Goal: Task Accomplishment & Management: Complete application form

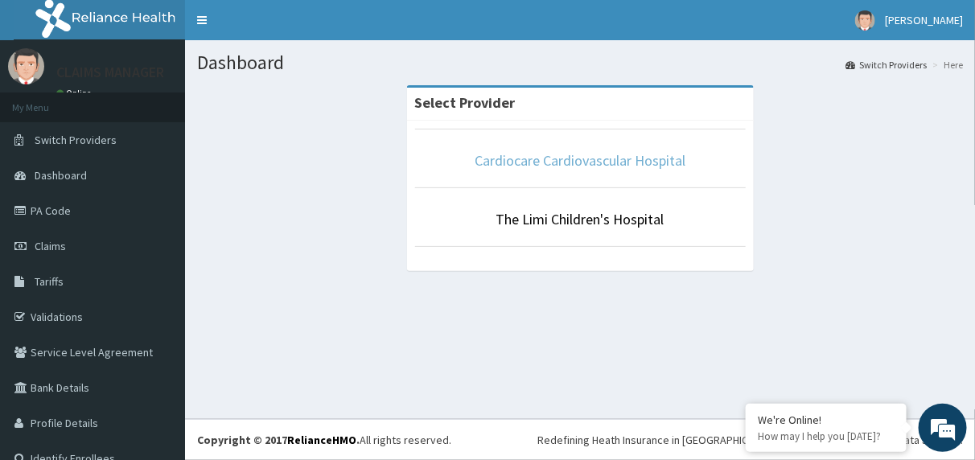
click at [532, 153] on link "Cardiocare Cardiovascular Hospital" at bounding box center [580, 160] width 211 height 18
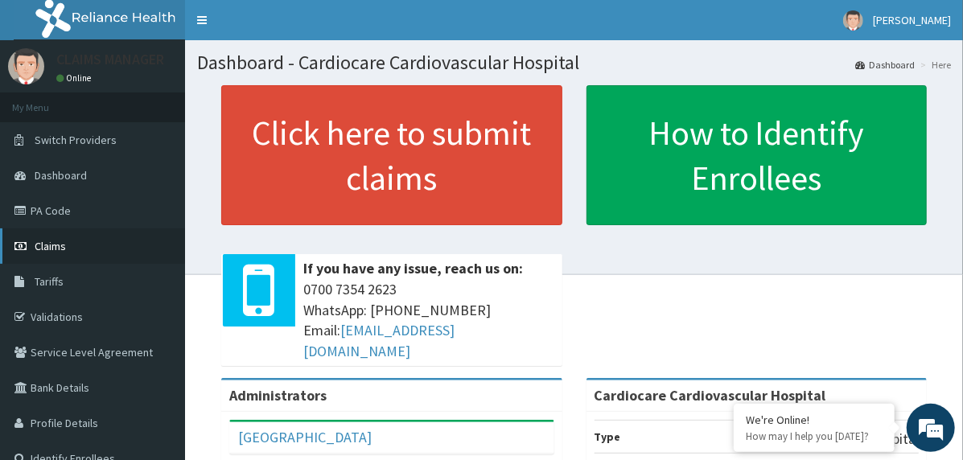
click at [121, 249] on link "Claims" at bounding box center [92, 245] width 185 height 35
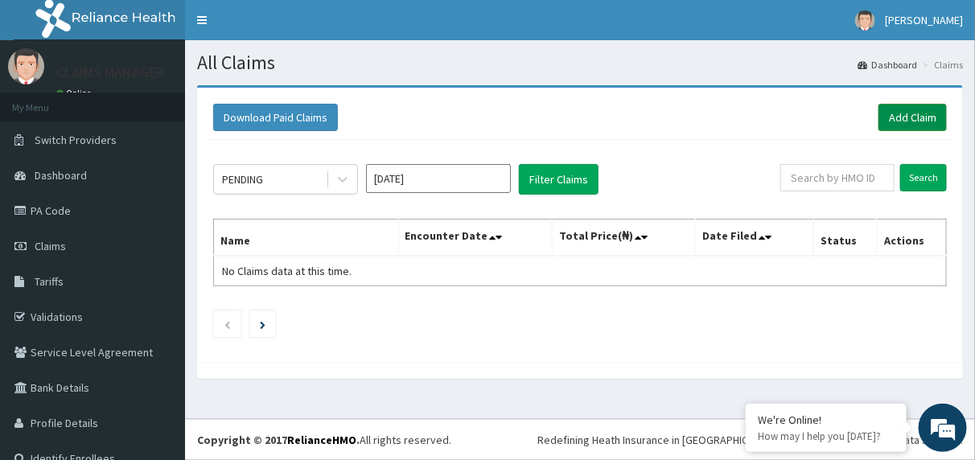
click at [887, 119] on link "Add Claim" at bounding box center [912, 117] width 68 height 27
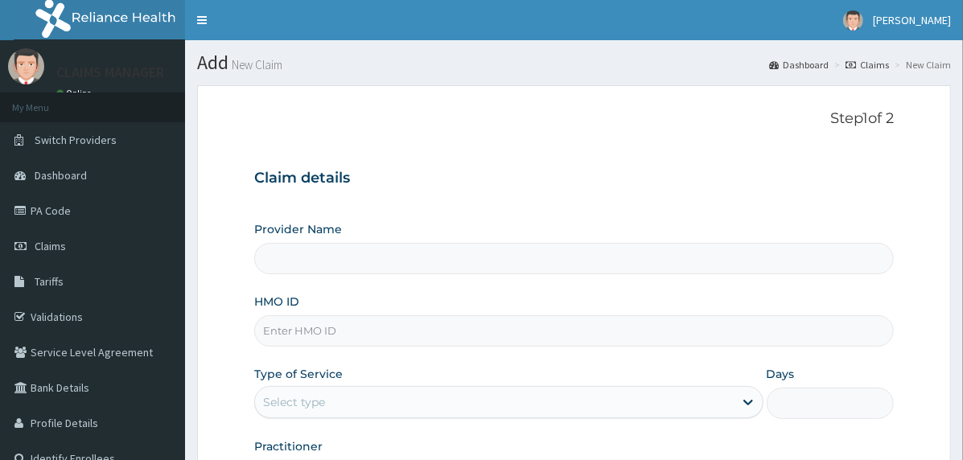
click at [432, 330] on input "HMO ID" at bounding box center [573, 330] width 639 height 31
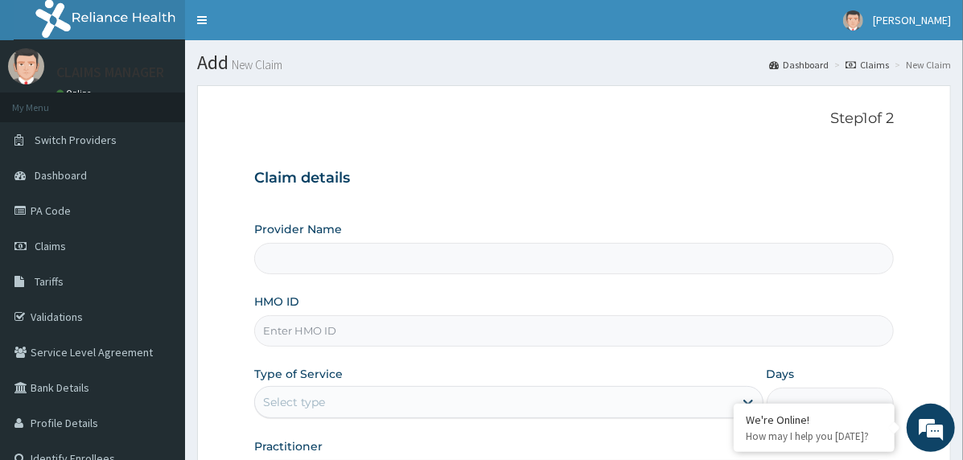
paste input "KSB/10416/A"
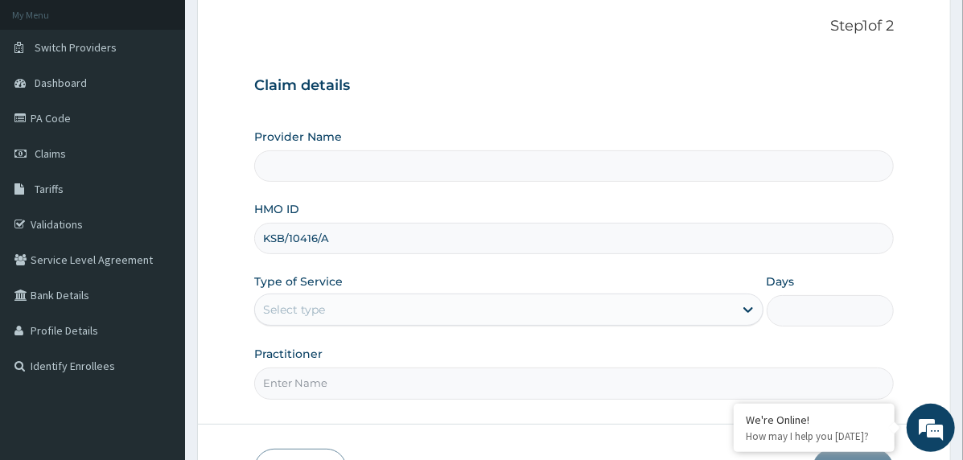
scroll to position [199, 0]
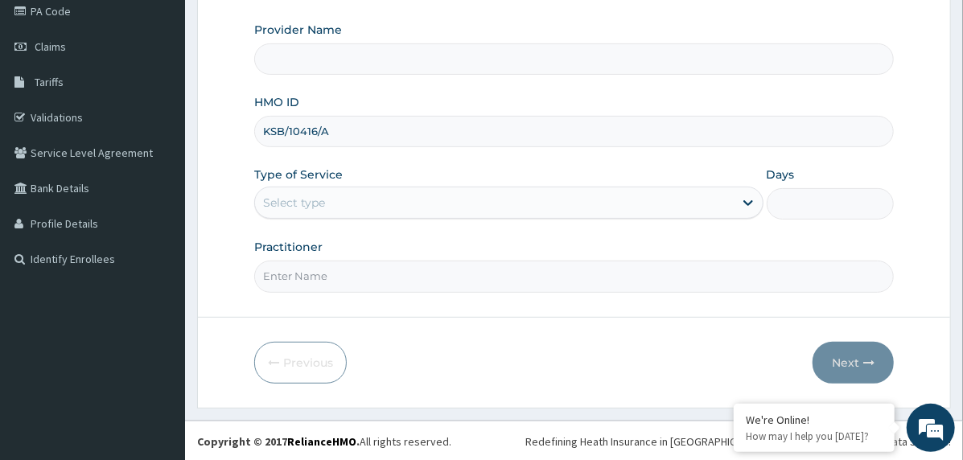
type input "KSB/10416/A"
click at [307, 200] on div "Select type" at bounding box center [294, 203] width 62 height 16
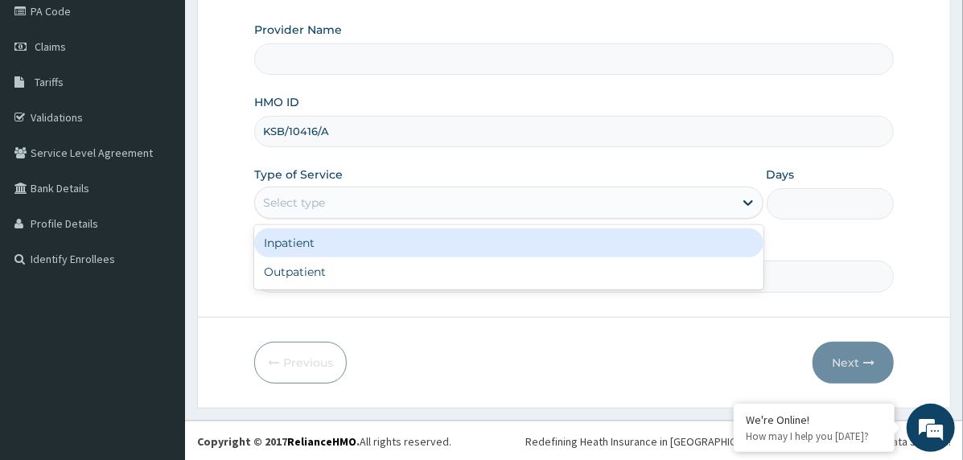
type input "Cardiocare Cardiovascular Hospital"
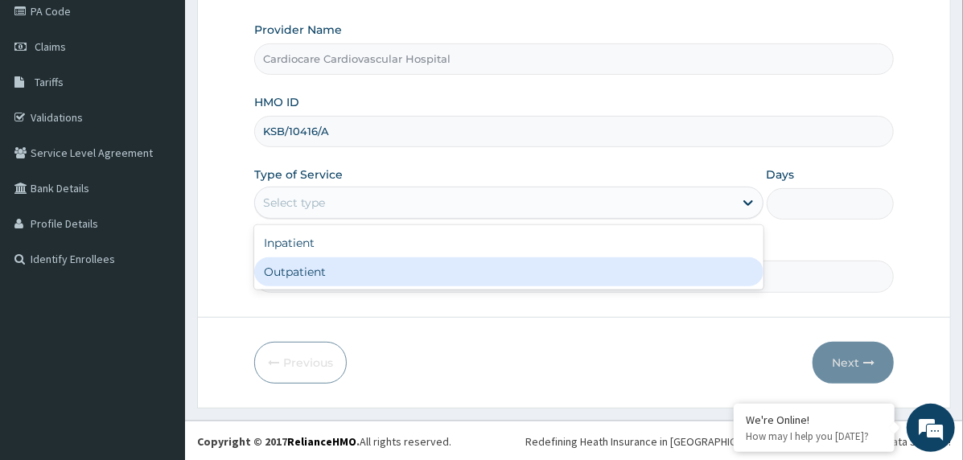
click at [332, 269] on div "Outpatient" at bounding box center [508, 271] width 509 height 29
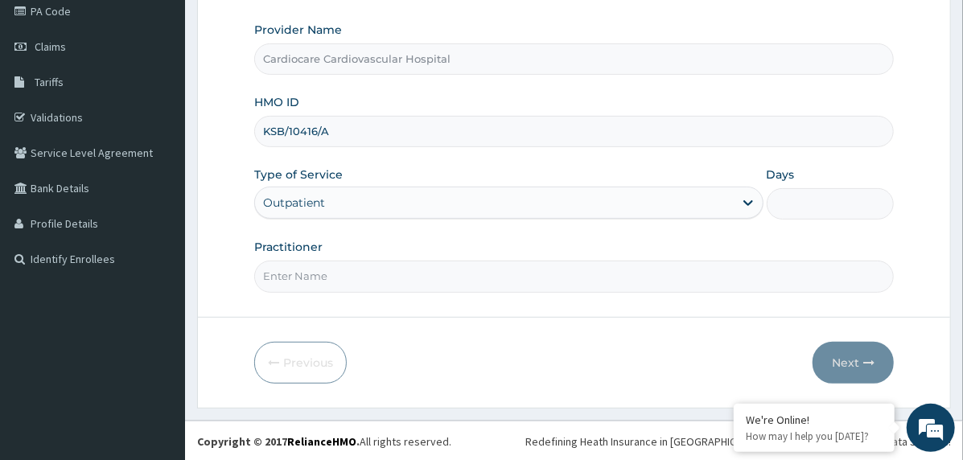
type input "1"
drag, startPoint x: 337, startPoint y: 270, endPoint x: 339, endPoint y: 281, distance: 10.6
click at [337, 270] on input "Practitioner" at bounding box center [573, 276] width 639 height 31
type input "doctor"
click at [820, 358] on button "Next" at bounding box center [852, 363] width 81 height 42
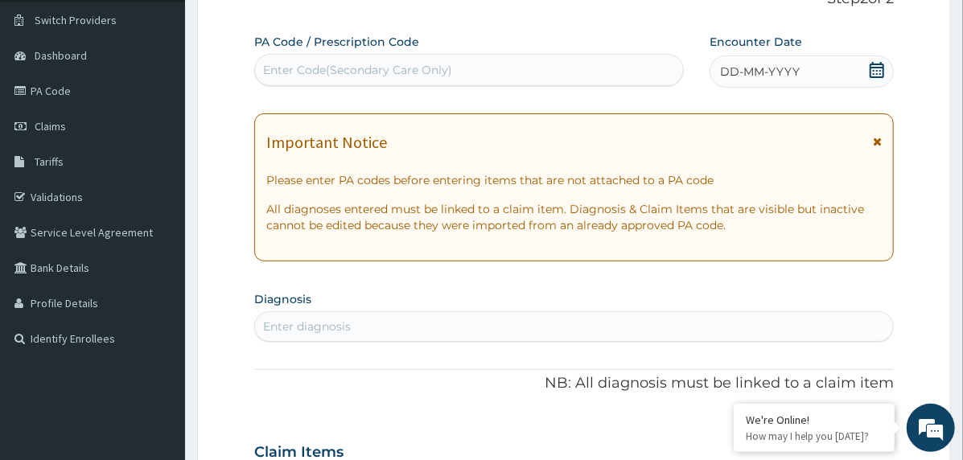
scroll to position [0, 0]
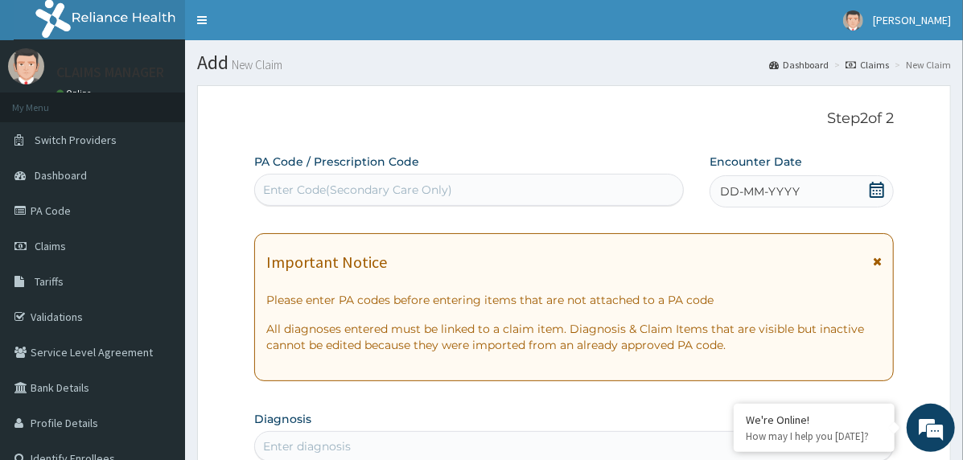
click at [759, 187] on span "DD-MM-YYYY" at bounding box center [760, 191] width 80 height 16
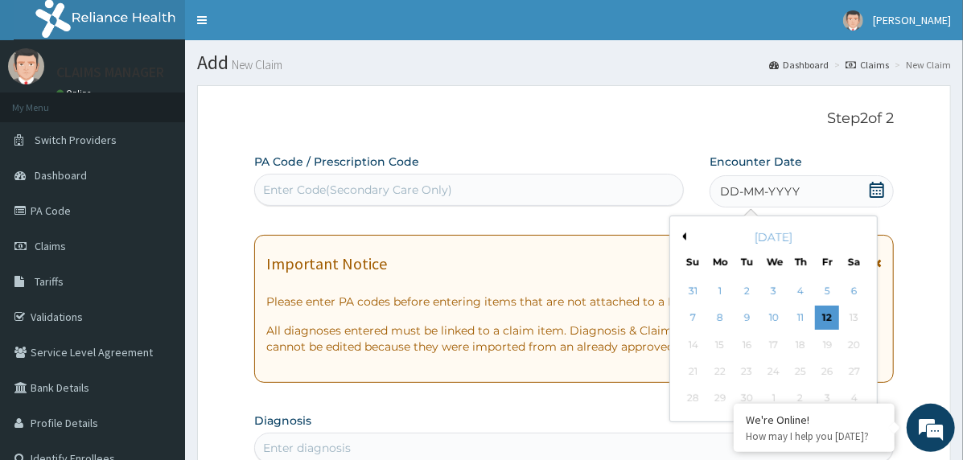
click at [682, 237] on button "Previous Month" at bounding box center [682, 236] width 8 height 8
click at [855, 391] on div "30" at bounding box center [854, 399] width 24 height 24
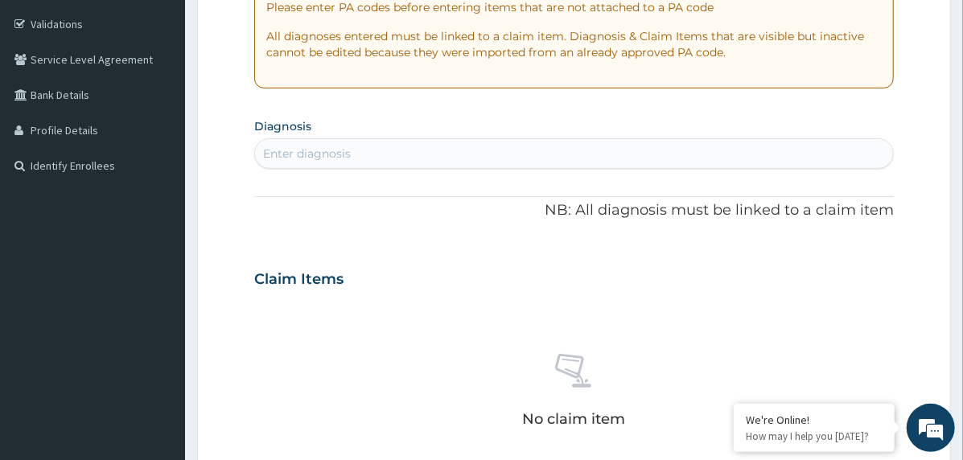
scroll to position [322, 0]
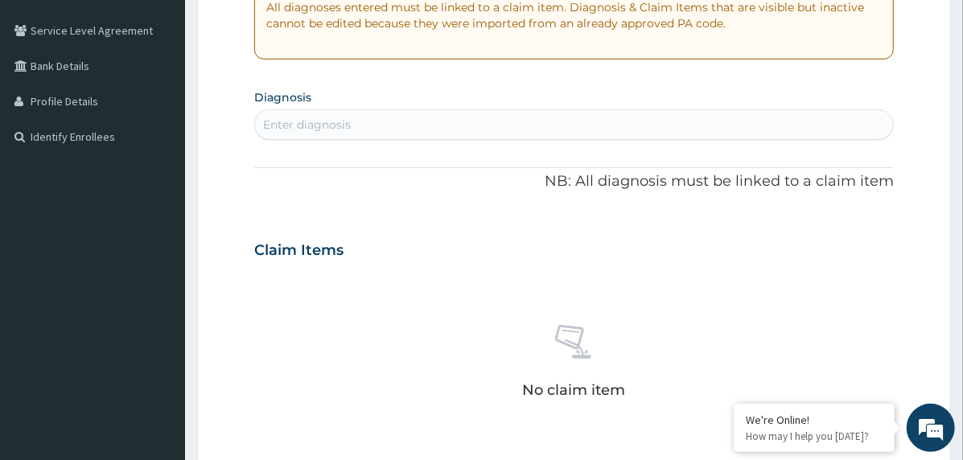
click at [398, 127] on div "Enter diagnosis" at bounding box center [574, 125] width 638 height 26
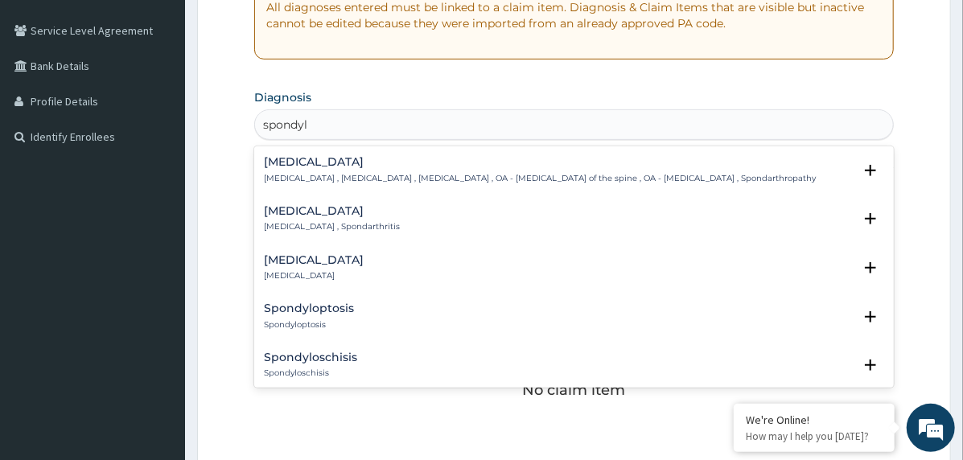
type input "spondylo"
click at [323, 162] on h4 "Spondylosis" at bounding box center [540, 162] width 552 height 12
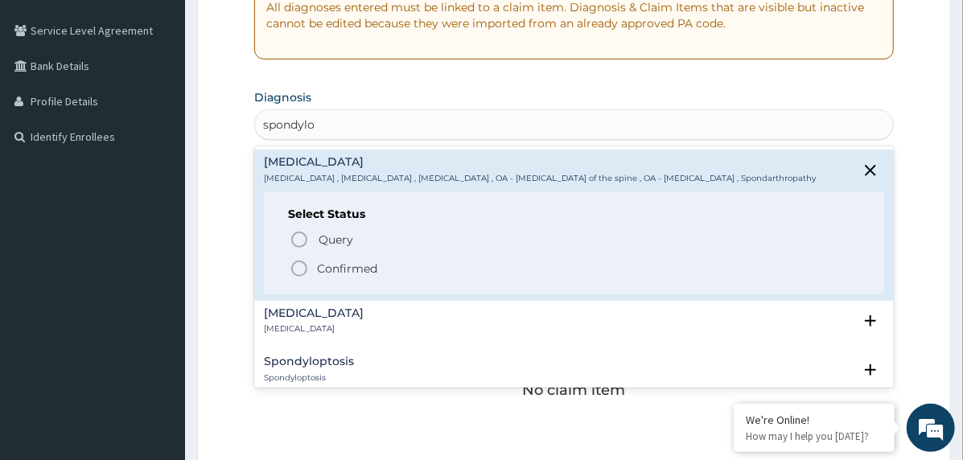
click at [307, 265] on icon "status option filled" at bounding box center [299, 268] width 19 height 19
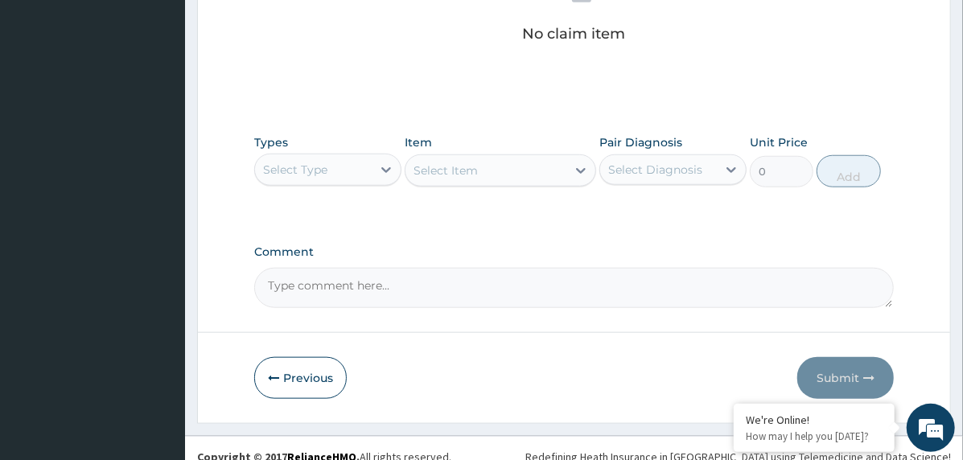
scroll to position [697, 0]
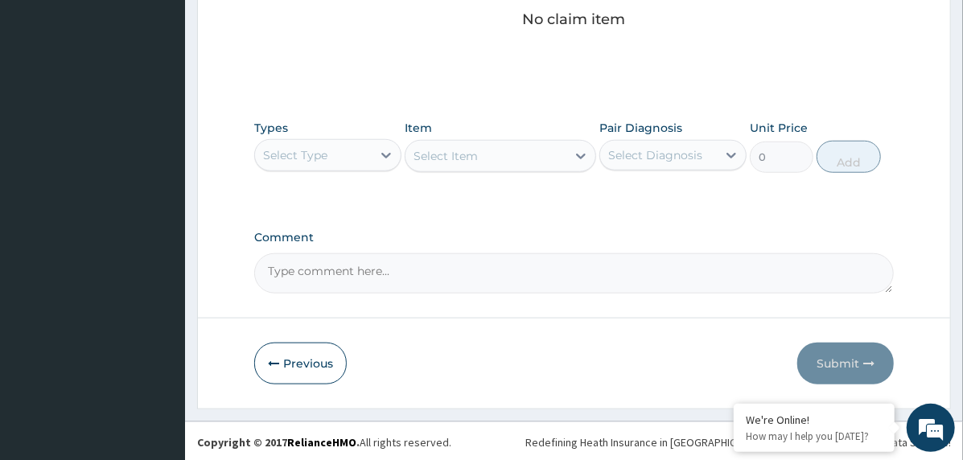
click at [331, 157] on div "Select Type" at bounding box center [313, 155] width 117 height 26
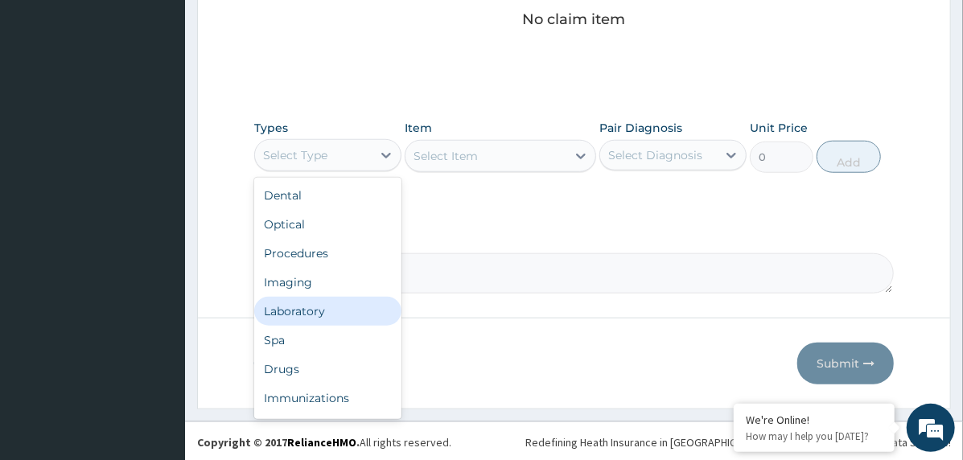
click at [367, 309] on div "Laboratory" at bounding box center [327, 311] width 147 height 29
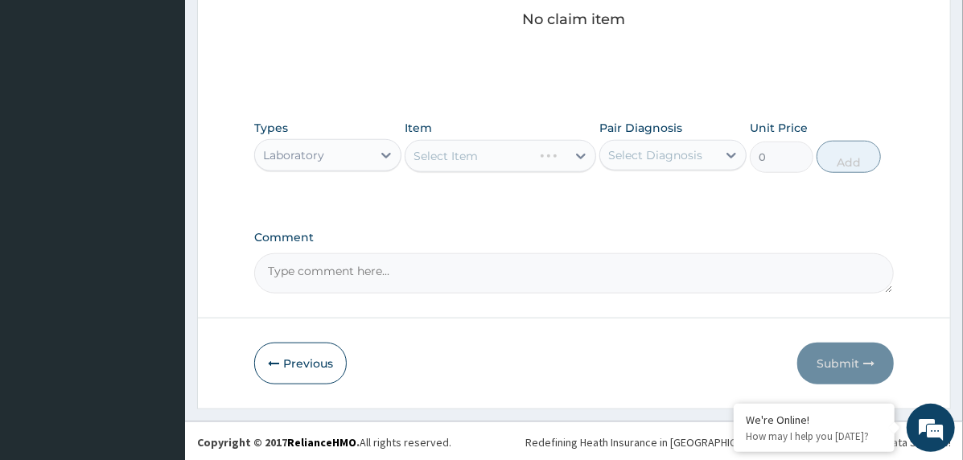
click at [664, 154] on div "Select Diagnosis" at bounding box center [655, 155] width 94 height 16
click at [679, 195] on label "Spondylosis" at bounding box center [676, 195] width 100 height 16
checkbox input "true"
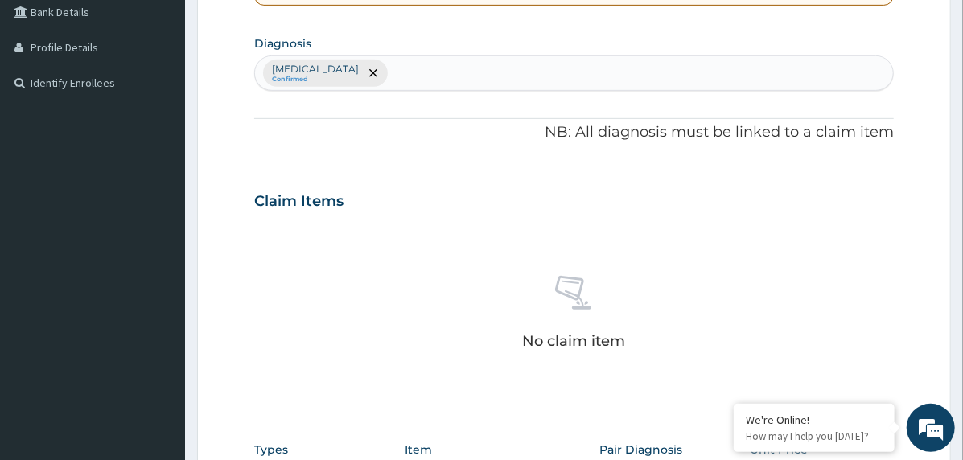
click at [457, 65] on div "Spondylosis Confirmed" at bounding box center [574, 73] width 638 height 34
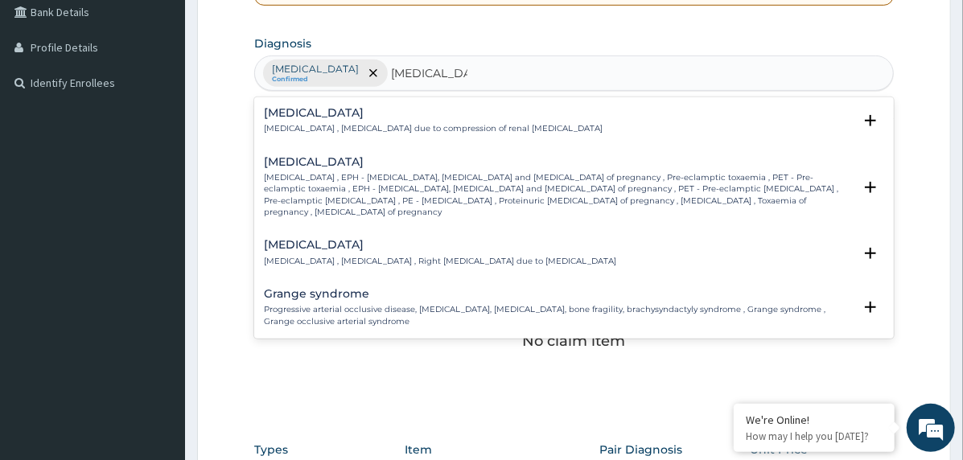
click at [391, 68] on input "hypertension" at bounding box center [429, 73] width 76 height 16
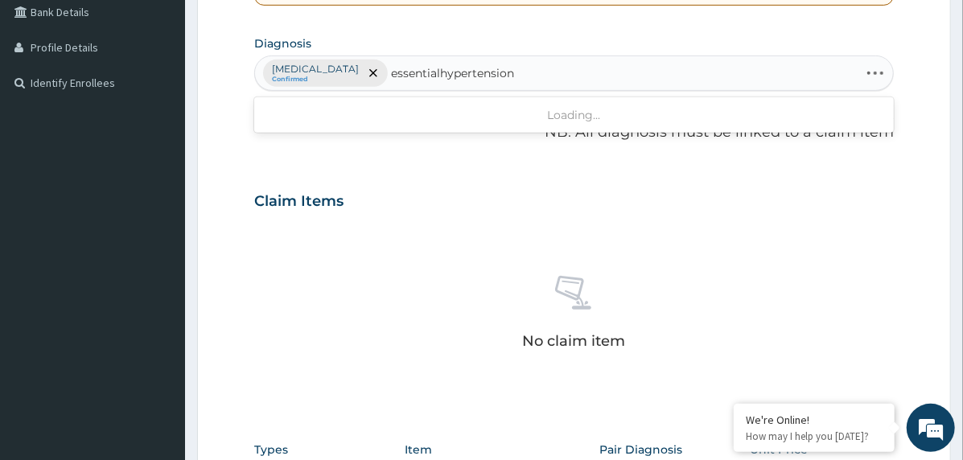
type input "essential hypertension"
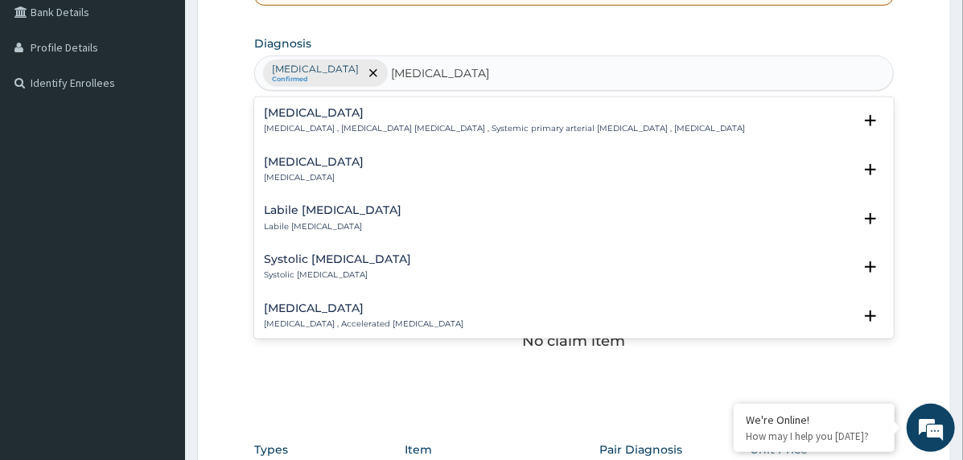
click at [310, 120] on div "Essential hypertension Essential hypertension , Idiopathic hypertension , Syste…" at bounding box center [504, 121] width 481 height 28
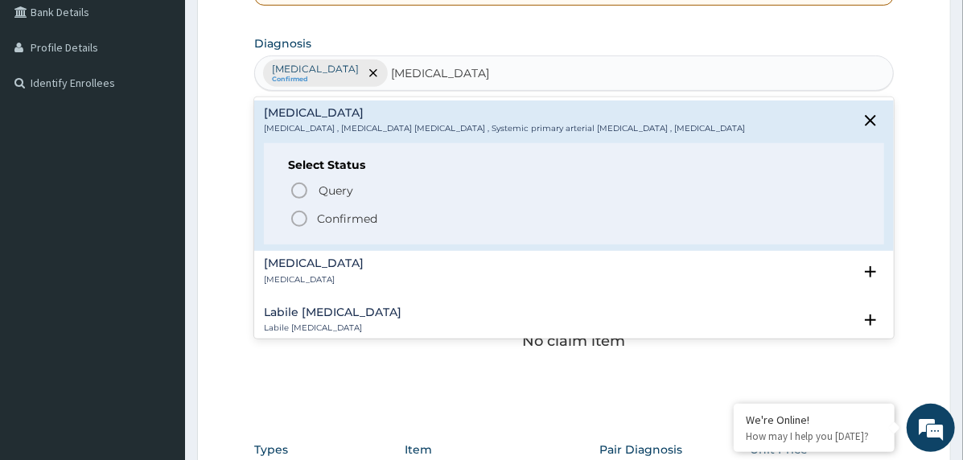
click at [305, 218] on icon "status option filled" at bounding box center [299, 218] width 19 height 19
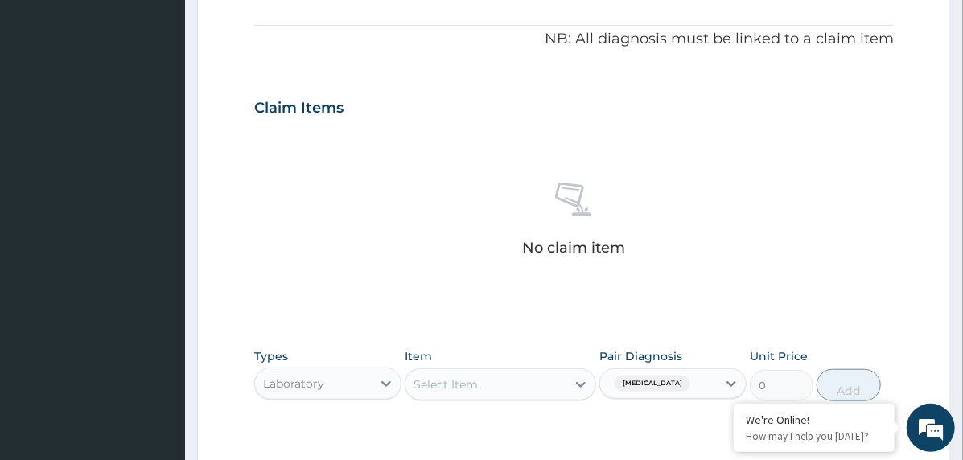
scroll to position [697, 0]
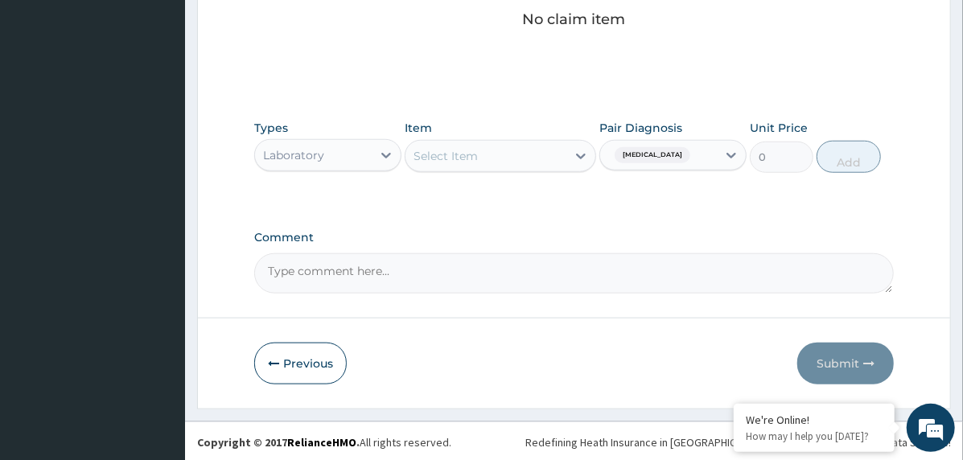
click at [501, 164] on div "Select Item" at bounding box center [485, 156] width 161 height 26
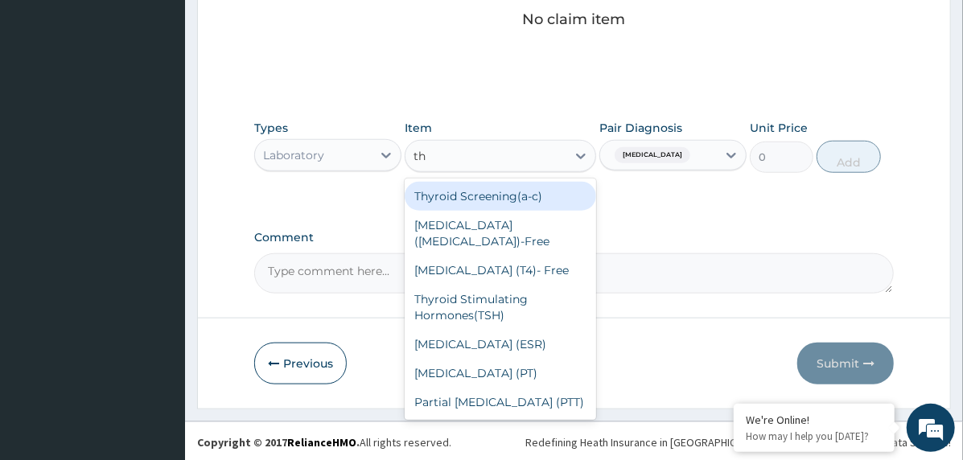
type input "thy"
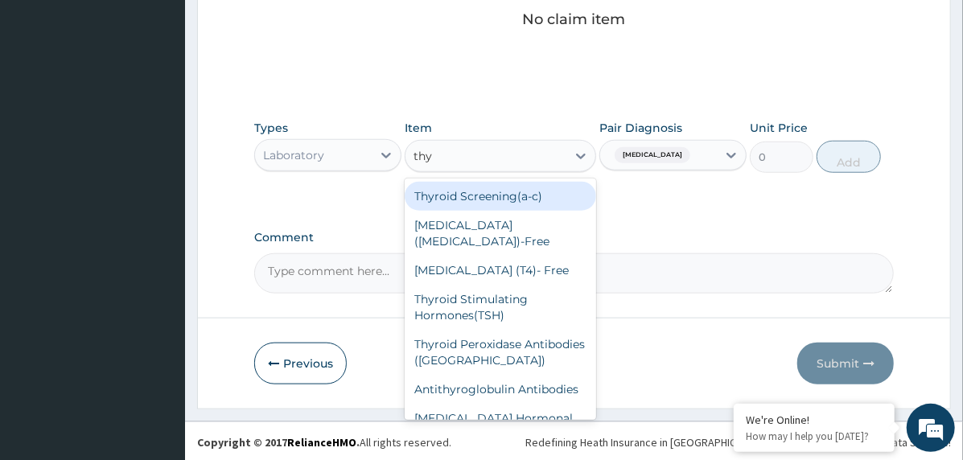
click at [498, 190] on div "Thyroid Screening(a‐c)" at bounding box center [500, 196] width 191 height 29
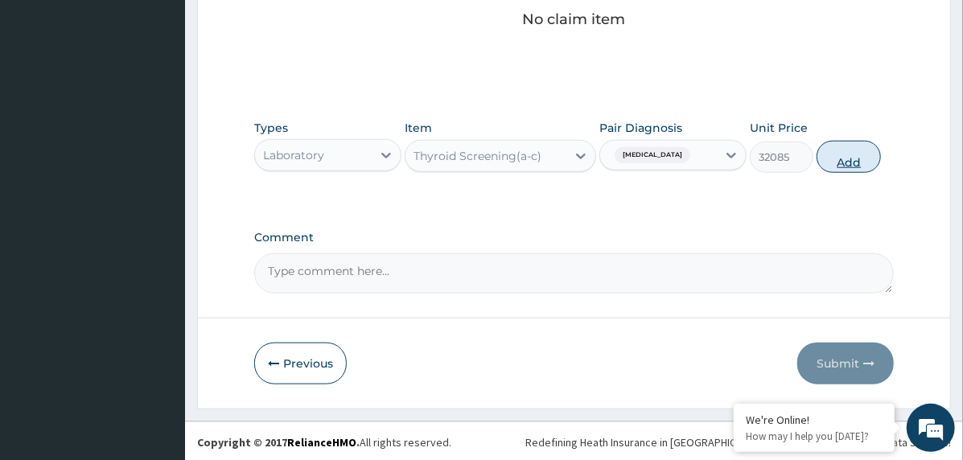
click at [868, 158] on button "Add" at bounding box center [848, 157] width 64 height 32
type input "0"
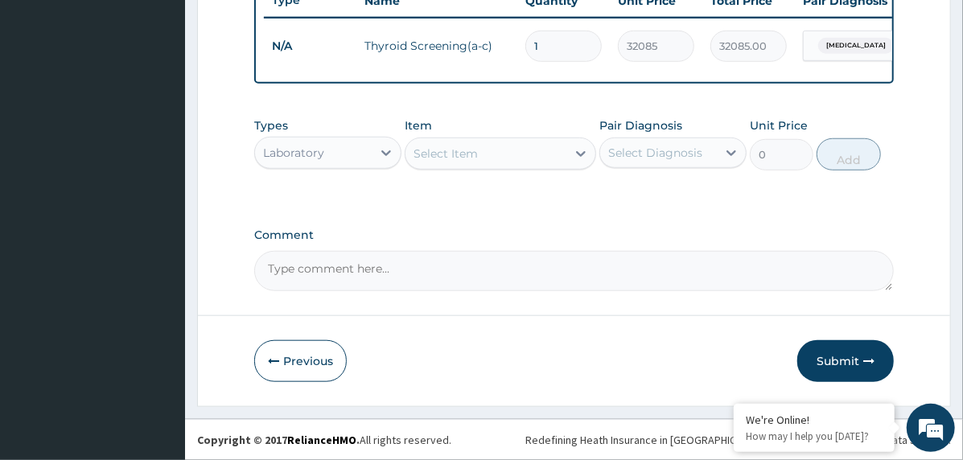
click at [379, 262] on textarea "Comment" at bounding box center [573, 271] width 639 height 40
paste textarea "PA/EC19E8"
type textarea "PA/EC19E8"
click at [825, 362] on button "Submit" at bounding box center [845, 361] width 97 height 42
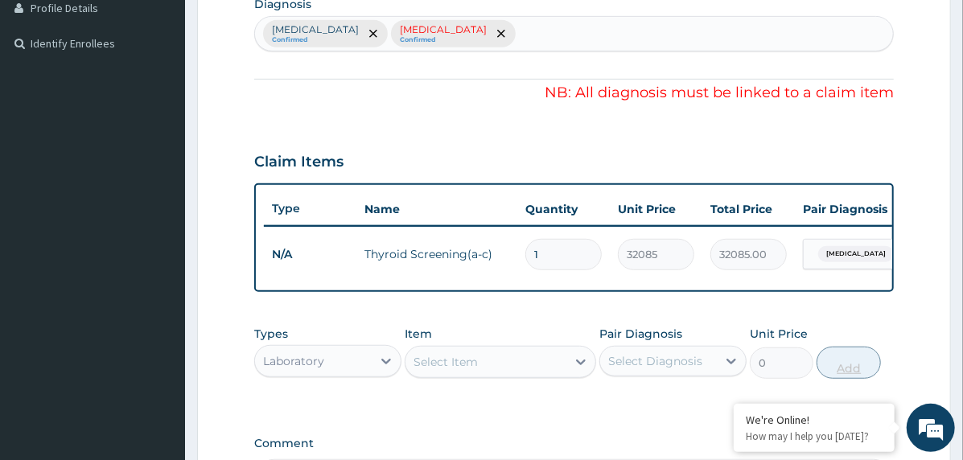
scroll to position [483, 0]
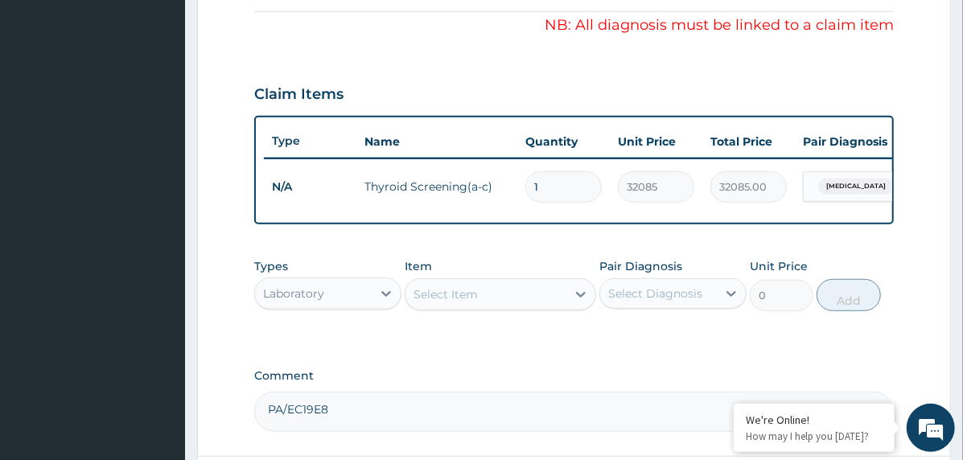
click at [849, 187] on span "Spondylosis" at bounding box center [856, 187] width 76 height 16
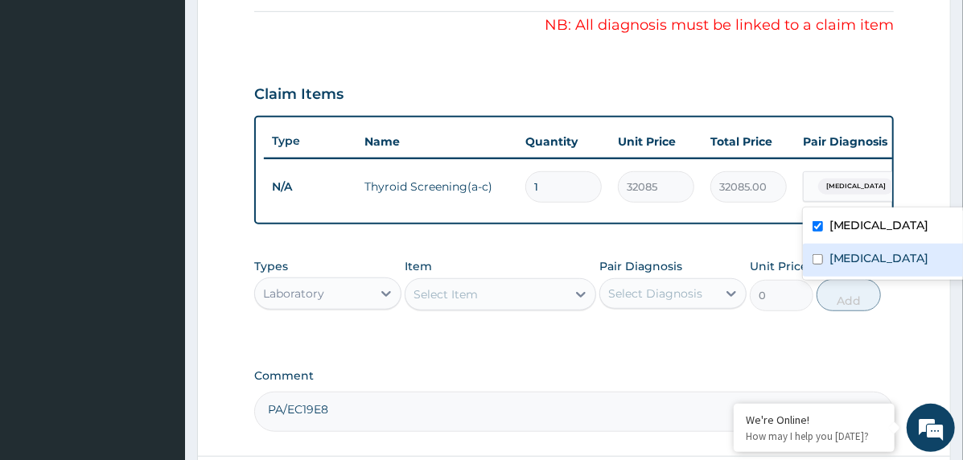
click at [843, 257] on label "Essential hypertension" at bounding box center [879, 258] width 100 height 16
checkbox input "true"
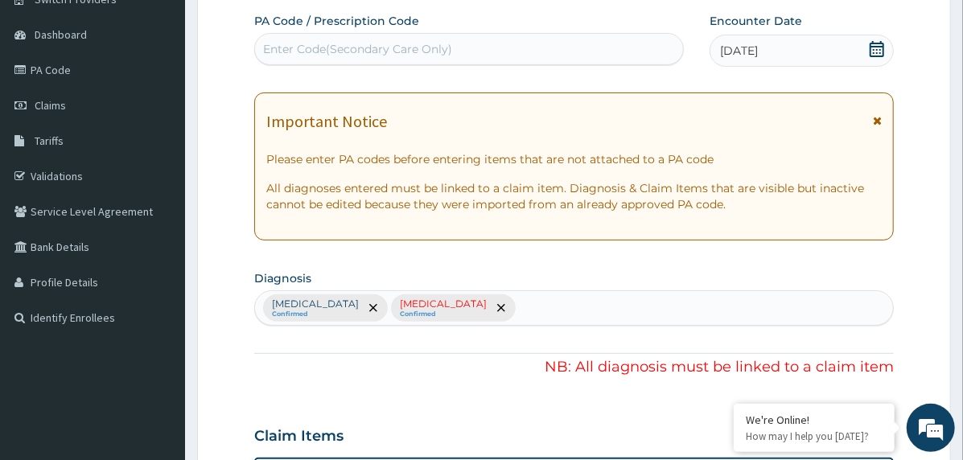
scroll to position [0, 0]
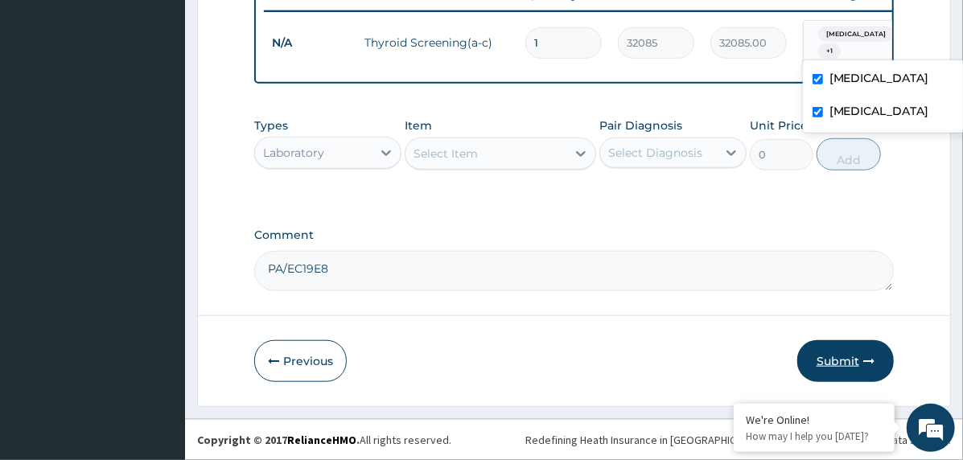
click at [815, 361] on button "Submit" at bounding box center [845, 361] width 97 height 42
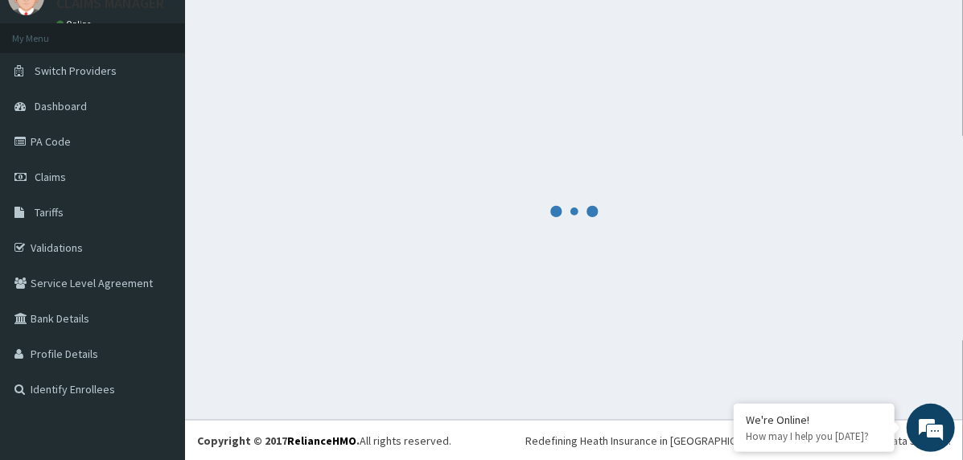
scroll to position [634, 0]
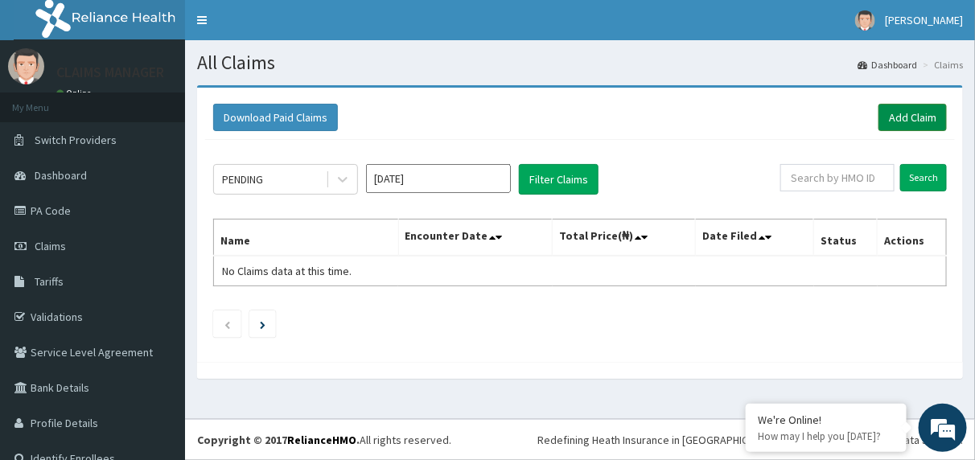
click at [886, 121] on link "Add Claim" at bounding box center [912, 117] width 68 height 27
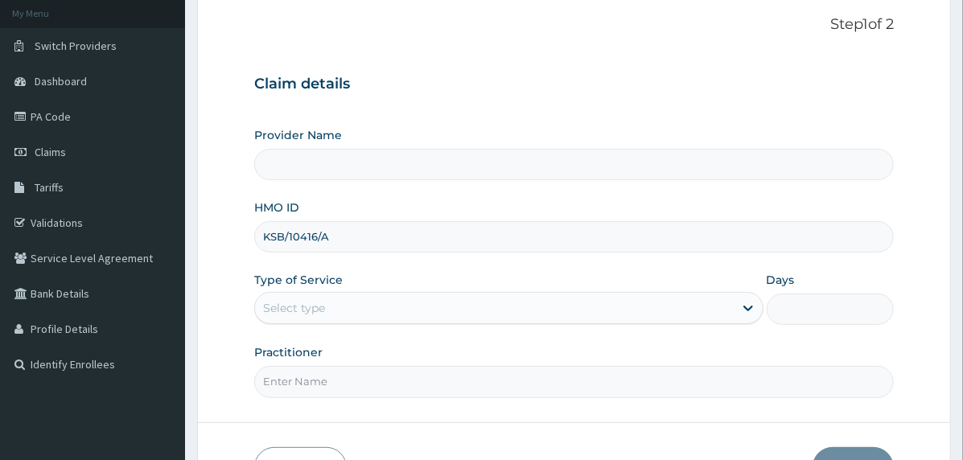
scroll to position [199, 0]
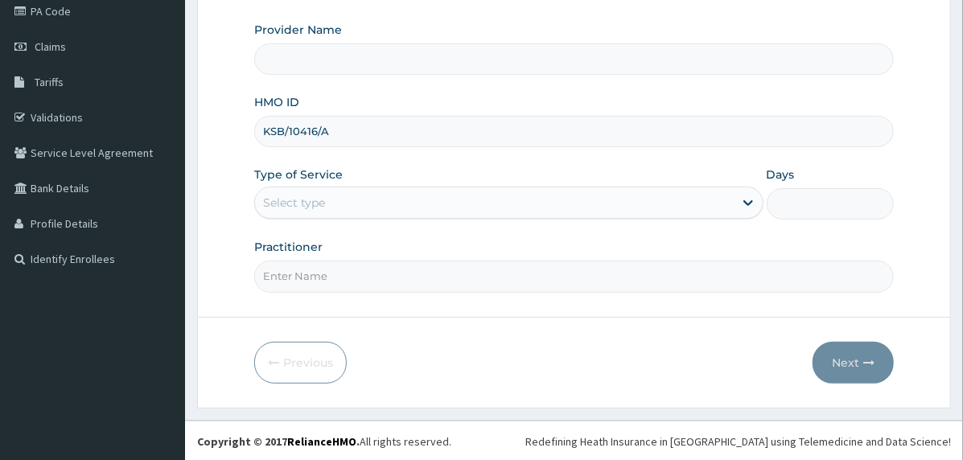
type input "KSB/10416/A"
click at [388, 203] on div "Select type" at bounding box center [494, 203] width 479 height 26
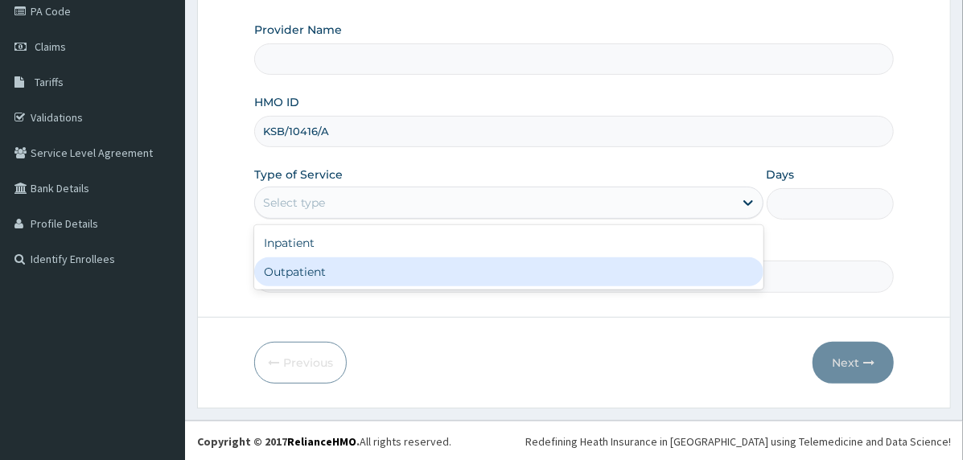
click at [392, 274] on div "Outpatient" at bounding box center [508, 271] width 509 height 29
type input "1"
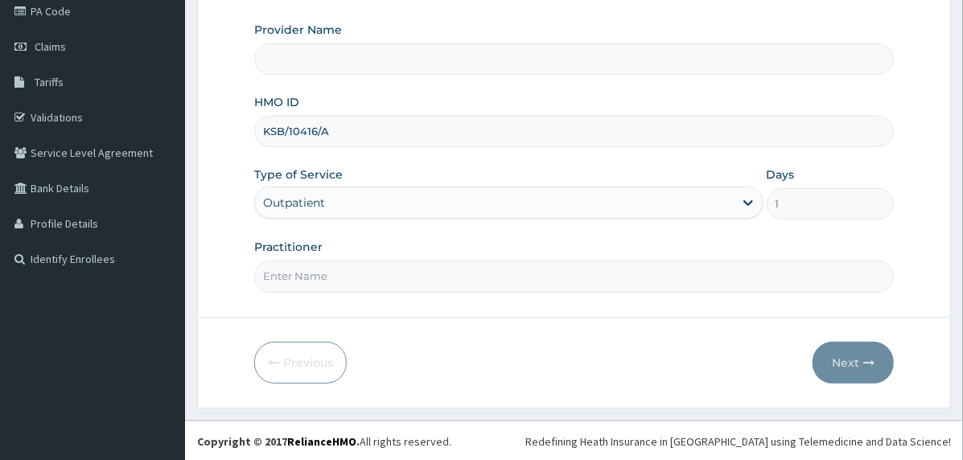
click at [392, 274] on input "Practitioner" at bounding box center [573, 276] width 639 height 31
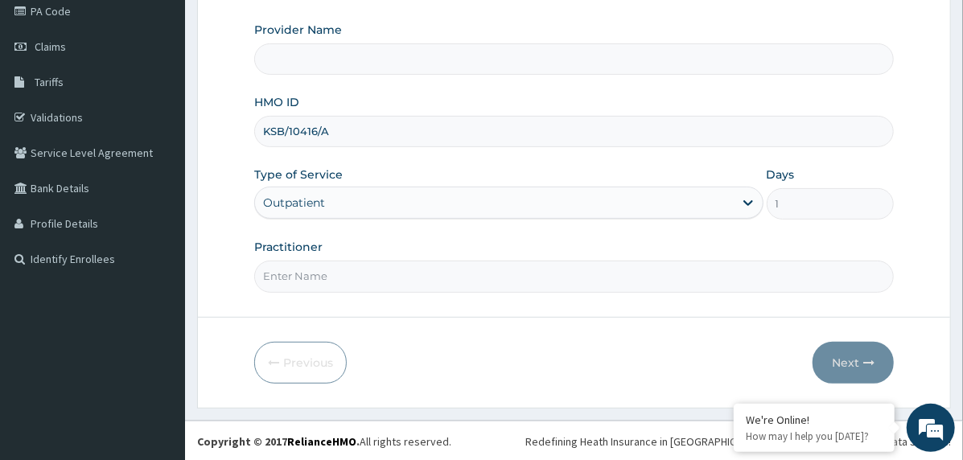
type input "Cardiocare Cardiovascular Hospital"
type input "doctor"
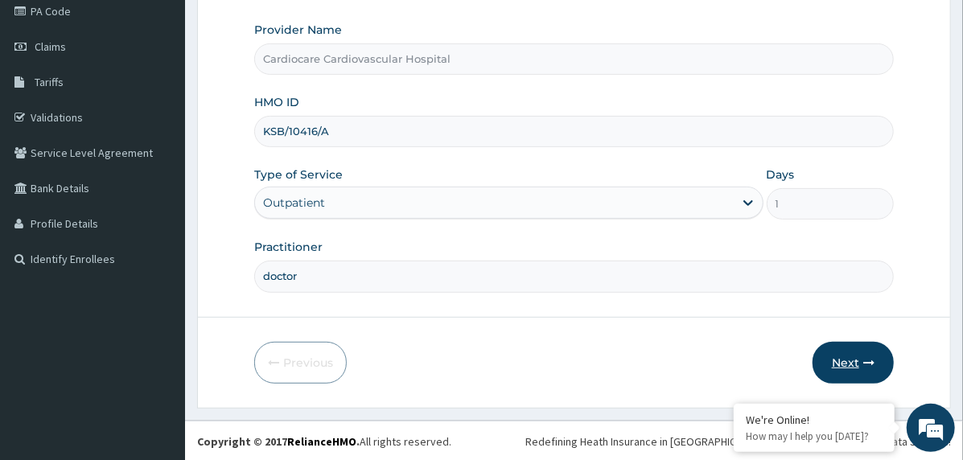
click at [850, 361] on button "Next" at bounding box center [852, 363] width 81 height 42
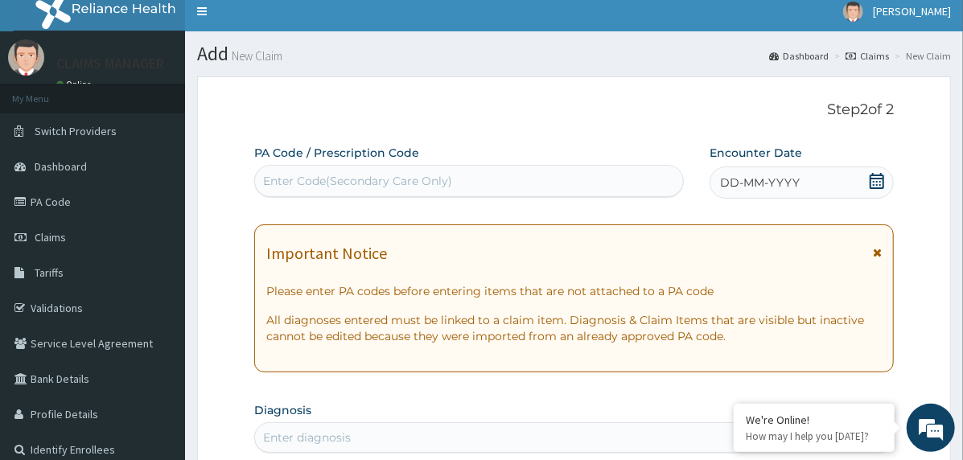
scroll to position [0, 0]
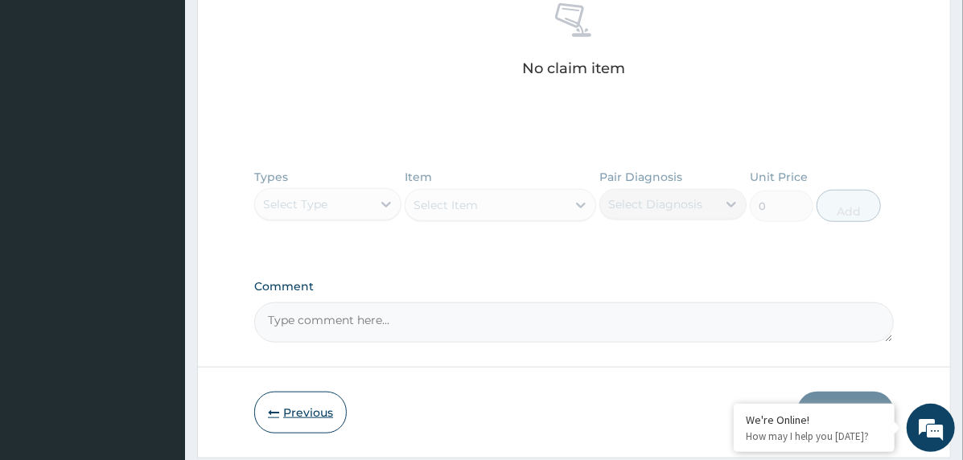
click at [290, 416] on button "Previous" at bounding box center [300, 413] width 92 height 42
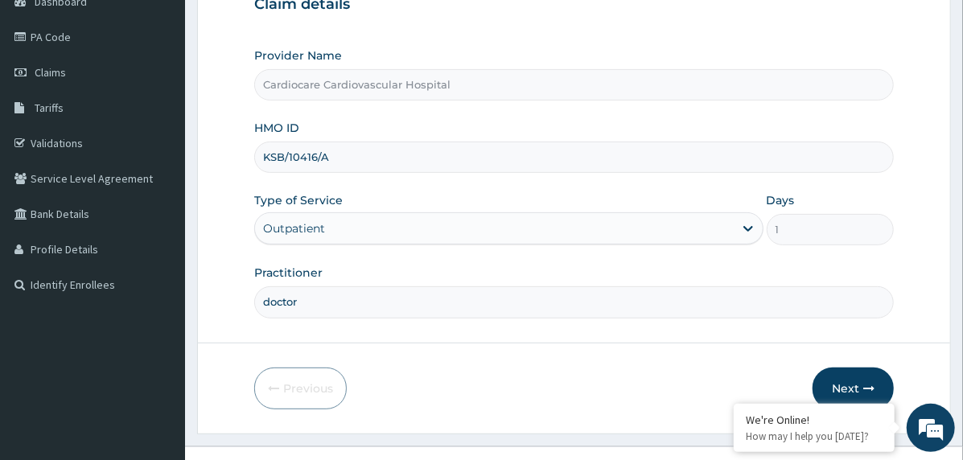
scroll to position [199, 0]
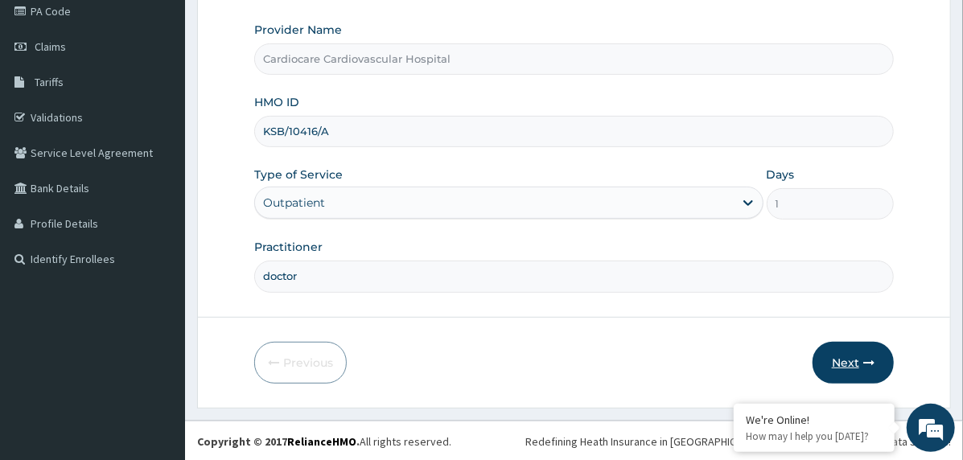
click at [859, 360] on button "Next" at bounding box center [852, 363] width 81 height 42
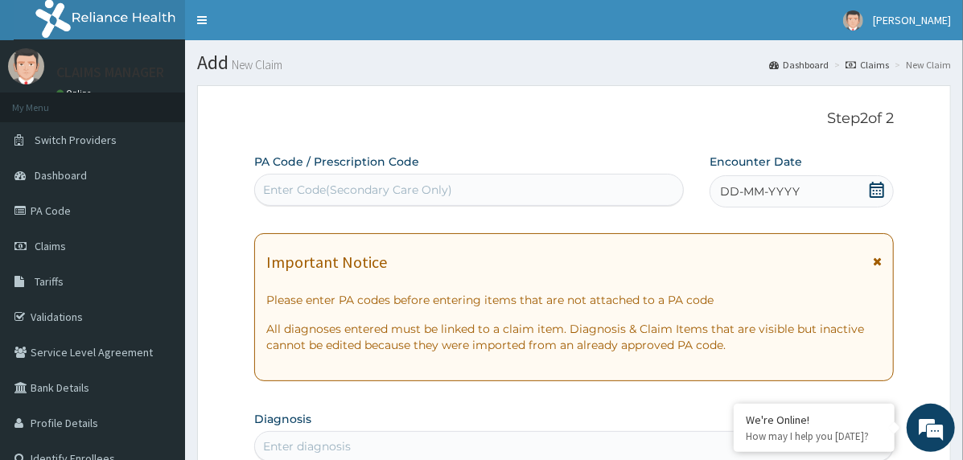
scroll to position [0, 0]
click at [754, 196] on span "DD-MM-YYYY" at bounding box center [760, 191] width 80 height 16
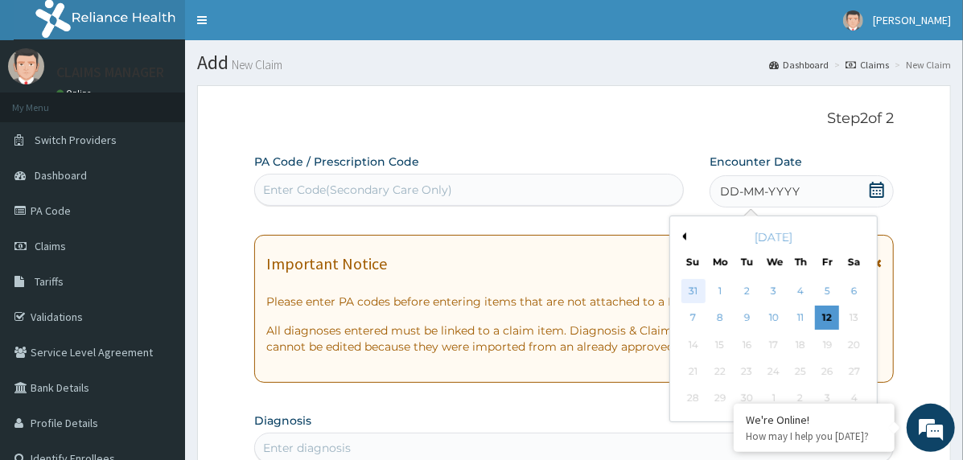
click at [685, 289] on div "31" at bounding box center [693, 291] width 24 height 24
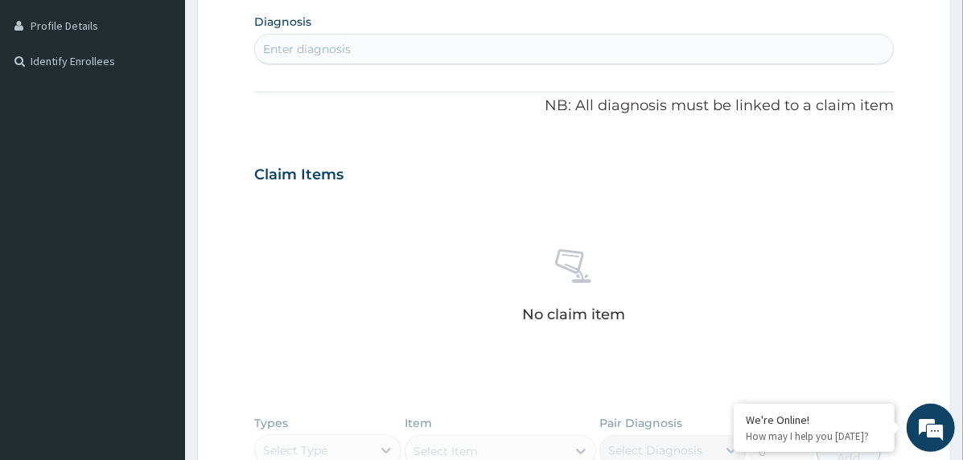
scroll to position [402, 0]
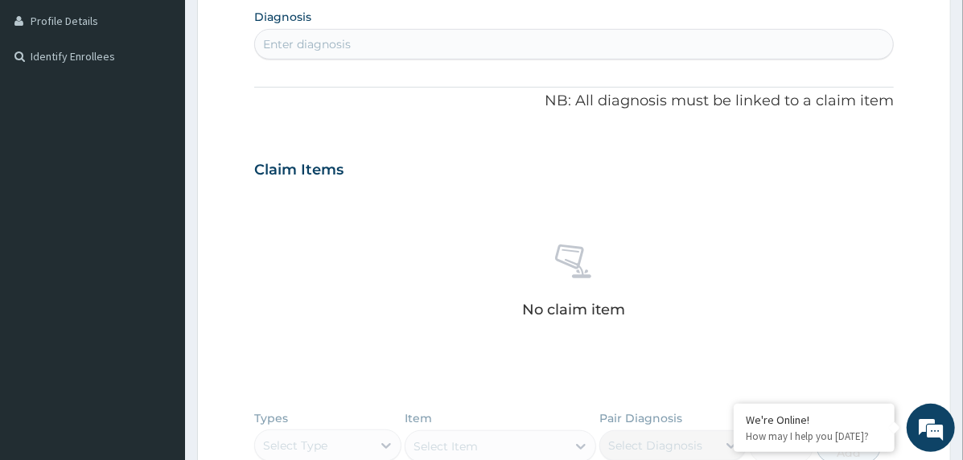
click at [400, 37] on div "Enter diagnosis" at bounding box center [574, 44] width 638 height 26
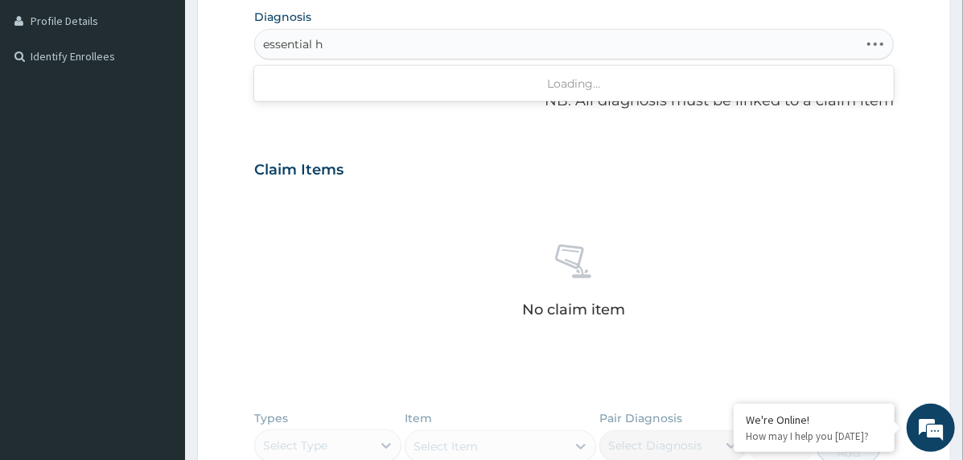
type input "essential hy"
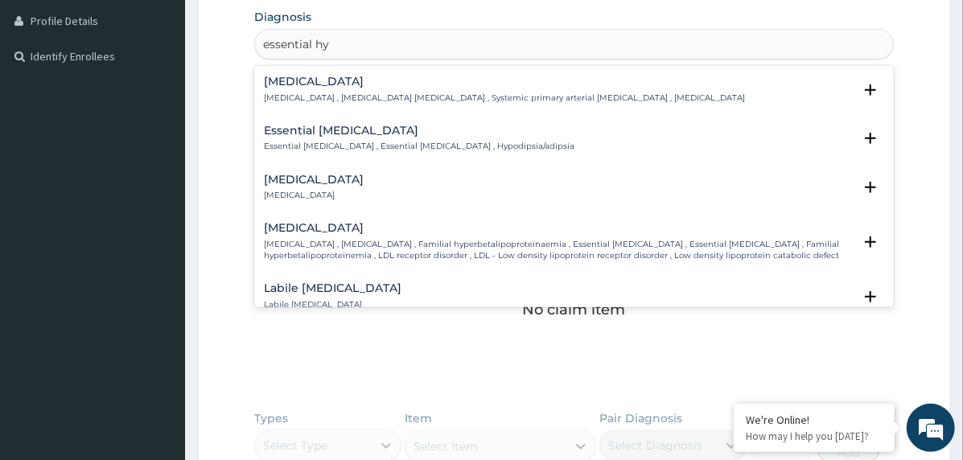
click at [372, 86] on h4 "Essential hypertension" at bounding box center [504, 82] width 481 height 12
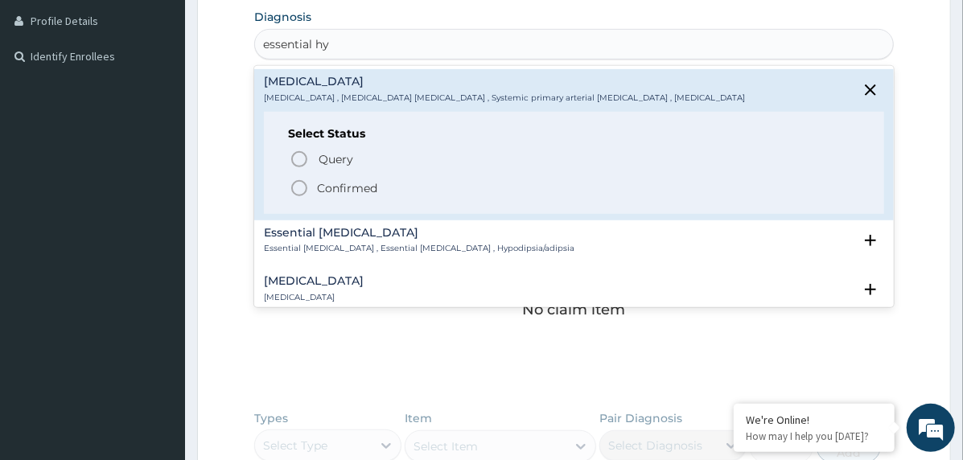
click at [315, 185] on span "Confirmed" at bounding box center [575, 188] width 570 height 19
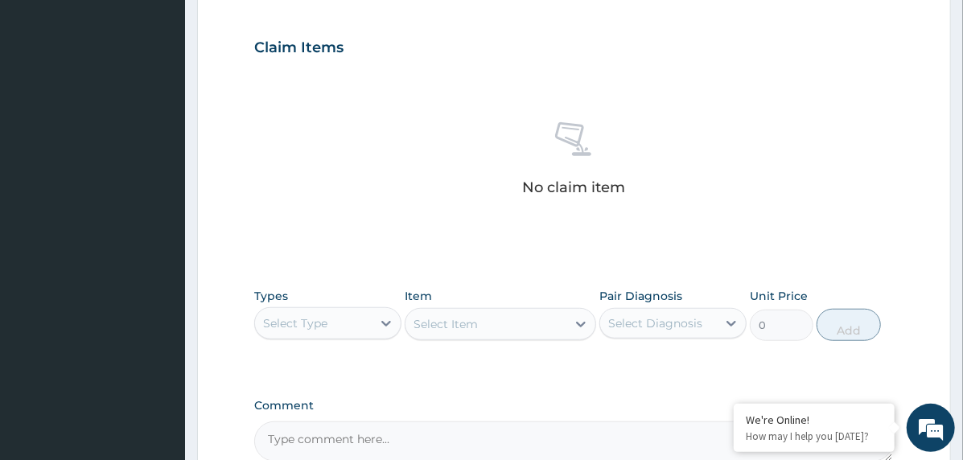
scroll to position [697, 0]
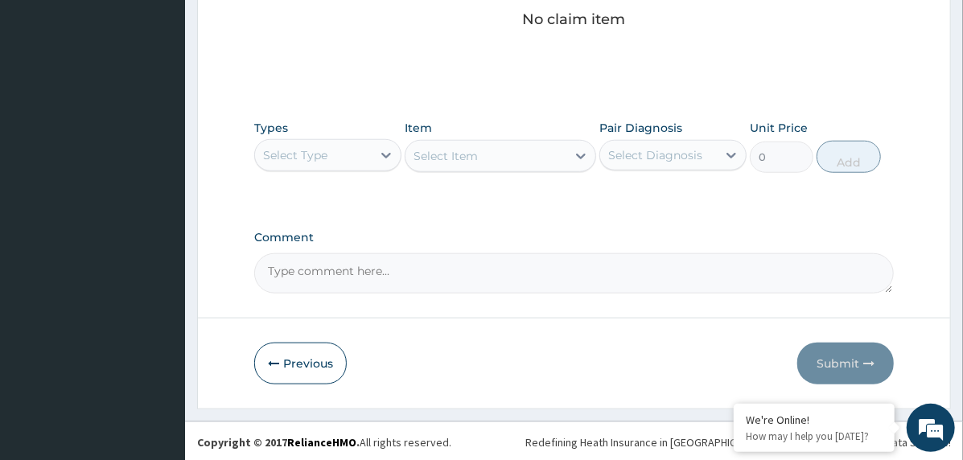
click at [384, 263] on textarea "Comment" at bounding box center [573, 273] width 639 height 40
paste textarea "PA/69A090"
type textarea "PA/69A090"
click at [360, 154] on div "Select Type" at bounding box center [313, 155] width 117 height 26
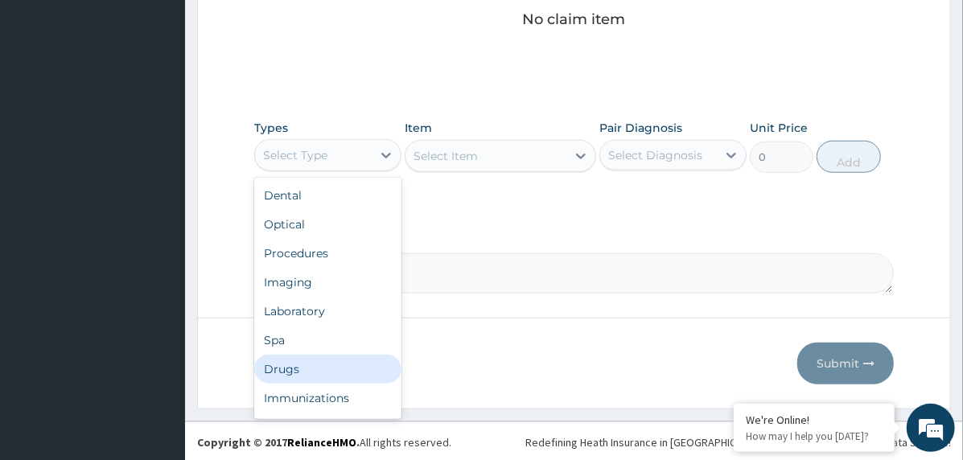
click at [334, 371] on div "Drugs" at bounding box center [327, 369] width 147 height 29
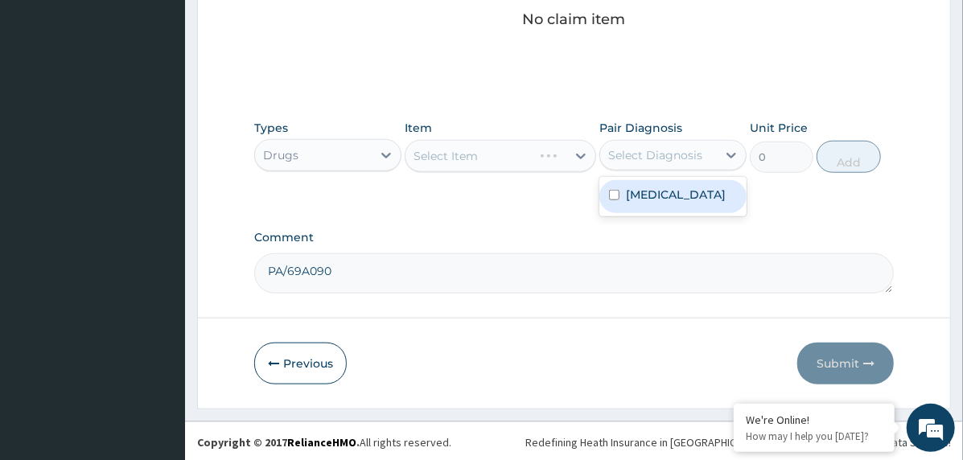
click at [660, 162] on div "Select Diagnosis" at bounding box center [658, 155] width 117 height 26
click at [674, 202] on label "Essential hypertension" at bounding box center [676, 195] width 100 height 16
checkbox input "true"
click at [513, 161] on div "Select Item" at bounding box center [485, 156] width 161 height 26
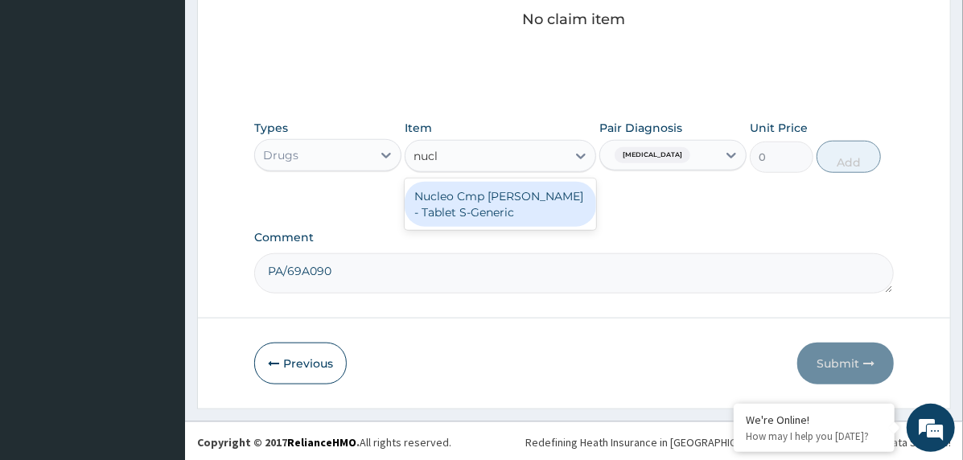
type input "nucle"
click at [512, 199] on div "Nucleo Cmp [PERSON_NAME] - Tablet S-Generic" at bounding box center [500, 204] width 191 height 45
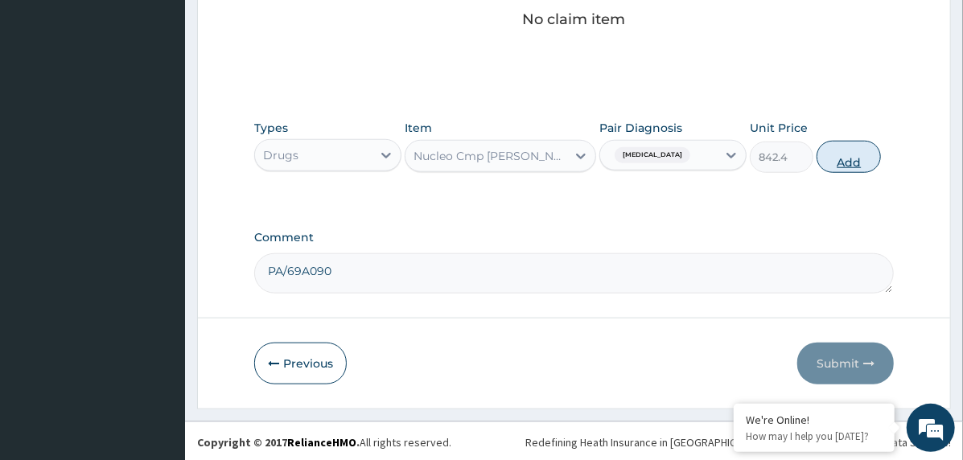
click at [849, 162] on button "Add" at bounding box center [848, 157] width 64 height 32
type input "0"
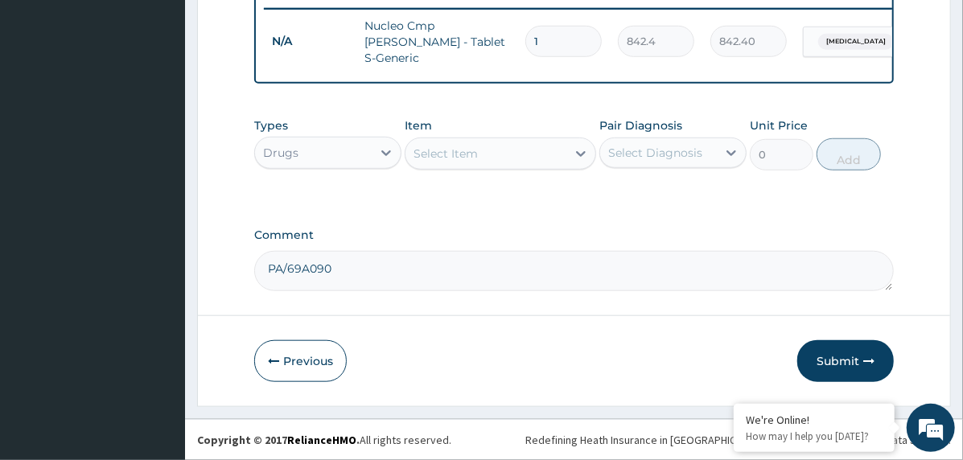
type input "0.00"
type input "3"
type input "2527.20"
type input "30"
type input "25272.00"
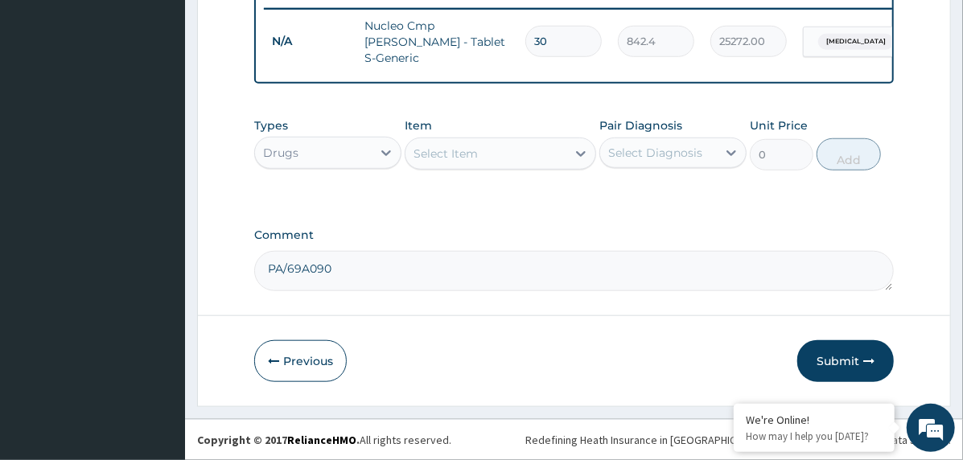
type input "30"
click at [461, 145] on div "Select Item" at bounding box center [485, 154] width 161 height 26
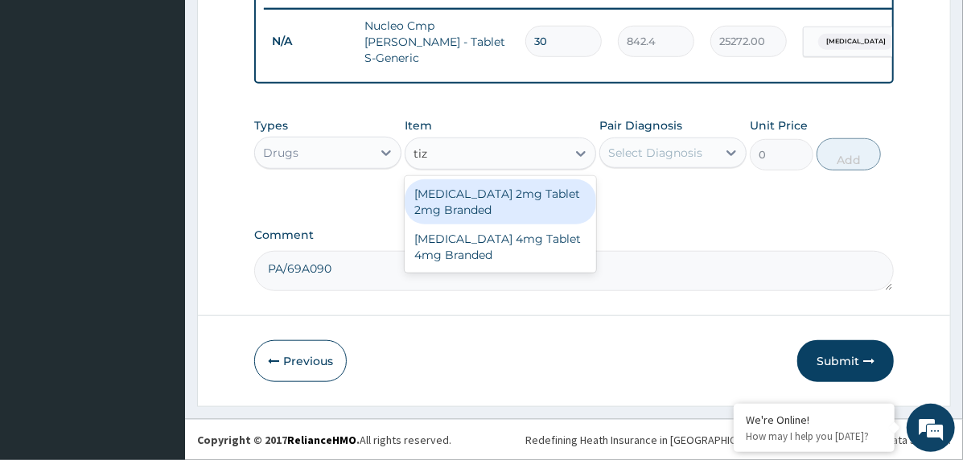
type input "tiza"
drag, startPoint x: 524, startPoint y: 216, endPoint x: 565, endPoint y: 208, distance: 42.4
click at [525, 215] on div "[MEDICAL_DATA] 2mg Tablet 2mg Branded" at bounding box center [500, 201] width 191 height 45
type input "611.8"
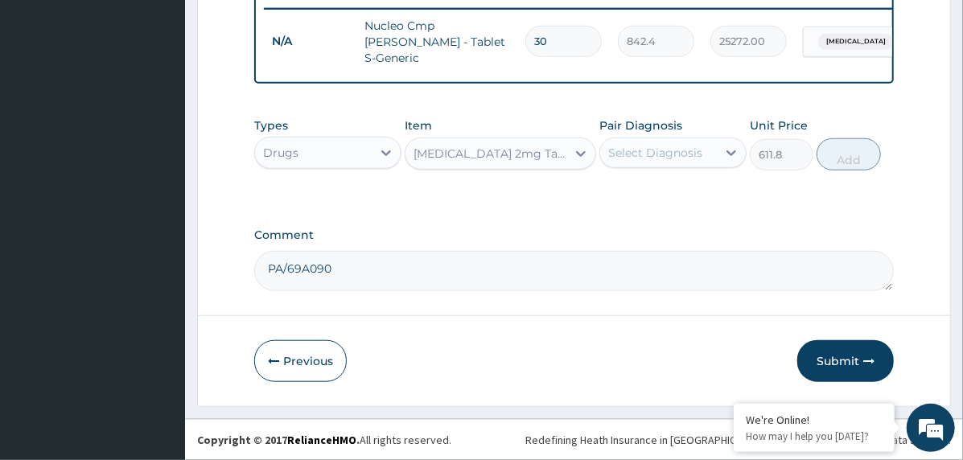
click at [660, 154] on div "Select Diagnosis" at bounding box center [655, 153] width 94 height 16
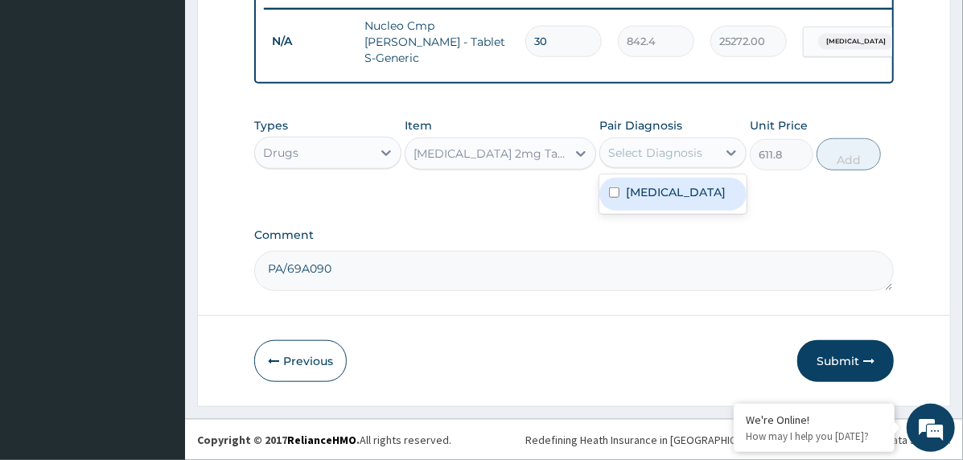
click at [704, 199] on label "Essential hypertension" at bounding box center [676, 192] width 100 height 16
checkbox input "true"
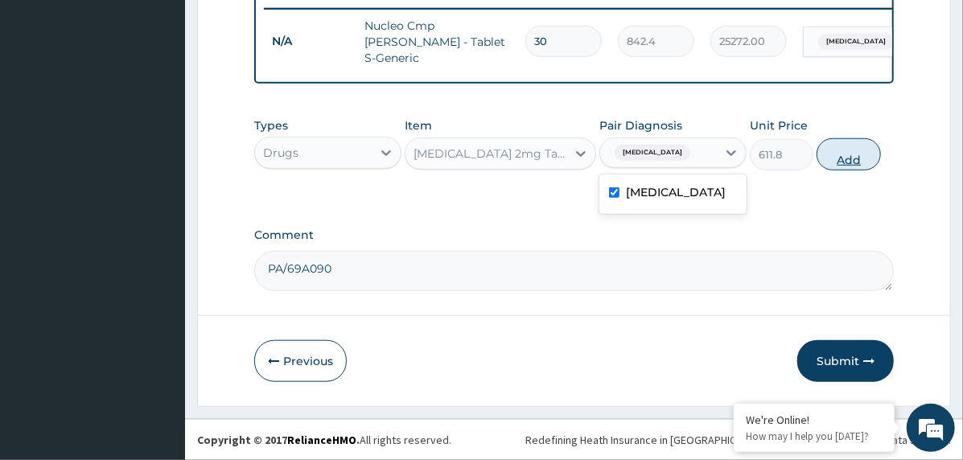
click at [860, 156] on button "Add" at bounding box center [848, 154] width 64 height 32
type input "0"
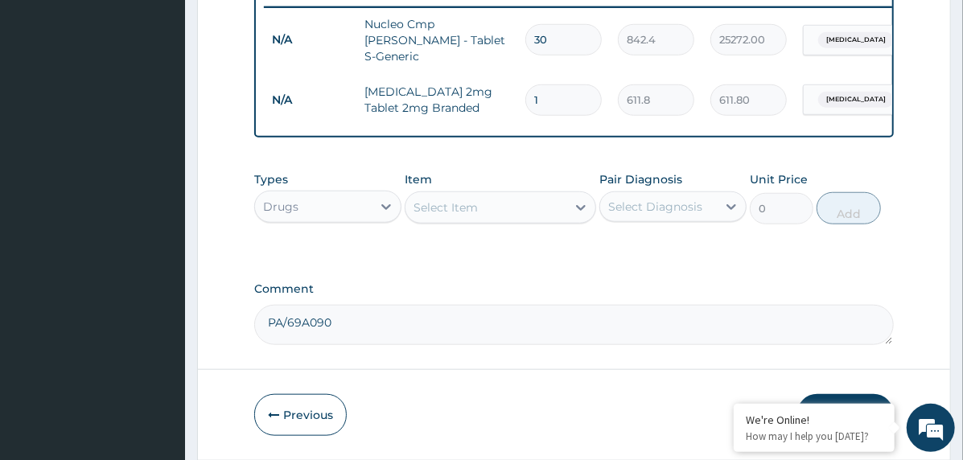
type input "14"
type input "8565.20"
type input "14"
click at [443, 212] on div "Select Item" at bounding box center [445, 207] width 64 height 16
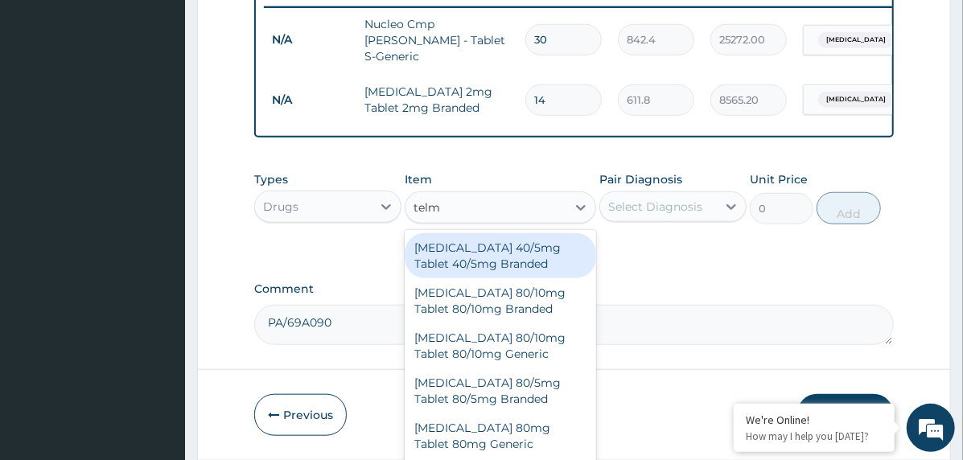
type input "telmi"
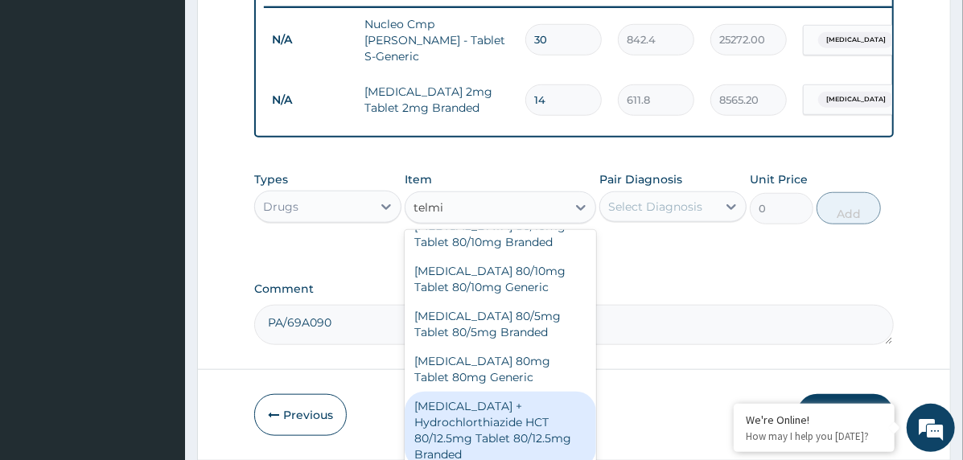
scroll to position [0, 0]
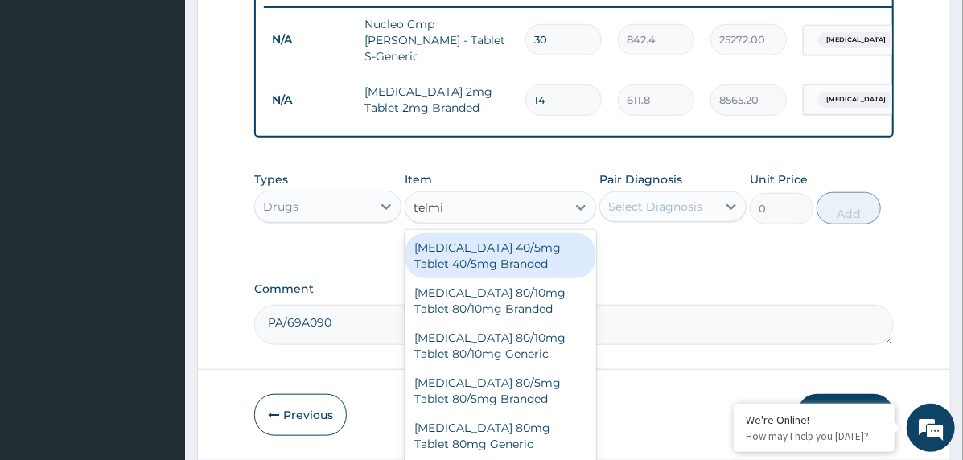
click at [515, 274] on div "[MEDICAL_DATA] 40/5mg Tablet 40/5mg Branded" at bounding box center [500, 255] width 191 height 45
type input "1100"
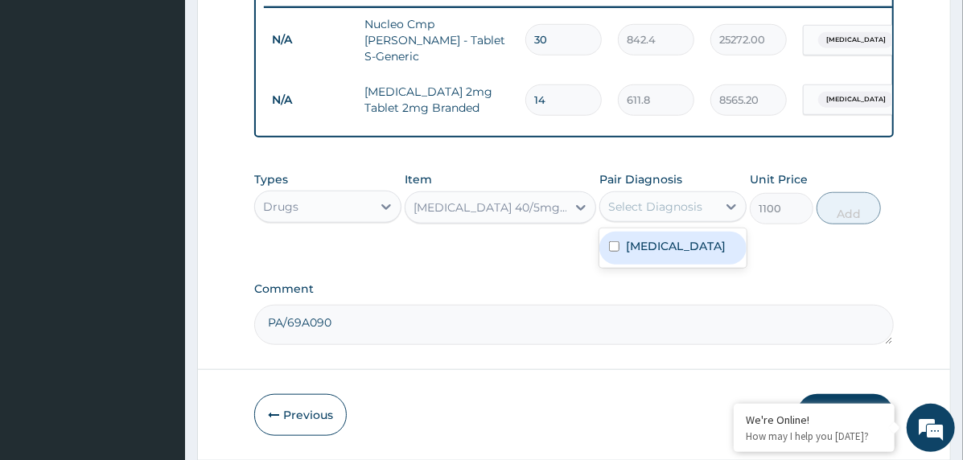
click at [653, 212] on div "Select Diagnosis" at bounding box center [655, 207] width 94 height 16
click at [672, 247] on label "Essential hypertension" at bounding box center [676, 246] width 100 height 16
checkbox input "true"
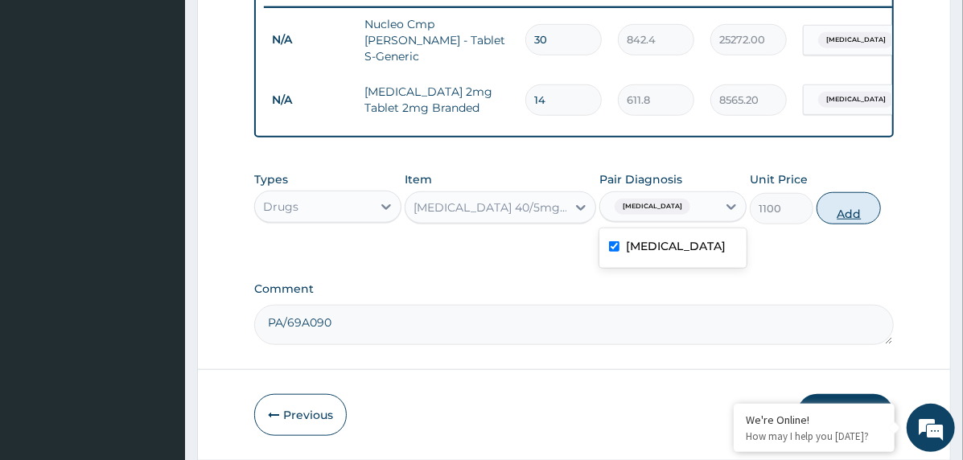
click at [837, 215] on button "Add" at bounding box center [848, 208] width 64 height 32
type input "0"
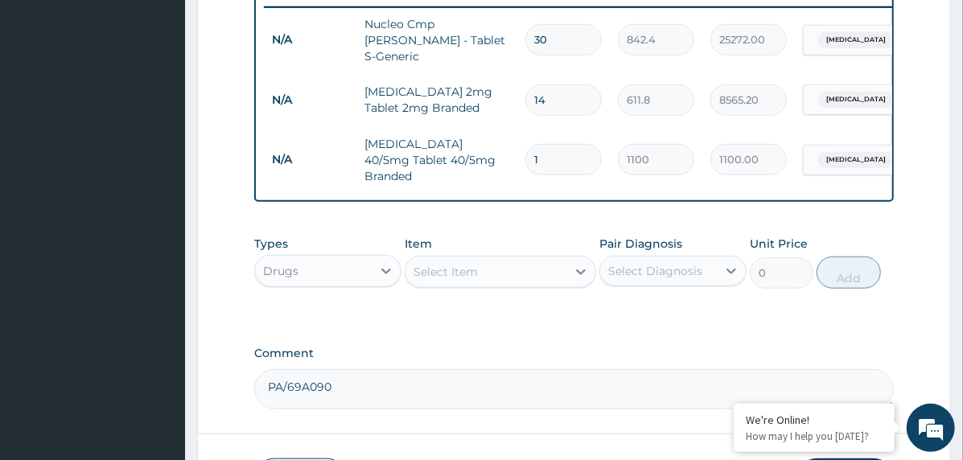
type input "0.00"
type input "3"
type input "3300.00"
type input "30"
type input "33000.00"
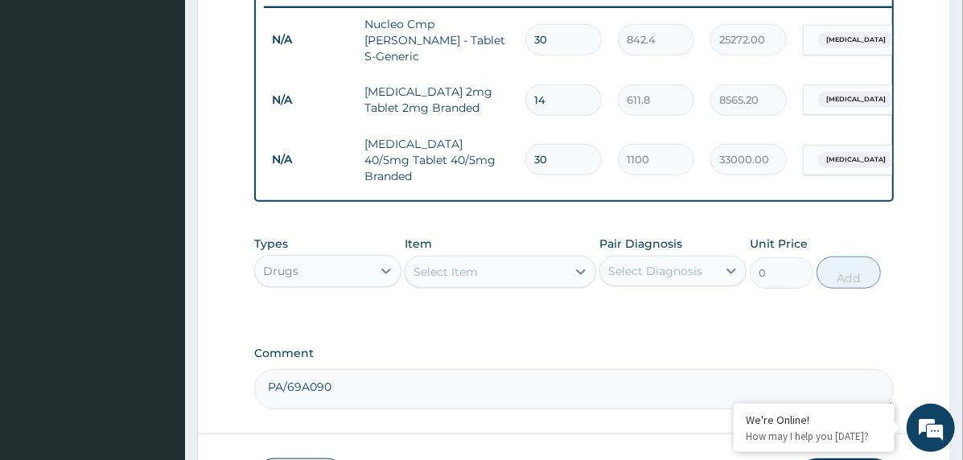
type input "30"
click at [491, 279] on div "Select Item" at bounding box center [485, 272] width 161 height 26
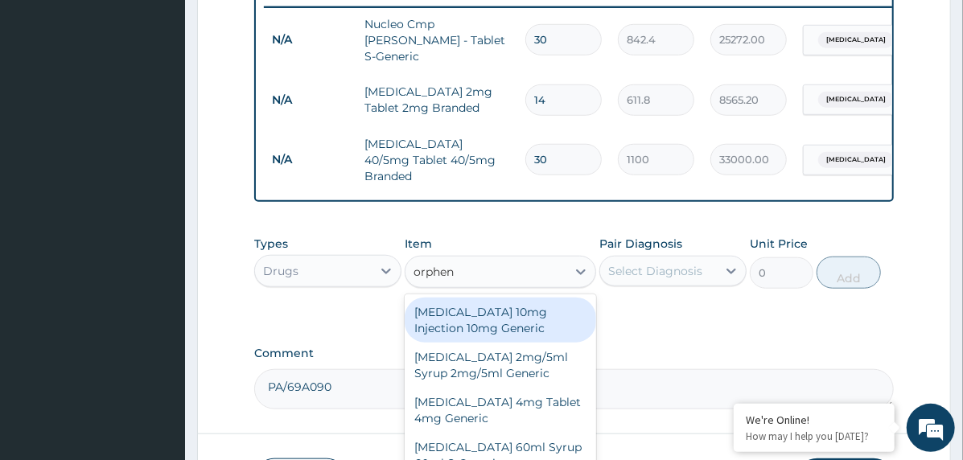
type input "orphena"
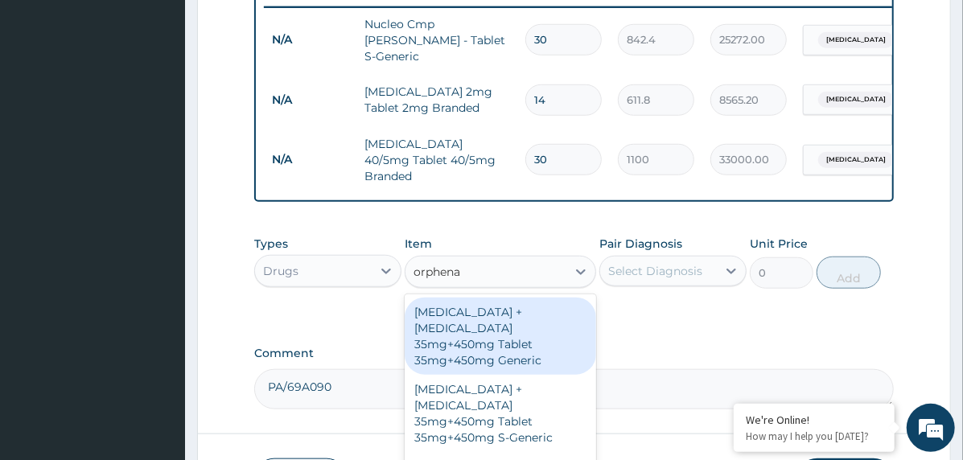
click at [467, 330] on div "[MEDICAL_DATA] + [MEDICAL_DATA] 35mg+450mg Tablet 35mg+450mg Generic" at bounding box center [500, 336] width 191 height 77
type input "87.5"
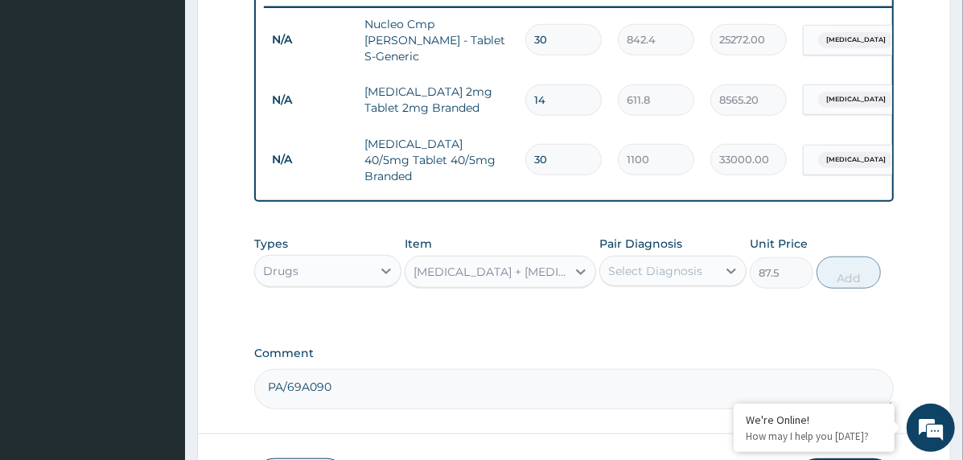
click at [683, 266] on div "Select Diagnosis" at bounding box center [655, 271] width 94 height 16
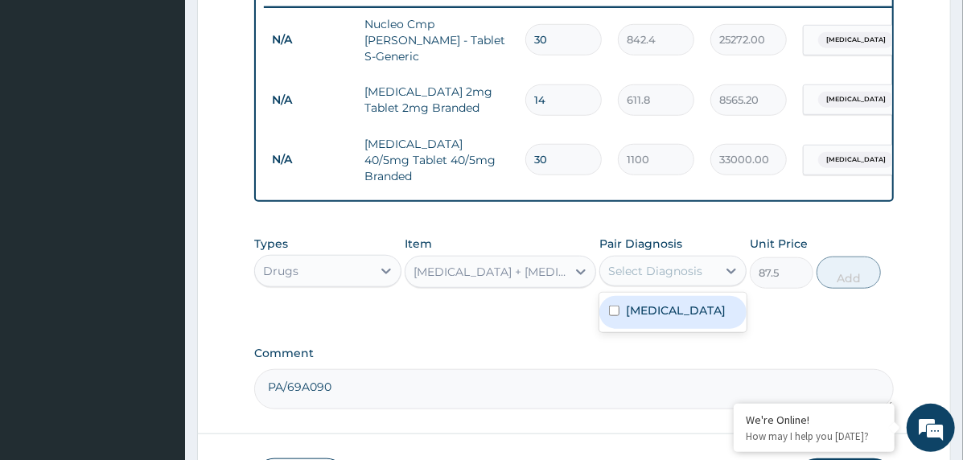
click at [697, 329] on div "Essential hypertension" at bounding box center [672, 312] width 147 height 33
checkbox input "true"
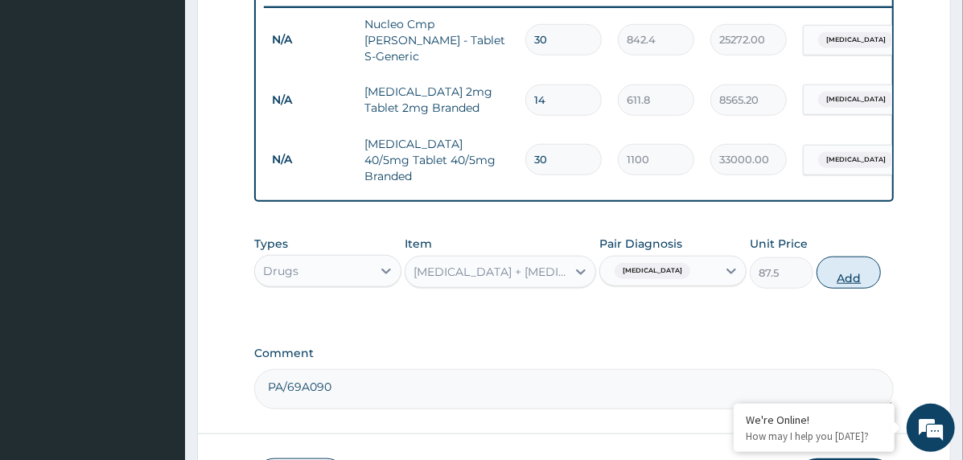
click at [834, 273] on button "Add" at bounding box center [848, 273] width 64 height 32
type input "0"
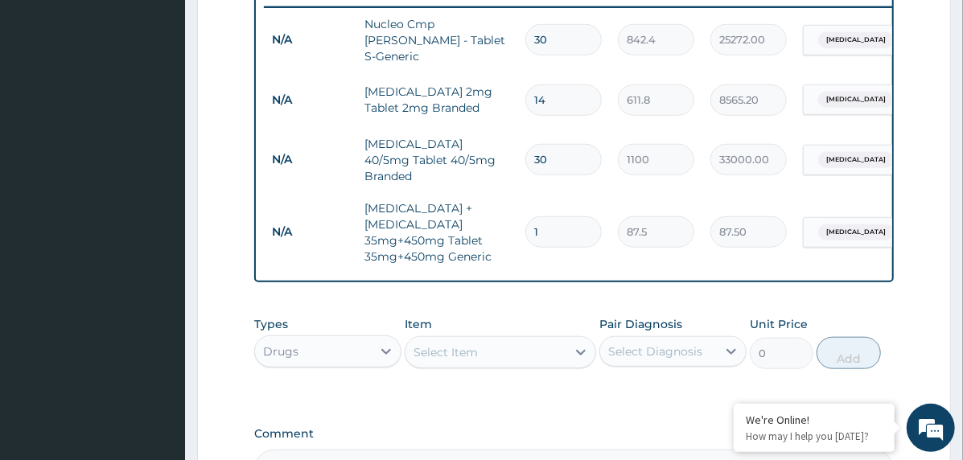
type input "0.00"
type input "2"
type input "175.00"
type input "28"
type input "2450.00"
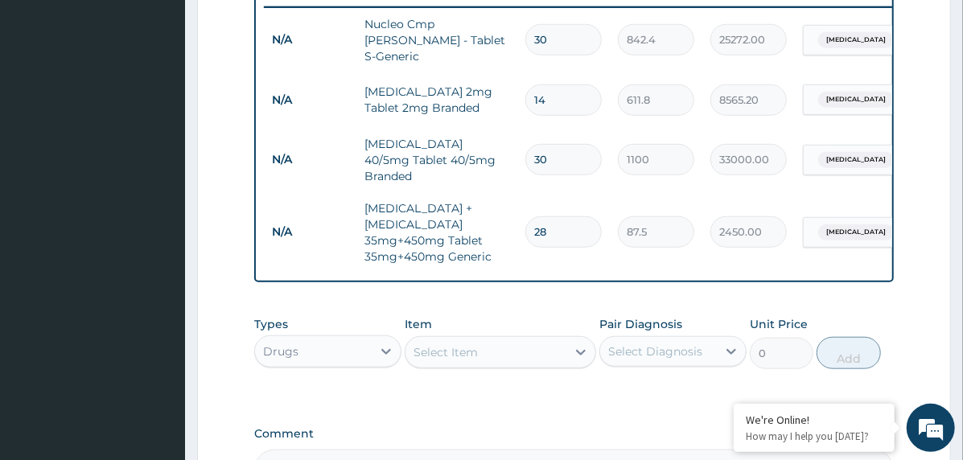
type input "28"
click at [437, 342] on div "Select Item" at bounding box center [485, 352] width 161 height 26
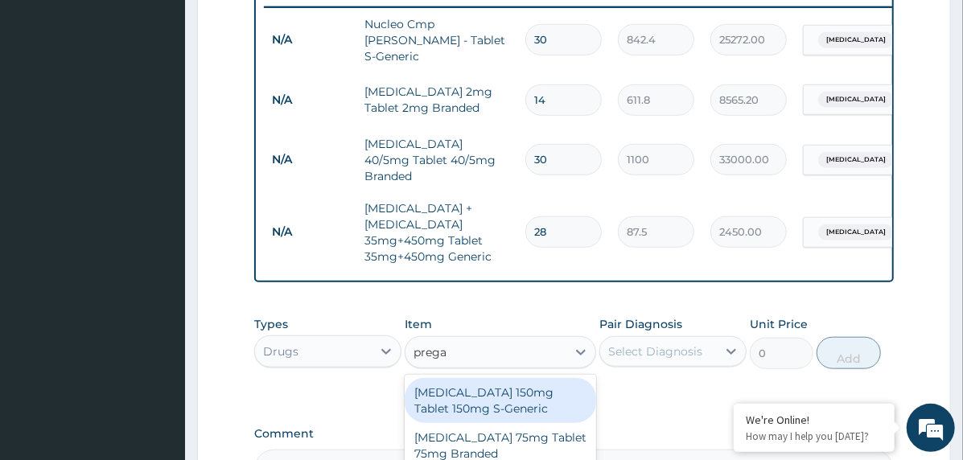
type input "pregab"
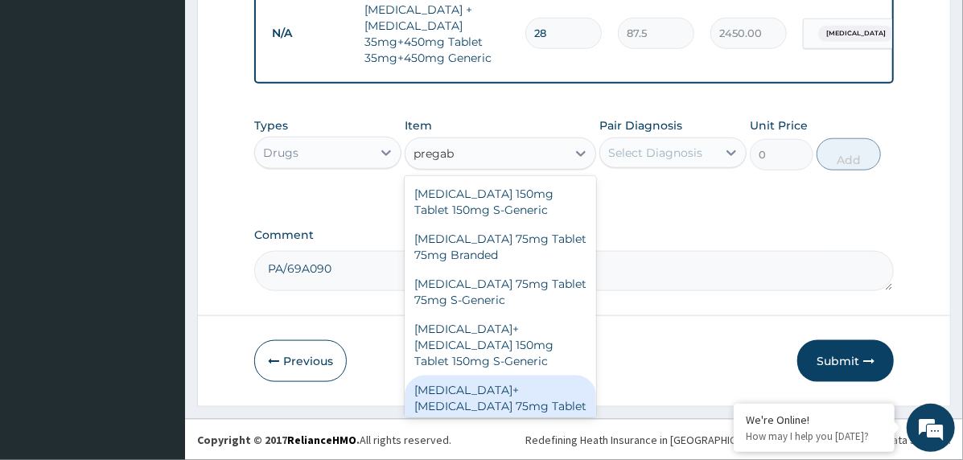
scroll to position [22, 0]
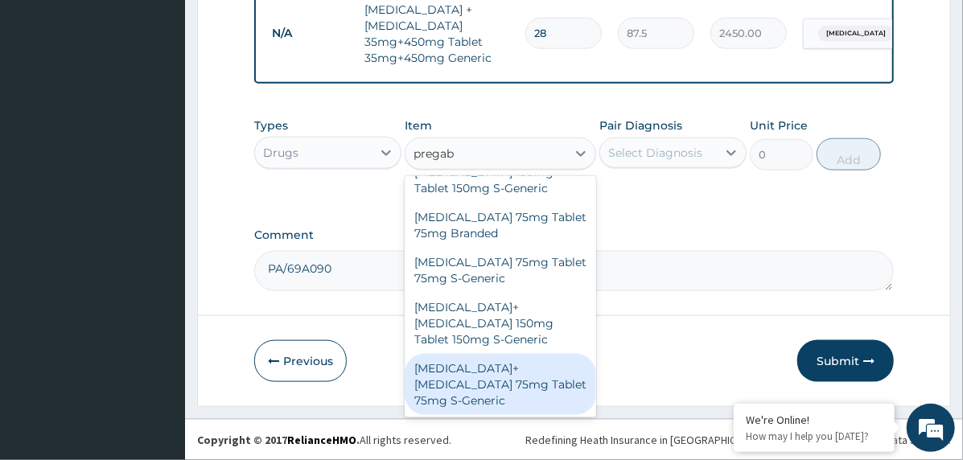
click at [512, 372] on div "[MEDICAL_DATA]+[MEDICAL_DATA] 75mg Tablet 75mg S-Generic" at bounding box center [500, 384] width 191 height 61
type input "373.8"
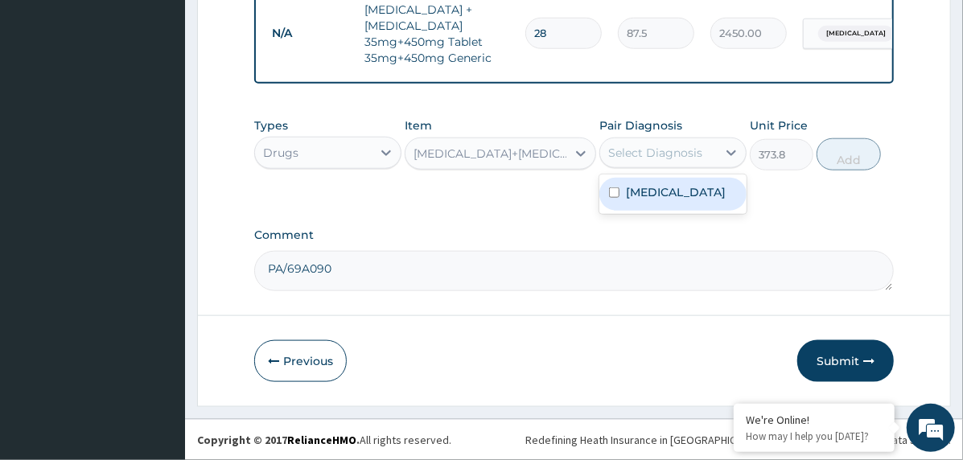
click at [687, 158] on div "Select Diagnosis" at bounding box center [655, 153] width 94 height 16
click at [685, 198] on label "Essential hypertension" at bounding box center [676, 192] width 100 height 16
checkbox input "true"
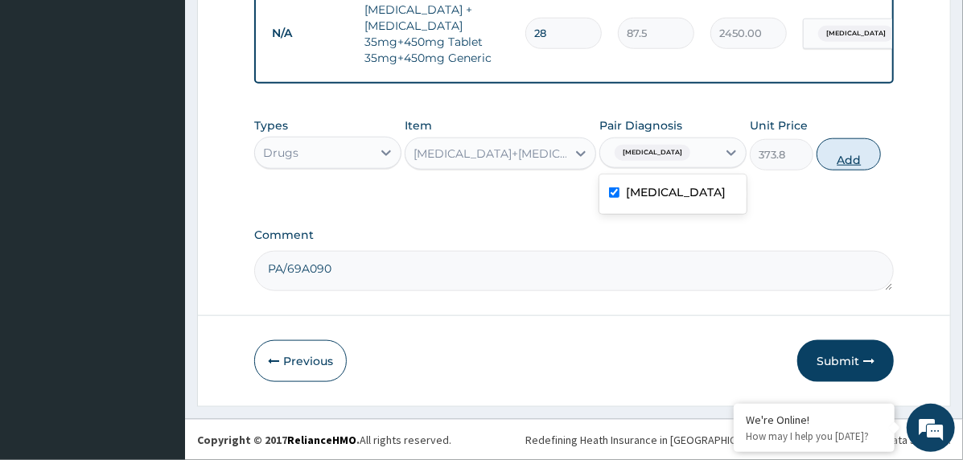
click at [869, 148] on button "Add" at bounding box center [848, 154] width 64 height 32
type input "0"
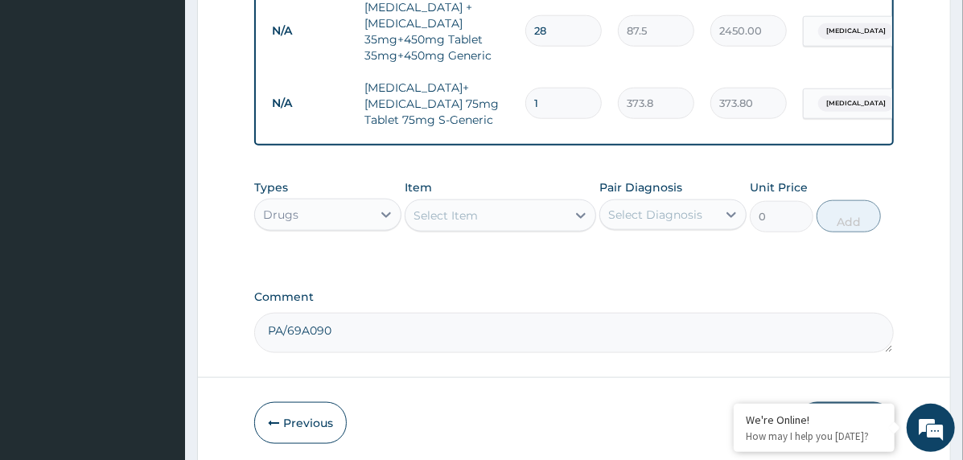
type input "0.00"
type input "6"
type input "2242.80"
type input "60"
type input "22428.00"
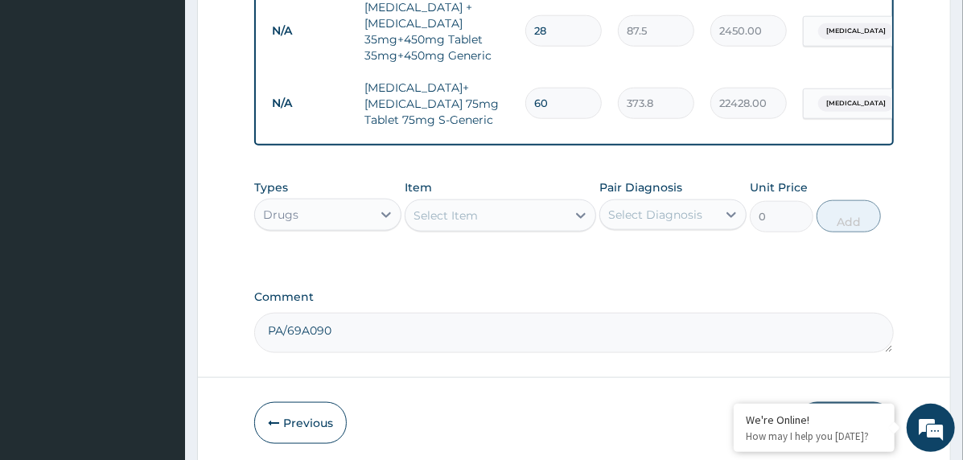
type input "60"
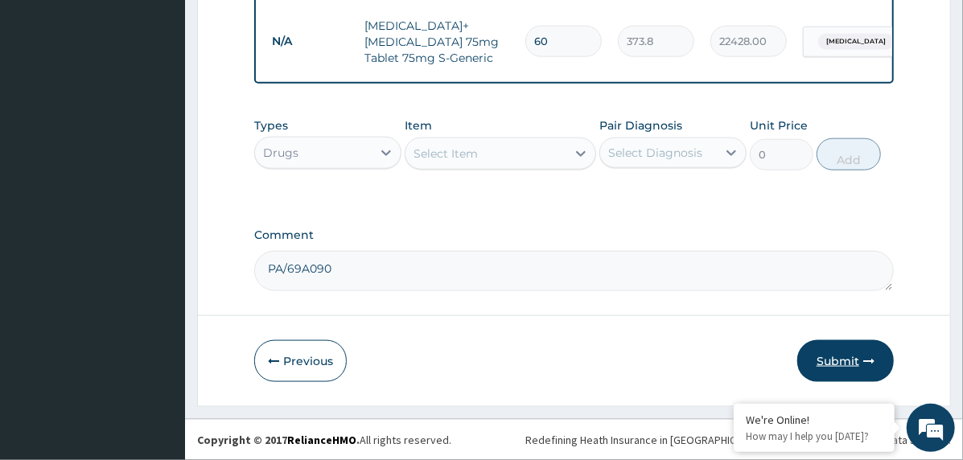
click at [852, 358] on button "Submit" at bounding box center [845, 361] width 97 height 42
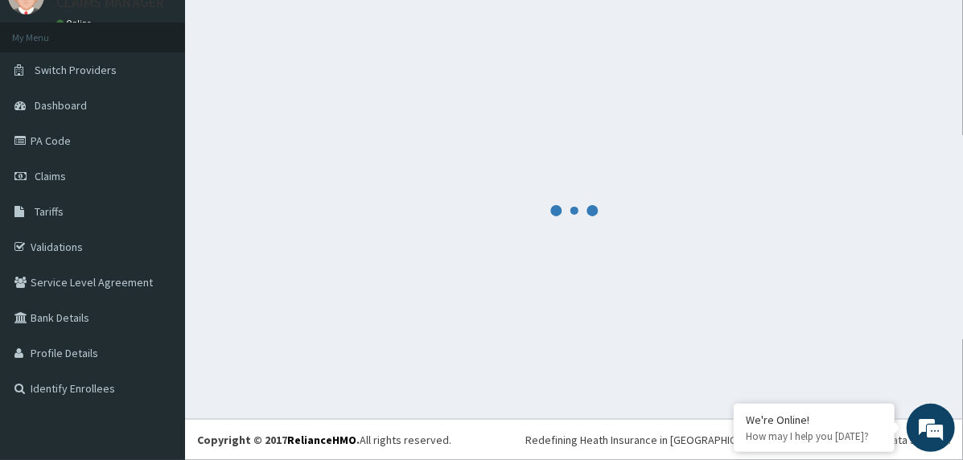
scroll to position [69, 0]
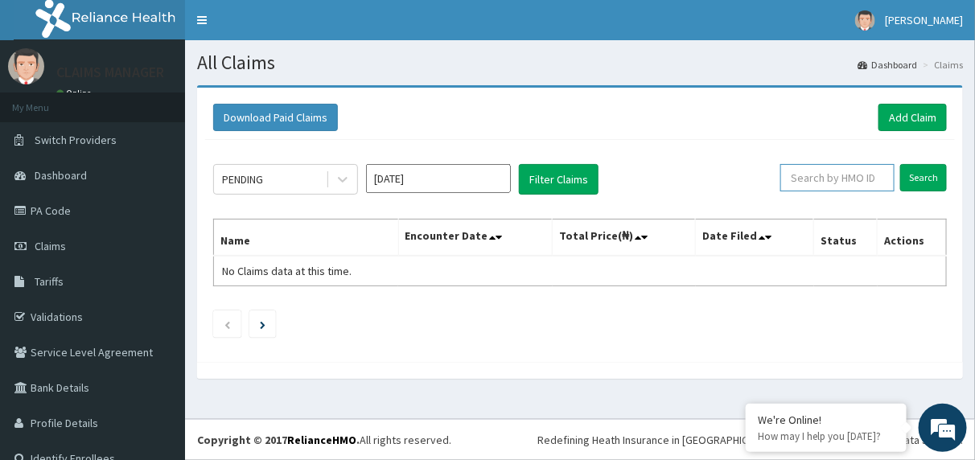
click at [849, 177] on input "text" at bounding box center [837, 177] width 114 height 27
paste input "KSB/10416/A"
type input "KSB/10416/A"
click at [913, 187] on input "Search" at bounding box center [923, 177] width 47 height 27
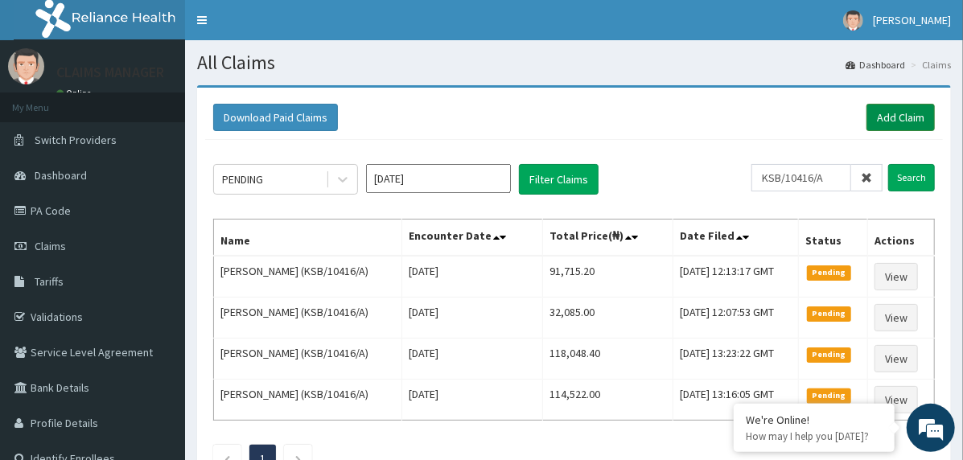
click at [908, 113] on link "Add Claim" at bounding box center [900, 117] width 68 height 27
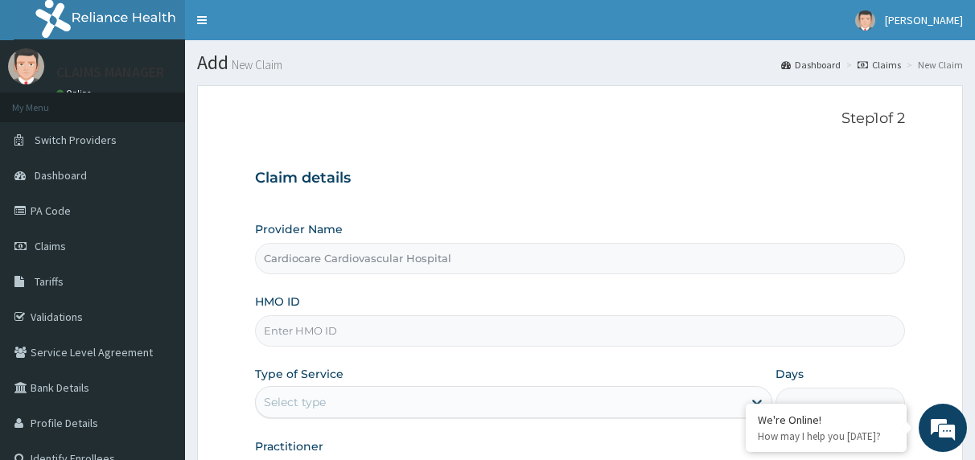
type input "Cardiocare Cardiovascular Hospital"
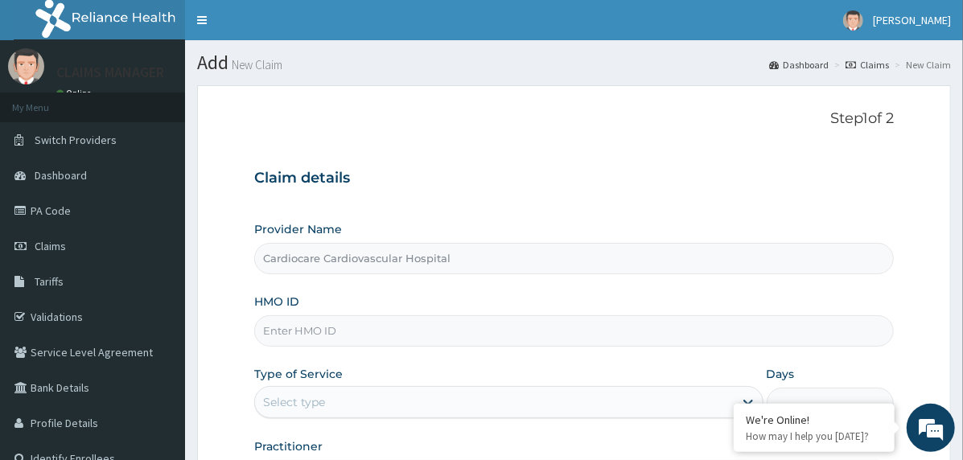
click at [370, 335] on input "HMO ID" at bounding box center [573, 330] width 639 height 31
paste input "GAC/10017/A"
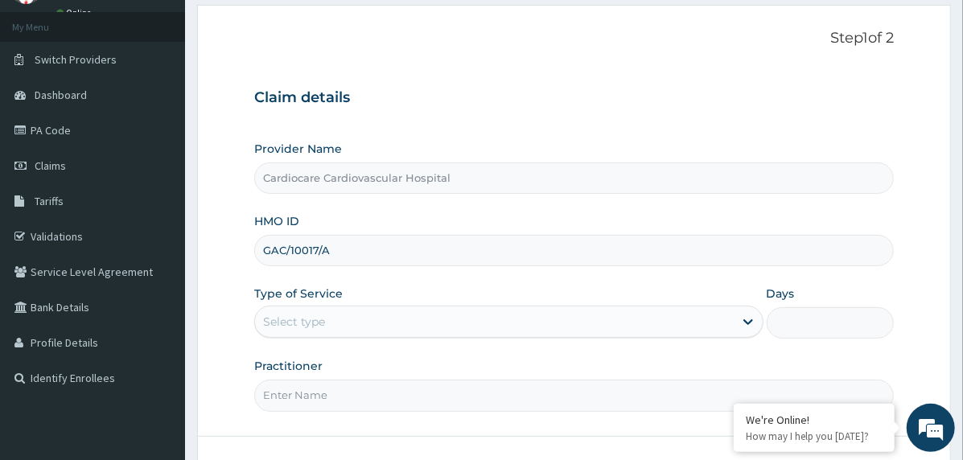
scroll to position [199, 0]
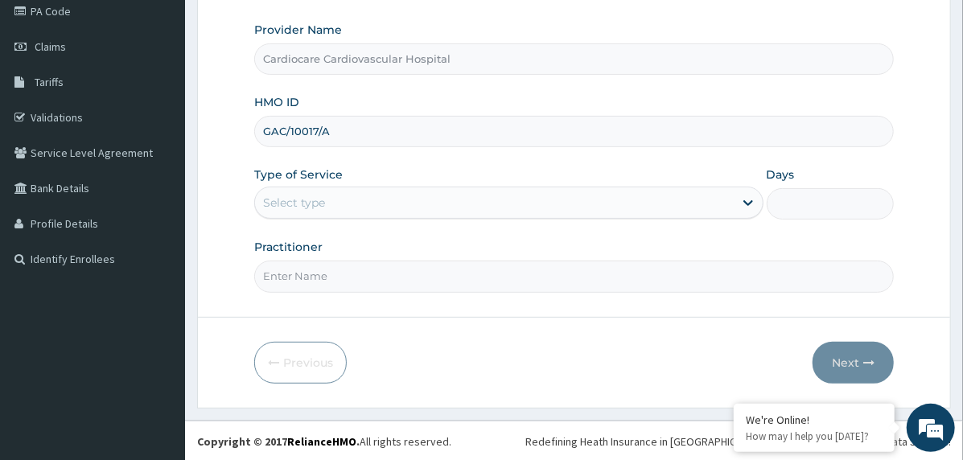
type input "GAC/10017/A"
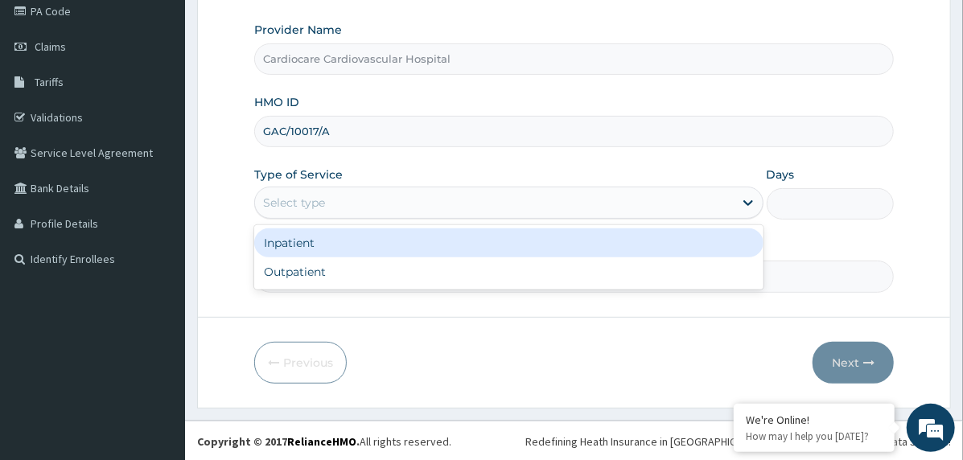
click at [307, 196] on div "Select type" at bounding box center [294, 203] width 62 height 16
click at [316, 238] on div "Inpatient" at bounding box center [508, 242] width 509 height 29
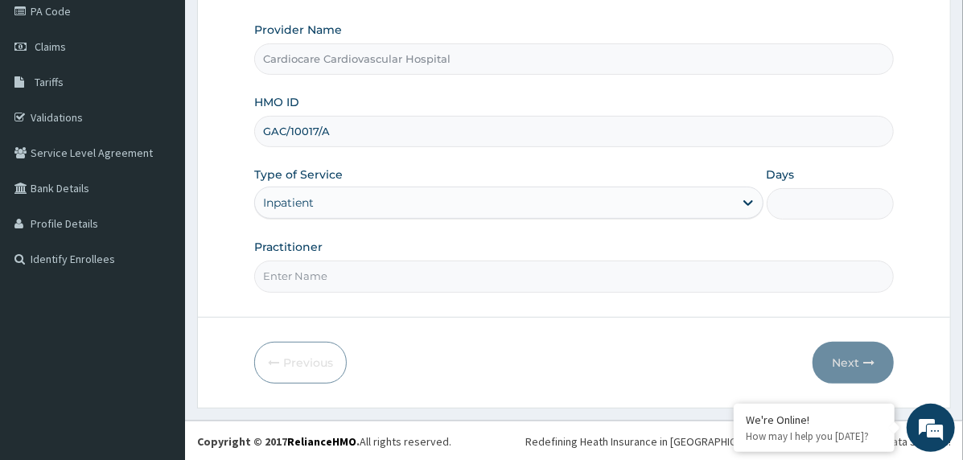
click at [319, 282] on input "Practitioner" at bounding box center [573, 276] width 639 height 31
type input "doctor"
click at [816, 205] on input "Days" at bounding box center [829, 203] width 127 height 31
type input "11"
click at [827, 356] on button "Next" at bounding box center [852, 363] width 81 height 42
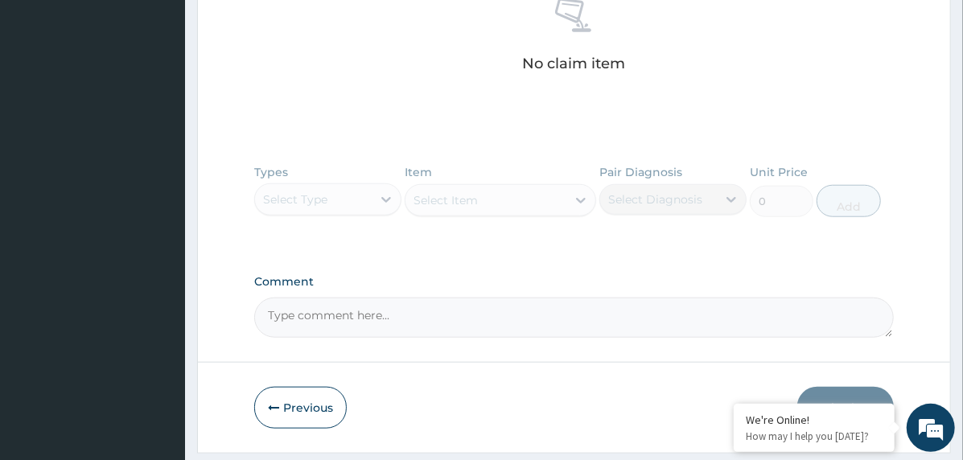
scroll to position [693, 0]
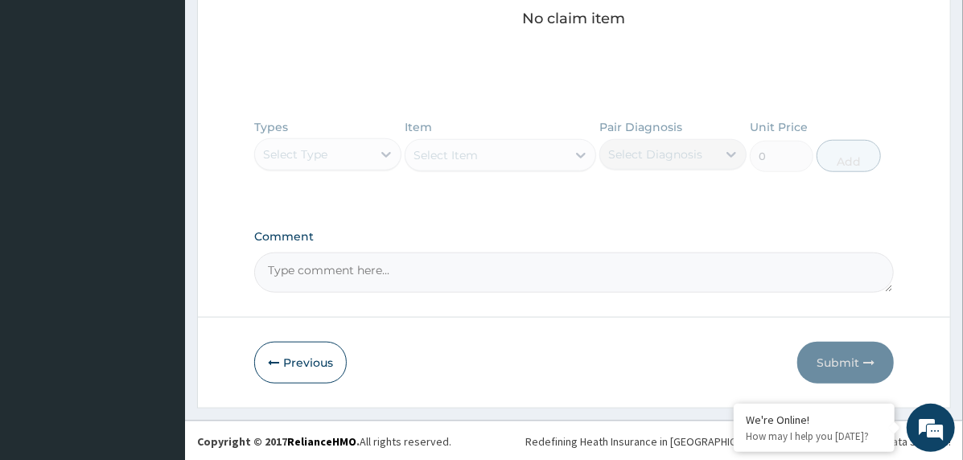
click at [452, 274] on textarea "Comment" at bounding box center [573, 273] width 639 height 40
paste textarea "PA/E1BA19"
click at [366, 265] on textarea "PA/E1BA19" at bounding box center [573, 273] width 639 height 40
paste textarea "PA/1F8932"
click at [425, 260] on textarea "PA/E1BA19, PA/1F8932" at bounding box center [573, 273] width 639 height 40
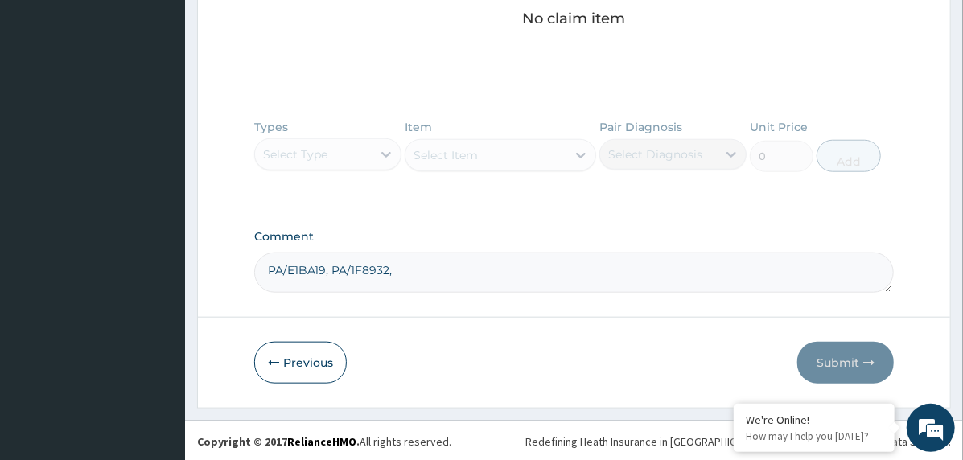
paste textarea "PA/2C5A14"
click at [503, 267] on textarea "PA/E1BA19, PA/1F8932, PA/2C5A14" at bounding box center [573, 273] width 639 height 40
paste textarea "PA/8F92DA"
click at [547, 262] on textarea "PA/E1BA19, PA/1F8932, PA/2C5A14, PA/8F92DA" at bounding box center [573, 273] width 639 height 40
paste textarea "PA/BE8992"
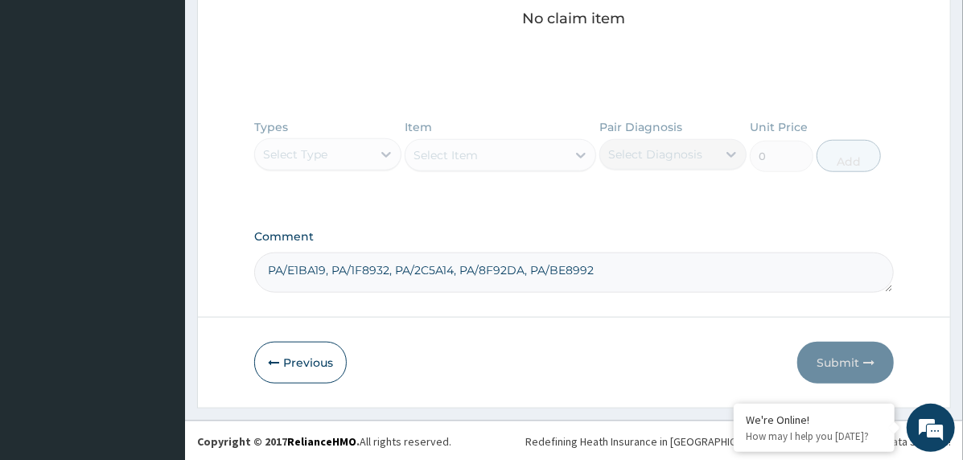
click at [623, 263] on textarea "PA/E1BA19, PA/1F8932, PA/2C5A14, PA/8F92DA, PA/BE8992" at bounding box center [573, 273] width 639 height 40
paste textarea "PA/56F922"
click at [682, 257] on textarea "PA/E1BA19, PA/1F8932, PA/2C5A14, PA/8F92DA, PA/BE8992, PA/56F922" at bounding box center [573, 273] width 639 height 40
paste textarea "PA/DB8083"
click at [753, 263] on textarea "PA/E1BA19, PA/1F8932, PA/2C5A14, PA/8F92DA, PA/BE8992, PA/56F922, PA/DB8083" at bounding box center [573, 273] width 639 height 40
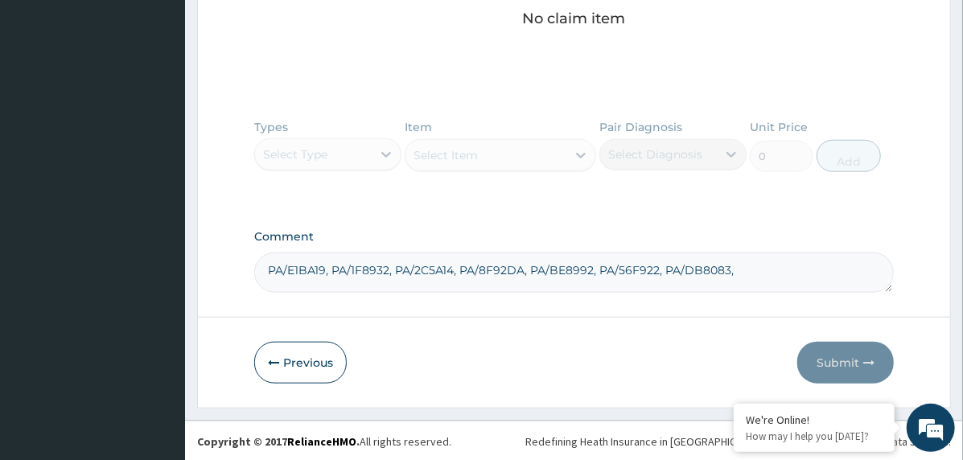
paste textarea "PA/90A594"
type textarea "PA/E1BA19, PA/1F8932, PA/2C5A14, PA/8F92DA, PA/BE8992, PA/56F922, PA/DB8083, PA…"
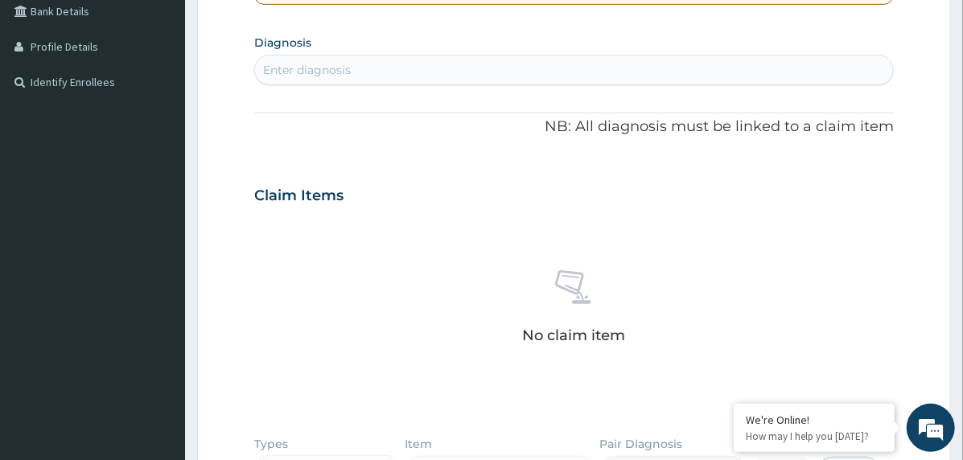
scroll to position [372, 0]
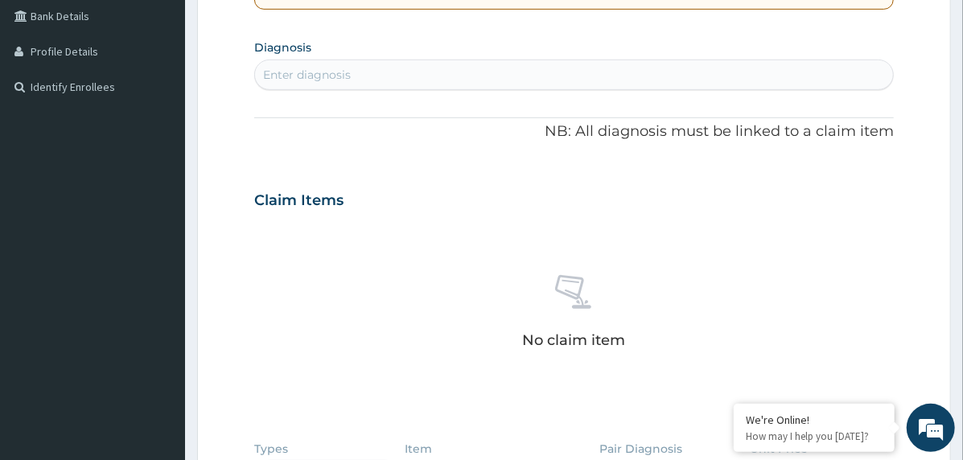
click at [405, 70] on div "Enter diagnosis" at bounding box center [574, 75] width 638 height 26
type input "brain stem stroke"
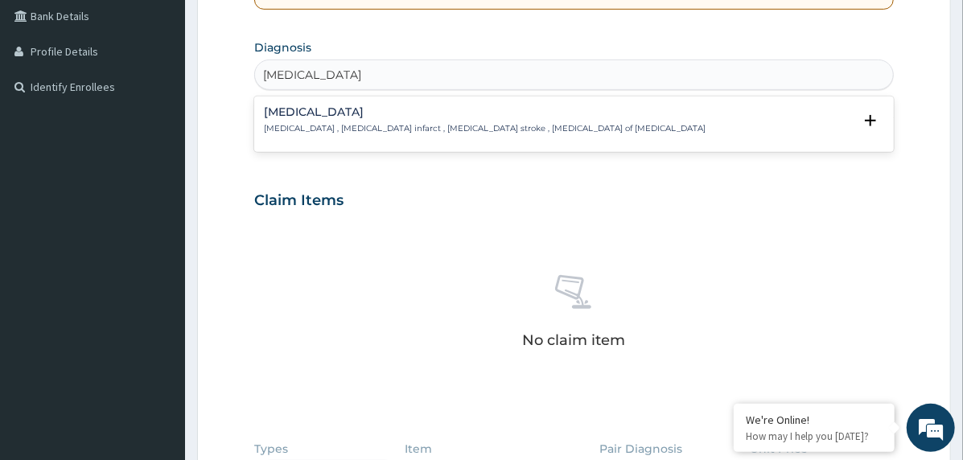
click at [369, 123] on p "[MEDICAL_DATA] , [MEDICAL_DATA] infarct , [MEDICAL_DATA] stroke , [MEDICAL_DATA…" at bounding box center [485, 128] width 442 height 11
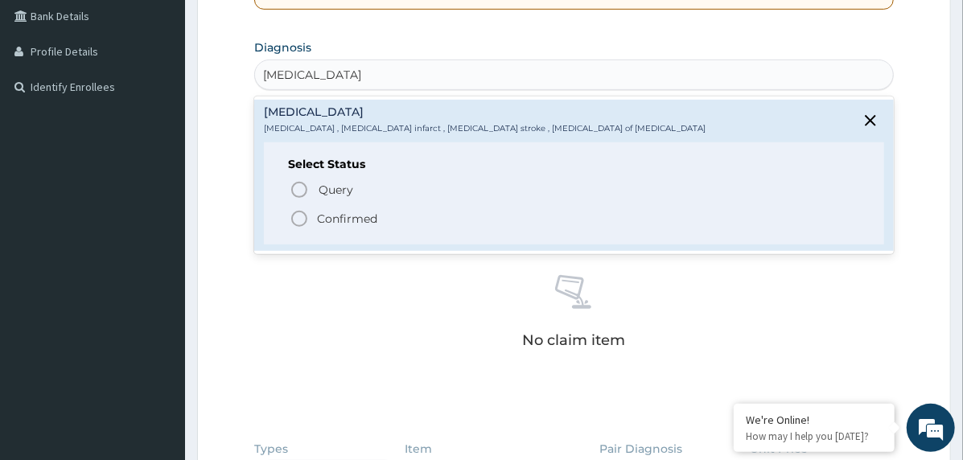
click at [359, 209] on span "Confirmed" at bounding box center [575, 218] width 570 height 19
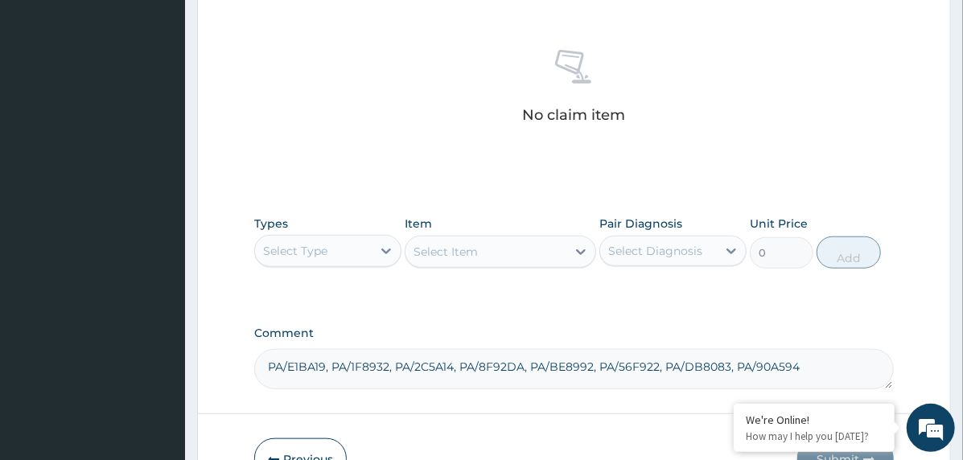
scroll to position [613, 0]
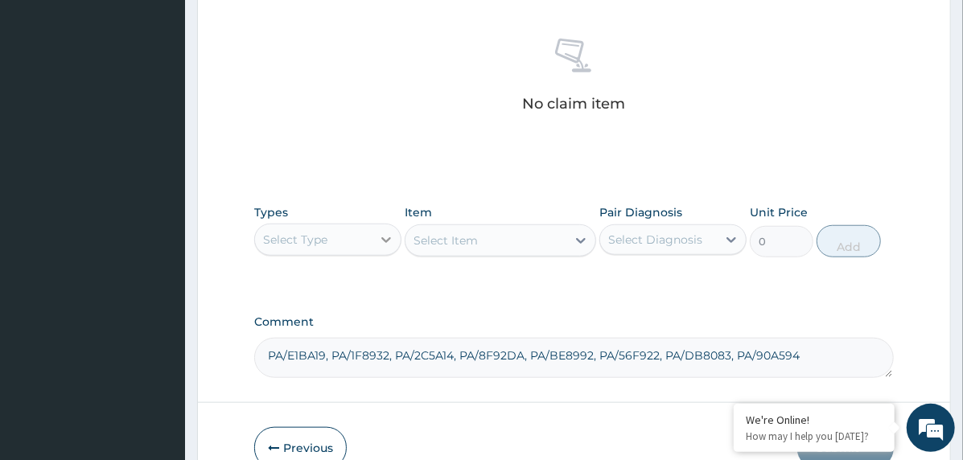
click at [372, 249] on div at bounding box center [386, 239] width 29 height 29
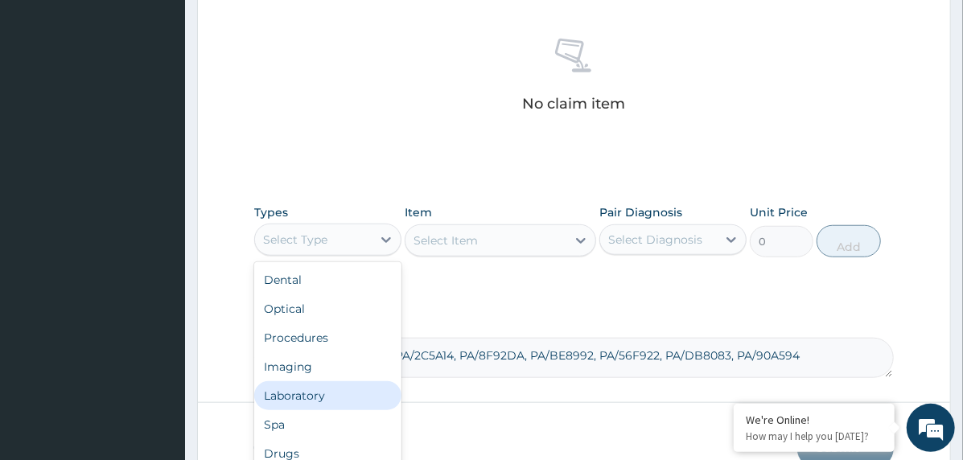
click at [333, 397] on div "Laboratory" at bounding box center [327, 395] width 147 height 29
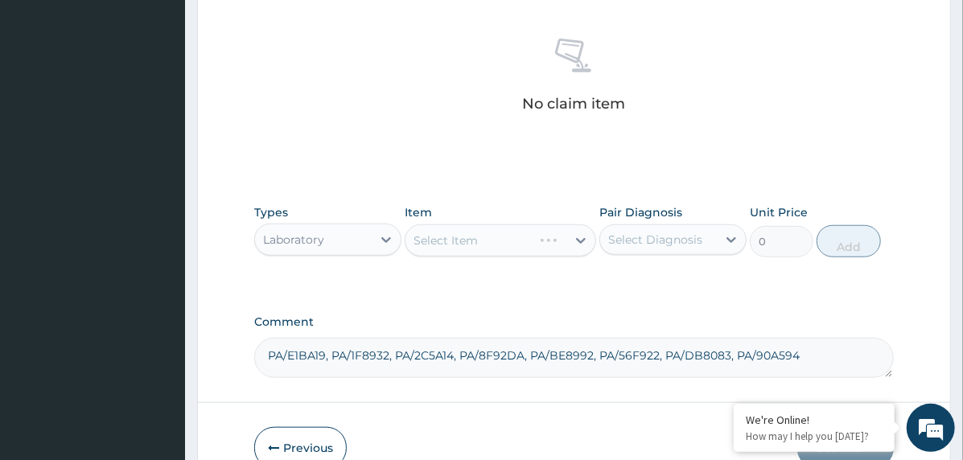
click at [664, 242] on div "Select Diagnosis" at bounding box center [655, 240] width 94 height 16
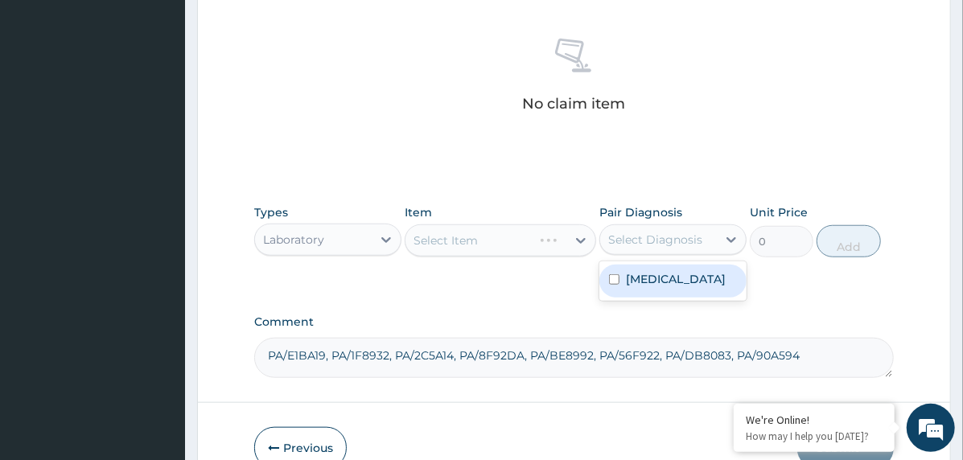
click at [668, 275] on label "[MEDICAL_DATA]" at bounding box center [676, 279] width 100 height 16
checkbox input "true"
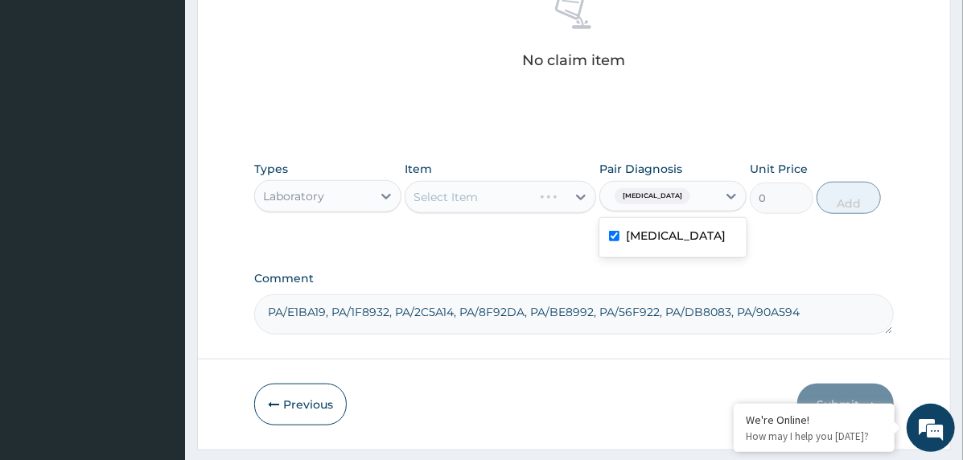
scroll to position [697, 0]
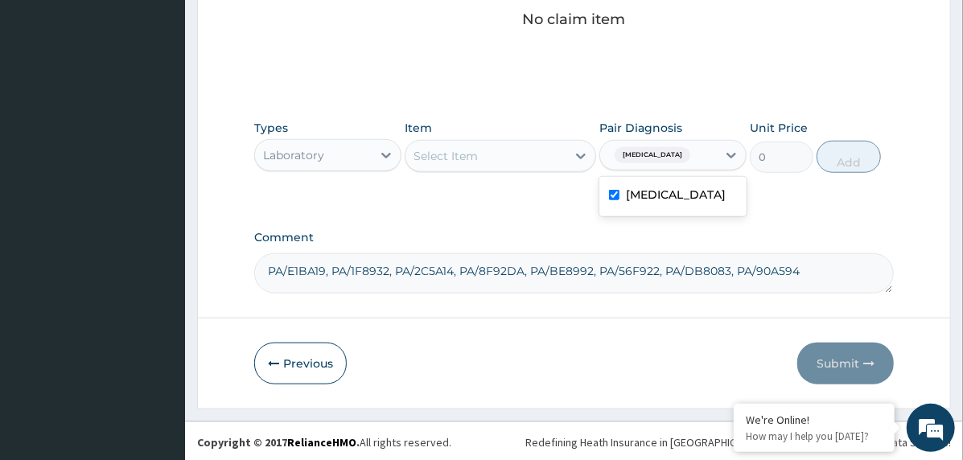
click at [473, 143] on div "Select Item" at bounding box center [485, 156] width 161 height 26
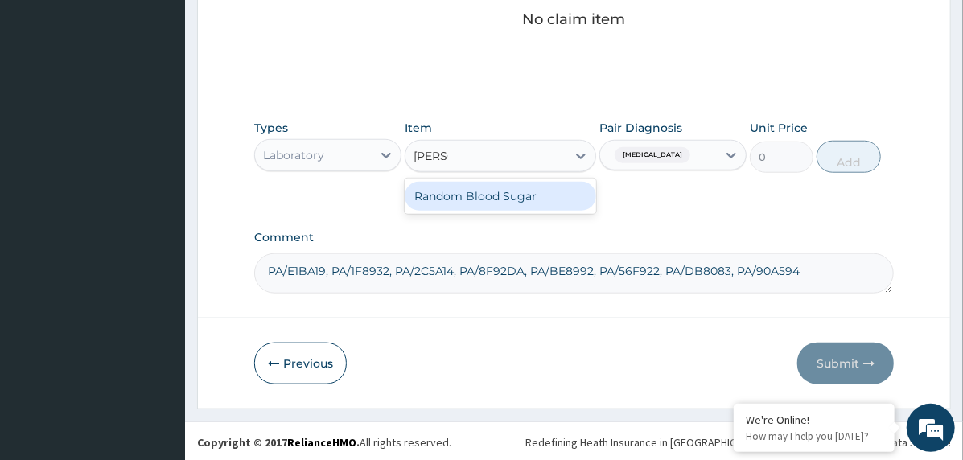
type input "random"
click at [448, 192] on div "Random Blood Sugar" at bounding box center [500, 196] width 191 height 29
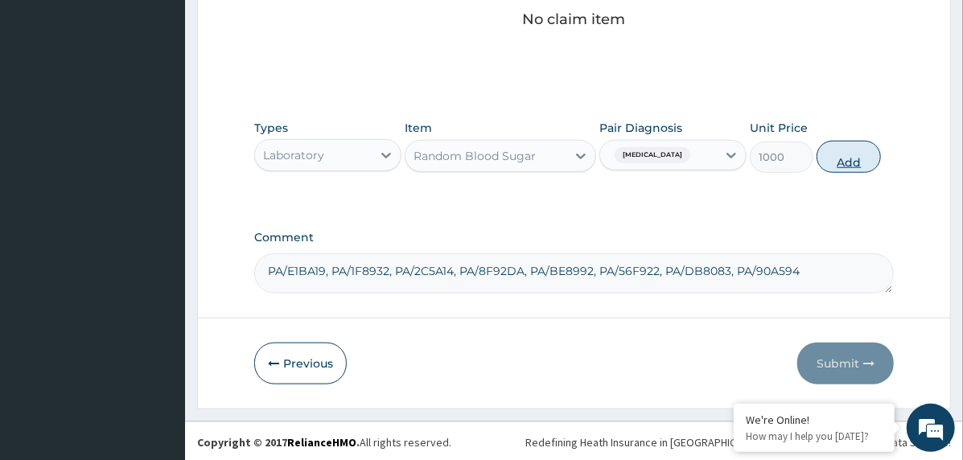
click at [839, 161] on button "Add" at bounding box center [848, 157] width 64 height 32
type input "0"
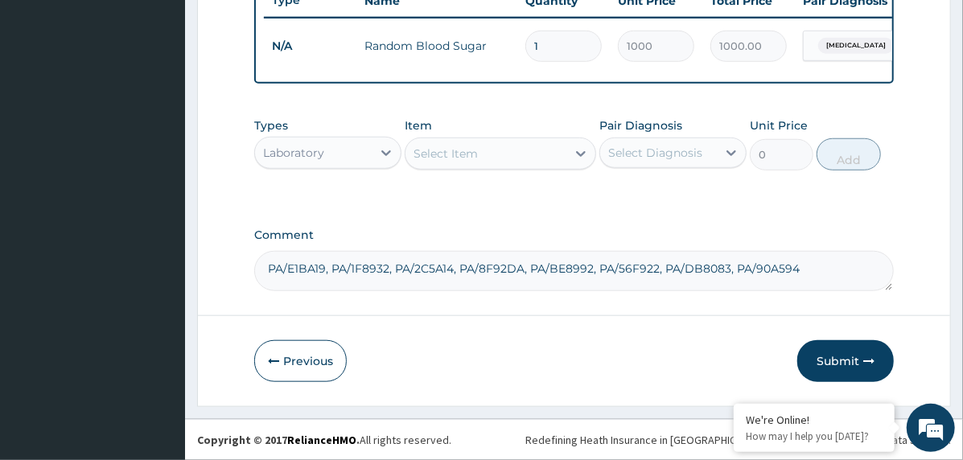
scroll to position [634, 0]
click at [319, 146] on div "Laboratory" at bounding box center [293, 153] width 61 height 16
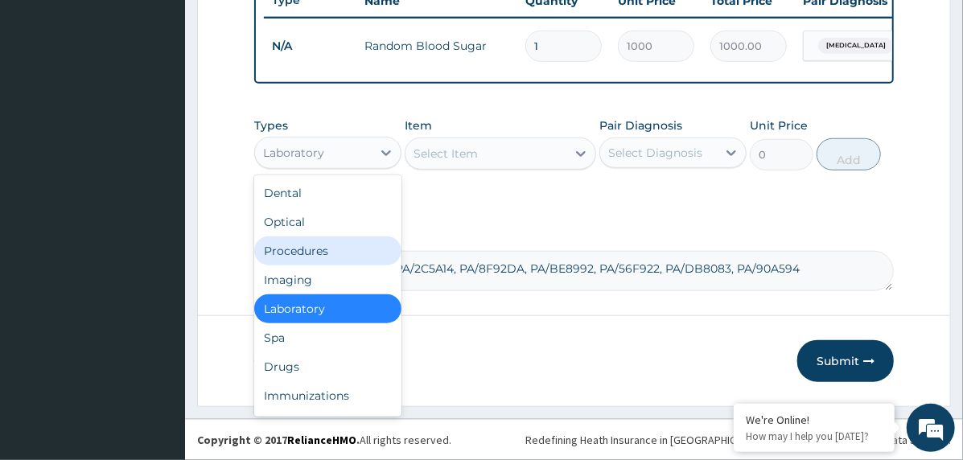
click at [319, 245] on div "Procedures" at bounding box center [327, 250] width 147 height 29
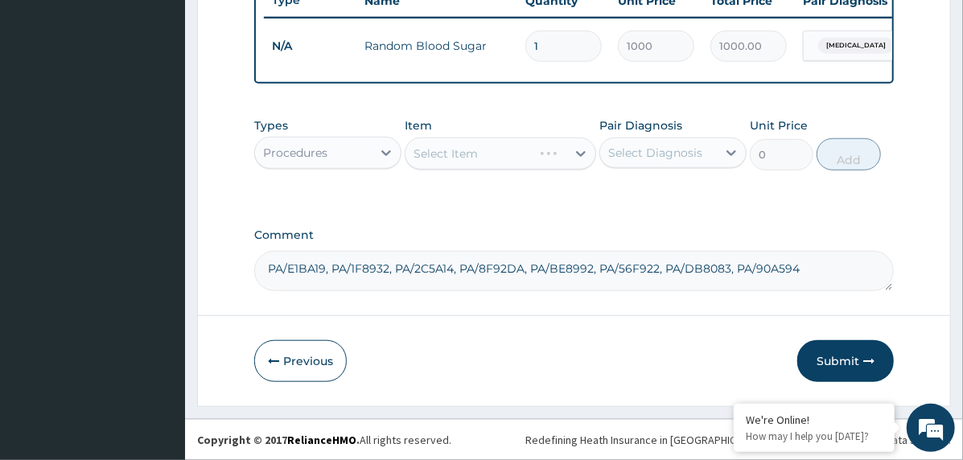
click at [660, 147] on div "Select Diagnosis" at bounding box center [655, 153] width 94 height 16
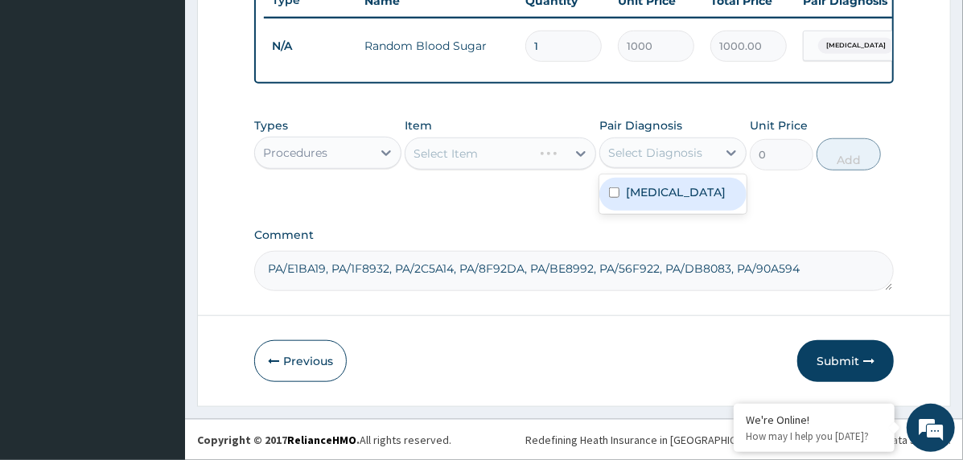
click at [680, 196] on label "[MEDICAL_DATA]" at bounding box center [676, 192] width 100 height 16
checkbox input "true"
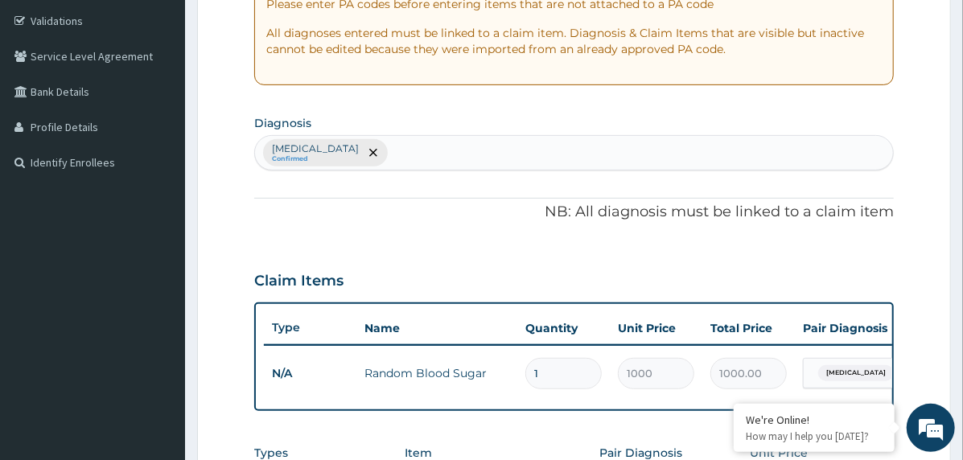
scroll to position [151, 0]
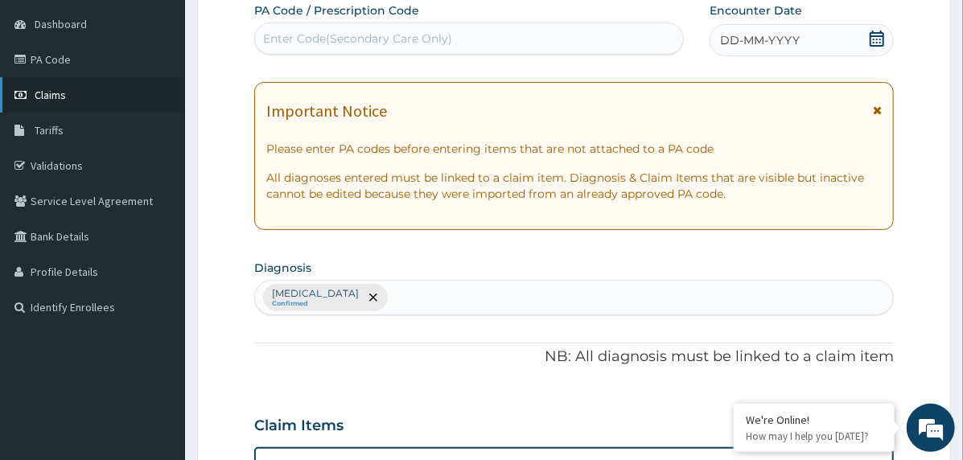
click at [111, 86] on link "Claims" at bounding box center [92, 94] width 185 height 35
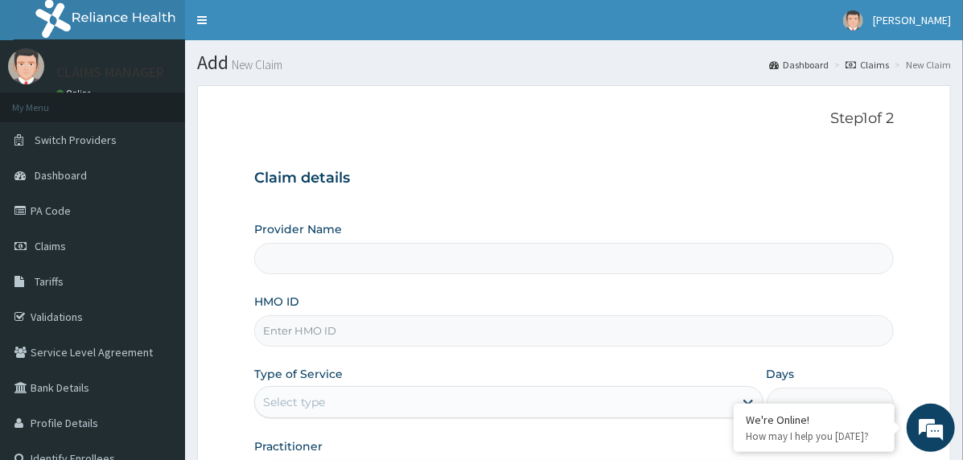
click at [392, 323] on input "HMO ID" at bounding box center [573, 330] width 639 height 31
paste input "GAC/10017/A"
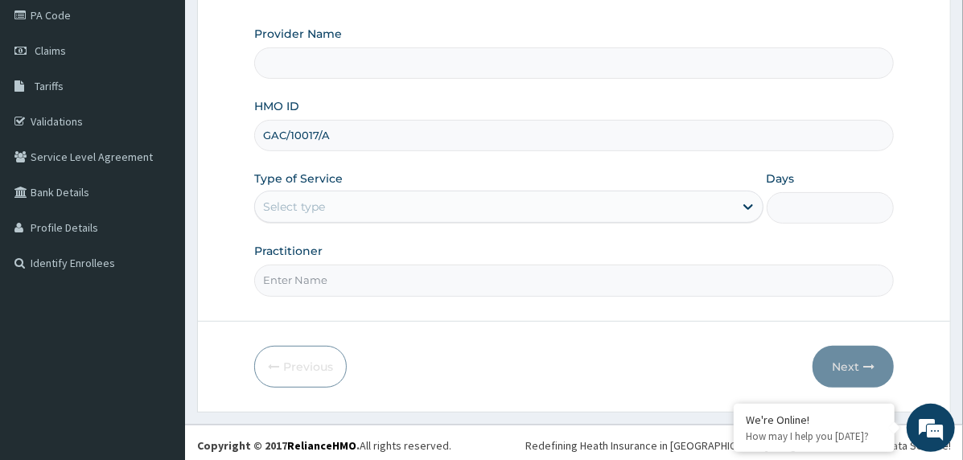
scroll to position [199, 0]
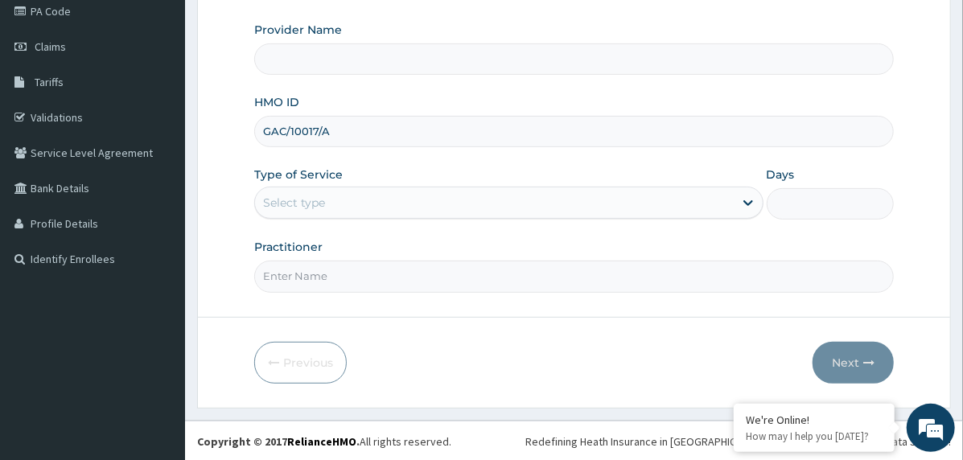
type input "GAC/10017/A"
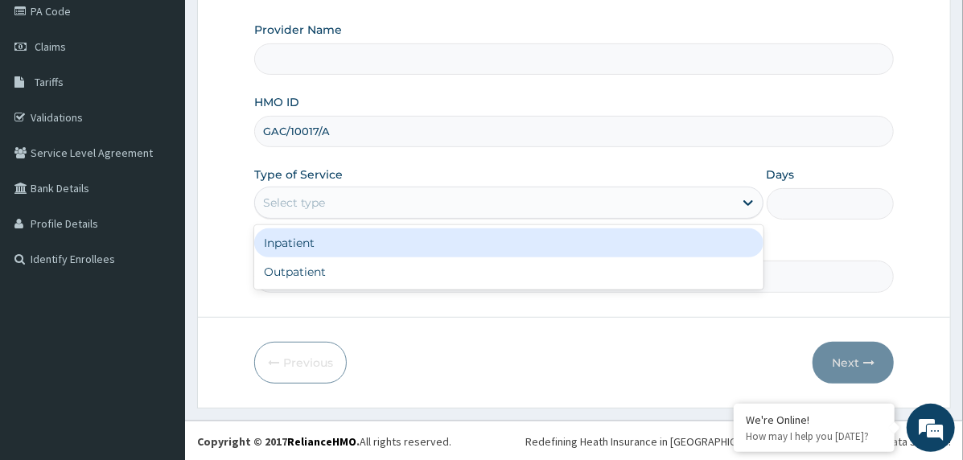
click at [362, 193] on div "Select type" at bounding box center [494, 203] width 479 height 26
type input "Cardiocare Cardiovascular Hospital"
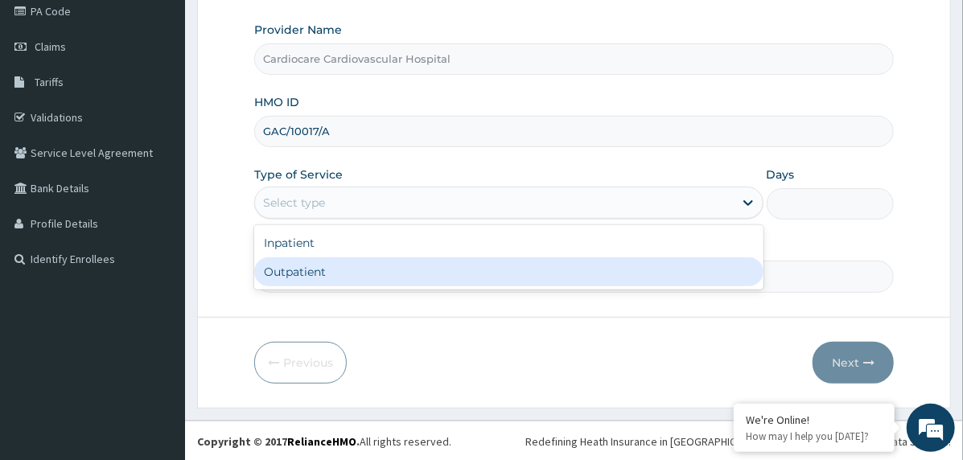
click at [360, 268] on div "Outpatient" at bounding box center [508, 271] width 509 height 29
type input "1"
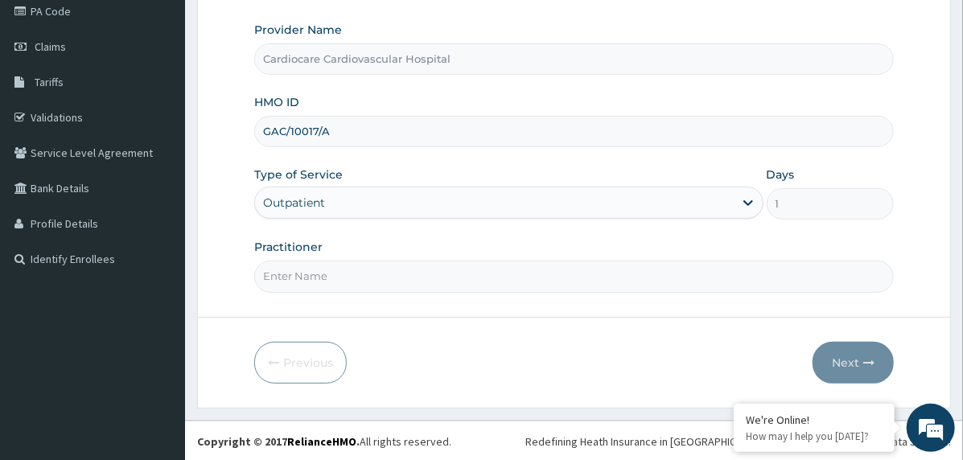
click at [360, 268] on input "Practitioner" at bounding box center [573, 276] width 639 height 31
type input "doctor"
click at [853, 364] on button "Next" at bounding box center [852, 363] width 81 height 42
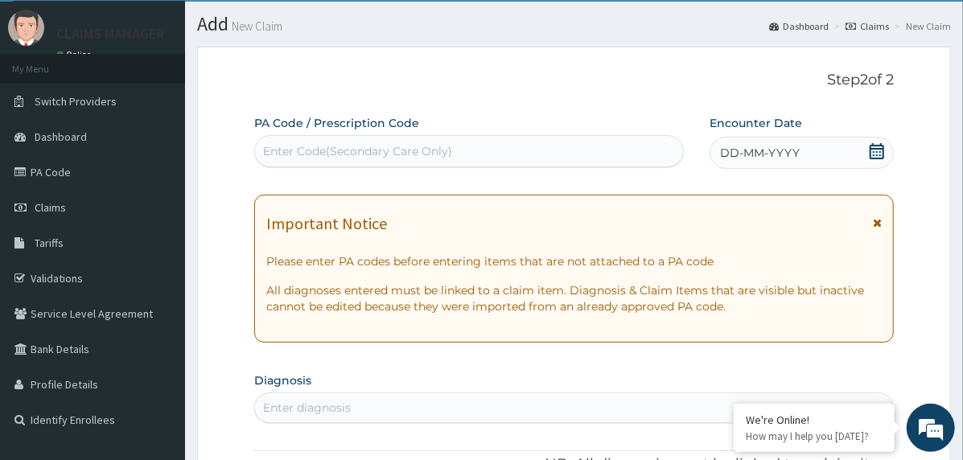
scroll to position [0, 0]
click at [877, 150] on icon at bounding box center [877, 151] width 16 height 16
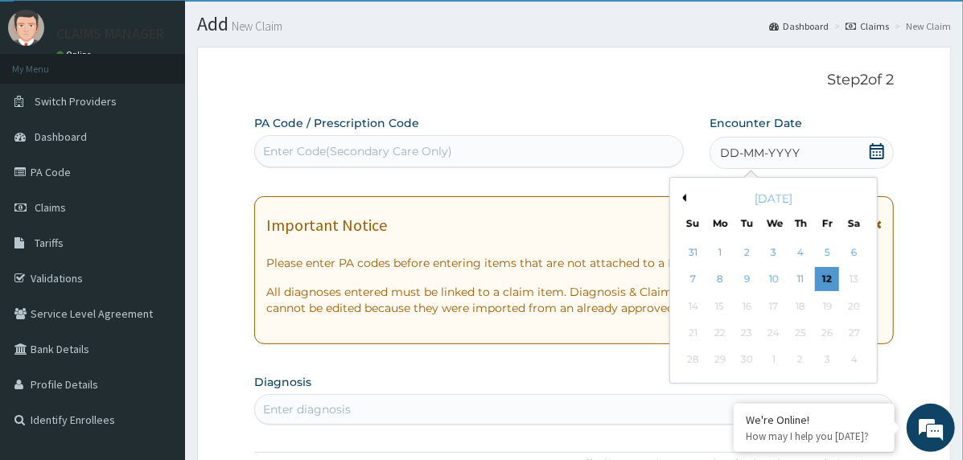
click at [680, 197] on button "Previous Month" at bounding box center [682, 198] width 8 height 8
click at [683, 195] on button "Previous Month" at bounding box center [682, 198] width 8 height 8
click at [779, 327] on div "23" at bounding box center [774, 333] width 24 height 24
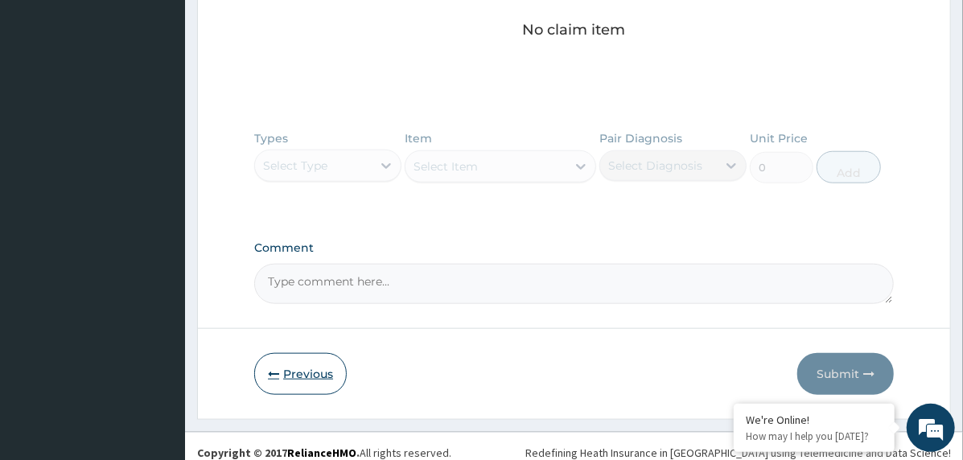
click at [294, 369] on button "Previous" at bounding box center [300, 374] width 92 height 42
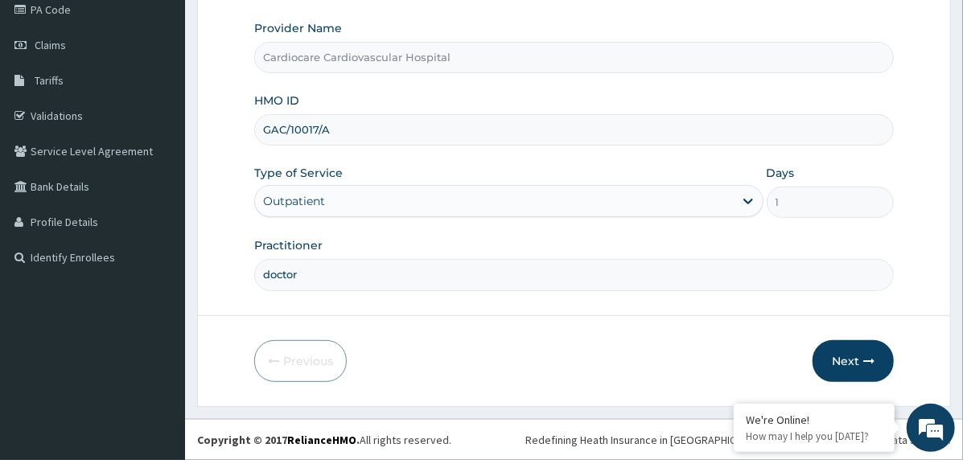
scroll to position [199, 0]
click at [558, 206] on div "Outpatient" at bounding box center [494, 203] width 479 height 26
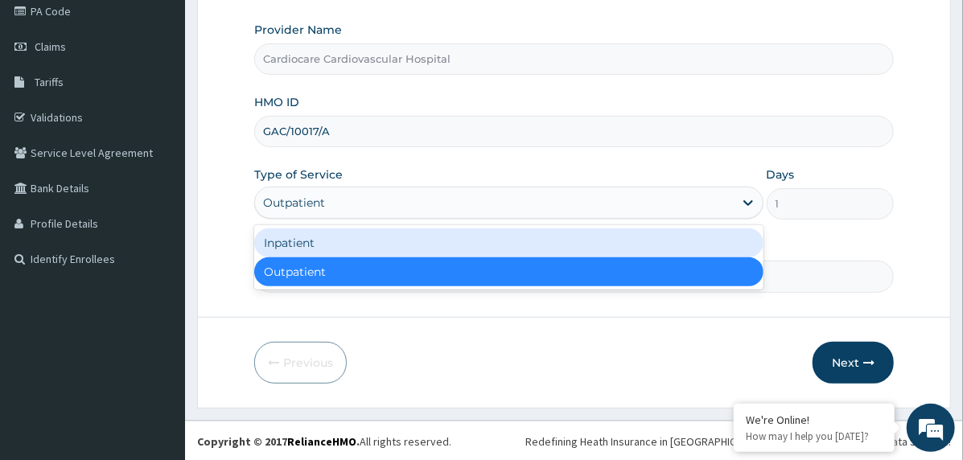
click at [420, 244] on div "Inpatient" at bounding box center [508, 242] width 509 height 29
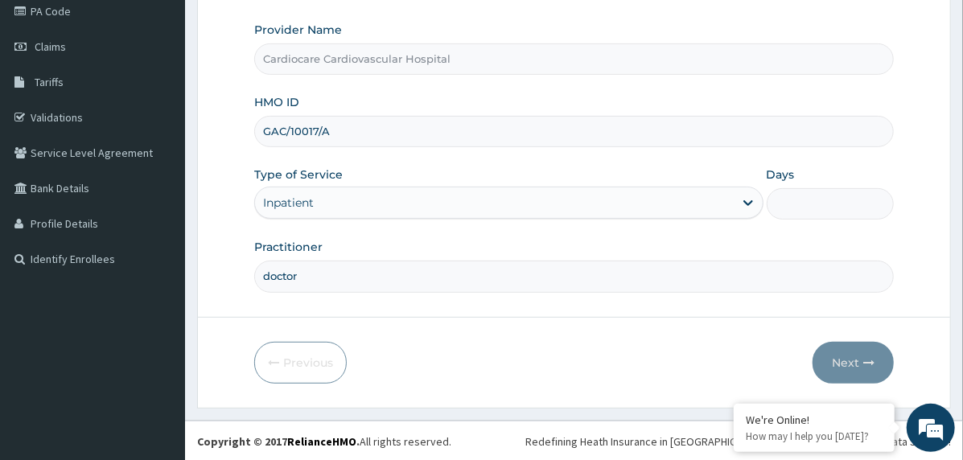
click at [807, 203] on input "Days" at bounding box center [829, 203] width 127 height 31
type input "11"
click at [843, 364] on button "Next" at bounding box center [852, 363] width 81 height 42
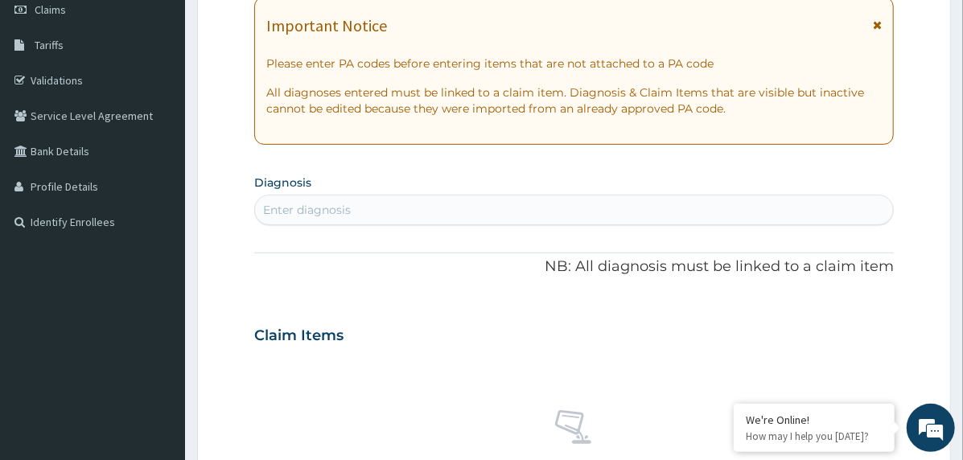
scroll to position [241, 0]
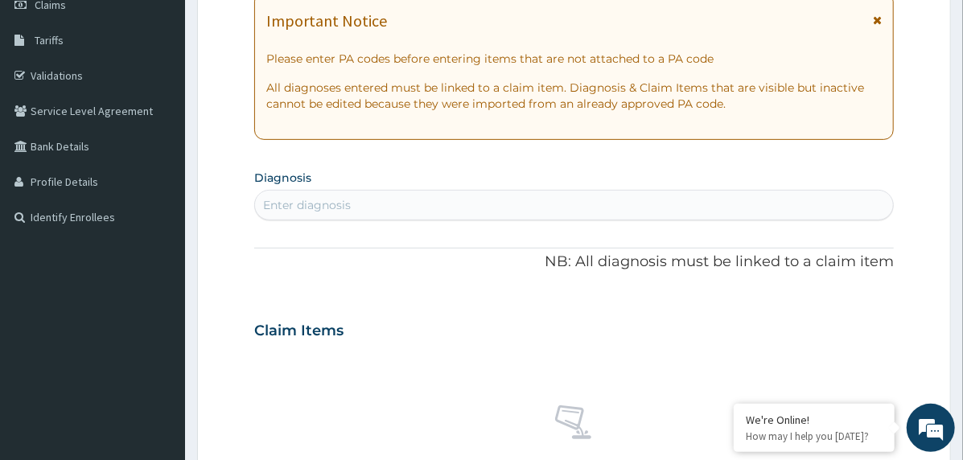
click at [446, 207] on div "Enter diagnosis" at bounding box center [574, 205] width 638 height 26
type input "[MEDICAL_DATA] i"
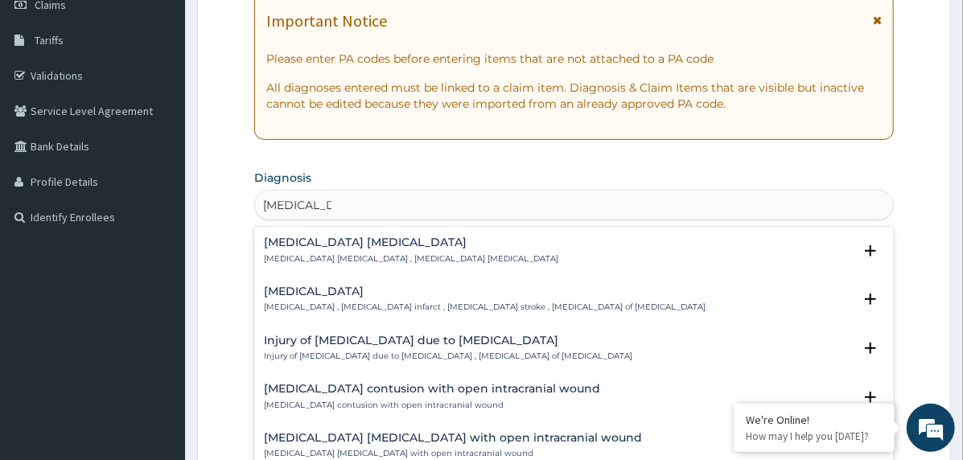
click at [339, 296] on h4 "[MEDICAL_DATA]" at bounding box center [485, 292] width 442 height 12
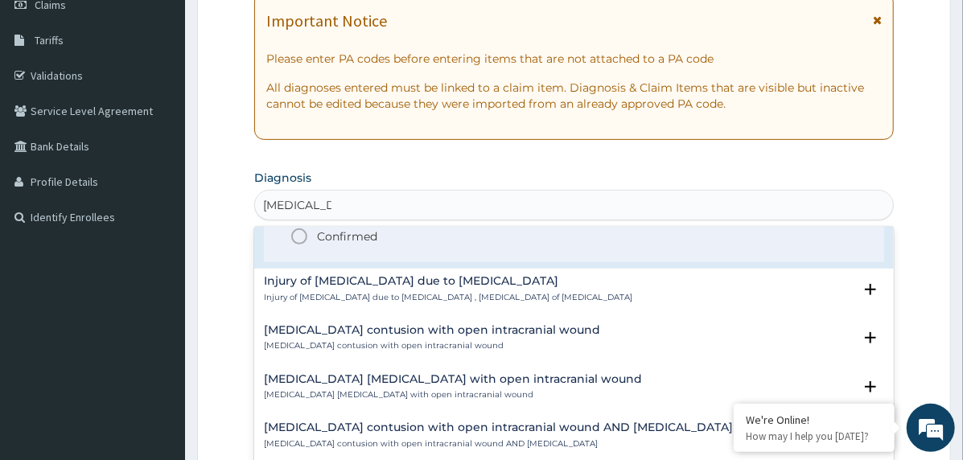
scroll to position [80, 0]
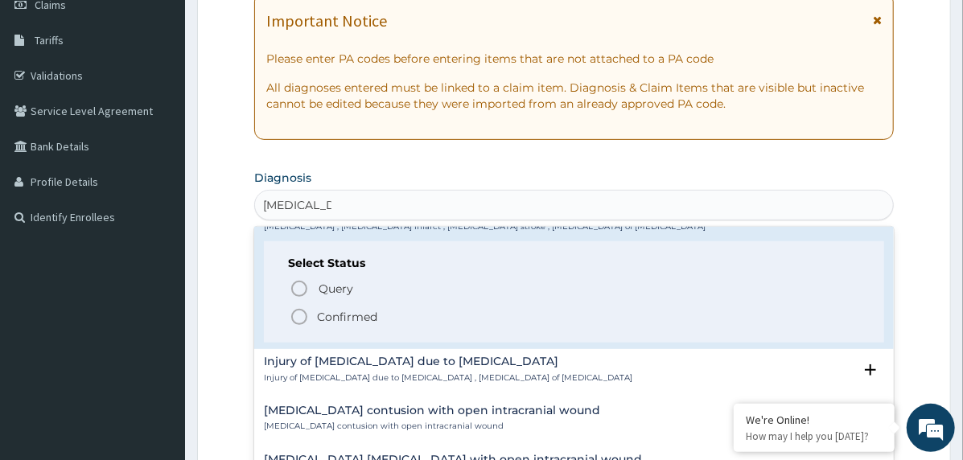
click at [347, 315] on p "Confirmed" at bounding box center [347, 317] width 60 height 16
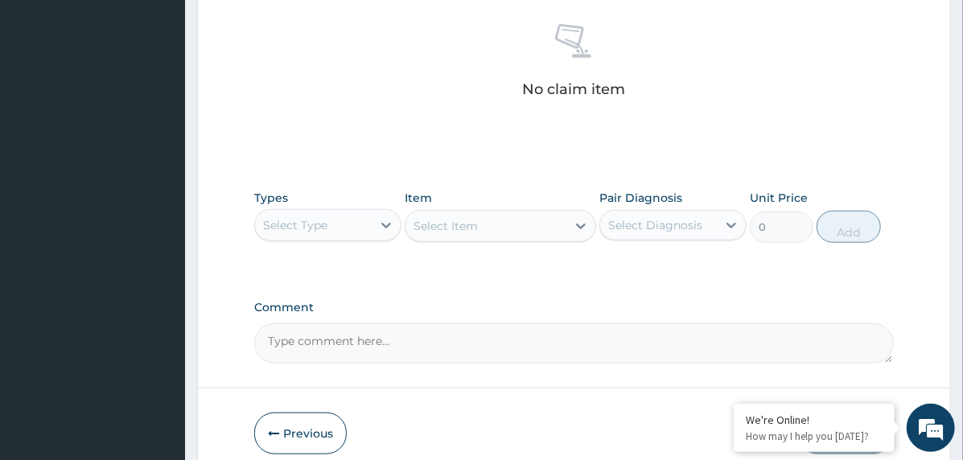
scroll to position [697, 0]
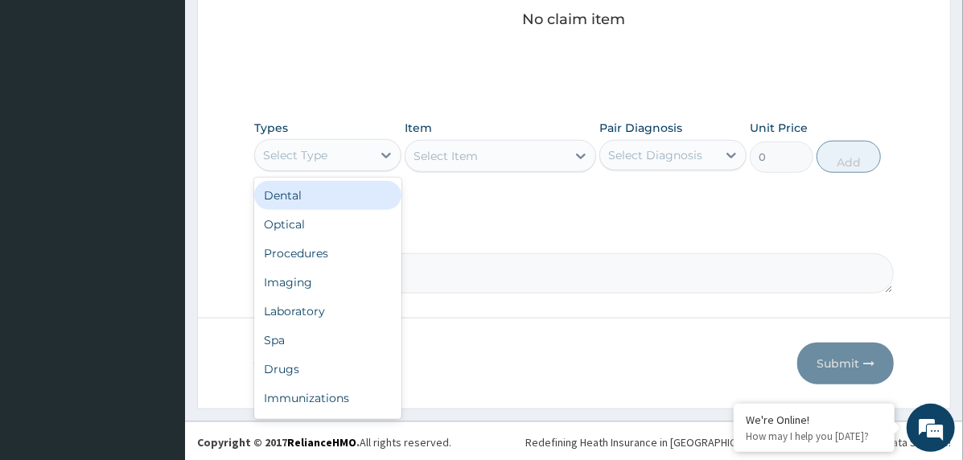
click at [368, 158] on div "Select Type" at bounding box center [313, 155] width 117 height 26
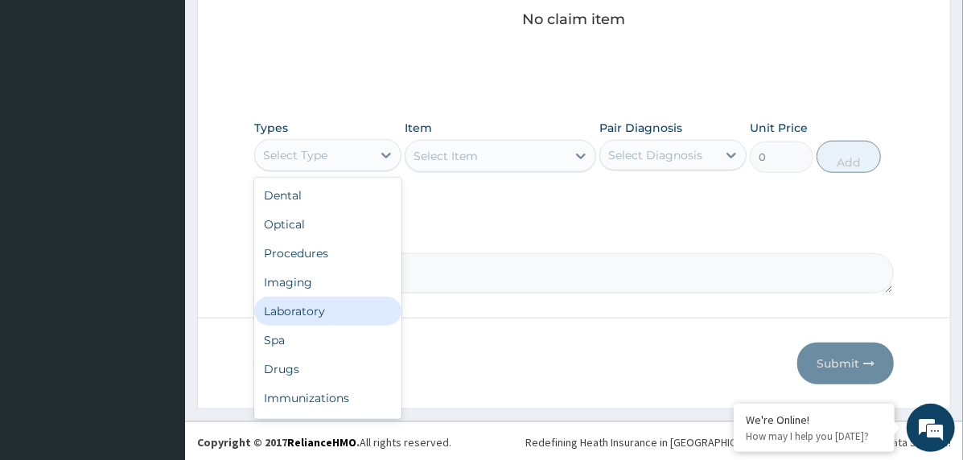
click at [348, 308] on div "Laboratory" at bounding box center [327, 311] width 147 height 29
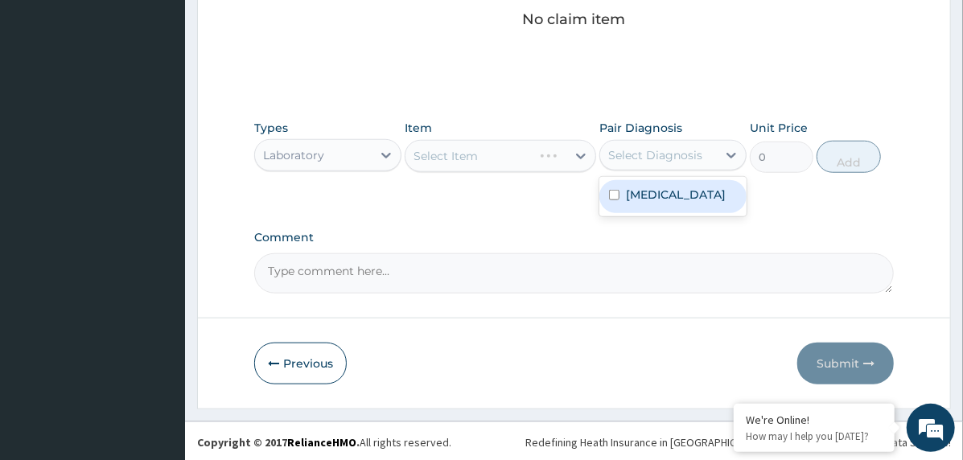
drag, startPoint x: 655, startPoint y: 142, endPoint x: 670, endPoint y: 175, distance: 36.3
click at [656, 142] on div "Select Diagnosis" at bounding box center [658, 155] width 117 height 26
click at [671, 194] on label "Brain stem infarction" at bounding box center [676, 195] width 100 height 16
checkbox input "true"
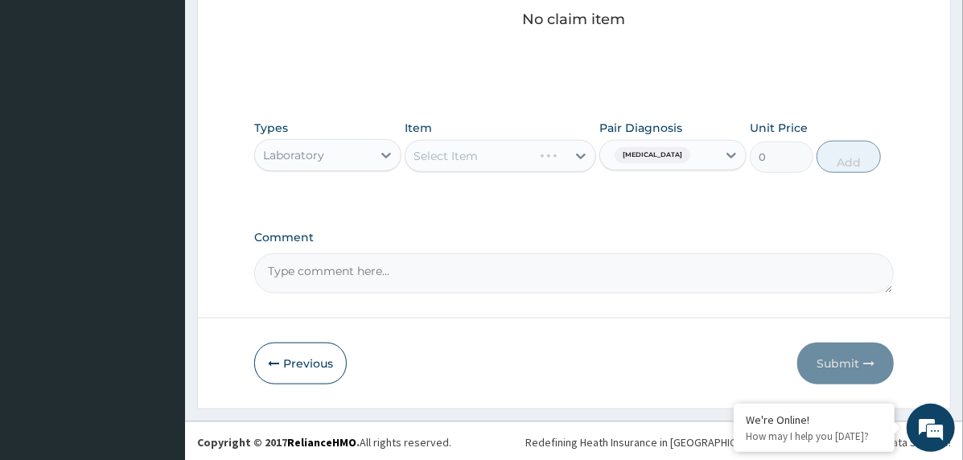
click at [396, 275] on textarea "Comment" at bounding box center [573, 273] width 639 height 40
paste textarea "PA/E1BA19"
click at [378, 262] on textarea "PA/E1BA19" at bounding box center [573, 273] width 639 height 40
paste textarea "PA/1F8932"
click at [415, 272] on textarea "PA/E1BA19, PA/1F8932" at bounding box center [573, 273] width 639 height 40
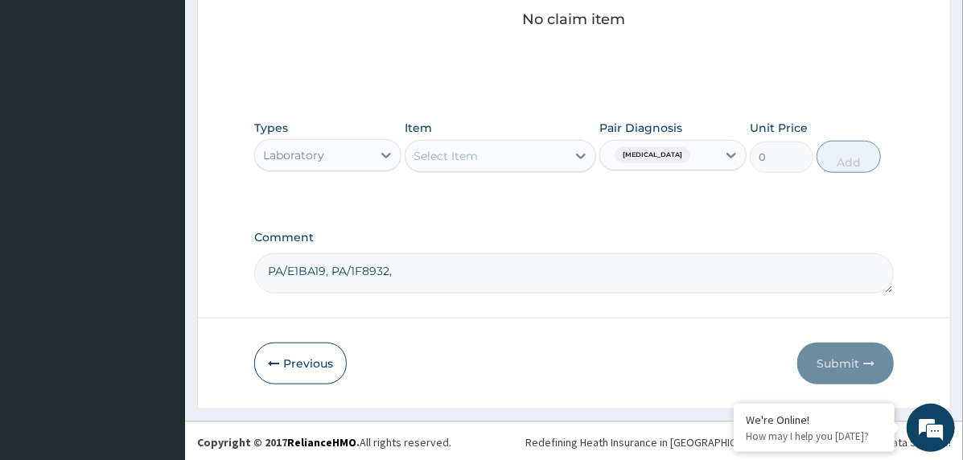
type textarea "PA/E1BA19, PA/1F8932,"
click at [512, 160] on div "Select Item" at bounding box center [485, 156] width 161 height 26
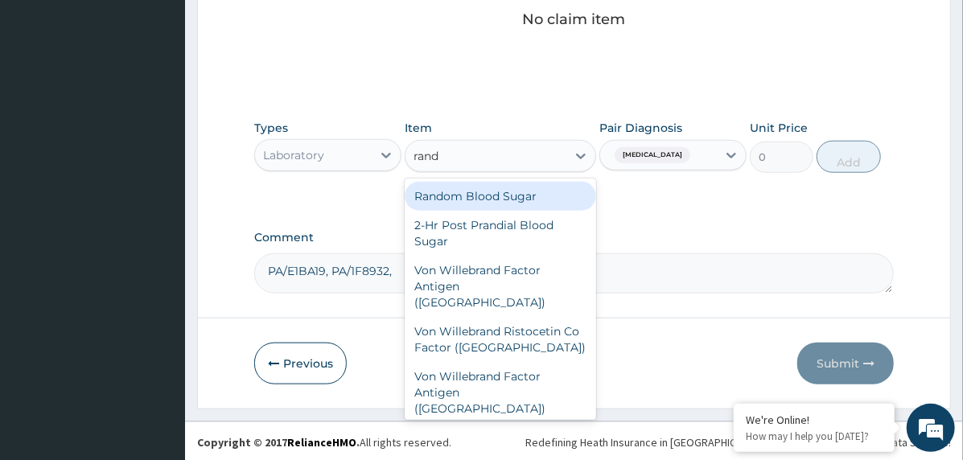
type input "rando"
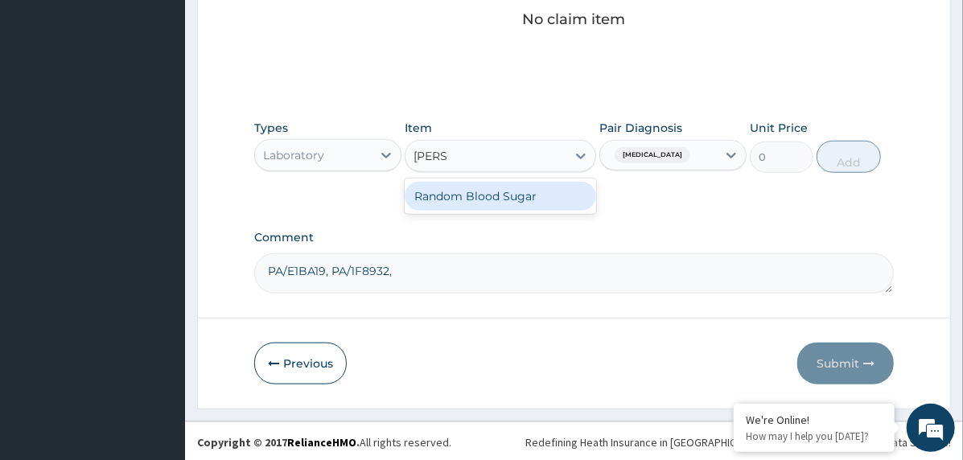
click at [503, 201] on div "Random Blood Sugar" at bounding box center [500, 196] width 191 height 29
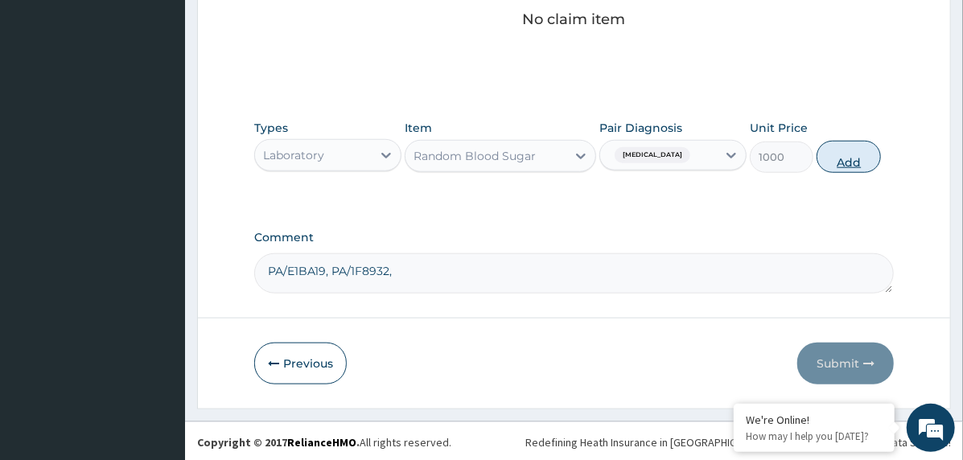
click at [861, 158] on button "Add" at bounding box center [848, 157] width 64 height 32
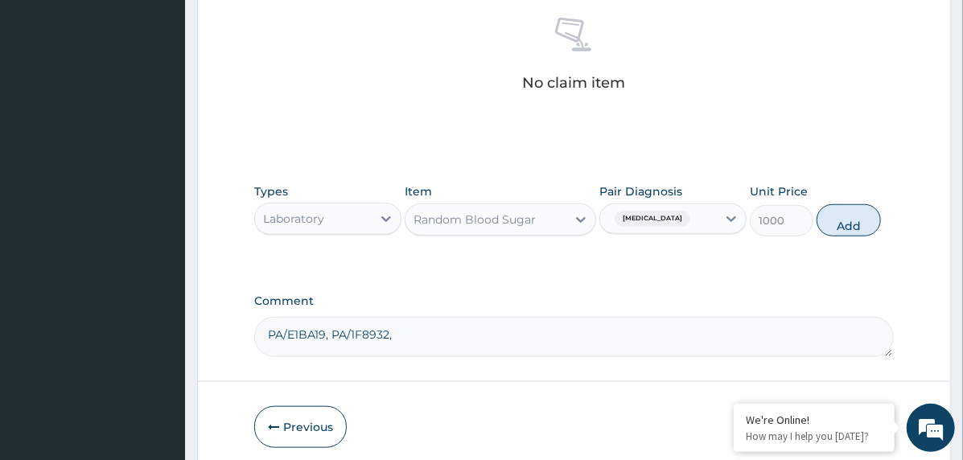
type input "0"
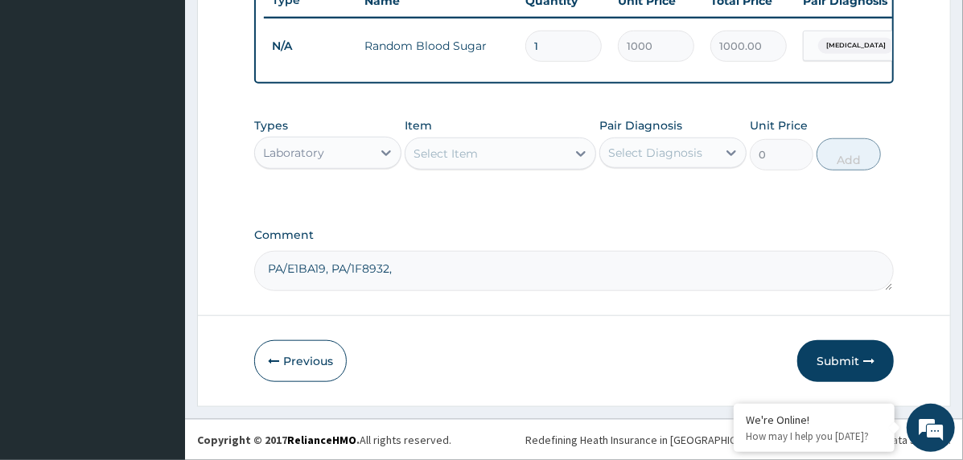
click at [359, 156] on div "Laboratory" at bounding box center [313, 153] width 117 height 26
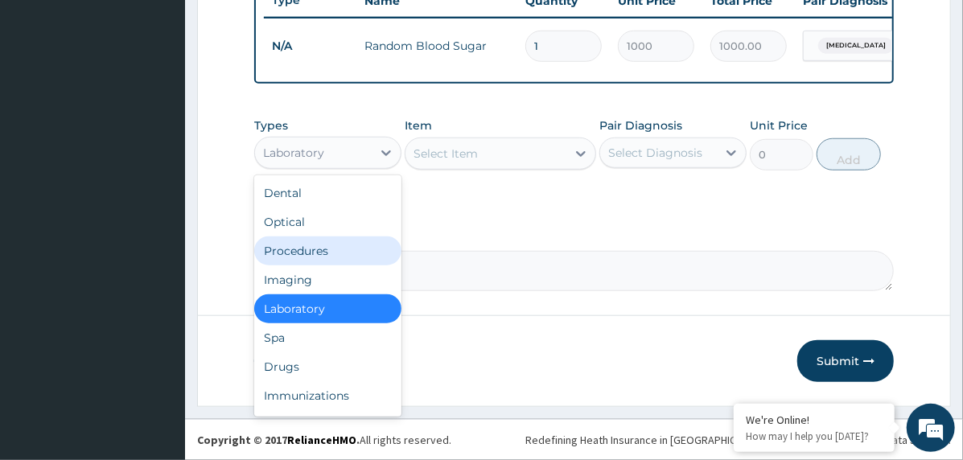
click at [313, 251] on div "Procedures" at bounding box center [327, 250] width 147 height 29
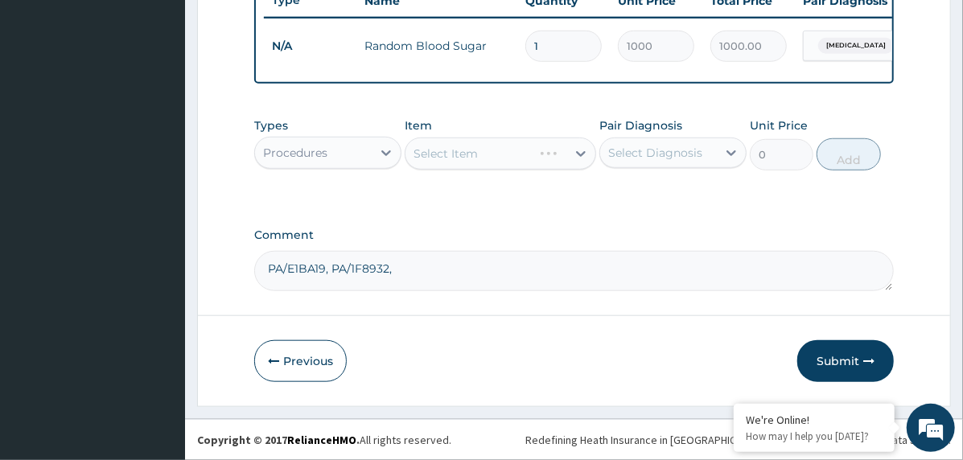
click at [660, 158] on div "Select Diagnosis" at bounding box center [655, 153] width 94 height 16
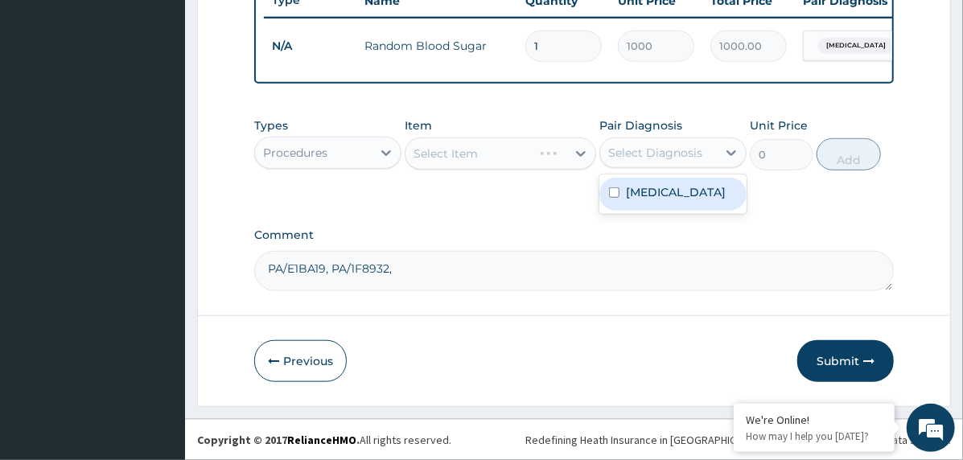
click at [679, 195] on label "[MEDICAL_DATA]" at bounding box center [676, 192] width 100 height 16
checkbox input "true"
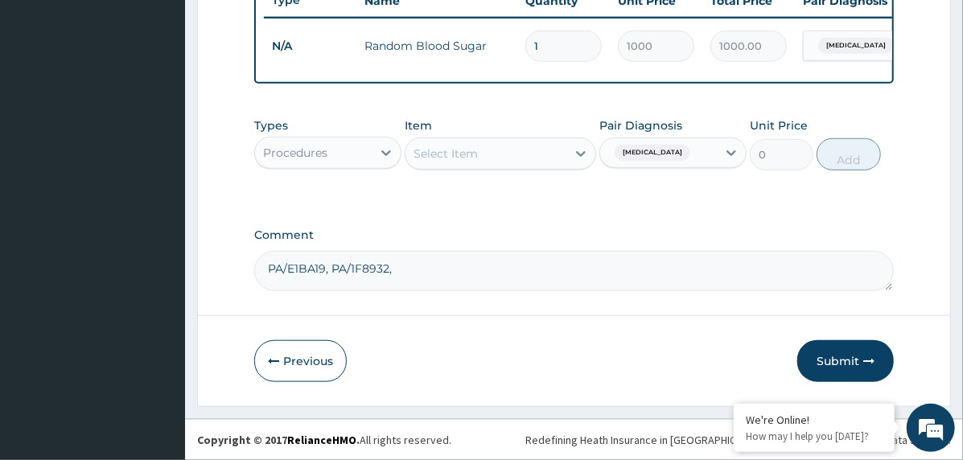
click at [450, 257] on textarea "PA/E1BA19, PA/1F8932," at bounding box center [573, 271] width 639 height 40
paste textarea "PA/2C5A14"
type textarea "PA/E1BA19, PA/1F8932, PA/2C5A14"
click at [499, 158] on div "Select Item" at bounding box center [485, 154] width 161 height 26
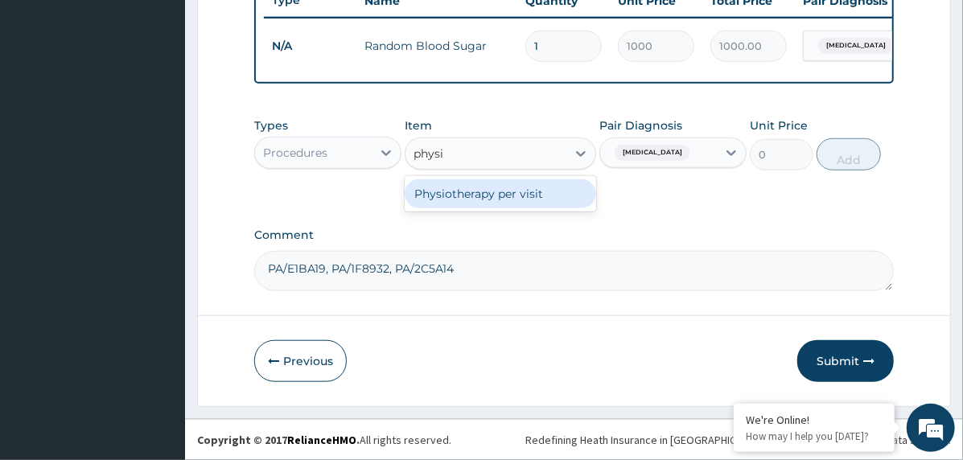
type input "physio"
click at [513, 196] on div "Physiotherapy per visit" at bounding box center [500, 193] width 191 height 29
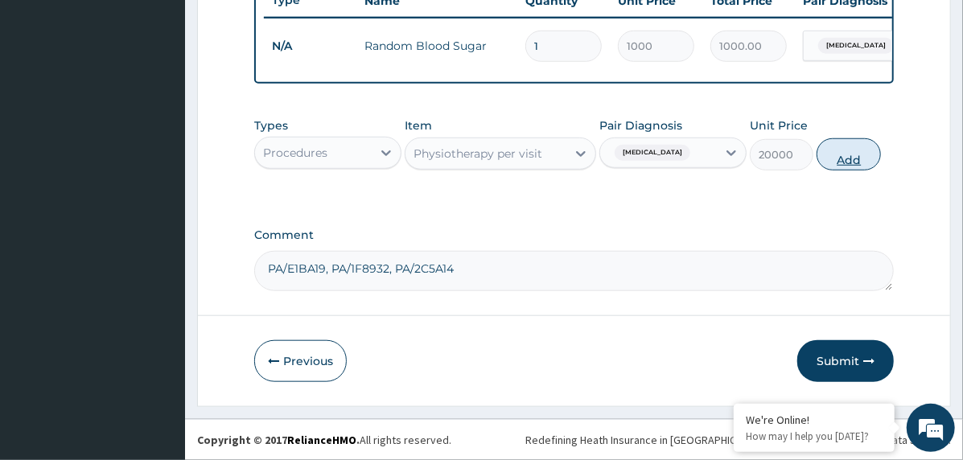
click at [860, 156] on button "Add" at bounding box center [848, 154] width 64 height 32
type input "0"
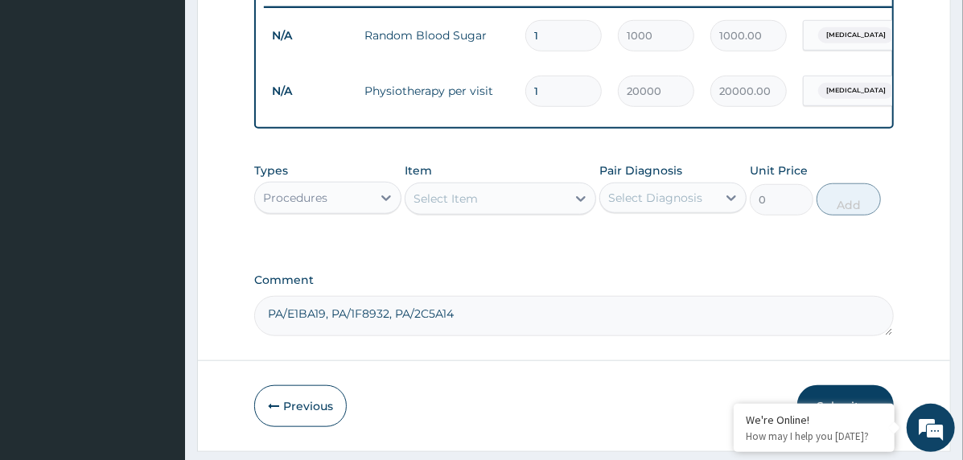
click at [486, 324] on textarea "PA/E1BA19, PA/1F8932, PA/2C5A14" at bounding box center [573, 316] width 639 height 40
paste textarea "PA/8F92DA"
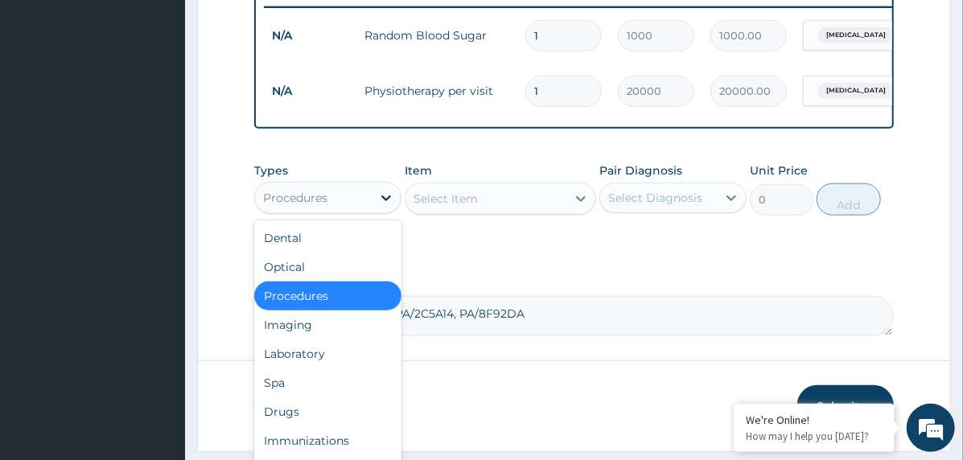
click at [376, 210] on div at bounding box center [386, 197] width 29 height 29
click at [321, 416] on div "Drugs" at bounding box center [327, 411] width 147 height 29
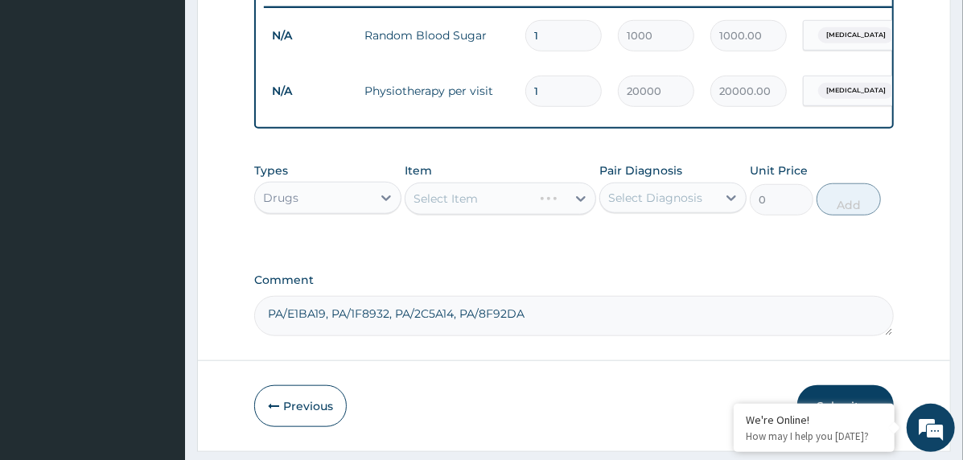
click at [580, 314] on textarea "PA/E1BA19, PA/1F8932, PA/2C5A14, PA/8F92DA" at bounding box center [573, 316] width 639 height 40
paste textarea "PA/BE8992"
click at [616, 323] on textarea "PA/E1BA19, PA/1F8932, PA/2C5A14, PA/8F92DA, PA/BE8992" at bounding box center [573, 316] width 639 height 40
paste textarea "PA/56F922"
click at [689, 323] on textarea "PA/E1BA19, PA/1F8932, PA/2C5A14, PA/8F92DA, PA/BE8992, PA/56F922" at bounding box center [573, 316] width 639 height 40
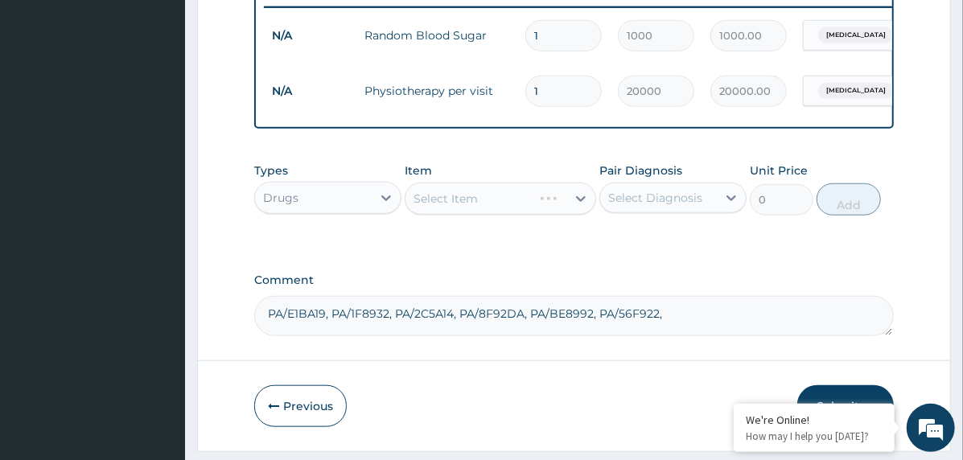
paste textarea "PA/DB8083"
click at [760, 325] on textarea "PA/E1BA19, PA/1F8932, PA/2C5A14, PA/8F92DA, PA/BE8992, PA/56F922, PA/DB8083" at bounding box center [573, 316] width 639 height 40
paste textarea "PA/90A594"
type textarea "PA/E1BA19, PA/1F8932, PA/2C5A14, PA/8F92DA, PA/BE8992, PA/56F922, PA/DB8083, PA…"
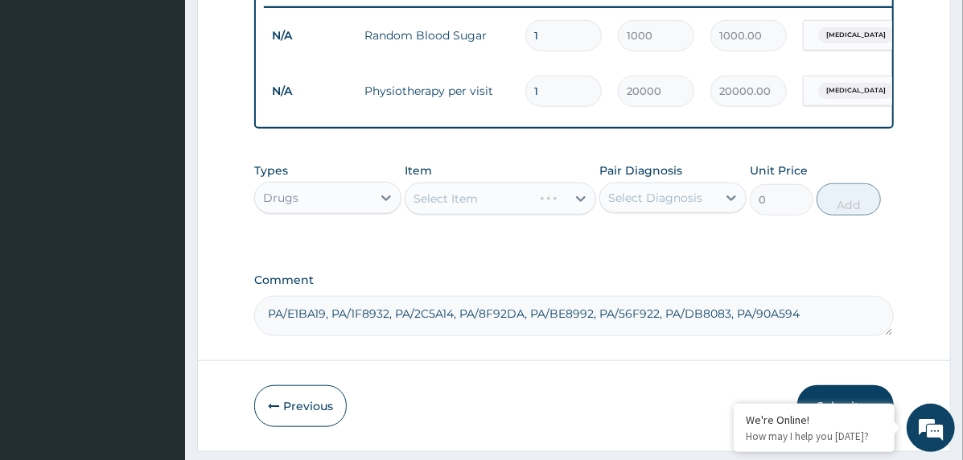
click at [449, 213] on div "Select Item" at bounding box center [500, 199] width 191 height 32
click at [684, 206] on div "Select Diagnosis" at bounding box center [655, 198] width 94 height 16
click at [680, 245] on label "Brain stem infarction" at bounding box center [676, 237] width 100 height 16
checkbox input "true"
click at [536, 212] on div "Select Item" at bounding box center [485, 199] width 161 height 26
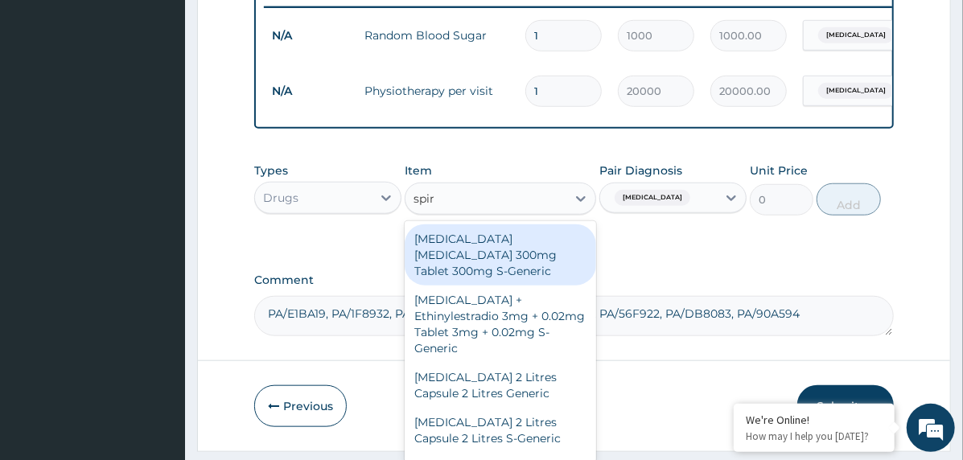
type input "spiro"
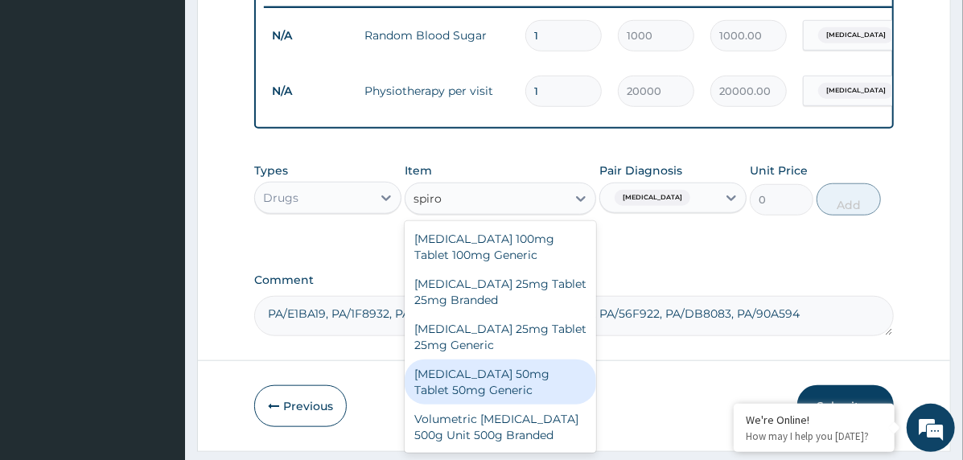
click at [512, 394] on div "Spironolactone 50mg Tablet 50mg Generic" at bounding box center [500, 382] width 191 height 45
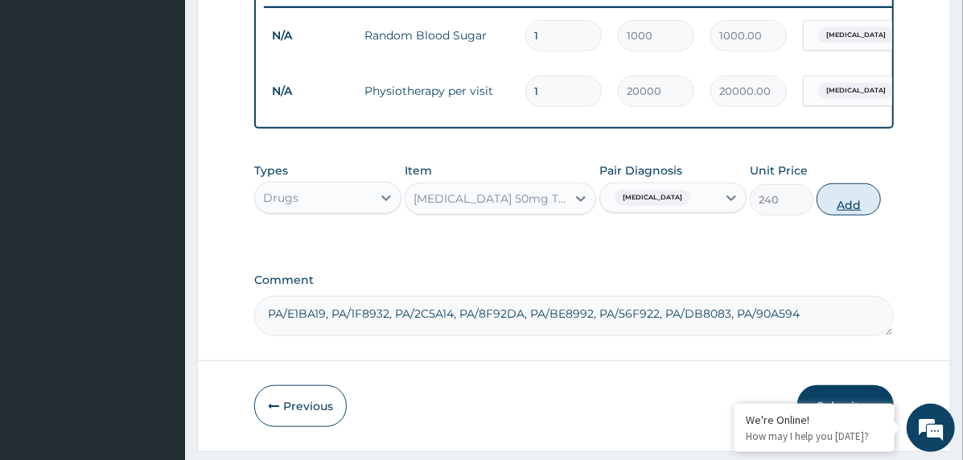
click at [840, 216] on button "Add" at bounding box center [848, 199] width 64 height 32
type input "0"
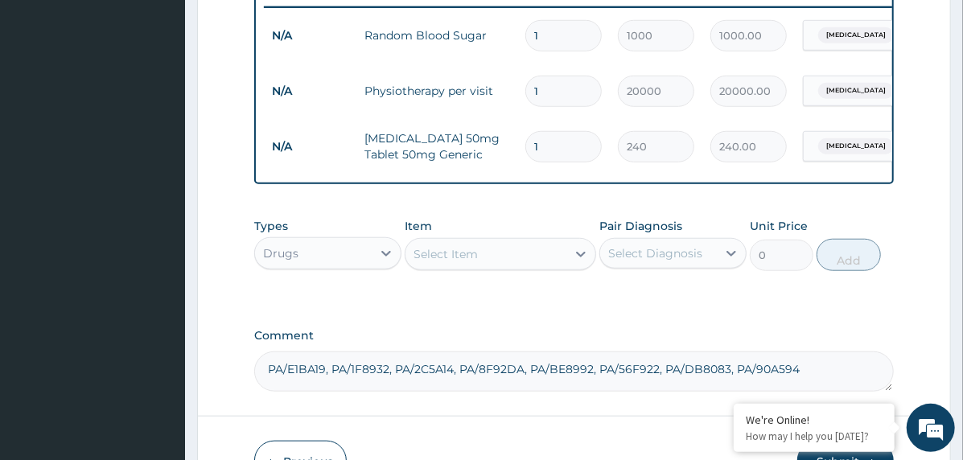
click at [462, 262] on div "Select Item" at bounding box center [445, 254] width 64 height 16
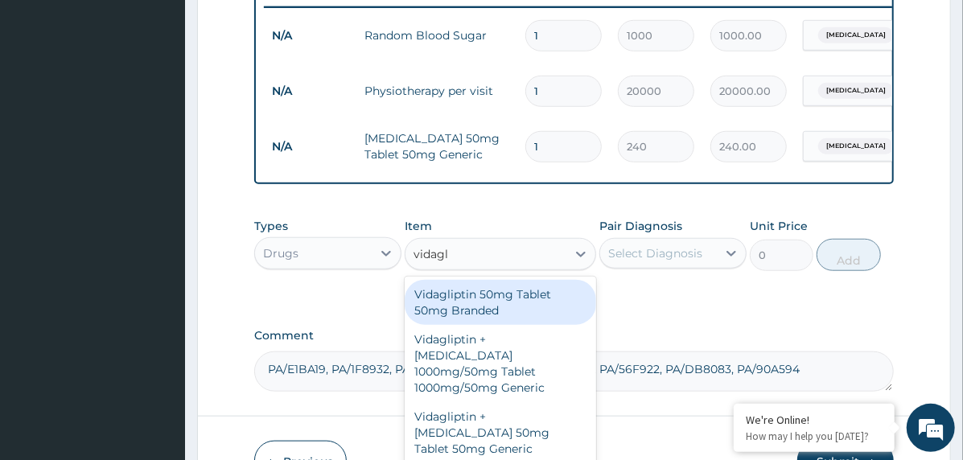
type input "vidagli"
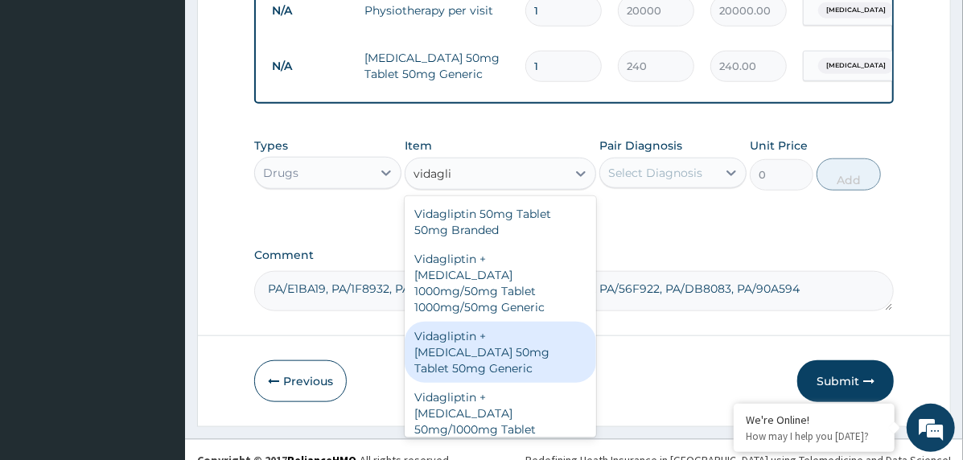
scroll to position [39, 0]
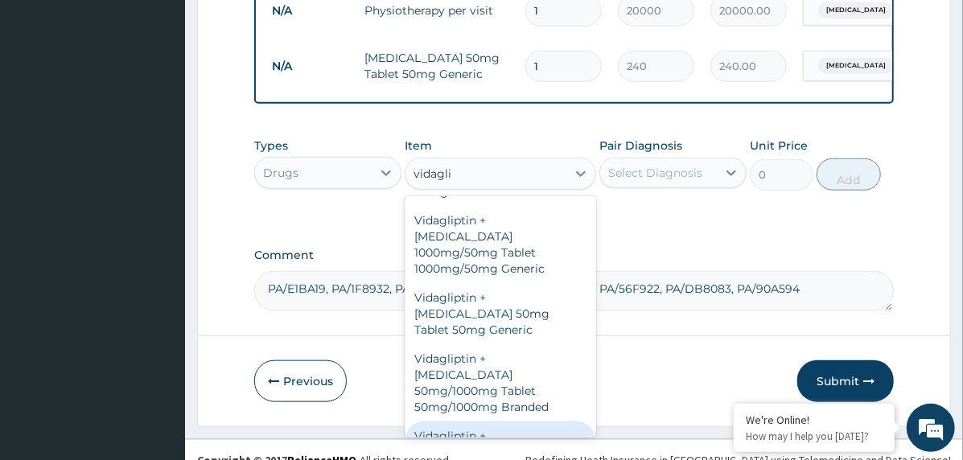
click at [503, 421] on div "Vidagliptin + [MEDICAL_DATA] 50mg/500mg Tablet 50mg/500mg Branded" at bounding box center [500, 459] width 191 height 77
type input "372"
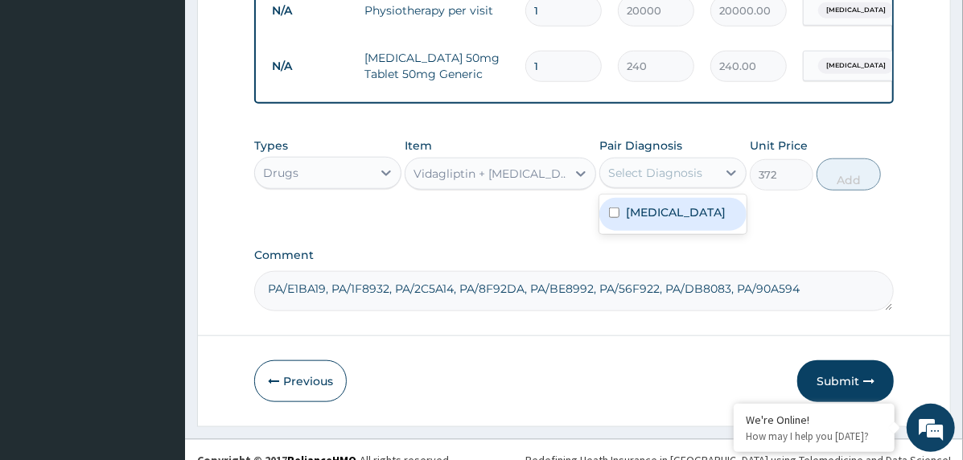
click at [688, 181] on div "Select Diagnosis" at bounding box center [655, 173] width 94 height 16
click at [706, 220] on label "[MEDICAL_DATA]" at bounding box center [676, 212] width 100 height 16
checkbox input "true"
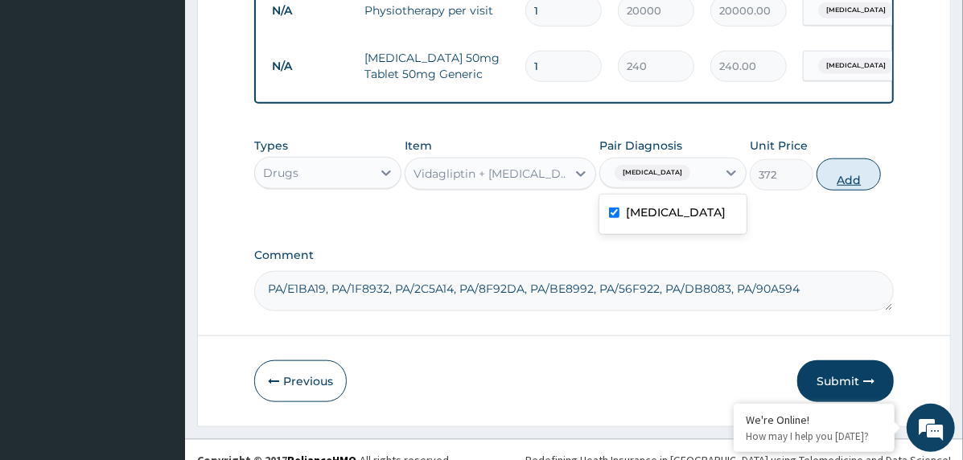
click at [845, 187] on button "Add" at bounding box center [848, 174] width 64 height 32
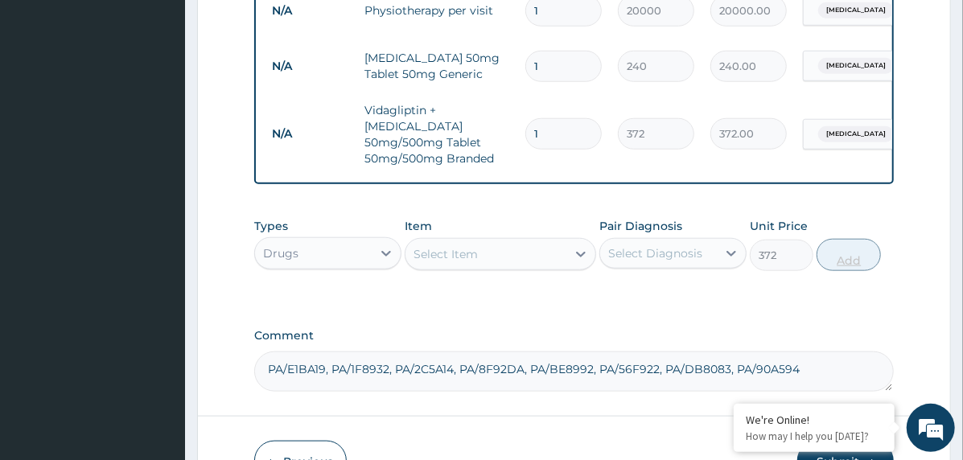
type input "0"
type input "0.00"
type input "2"
type input "744.00"
type input "2"
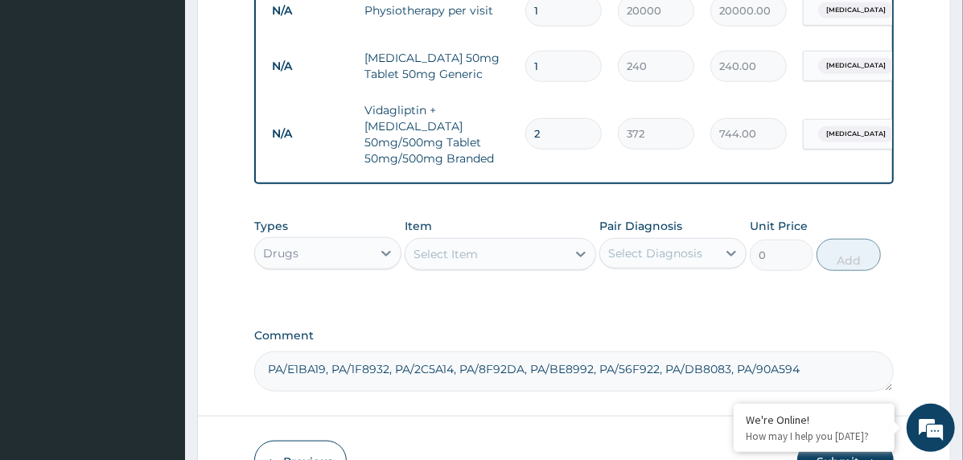
click at [447, 254] on div "Select Item" at bounding box center [445, 254] width 64 height 16
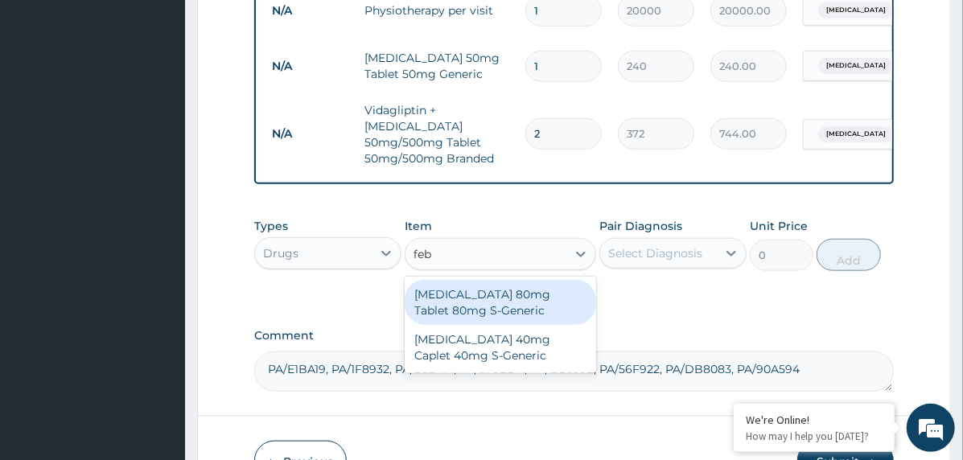
type input "febu"
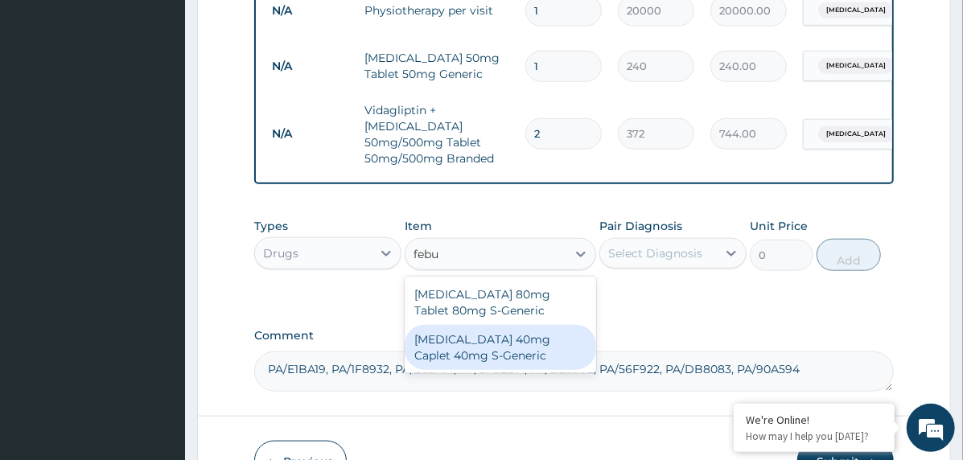
click at [475, 351] on div "Febuxostat 40mg Caplet 40mg S-Generic" at bounding box center [500, 347] width 191 height 45
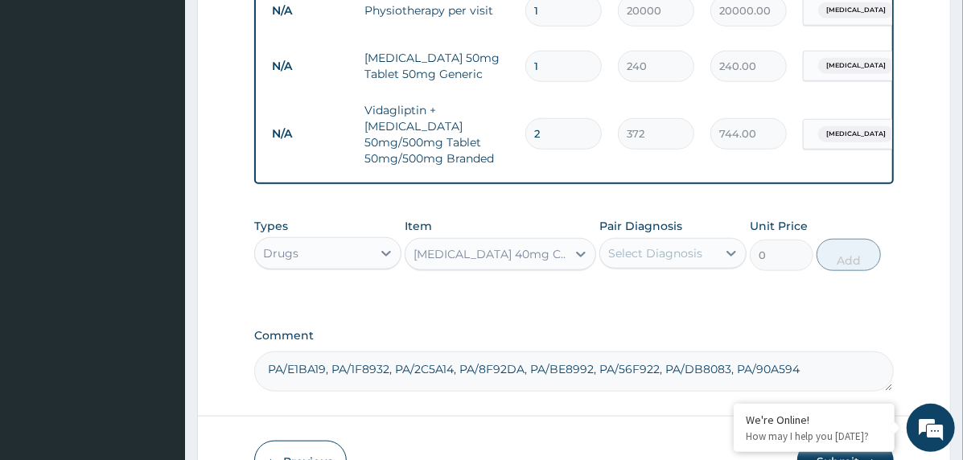
type input "180"
click at [707, 244] on div "Select Diagnosis" at bounding box center [658, 253] width 117 height 26
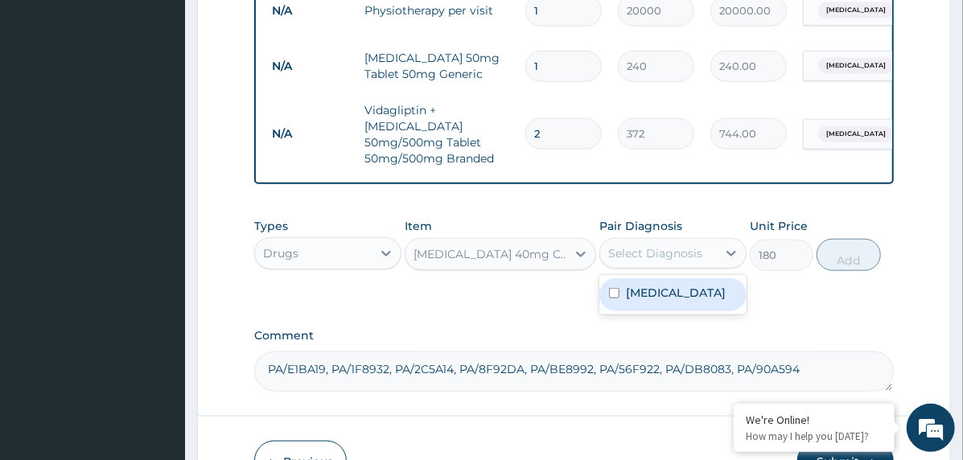
click at [688, 285] on label "[MEDICAL_DATA]" at bounding box center [676, 293] width 100 height 16
checkbox input "true"
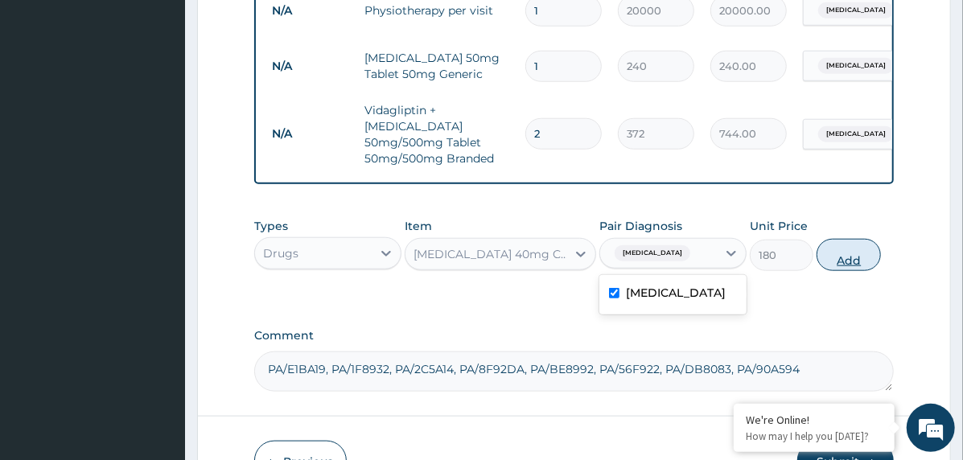
click at [824, 254] on button "Add" at bounding box center [848, 255] width 64 height 32
type input "0"
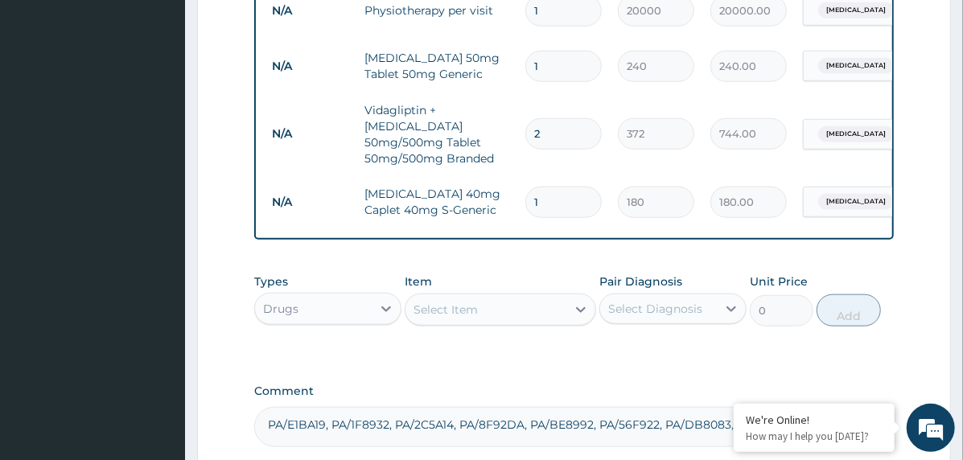
click at [450, 297] on div "Select Item" at bounding box center [485, 310] width 161 height 26
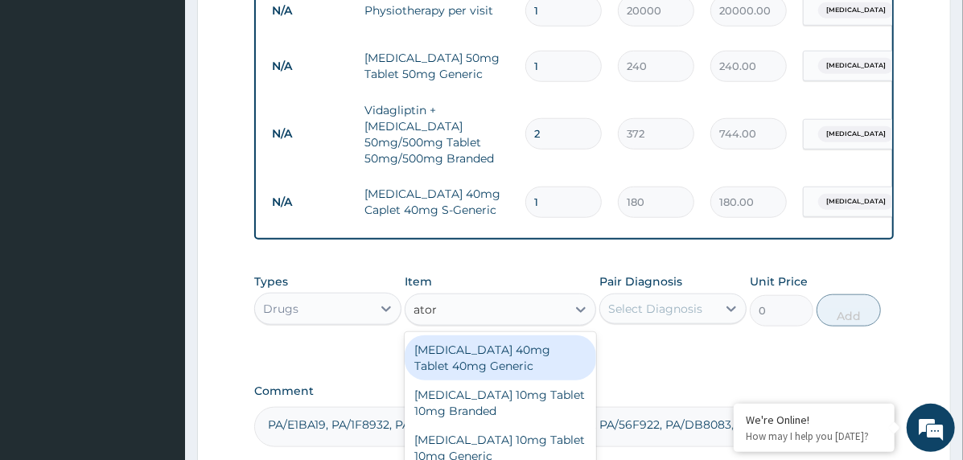
type input "atorv"
click at [524, 361] on div "[MEDICAL_DATA] 40mg Tablet 40mg Generic" at bounding box center [500, 357] width 191 height 45
type input "197.54"
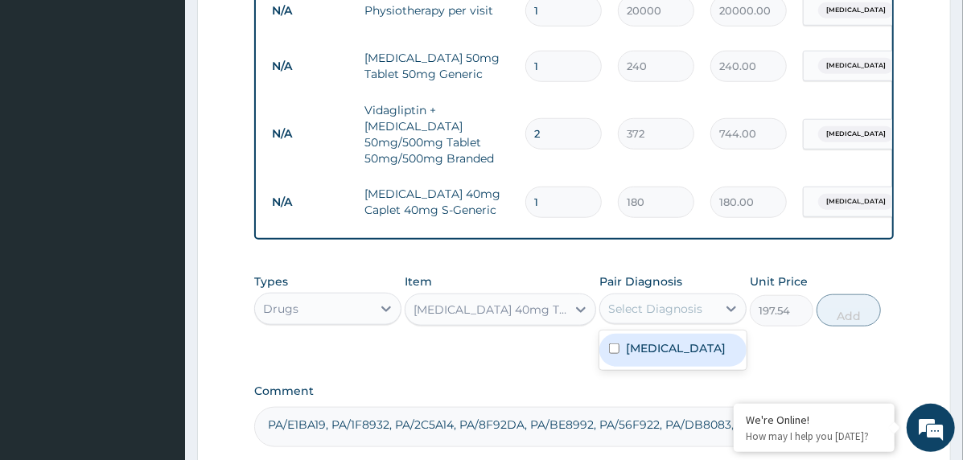
click at [693, 296] on div "Select Diagnosis" at bounding box center [658, 309] width 117 height 26
drag, startPoint x: 696, startPoint y: 344, endPoint x: 782, endPoint y: 319, distance: 89.8
click at [695, 344] on label "[MEDICAL_DATA]" at bounding box center [676, 348] width 100 height 16
checkbox input "true"
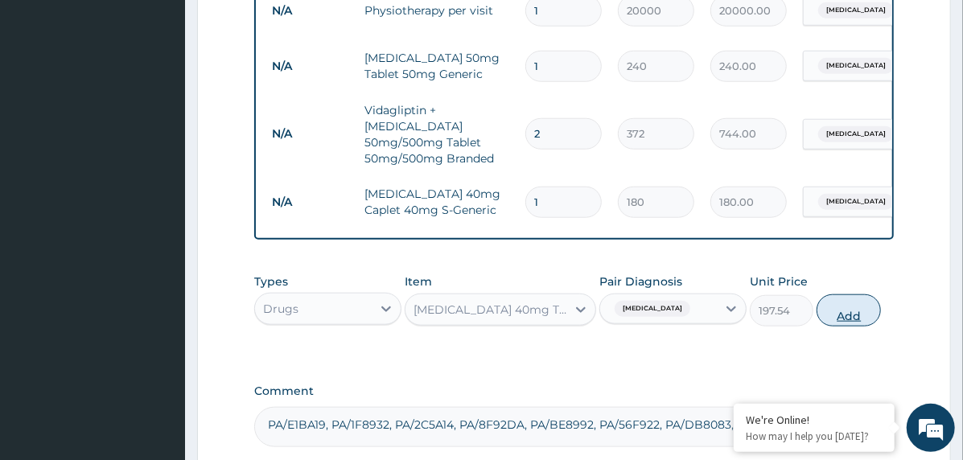
click at [834, 298] on button "Add" at bounding box center [848, 310] width 64 height 32
type input "0"
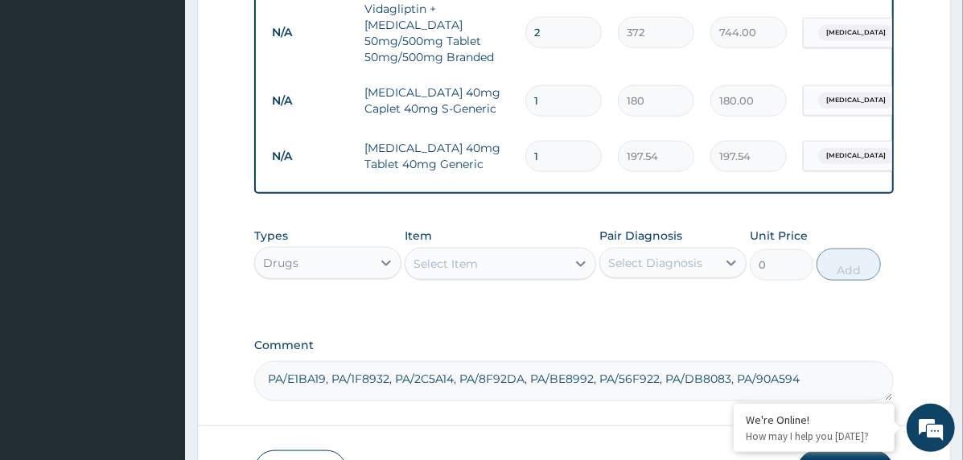
scroll to position [923, 0]
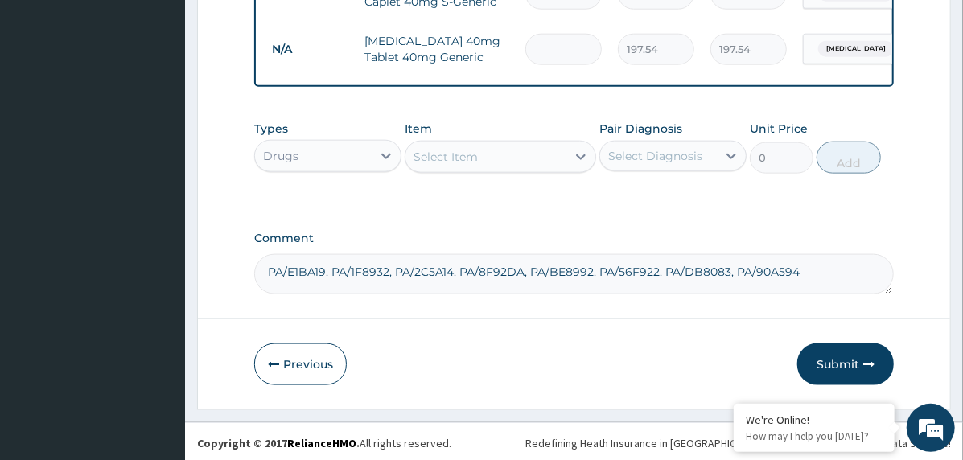
type input "0.00"
type input "2"
type input "395.08"
type input "2"
click at [475, 155] on div "Select Item" at bounding box center [445, 157] width 64 height 16
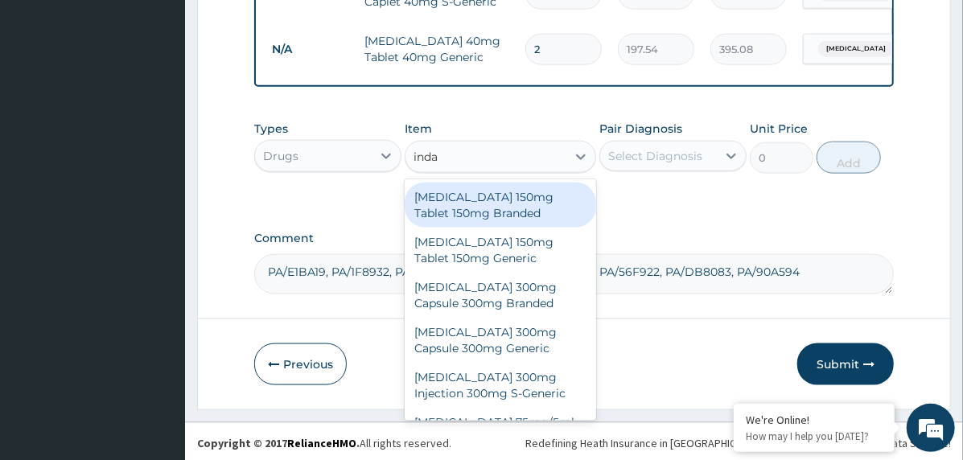
type input "indap"
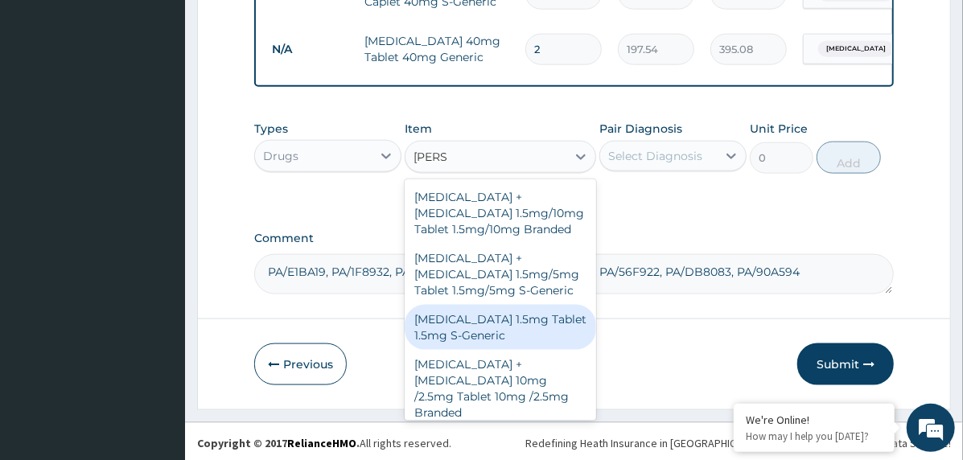
click at [487, 314] on div "[MEDICAL_DATA] 1.5mg Tablet 1.5mg S-Generic" at bounding box center [500, 327] width 191 height 45
type input "320.6"
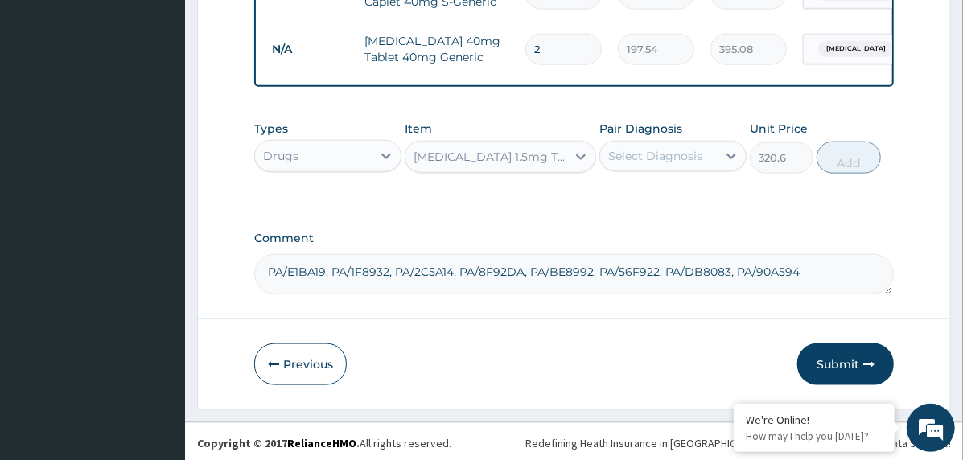
click at [687, 154] on div "Select Diagnosis" at bounding box center [655, 156] width 94 height 16
click at [697, 192] on label "[MEDICAL_DATA]" at bounding box center [676, 195] width 100 height 16
checkbox input "true"
click at [855, 142] on button "Add" at bounding box center [848, 158] width 64 height 32
type input "0"
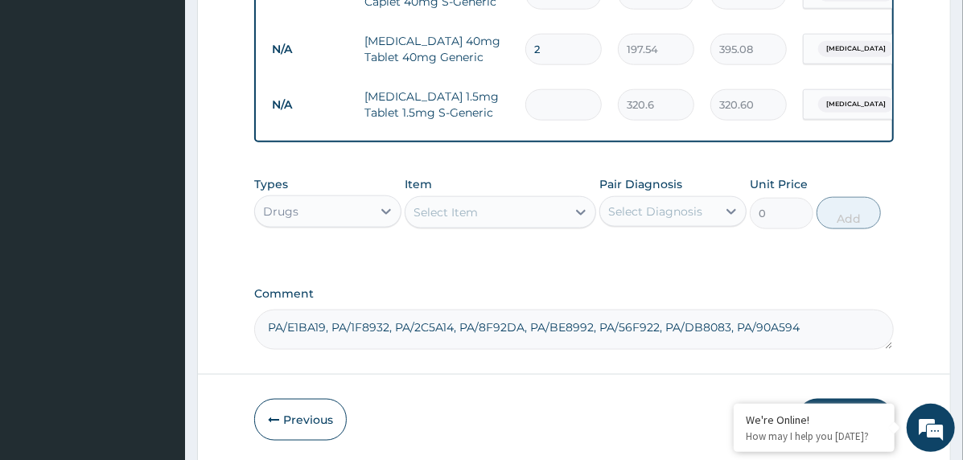
type input "0.00"
type input "2"
type input "641.20"
type input "2"
click at [542, 215] on div "Select Item" at bounding box center [485, 212] width 161 height 26
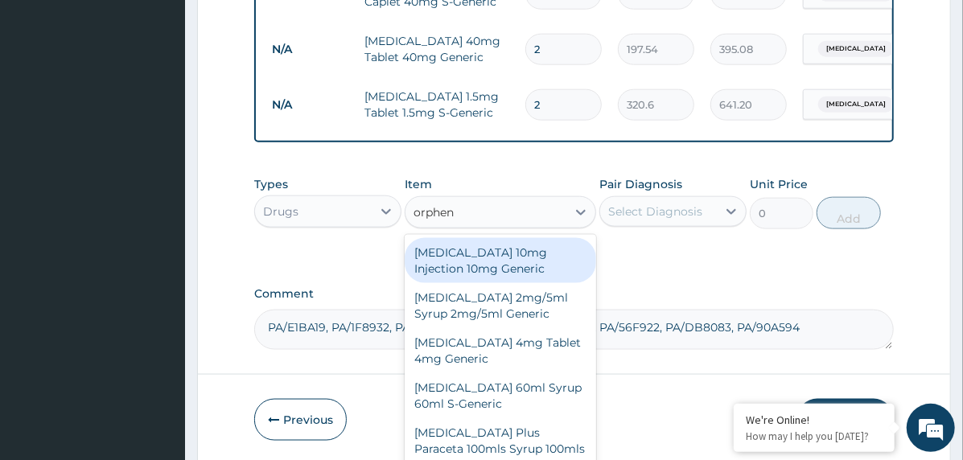
type input "orphena"
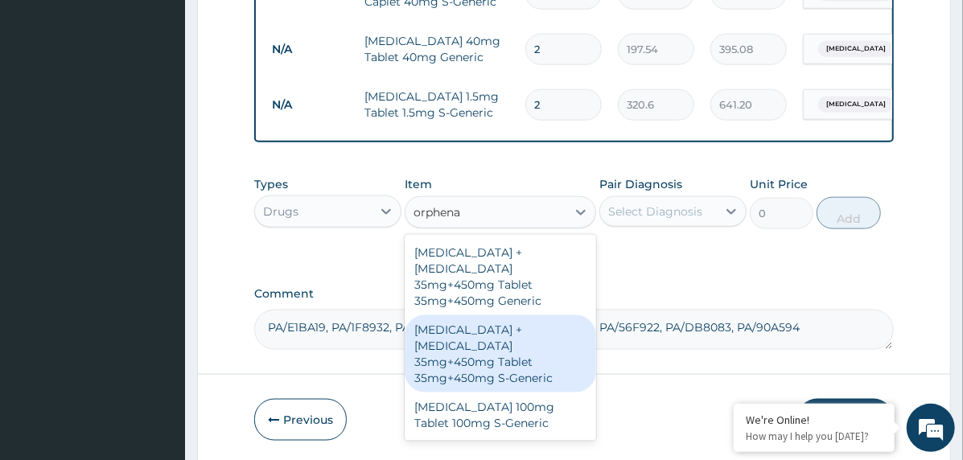
click at [539, 325] on div "[MEDICAL_DATA] + [MEDICAL_DATA] 35mg+450mg Tablet 35mg+450mg S-Generic" at bounding box center [500, 353] width 191 height 77
type input "120"
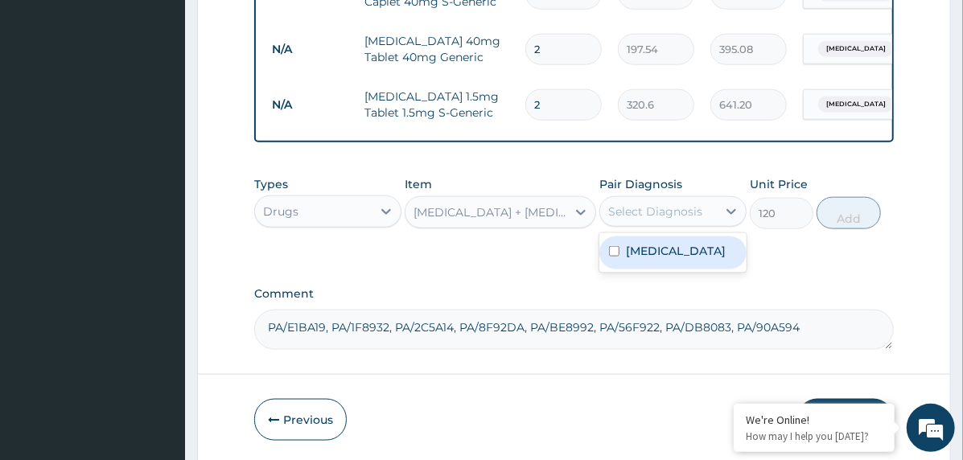
click at [711, 217] on div "Select Diagnosis" at bounding box center [658, 212] width 117 height 26
click at [693, 252] on label "[MEDICAL_DATA]" at bounding box center [676, 251] width 100 height 16
checkbox input "true"
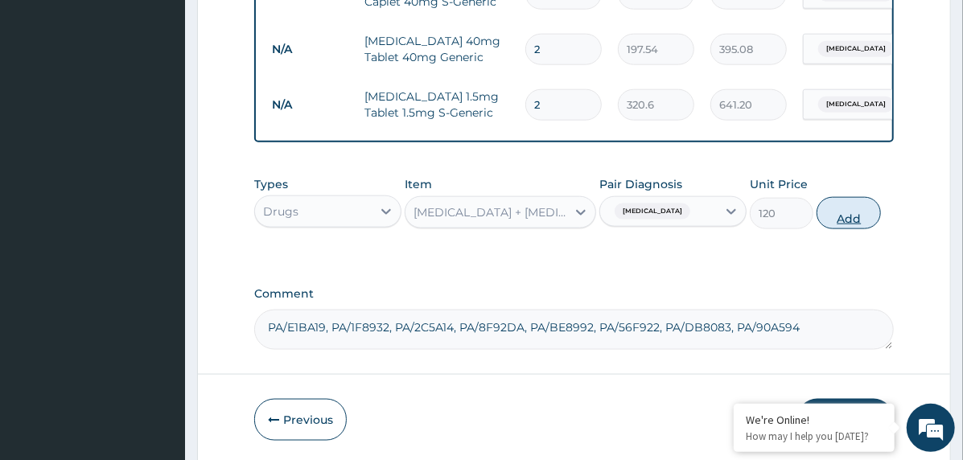
click at [838, 213] on button "Add" at bounding box center [848, 213] width 64 height 32
type input "0"
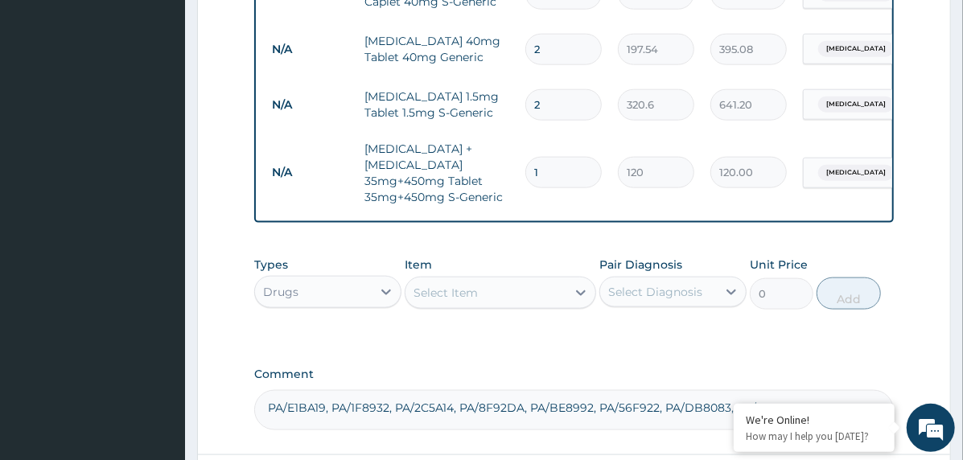
type input "0.00"
type input "4"
type input "480.00"
type input "4"
click at [439, 286] on div "Select Item" at bounding box center [445, 293] width 64 height 16
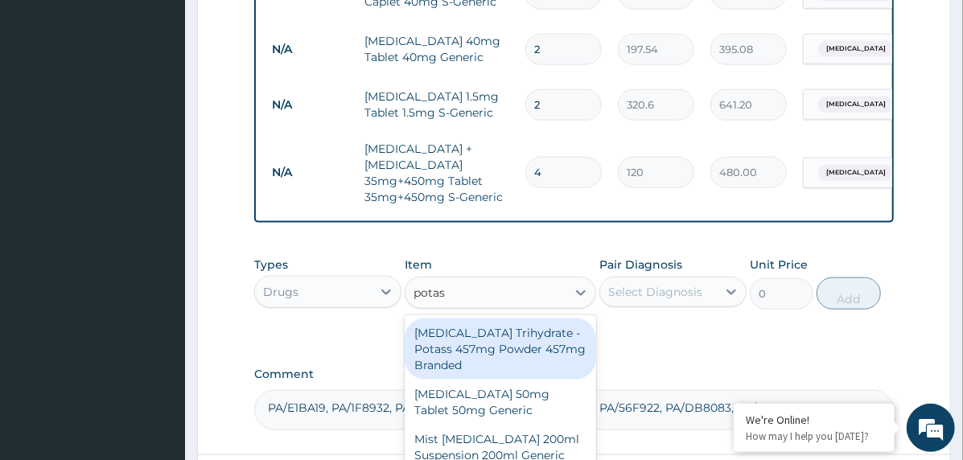
type input "potass"
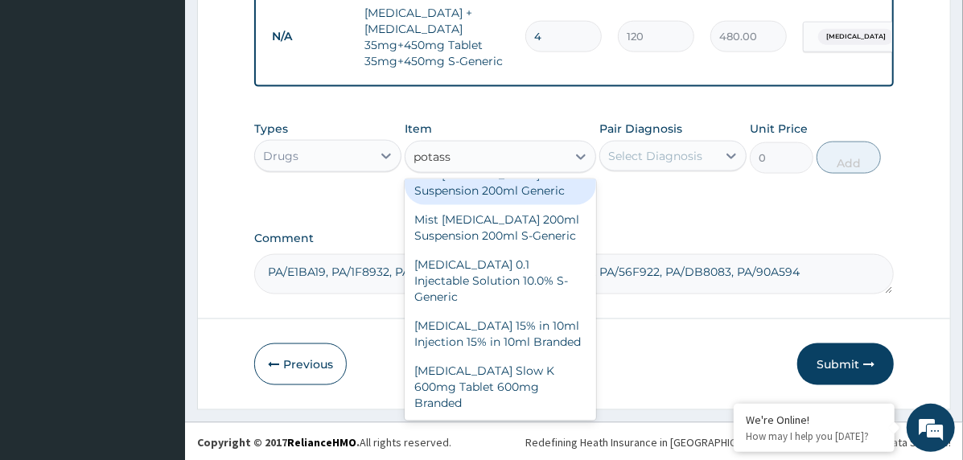
scroll to position [176, 0]
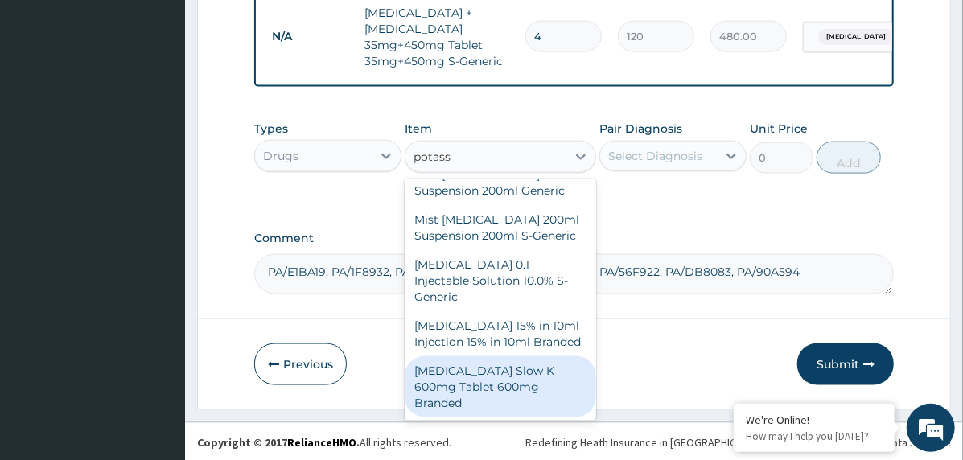
click at [505, 376] on div "[MEDICAL_DATA] Slow K 600mg Tablet 600mg Branded" at bounding box center [500, 386] width 191 height 61
type input "180"
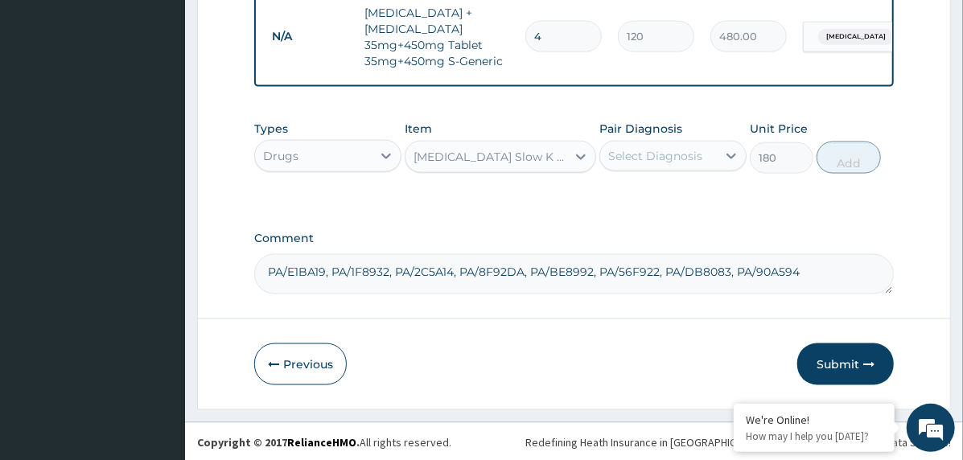
click at [673, 157] on div "Select Diagnosis" at bounding box center [655, 156] width 94 height 16
click at [708, 195] on label "[MEDICAL_DATA]" at bounding box center [676, 195] width 100 height 16
checkbox input "true"
click at [851, 158] on button "Add" at bounding box center [848, 158] width 64 height 32
type input "0"
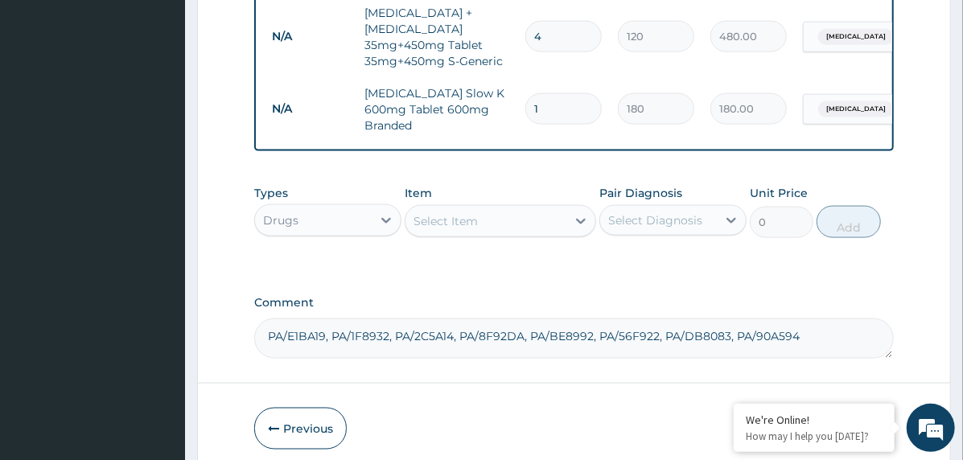
type input "0.00"
type input "3"
type input "540.00"
type input "3"
click at [499, 220] on div "Select Item" at bounding box center [485, 221] width 161 height 26
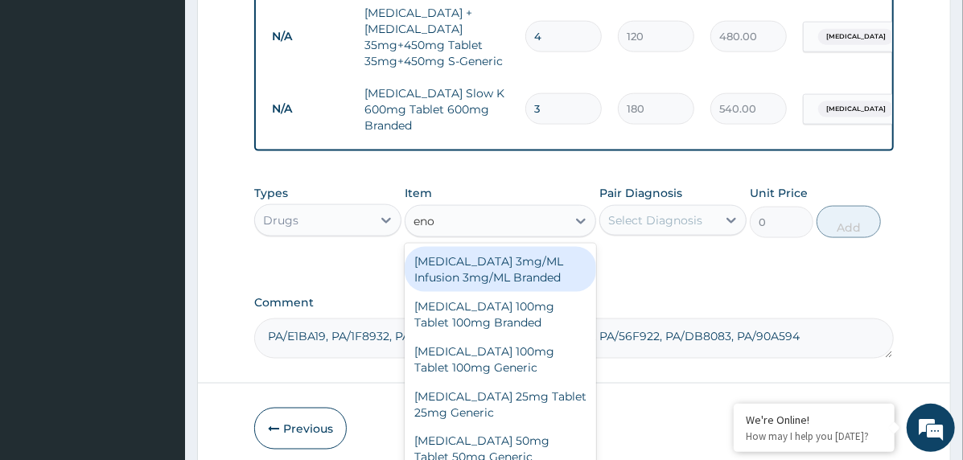
type input "enox"
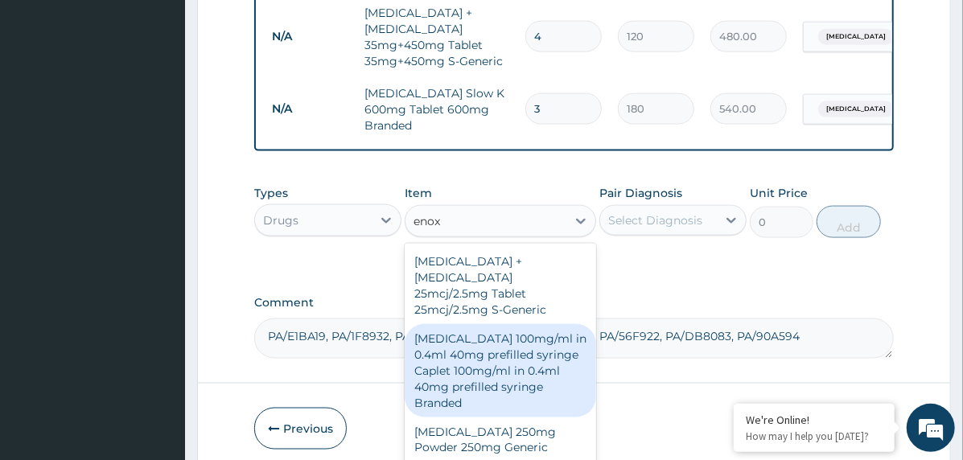
click at [485, 368] on div "[MEDICAL_DATA] 100mg/ml in 0.4ml 40mg prefilled syringe Caplet 100mg/ml in 0.4m…" at bounding box center [500, 370] width 191 height 93
type input "11600"
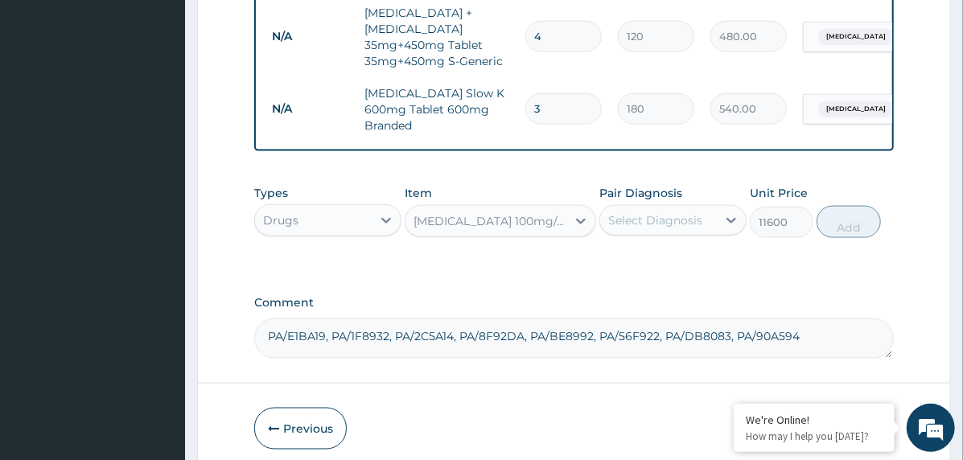
click at [653, 220] on div "Select Diagnosis" at bounding box center [655, 220] width 94 height 16
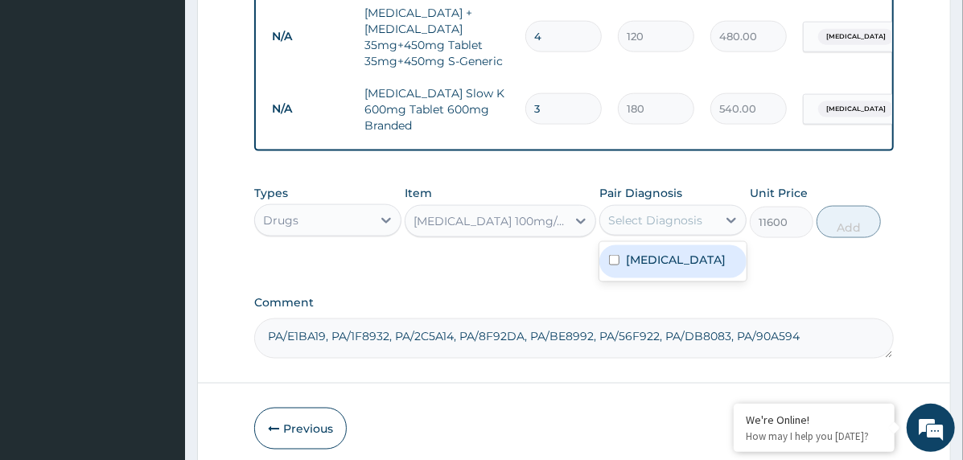
drag, startPoint x: 660, startPoint y: 257, endPoint x: 701, endPoint y: 255, distance: 40.3
click at [661, 257] on label "[MEDICAL_DATA]" at bounding box center [676, 260] width 100 height 16
checkbox input "true"
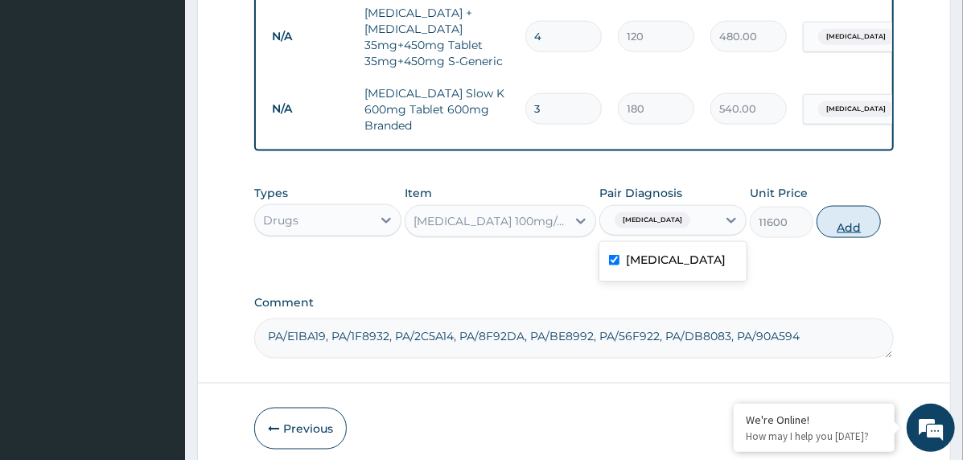
click at [836, 224] on button "Add" at bounding box center [848, 222] width 64 height 32
type input "0"
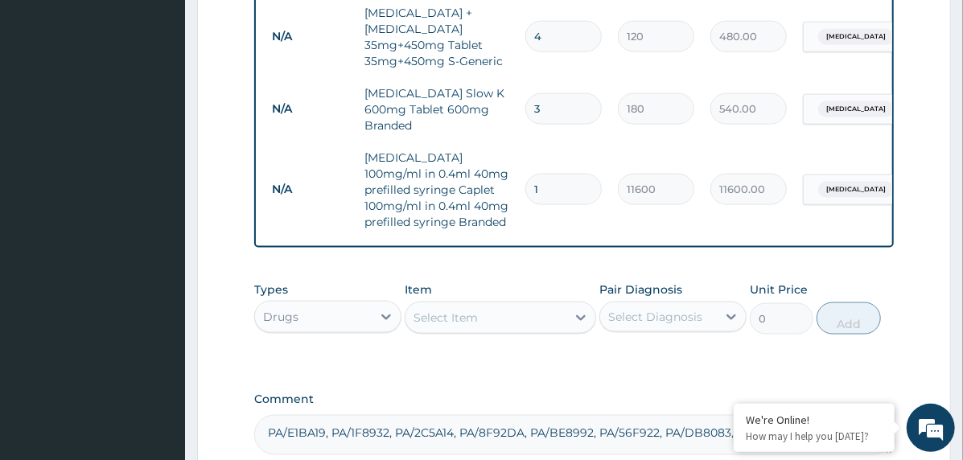
click at [462, 314] on div "Select Item" at bounding box center [445, 318] width 64 height 16
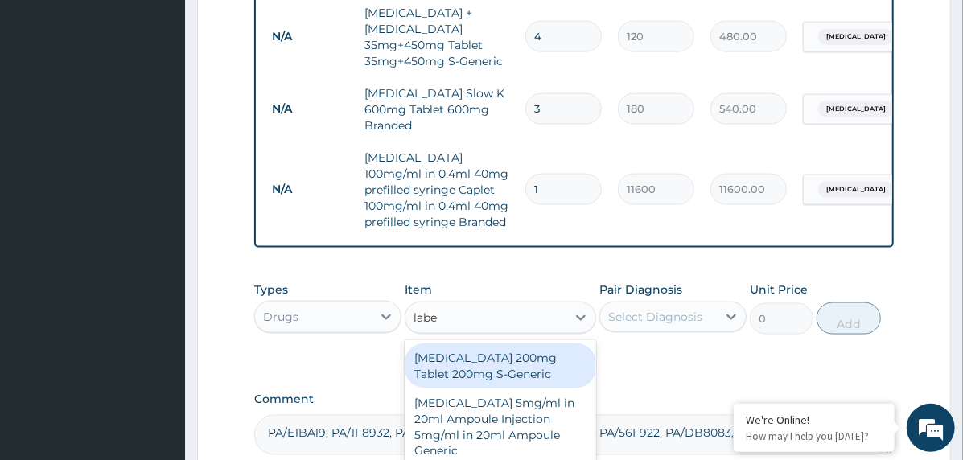
type input "labet"
drag, startPoint x: 492, startPoint y: 364, endPoint x: 587, endPoint y: 331, distance: 100.5
click at [492, 365] on div "[MEDICAL_DATA] 200mg Tablet 200mg S-Generic" at bounding box center [500, 365] width 191 height 45
type input "289.8"
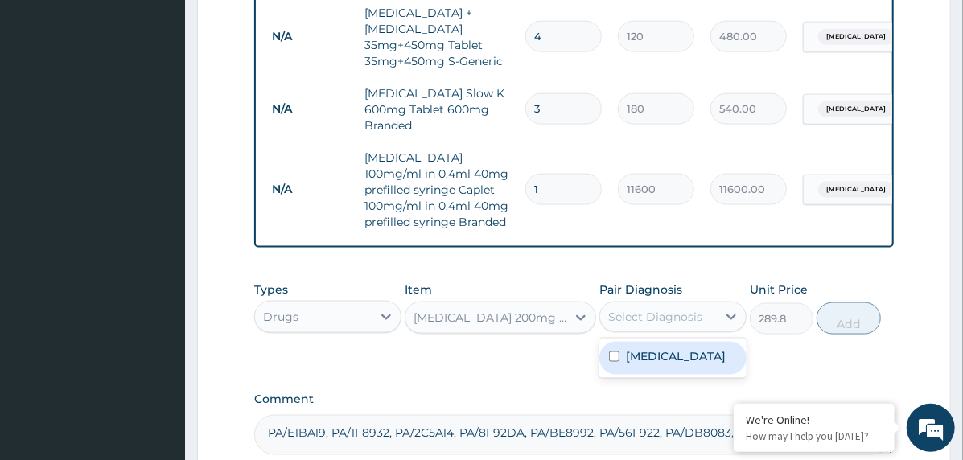
click at [648, 304] on div "Select Diagnosis" at bounding box center [658, 317] width 117 height 26
click at [673, 355] on label "[MEDICAL_DATA]" at bounding box center [676, 356] width 100 height 16
checkbox input "true"
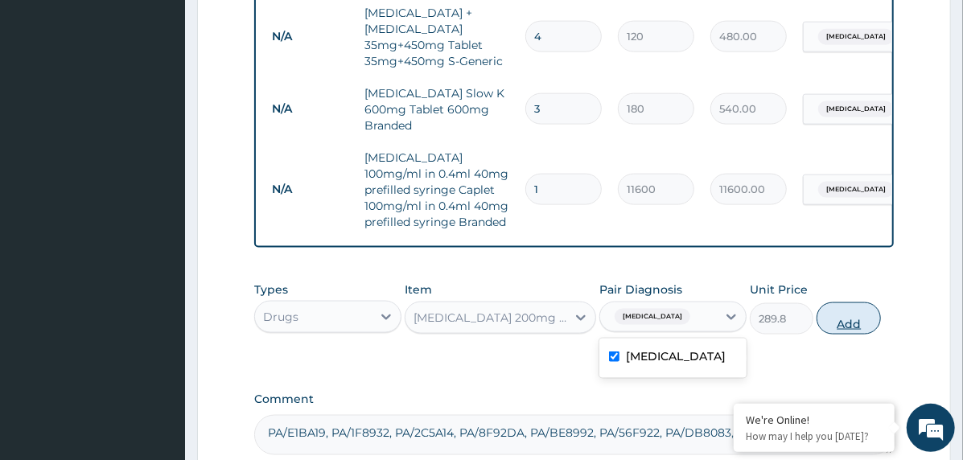
click at [824, 315] on button "Add" at bounding box center [848, 318] width 64 height 32
type input "0"
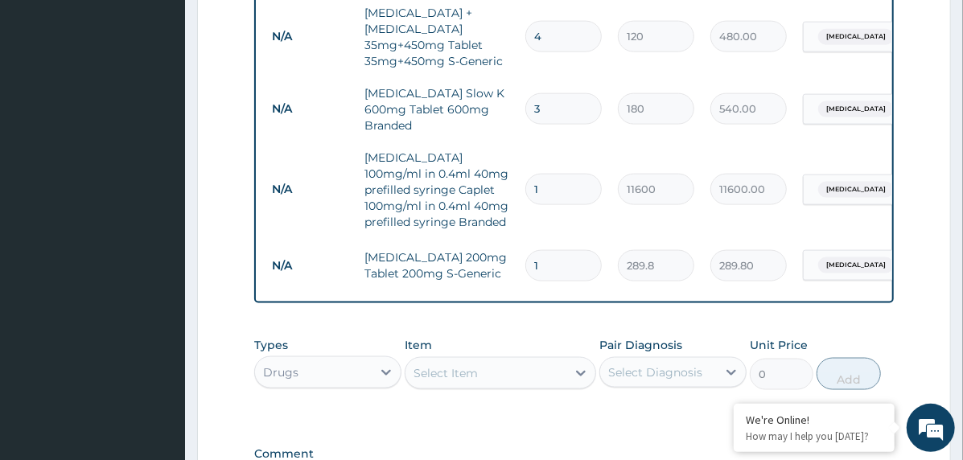
type input "0.00"
type input "6"
type input "1738.80"
type input "6"
click at [432, 366] on div "Select Item" at bounding box center [445, 373] width 64 height 16
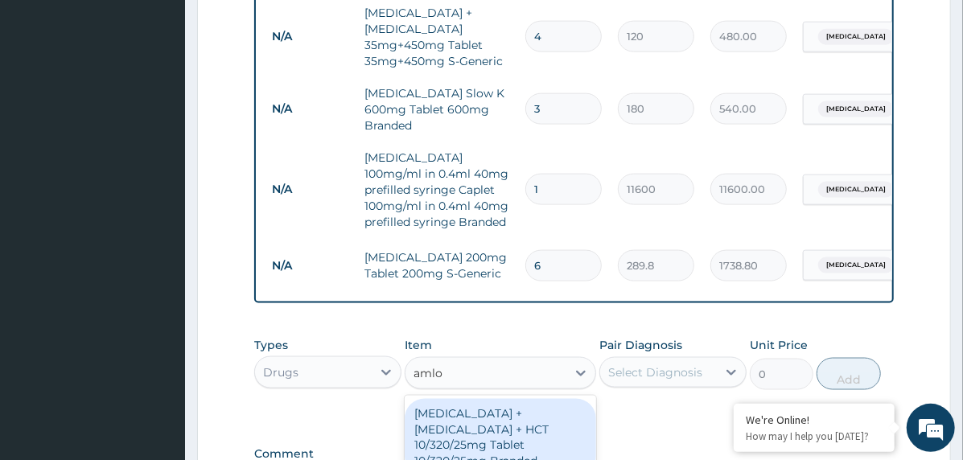
type input "amlod"
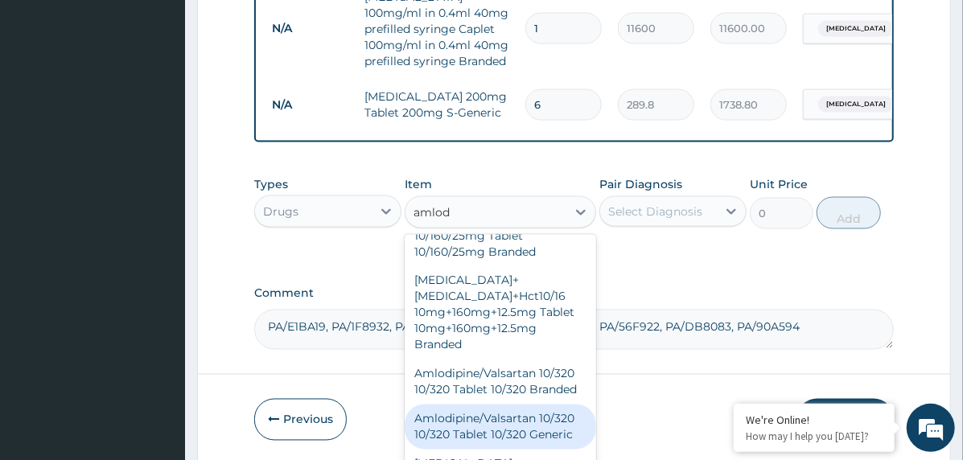
scroll to position [804, 0]
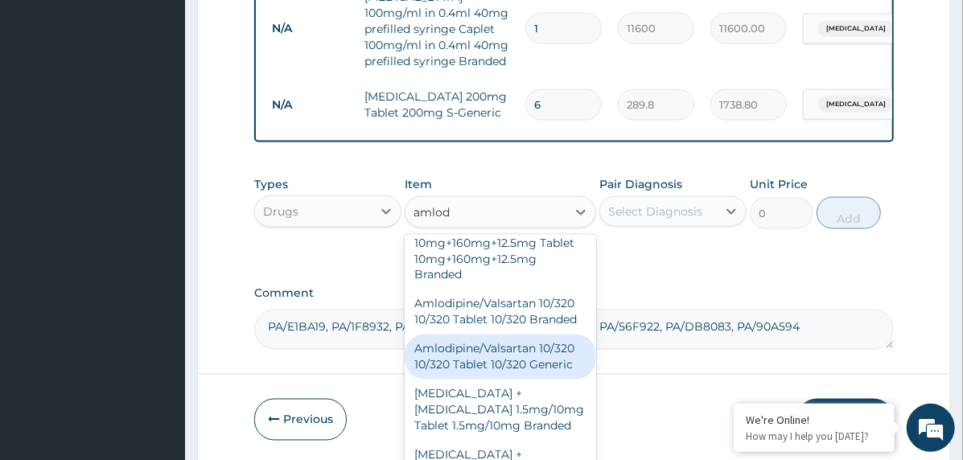
click at [487, 335] on div "Amlodipine/Valsartan 10/320 10/320 Tablet 10/320 Generic" at bounding box center [500, 357] width 191 height 45
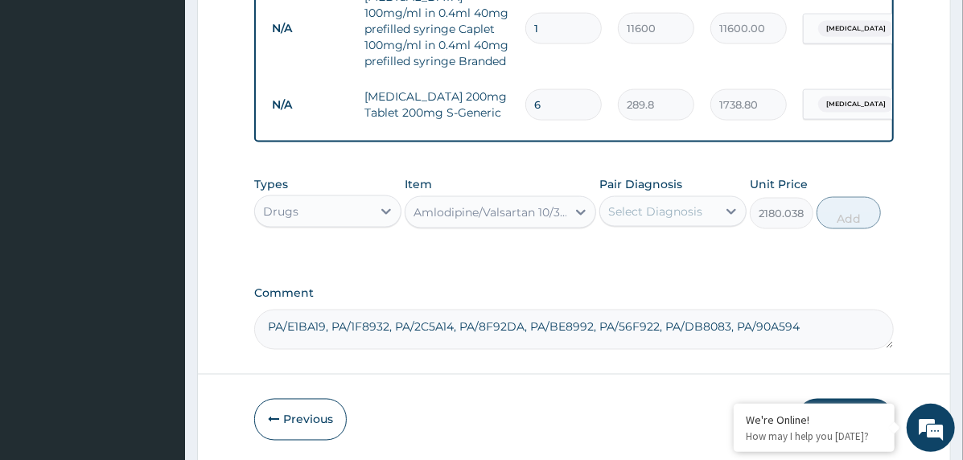
click at [499, 212] on div "Amlodipine/Valsartan 10/320 10/320 Tablet 10/320 Generic" at bounding box center [490, 212] width 154 height 16
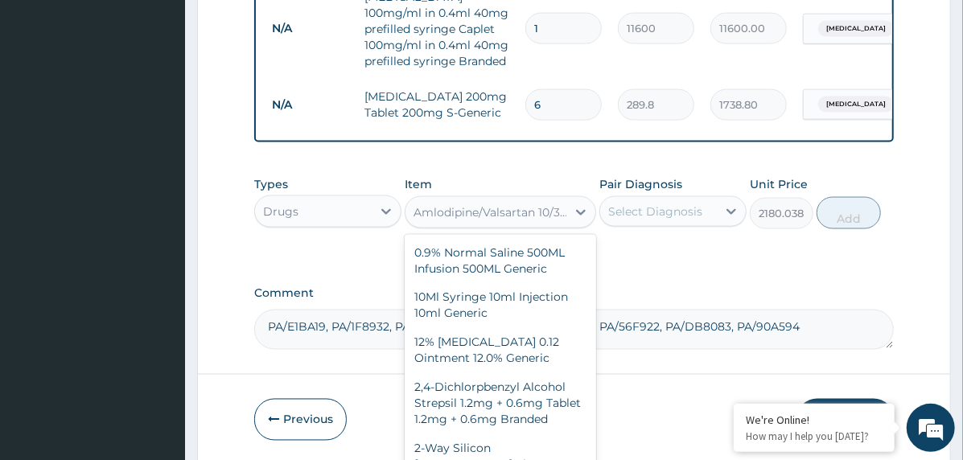
scroll to position [5016, 0]
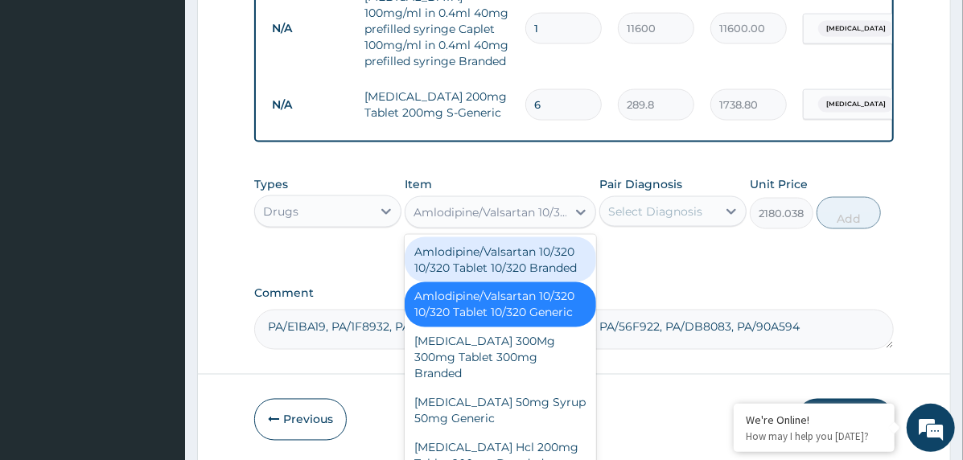
click at [490, 282] on div "Amlodipine/Valsartan 10/320 10/320 Tablet 10/320 Branded" at bounding box center [500, 259] width 191 height 45
type input "1925"
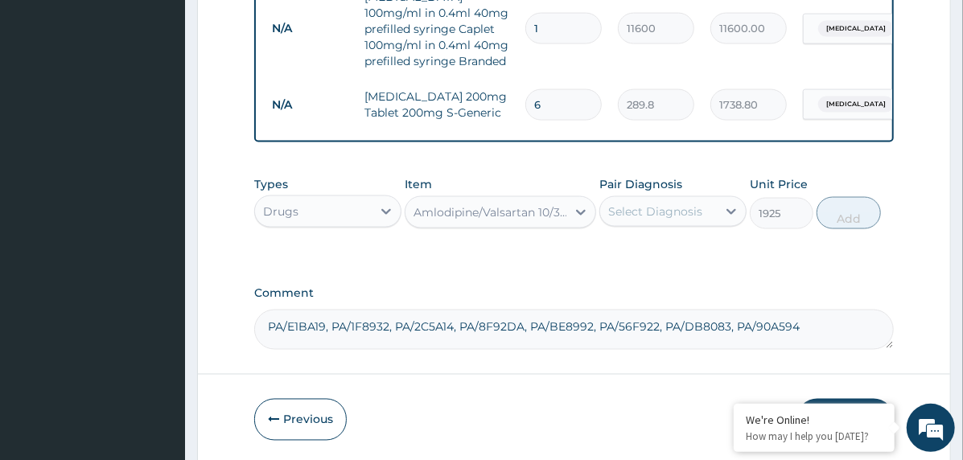
click at [696, 196] on div "Select Diagnosis" at bounding box center [672, 211] width 147 height 31
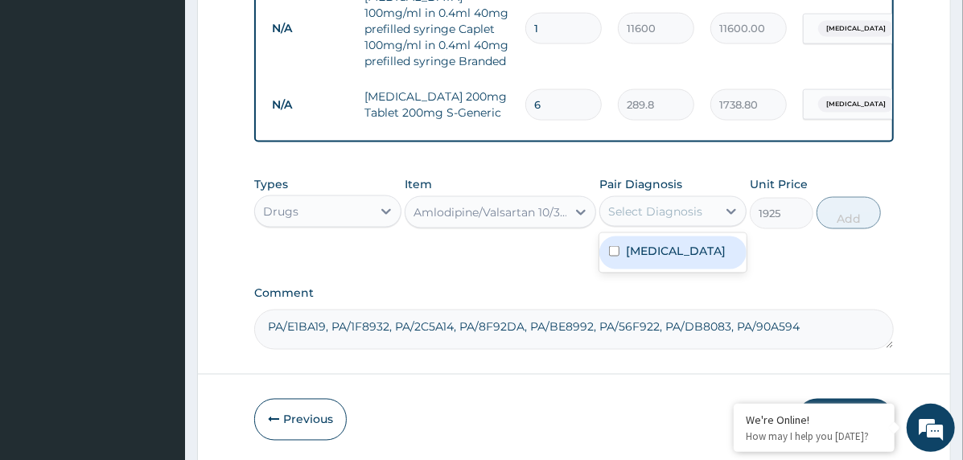
click at [707, 254] on label "[MEDICAL_DATA]" at bounding box center [676, 251] width 100 height 16
checkbox input "true"
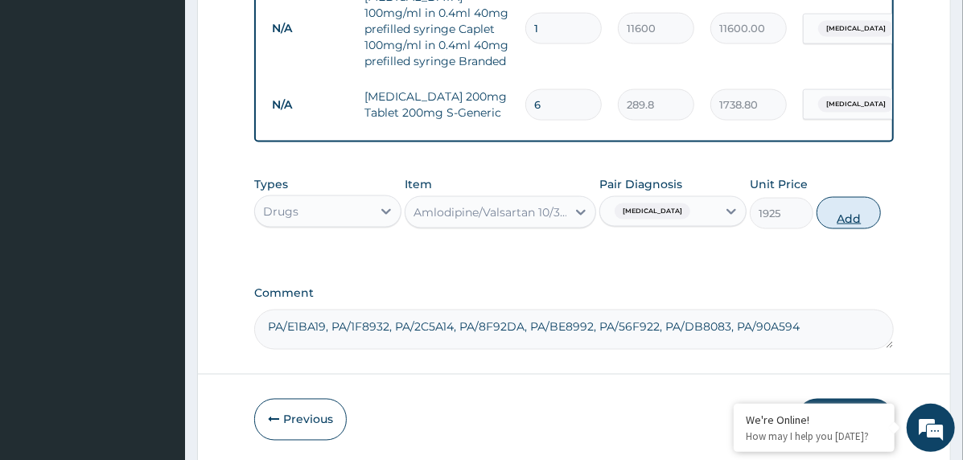
click at [854, 215] on button "Add" at bounding box center [848, 213] width 64 height 32
type input "0"
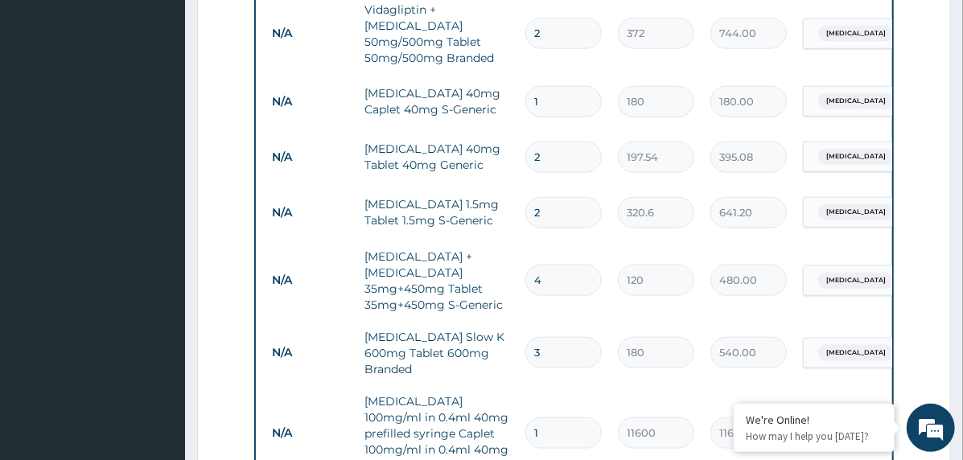
scroll to position [576, 0]
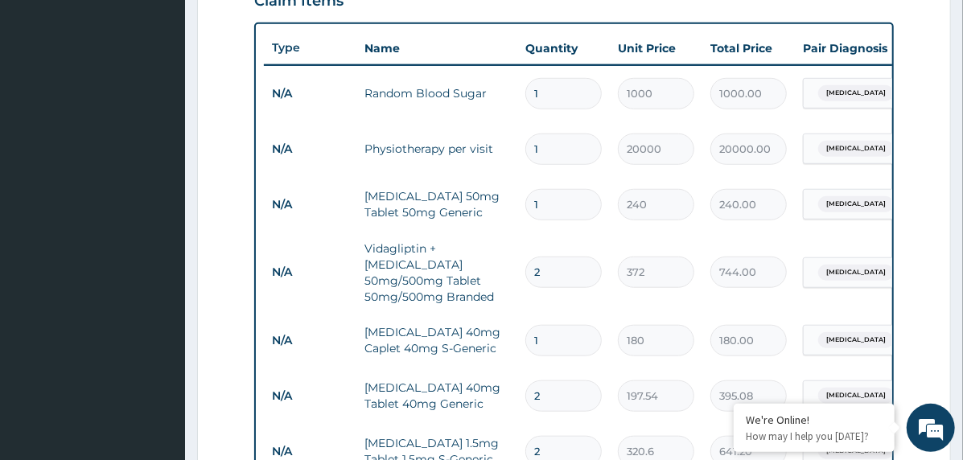
click at [537, 88] on input "1" at bounding box center [563, 93] width 76 height 31
type input "3"
type input "3000.00"
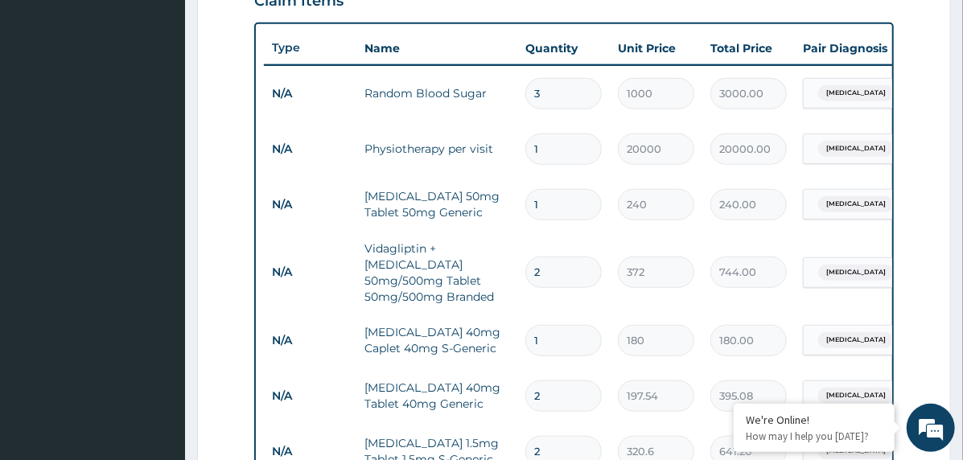
type input "3"
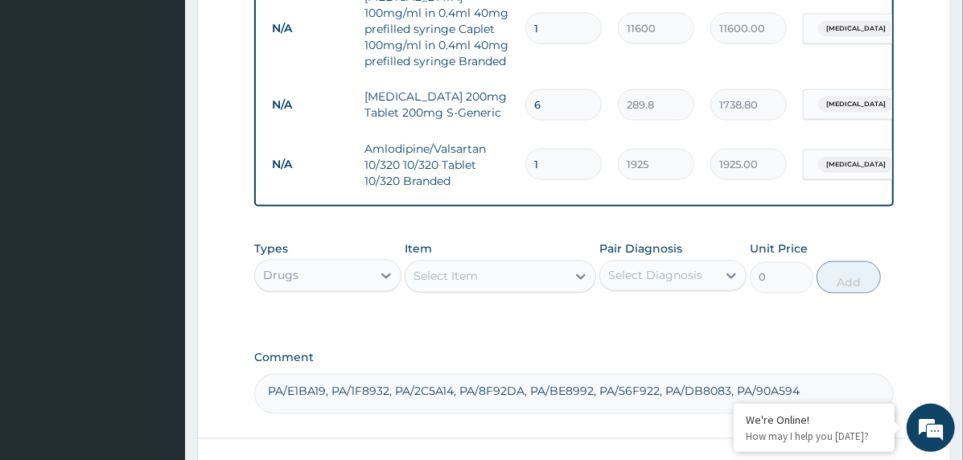
scroll to position [1300, 0]
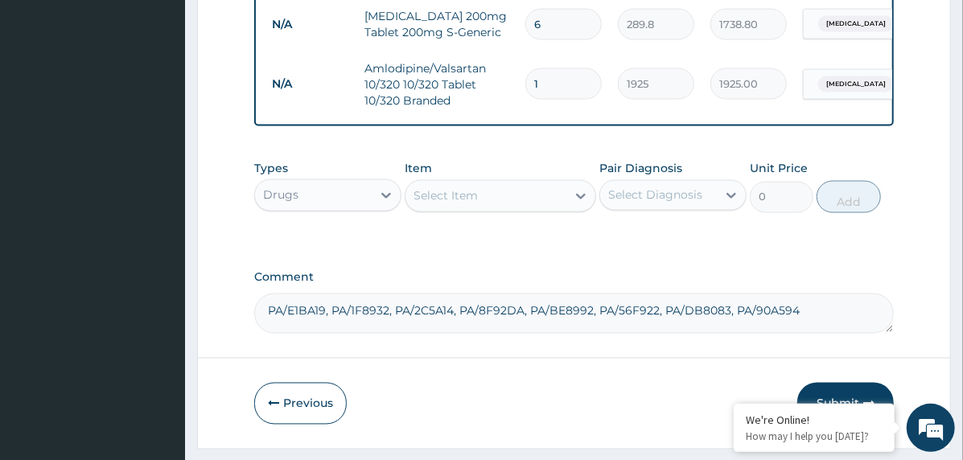
click at [355, 201] on div "Drugs" at bounding box center [313, 196] width 117 height 26
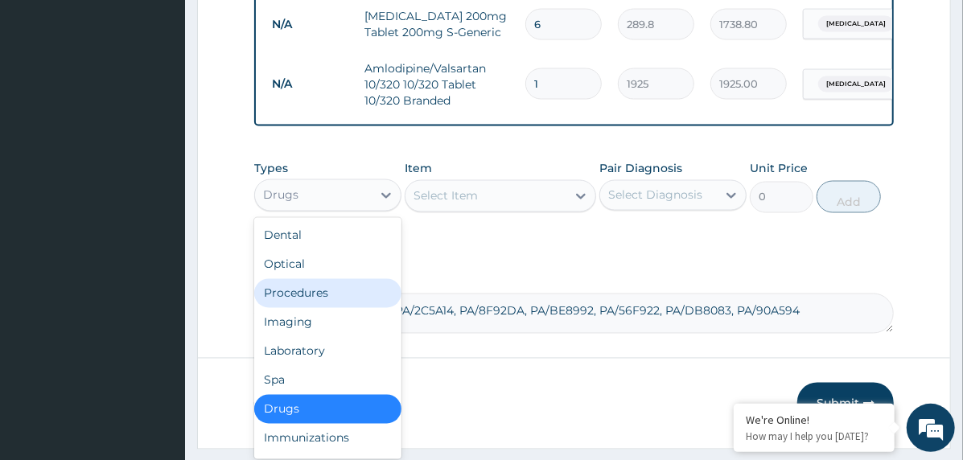
click at [325, 289] on div "Procedures" at bounding box center [327, 293] width 147 height 29
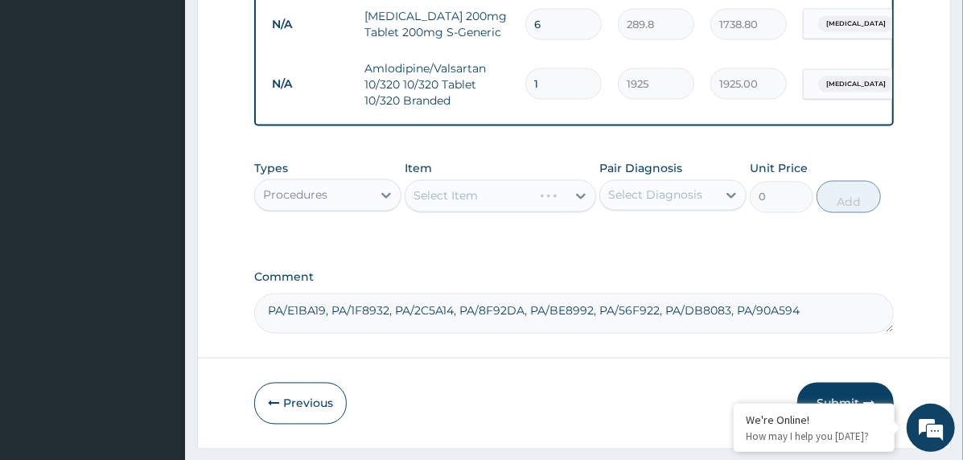
click at [664, 183] on div "Select Diagnosis" at bounding box center [658, 196] width 117 height 26
click at [697, 239] on label "Brain stem infarction" at bounding box center [676, 235] width 100 height 16
checkbox input "true"
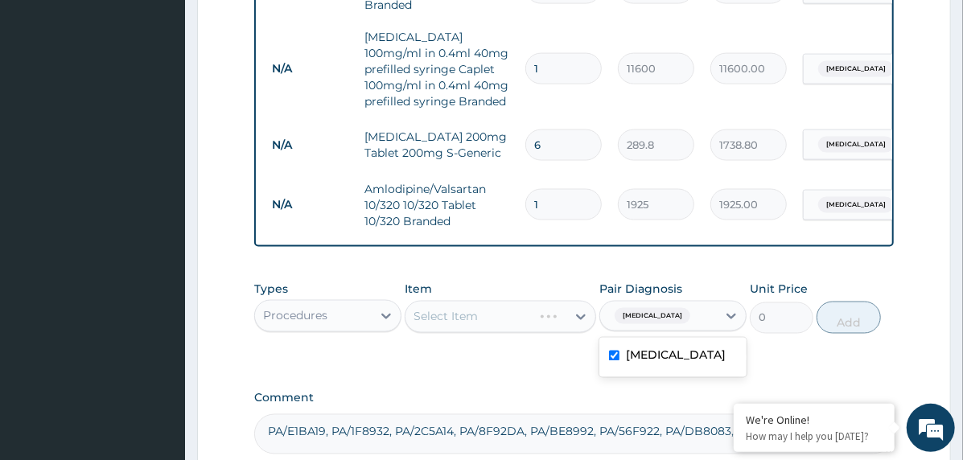
scroll to position [1340, 0]
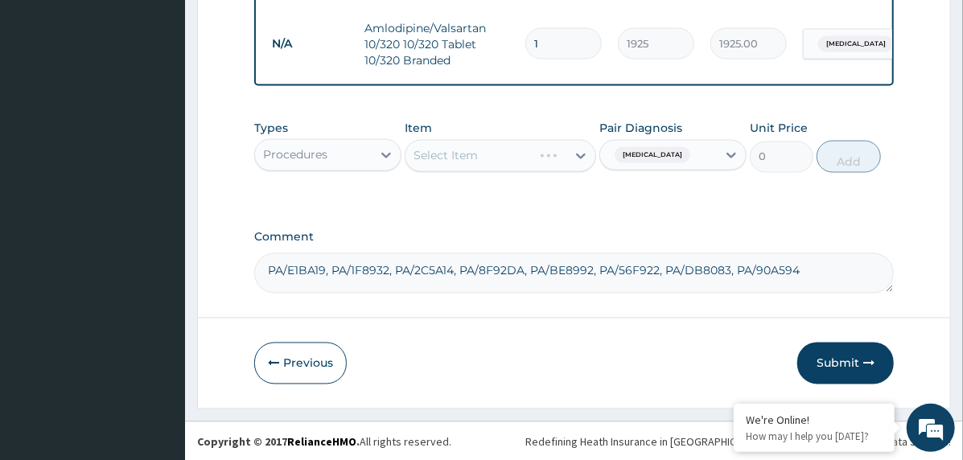
click at [533, 158] on div "Select Item" at bounding box center [500, 156] width 191 height 32
click at [567, 163] on div "Select Item" at bounding box center [500, 156] width 191 height 32
click at [580, 154] on div "Select Item" at bounding box center [500, 156] width 191 height 32
click at [554, 164] on div "Select Item" at bounding box center [500, 156] width 191 height 32
click at [555, 162] on div "Select Item" at bounding box center [500, 156] width 191 height 32
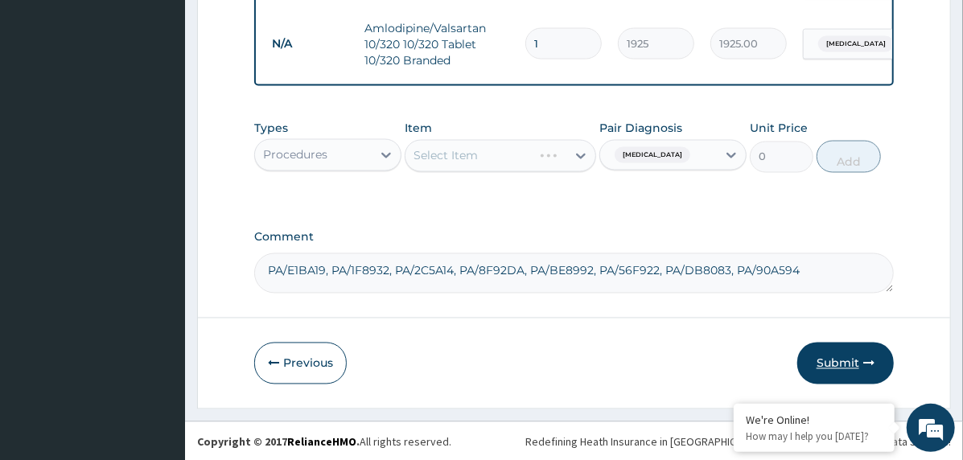
click at [847, 356] on button "Submit" at bounding box center [845, 364] width 97 height 42
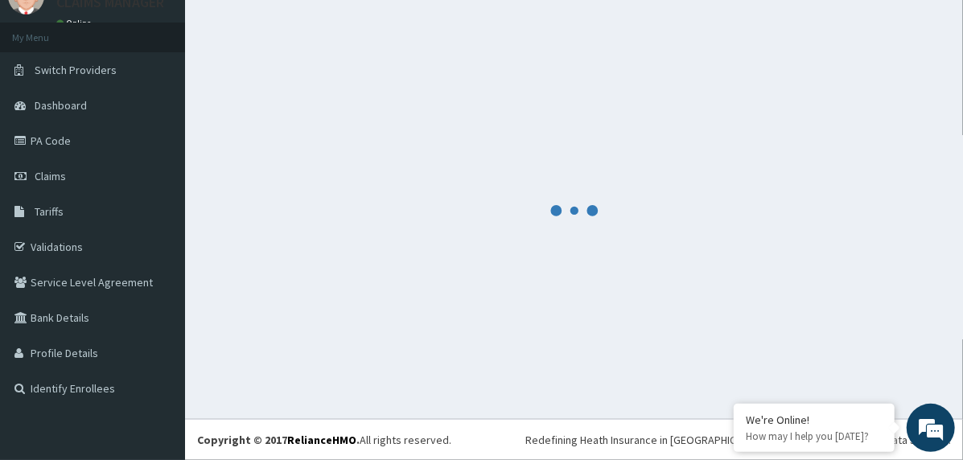
scroll to position [69, 0]
click at [97, 175] on link "Claims" at bounding box center [92, 176] width 185 height 35
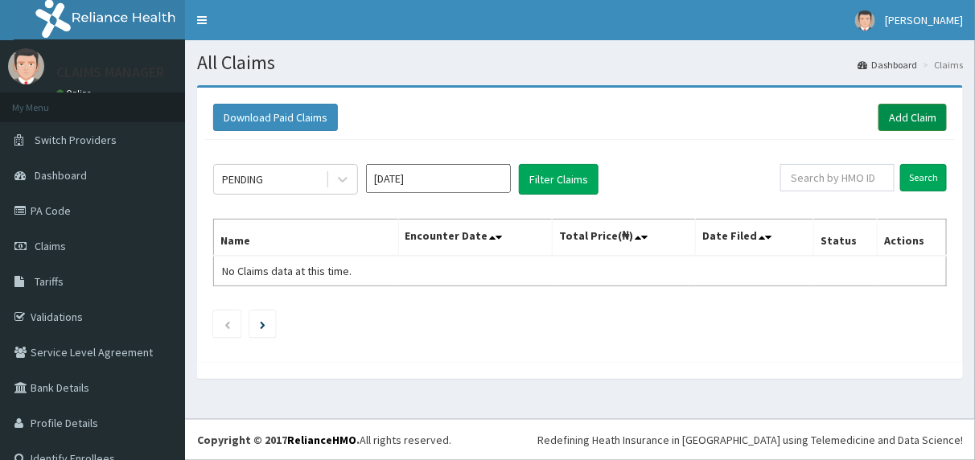
click at [915, 109] on link "Add Claim" at bounding box center [912, 117] width 68 height 27
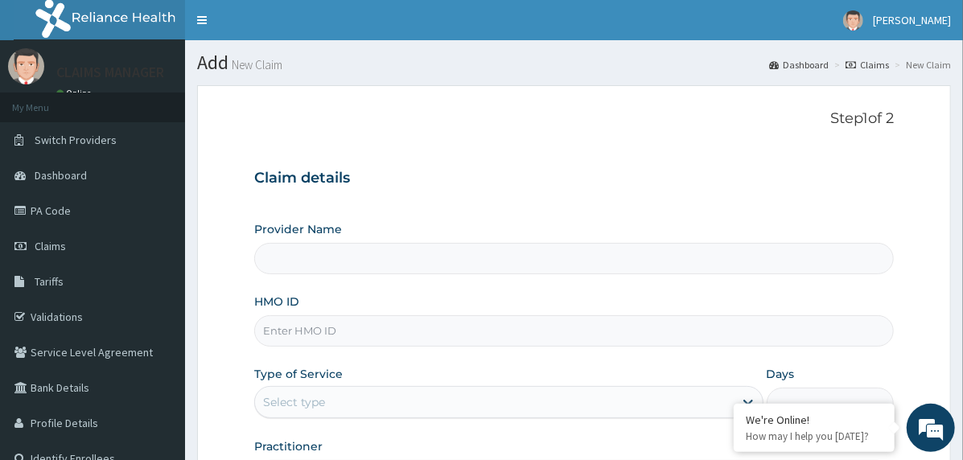
click at [388, 332] on input "HMO ID" at bounding box center [573, 330] width 639 height 31
paste input "GAC/10017/A"
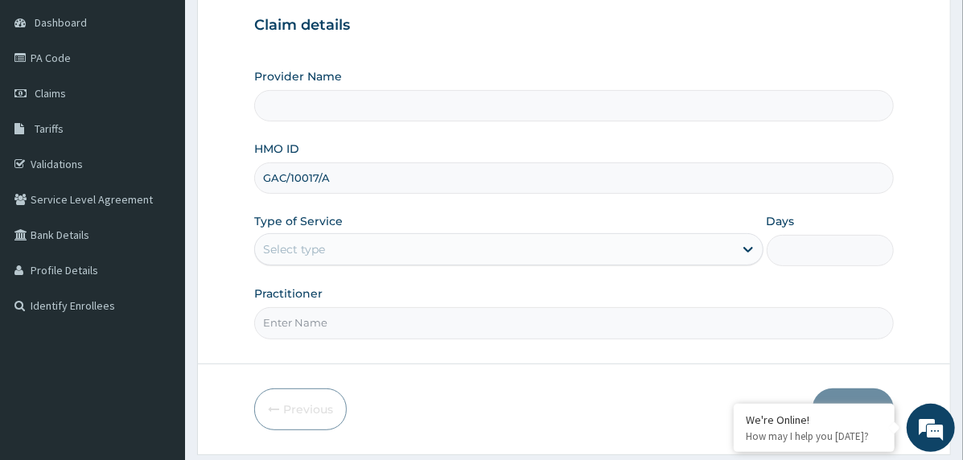
scroll to position [199, 0]
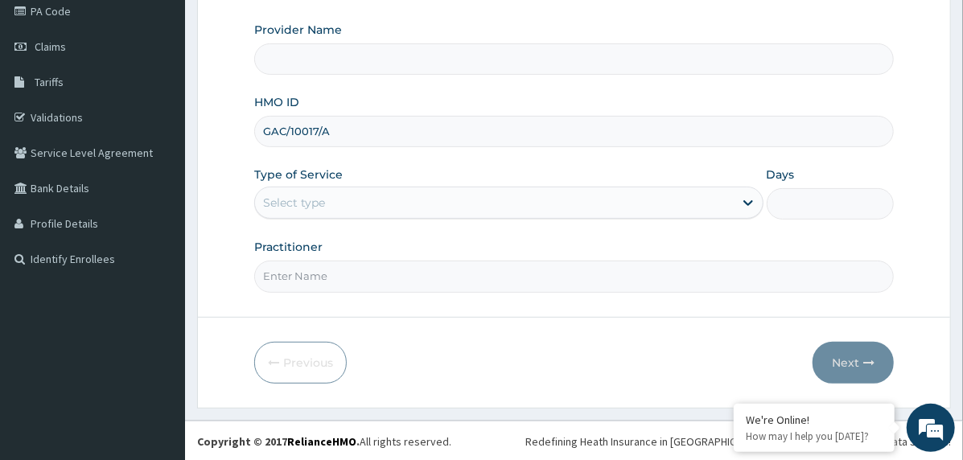
type input "GAC/10017/A"
type input "Cardiocare Cardiovascular Hospital"
click at [326, 203] on div "Select type" at bounding box center [494, 203] width 479 height 26
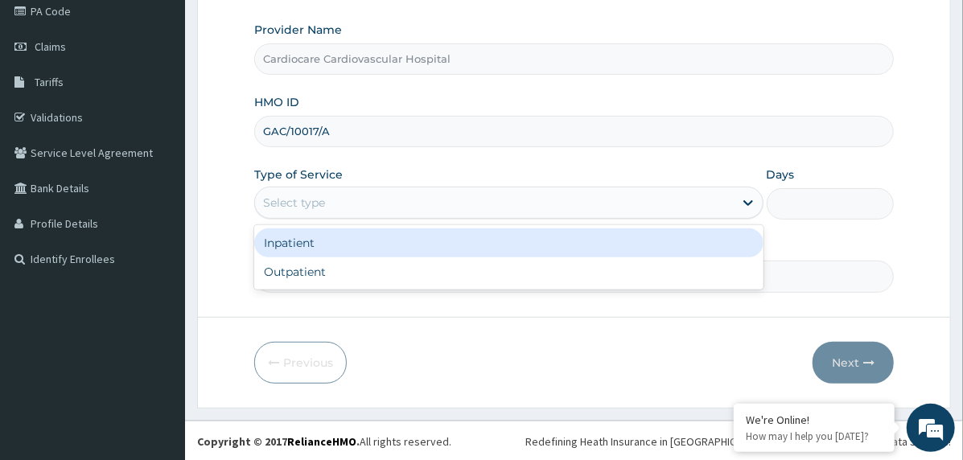
click at [328, 251] on div "Inpatient" at bounding box center [508, 242] width 509 height 29
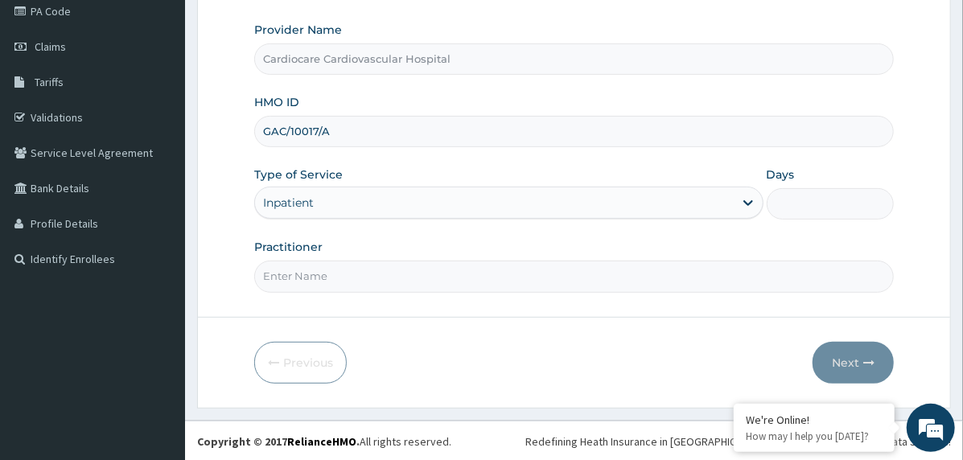
click at [829, 203] on input "Days" at bounding box center [829, 203] width 127 height 31
type input "11"
click at [396, 291] on form "Step 1 of 2 Claim details Provider Name Cardiocare Cardiovascular Hospital HMO …" at bounding box center [574, 147] width 754 height 522
click at [380, 273] on input "Practitioner" at bounding box center [573, 276] width 639 height 31
type input "doctor"
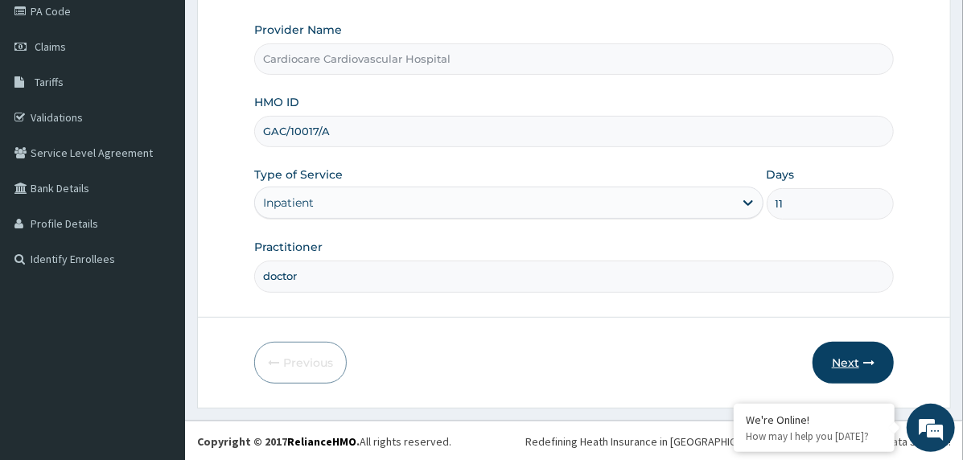
click at [828, 348] on button "Next" at bounding box center [852, 363] width 81 height 42
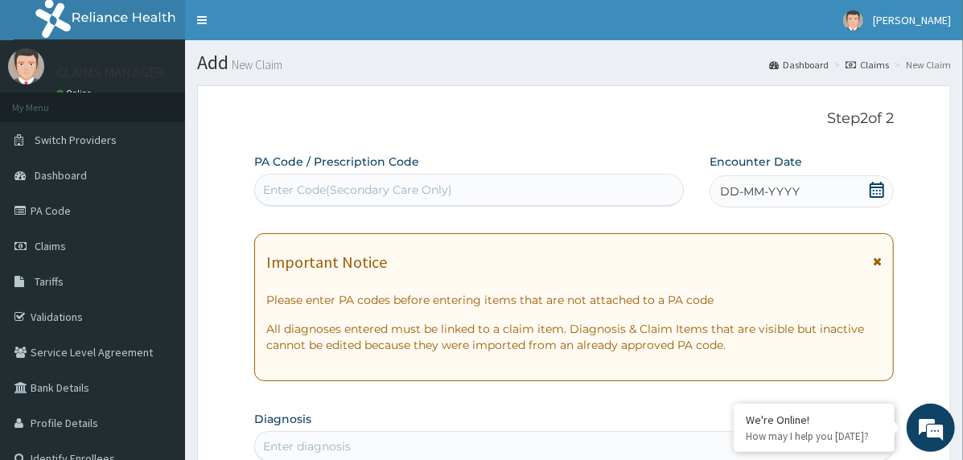
scroll to position [0, 0]
click at [747, 189] on span "DD-MM-YYYY" at bounding box center [760, 191] width 80 height 16
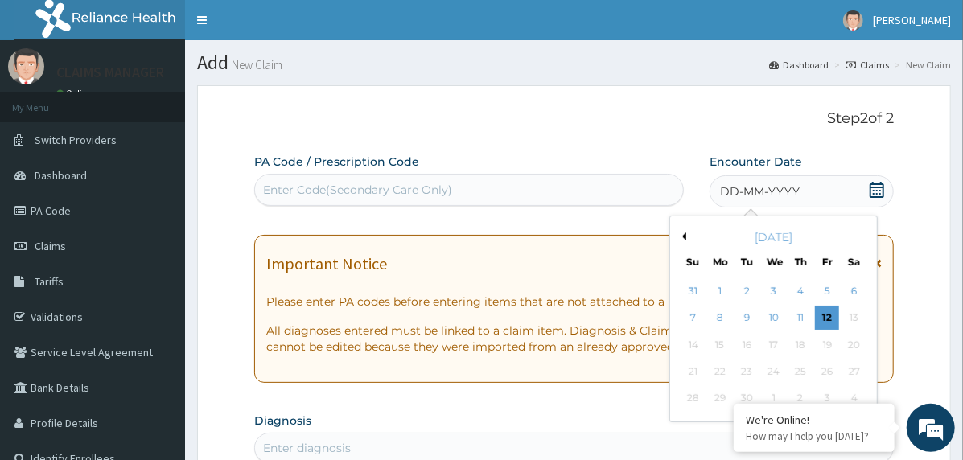
click at [680, 229] on div "[DATE]" at bounding box center [773, 237] width 194 height 16
click at [680, 232] on button "Previous Month" at bounding box center [682, 236] width 8 height 8
drag, startPoint x: 775, startPoint y: 365, endPoint x: 762, endPoint y: 364, distance: 13.8
click at [775, 366] on div "23" at bounding box center [774, 372] width 24 height 24
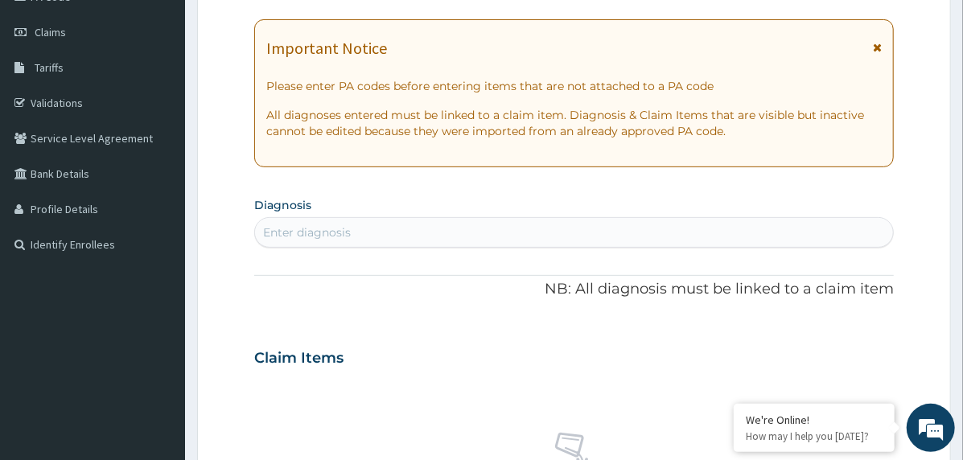
scroll to position [241, 0]
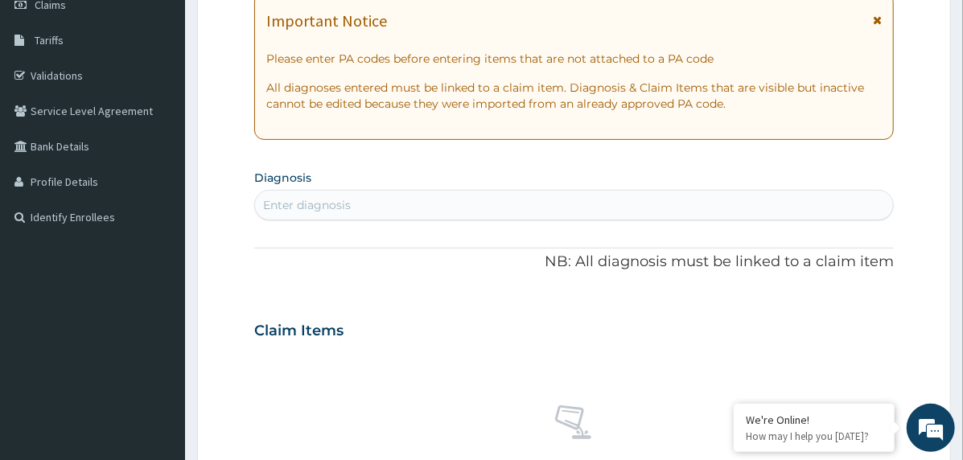
click at [431, 206] on div "Enter diagnosis" at bounding box center [574, 205] width 638 height 26
type input "[MEDICAL_DATA]"
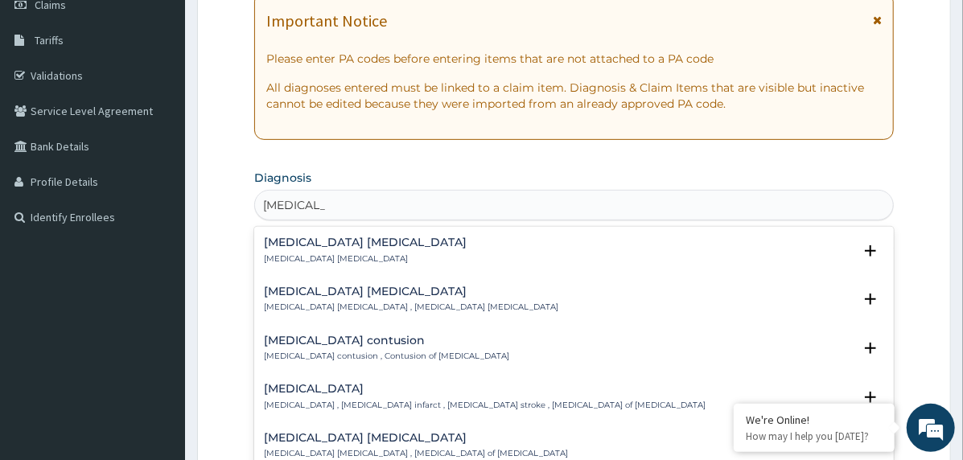
click at [344, 388] on h4 "[MEDICAL_DATA]" at bounding box center [485, 389] width 442 height 12
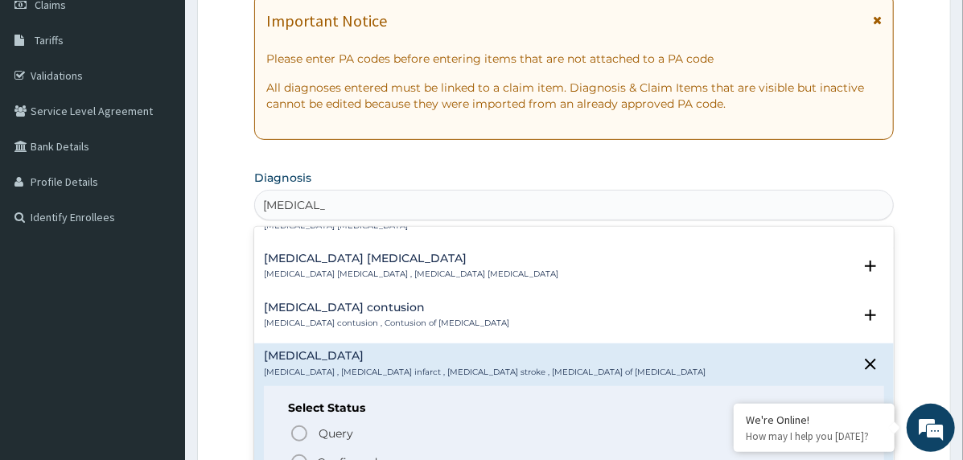
scroll to position [80, 0]
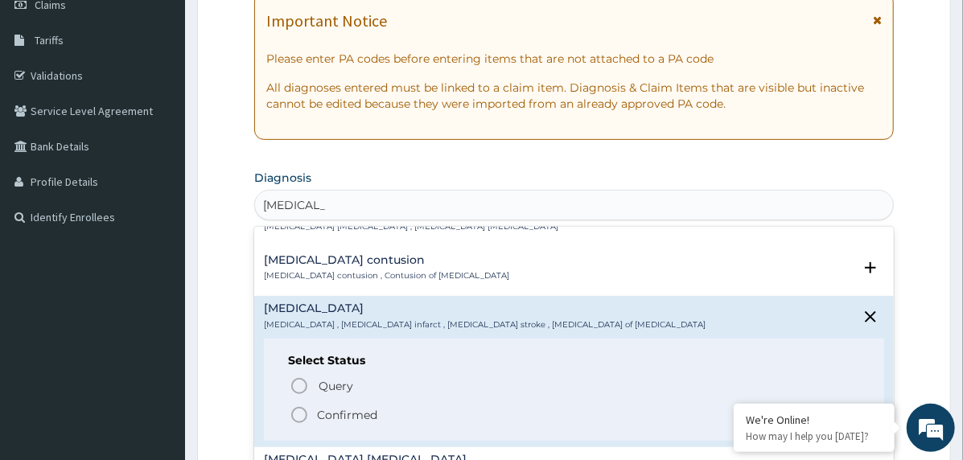
drag, startPoint x: 323, startPoint y: 407, endPoint x: 345, endPoint y: 402, distance: 22.2
click at [323, 408] on p "Confirmed" at bounding box center [347, 415] width 60 height 16
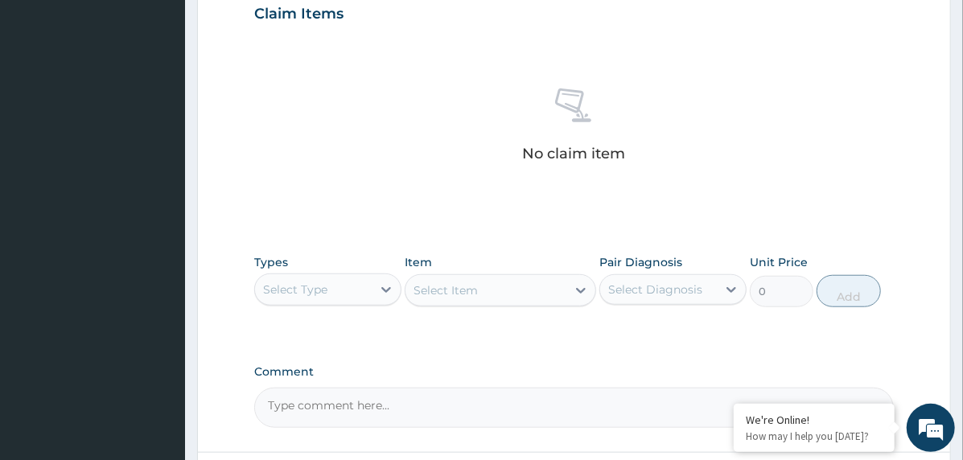
scroll to position [697, 0]
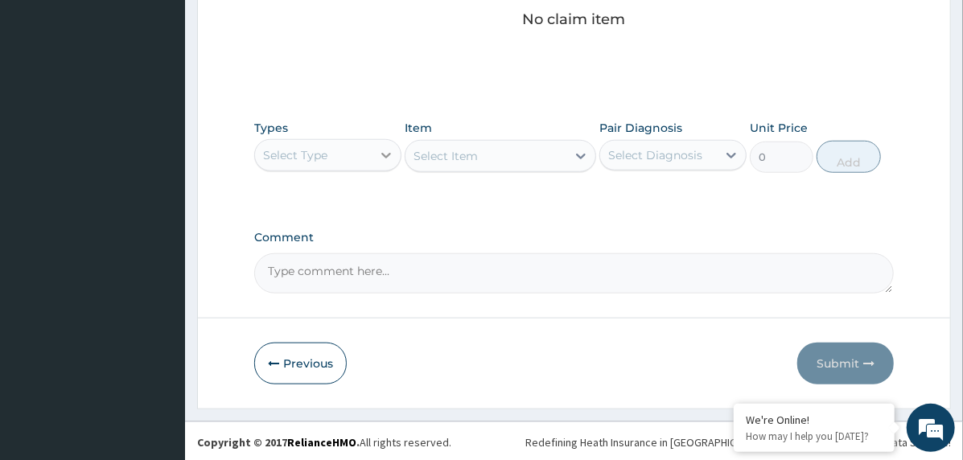
click at [380, 160] on icon at bounding box center [386, 155] width 16 height 16
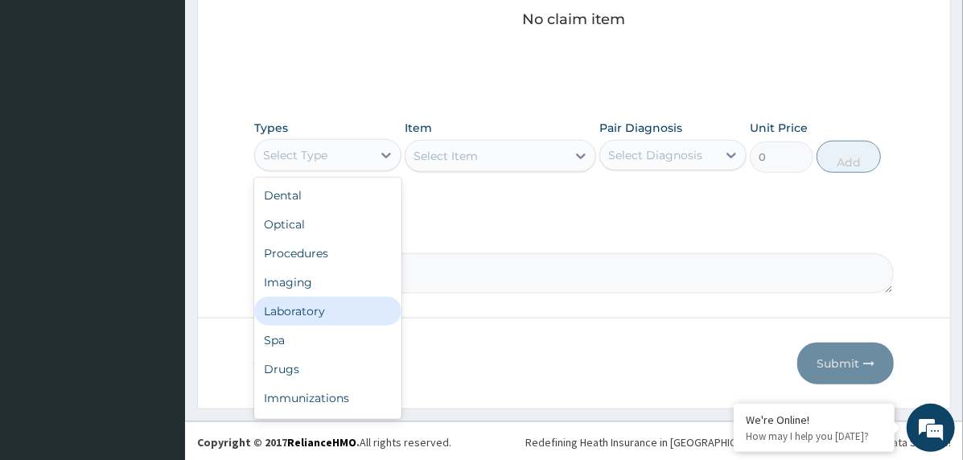
click at [340, 306] on div "Laboratory" at bounding box center [327, 311] width 147 height 29
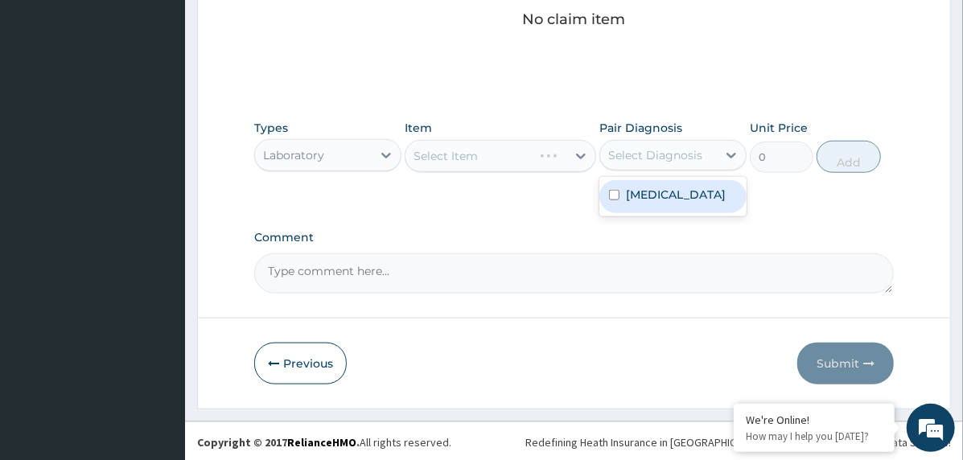
click at [672, 144] on div "Select Diagnosis" at bounding box center [658, 155] width 117 height 26
click at [693, 188] on label "[MEDICAL_DATA]" at bounding box center [676, 195] width 100 height 16
checkbox input "true"
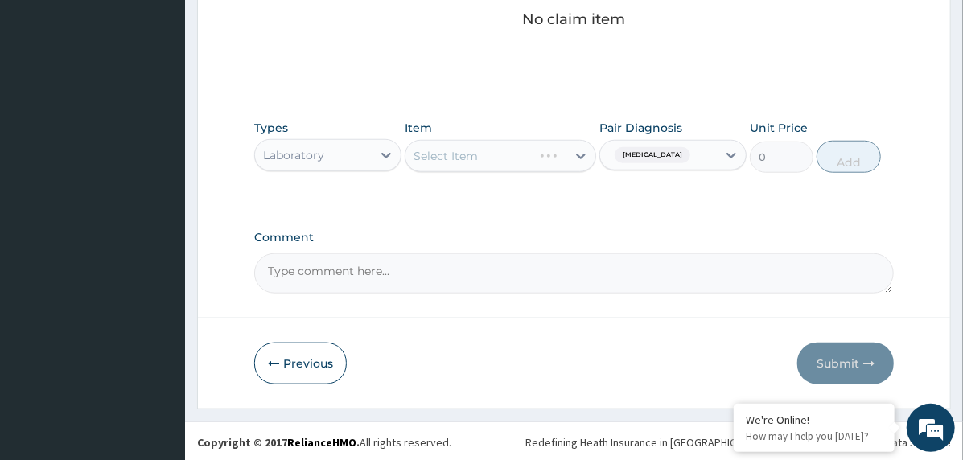
click at [399, 271] on textarea "Comment" at bounding box center [573, 273] width 639 height 40
paste textarea "PA/E1BA19"
click at [423, 259] on textarea "PA/E1BA19" at bounding box center [573, 273] width 639 height 40
paste textarea "PA/1F8932"
click at [442, 267] on textarea "PA/E1BA19, PA/1F8932" at bounding box center [573, 273] width 639 height 40
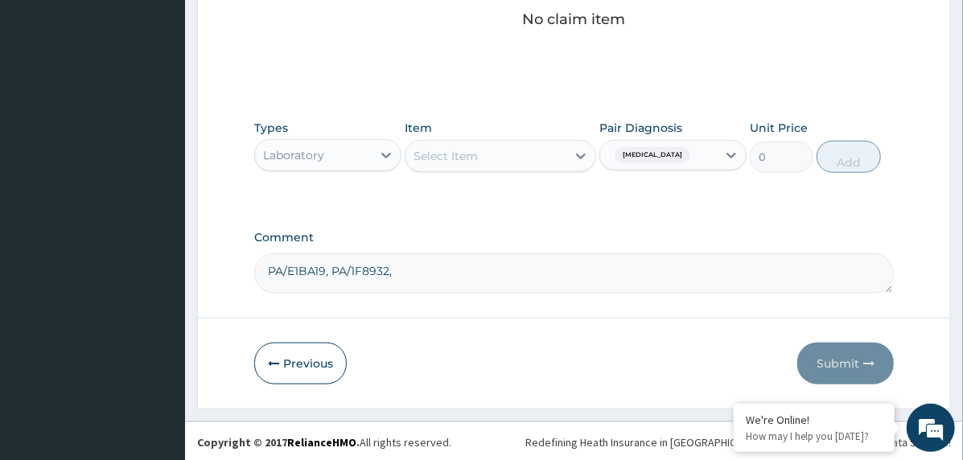
paste textarea "PA/2C5A14"
click at [483, 265] on textarea "PA/E1BA19, PA/1F8932, PA/2C5A14" at bounding box center [573, 273] width 639 height 40
paste textarea "PA/8F92DA"
click at [546, 262] on textarea "PA/E1BA19, PA/1F8932, PA/2C5A14, PA/8F92DA" at bounding box center [573, 273] width 639 height 40
paste textarea "PA/BE8992"
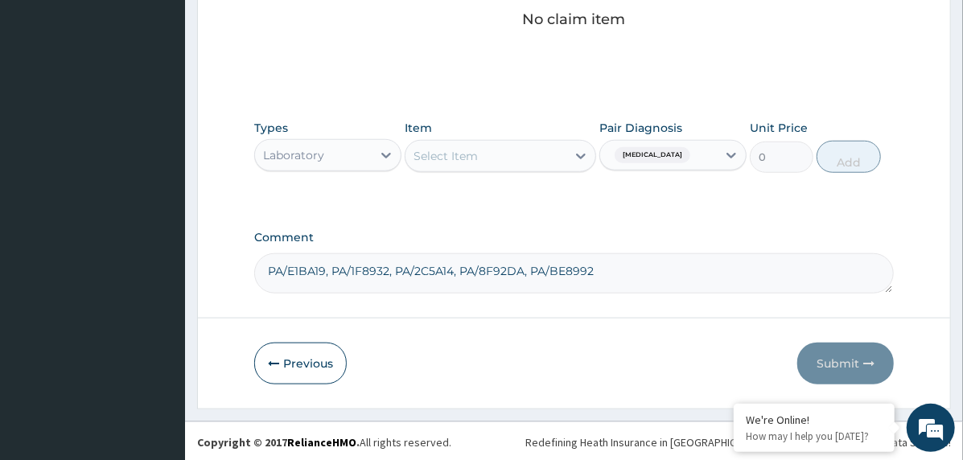
click at [611, 269] on textarea "PA/E1BA19, PA/1F8932, PA/2C5A14, PA/8F92DA, PA/BE8992" at bounding box center [573, 273] width 639 height 40
paste textarea "PA/56F922"
click at [668, 267] on textarea "PA/E1BA19, PA/1F8932, PA/2C5A14, PA/8F92DA, PA/BE8992, PA/56F922" at bounding box center [573, 273] width 639 height 40
paste textarea "PA/DB8083"
click at [754, 254] on textarea "PA/E1BA19, PA/1F8932, PA/2C5A14, PA/8F92DA, PA/BE8992, PA/56F922, PA/DB8083" at bounding box center [573, 273] width 639 height 40
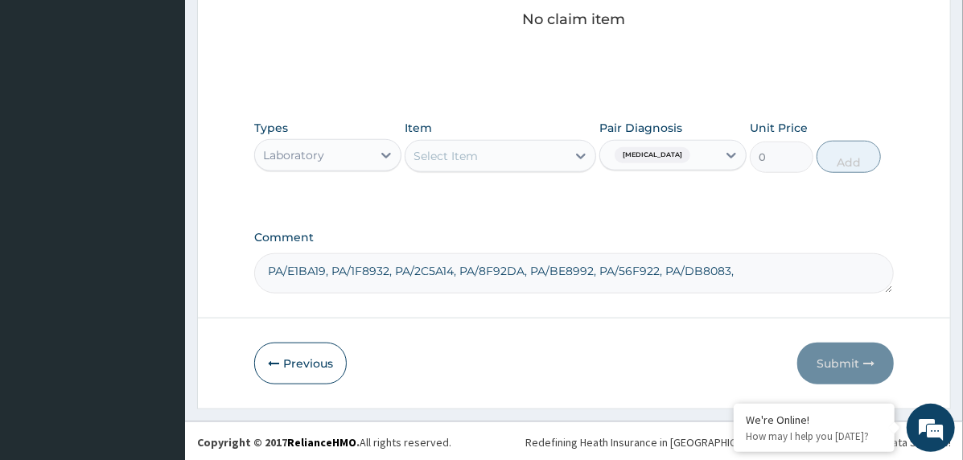
paste textarea "PA/90A594"
type textarea "PA/E1BA19, PA/1F8932, PA/2C5A14, PA/8F92DA, PA/BE8992, PA/56F922, PA/DB8083, PA…"
click at [481, 154] on div "Select Item" at bounding box center [485, 156] width 161 height 26
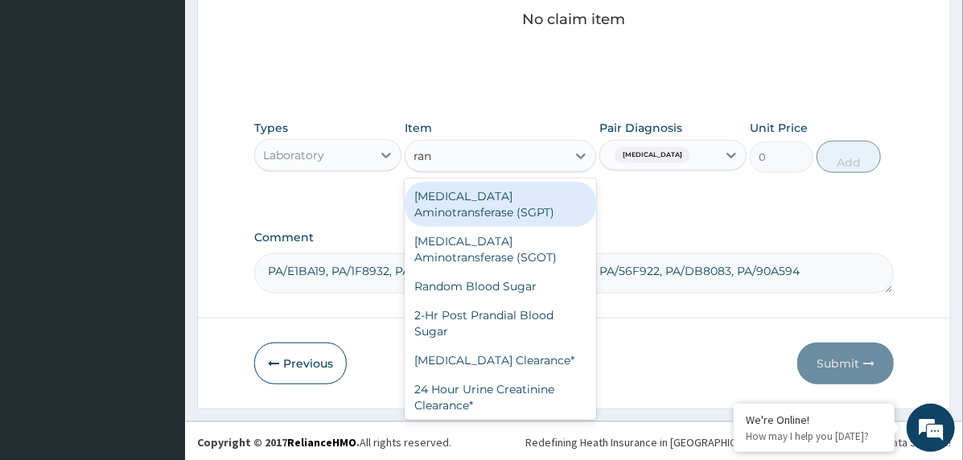
type input "rand"
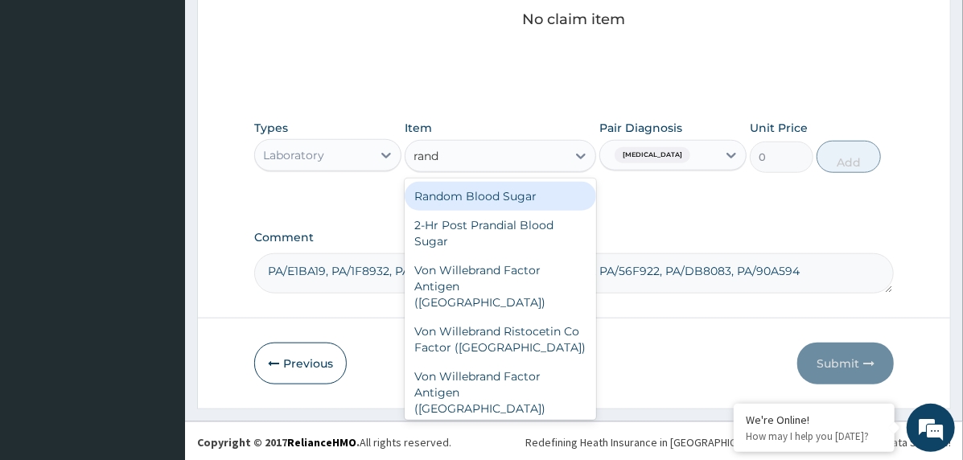
click at [459, 189] on div "Random Blood Sugar" at bounding box center [500, 196] width 191 height 29
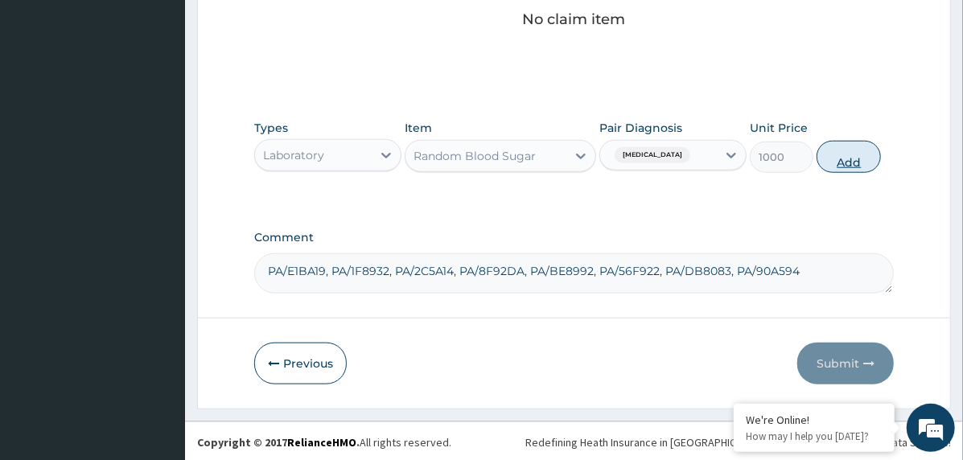
click at [854, 158] on button "Add" at bounding box center [848, 157] width 64 height 32
type input "0"
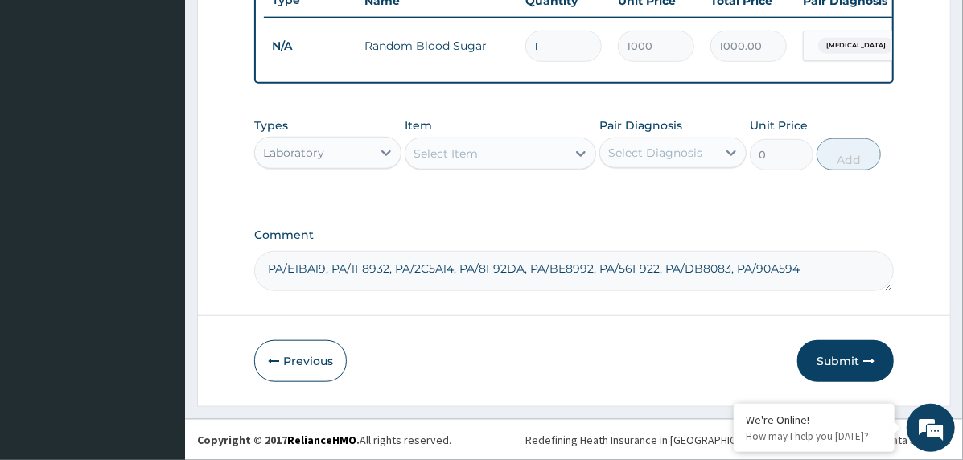
scroll to position [634, 0]
click at [339, 149] on div "Laboratory" at bounding box center [313, 153] width 117 height 26
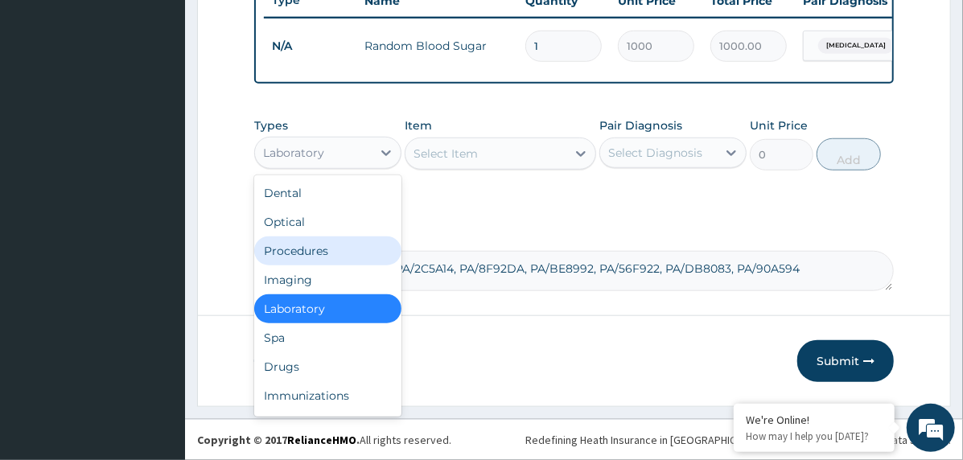
click at [341, 252] on div "Procedures" at bounding box center [327, 250] width 147 height 29
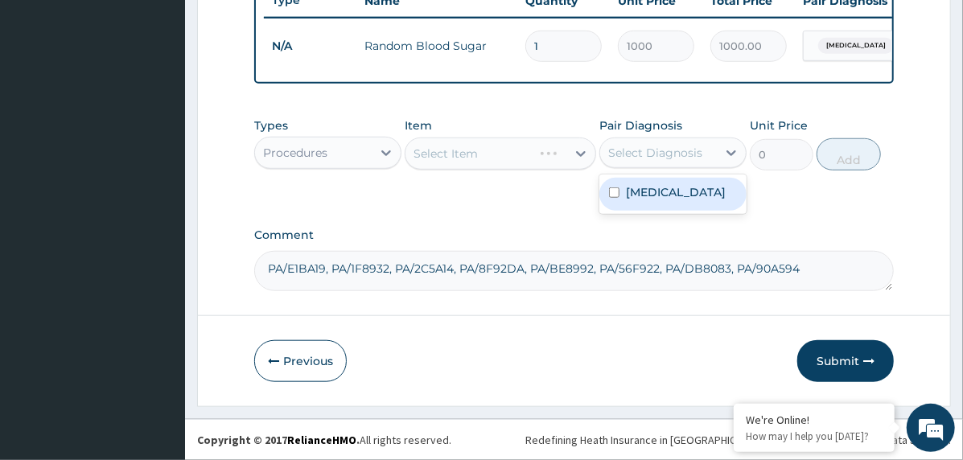
click at [688, 154] on div "Select Diagnosis" at bounding box center [655, 153] width 94 height 16
click at [690, 200] on label "Brain stem infarction" at bounding box center [676, 192] width 100 height 16
checkbox input "true"
click at [569, 156] on div at bounding box center [580, 153] width 29 height 29
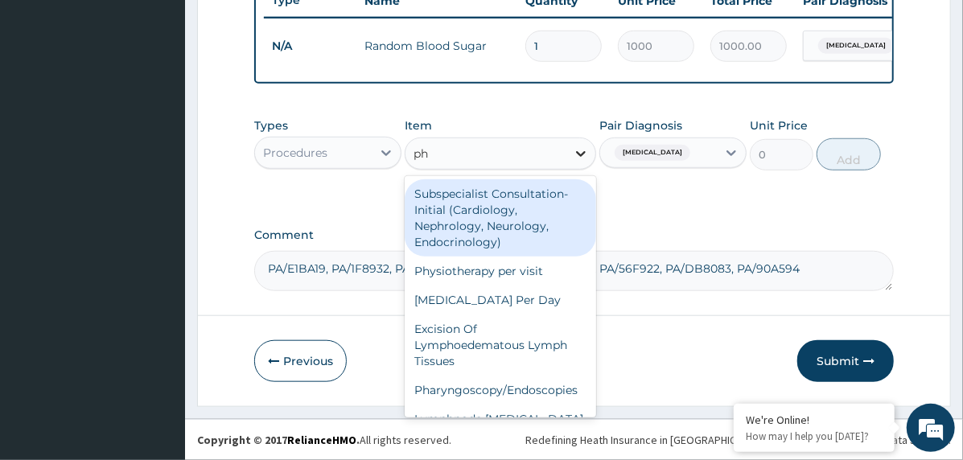
type input "phy"
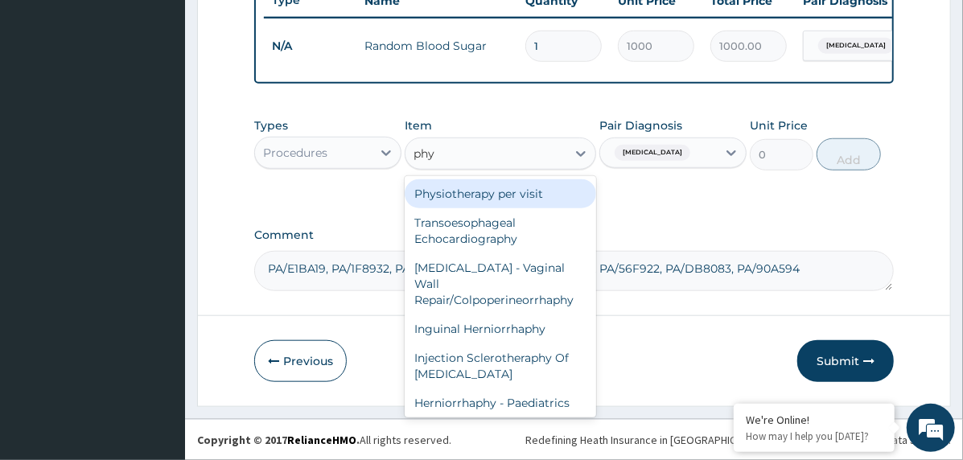
click at [498, 195] on div "Physiotherapy per visit" at bounding box center [500, 193] width 191 height 29
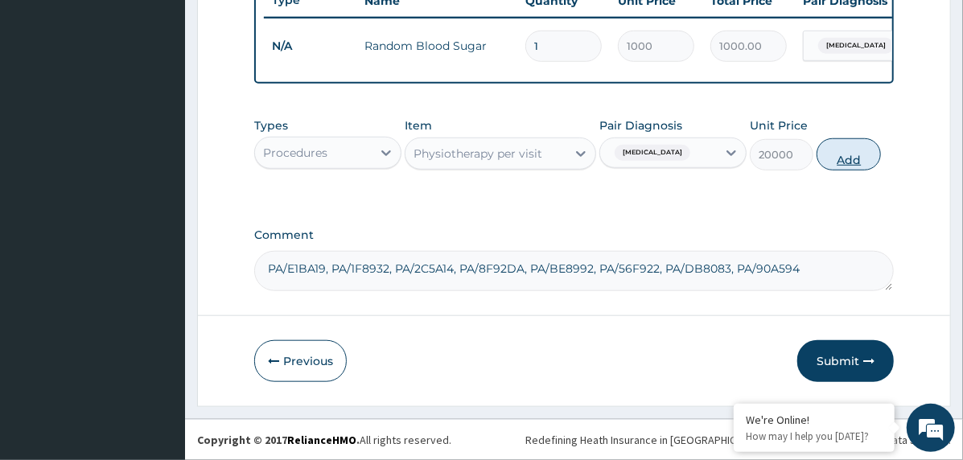
click at [843, 163] on button "Add" at bounding box center [848, 154] width 64 height 32
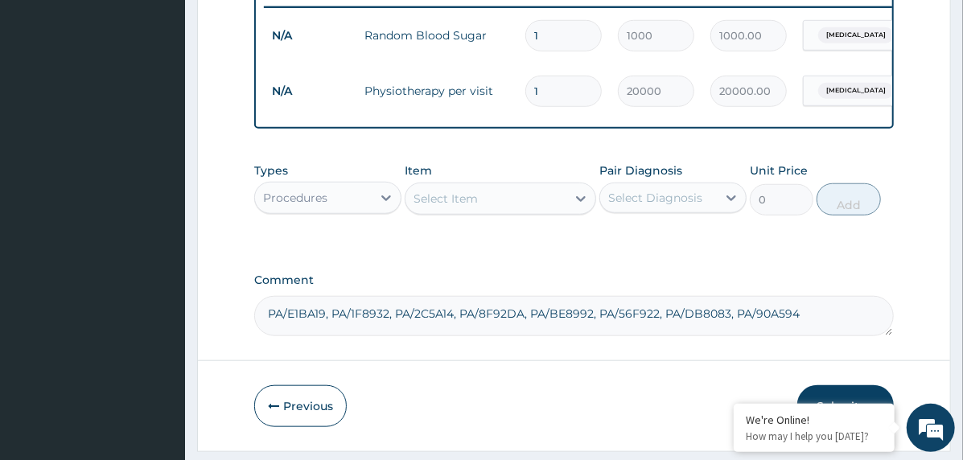
click at [462, 207] on div "Select Item" at bounding box center [445, 199] width 64 height 16
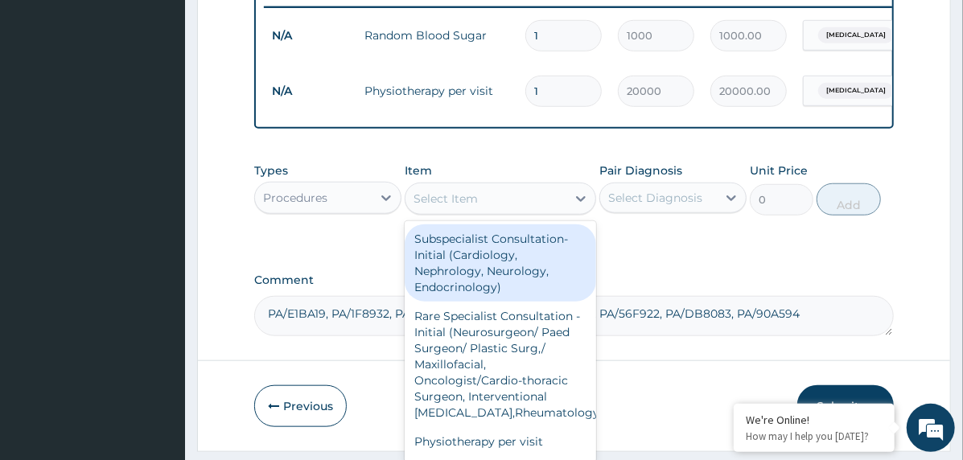
click at [517, 270] on div "Subspecialist Consultation- Initial (Cardiology, Nephrology, Neurology, Endocri…" at bounding box center [500, 262] width 191 height 77
type input "35000"
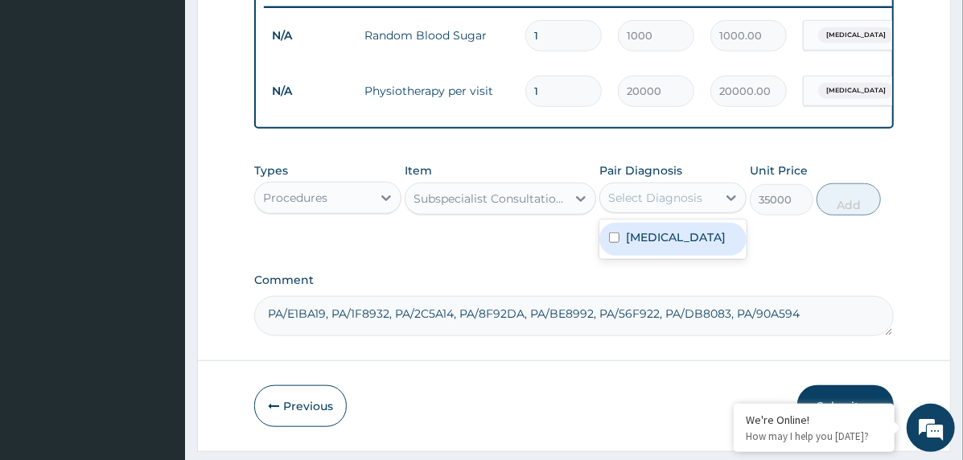
click at [678, 206] on div "Select Diagnosis" at bounding box center [655, 198] width 94 height 16
click at [711, 245] on label "Brain stem infarction" at bounding box center [676, 237] width 100 height 16
checkbox input "true"
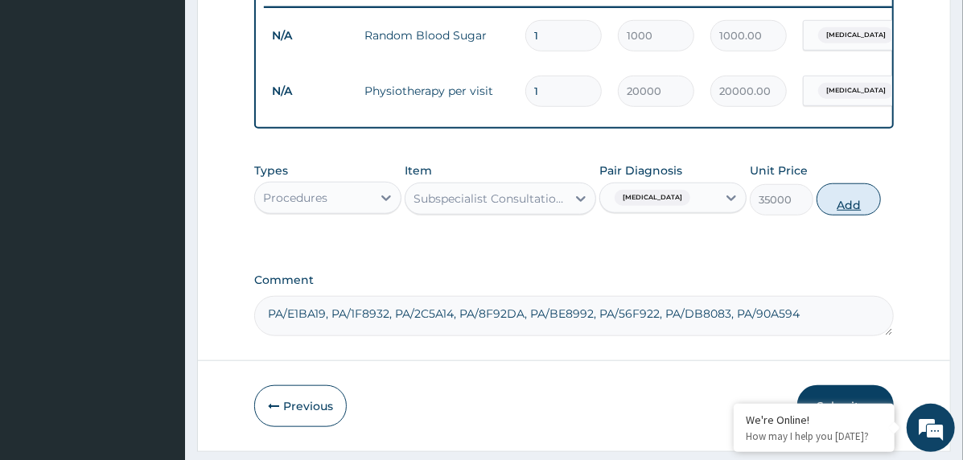
click at [856, 213] on button "Add" at bounding box center [848, 199] width 64 height 32
type input "0"
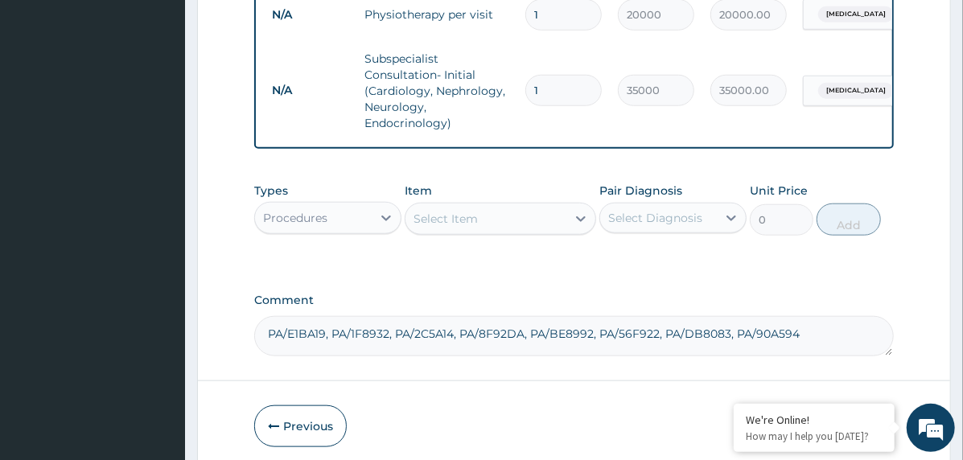
scroll to position [786, 0]
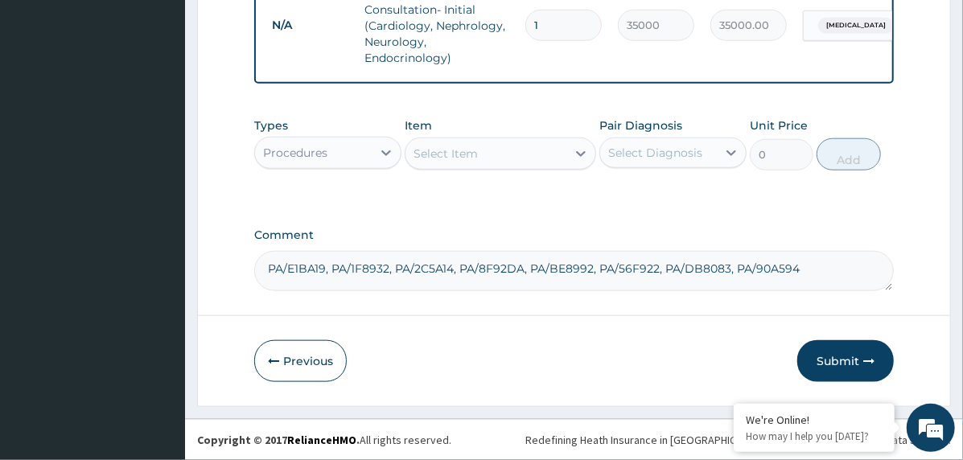
click at [344, 140] on div "Procedures" at bounding box center [313, 153] width 117 height 26
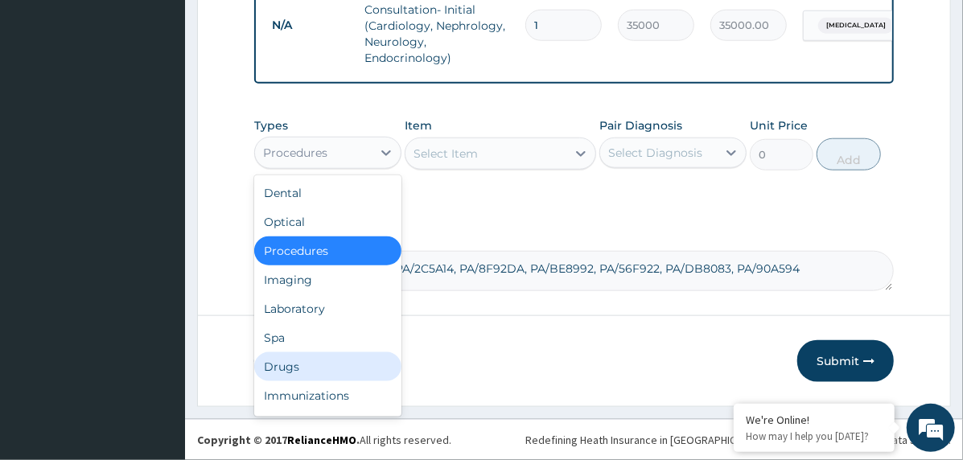
click at [319, 356] on div "Drugs" at bounding box center [327, 366] width 147 height 29
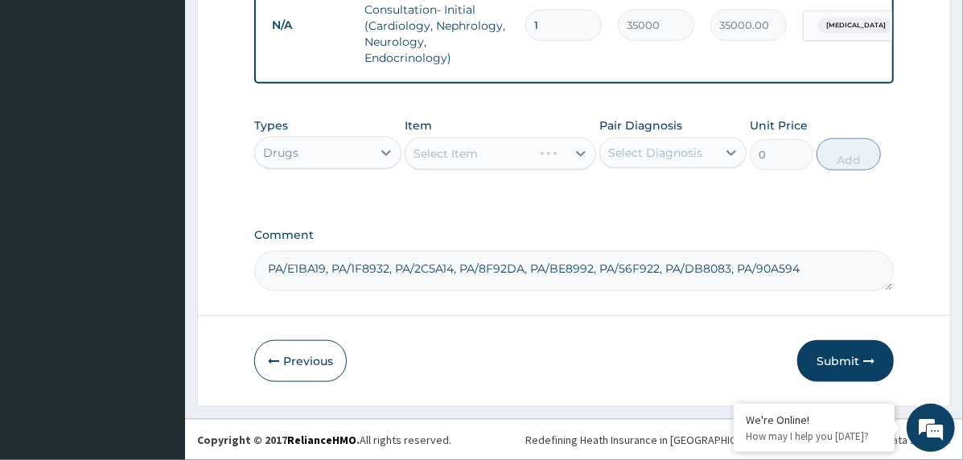
click at [665, 149] on div "Select Diagnosis" at bounding box center [655, 153] width 94 height 16
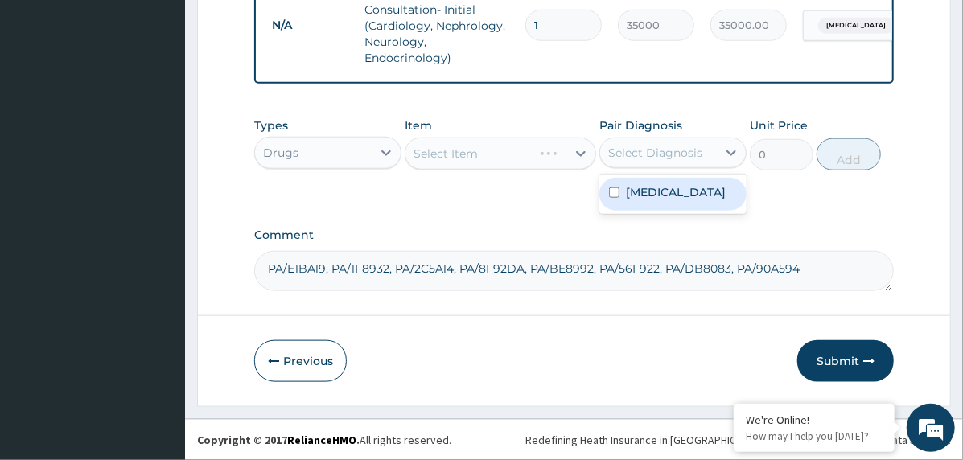
click at [693, 192] on label "Brain stem infarction" at bounding box center [676, 192] width 100 height 16
checkbox input "true"
click at [553, 160] on div "Select Item" at bounding box center [485, 154] width 161 height 26
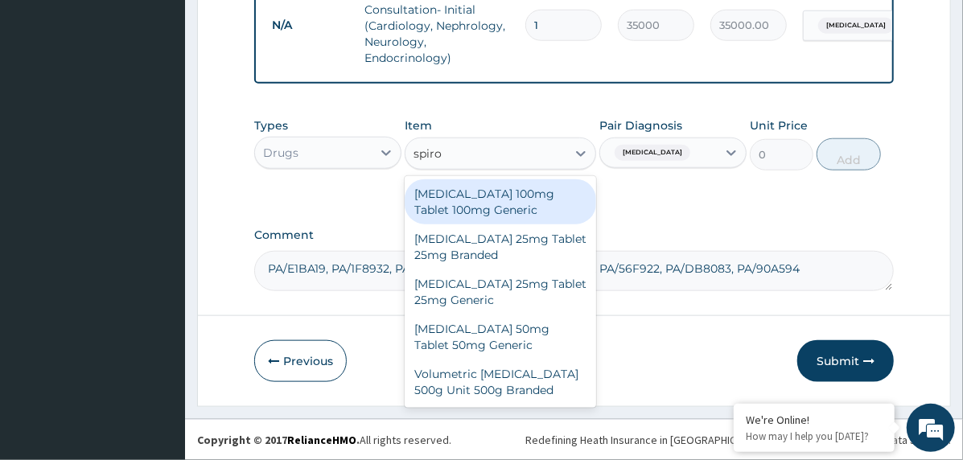
type input "spiron"
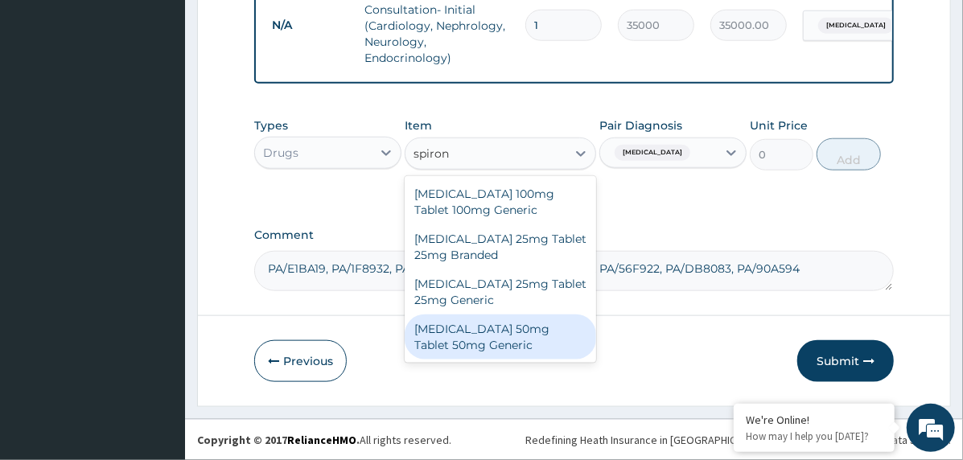
click at [519, 331] on div "Spironolactone 50mg Tablet 50mg Generic" at bounding box center [500, 336] width 191 height 45
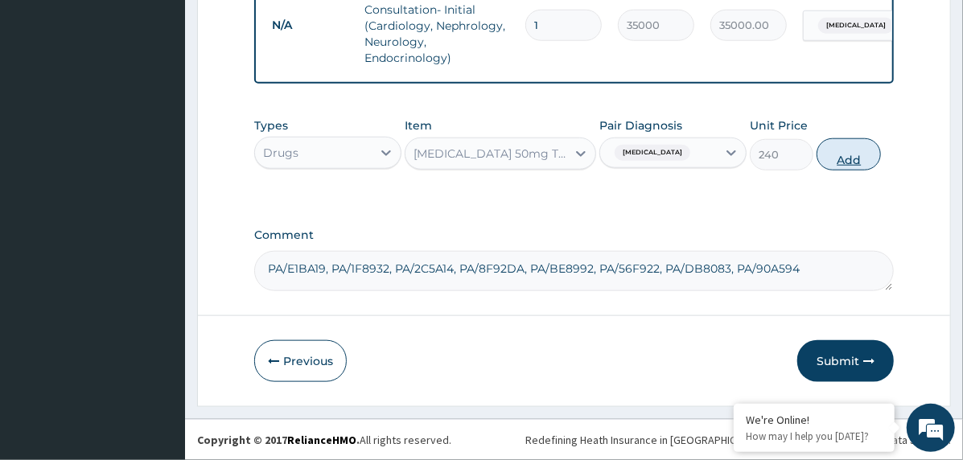
click at [854, 154] on button "Add" at bounding box center [848, 154] width 64 height 32
type input "0"
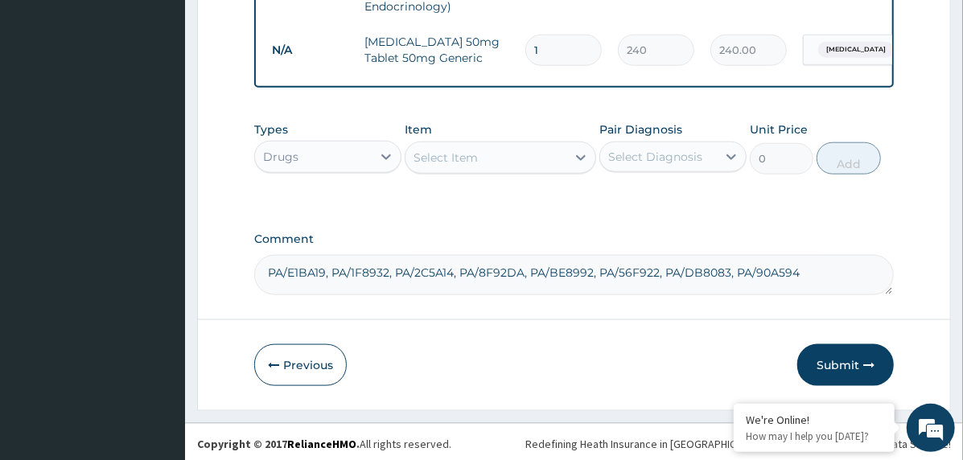
scroll to position [842, 0]
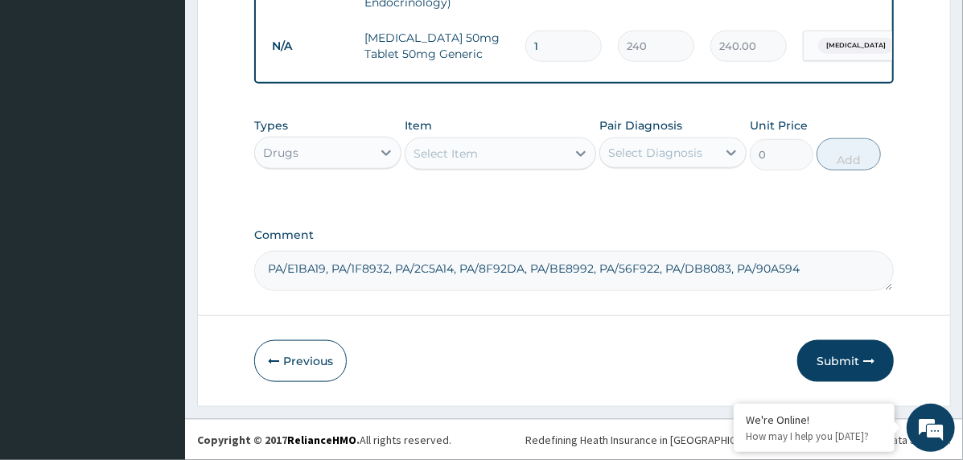
click at [481, 156] on div "Select Item" at bounding box center [485, 154] width 161 height 26
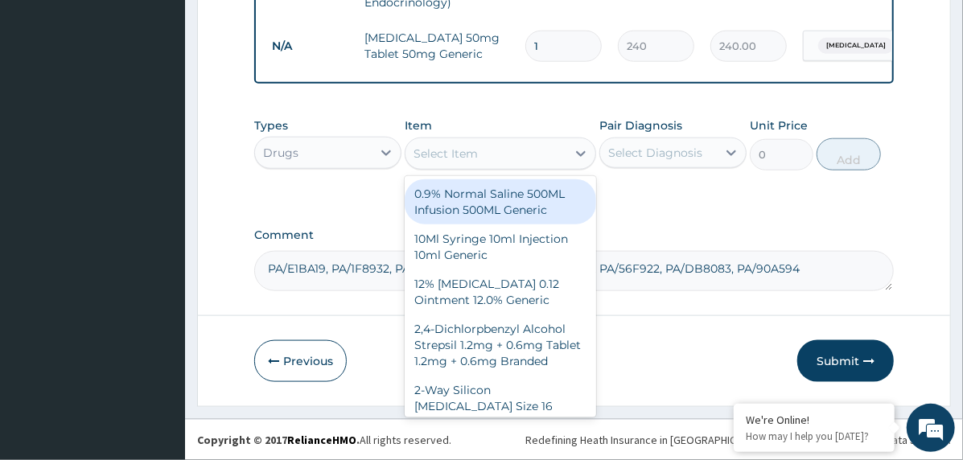
type input "b"
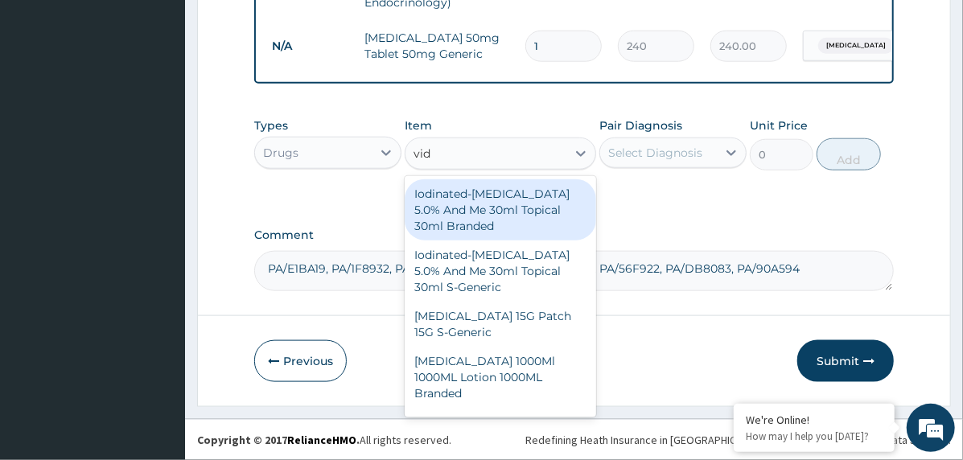
type input "vida"
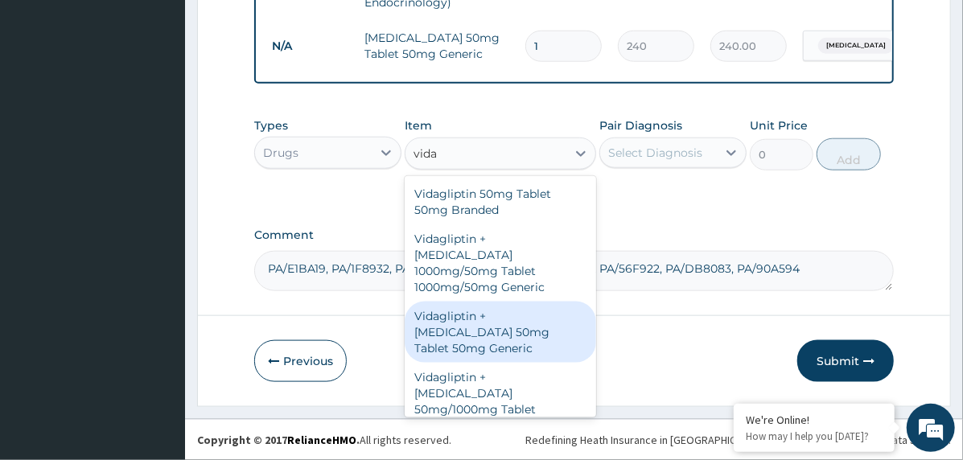
scroll to position [39, 0]
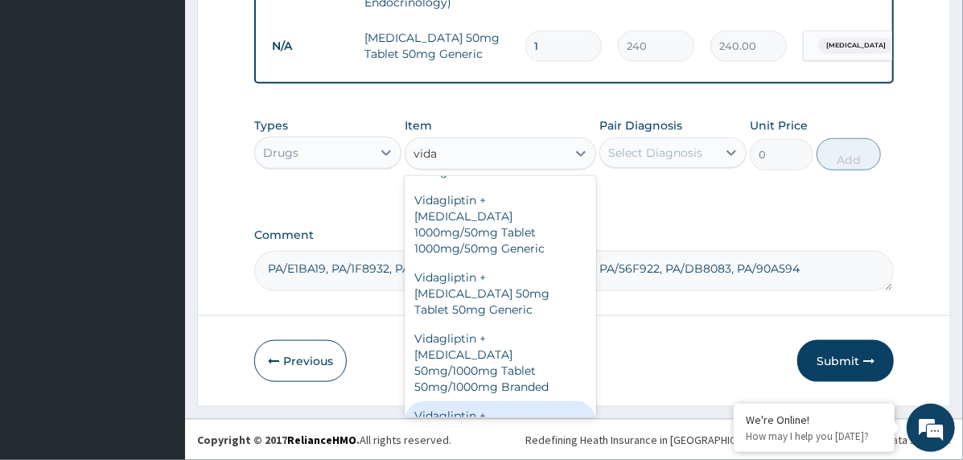
click at [479, 401] on div "Vidagliptin + [MEDICAL_DATA] 50mg/500mg Tablet 50mg/500mg Branded" at bounding box center [500, 439] width 191 height 77
type input "372"
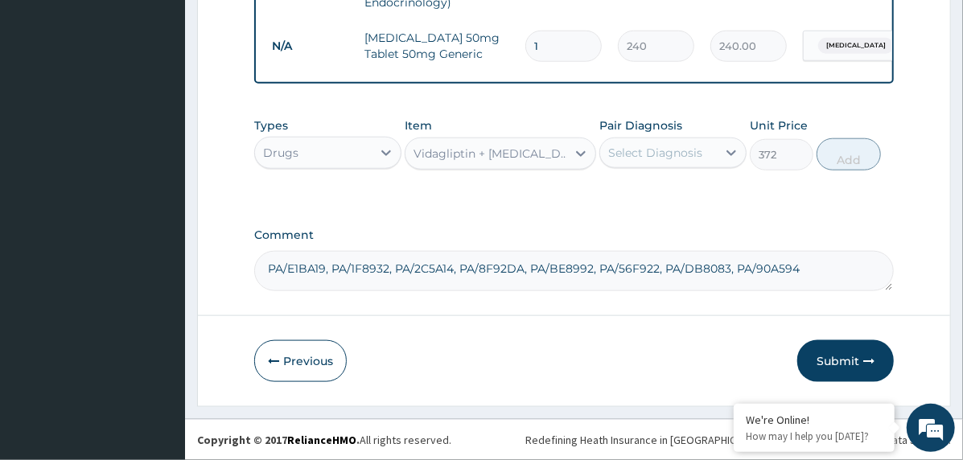
click at [666, 148] on div "Select Diagnosis" at bounding box center [655, 153] width 94 height 16
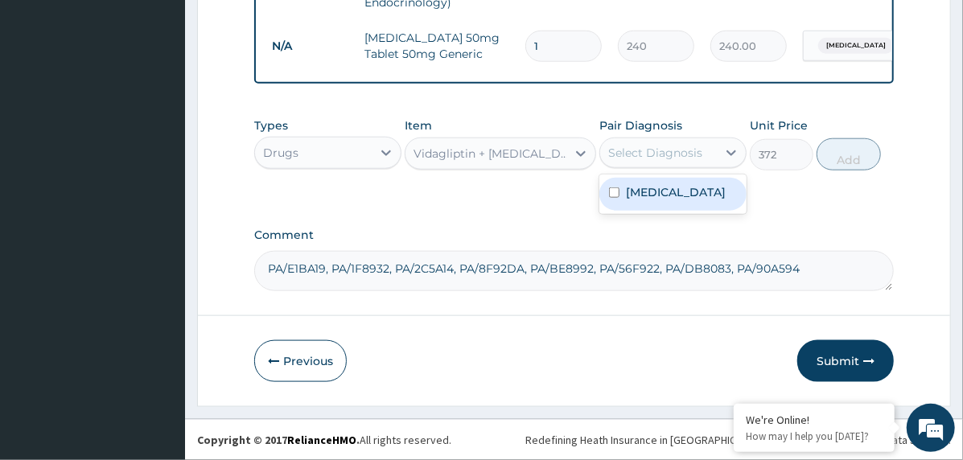
click at [697, 194] on label "[MEDICAL_DATA]" at bounding box center [676, 192] width 100 height 16
checkbox input "true"
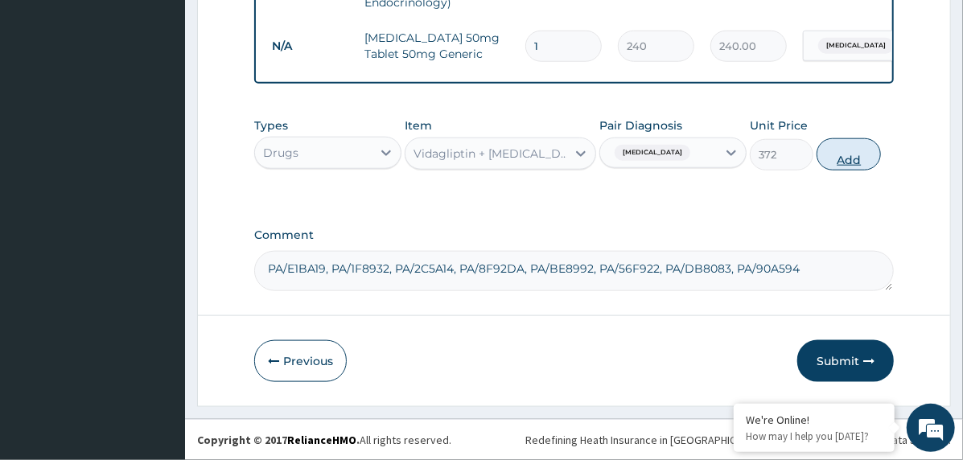
click at [869, 149] on button "Add" at bounding box center [848, 154] width 64 height 32
type input "0"
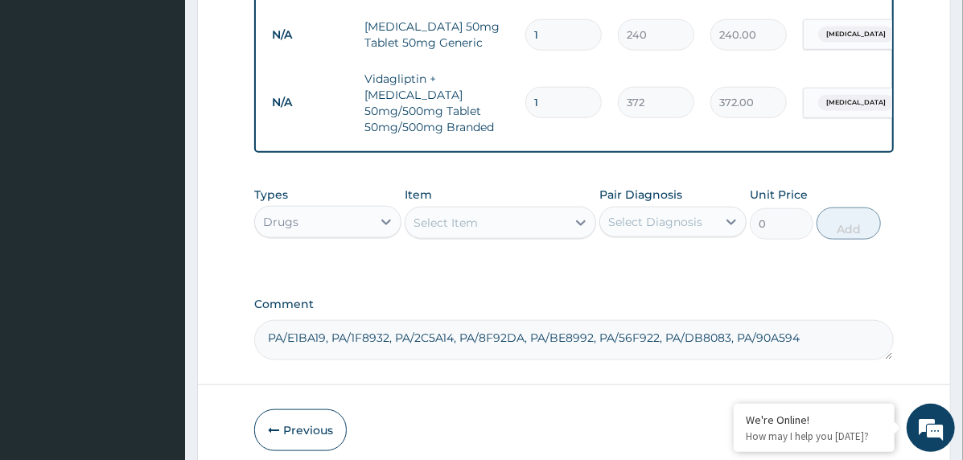
type input "0.00"
type input "2"
type input "744.00"
type input "2"
click at [466, 216] on div "Select Item" at bounding box center [445, 223] width 64 height 16
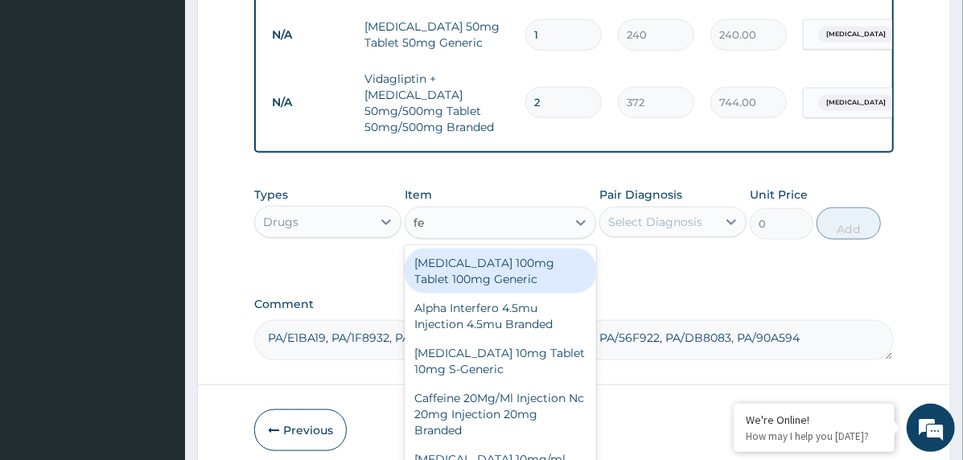
type input "feb"
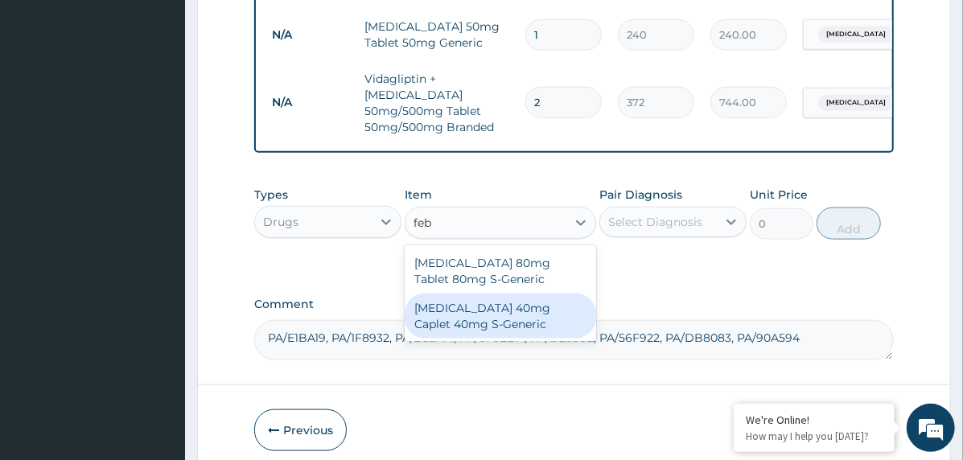
click at [475, 309] on div "[MEDICAL_DATA] 40mg Caplet 40mg S-Generic" at bounding box center [500, 316] width 191 height 45
type input "180"
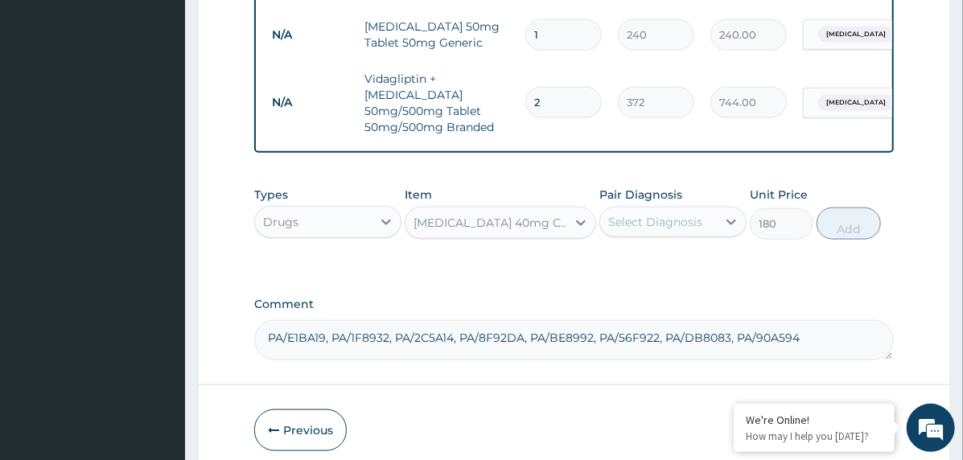
click at [663, 214] on div "Select Diagnosis" at bounding box center [655, 222] width 94 height 16
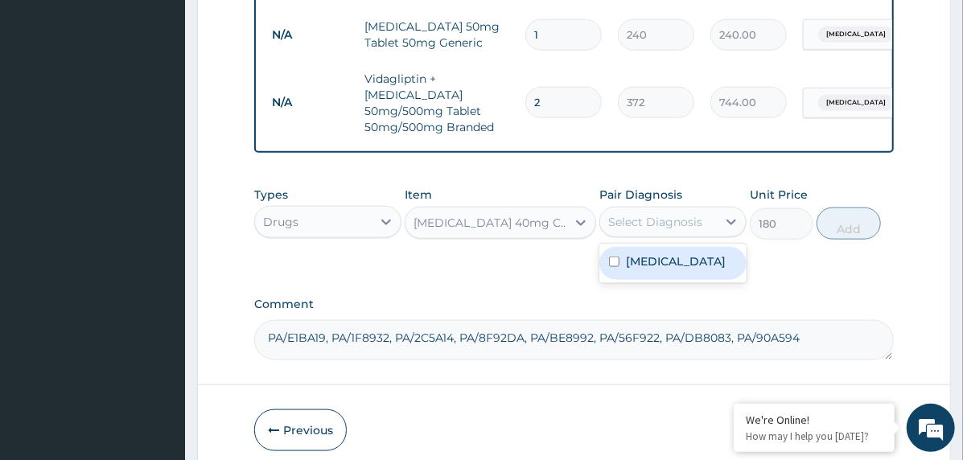
click at [697, 259] on label "Brain stem infarction" at bounding box center [676, 261] width 100 height 16
checkbox input "true"
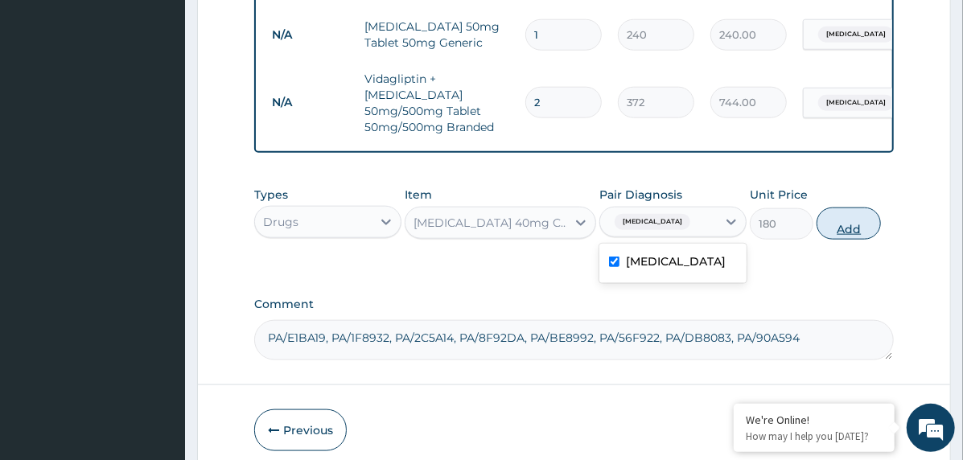
click at [836, 222] on button "Add" at bounding box center [848, 224] width 64 height 32
type input "0"
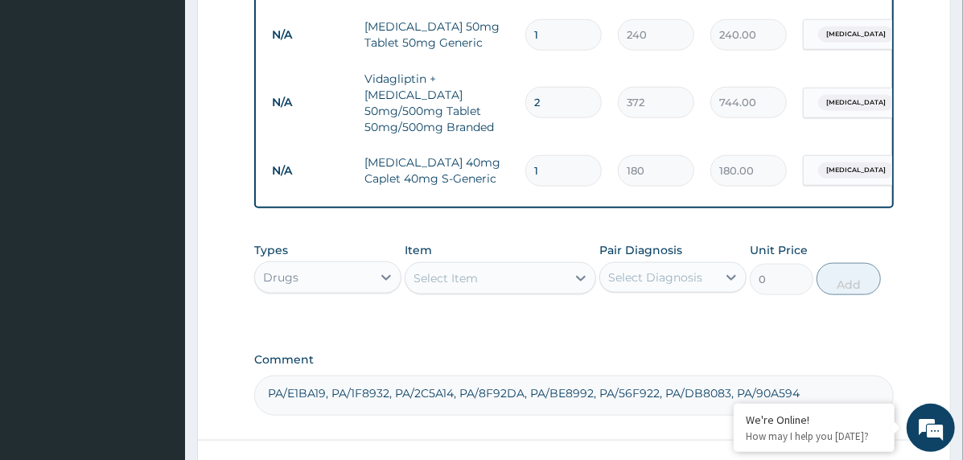
click at [432, 270] on div "Select Item" at bounding box center [445, 278] width 64 height 16
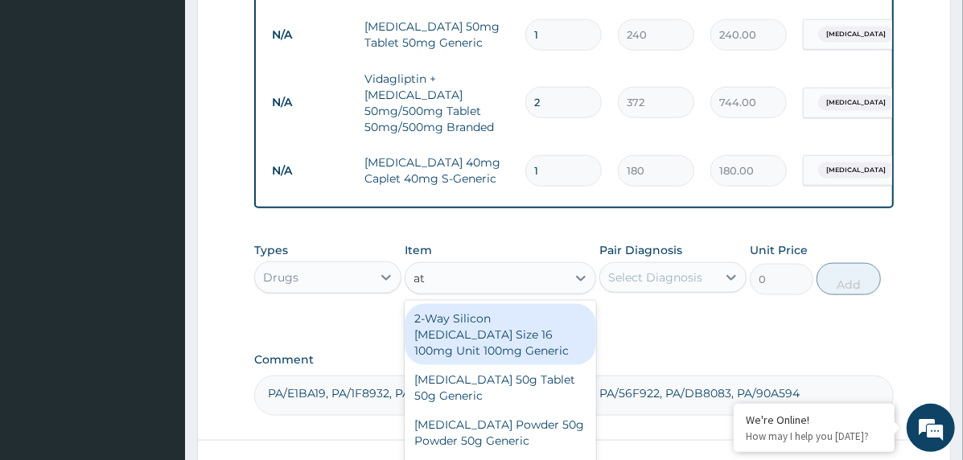
type input "ato"
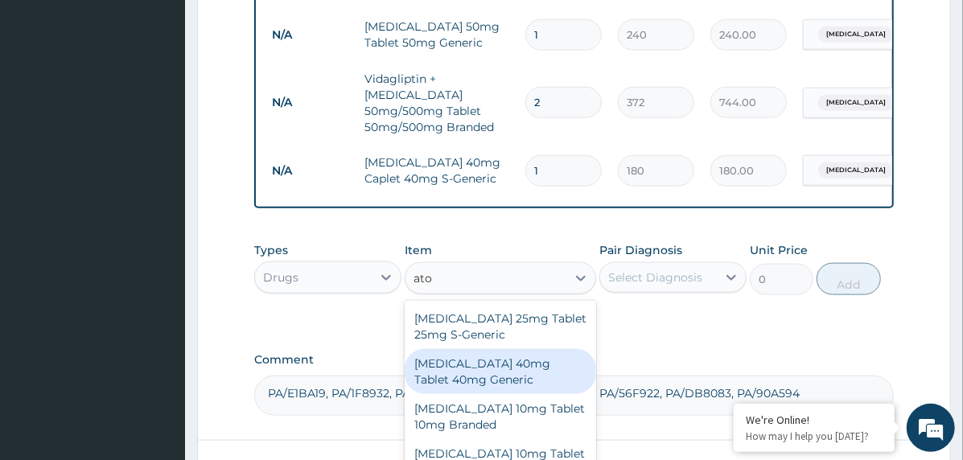
drag, startPoint x: 476, startPoint y: 363, endPoint x: 509, endPoint y: 346, distance: 37.1
click at [476, 364] on div "Atorvastatin 40mg Tablet 40mg Generic" at bounding box center [500, 371] width 191 height 45
type input "197.54"
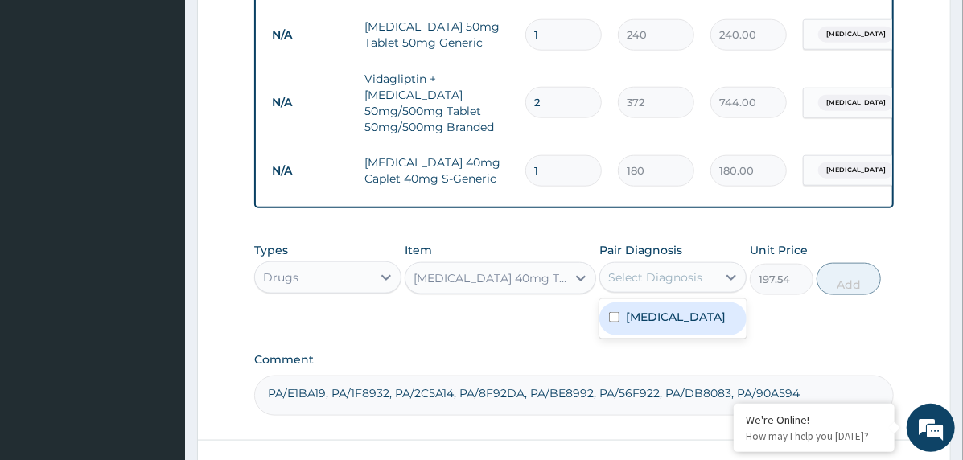
click at [676, 274] on div "Select Diagnosis" at bounding box center [655, 277] width 94 height 16
drag, startPoint x: 692, startPoint y: 316, endPoint x: 828, endPoint y: 292, distance: 138.1
click at [695, 317] on label "Brain stem infarction" at bounding box center [676, 317] width 100 height 16
checkbox input "true"
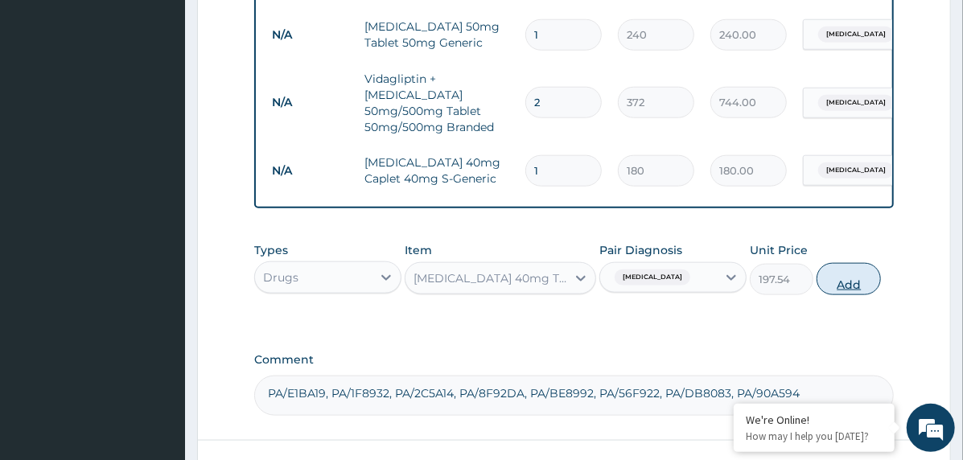
click at [853, 274] on button "Add" at bounding box center [848, 279] width 64 height 32
type input "0"
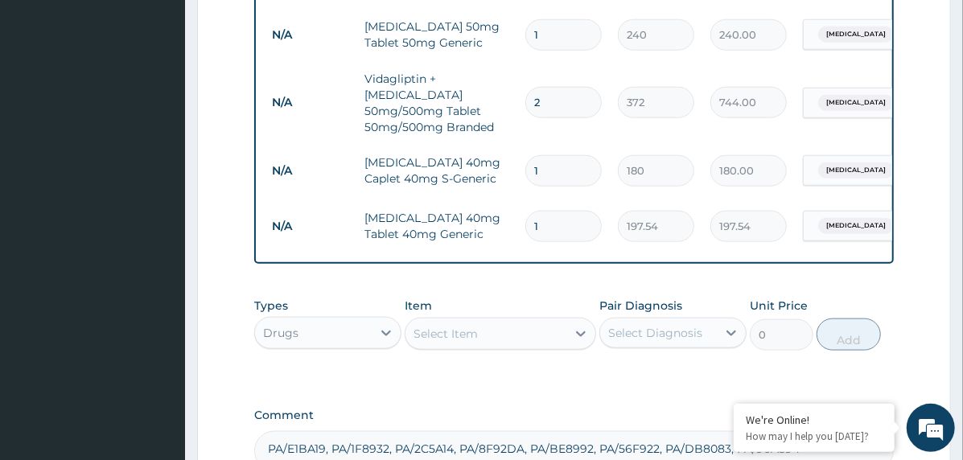
type input "0.00"
type input "2"
type input "395.08"
type input "2"
click at [508, 339] on div "Select Item" at bounding box center [485, 334] width 161 height 26
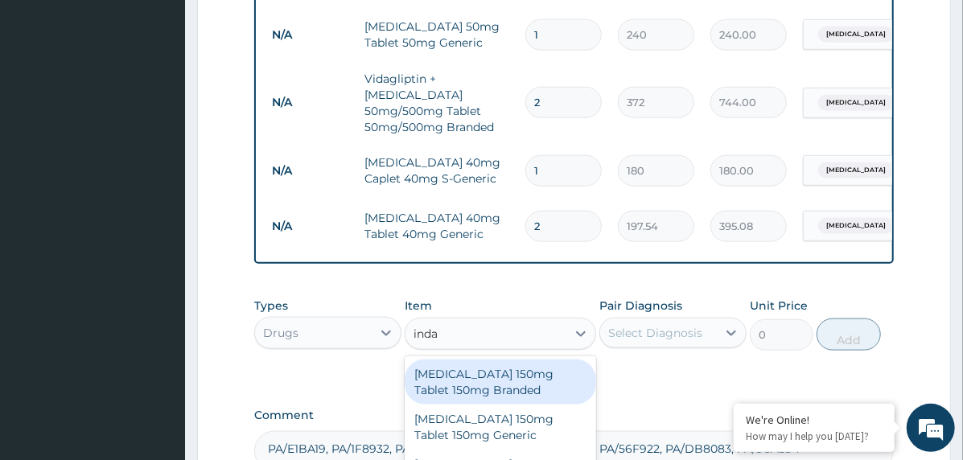
type input "indap"
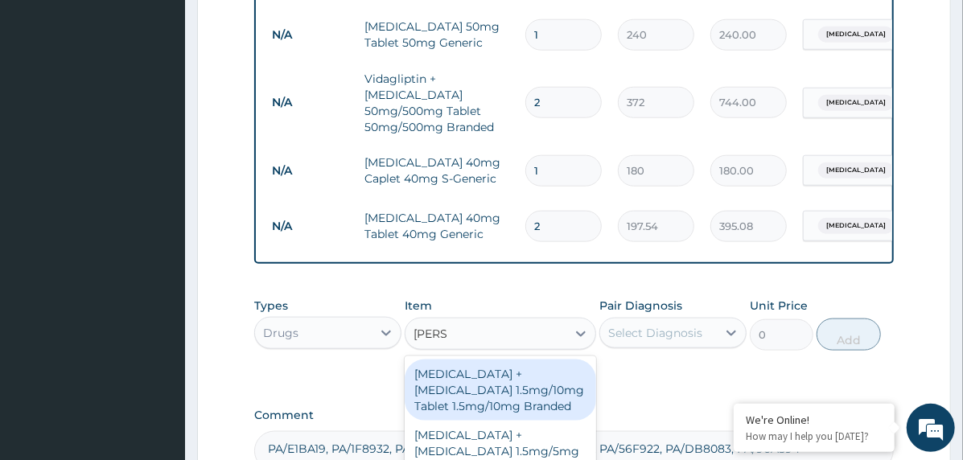
scroll to position [1003, 0]
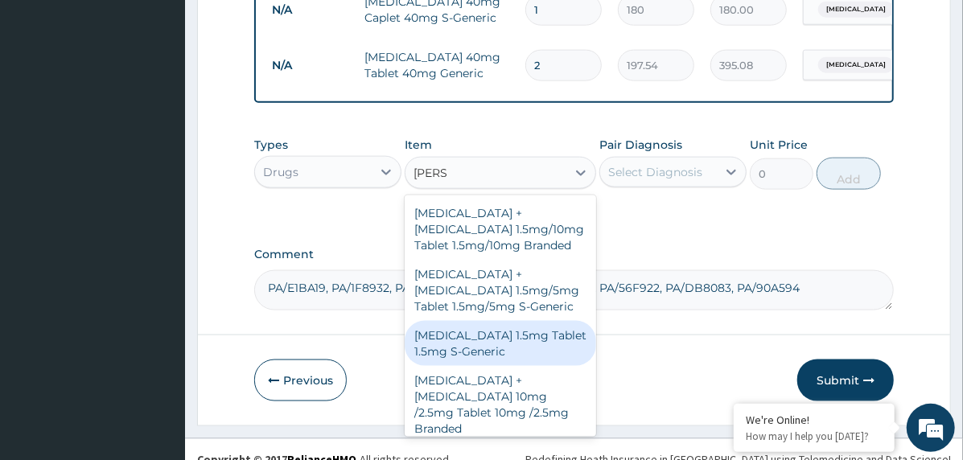
click at [534, 331] on div "[MEDICAL_DATA] 1.5mg Tablet 1.5mg S-Generic" at bounding box center [500, 343] width 191 height 45
type input "320.6"
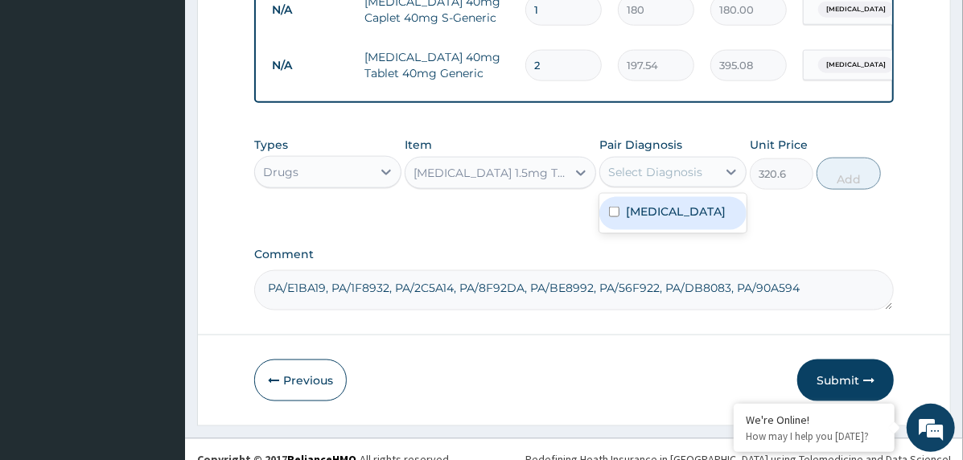
click at [667, 159] on div "Select Diagnosis" at bounding box center [658, 172] width 117 height 26
click at [687, 214] on label "[MEDICAL_DATA]" at bounding box center [676, 211] width 100 height 16
checkbox input "true"
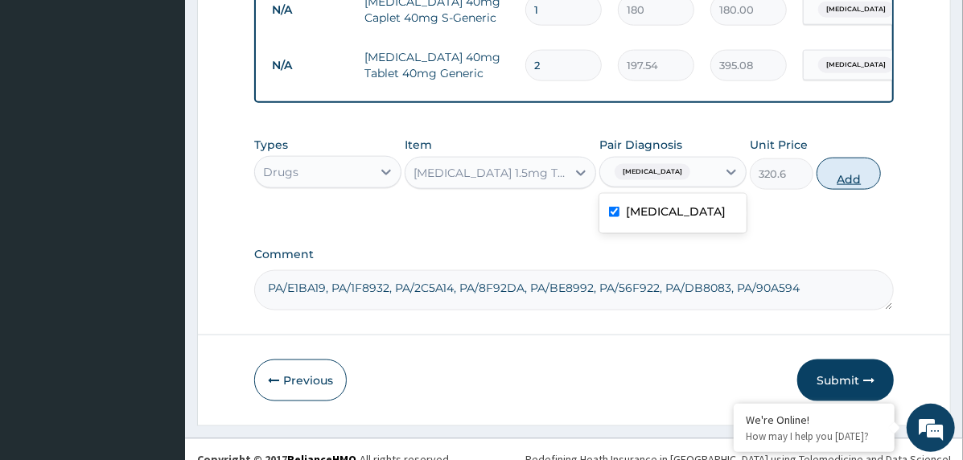
click at [832, 167] on button "Add" at bounding box center [848, 174] width 64 height 32
type input "0"
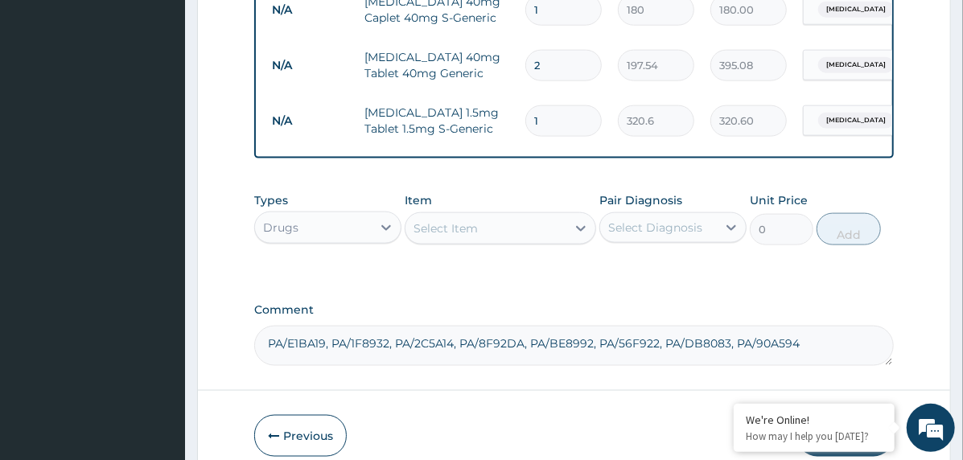
type input "0.00"
type input "2"
type input "641.20"
type input "2"
click at [471, 222] on div "Select Item" at bounding box center [445, 228] width 64 height 16
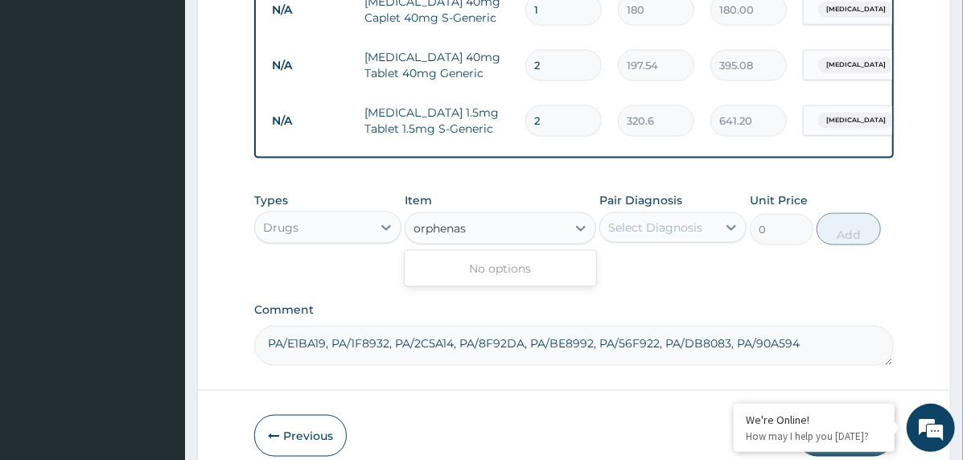
type input "orphena"
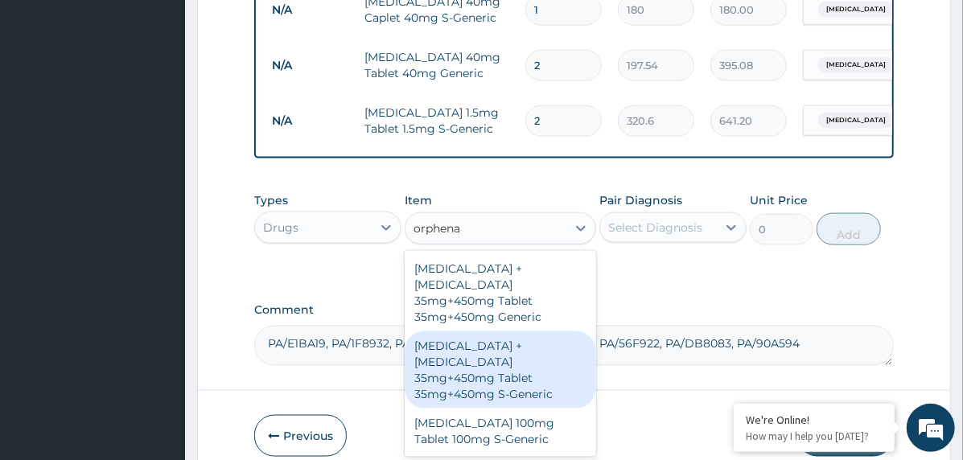
click at [507, 343] on div "[MEDICAL_DATA] + [MEDICAL_DATA] 35mg+450mg Tablet 35mg+450mg S-Generic" at bounding box center [500, 369] width 191 height 77
type input "120"
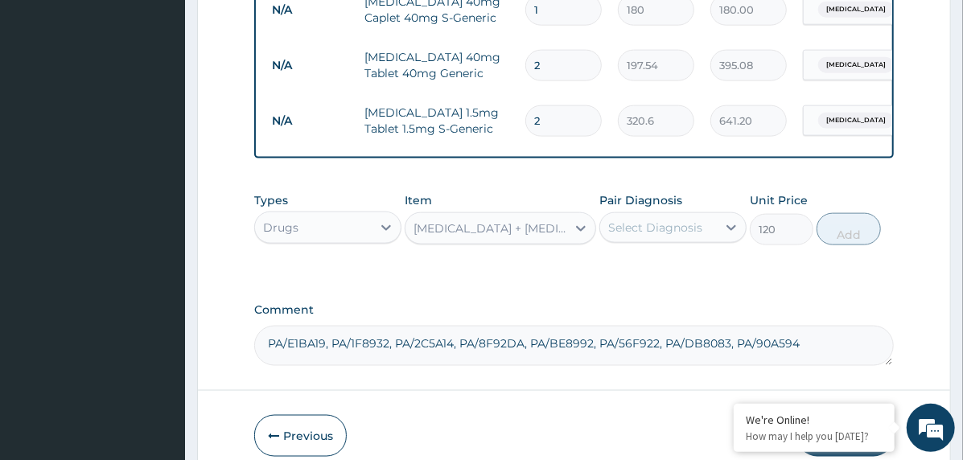
click at [688, 230] on div "Select Diagnosis" at bounding box center [655, 228] width 94 height 16
click at [705, 272] on label "[MEDICAL_DATA]" at bounding box center [676, 267] width 100 height 16
checkbox input "true"
click at [850, 237] on button "Add" at bounding box center [848, 229] width 64 height 32
type input "0"
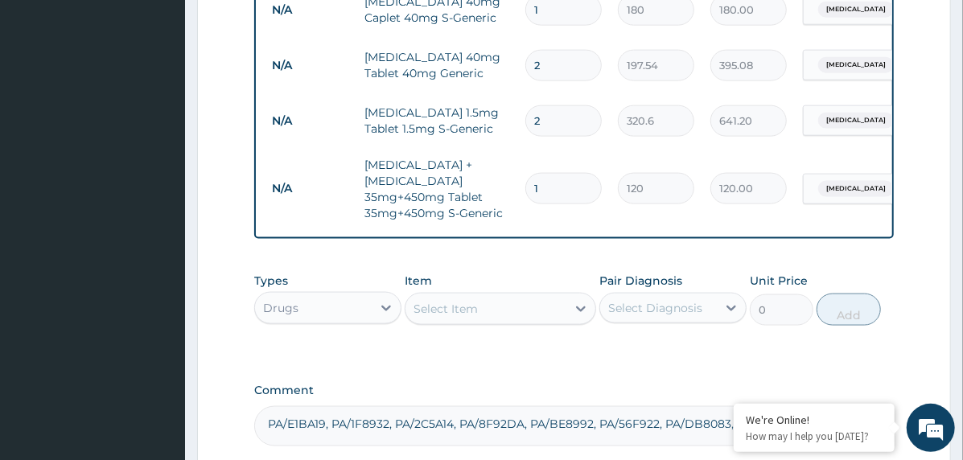
type input "0.00"
type input "4"
type input "480.00"
type input "4"
click at [540, 309] on div "Select Item" at bounding box center [485, 309] width 161 height 26
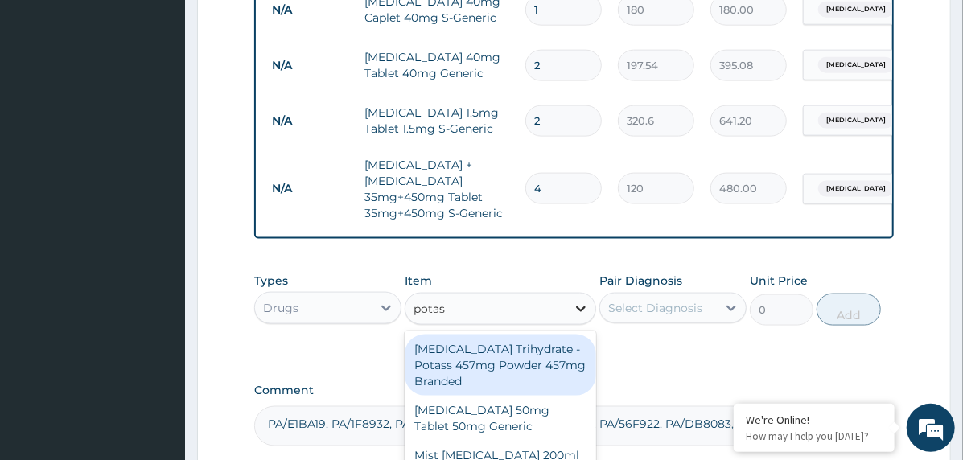
type input "potass"
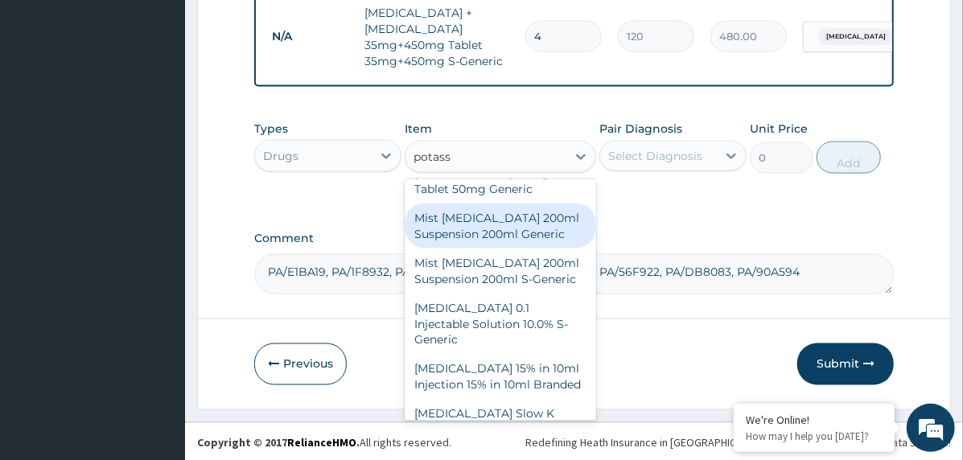
scroll to position [176, 0]
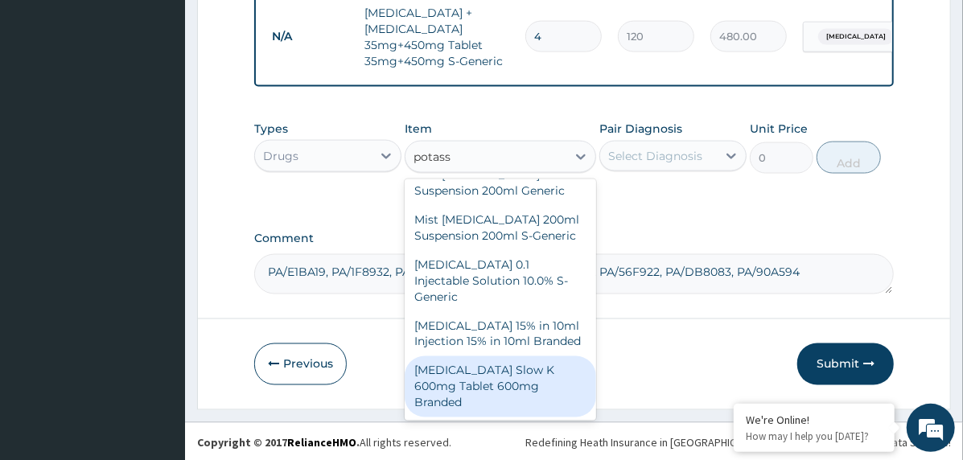
click at [506, 368] on div "[MEDICAL_DATA] Slow K 600mg Tablet 600mg Branded" at bounding box center [500, 386] width 191 height 61
type input "180"
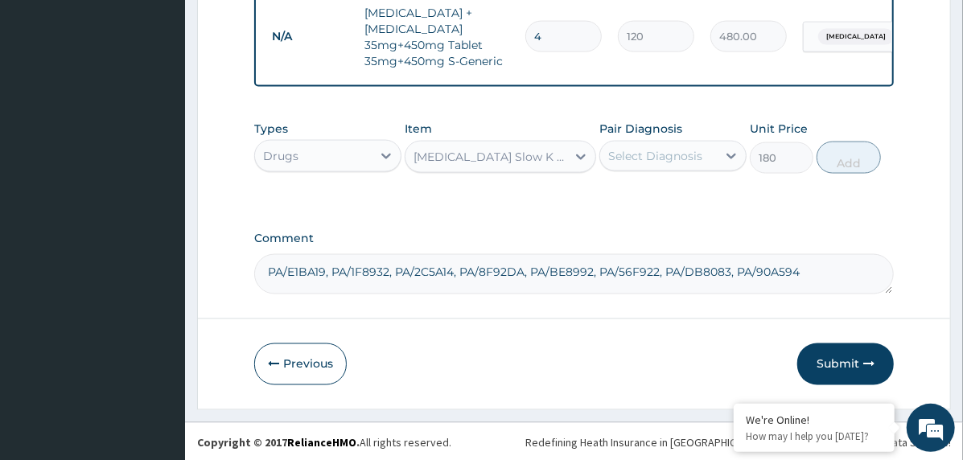
click at [668, 151] on div "Select Diagnosis" at bounding box center [655, 156] width 94 height 16
click at [673, 197] on label "[MEDICAL_DATA]" at bounding box center [676, 195] width 100 height 16
checkbox input "true"
click at [831, 158] on button "Add" at bounding box center [848, 158] width 64 height 32
type input "0"
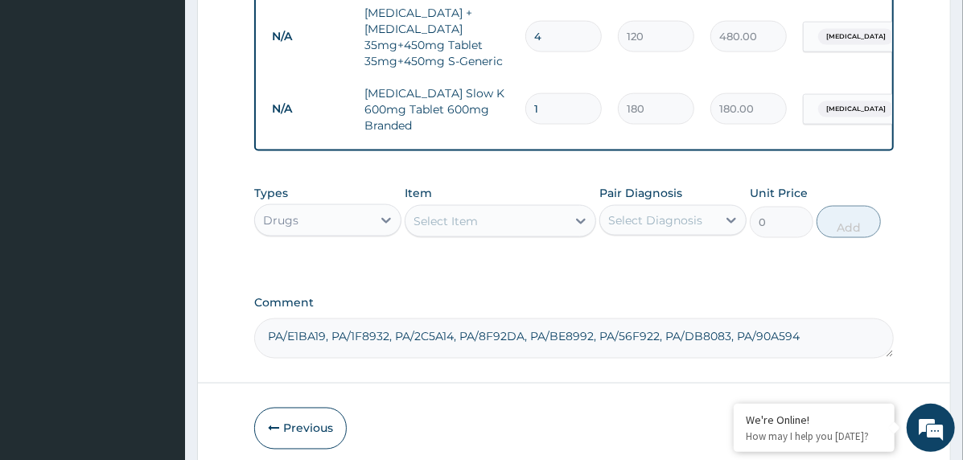
type input "0.00"
type input "3"
type input "540.00"
type input "3"
click at [460, 205] on div "Select Item" at bounding box center [500, 221] width 191 height 32
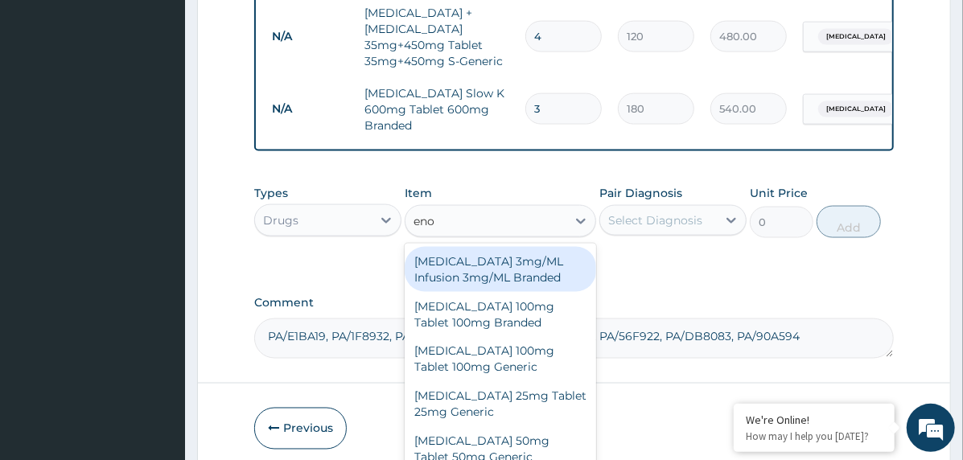
type input "enox"
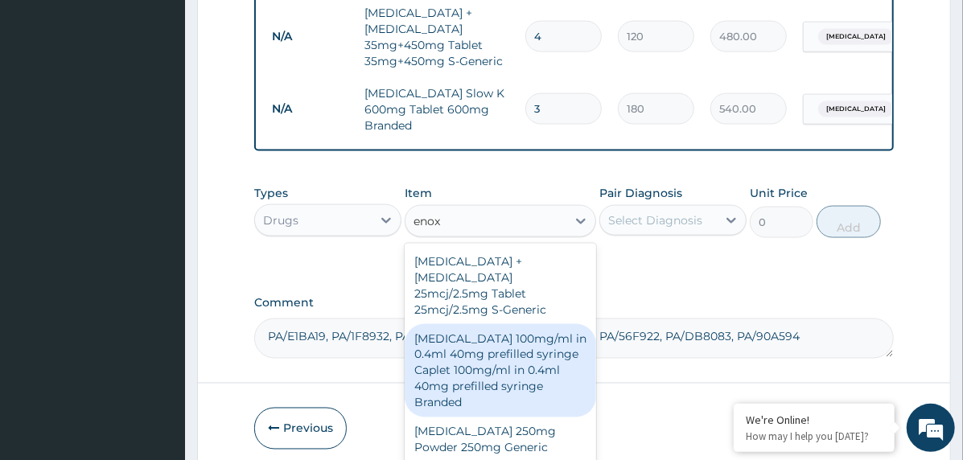
click at [471, 335] on div "[MEDICAL_DATA] 100mg/ml in 0.4ml 40mg prefilled syringe Caplet 100mg/ml in 0.4m…" at bounding box center [500, 370] width 191 height 93
type input "11600"
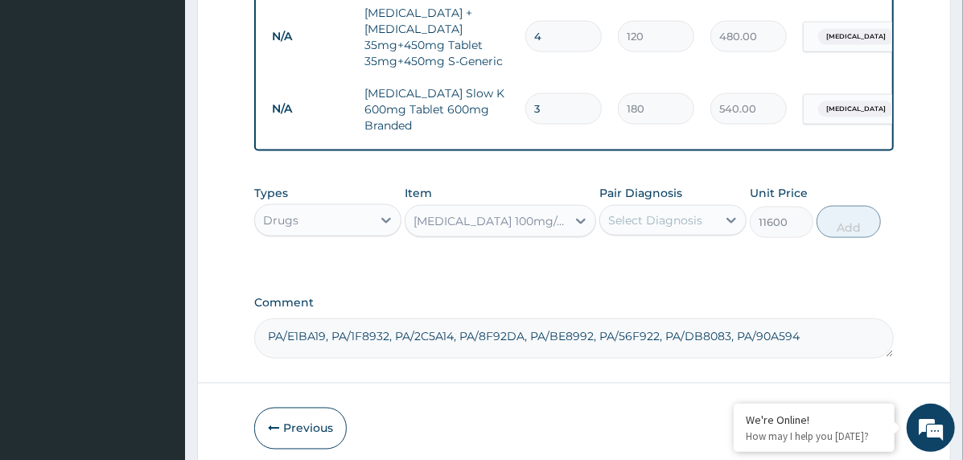
click at [701, 230] on div "Select Diagnosis" at bounding box center [672, 220] width 147 height 31
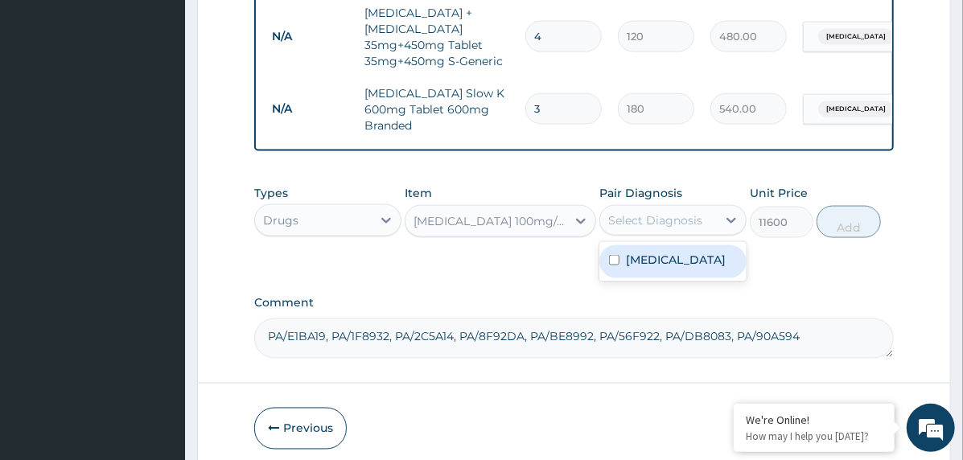
click at [701, 255] on label "Brain stem infarction" at bounding box center [676, 260] width 100 height 16
checkbox input "true"
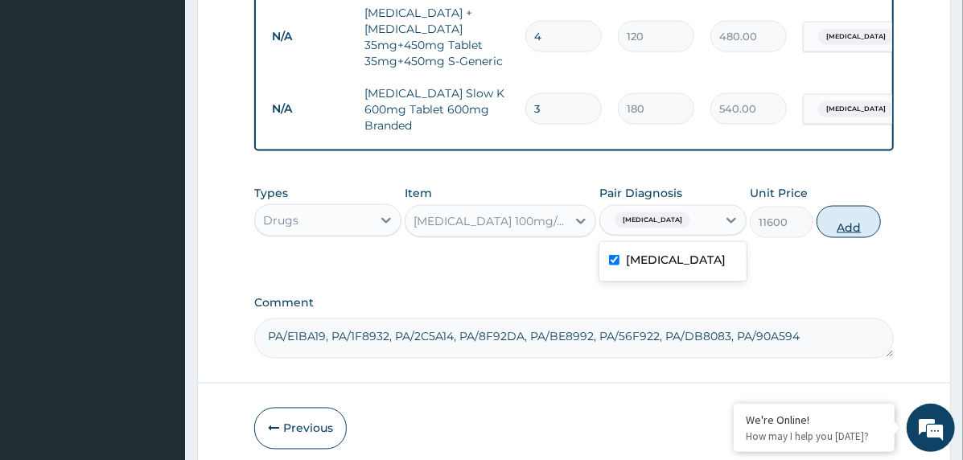
click at [827, 215] on button "Add" at bounding box center [848, 222] width 64 height 32
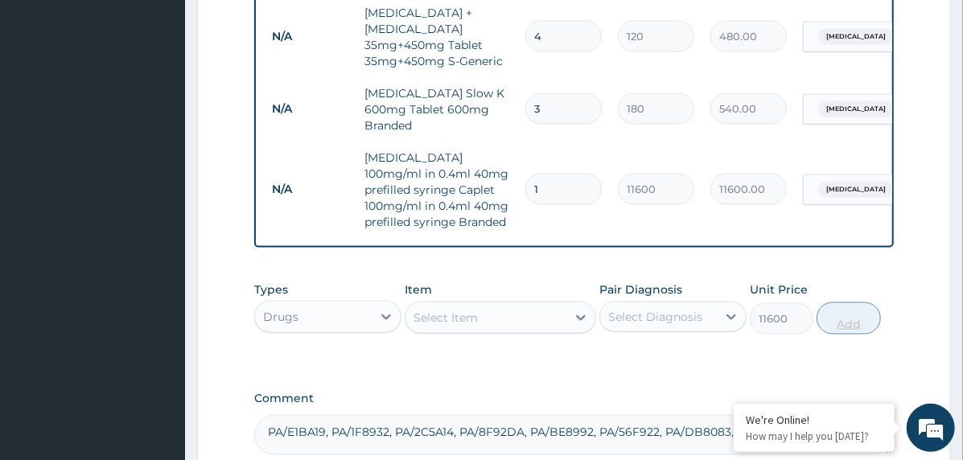
type input "0"
click at [491, 322] on div "Select Item" at bounding box center [485, 318] width 161 height 26
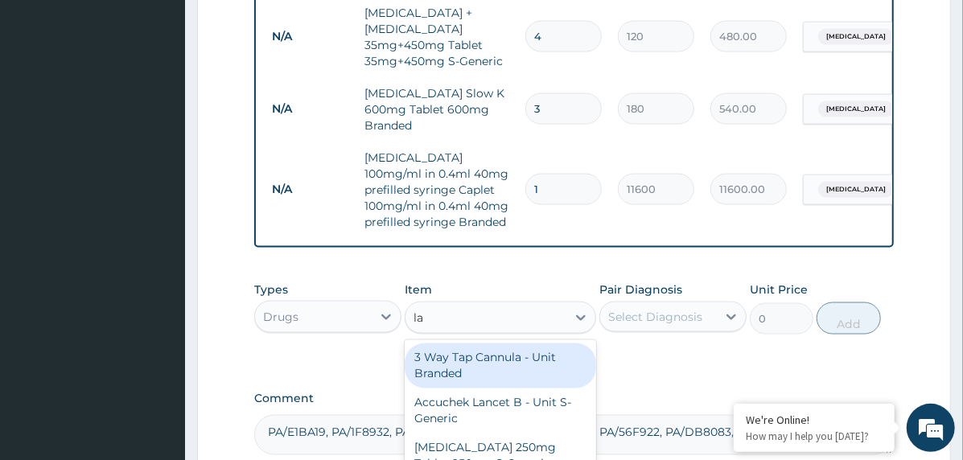
type input "lab"
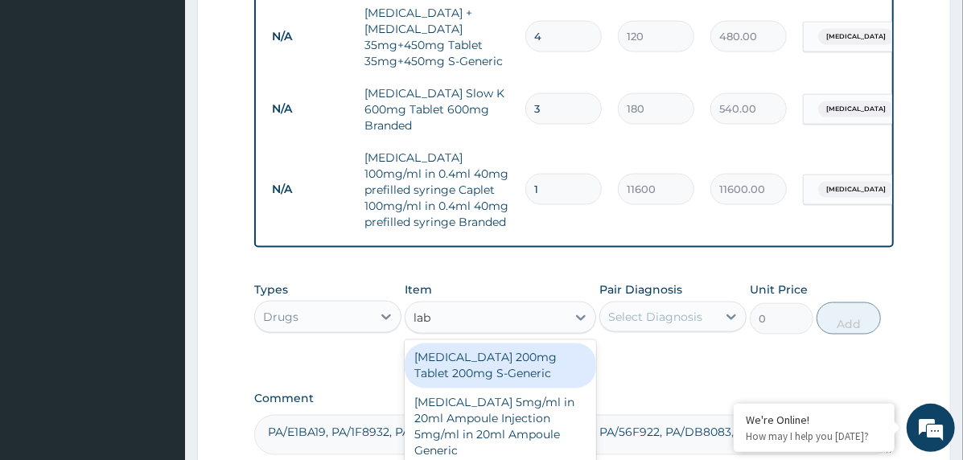
drag, startPoint x: 498, startPoint y: 361, endPoint x: 521, endPoint y: 364, distance: 23.5
click at [498, 363] on div "Labetalol 200mg Tablet 200mg S-Generic" at bounding box center [500, 365] width 191 height 45
type input "289.8"
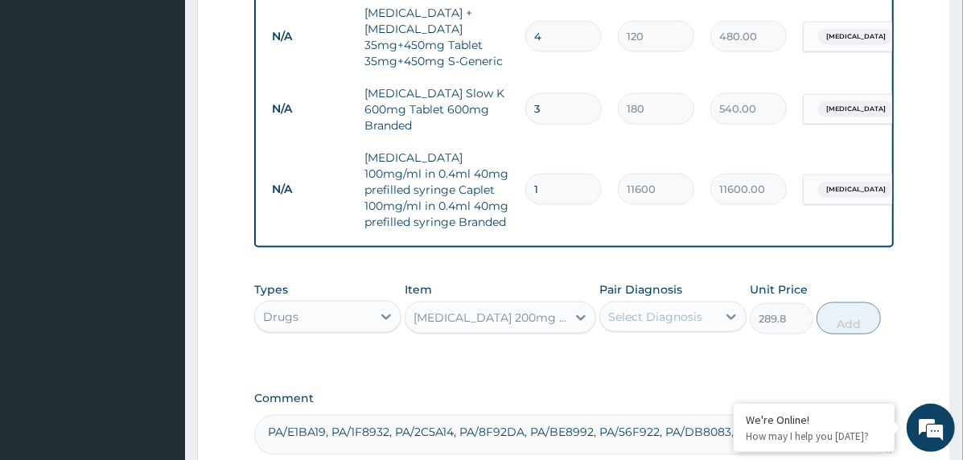
click at [680, 309] on div "Select Diagnosis" at bounding box center [655, 317] width 94 height 16
drag, startPoint x: 718, startPoint y: 356, endPoint x: 746, endPoint y: 351, distance: 28.7
click at [718, 359] on label "Brain stem infarction" at bounding box center [676, 356] width 100 height 16
checkbox input "true"
click at [863, 310] on button "Add" at bounding box center [848, 318] width 64 height 32
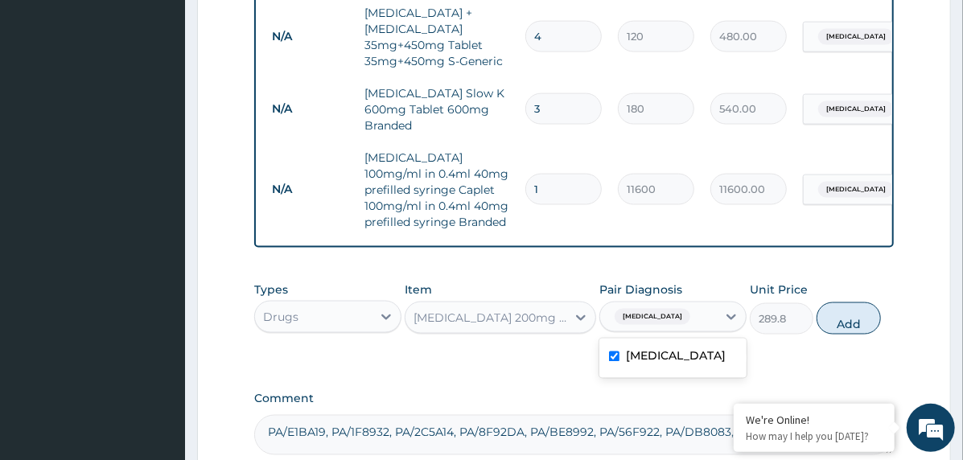
type input "0"
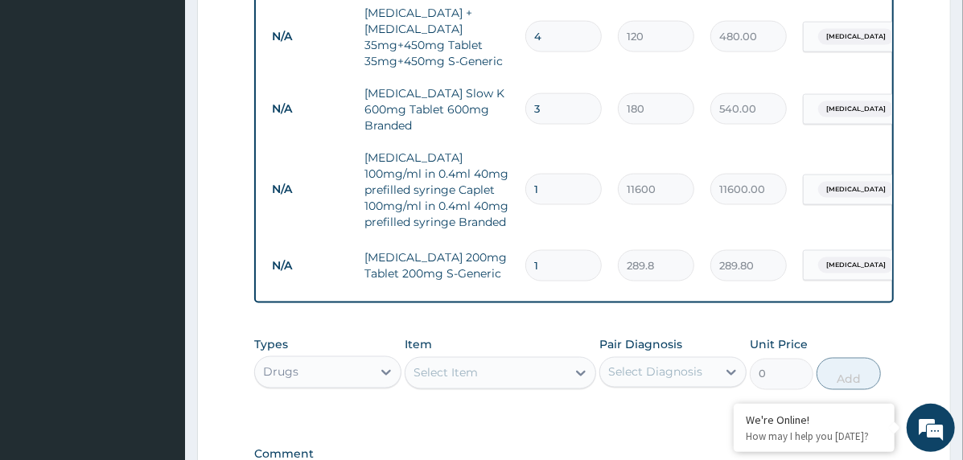
type input "0.00"
type input "2"
type input "579.60"
type input "2"
type input "0.00"
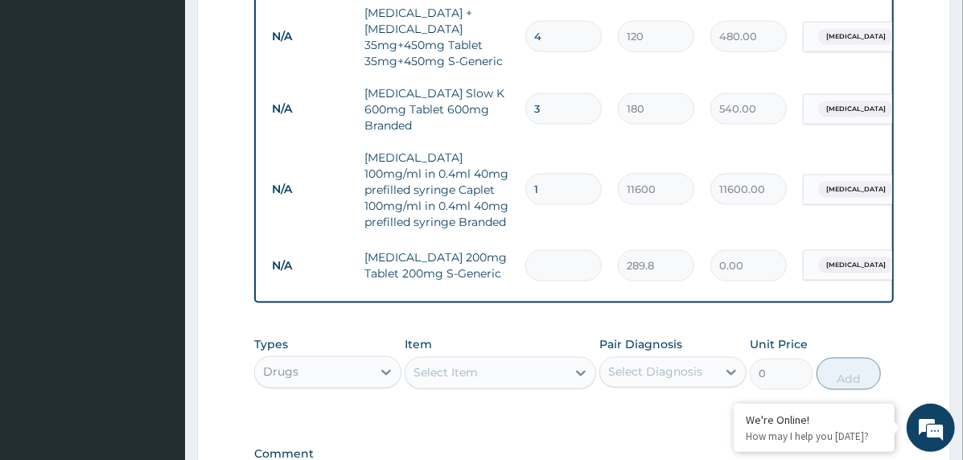
type input "6"
type input "1738.80"
type input "6"
click at [447, 372] on div "Select Item" at bounding box center [445, 373] width 64 height 16
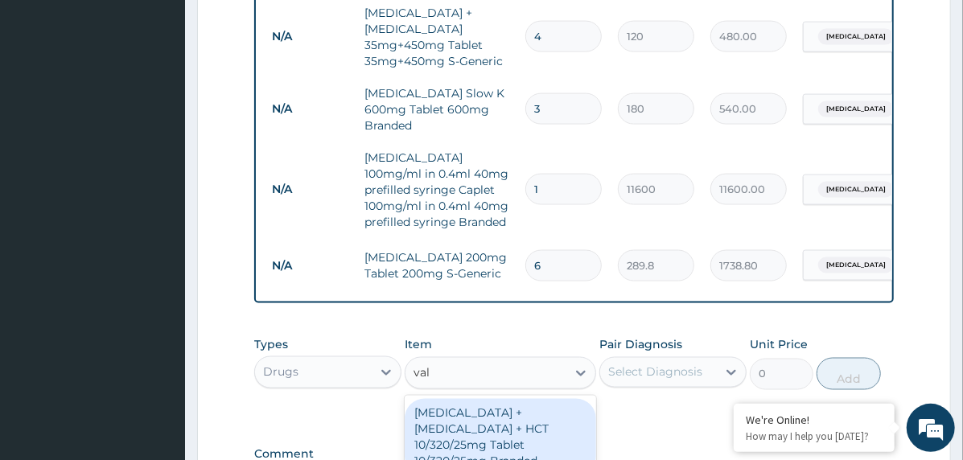
type input "vals"
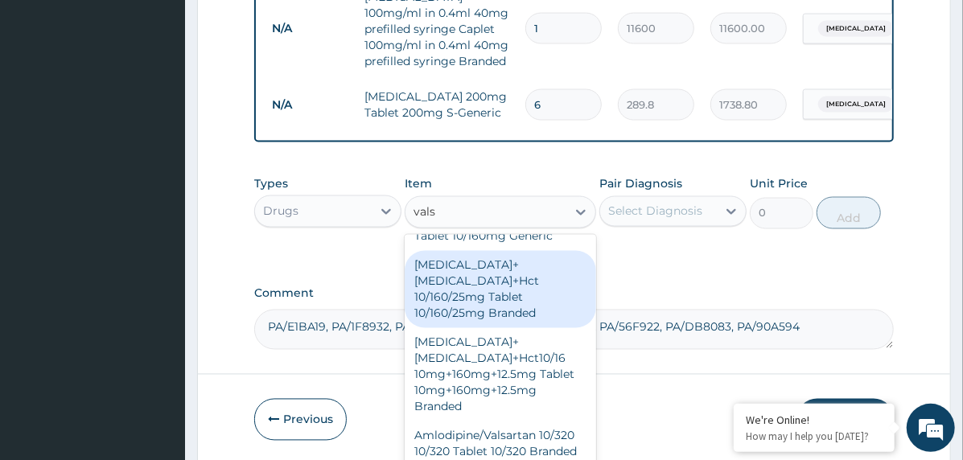
scroll to position [483, 0]
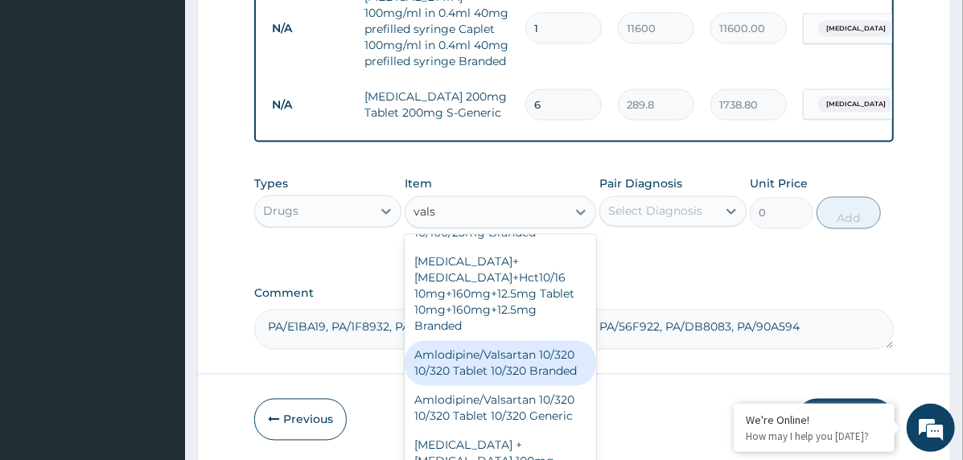
click at [540, 341] on div "Amlodipine/Valsartan 10/320 10/320 Tablet 10/320 Branded" at bounding box center [500, 363] width 191 height 45
type input "1925"
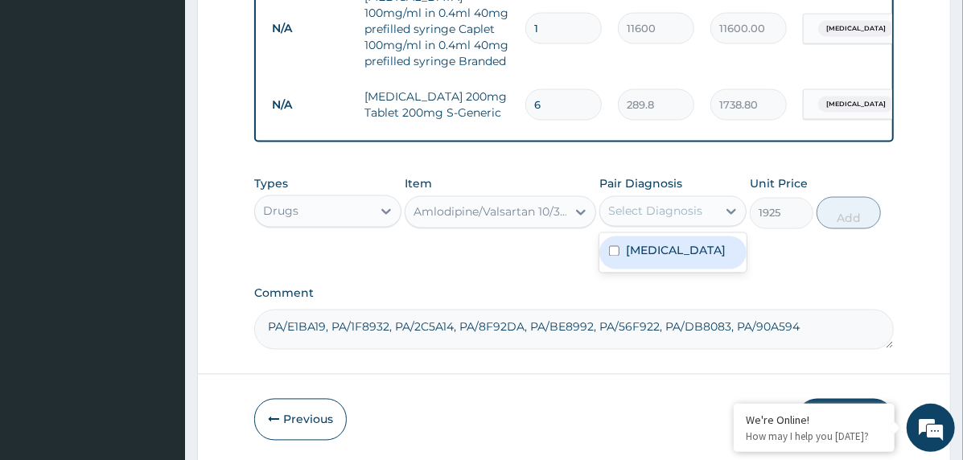
click at [680, 215] on div "Select Diagnosis" at bounding box center [655, 211] width 94 height 16
click at [700, 249] on label "Brain stem infarction" at bounding box center [676, 251] width 100 height 16
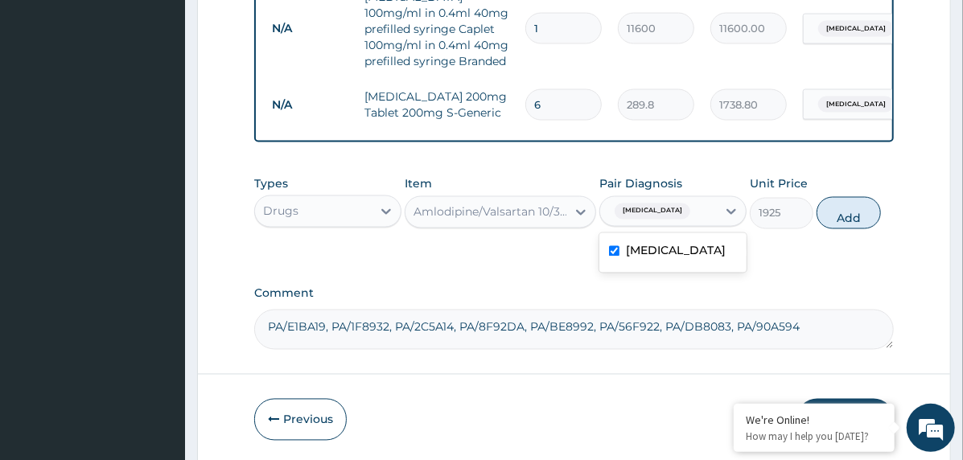
checkbox input "true"
click at [845, 208] on button "Add" at bounding box center [848, 213] width 64 height 32
type input "0"
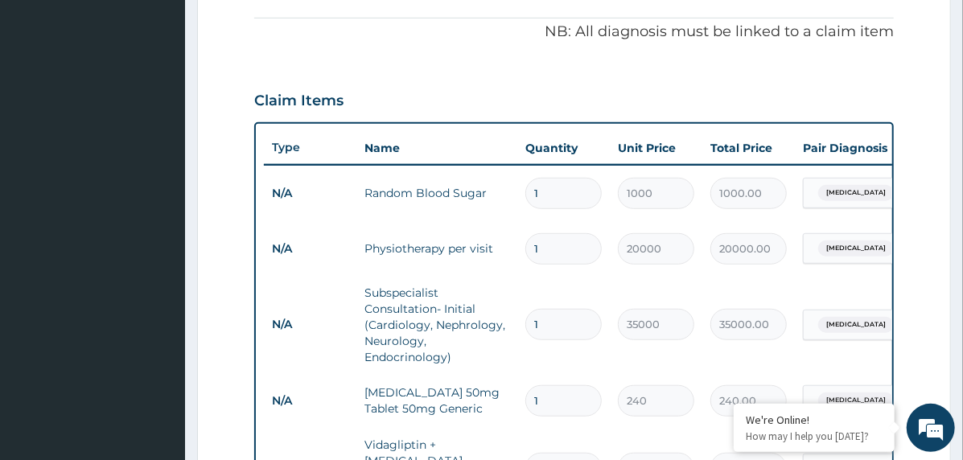
scroll to position [431, 0]
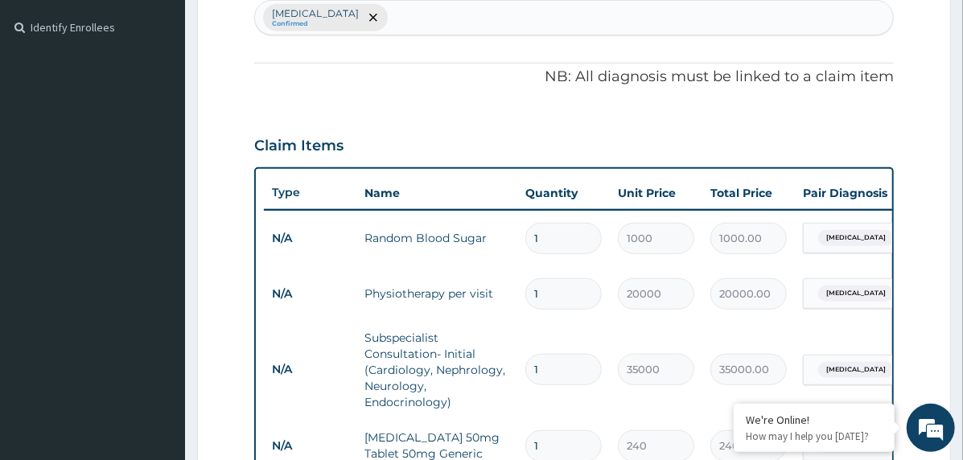
click at [532, 226] on input "1" at bounding box center [563, 238] width 76 height 31
type input "3"
type input "3000.00"
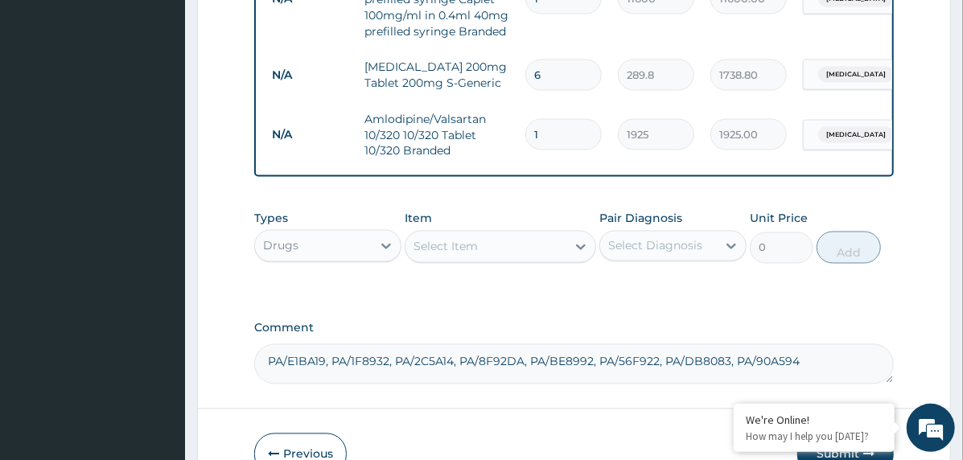
scroll to position [1436, 0]
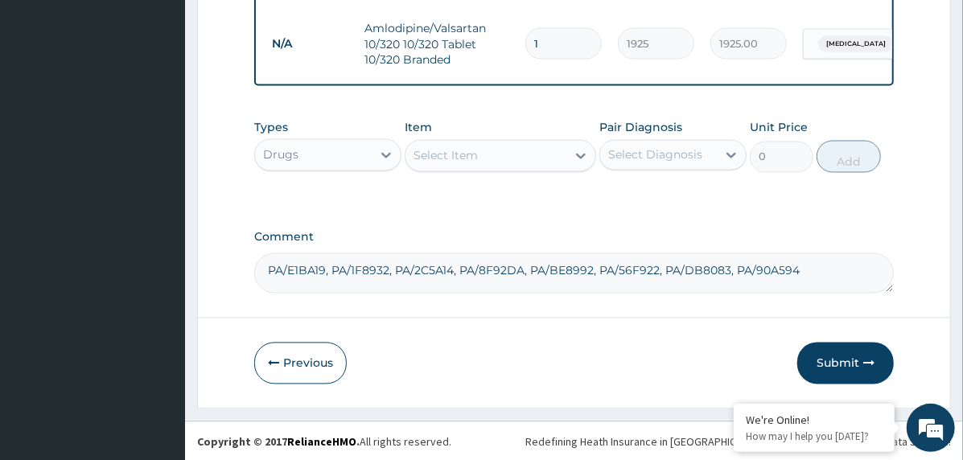
type input "3"
click at [468, 157] on div "Select Item" at bounding box center [445, 156] width 64 height 16
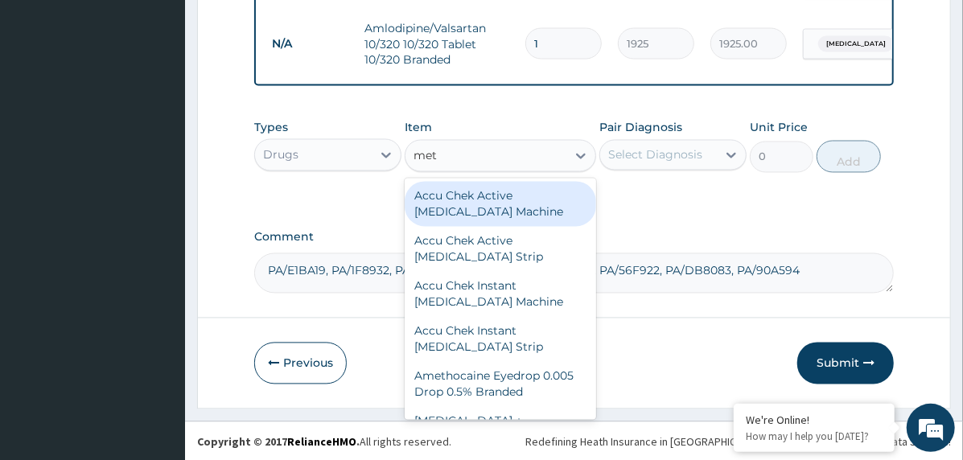
type input "metf"
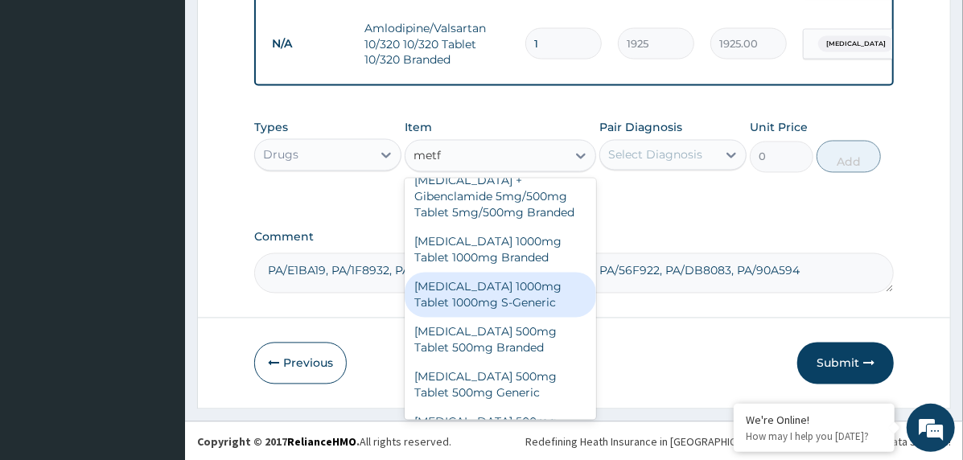
scroll to position [161, 0]
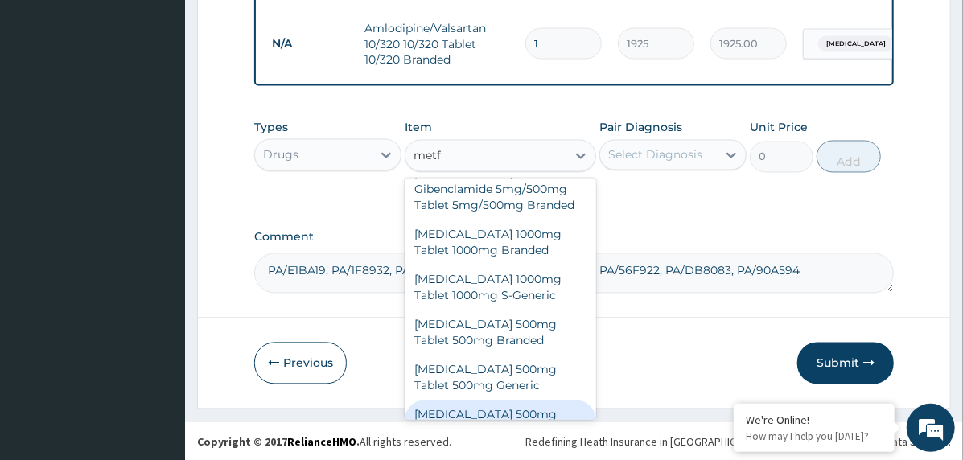
click at [512, 401] on div "Metformin 500mg Tablet 500mg S-Generic" at bounding box center [500, 423] width 191 height 45
type input "144"
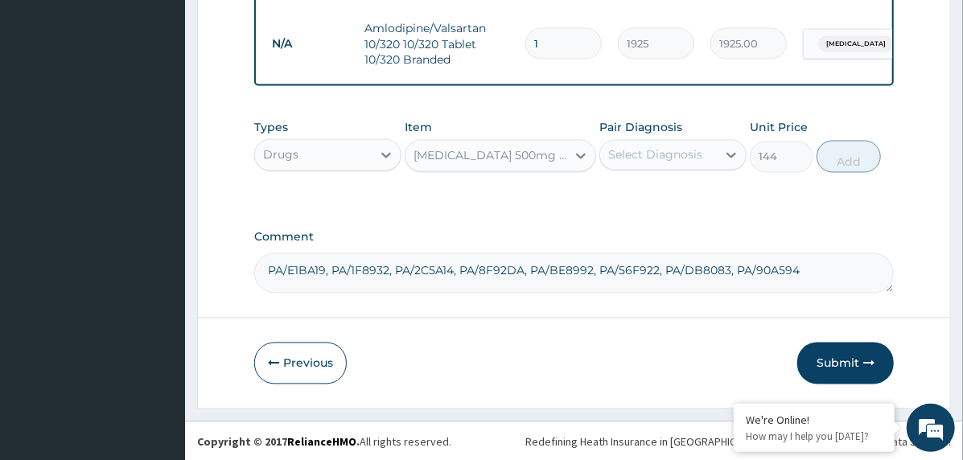
click at [682, 142] on div "Select Diagnosis" at bounding box center [658, 155] width 117 height 26
click at [711, 197] on label "[MEDICAL_DATA]" at bounding box center [676, 195] width 100 height 16
checkbox input "true"
click at [864, 153] on button "Add" at bounding box center [848, 157] width 64 height 32
type input "0"
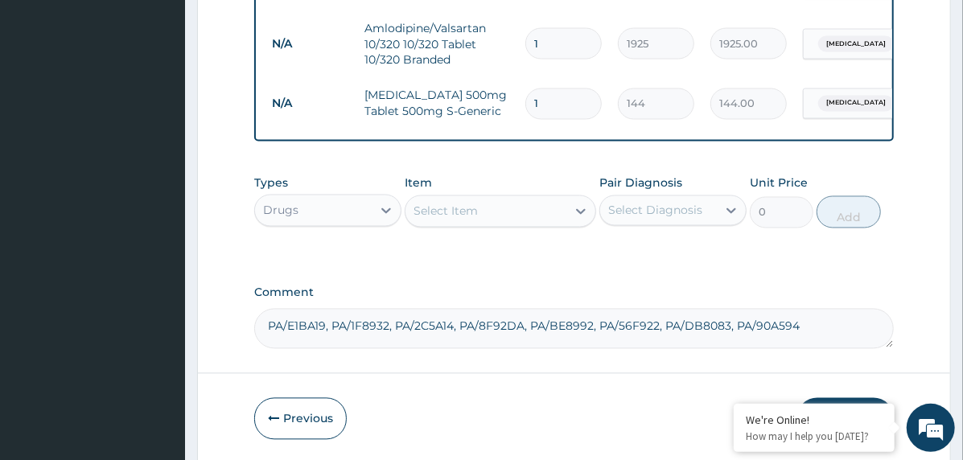
click at [500, 208] on div "Select Item" at bounding box center [485, 212] width 161 height 26
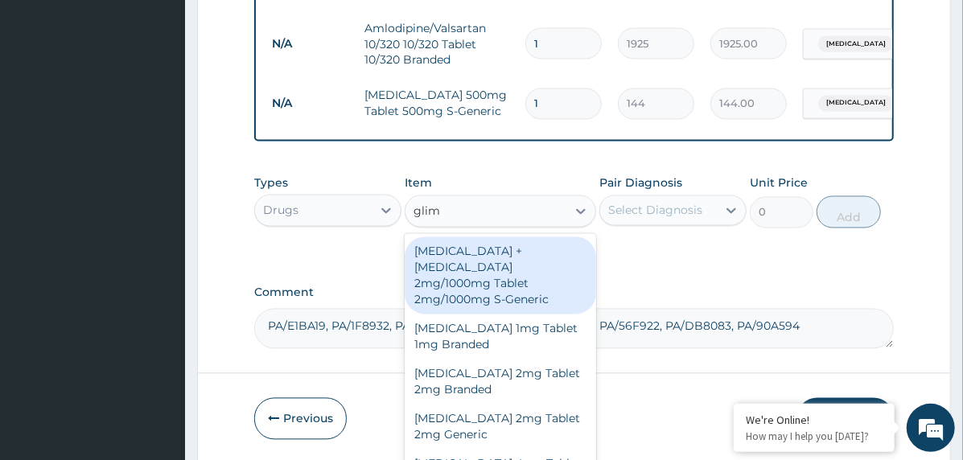
type input "glime"
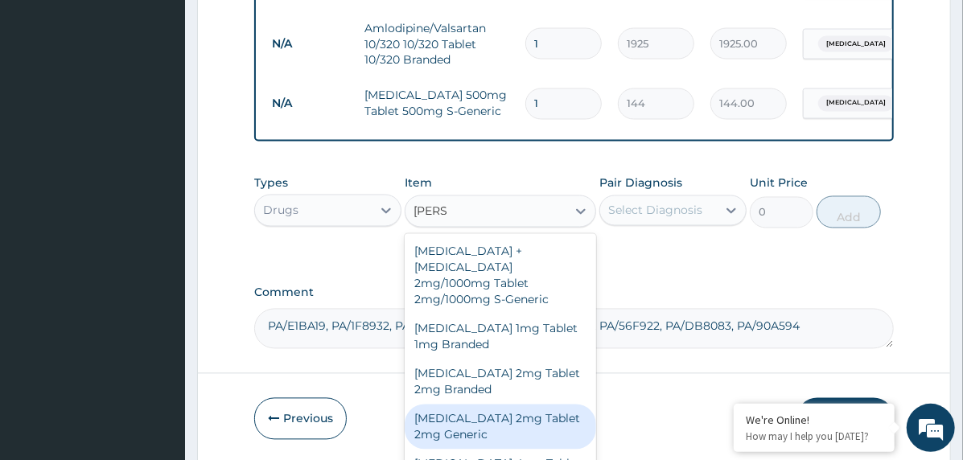
click at [499, 405] on div "Glimepiride 2mg Tablet 2mg Generic" at bounding box center [500, 427] width 191 height 45
type input "144"
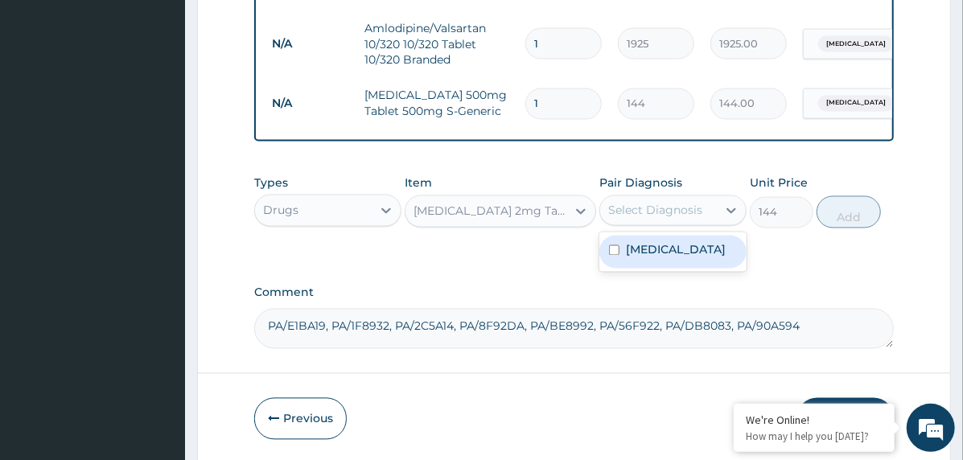
click at [668, 207] on div "Select Diagnosis" at bounding box center [655, 211] width 94 height 16
click at [687, 246] on label "[MEDICAL_DATA]" at bounding box center [676, 250] width 100 height 16
checkbox input "true"
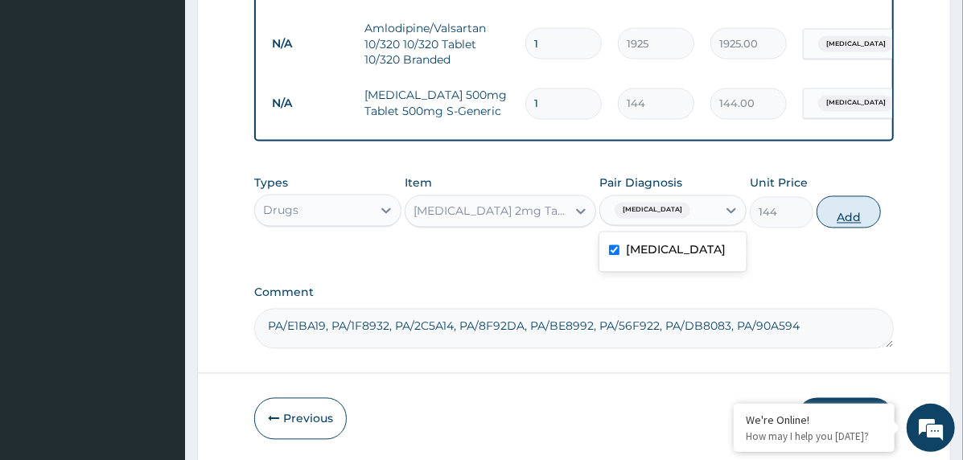
click at [847, 212] on button "Add" at bounding box center [848, 212] width 64 height 32
type input "0"
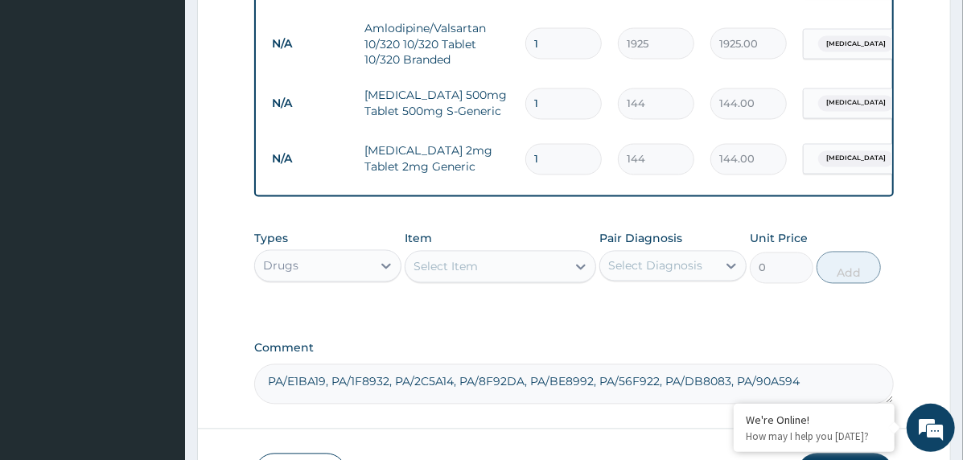
click at [342, 265] on div "Drugs" at bounding box center [313, 266] width 117 height 26
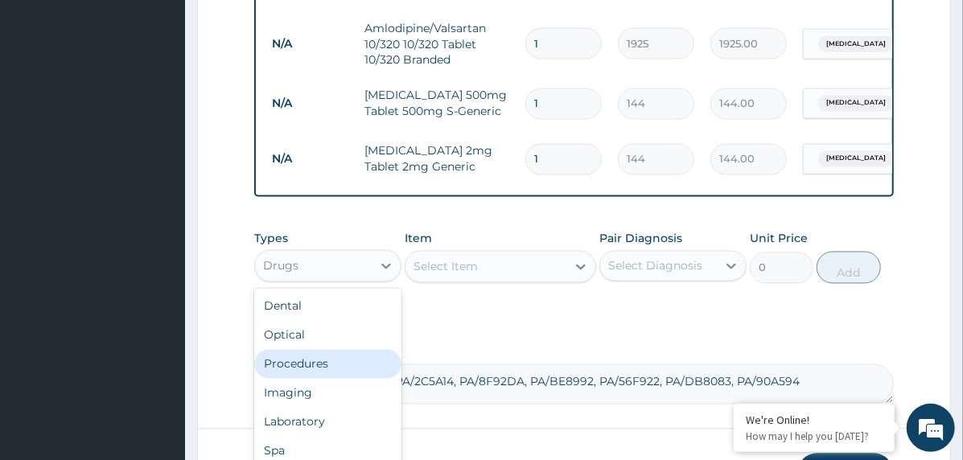
click at [310, 363] on div "Procedures" at bounding box center [327, 364] width 147 height 29
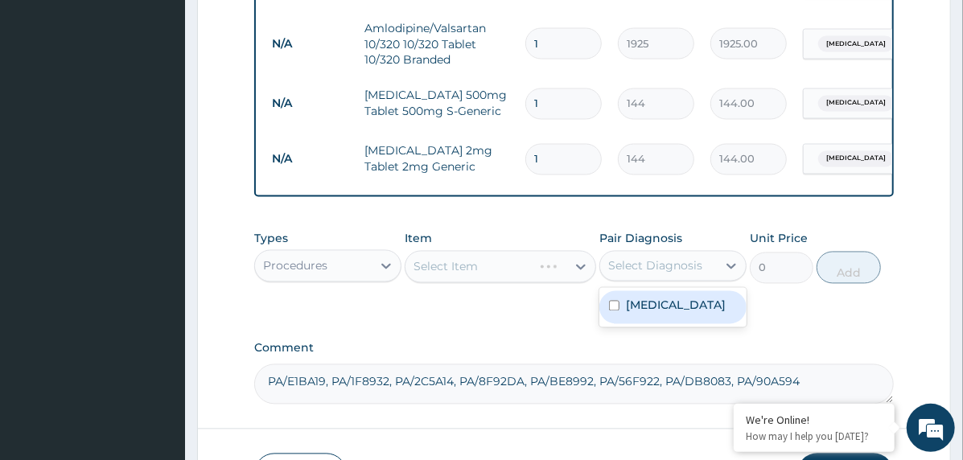
click at [645, 255] on div "Select Diagnosis" at bounding box center [658, 266] width 117 height 26
click at [692, 299] on label "[MEDICAL_DATA]" at bounding box center [676, 306] width 100 height 16
checkbox input "true"
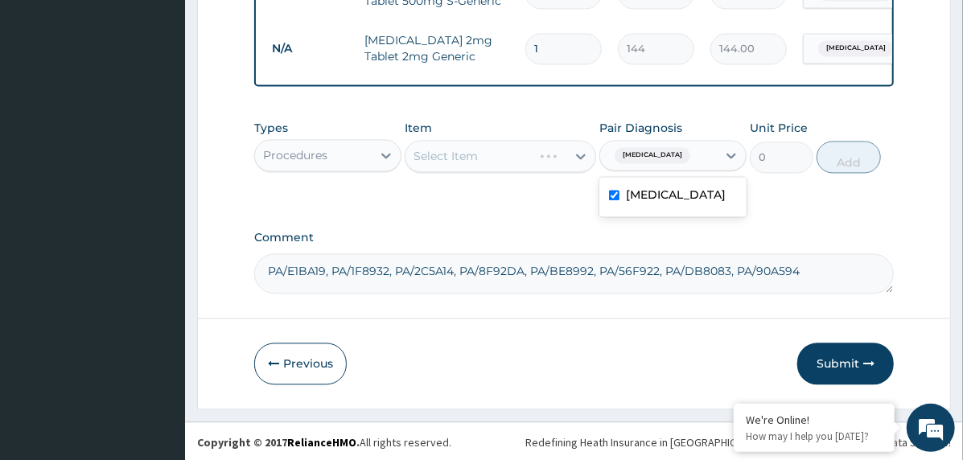
scroll to position [1548, 0]
click at [541, 157] on div "Select Item" at bounding box center [485, 155] width 161 height 26
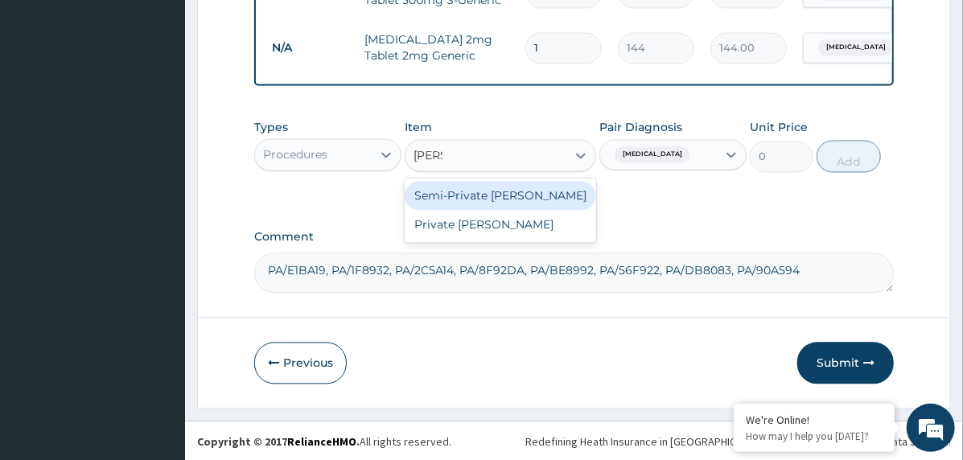
type input "privat"
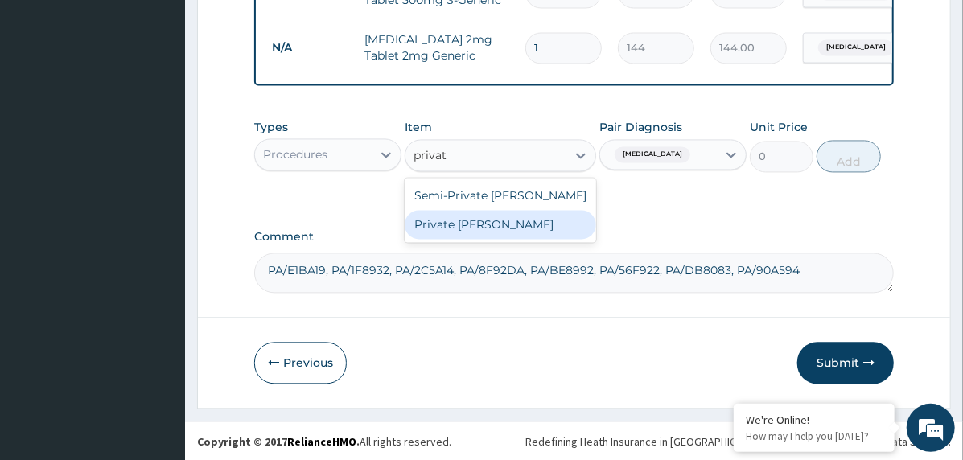
click at [509, 223] on div "Private [PERSON_NAME]" at bounding box center [500, 224] width 191 height 29
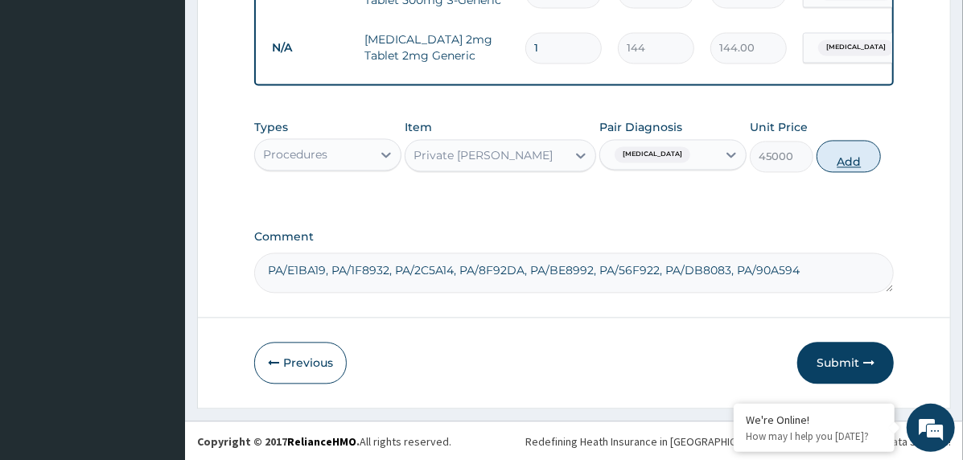
click at [867, 152] on button "Add" at bounding box center [848, 156] width 64 height 32
type input "0"
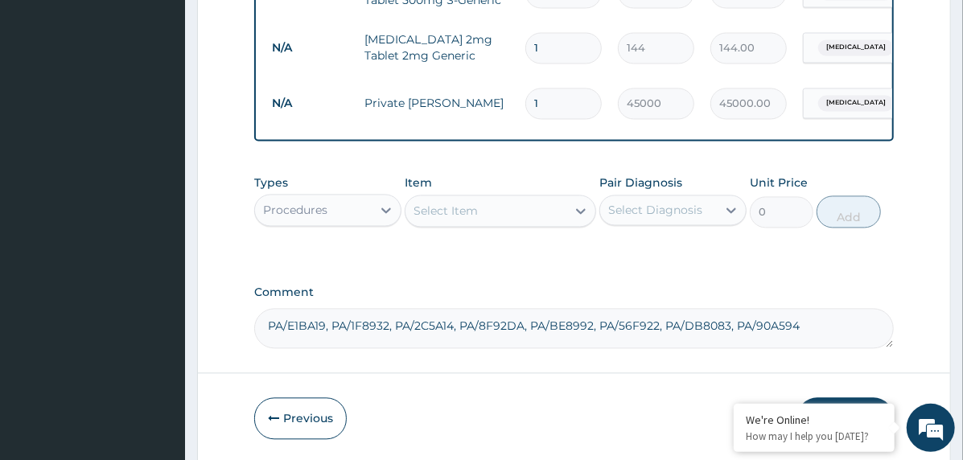
click at [504, 215] on div "Select Item" at bounding box center [485, 211] width 161 height 26
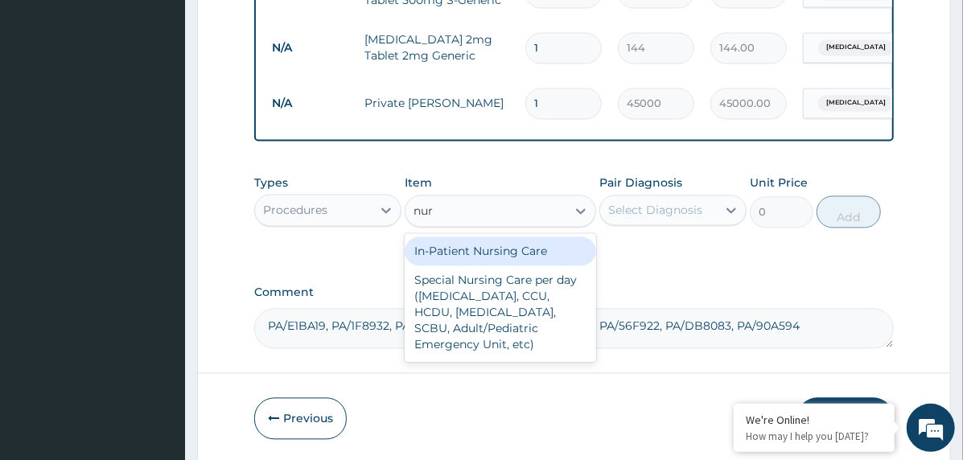
type input "nurs"
click at [503, 248] on div "In-Patient Nursing Care" at bounding box center [500, 250] width 191 height 29
type input "10000"
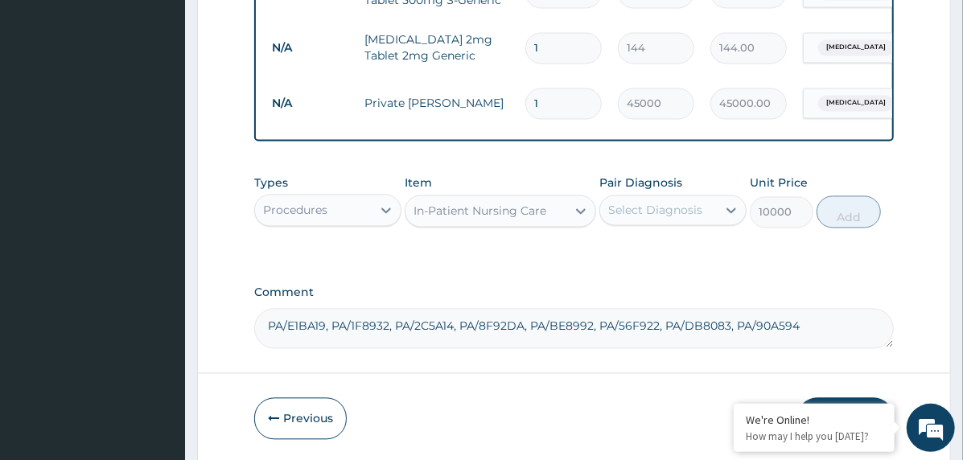
click at [654, 211] on div "Select Diagnosis" at bounding box center [655, 210] width 94 height 16
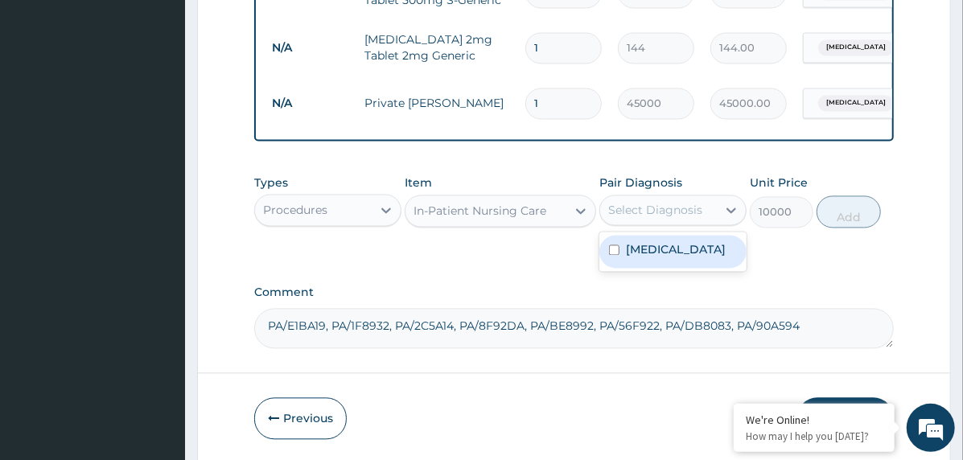
click at [684, 257] on label "[MEDICAL_DATA]" at bounding box center [676, 249] width 100 height 16
checkbox input "true"
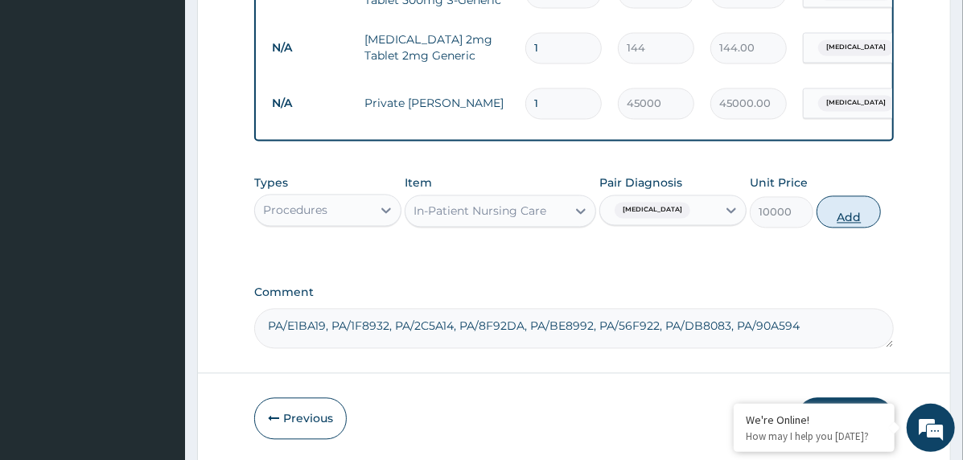
click at [835, 224] on button "Add" at bounding box center [848, 211] width 64 height 32
type input "0"
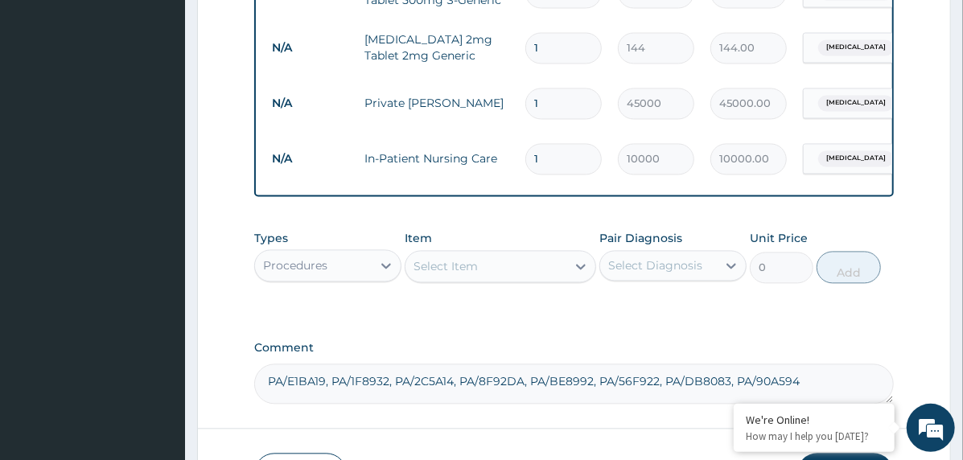
click at [500, 263] on div "Select Item" at bounding box center [485, 266] width 161 height 26
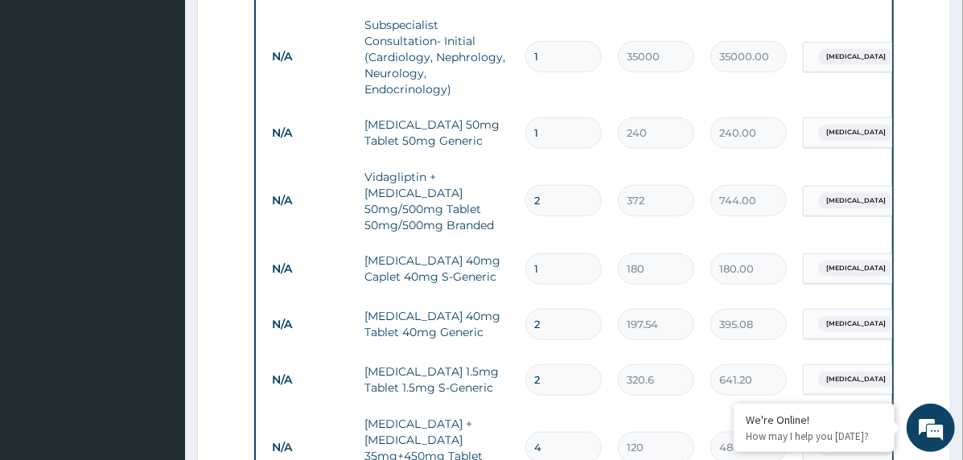
scroll to position [583, 0]
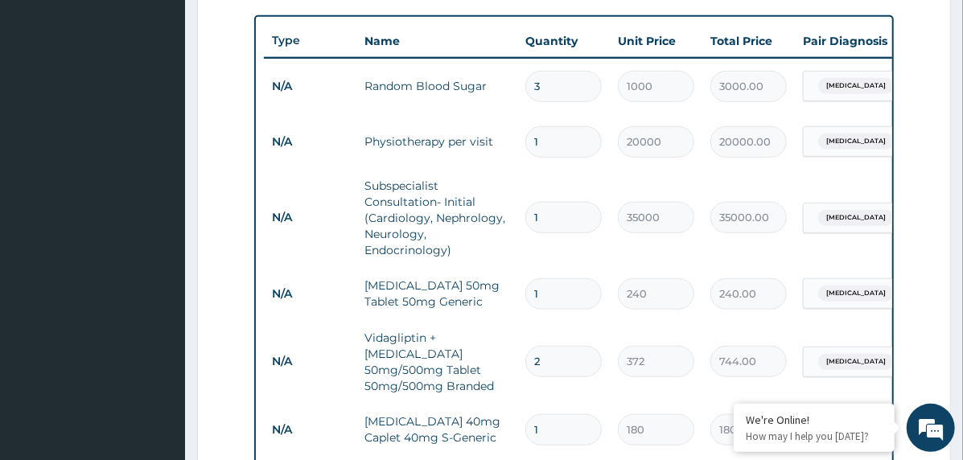
click at [529, 137] on input "1" at bounding box center [563, 141] width 76 height 31
type input "2"
type input "40000.00"
type input "2"
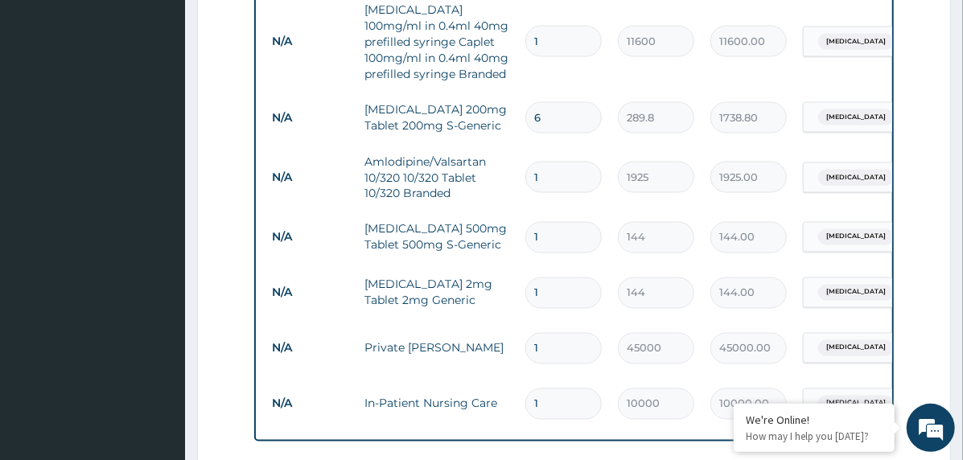
scroll to position [1307, 0]
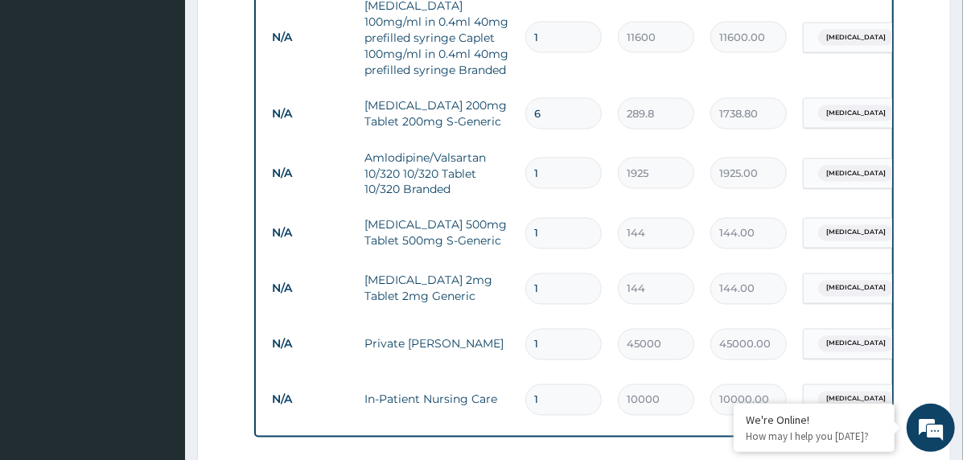
click at [532, 218] on input "1" at bounding box center [563, 233] width 76 height 31
type input "2"
type input "288.00"
type input "2"
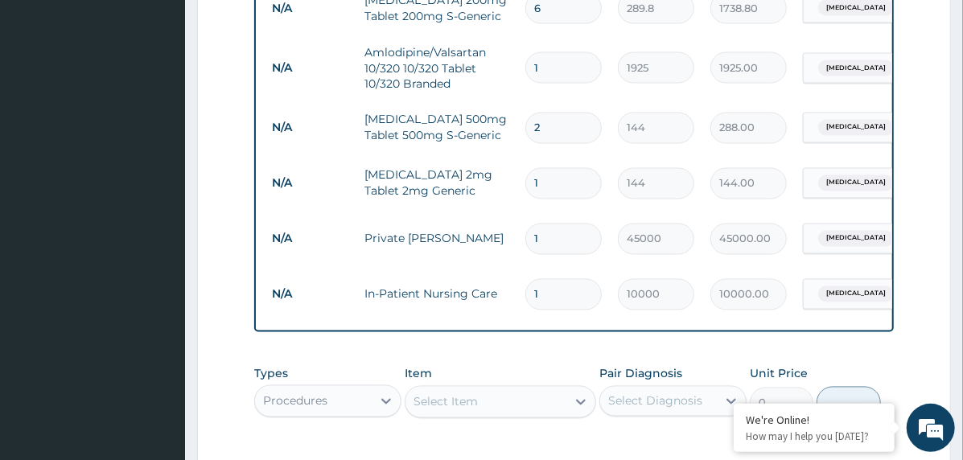
scroll to position [1629, 0]
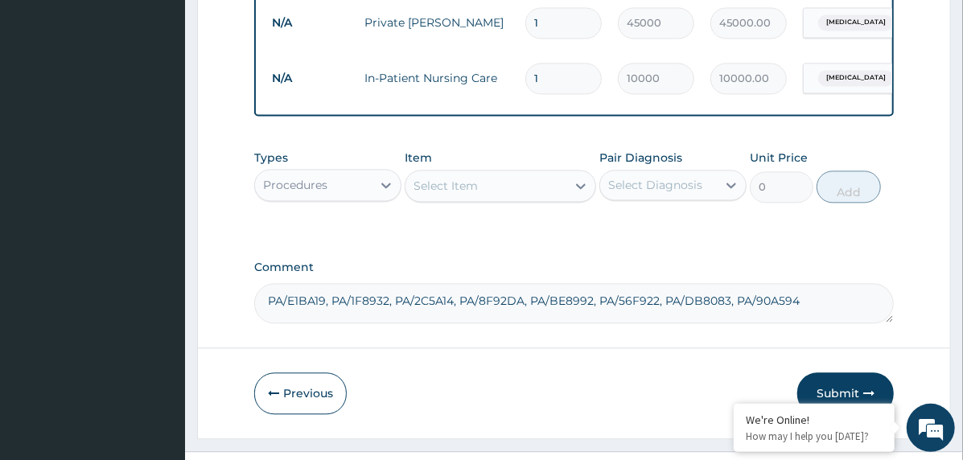
click at [368, 177] on div "Procedures" at bounding box center [313, 185] width 117 height 26
click at [483, 189] on div "Select Item" at bounding box center [485, 186] width 161 height 26
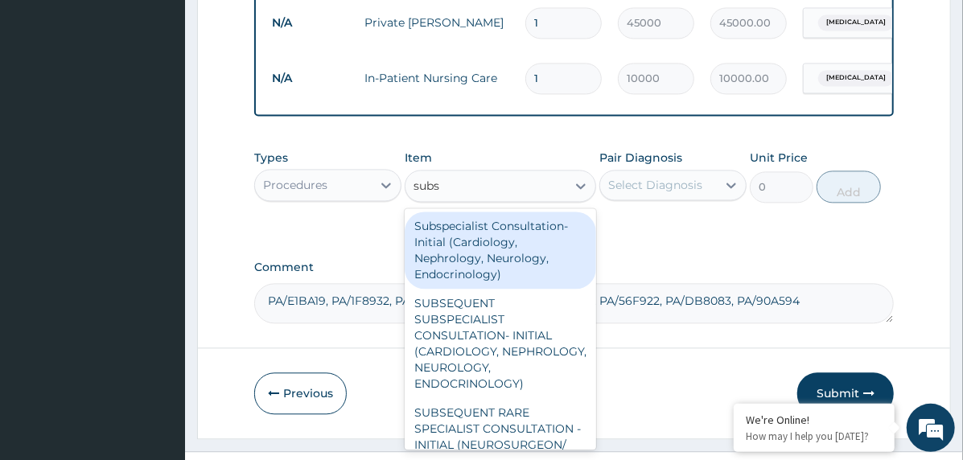
type input "subse"
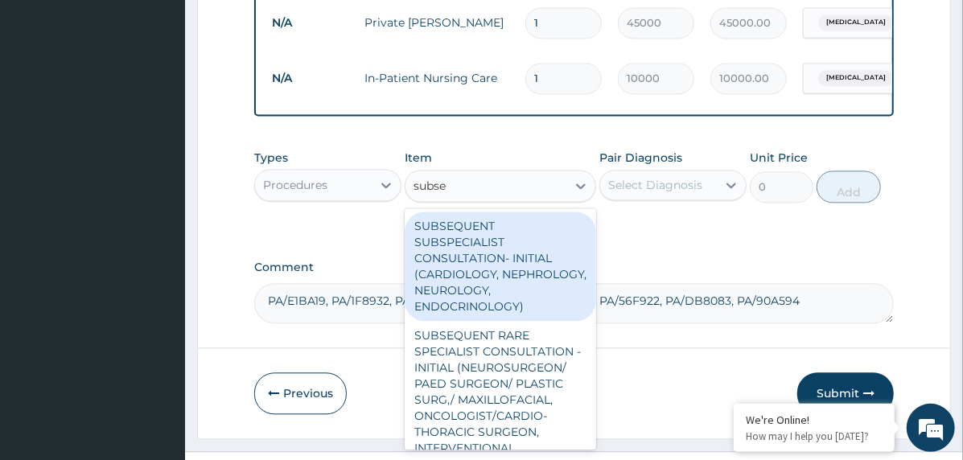
click at [509, 266] on div "SUBSEQUENT SUBSPECIALIST CONSULTATION- INITIAL (CARDIOLOGY, NEPHROLOGY, NEUROLO…" at bounding box center [500, 266] width 191 height 109
type input "17500"
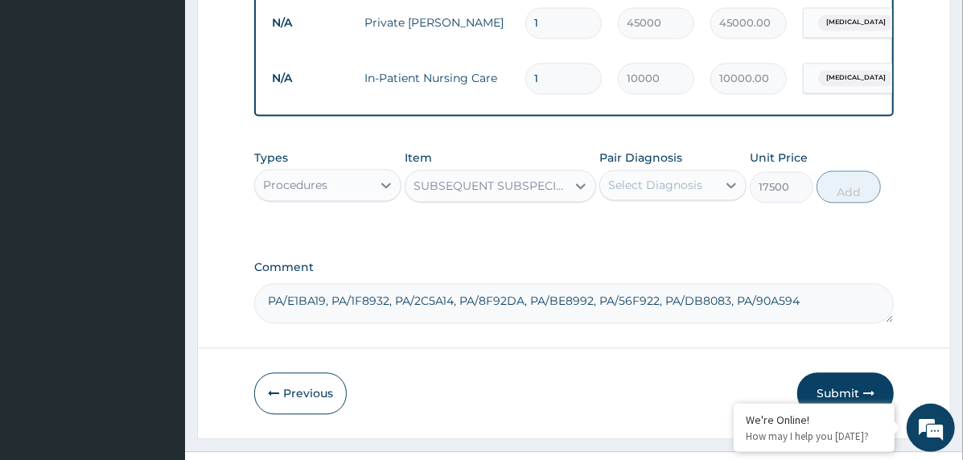
click at [700, 177] on div "Select Diagnosis" at bounding box center [655, 185] width 94 height 16
click at [704, 222] on label "[MEDICAL_DATA]" at bounding box center [676, 224] width 100 height 16
checkbox input "true"
click at [824, 183] on button "Add" at bounding box center [848, 187] width 64 height 32
type input "0"
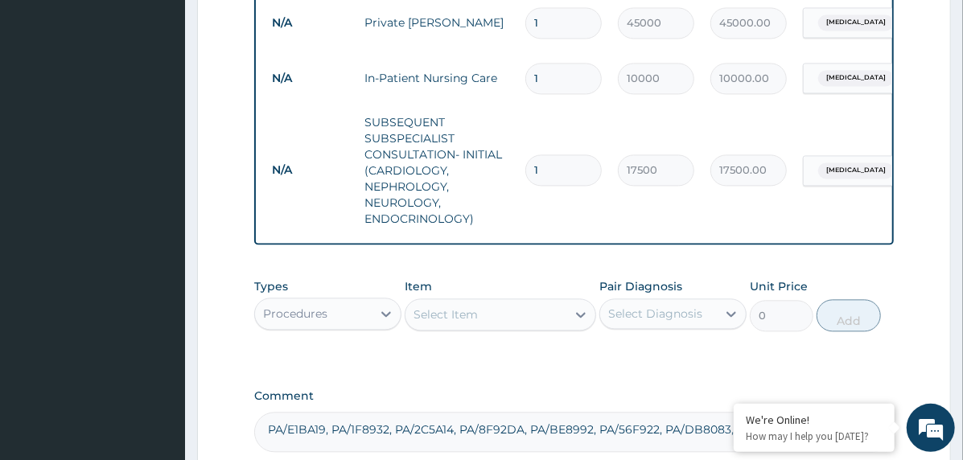
drag, startPoint x: 345, startPoint y: 319, endPoint x: 350, endPoint y: 326, distance: 8.7
click at [344, 318] on div "Procedures" at bounding box center [313, 314] width 117 height 26
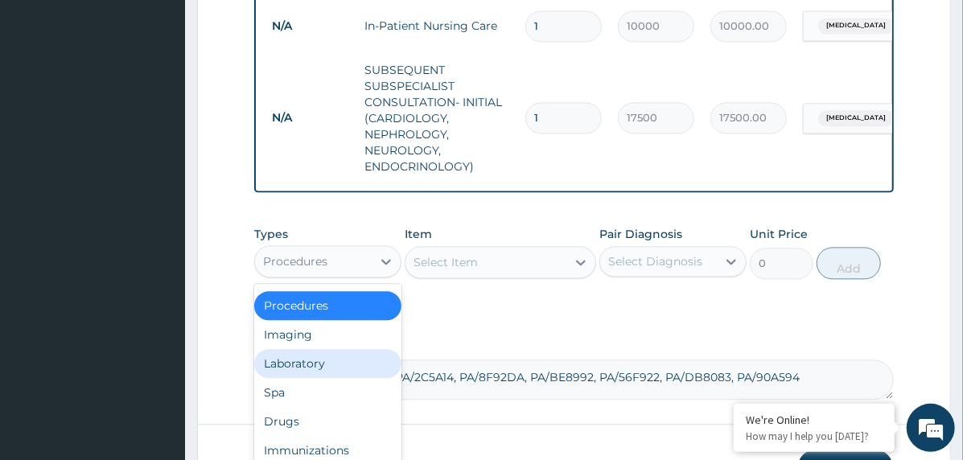
scroll to position [1709, 0]
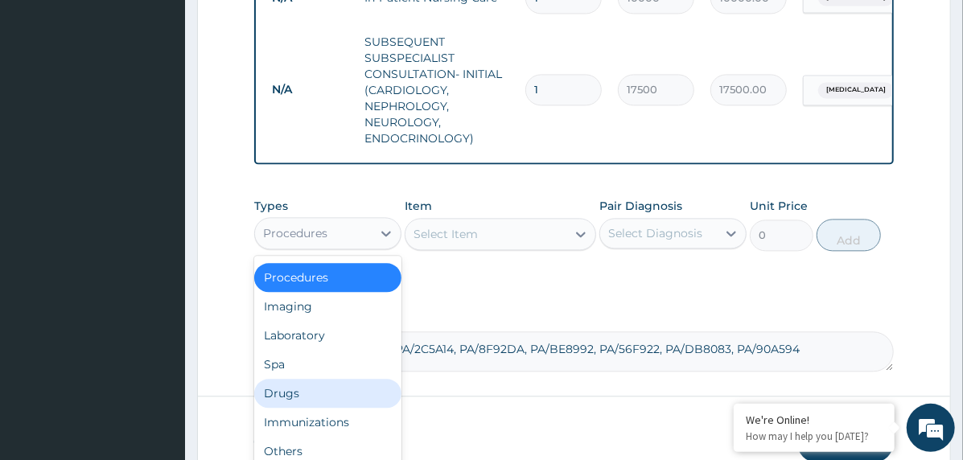
click at [312, 391] on div "Drugs" at bounding box center [327, 393] width 147 height 29
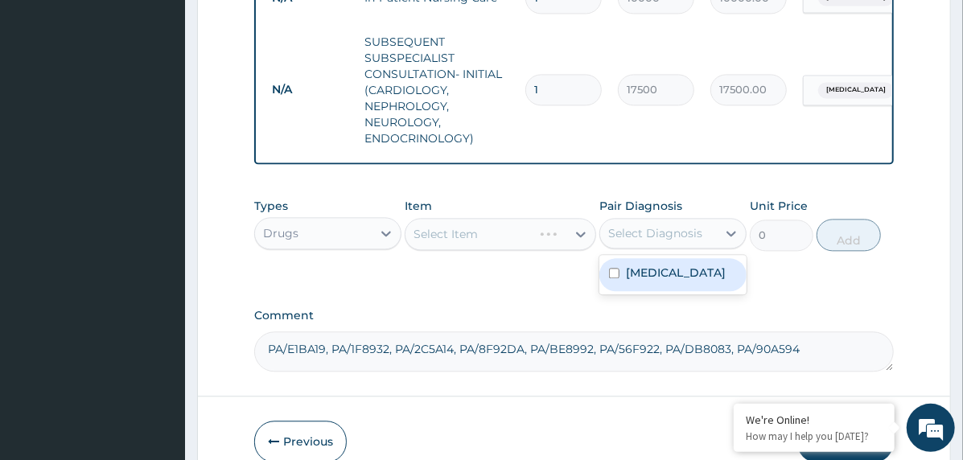
click at [668, 234] on div "Select Diagnosis" at bounding box center [655, 233] width 94 height 16
click at [690, 277] on label "[MEDICAL_DATA]" at bounding box center [676, 273] width 100 height 16
checkbox input "true"
click at [566, 232] on div "Select Item" at bounding box center [485, 234] width 161 height 26
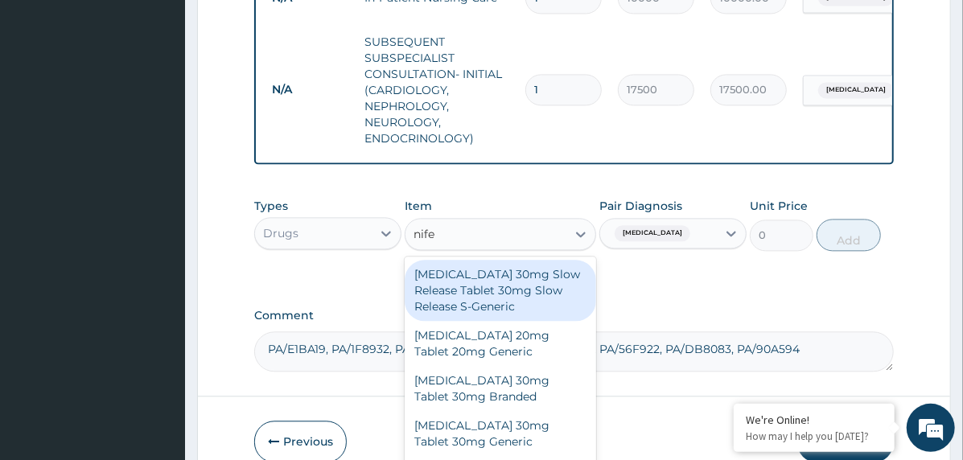
type input "nifed"
click at [534, 293] on div "[MEDICAL_DATA] 30mg Slow Release Tablet 30mg Slow Release S-Generic" at bounding box center [500, 290] width 191 height 61
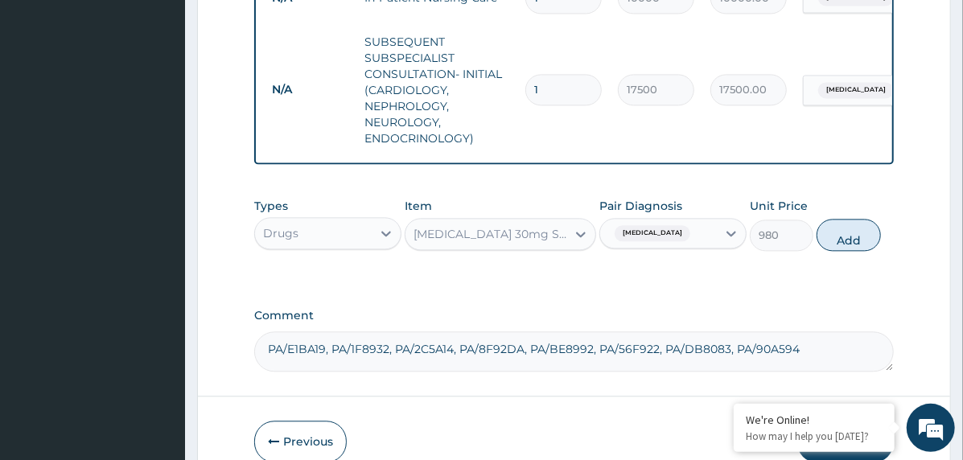
click at [843, 236] on button "Add" at bounding box center [848, 235] width 64 height 32
type input "0"
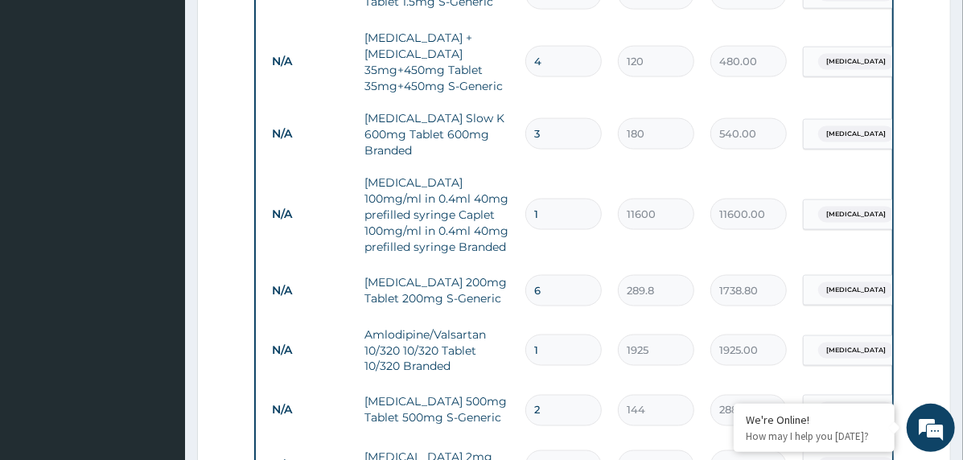
scroll to position [1371, 0]
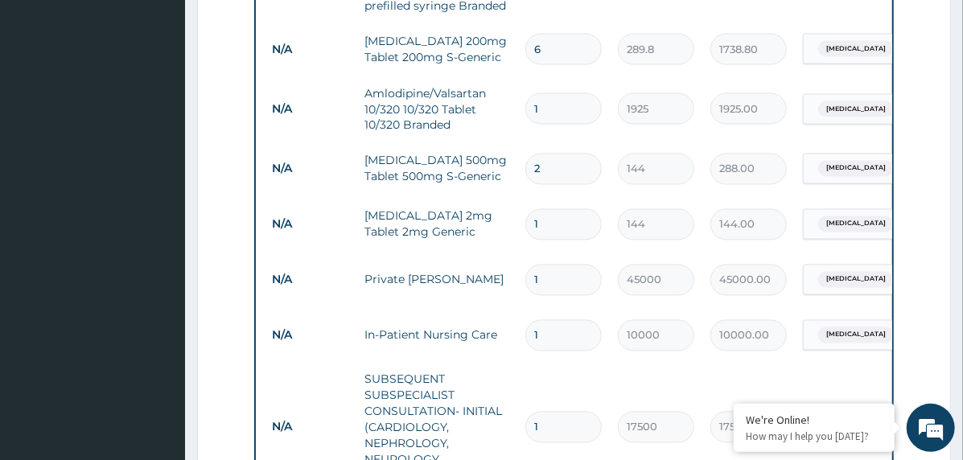
click at [532, 326] on input "1" at bounding box center [563, 335] width 76 height 31
type input "2"
type input "20000.00"
type input "2"
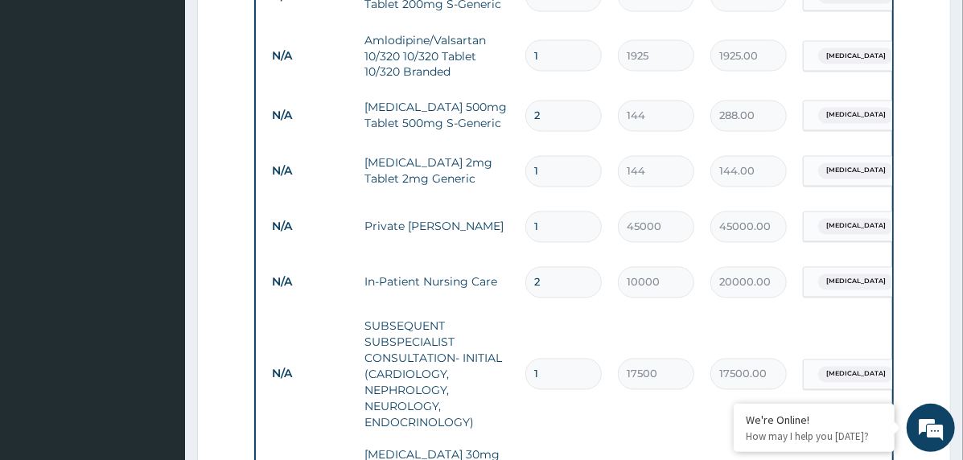
scroll to position [1773, 0]
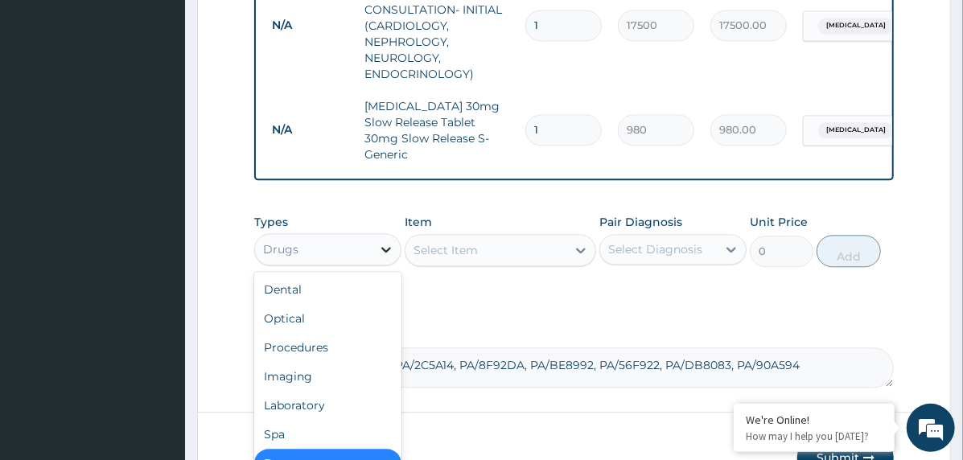
click at [384, 247] on icon at bounding box center [386, 250] width 10 height 6
click at [339, 333] on div "Procedures" at bounding box center [327, 347] width 147 height 29
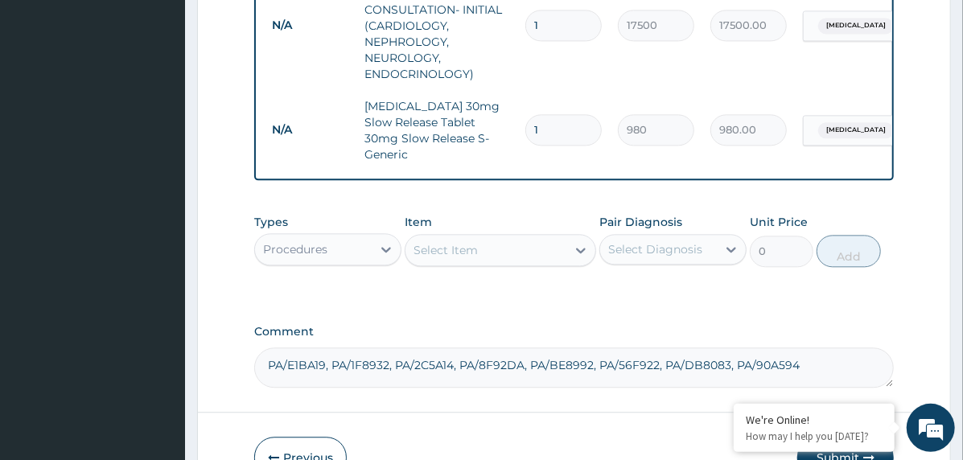
click at [530, 238] on div "Select Item" at bounding box center [485, 250] width 161 height 26
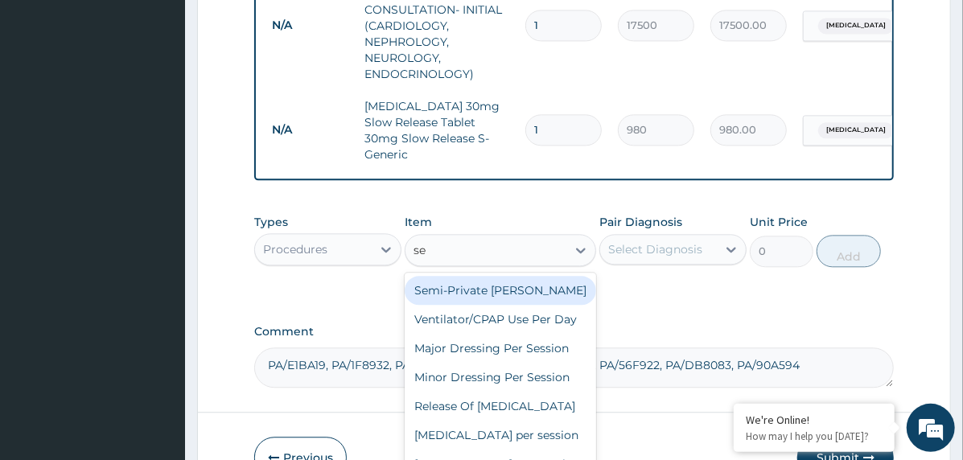
type input "sem"
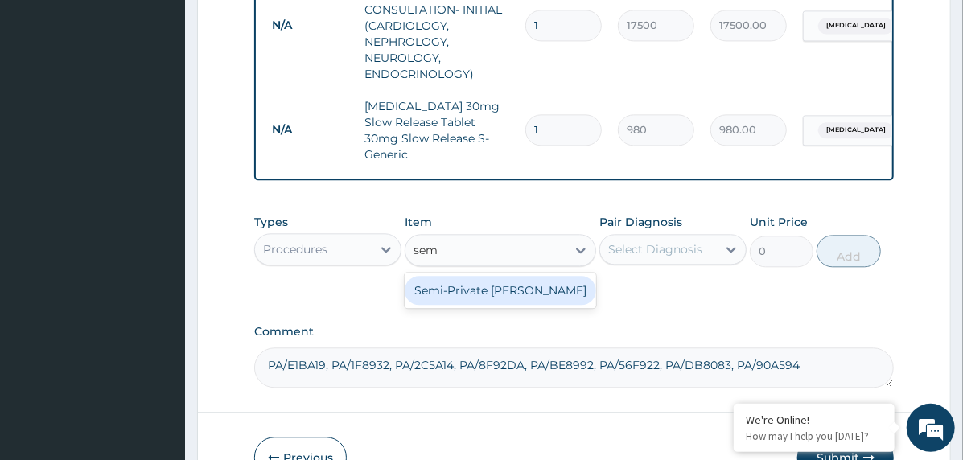
click at [518, 276] on div "Semi-Private [PERSON_NAME]" at bounding box center [500, 290] width 191 height 29
type input "35000"
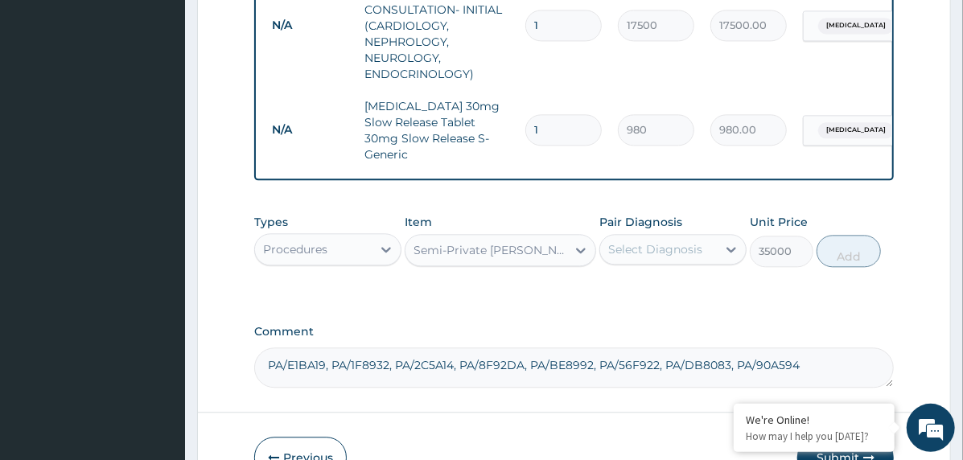
drag, startPoint x: 670, startPoint y: 222, endPoint x: 672, endPoint y: 238, distance: 16.3
click at [671, 236] on div "Select Diagnosis" at bounding box center [658, 249] width 117 height 26
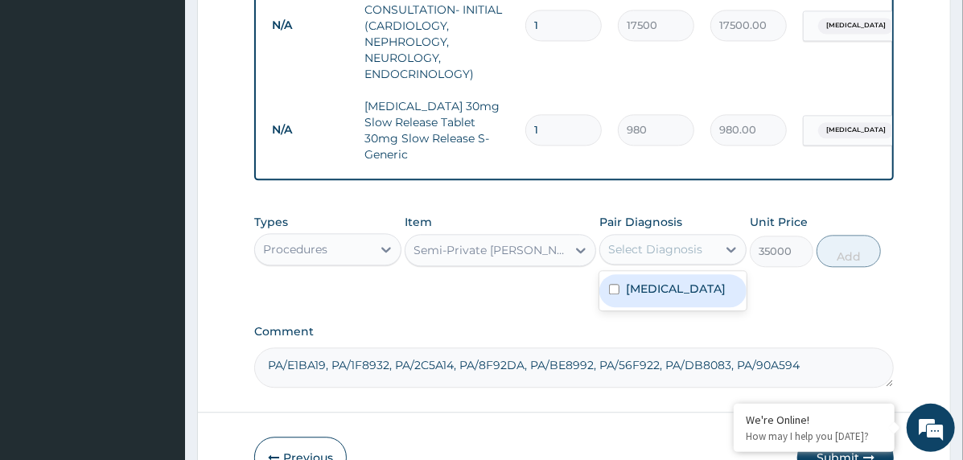
click at [680, 281] on label "[MEDICAL_DATA]" at bounding box center [676, 289] width 100 height 16
checkbox input "true"
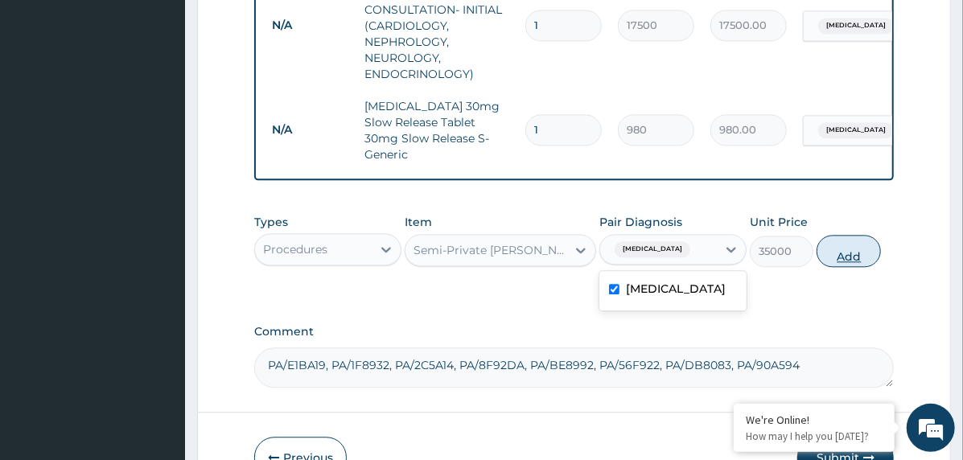
click at [839, 235] on button "Add" at bounding box center [848, 251] width 64 height 32
type input "0"
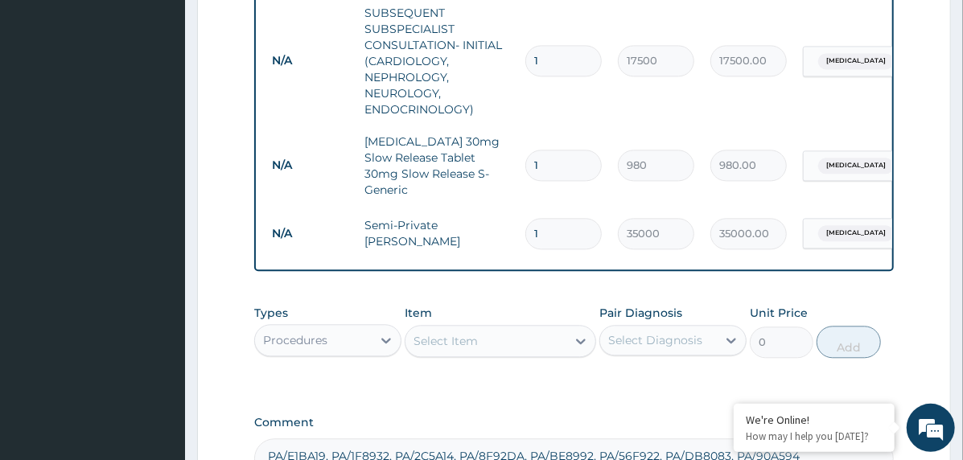
scroll to position [1854, 0]
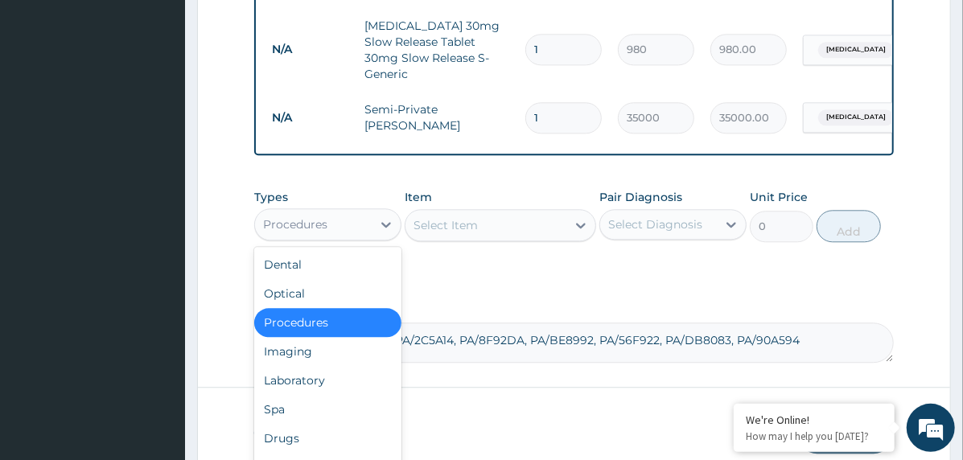
click at [360, 212] on div "Procedures" at bounding box center [313, 225] width 117 height 26
click at [307, 424] on div "Drugs" at bounding box center [327, 438] width 147 height 29
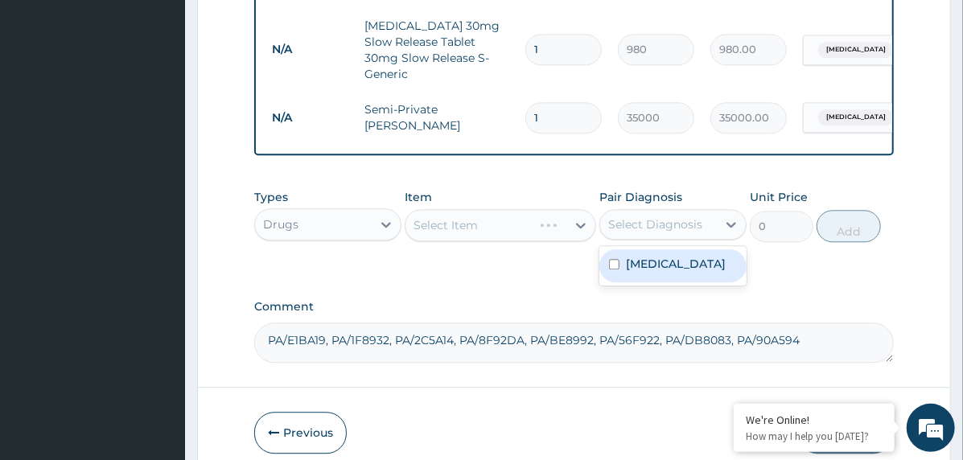
click at [630, 216] on div "Select Diagnosis" at bounding box center [655, 224] width 94 height 16
click at [651, 256] on label "[MEDICAL_DATA]" at bounding box center [676, 264] width 100 height 16
checkbox input "true"
click at [547, 213] on div "Select Item" at bounding box center [485, 225] width 161 height 26
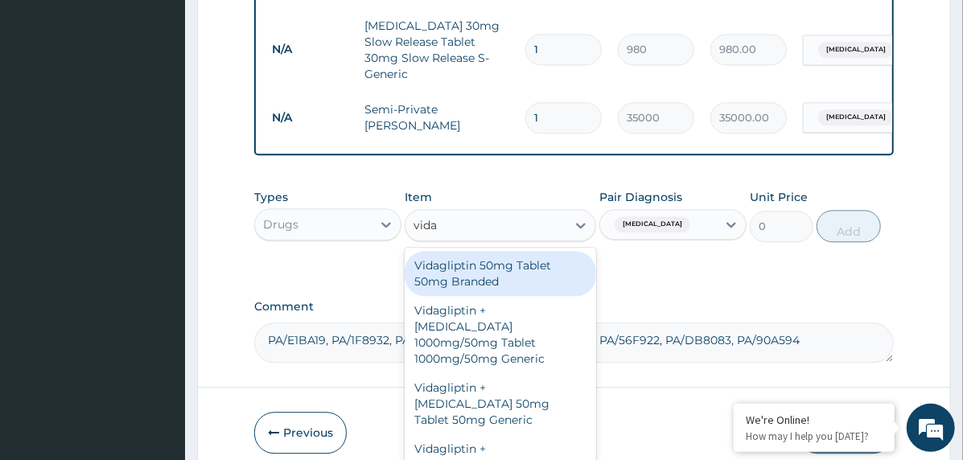
type input "vidag"
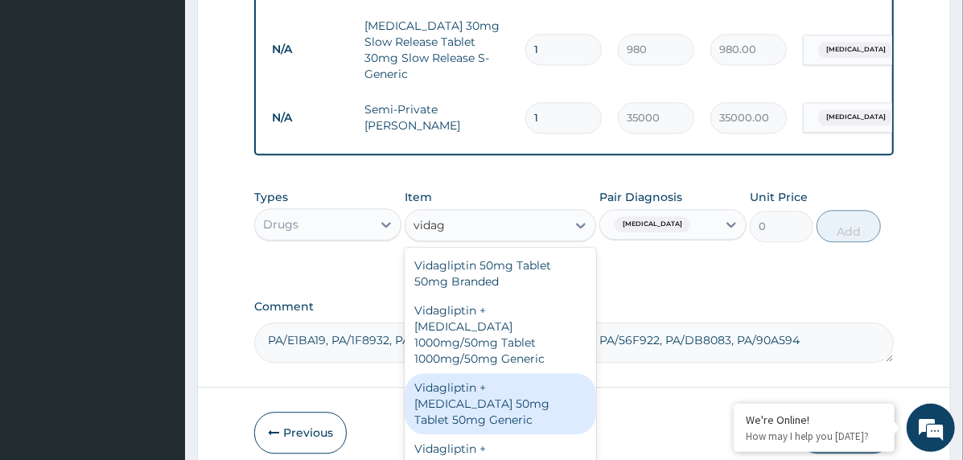
scroll to position [39, 0]
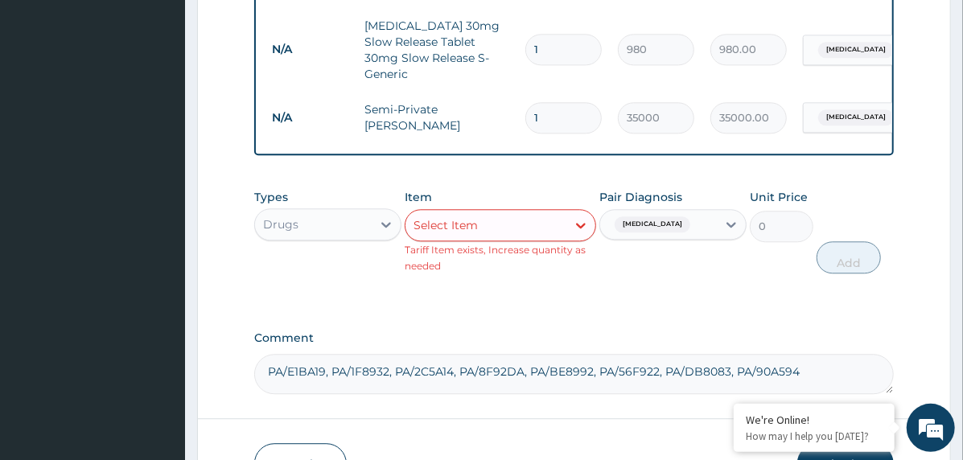
click at [511, 212] on div "Select Item" at bounding box center [485, 225] width 161 height 26
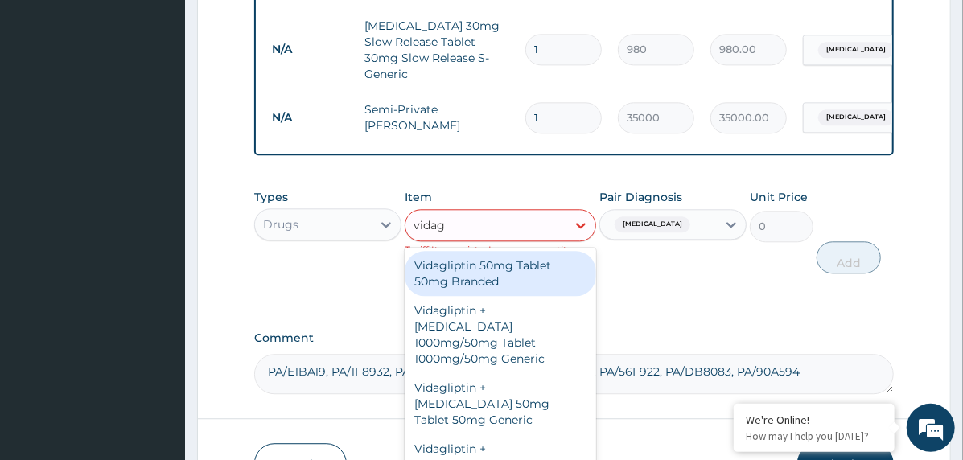
type input "vidagl"
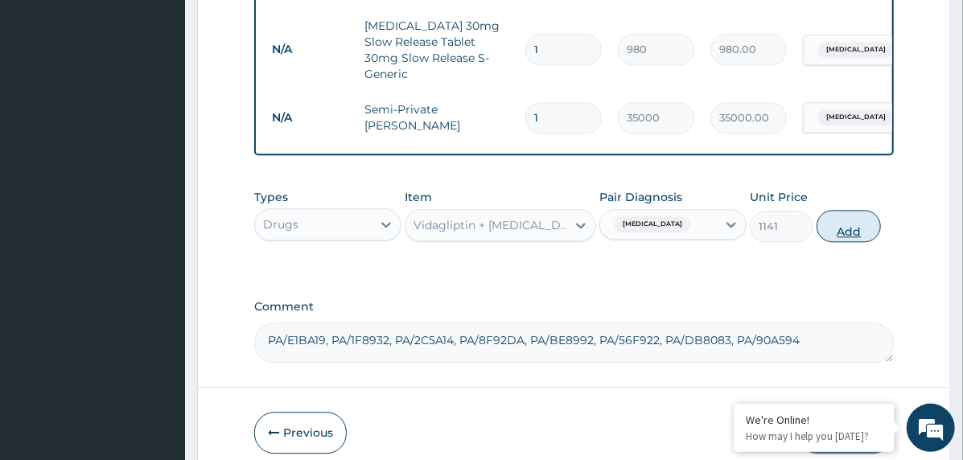
click at [841, 210] on button "Add" at bounding box center [848, 226] width 64 height 32
type input "0"
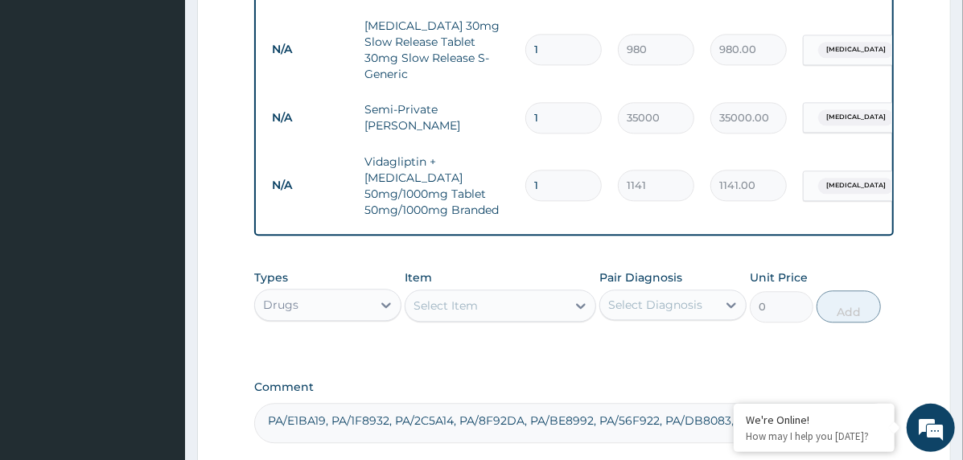
type input "0.00"
type input "2"
type input "2282.00"
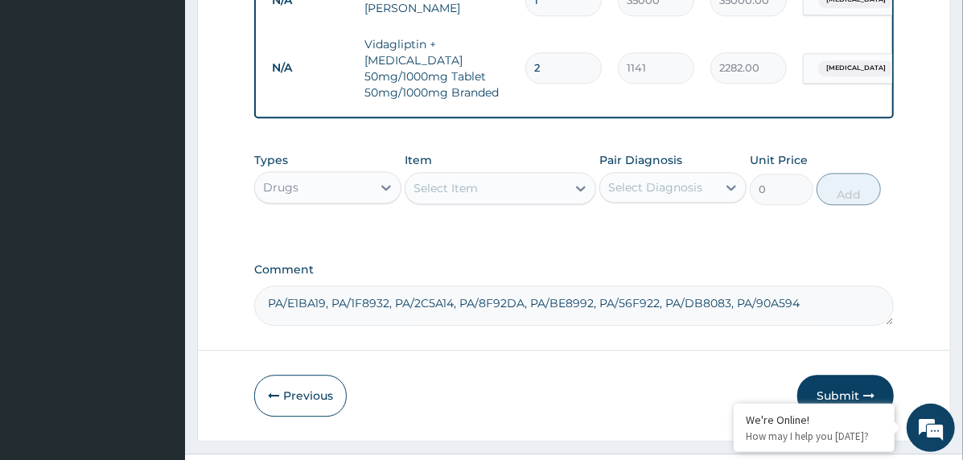
scroll to position [1974, 0]
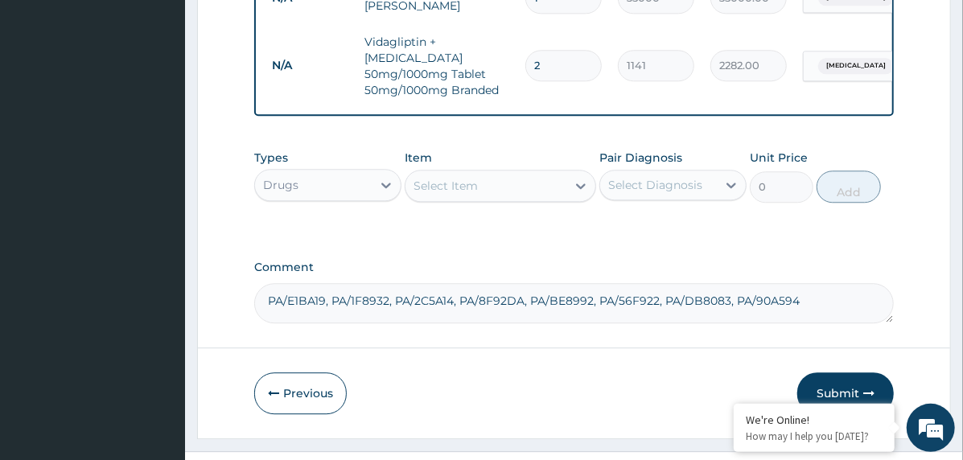
type input "2"
click at [510, 173] on div "Select Item" at bounding box center [485, 186] width 161 height 26
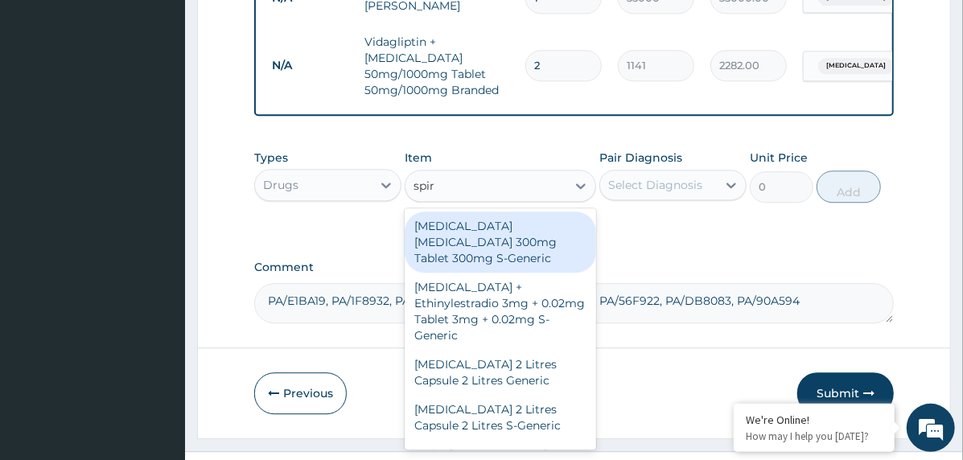
type input "spiro"
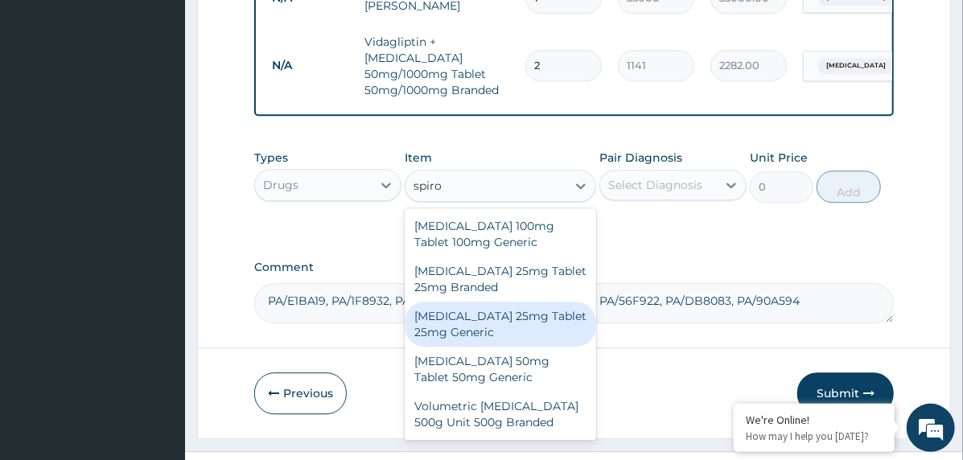
click at [486, 302] on div "[MEDICAL_DATA] 25mg Tablet 25mg Generic" at bounding box center [500, 324] width 191 height 45
type input "273"
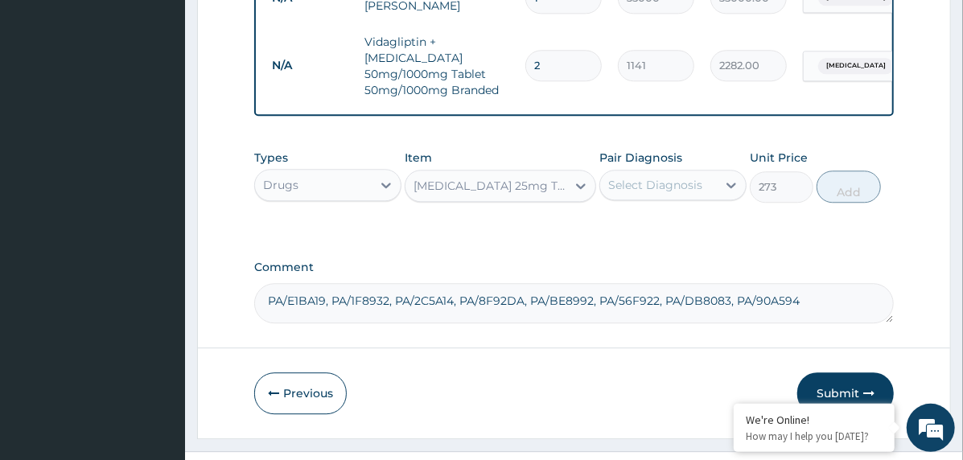
click at [659, 177] on div "Select Diagnosis" at bounding box center [655, 185] width 94 height 16
click at [660, 216] on label "[MEDICAL_DATA]" at bounding box center [676, 224] width 100 height 16
checkbox input "true"
click at [822, 171] on button "Add" at bounding box center [848, 187] width 64 height 32
type input "0"
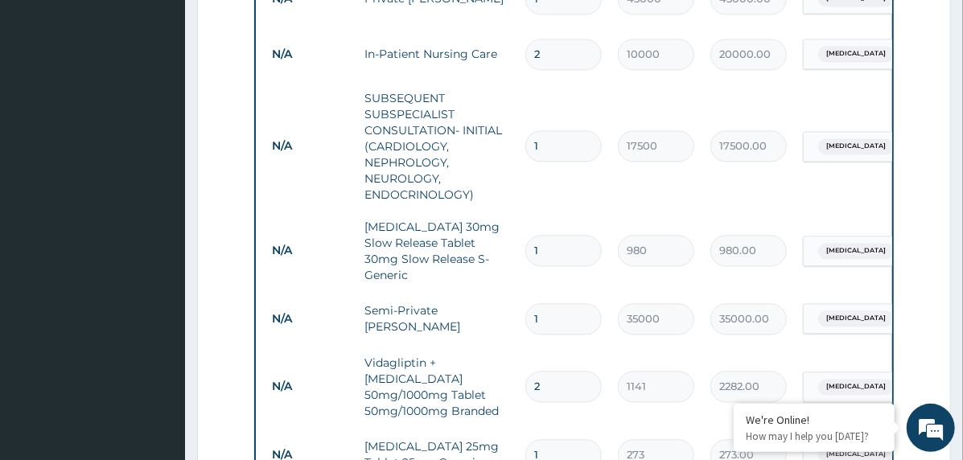
scroll to position [1652, 0]
click at [532, 236] on input "1" at bounding box center [563, 251] width 76 height 31
type input "5"
type input "4900.00"
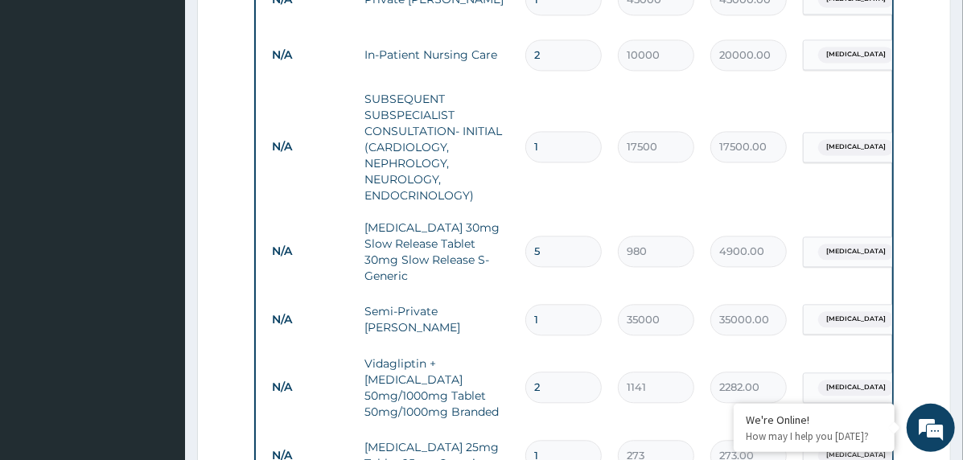
type input "5"
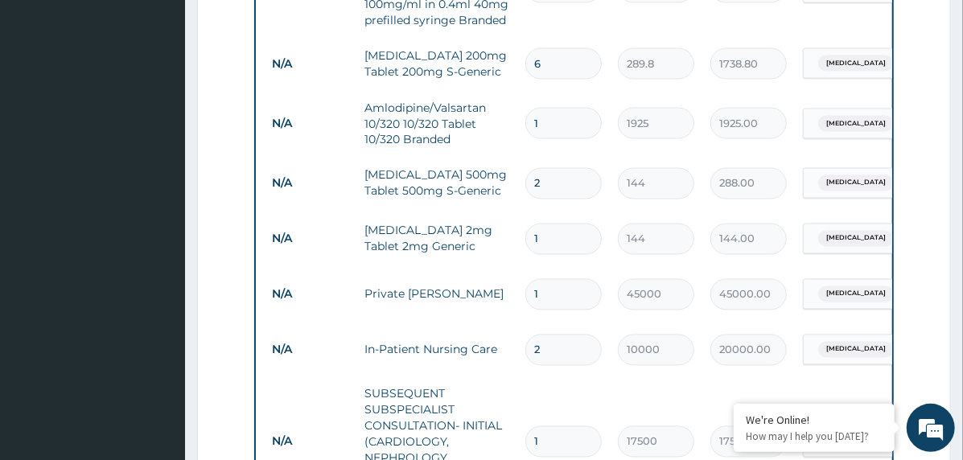
scroll to position [1330, 0]
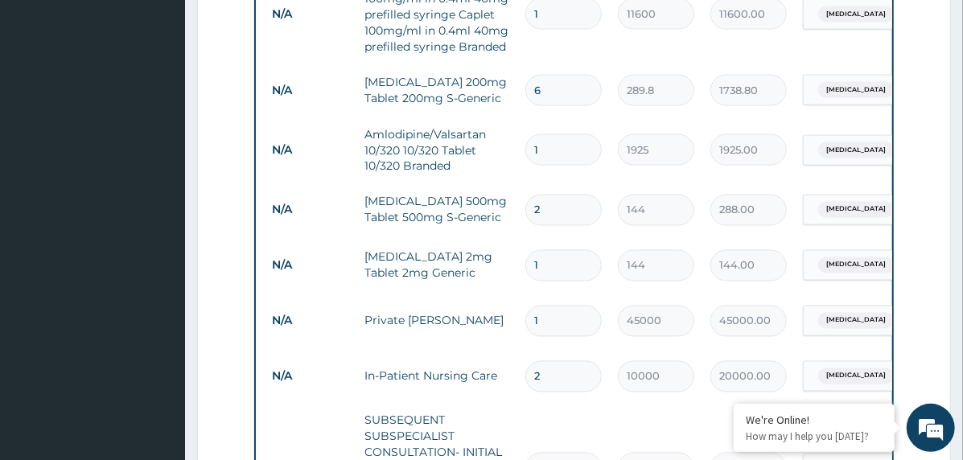
click at [530, 250] on input "1" at bounding box center [563, 265] width 76 height 31
type input "3"
type input "432.00"
type input "3"
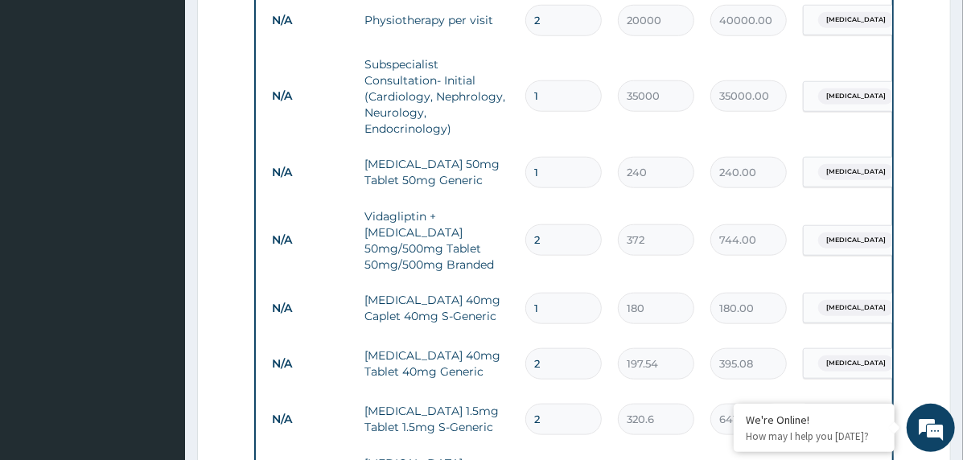
scroll to position [606, 0]
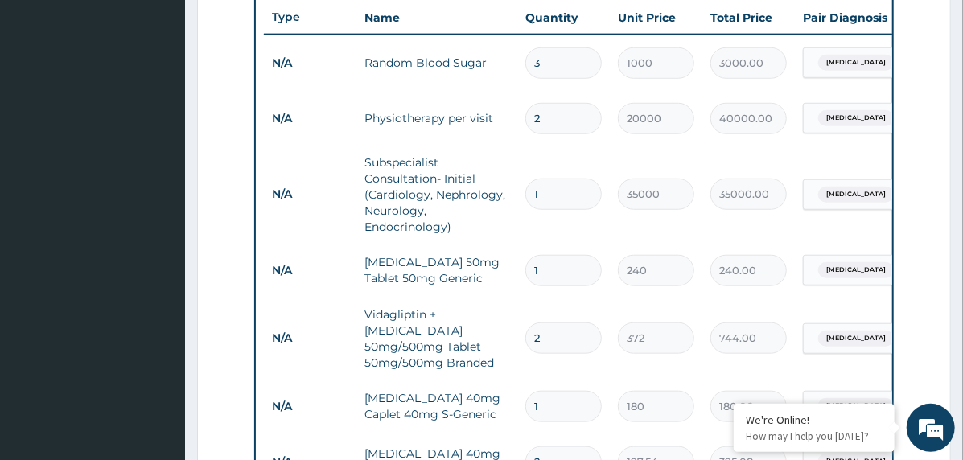
click at [528, 329] on input "2" at bounding box center [563, 338] width 76 height 31
type input "4"
type input "1488.00"
type input "4"
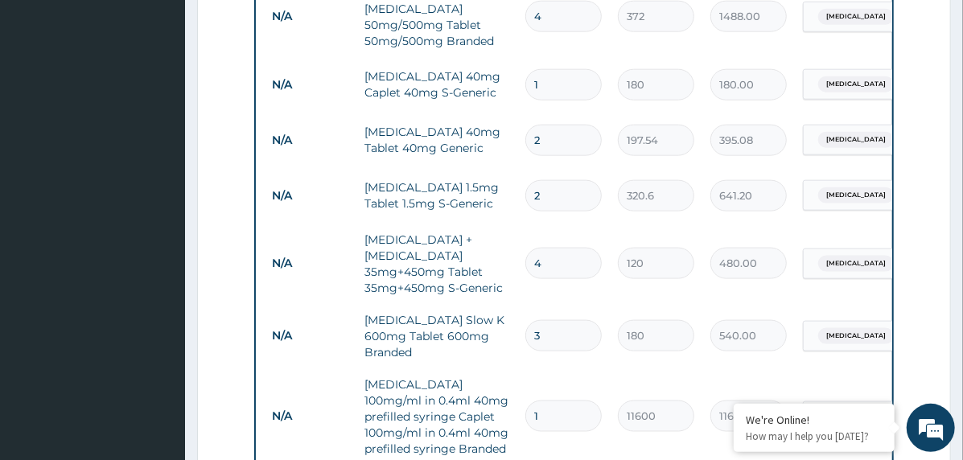
scroll to position [1009, 0]
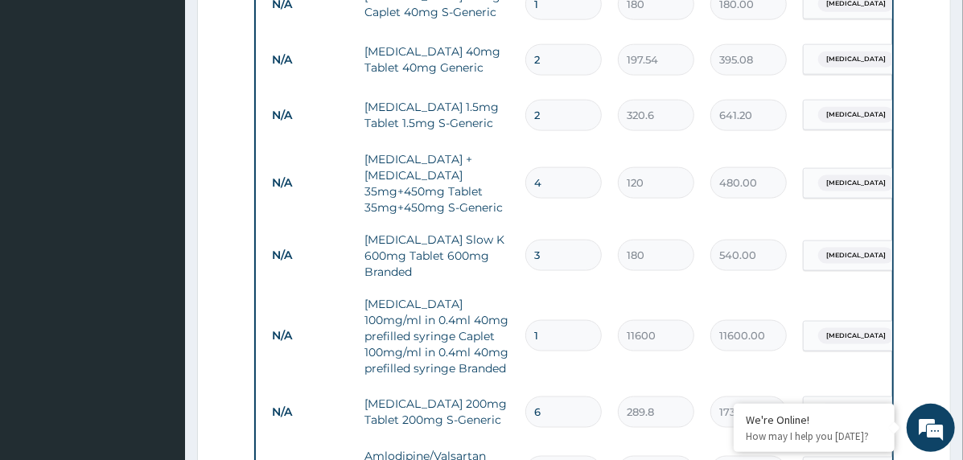
click at [536, 171] on input "4" at bounding box center [563, 182] width 76 height 31
type input "1"
type input "120.00"
type input "12"
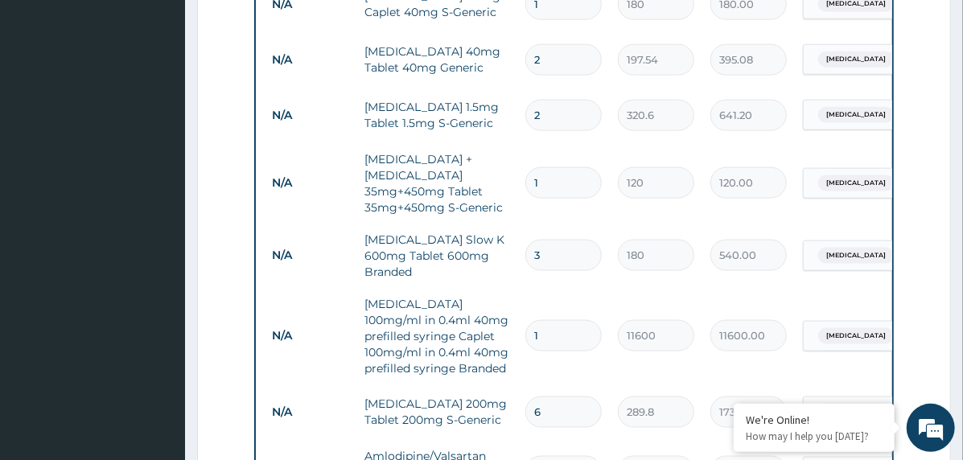
type input "1440.00"
type input "12"
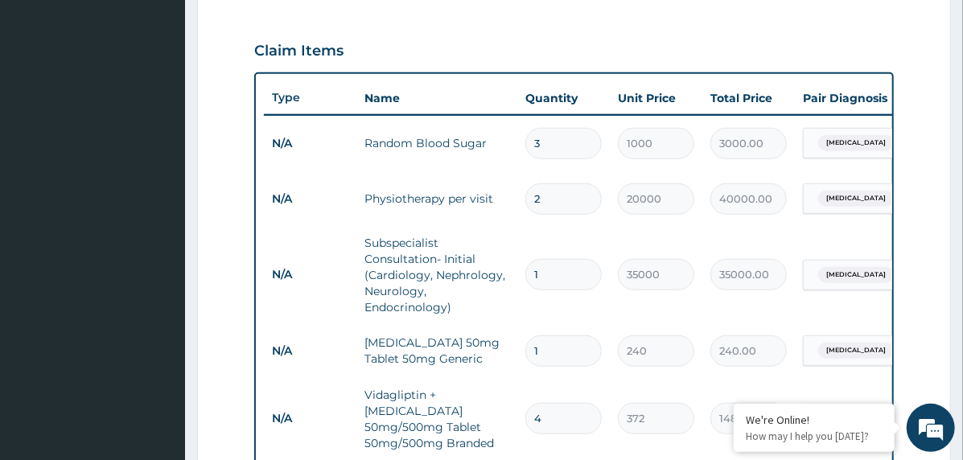
scroll to position [687, 0]
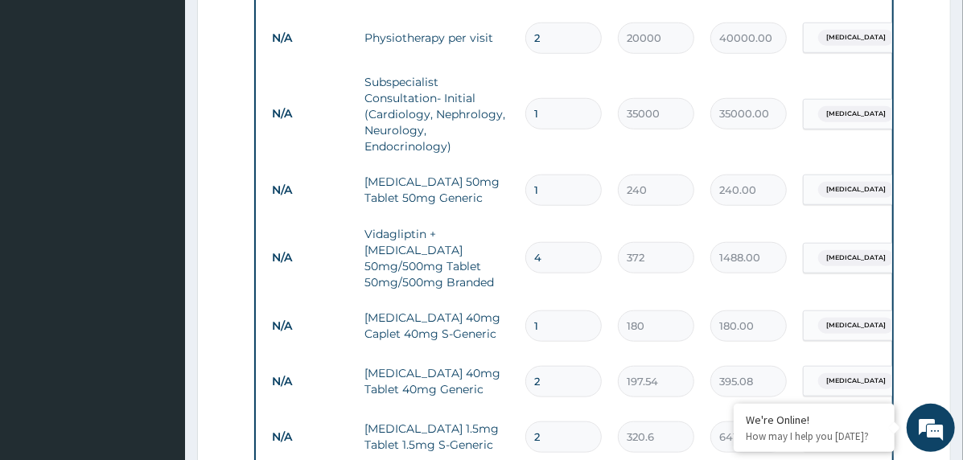
click at [528, 187] on input "1" at bounding box center [563, 190] width 76 height 31
type input "2"
type input "480.00"
type input "2"
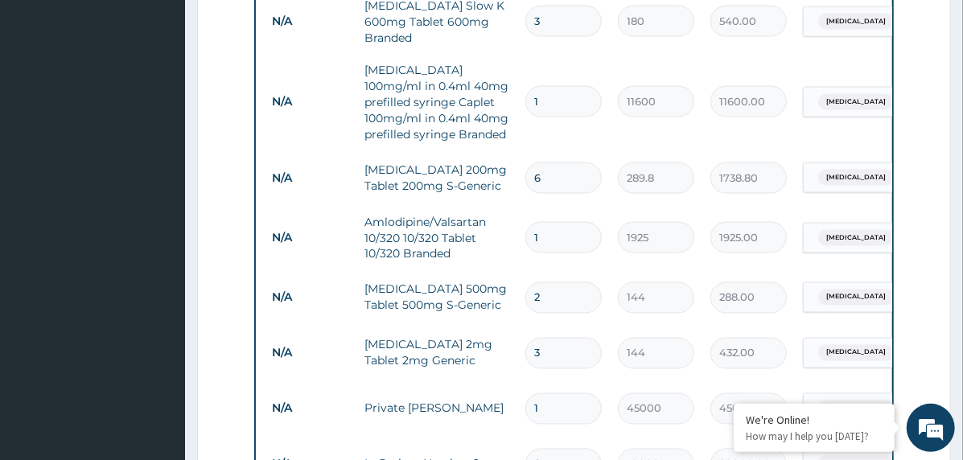
scroll to position [1250, 0]
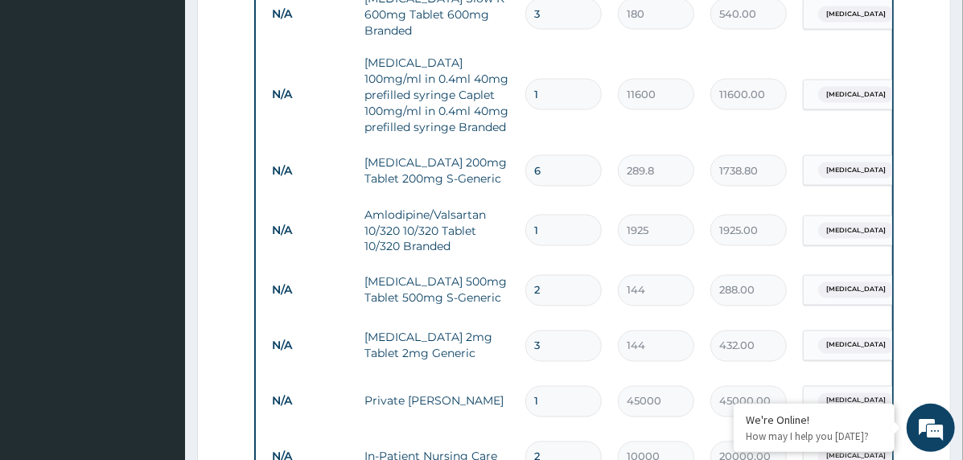
click at [532, 164] on input "6" at bounding box center [563, 170] width 76 height 31
type input "16"
type input "4636.80"
type input "16"
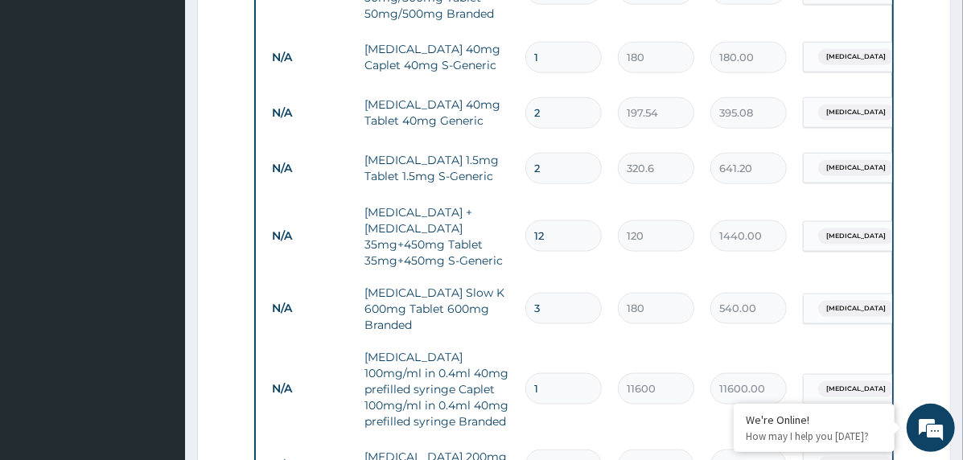
scroll to position [928, 0]
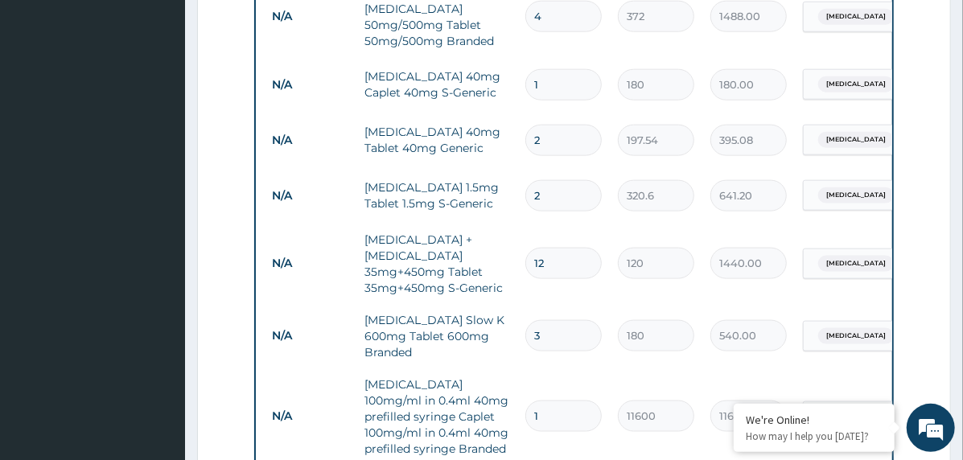
click at [541, 182] on input "2" at bounding box center [563, 195] width 76 height 31
type input "6"
type input "1923.60"
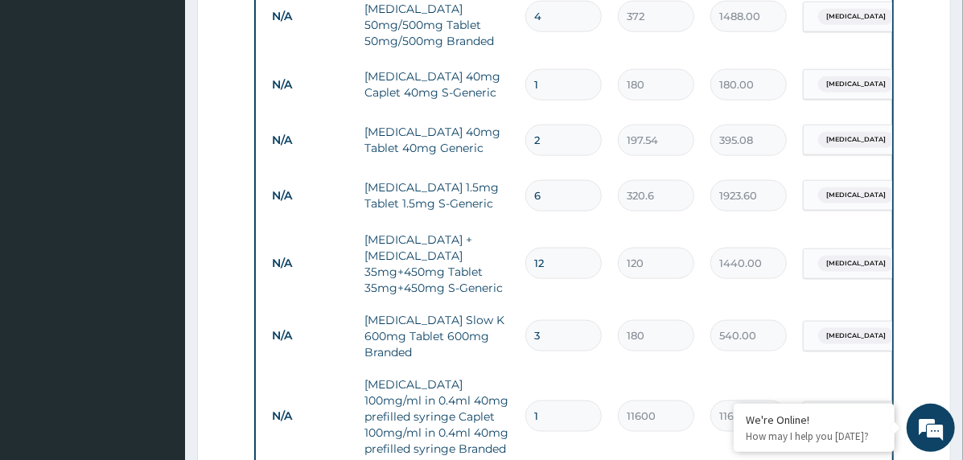
click at [532, 180] on input "6" at bounding box center [563, 195] width 76 height 31
type input "4"
type input "1282.40"
click at [532, 187] on input "4" at bounding box center [563, 195] width 76 height 31
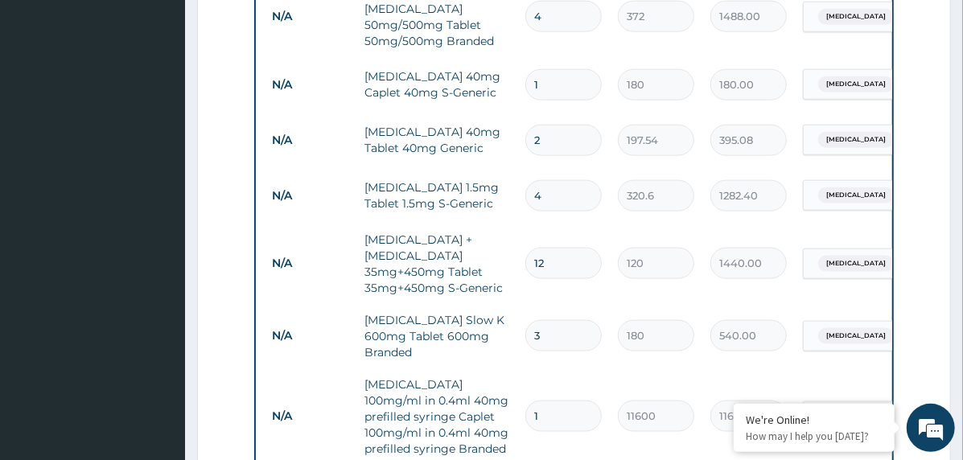
click at [532, 187] on input "4" at bounding box center [563, 195] width 76 height 31
type input "6"
type input "1923.60"
type input "6"
click at [528, 125] on input "2" at bounding box center [563, 140] width 76 height 31
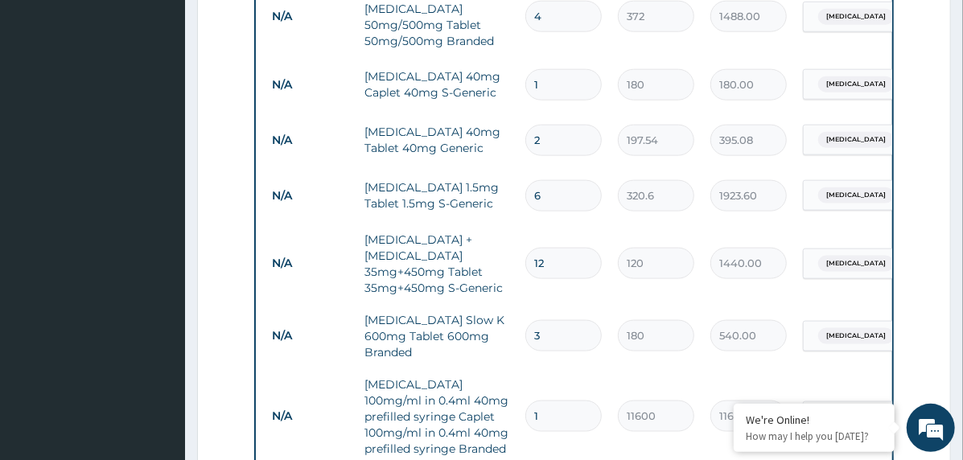
click at [528, 125] on input "2" at bounding box center [563, 140] width 76 height 31
type input "6"
type input "1185.24"
type input "6"
click at [532, 61] on td "1" at bounding box center [563, 84] width 92 height 47
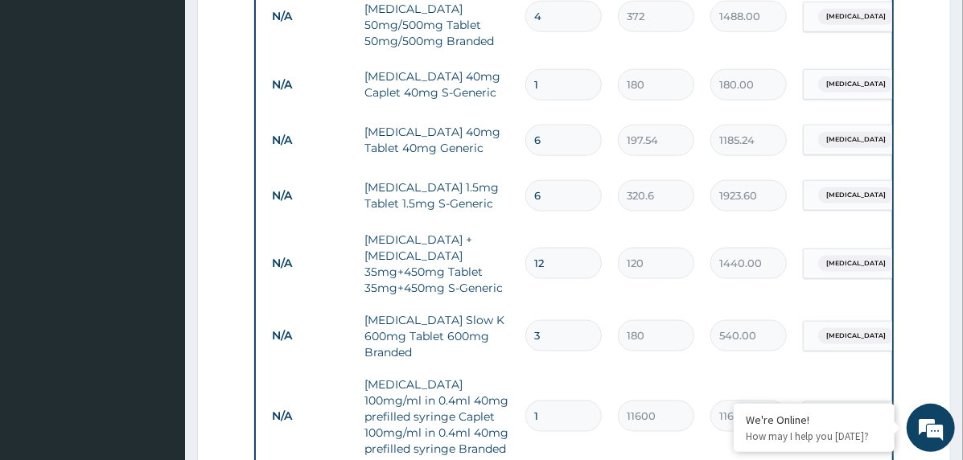
click at [533, 69] on input "1" at bounding box center [563, 84] width 76 height 31
type input "3"
type input "540.00"
type input "3"
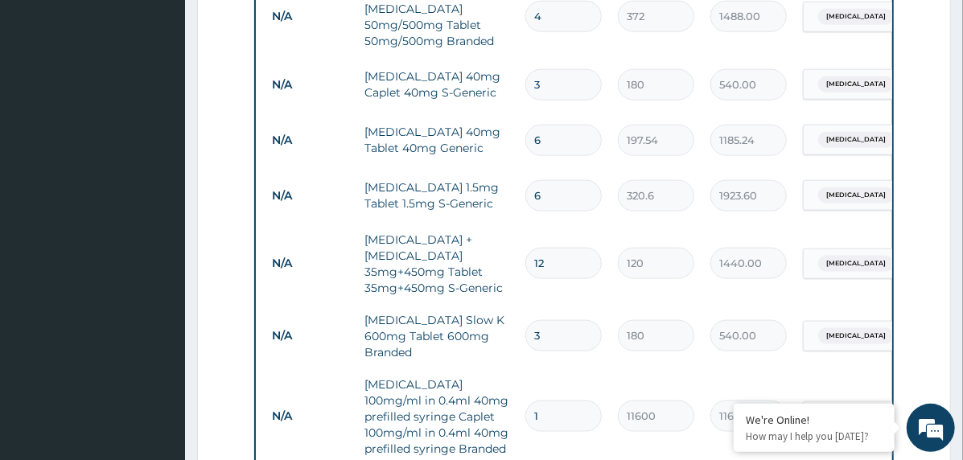
click at [525, 401] on input "1" at bounding box center [563, 416] width 76 height 31
type input "3"
type input "34800.00"
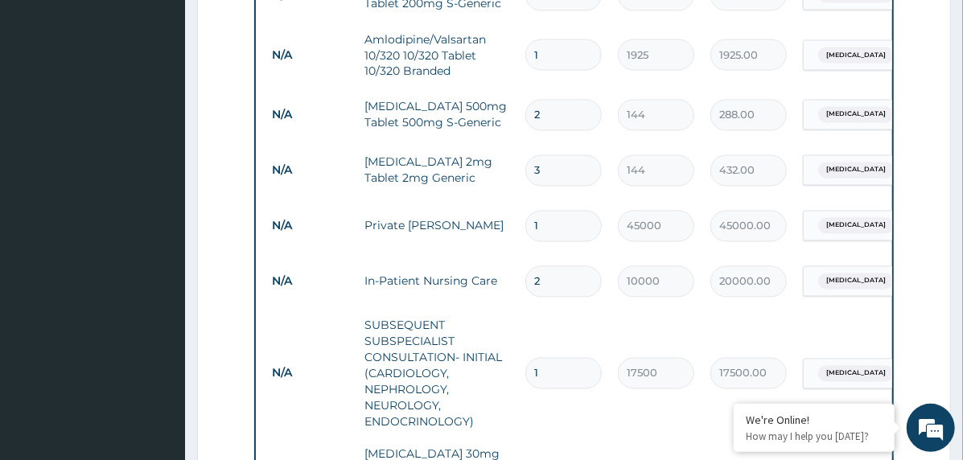
scroll to position [1732, 0]
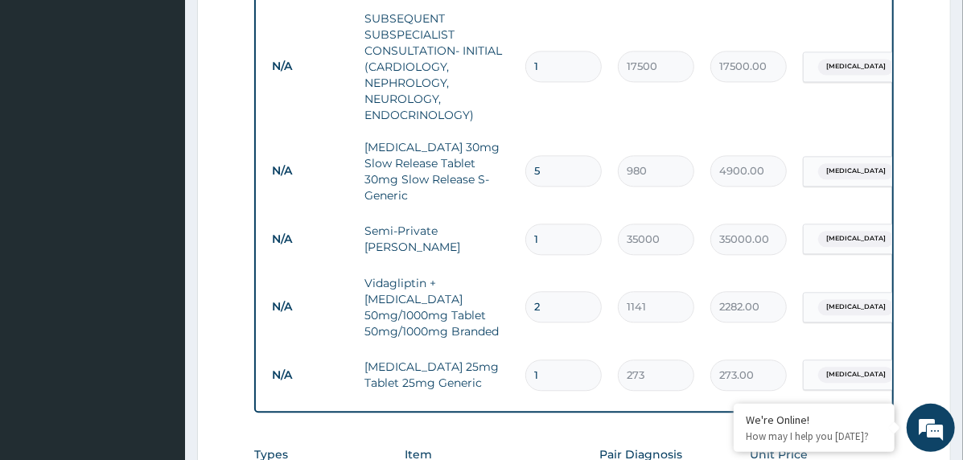
type input "3"
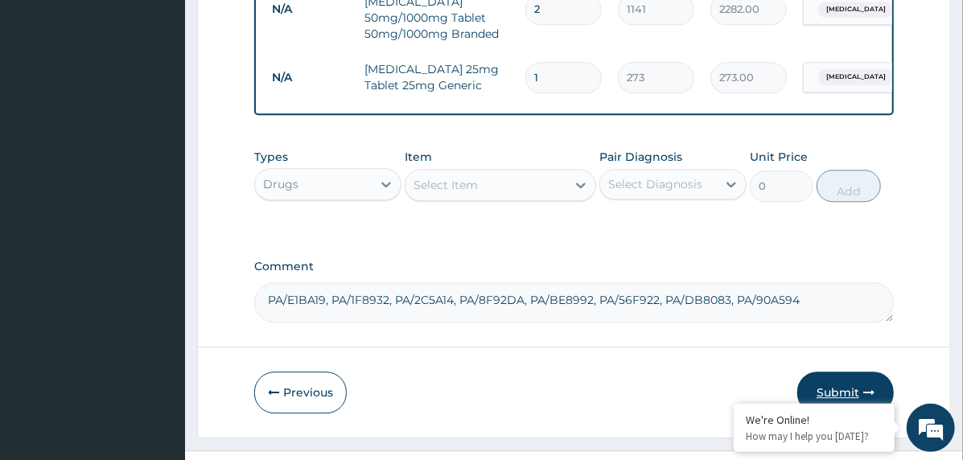
click at [862, 372] on button "Submit" at bounding box center [845, 393] width 97 height 42
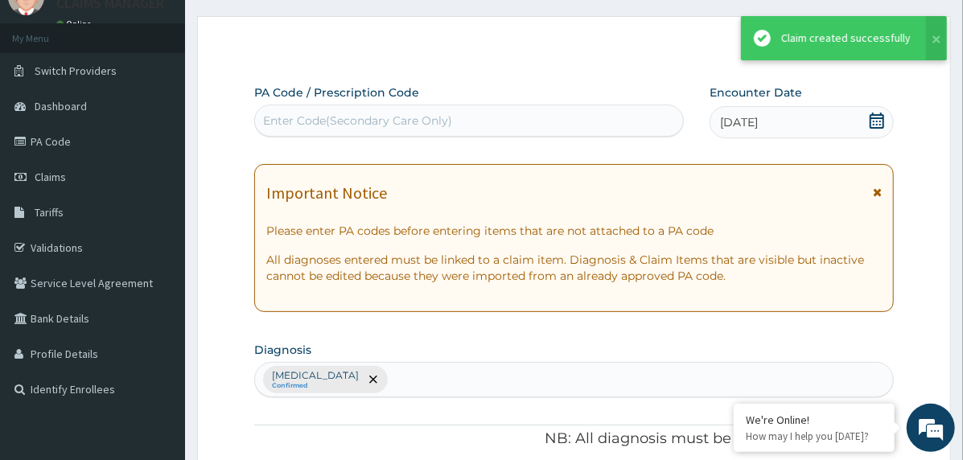
scroll to position [2030, 0]
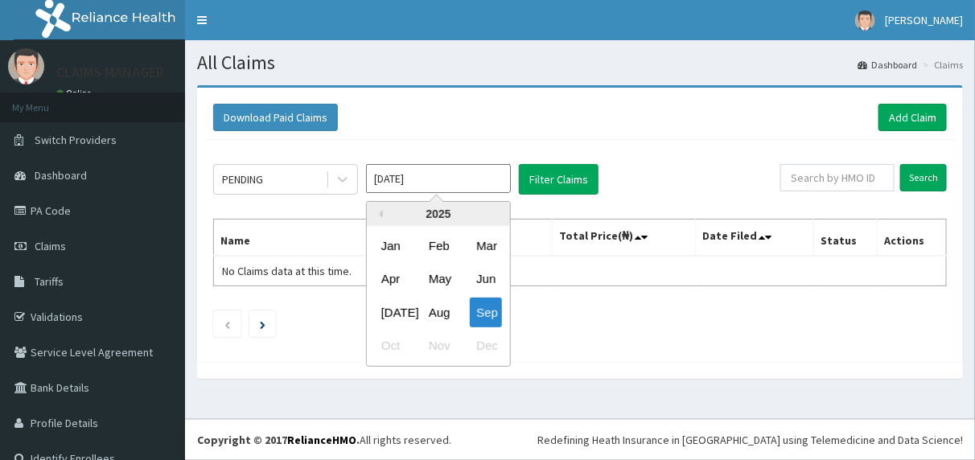
click at [421, 176] on input "[DATE]" at bounding box center [438, 178] width 145 height 29
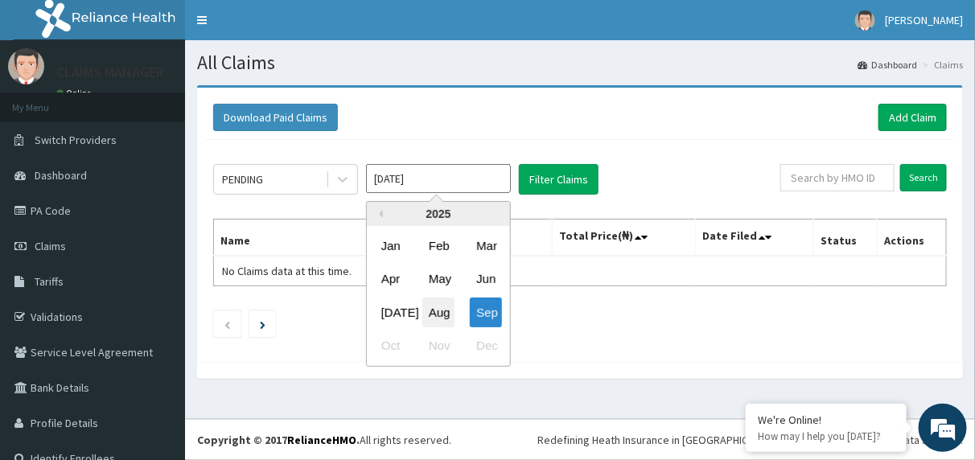
click at [438, 310] on div "Aug" at bounding box center [438, 313] width 32 height 30
type input "[DATE]"
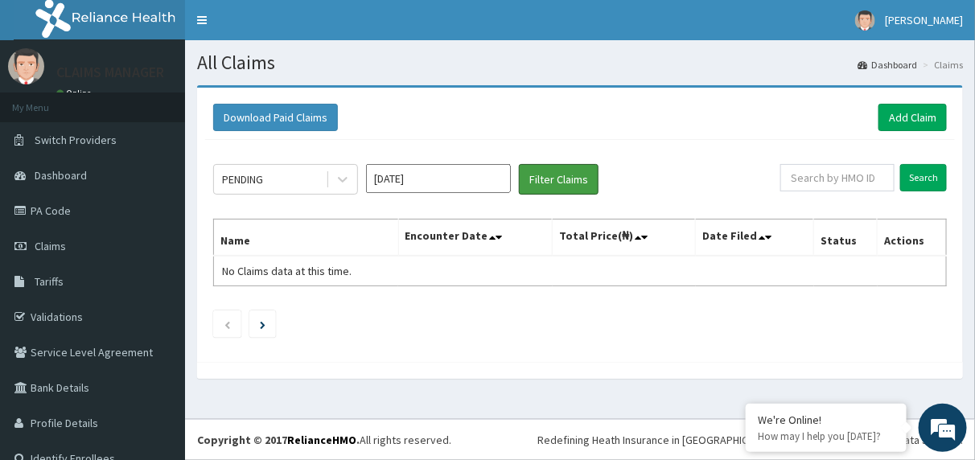
drag, startPoint x: 540, startPoint y: 176, endPoint x: 562, endPoint y: 215, distance: 44.7
click at [540, 176] on button "Filter Claims" at bounding box center [559, 179] width 80 height 31
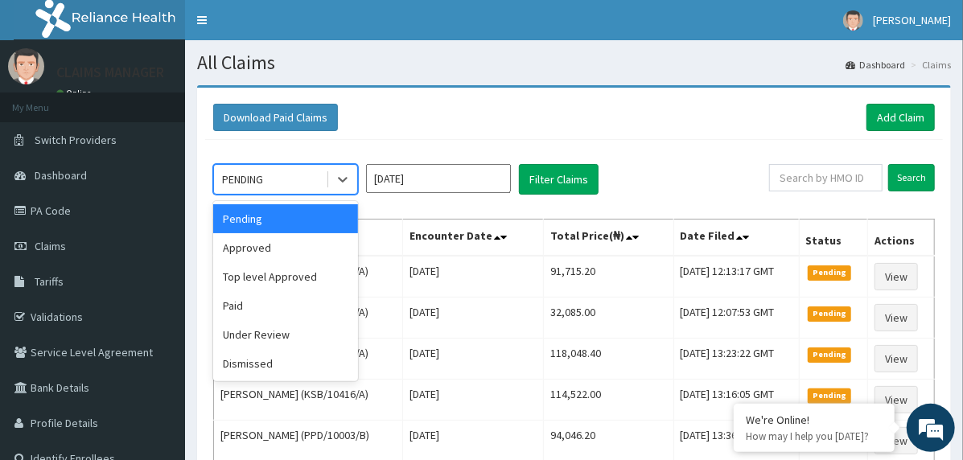
click at [296, 189] on div "PENDING" at bounding box center [270, 179] width 112 height 26
click at [265, 327] on div "Under Review" at bounding box center [285, 334] width 145 height 29
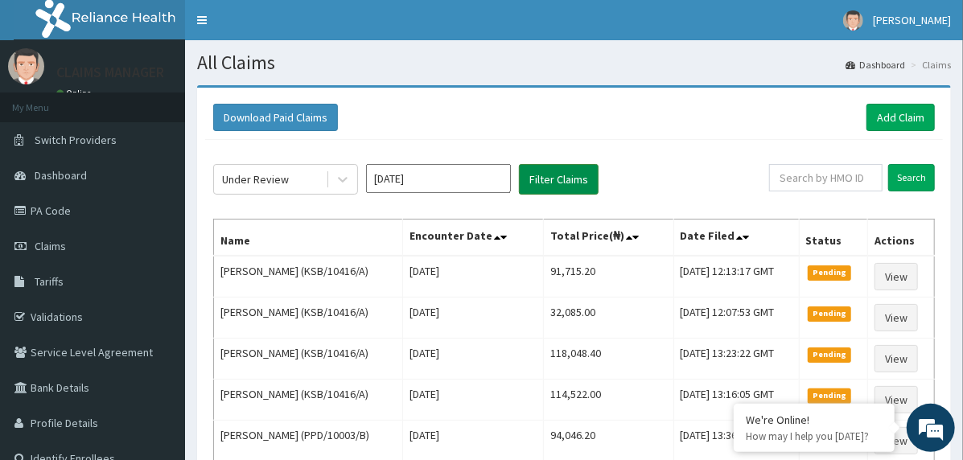
click at [554, 177] on button "Filter Claims" at bounding box center [559, 179] width 80 height 31
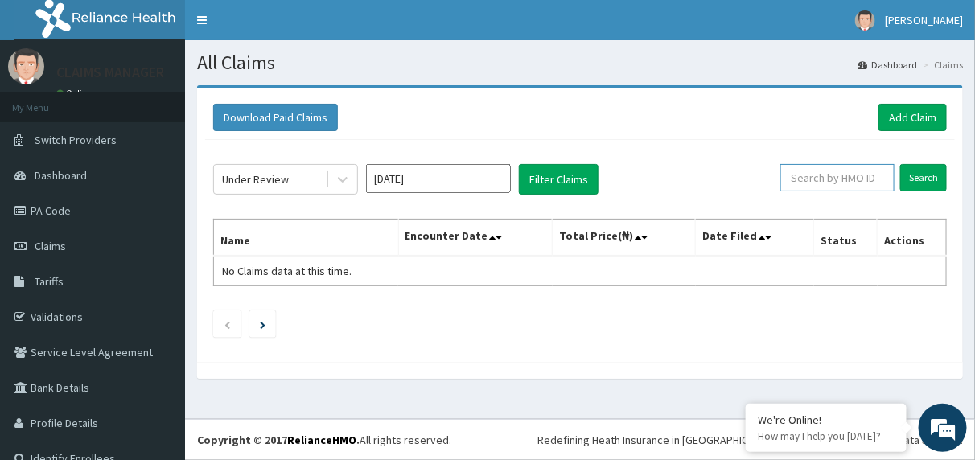
click at [861, 177] on input "text" at bounding box center [837, 177] width 114 height 27
paste input "GAC/10017/A"
type input "GAC/10017/A"
click at [921, 179] on input "Search" at bounding box center [923, 177] width 47 height 27
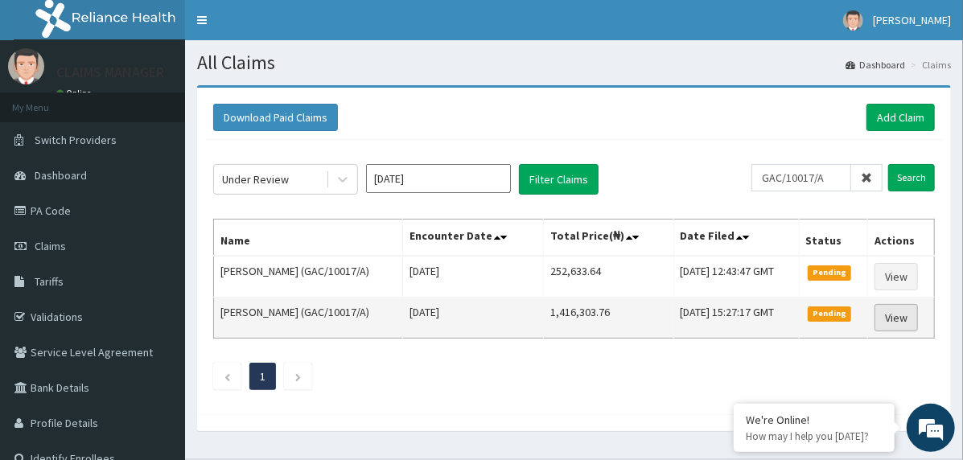
click at [918, 316] on link "View" at bounding box center [895, 317] width 43 height 27
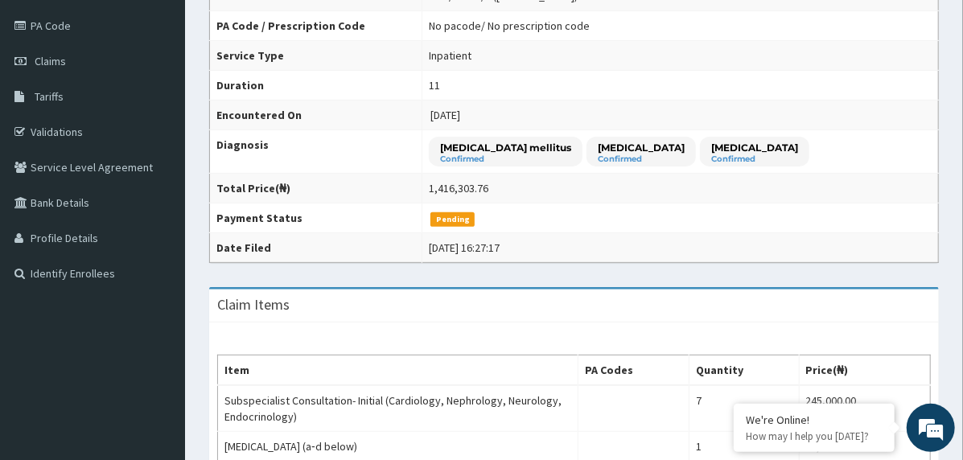
scroll to position [161, 0]
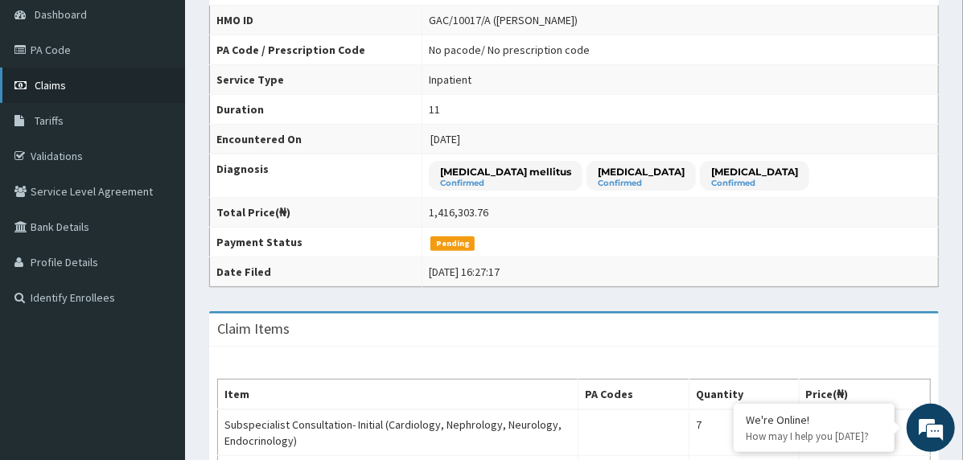
click at [92, 85] on link "Claims" at bounding box center [92, 85] width 185 height 35
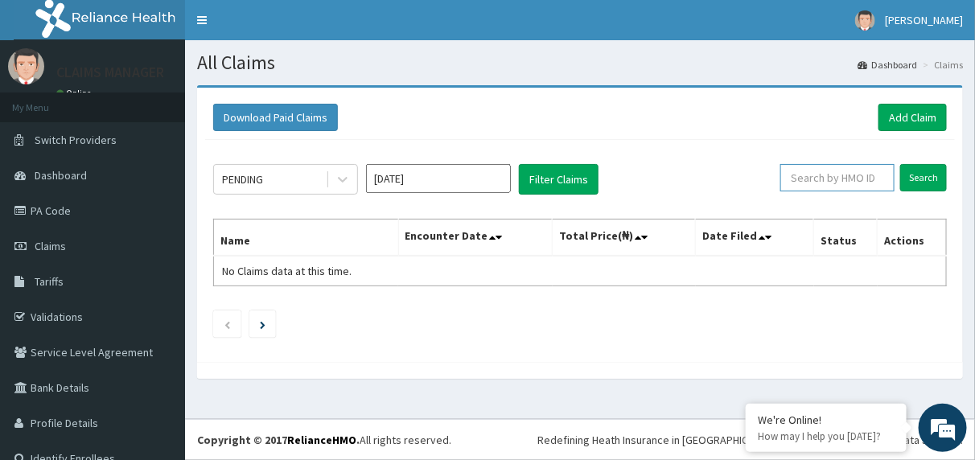
click at [820, 174] on input "text" at bounding box center [837, 177] width 114 height 27
paste input "GAC/10017/A"
type input "GAC/10017/A"
click at [903, 175] on input "Search" at bounding box center [923, 177] width 47 height 27
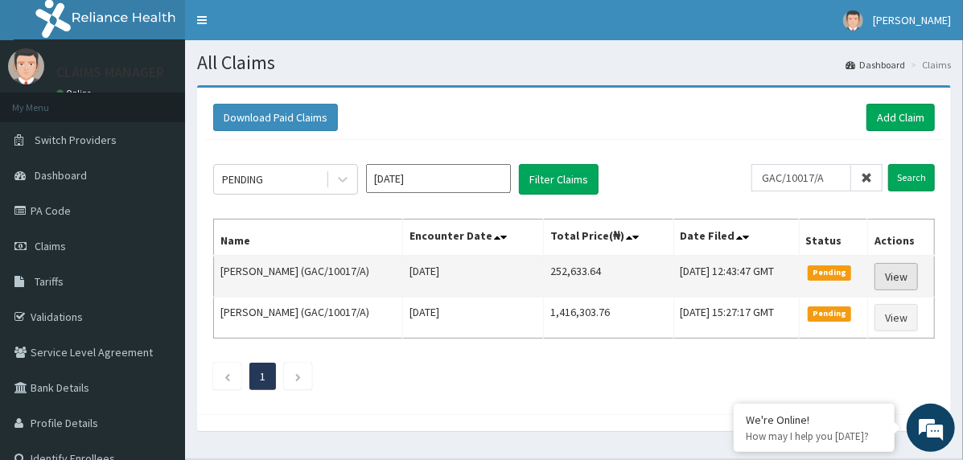
click at [905, 279] on link "View" at bounding box center [895, 276] width 43 height 27
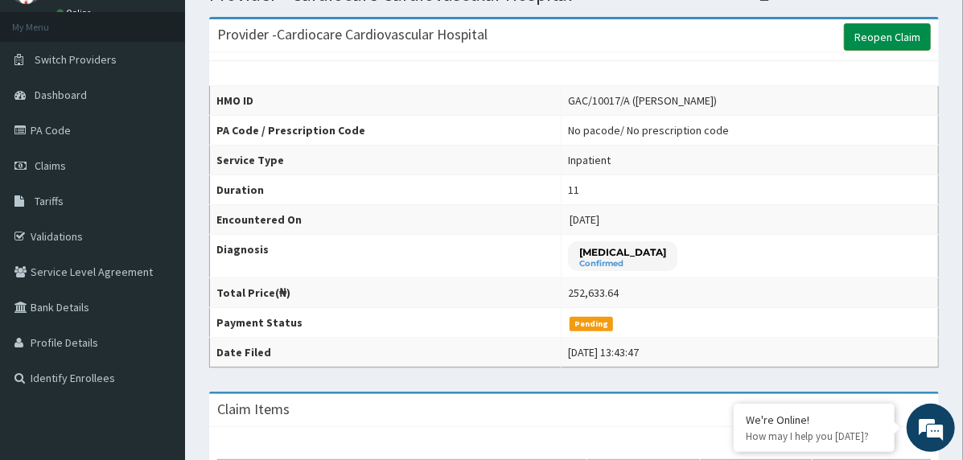
click at [881, 38] on link "Reopen Claim" at bounding box center [887, 36] width 87 height 27
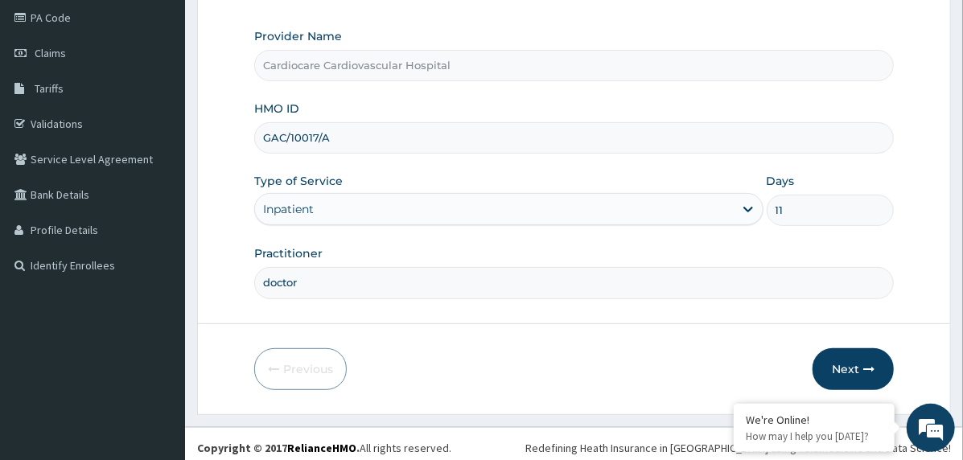
scroll to position [199, 0]
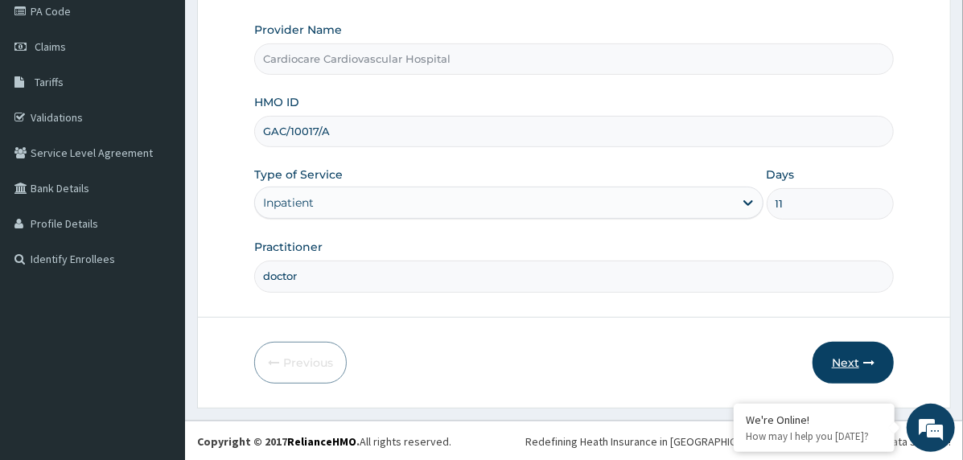
click at [829, 359] on button "Next" at bounding box center [852, 363] width 81 height 42
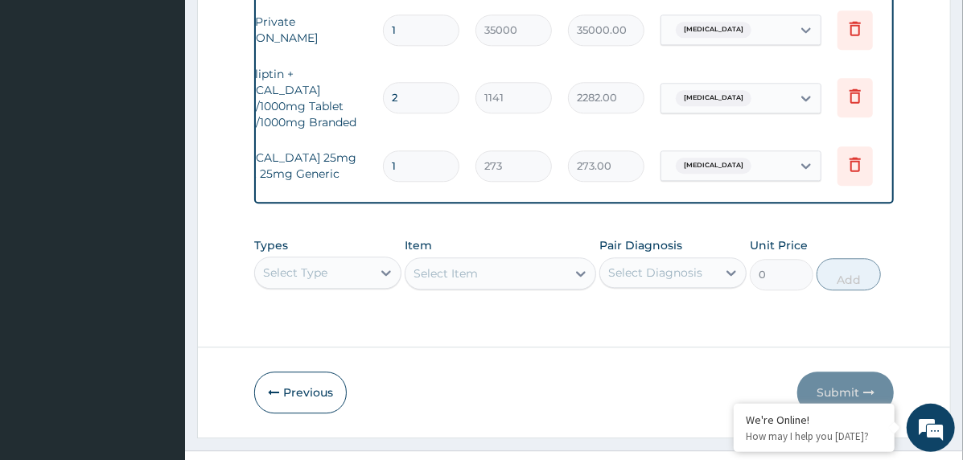
scroll to position [0, 167]
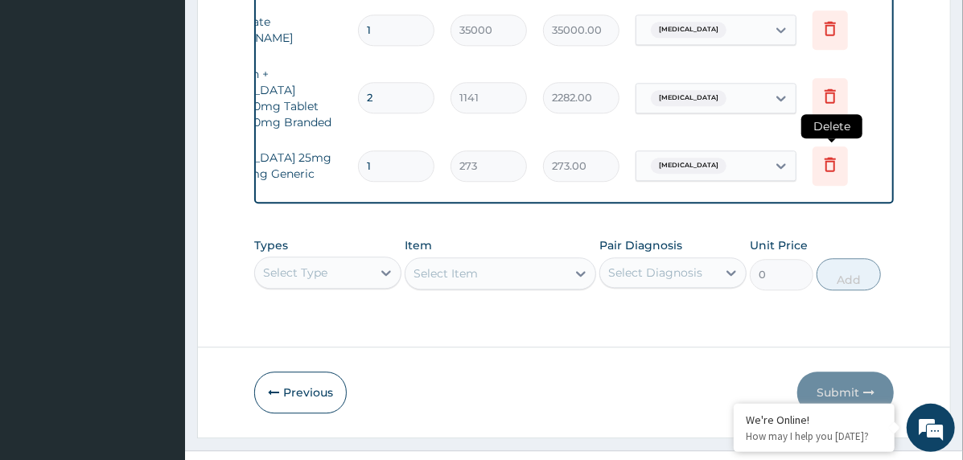
click at [821, 154] on icon at bounding box center [829, 163] width 19 height 19
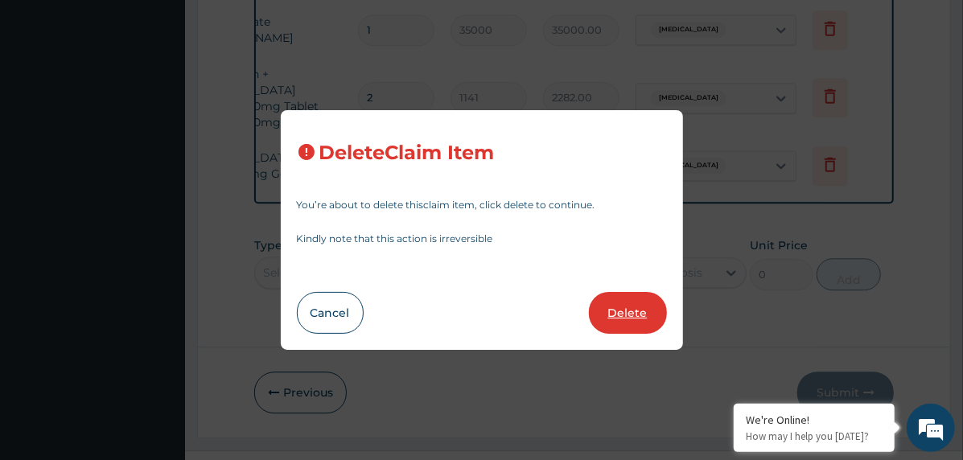
click at [623, 300] on button "Delete" at bounding box center [628, 313] width 78 height 42
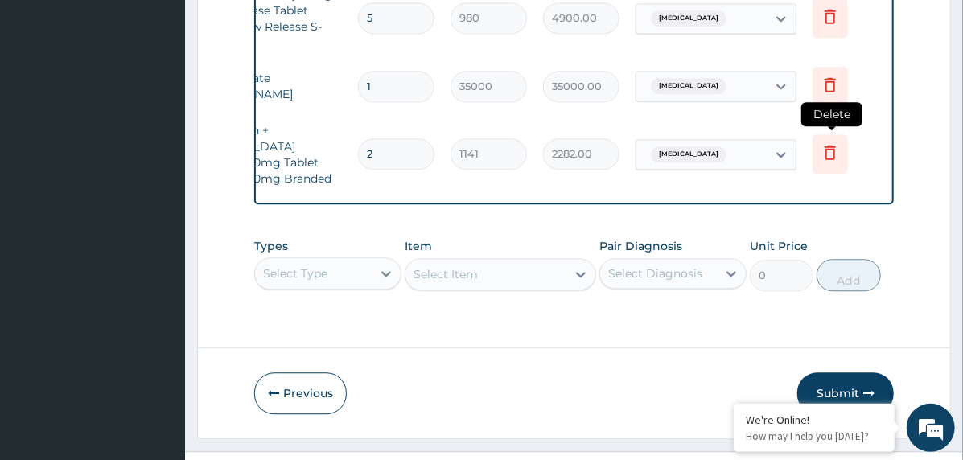
click at [839, 142] on icon at bounding box center [829, 151] width 19 height 19
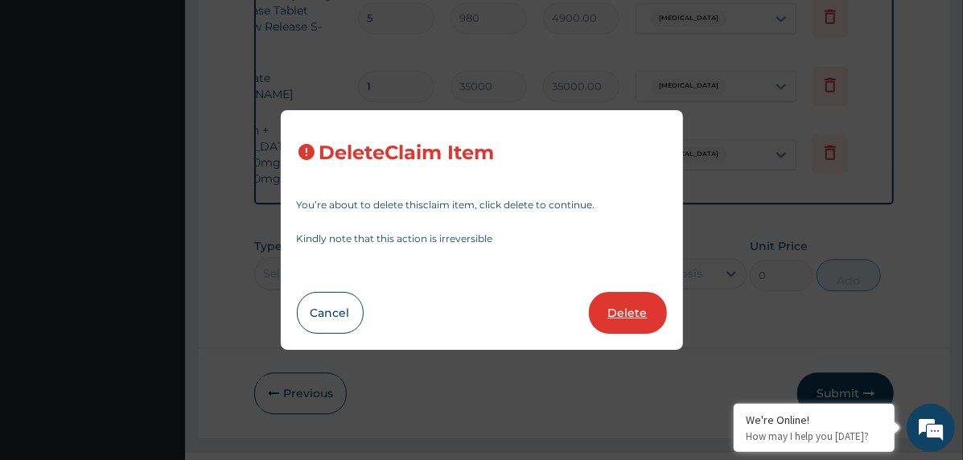
click at [620, 312] on button "Delete" at bounding box center [628, 313] width 78 height 42
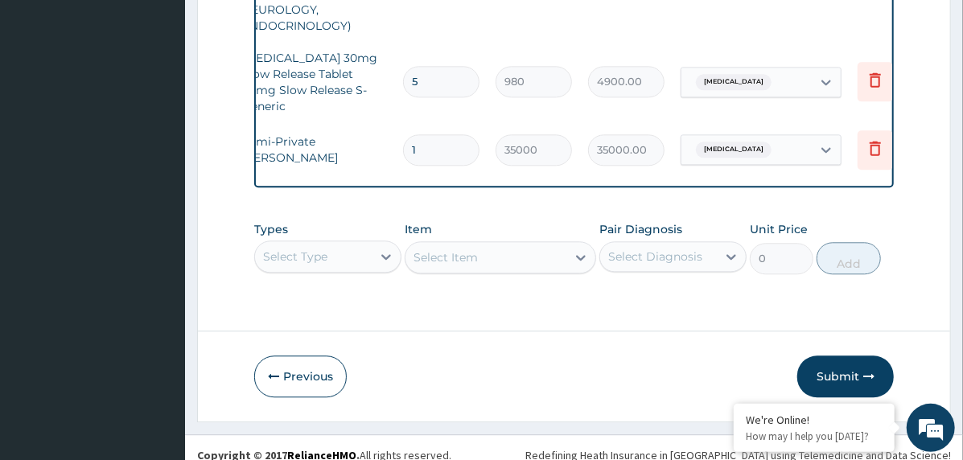
scroll to position [0, 130]
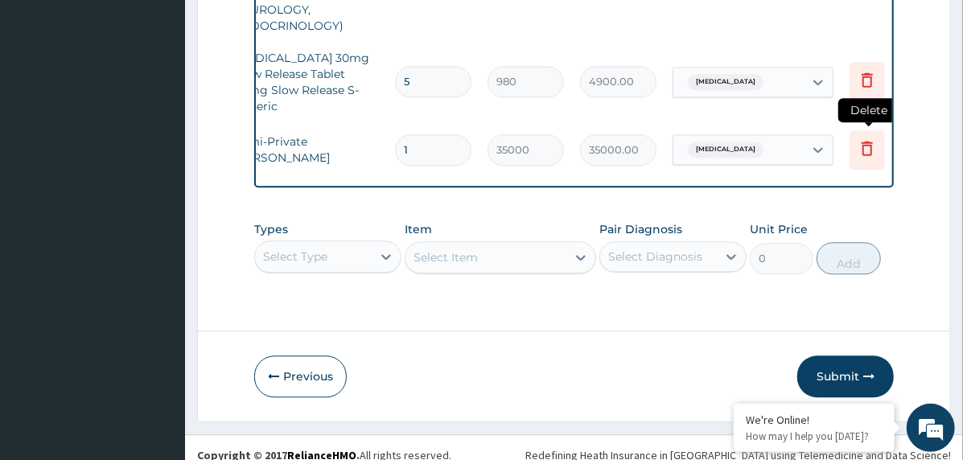
click at [864, 138] on icon at bounding box center [866, 147] width 19 height 19
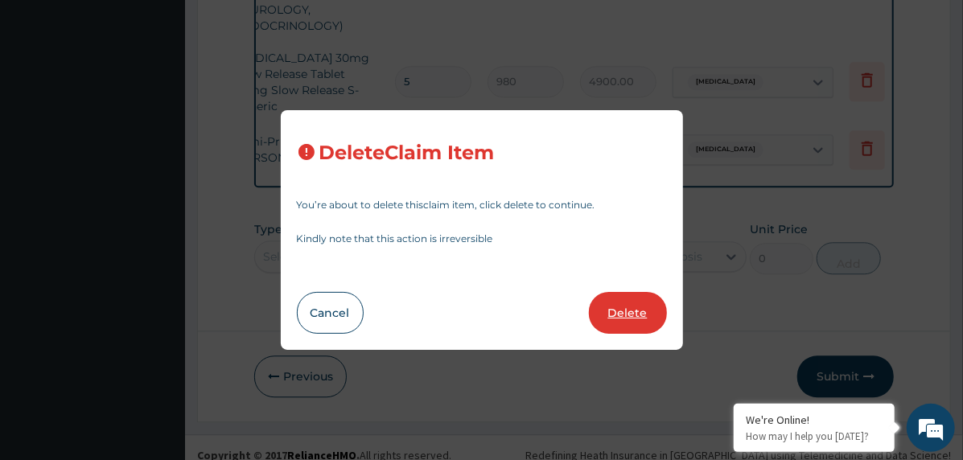
click at [638, 321] on button "Delete" at bounding box center [628, 313] width 78 height 42
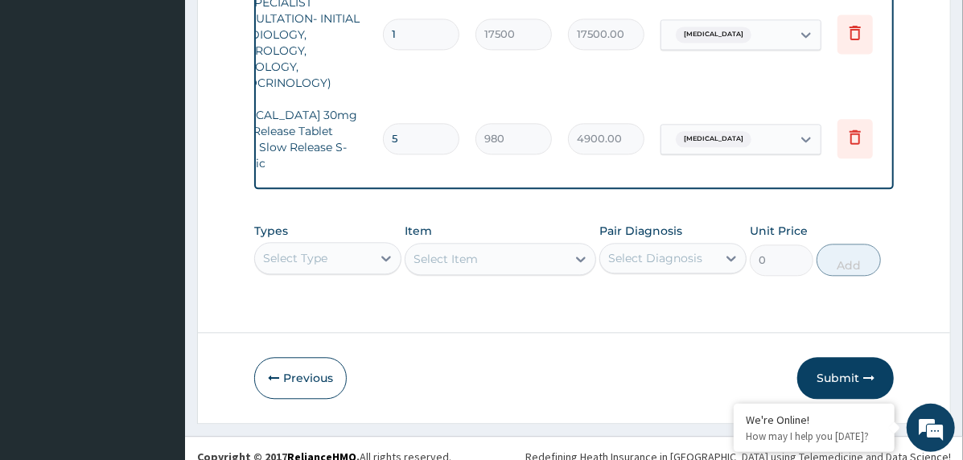
scroll to position [0, 145]
click at [848, 130] on icon at bounding box center [852, 137] width 11 height 14
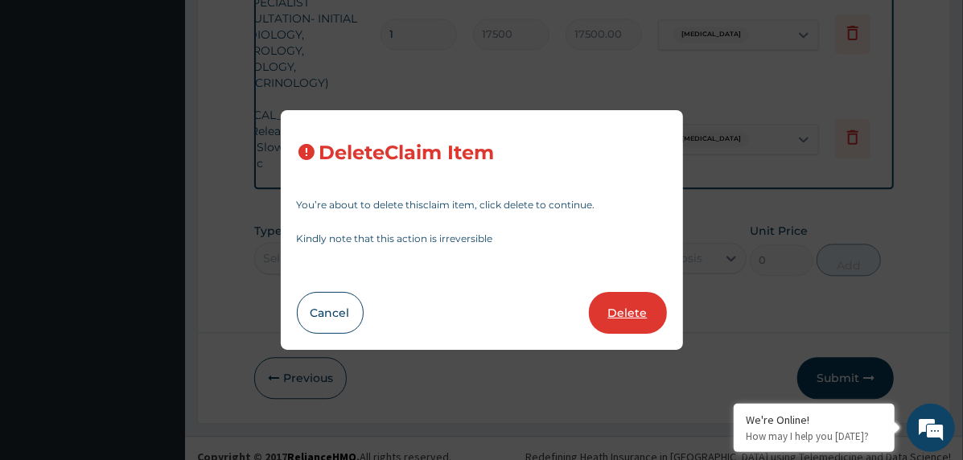
click at [650, 314] on button "Delete" at bounding box center [628, 313] width 78 height 42
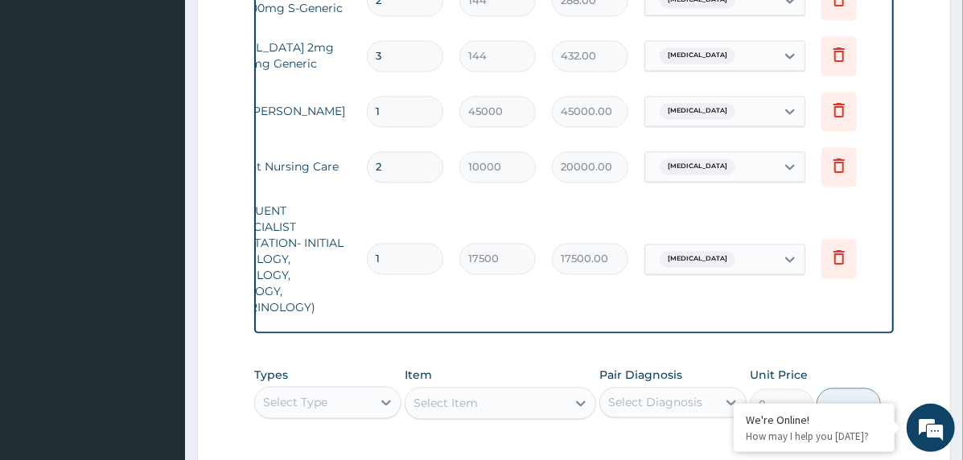
scroll to position [0, 167]
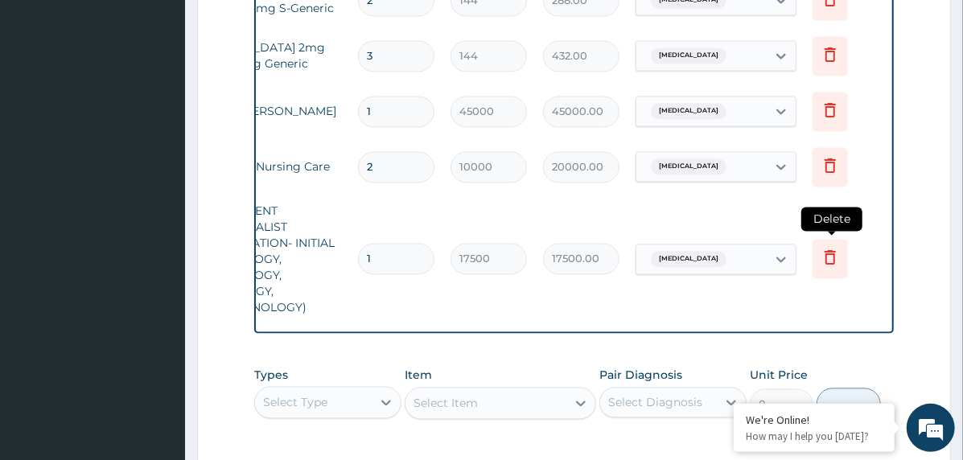
click at [832, 248] on icon at bounding box center [829, 256] width 19 height 19
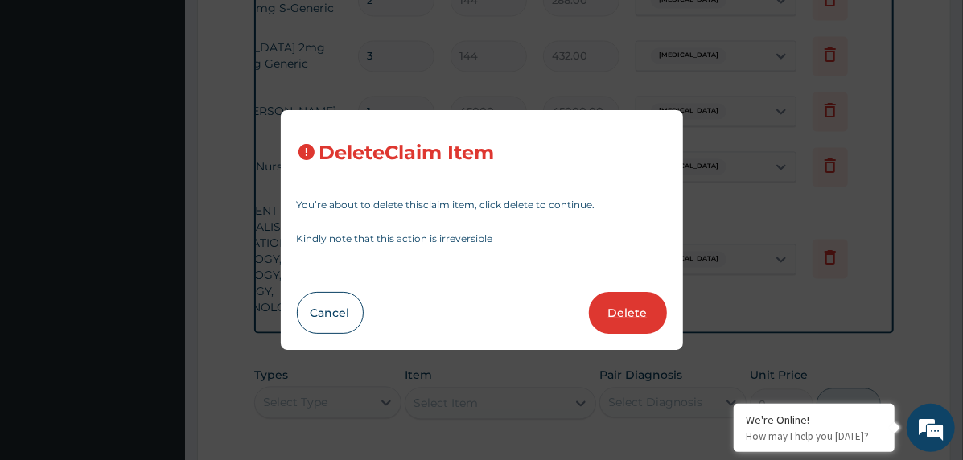
click at [607, 302] on button "Delete" at bounding box center [628, 313] width 78 height 42
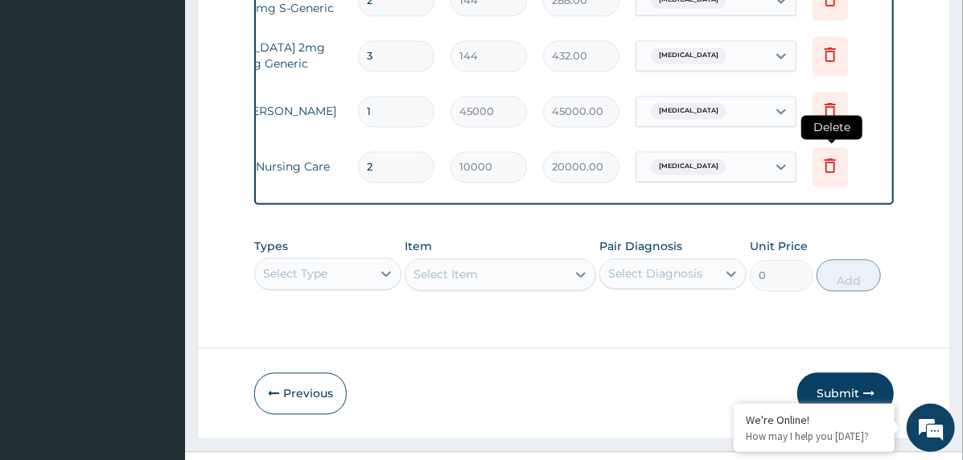
click at [816, 158] on icon at bounding box center [829, 166] width 35 height 39
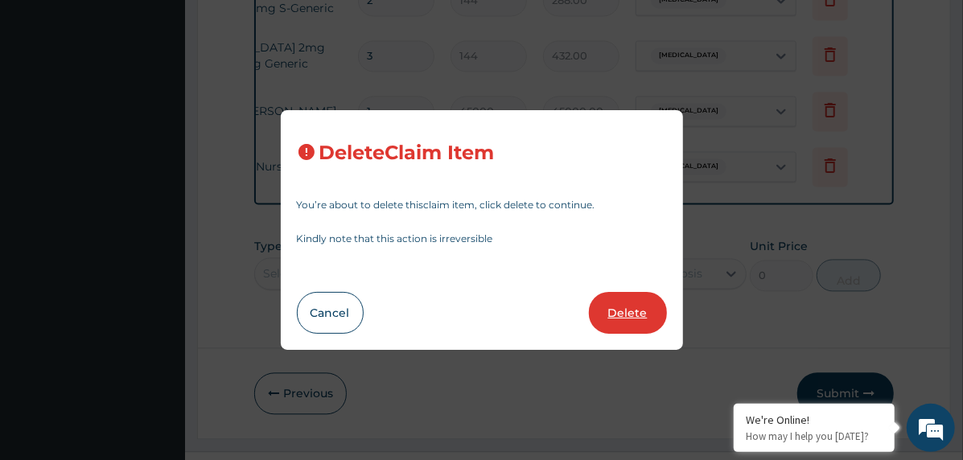
click at [614, 315] on button "Delete" at bounding box center [628, 313] width 78 height 42
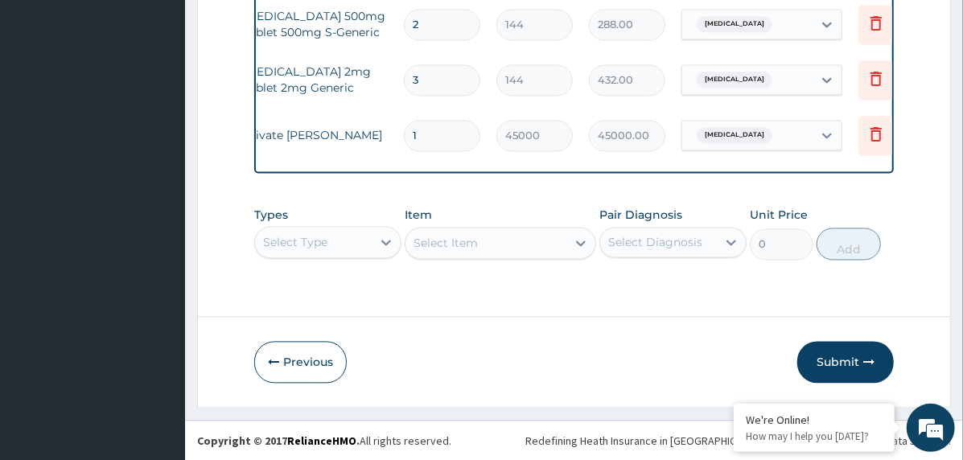
scroll to position [0, 125]
click at [866, 130] on icon at bounding box center [872, 135] width 35 height 39
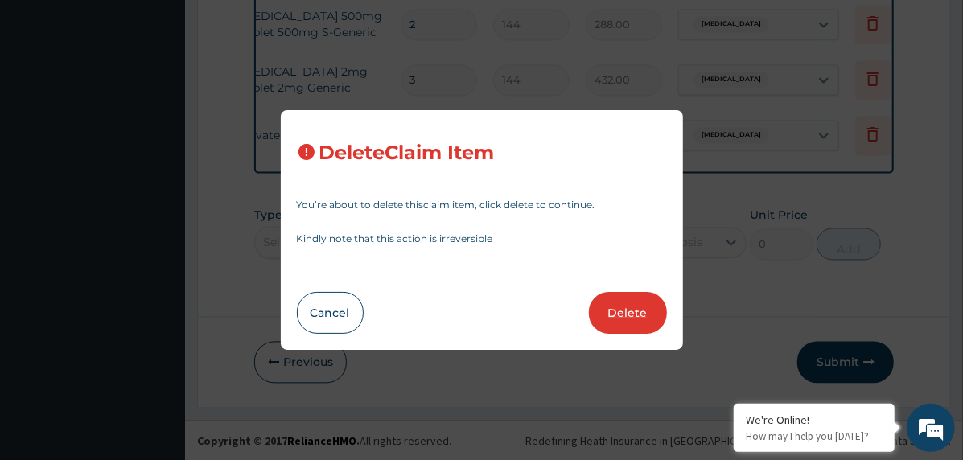
click at [651, 305] on button "Delete" at bounding box center [628, 313] width 78 height 42
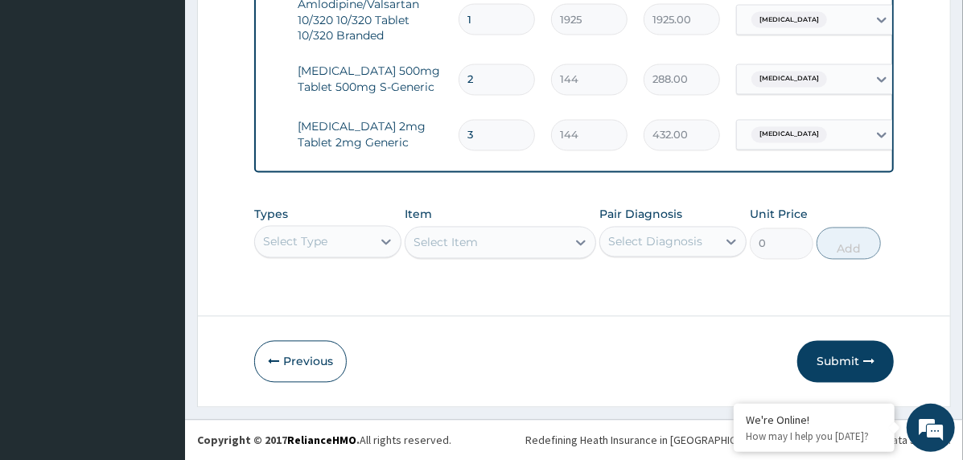
scroll to position [0, 167]
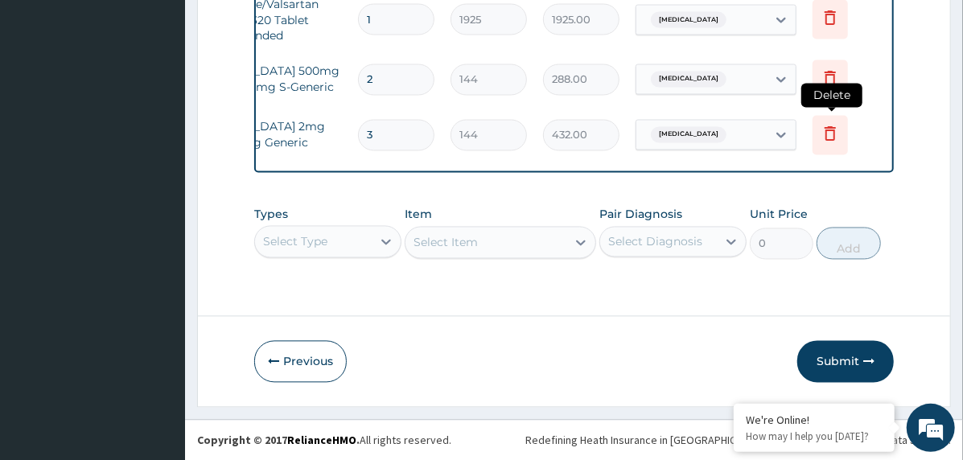
click at [821, 124] on icon at bounding box center [829, 133] width 19 height 19
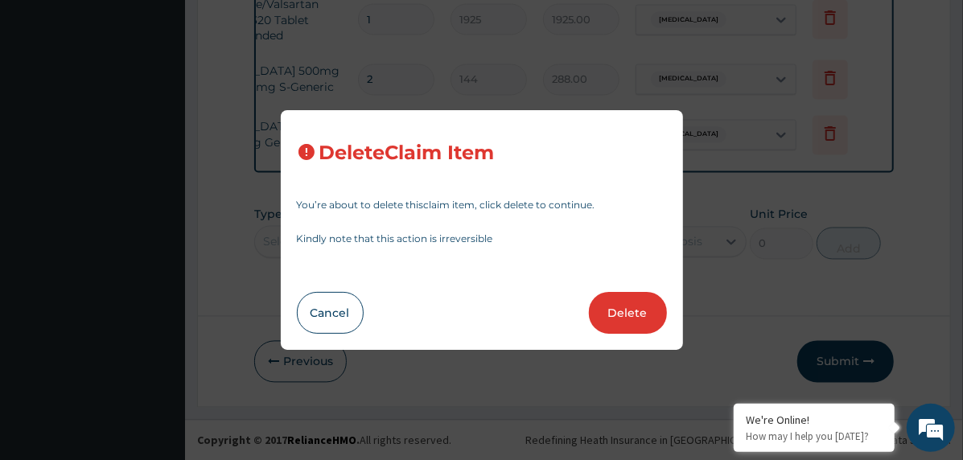
drag, startPoint x: 644, startPoint y: 295, endPoint x: 642, endPoint y: 306, distance: 11.5
click at [643, 302] on button "Delete" at bounding box center [628, 313] width 78 height 42
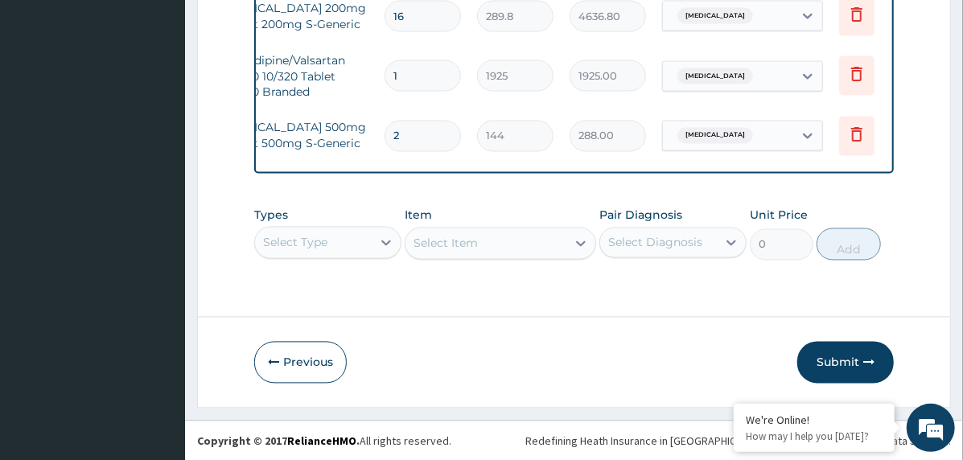
scroll to position [0, 142]
click at [854, 129] on icon at bounding box center [854, 134] width 19 height 19
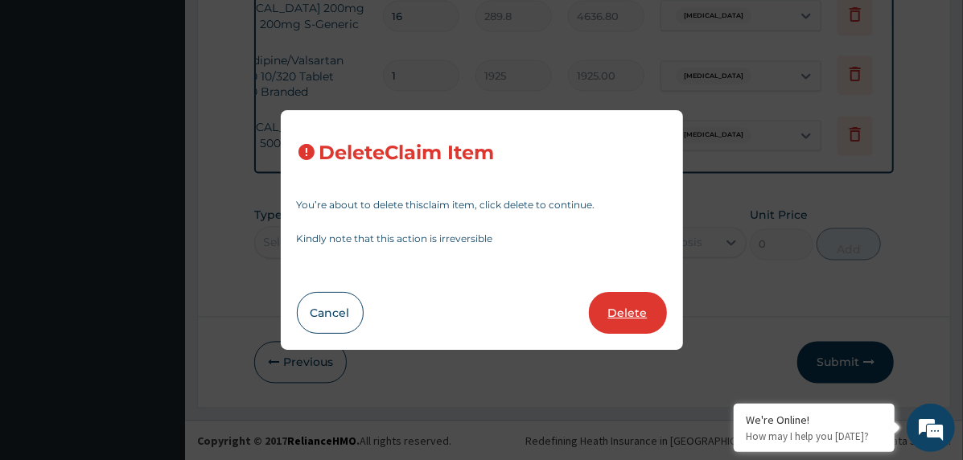
click at [626, 306] on button "Delete" at bounding box center [628, 313] width 78 height 42
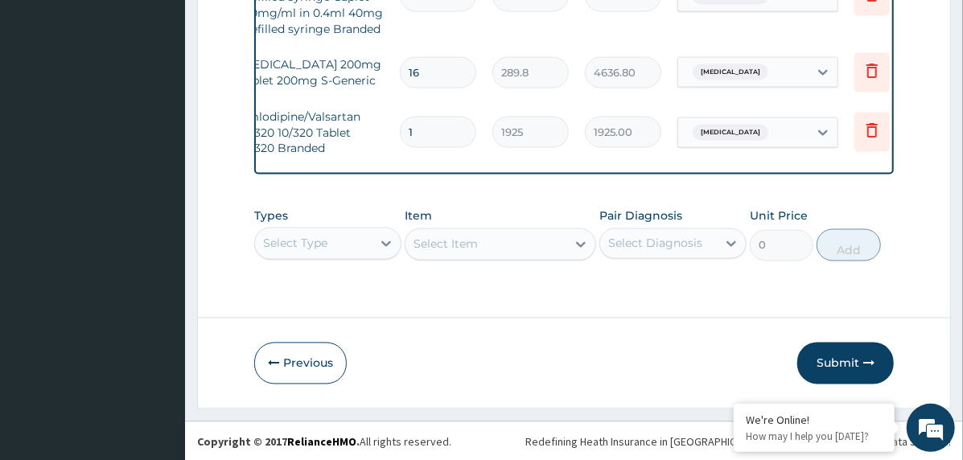
scroll to position [0, 135]
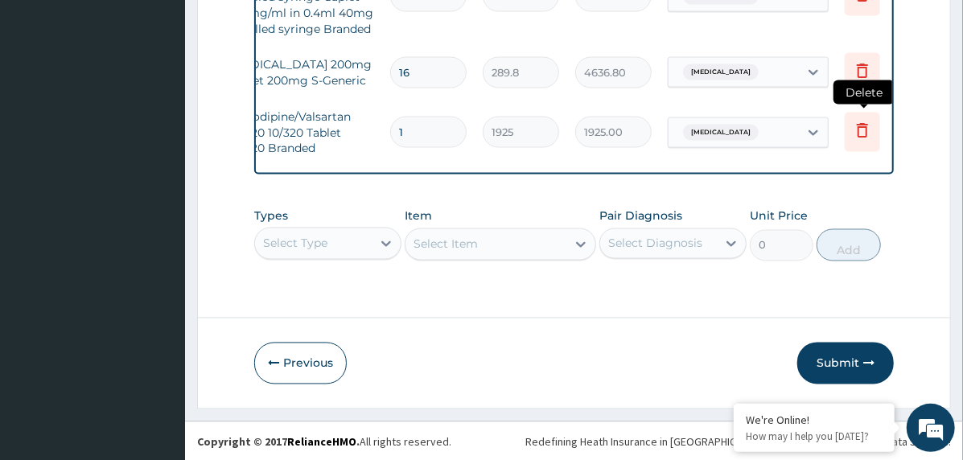
click at [857, 124] on icon at bounding box center [862, 131] width 11 height 14
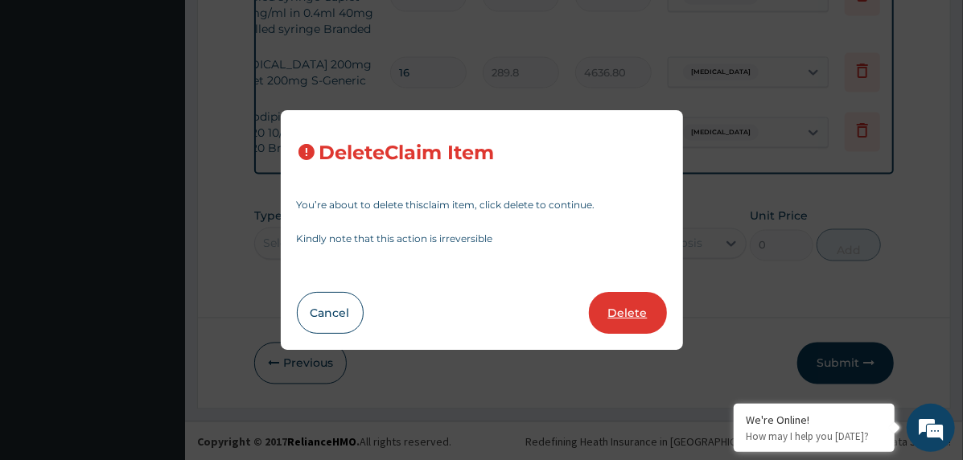
click at [606, 317] on button "Delete" at bounding box center [628, 313] width 78 height 42
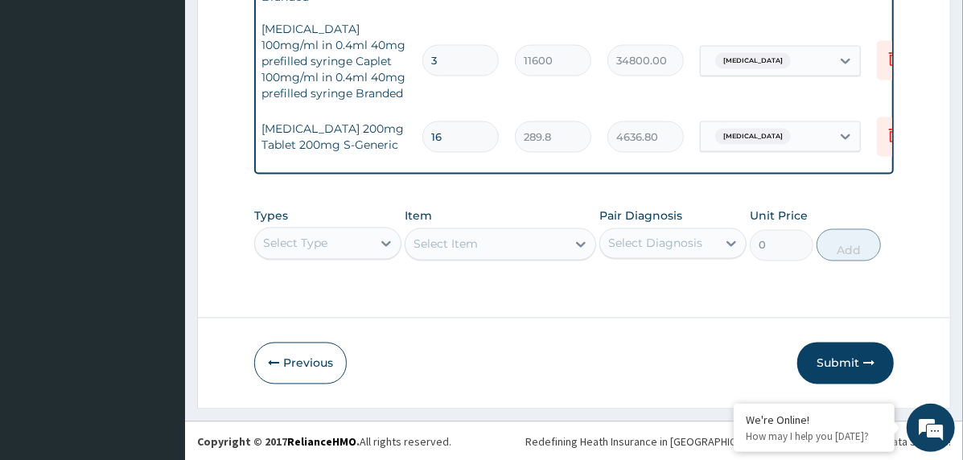
scroll to position [0, 155]
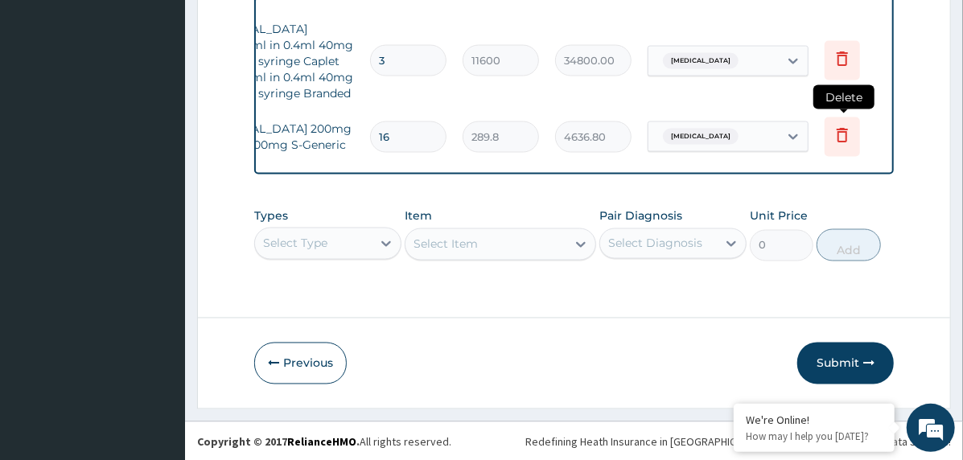
click at [840, 125] on icon at bounding box center [841, 134] width 19 height 19
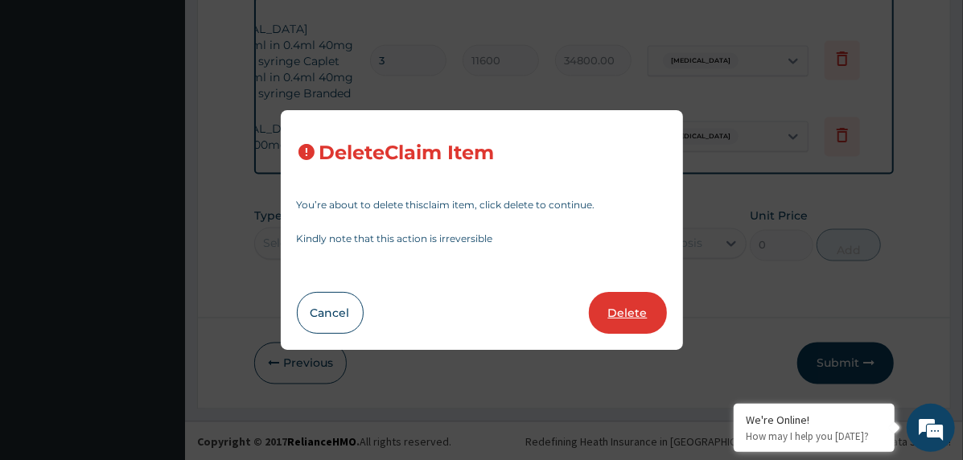
click at [643, 307] on button "Delete" at bounding box center [628, 313] width 78 height 42
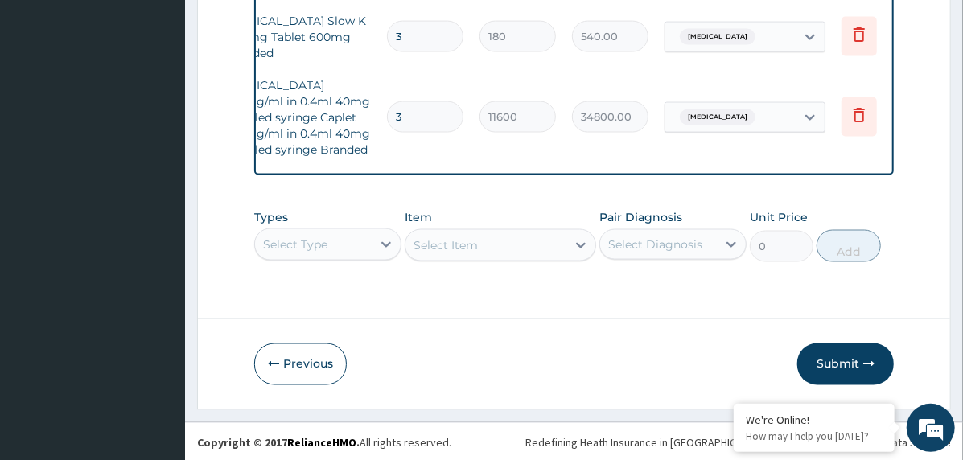
scroll to position [0, 165]
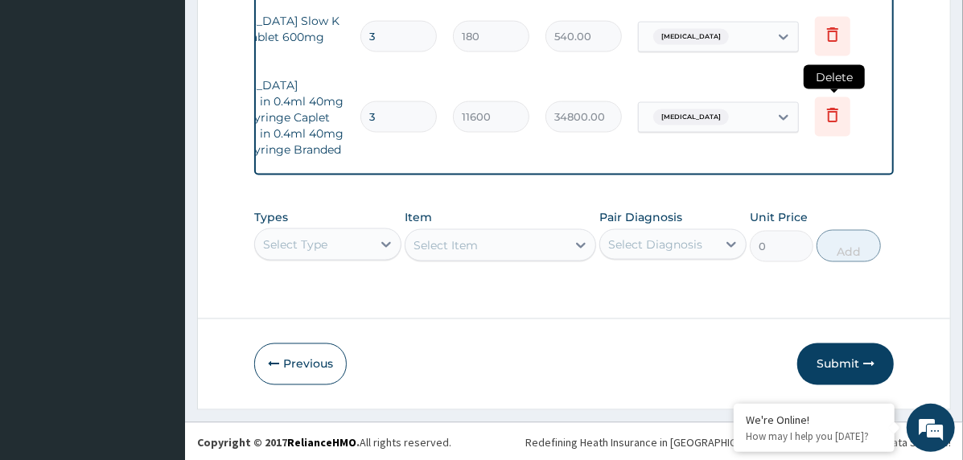
click at [829, 109] on icon at bounding box center [832, 116] width 11 height 14
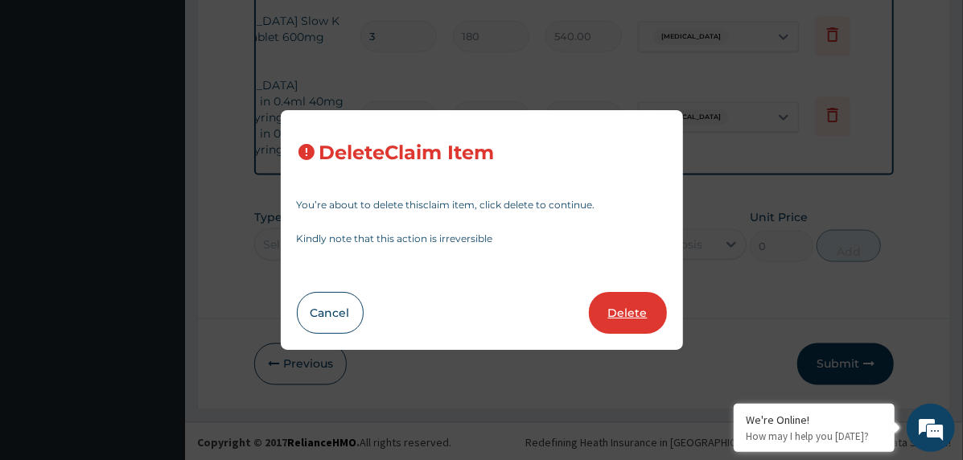
click at [603, 299] on button "Delete" at bounding box center [628, 313] width 78 height 42
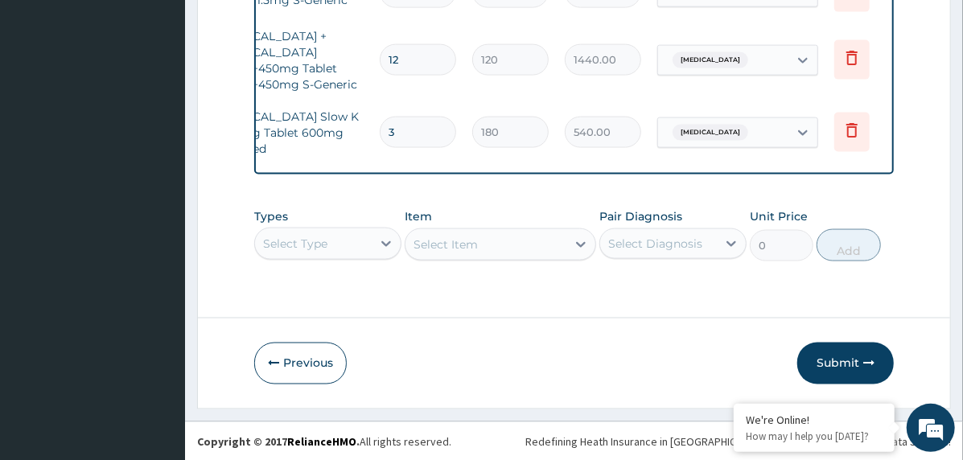
scroll to position [0, 167]
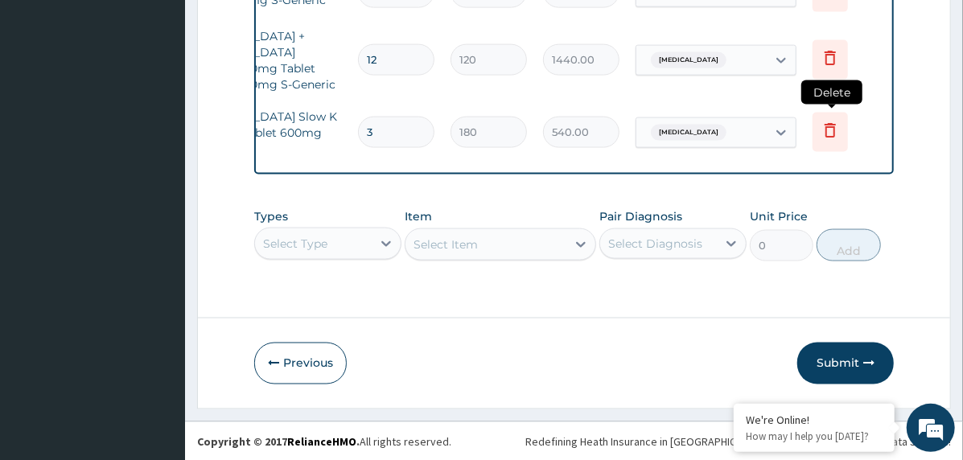
click at [829, 121] on icon at bounding box center [829, 130] width 19 height 19
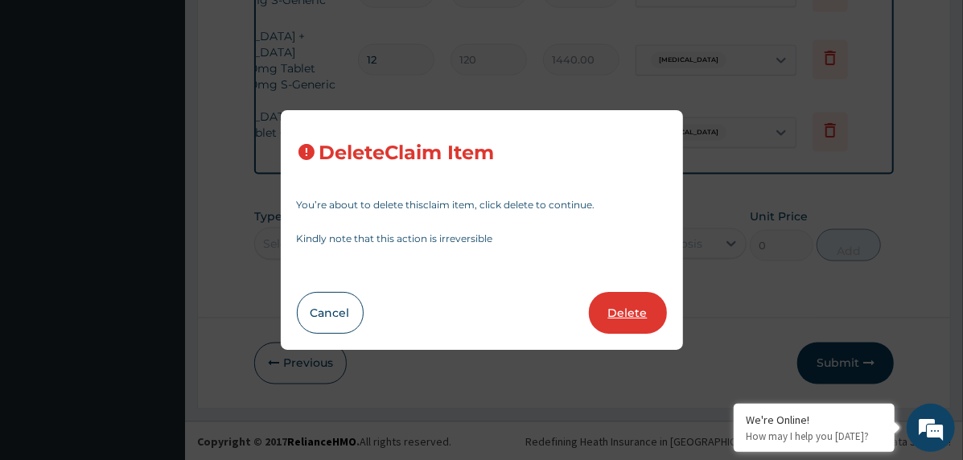
click at [610, 306] on button "Delete" at bounding box center [628, 313] width 78 height 42
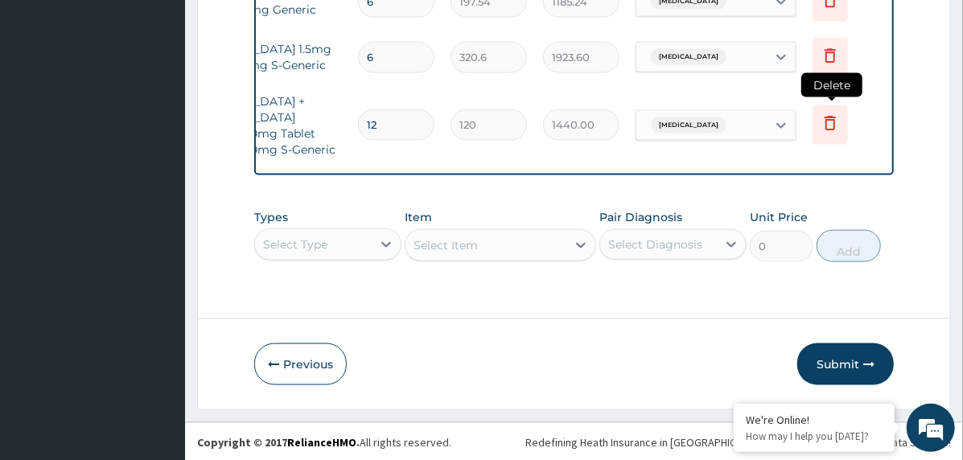
click at [827, 113] on icon at bounding box center [829, 122] width 19 height 19
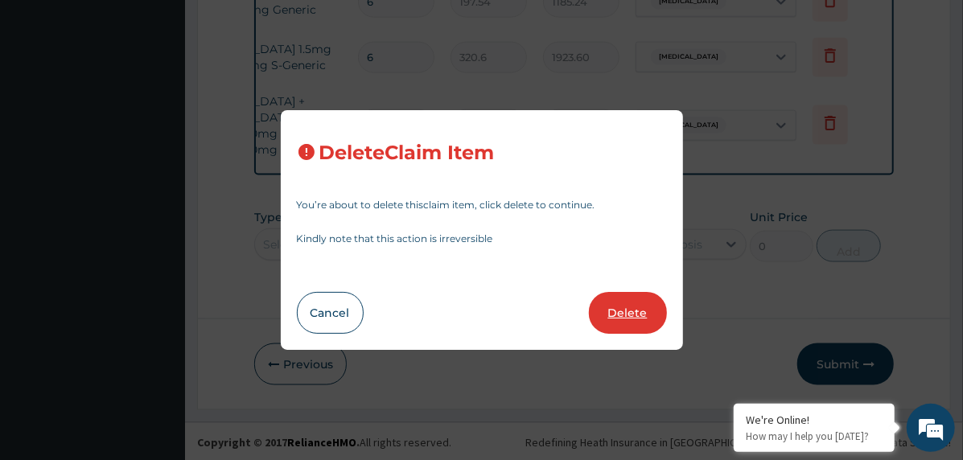
click at [630, 321] on button "Delete" at bounding box center [628, 313] width 78 height 42
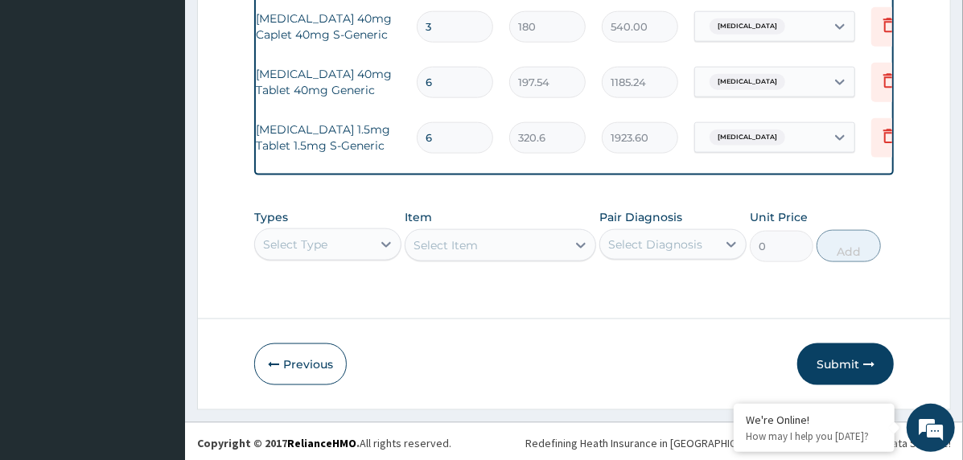
scroll to position [0, 112]
click at [874, 128] on icon at bounding box center [885, 137] width 35 height 39
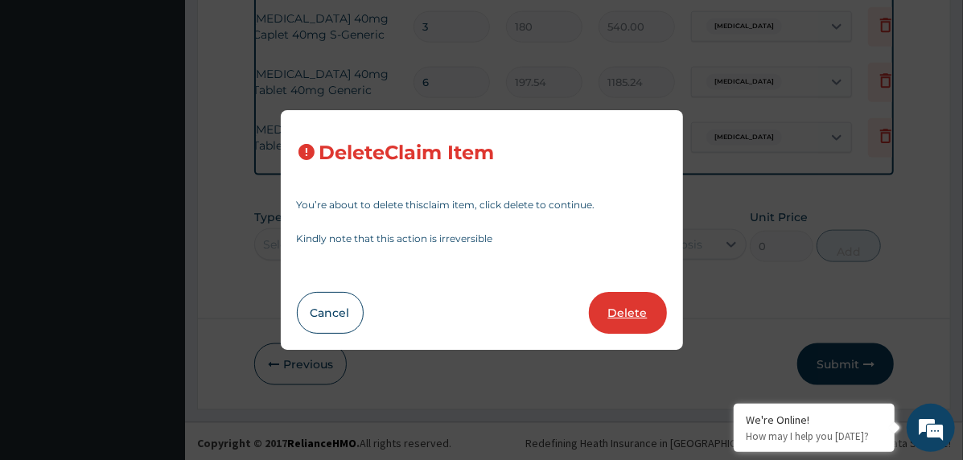
click at [633, 302] on button "Delete" at bounding box center [628, 313] width 78 height 42
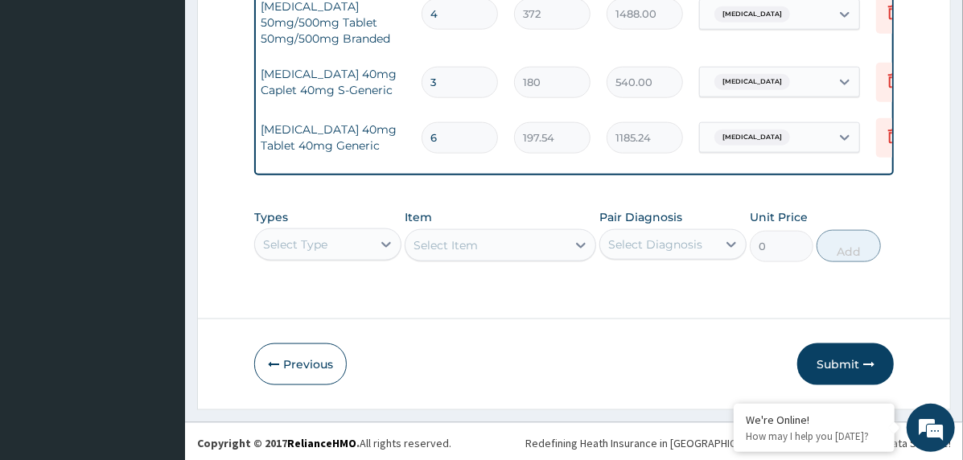
scroll to position [0, 115]
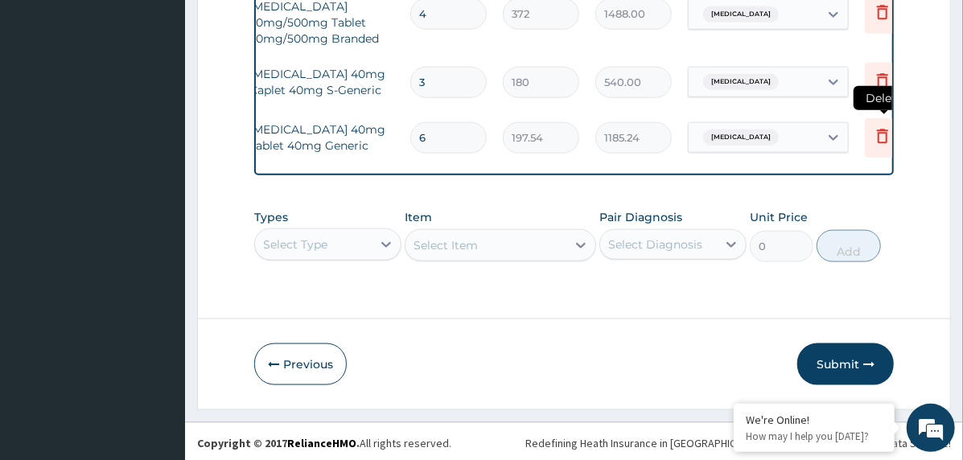
click at [882, 129] on icon at bounding box center [882, 136] width 11 height 14
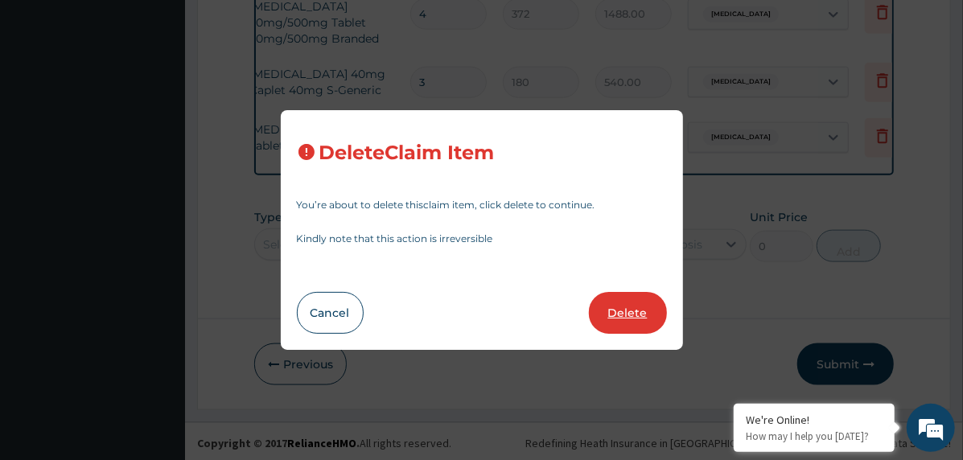
click at [614, 308] on button "Delete" at bounding box center [628, 313] width 78 height 42
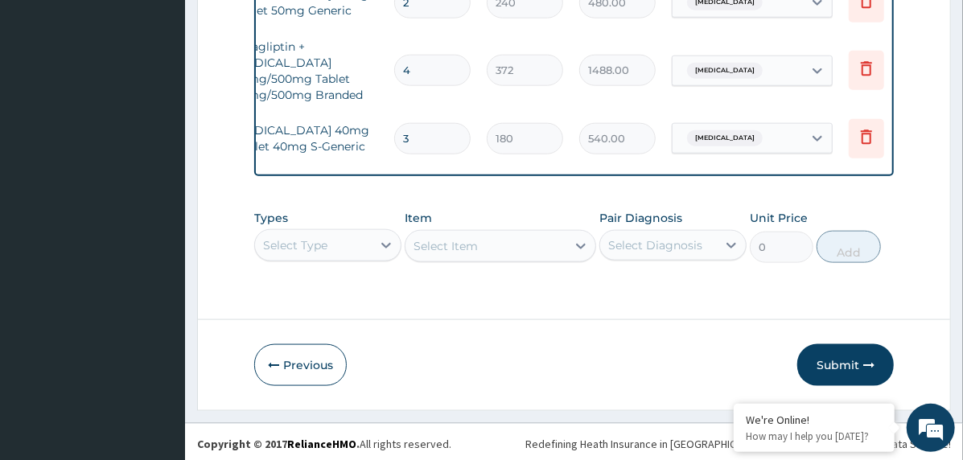
scroll to position [0, 135]
click at [853, 127] on icon at bounding box center [862, 136] width 19 height 19
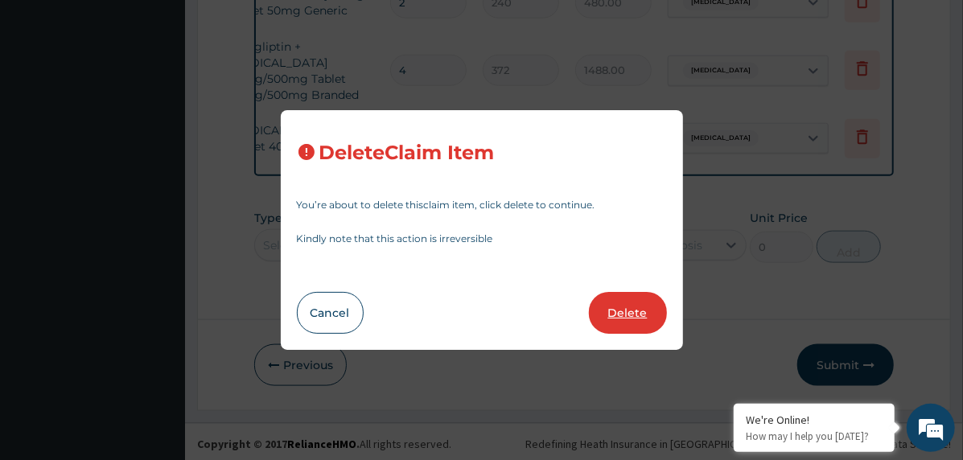
click at [644, 304] on button "Delete" at bounding box center [628, 313] width 78 height 42
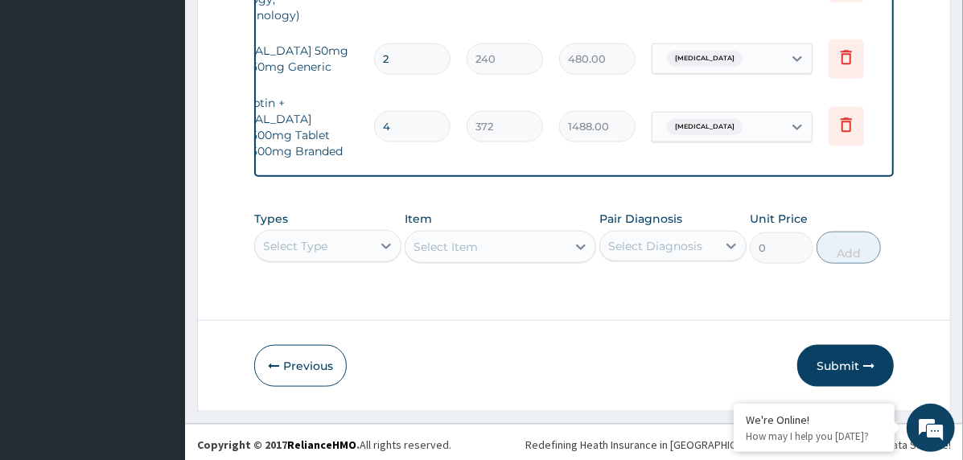
scroll to position [0, 154]
click at [843, 125] on icon at bounding box center [843, 124] width 19 height 19
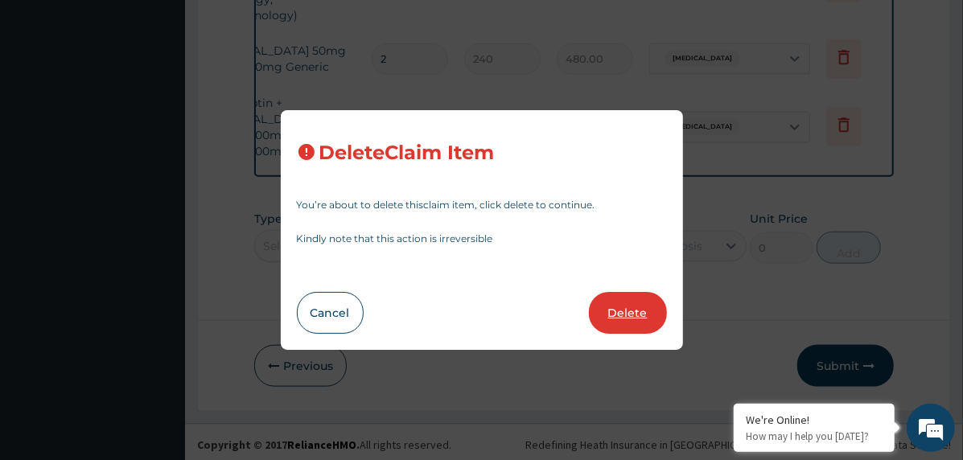
click at [631, 309] on button "Delete" at bounding box center [628, 313] width 78 height 42
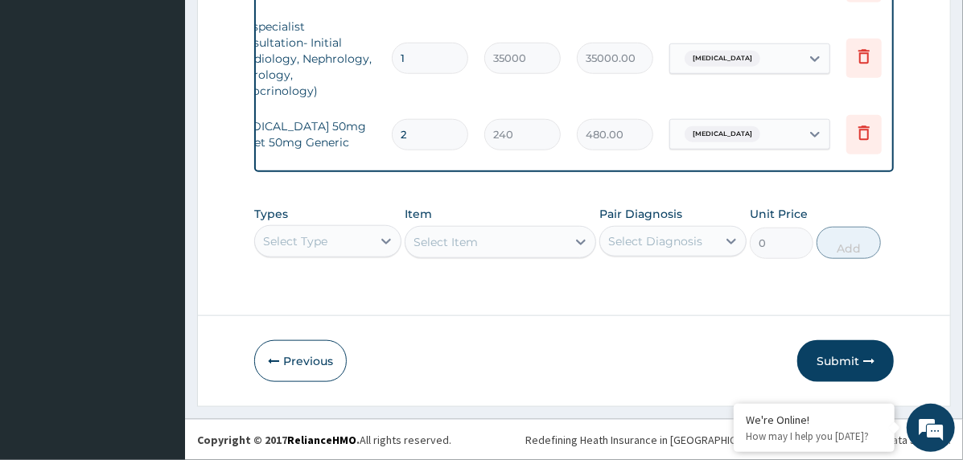
scroll to position [0, 134]
click at [862, 124] on icon at bounding box center [862, 132] width 19 height 19
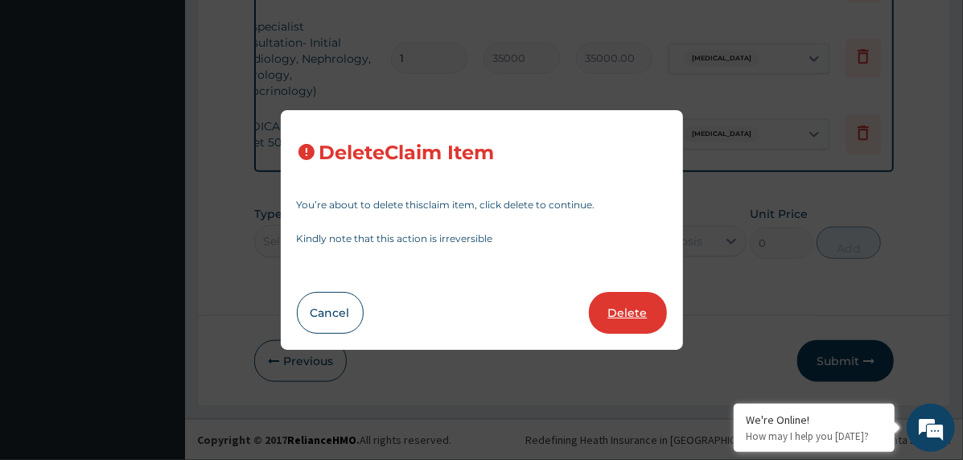
click at [642, 307] on button "Delete" at bounding box center [628, 313] width 78 height 42
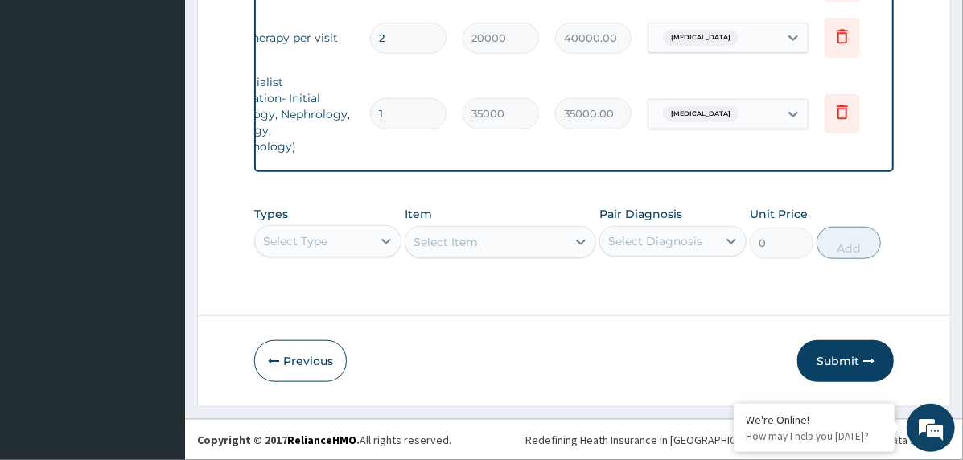
scroll to position [0, 161]
click at [830, 107] on icon at bounding box center [836, 111] width 19 height 19
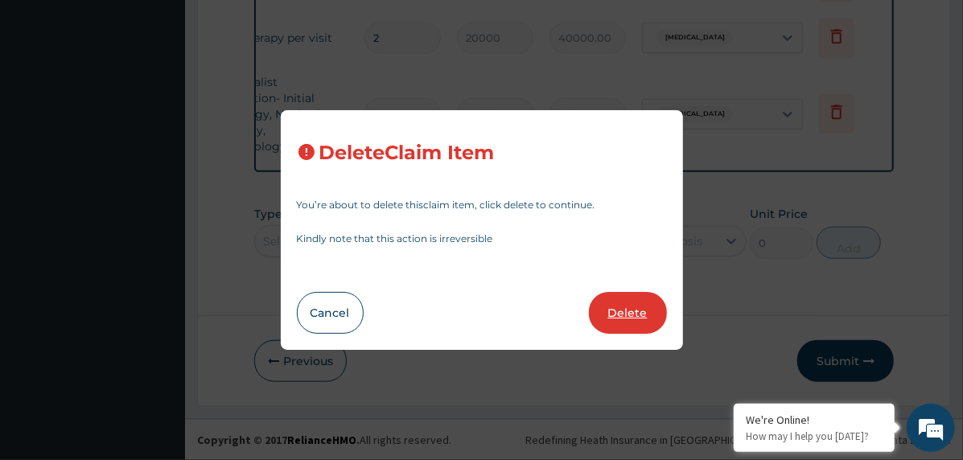
click at [637, 315] on button "Delete" at bounding box center [628, 313] width 78 height 42
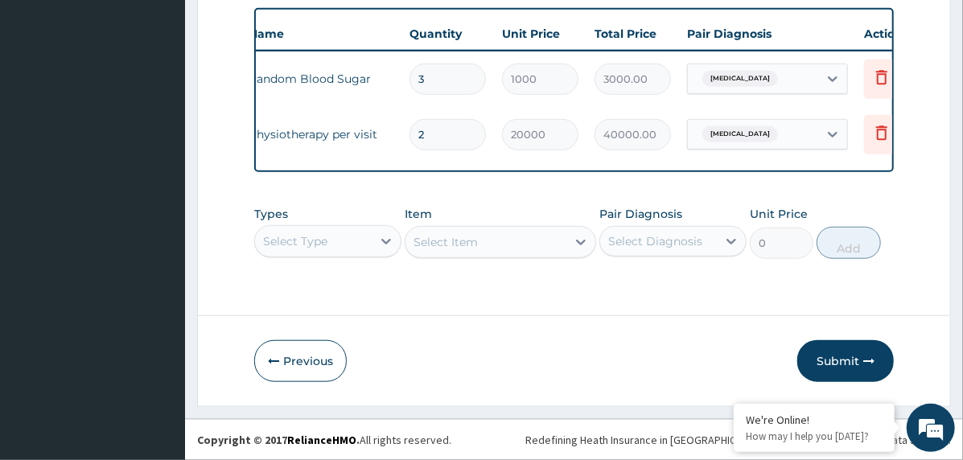
scroll to position [0, 132]
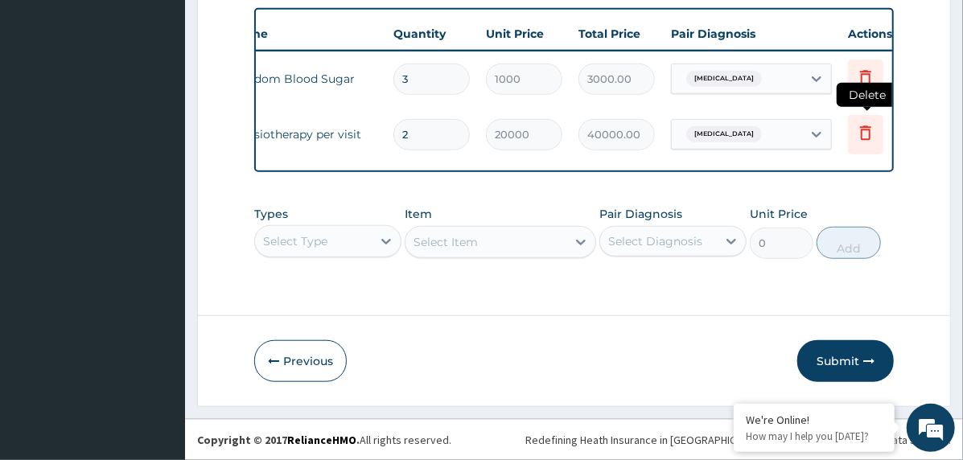
click at [861, 126] on icon at bounding box center [865, 132] width 19 height 19
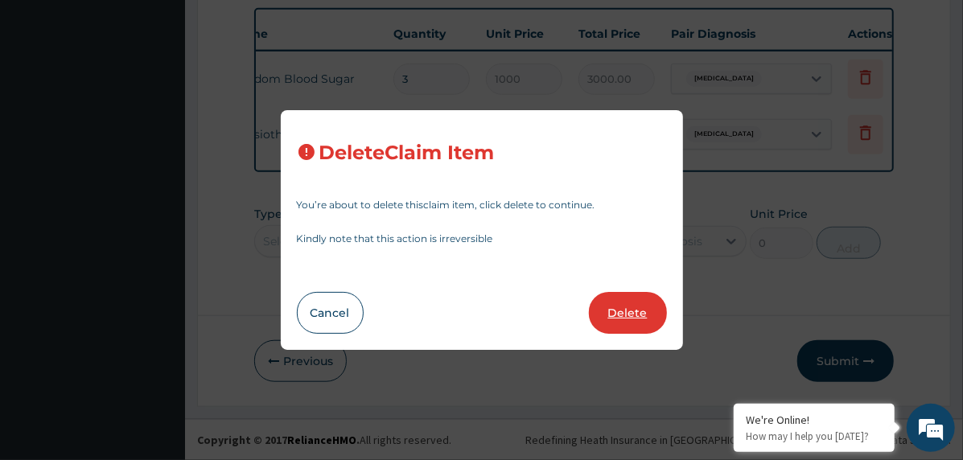
click at [645, 309] on button "Delete" at bounding box center [628, 313] width 78 height 42
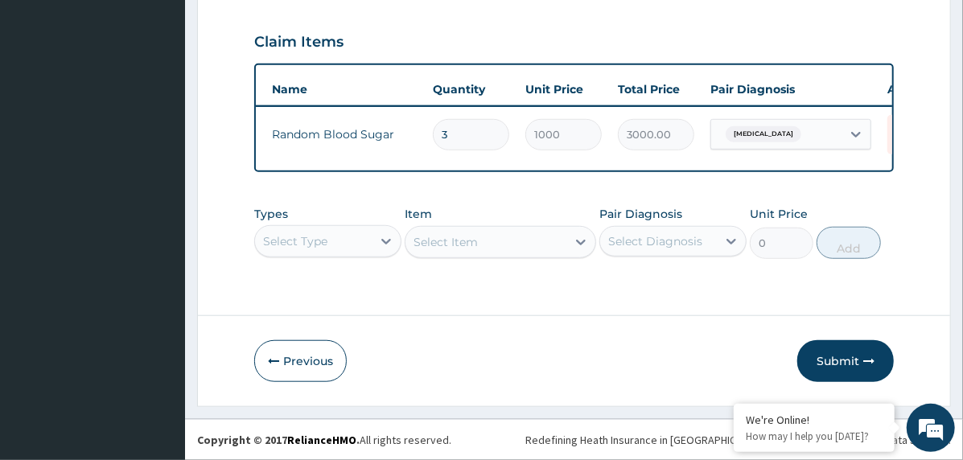
scroll to position [0, 52]
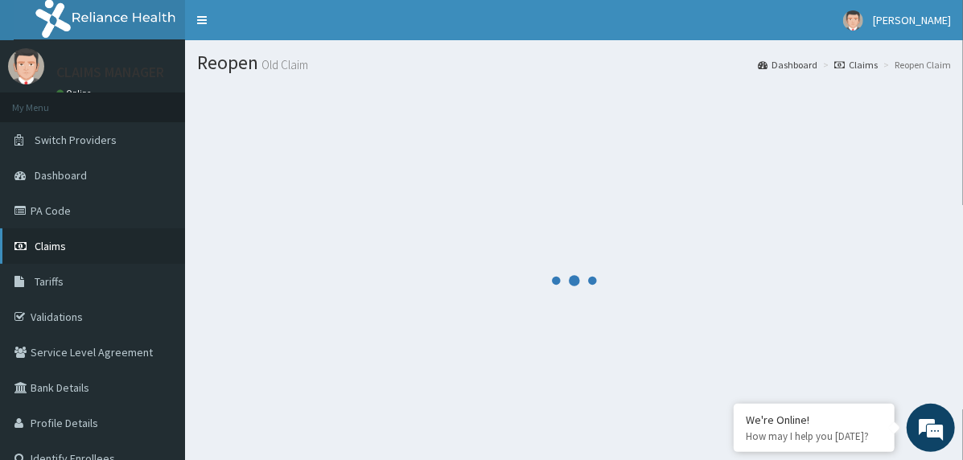
click at [102, 243] on link "Claims" at bounding box center [92, 245] width 185 height 35
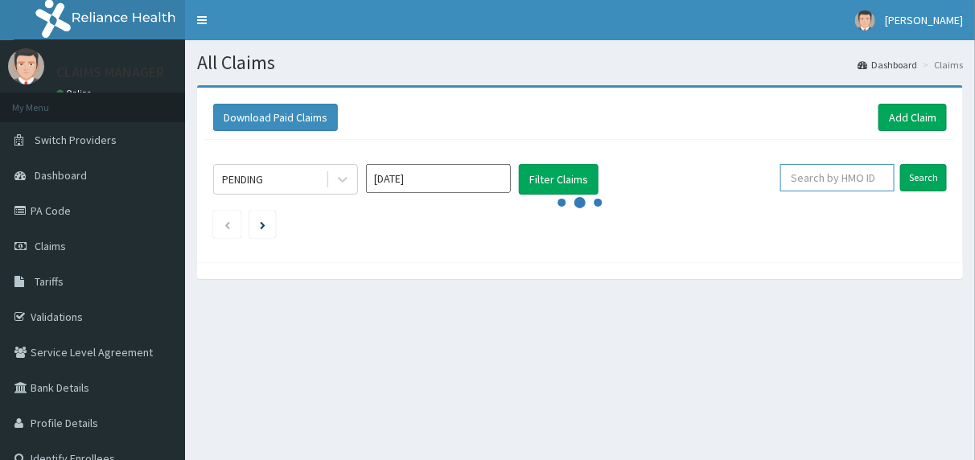
click at [840, 183] on input "text" at bounding box center [837, 177] width 114 height 27
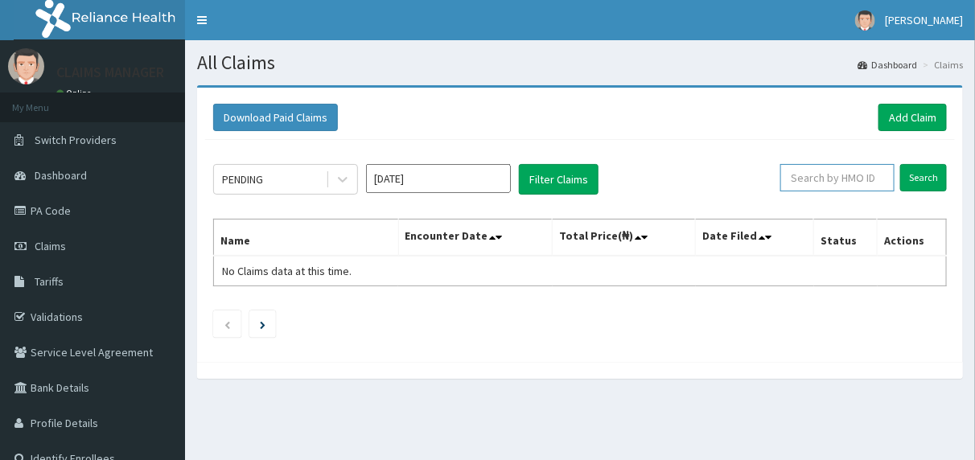
paste input "GAC/10017/A"
type input "GAC/10017/A"
click at [900, 168] on input "Search" at bounding box center [923, 177] width 47 height 27
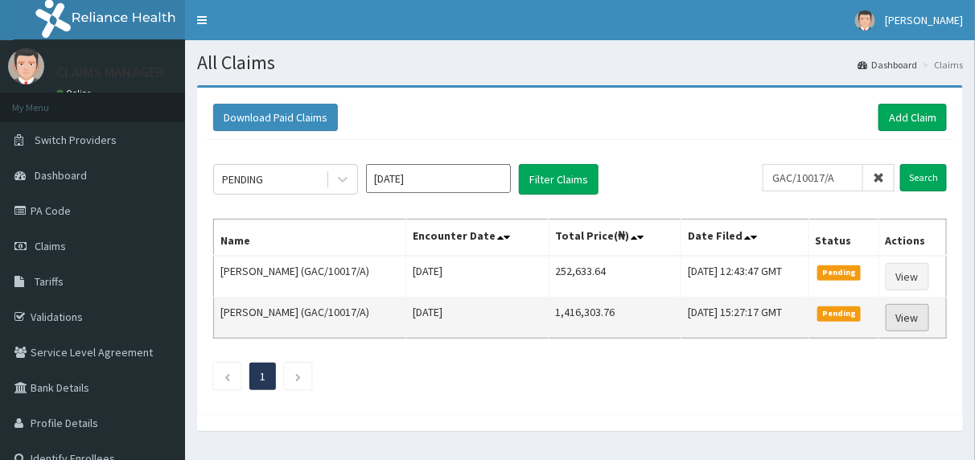
click at [900, 309] on link "View" at bounding box center [907, 317] width 43 height 27
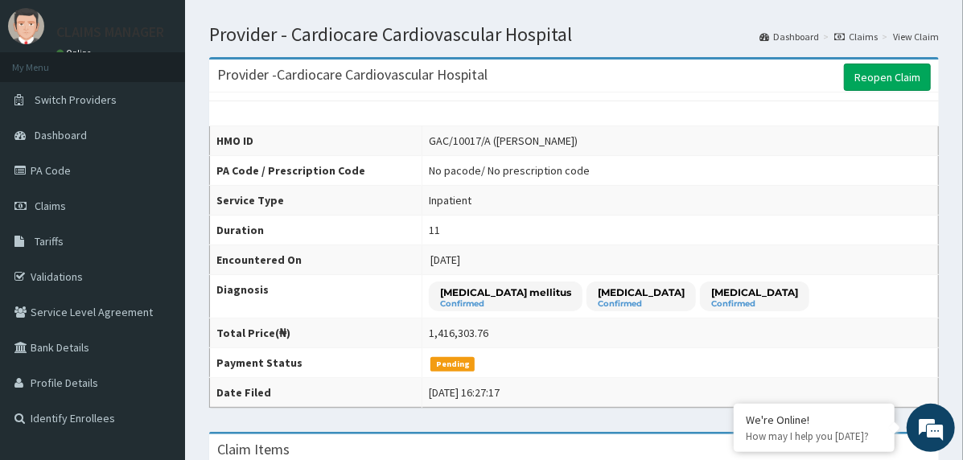
scroll to position [27, 0]
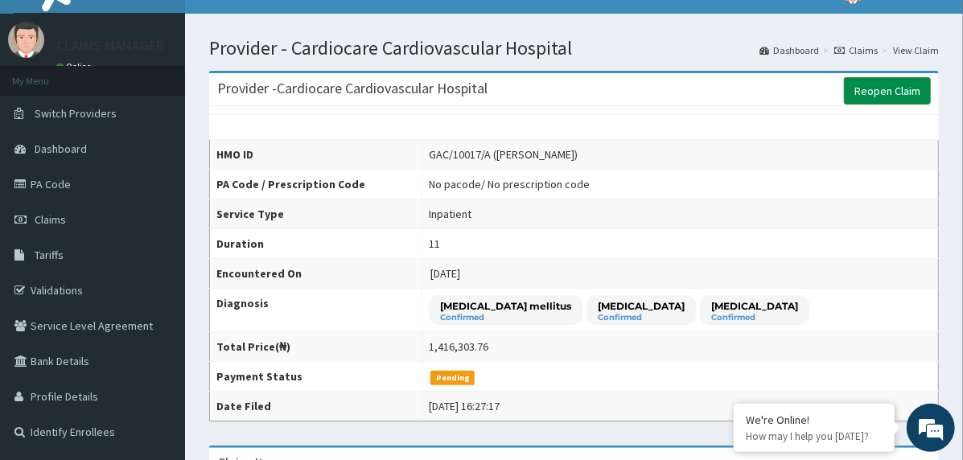
click at [878, 93] on link "Reopen Claim" at bounding box center [887, 90] width 87 height 27
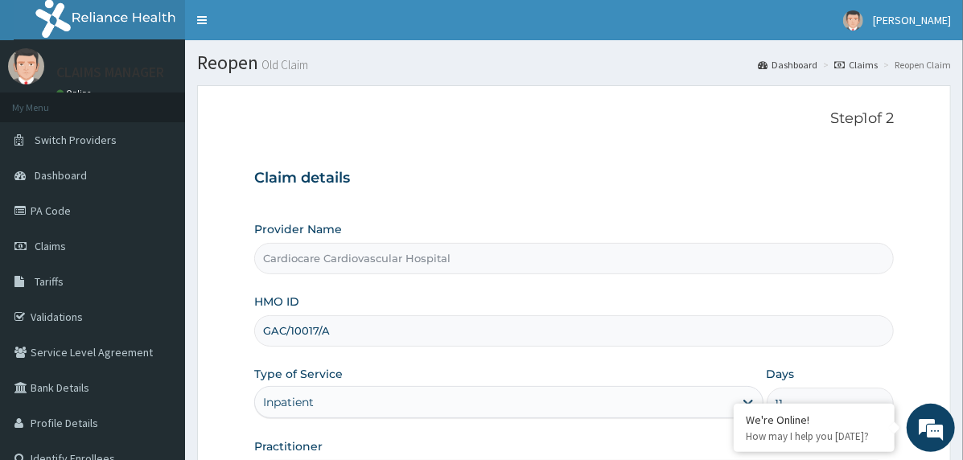
scroll to position [199, 0]
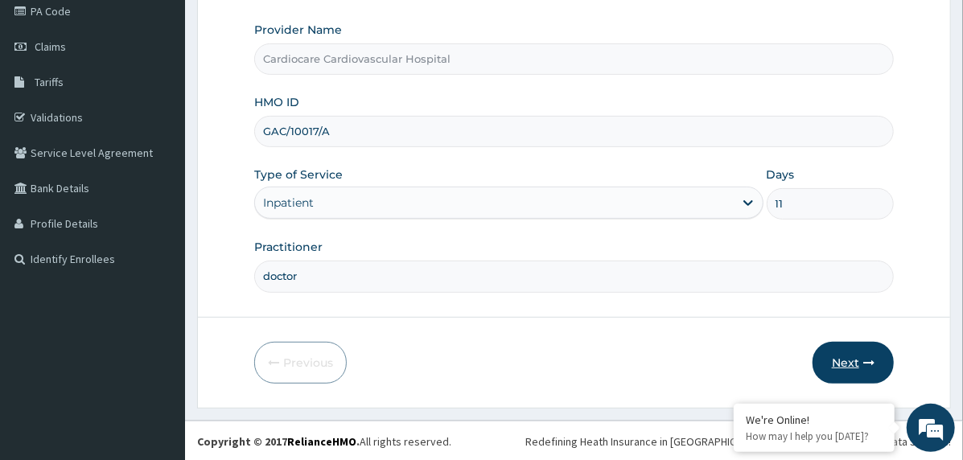
click at [860, 361] on button "Next" at bounding box center [852, 363] width 81 height 42
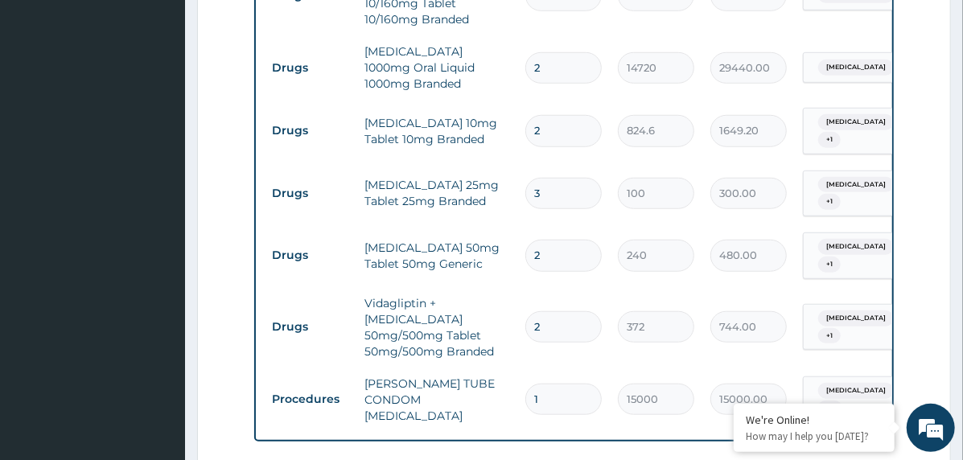
scroll to position [3545, 0]
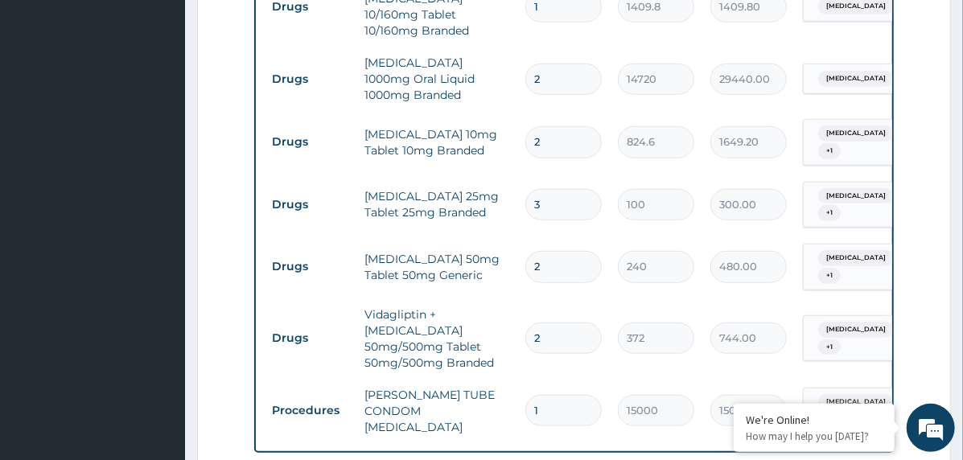
click at [531, 189] on input "3" at bounding box center [563, 204] width 76 height 31
type input "4"
type input "400.00"
type input "4"
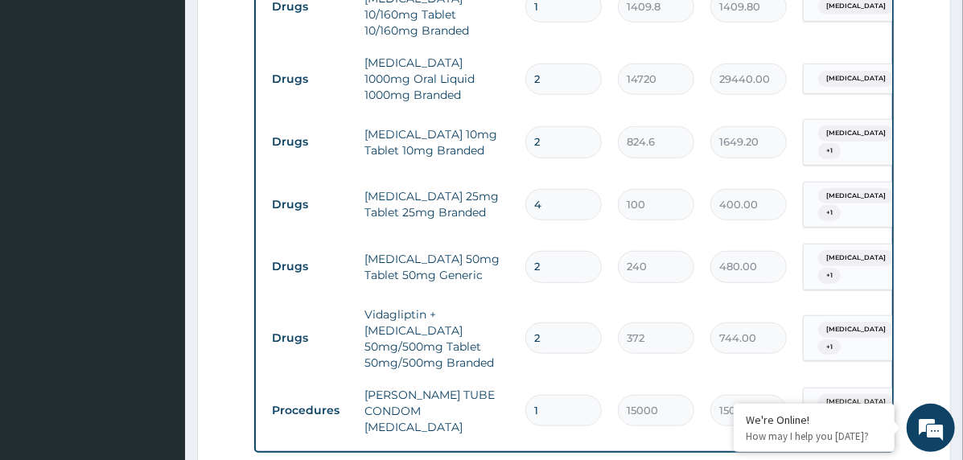
type input "0.00"
type input "3"
type input "300.00"
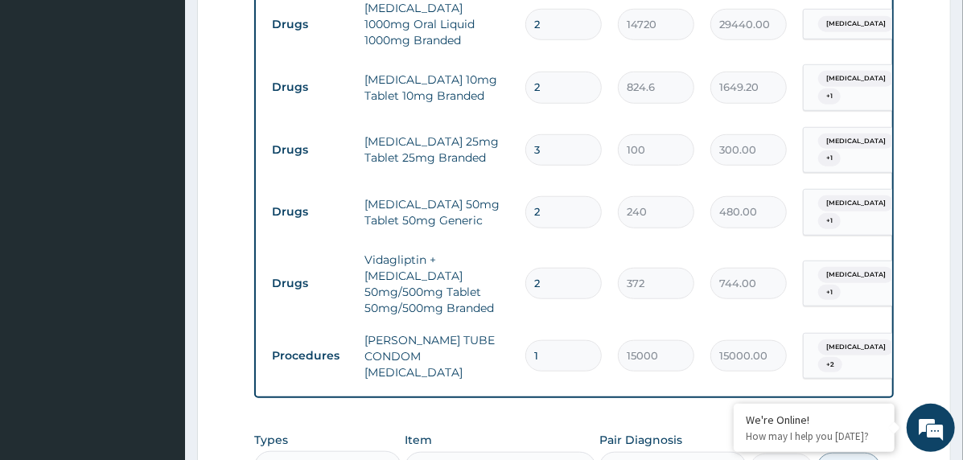
scroll to position [3625, 0]
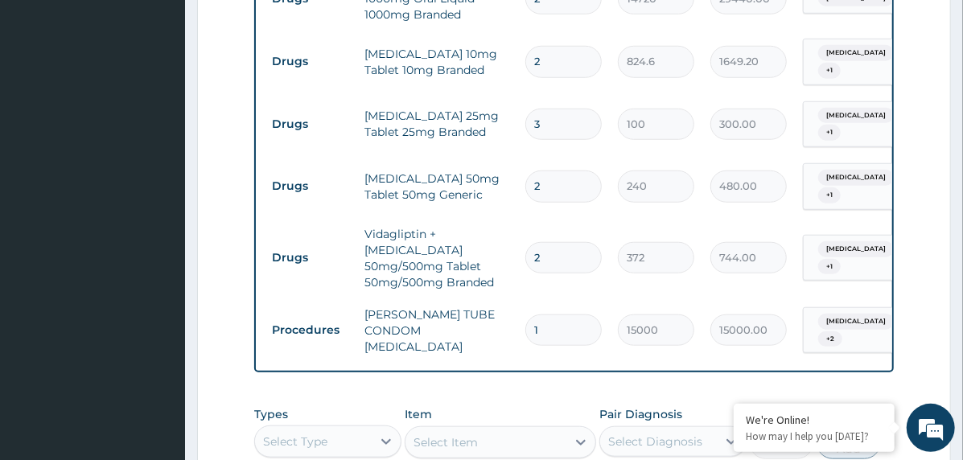
type input "3"
click at [346, 425] on div "Select Type" at bounding box center [327, 441] width 147 height 32
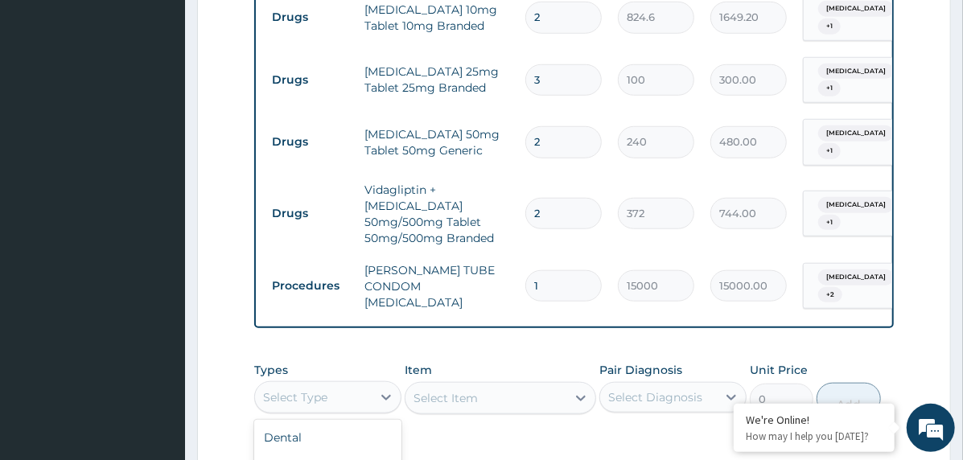
scroll to position [54, 0]
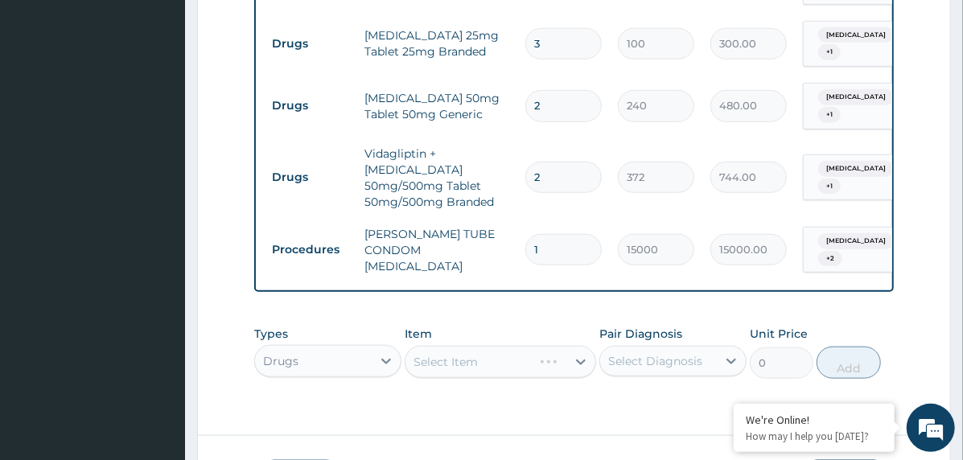
scroll to position [0, 0]
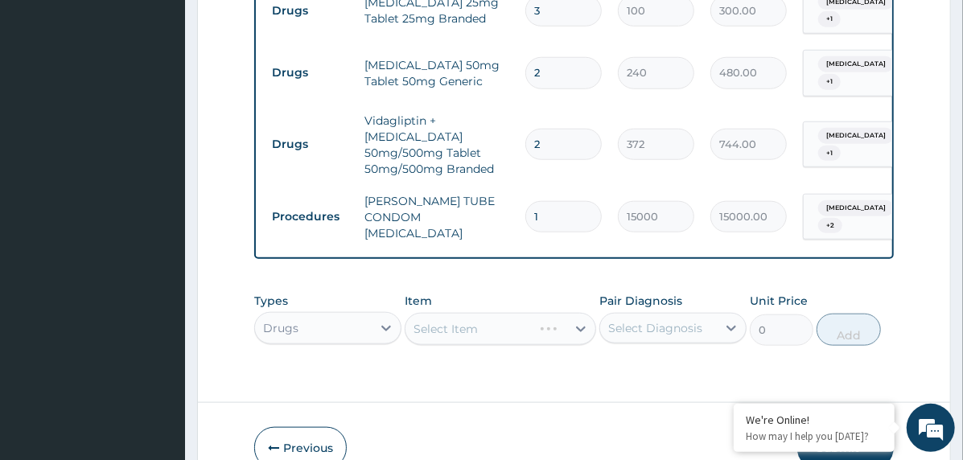
click at [643, 320] on div "Select Diagnosis" at bounding box center [655, 328] width 94 height 16
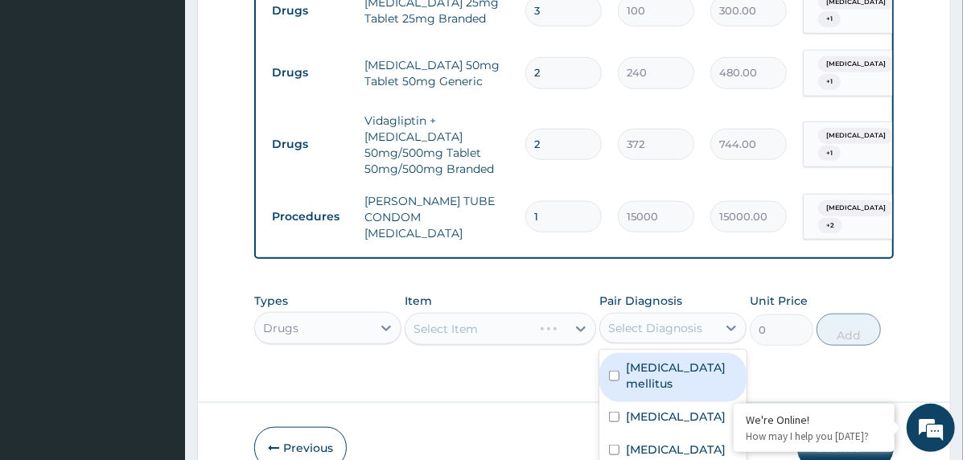
click at [653, 360] on label "[MEDICAL_DATA] mellitus" at bounding box center [681, 376] width 111 height 32
checkbox input "true"
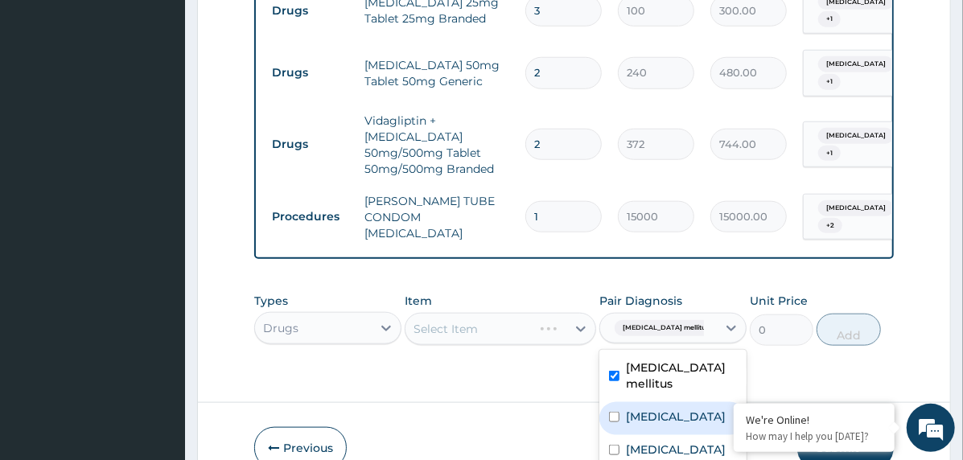
click at [653, 409] on label "Brain stem infarction" at bounding box center [676, 417] width 100 height 16
checkbox input "true"
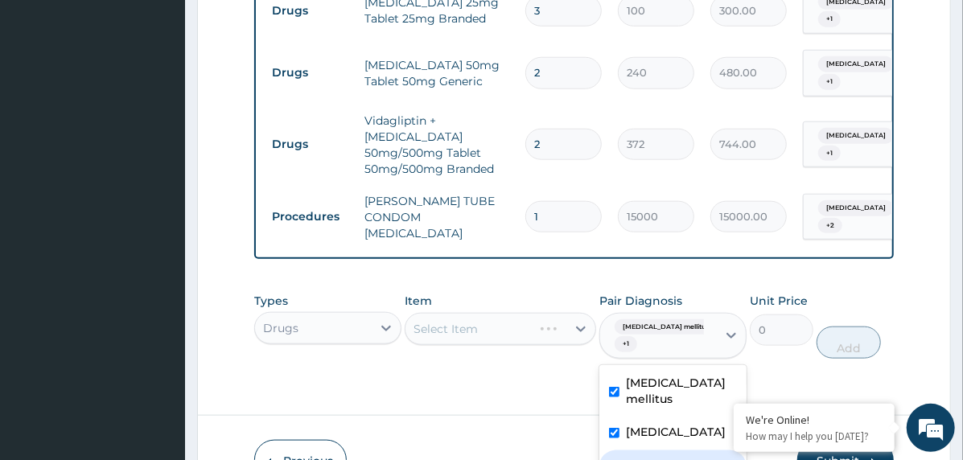
click at [648, 457] on label "Essential hypertension" at bounding box center [676, 465] width 100 height 16
checkbox input "true"
click at [506, 313] on div "Select Item" at bounding box center [500, 329] width 191 height 32
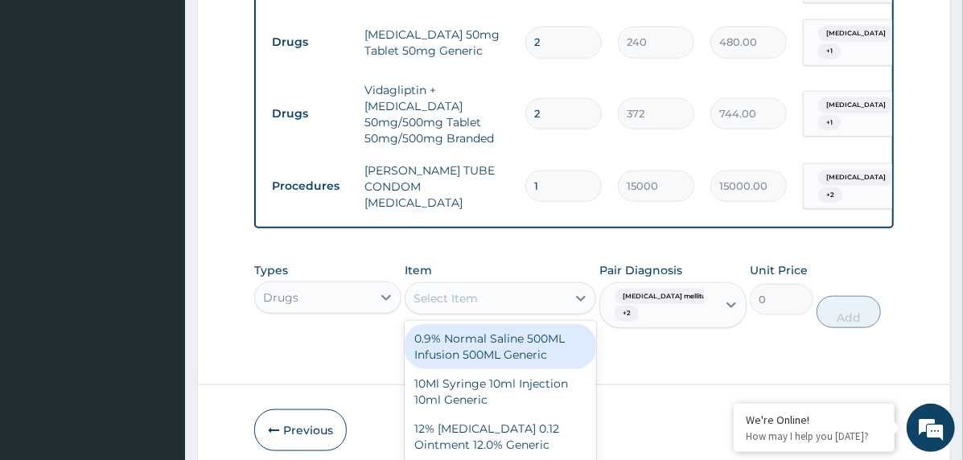
scroll to position [33, 0]
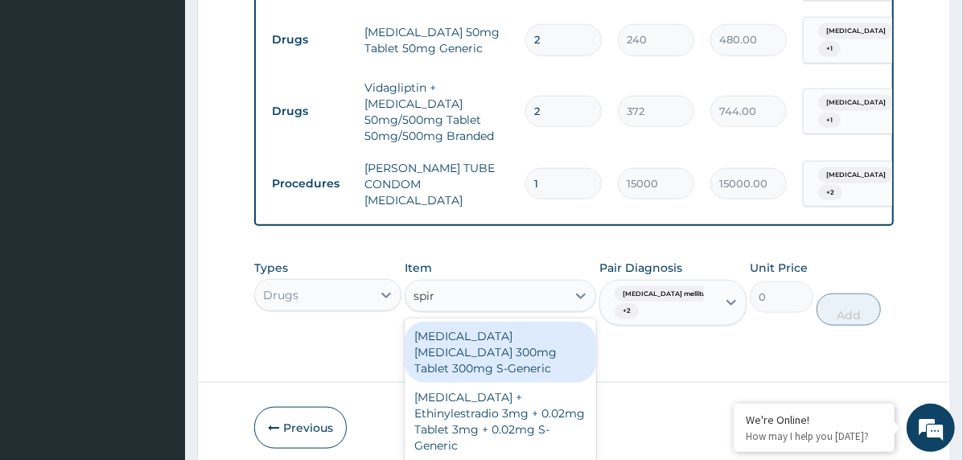
type input "spiro"
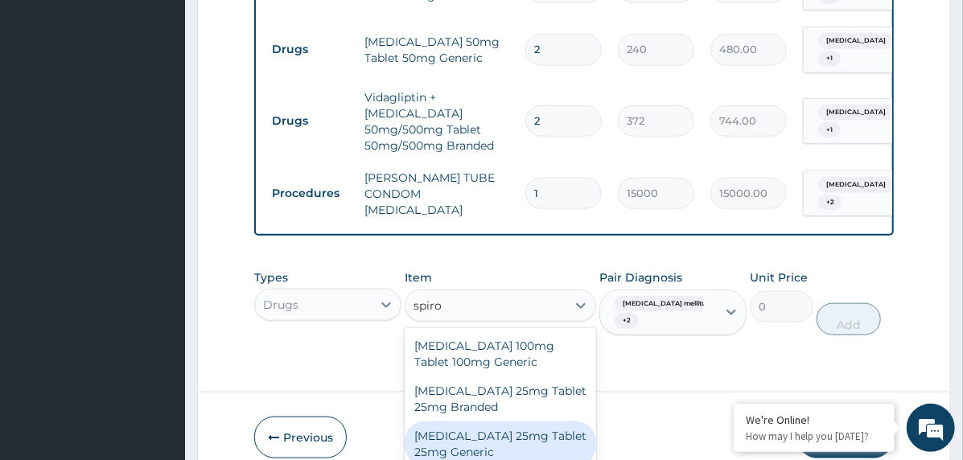
click at [516, 421] on div "Spironolactone 25mg Tablet 25mg Generic" at bounding box center [500, 443] width 191 height 45
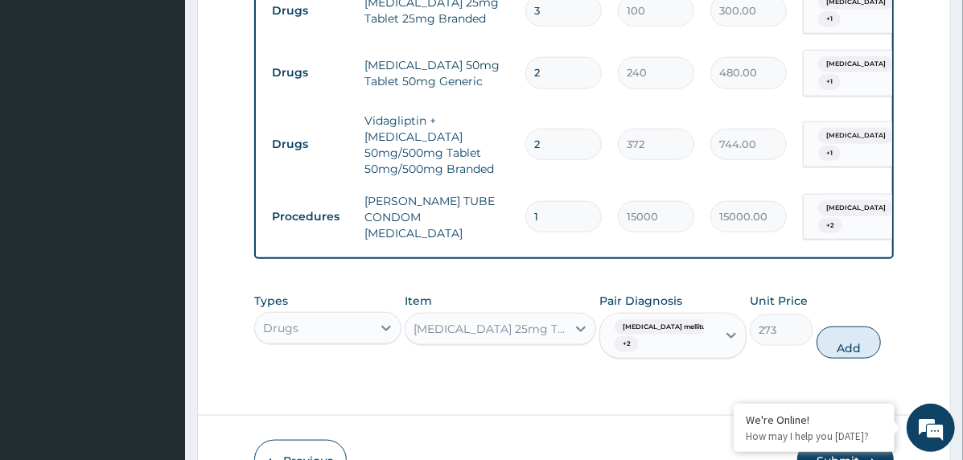
scroll to position [0, 0]
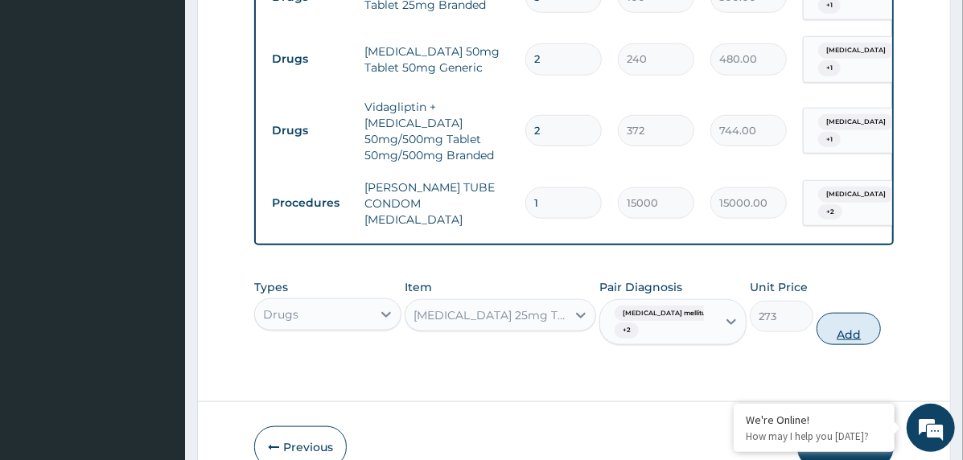
click at [867, 313] on button "Add" at bounding box center [848, 329] width 64 height 32
type input "0"
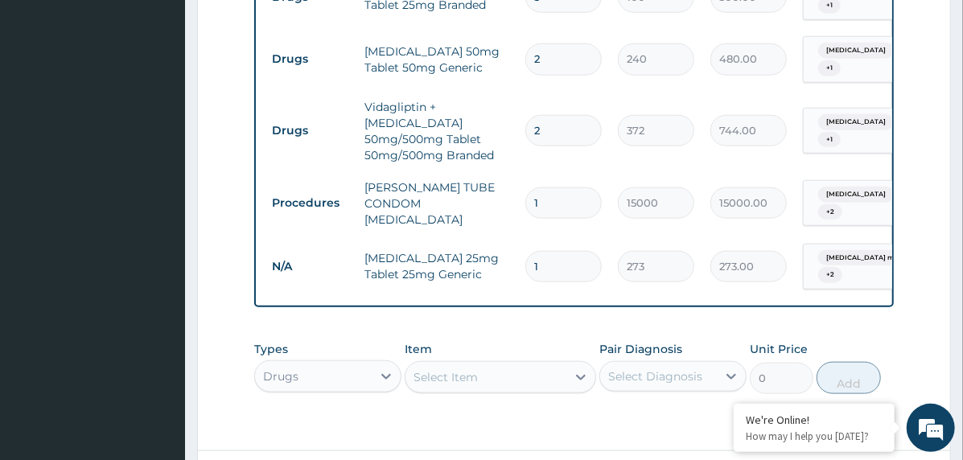
click at [446, 361] on div "Select Item" at bounding box center [500, 377] width 191 height 32
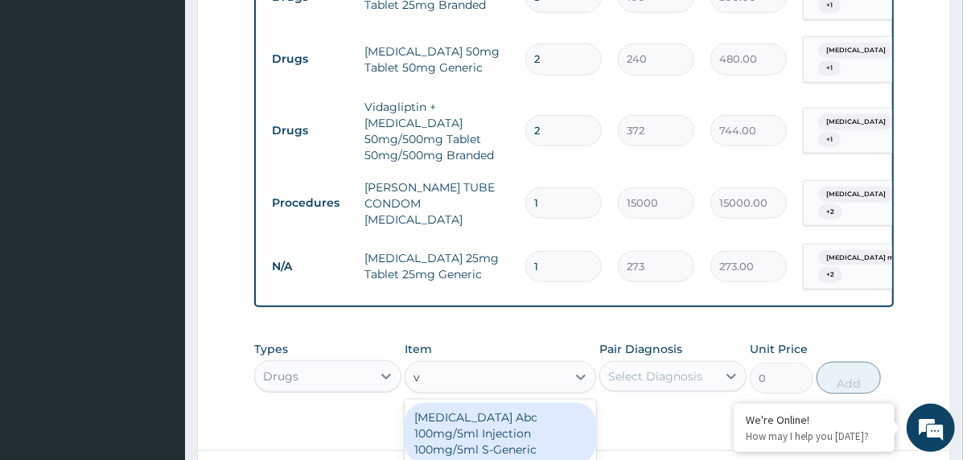
scroll to position [46, 0]
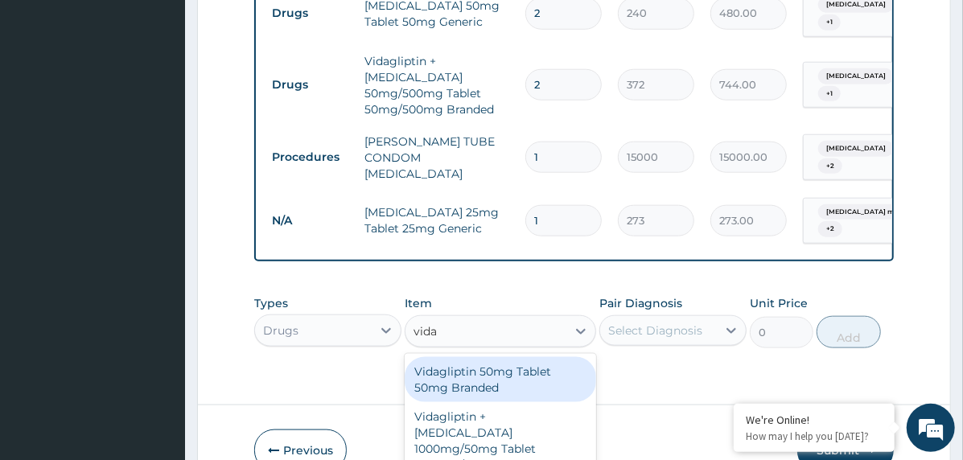
type input "vidag"
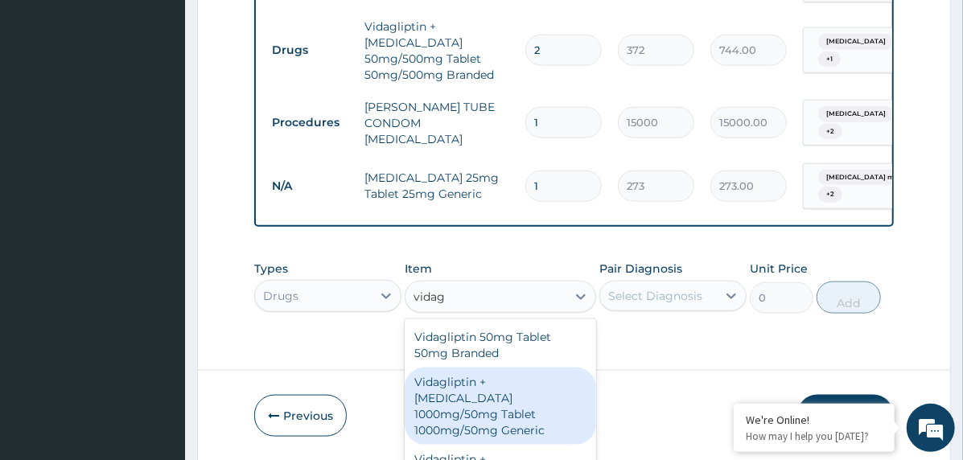
scroll to position [3800, 0]
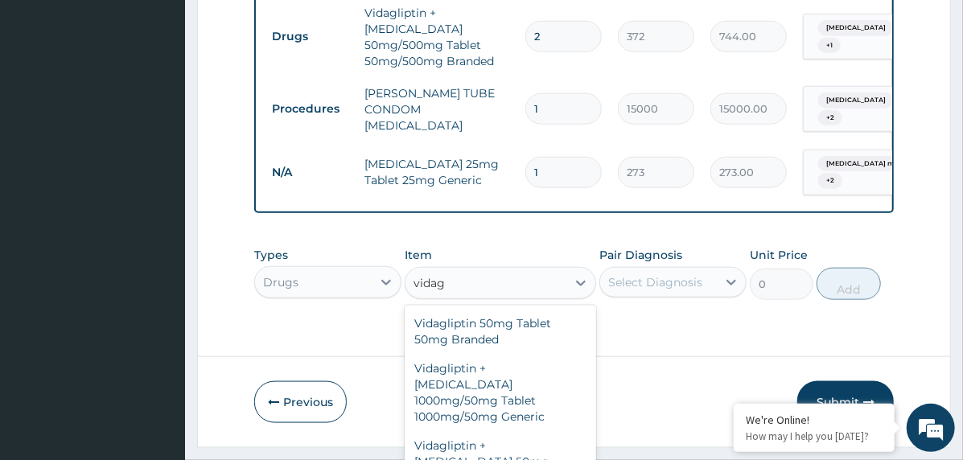
type input "1141"
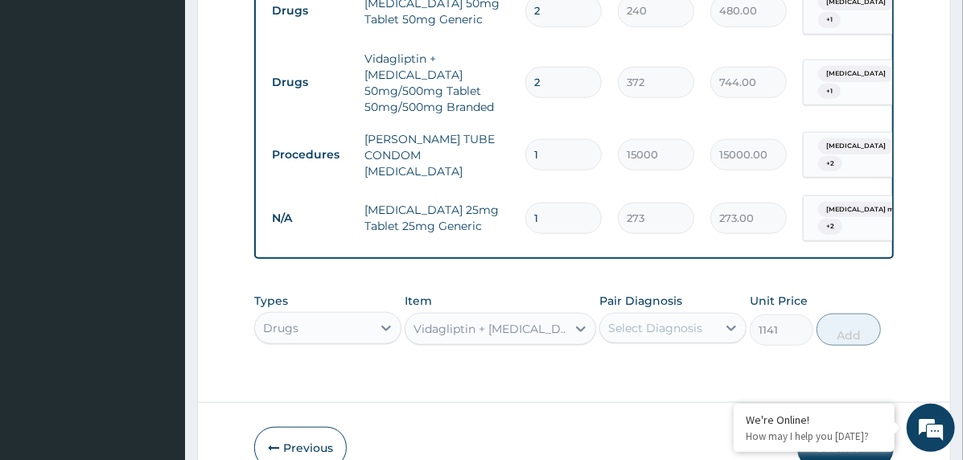
scroll to position [0, 0]
click at [647, 320] on div "Select Diagnosis" at bounding box center [655, 328] width 94 height 16
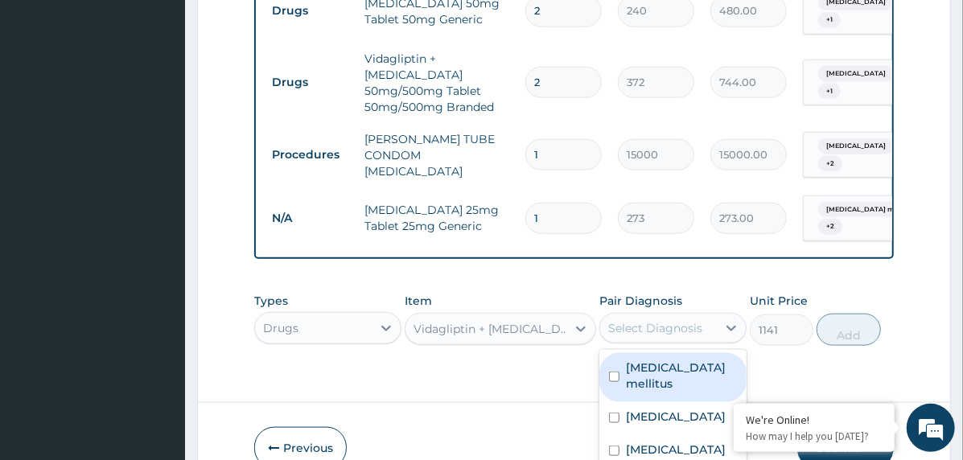
click at [700, 360] on label "Diabetes mellitus" at bounding box center [681, 376] width 111 height 32
checkbox input "true"
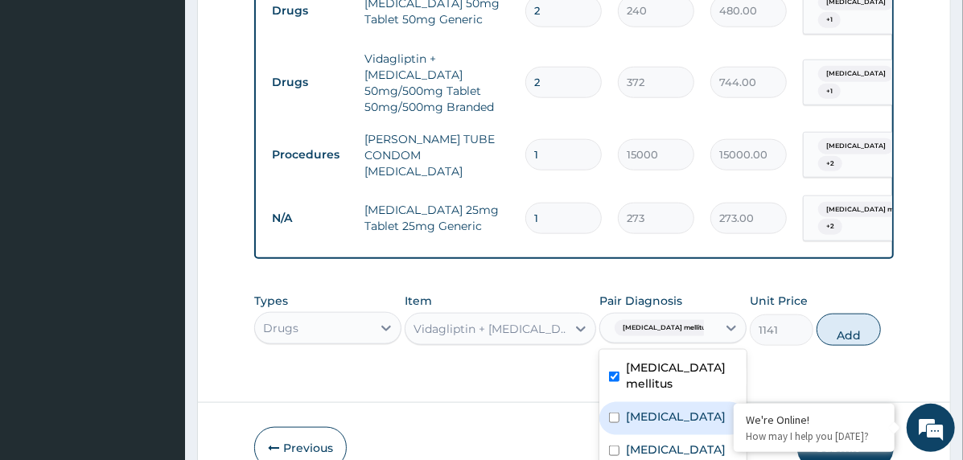
click at [713, 409] on label "[MEDICAL_DATA]" at bounding box center [676, 417] width 100 height 16
checkbox input "true"
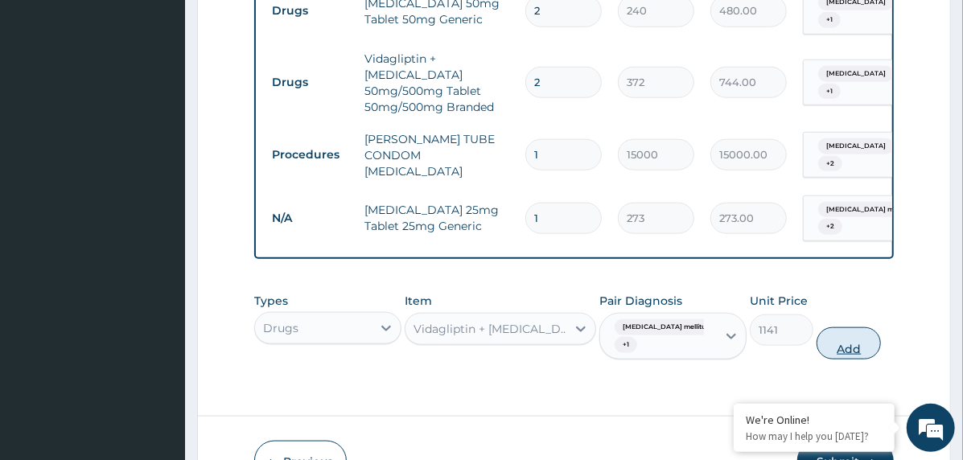
click at [840, 327] on button "Add" at bounding box center [848, 343] width 64 height 32
type input "0"
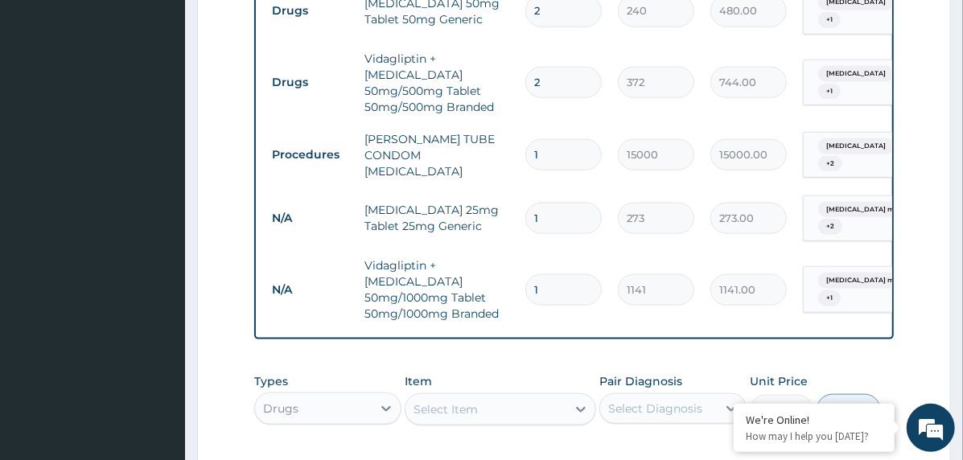
type input "0.00"
type input "2"
type input "2282.00"
type input "2"
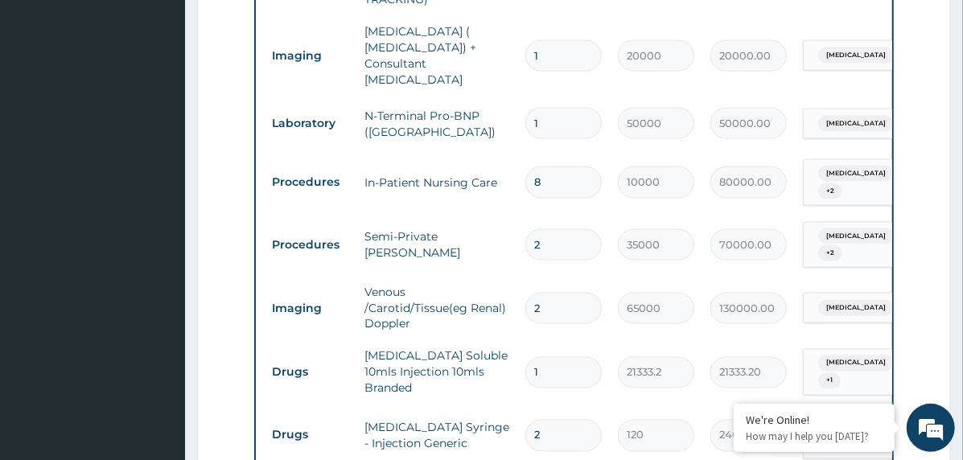
click at [532, 232] on input "2" at bounding box center [563, 244] width 76 height 31
type input "3"
type input "105000.00"
type input "3"
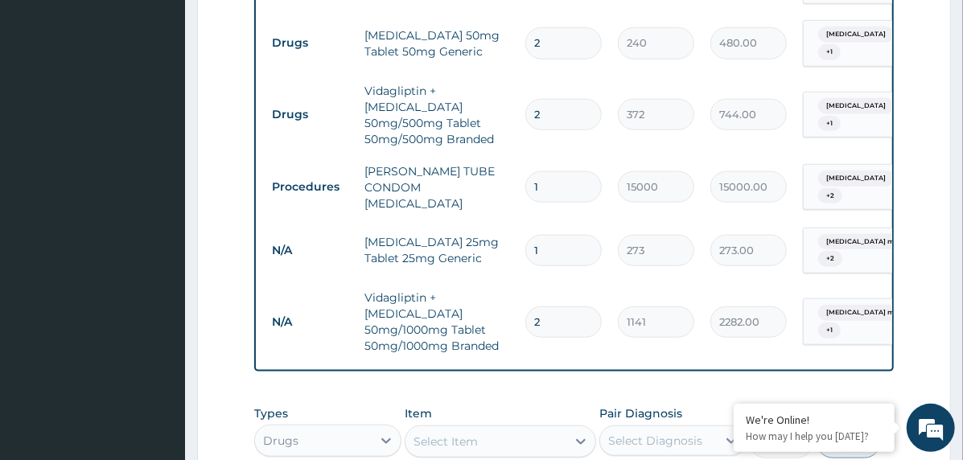
scroll to position [3865, 0]
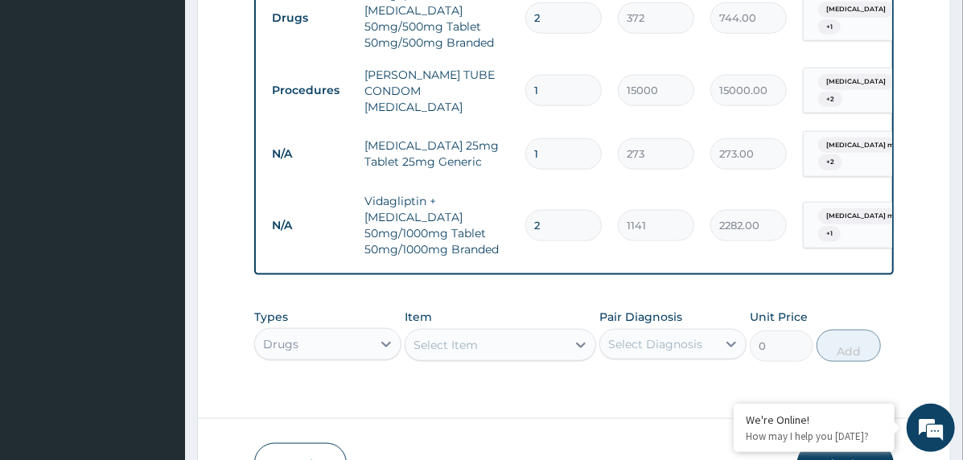
click at [449, 301] on div "Types Drugs Item Select Item Pair Diagnosis Select Diagnosis Unit Price 0 Add" at bounding box center [573, 335] width 639 height 69
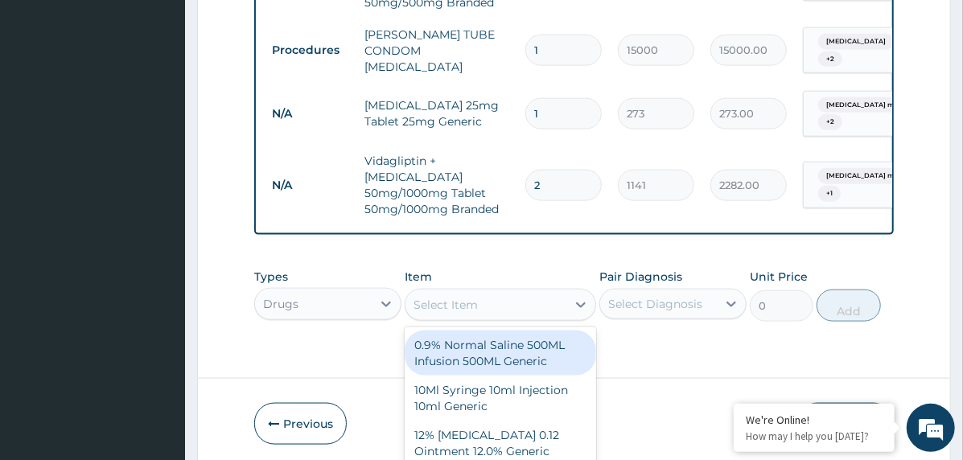
scroll to position [47, 0]
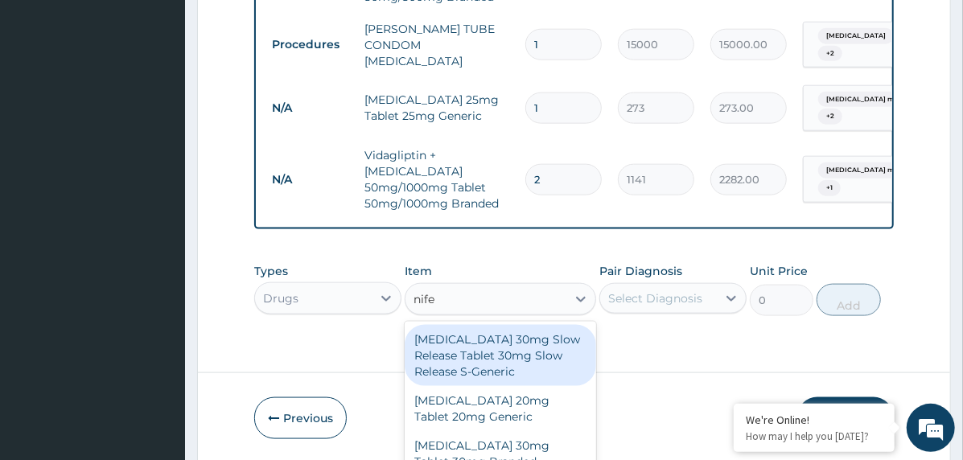
type input "nifed"
click at [451, 325] on div "Nifedipine 30mg Slow Release Tablet 30mg Slow Release S-Generic" at bounding box center [500, 355] width 191 height 61
type input "980"
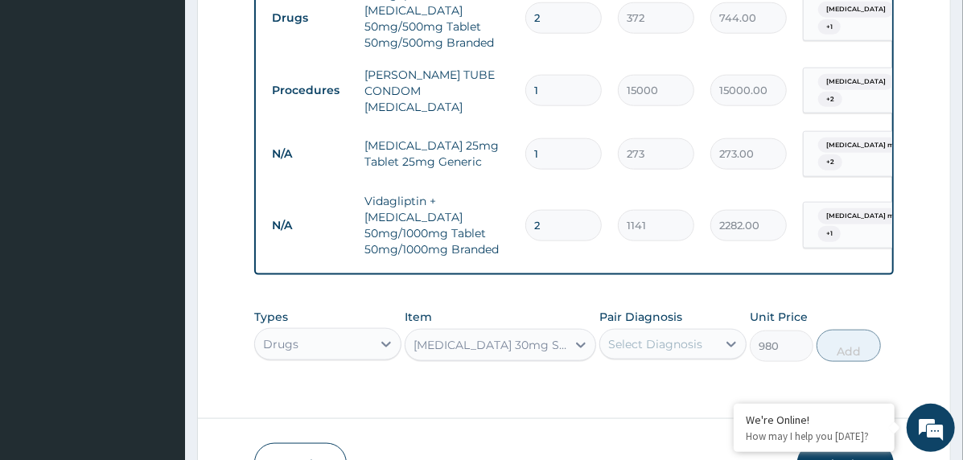
scroll to position [0, 0]
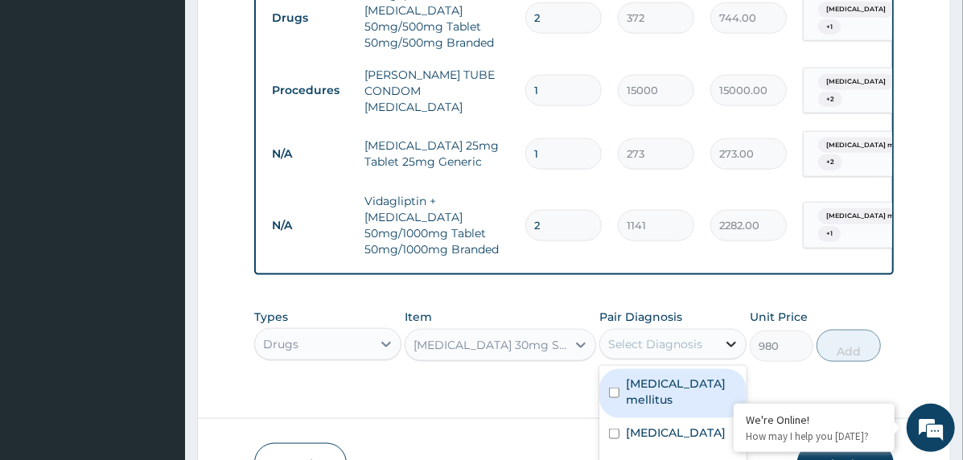
click at [718, 330] on div at bounding box center [731, 344] width 29 height 29
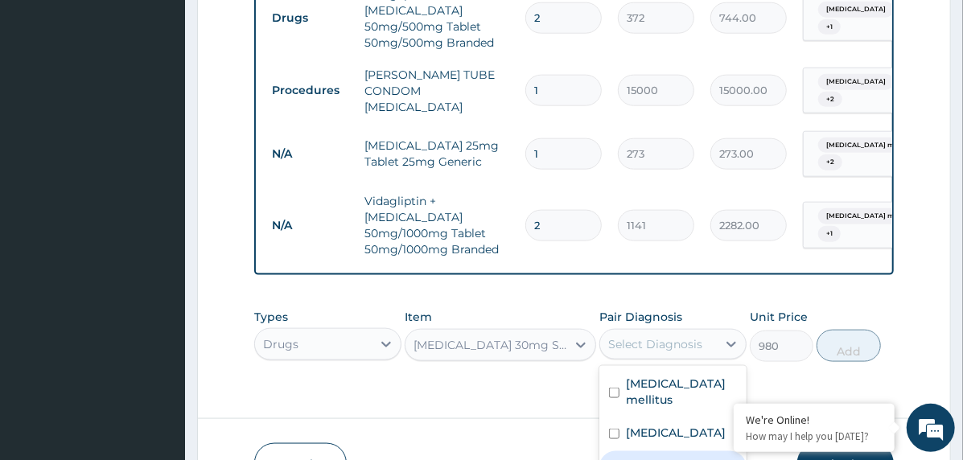
click at [701, 458] on label "Essential hypertension" at bounding box center [676, 466] width 100 height 16
checkbox input "true"
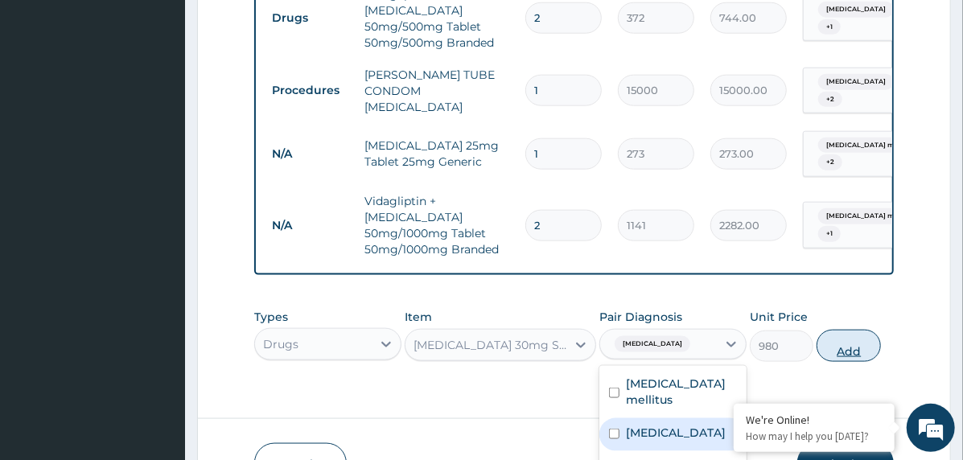
click at [845, 330] on button "Add" at bounding box center [848, 346] width 64 height 32
type input "0"
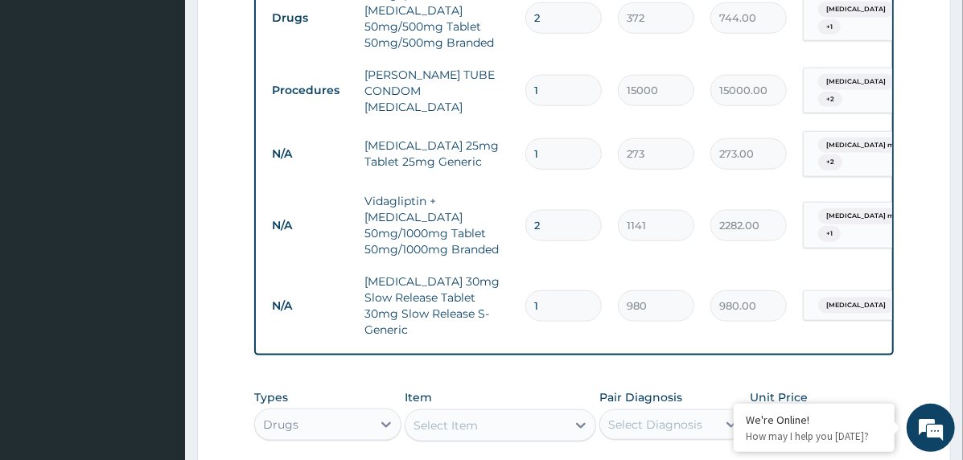
type input "0.00"
type input "5"
type input "4900.00"
type input "5"
click at [315, 409] on div "Drugs" at bounding box center [327, 425] width 147 height 32
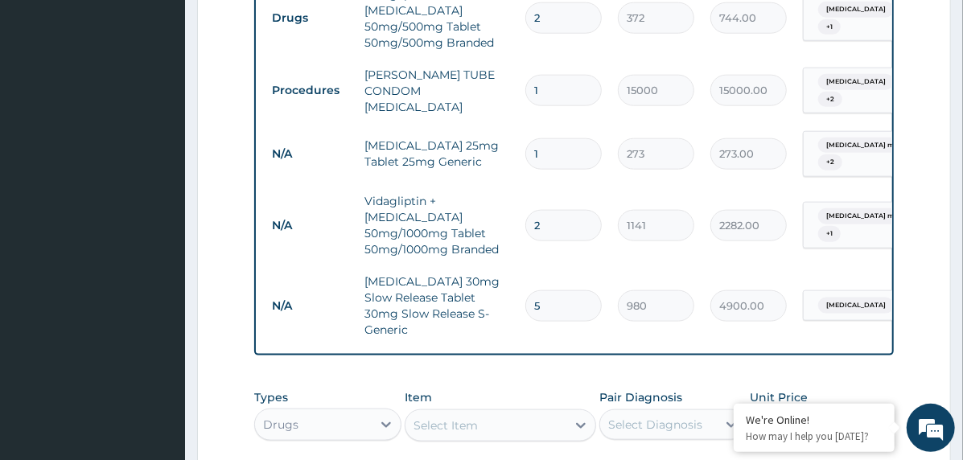
scroll to position [44, 0]
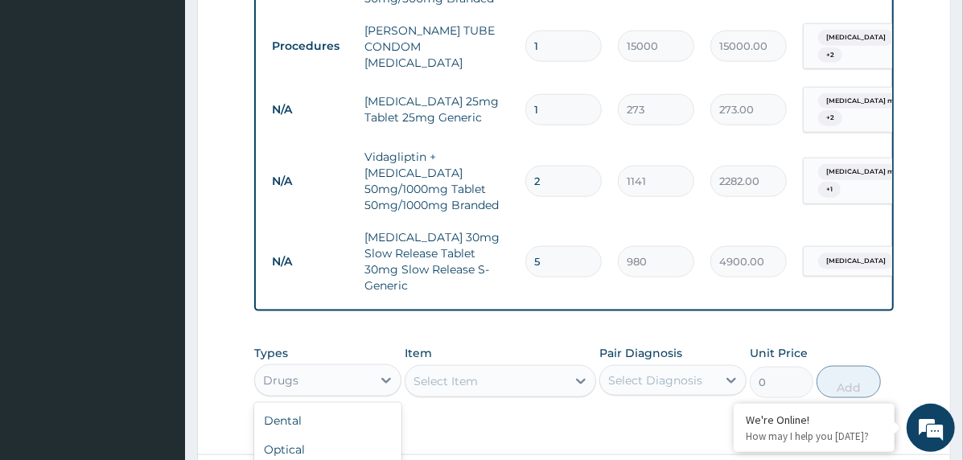
click at [643, 365] on div "Select Diagnosis" at bounding box center [672, 380] width 147 height 31
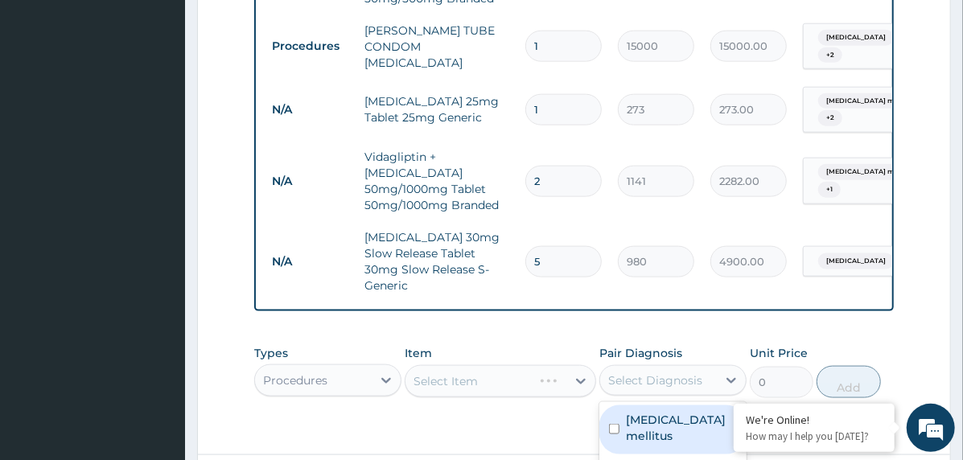
drag, startPoint x: 674, startPoint y: 304, endPoint x: 675, endPoint y: 335, distance: 31.4
click at [674, 412] on label "Diabetes mellitus" at bounding box center [681, 428] width 111 height 32
checkbox input "true"
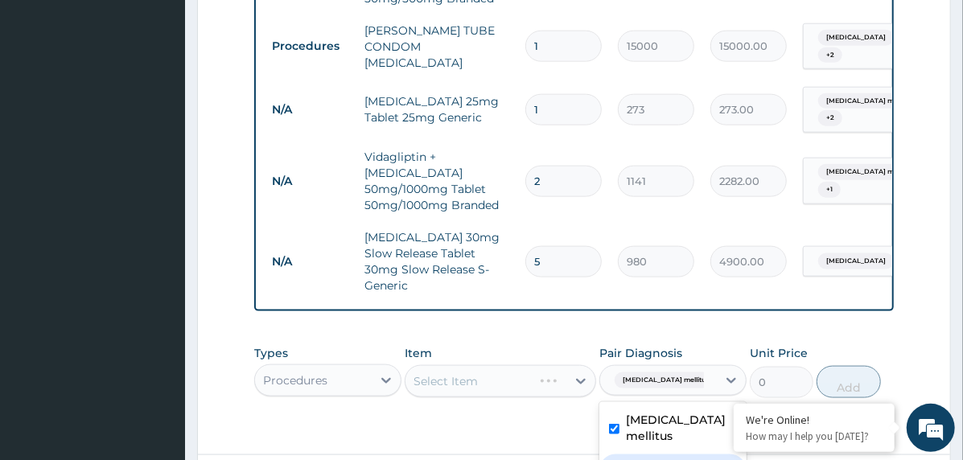
drag, startPoint x: 675, startPoint y: 347, endPoint x: 675, endPoint y: 360, distance: 12.9
click at [675, 459] on label "Brain stem infarction" at bounding box center [676, 469] width 100 height 16
checkbox input "true"
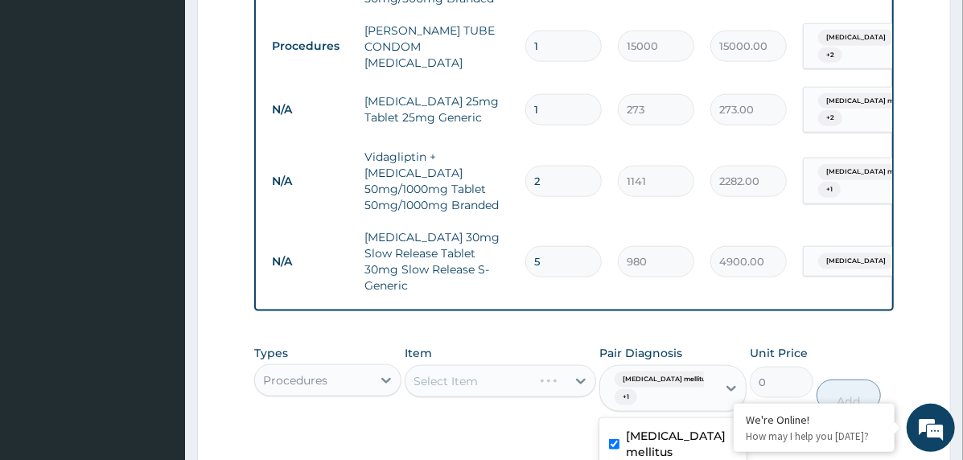
checkbox input "true"
click at [461, 345] on div "Item Select Item" at bounding box center [500, 378] width 191 height 67
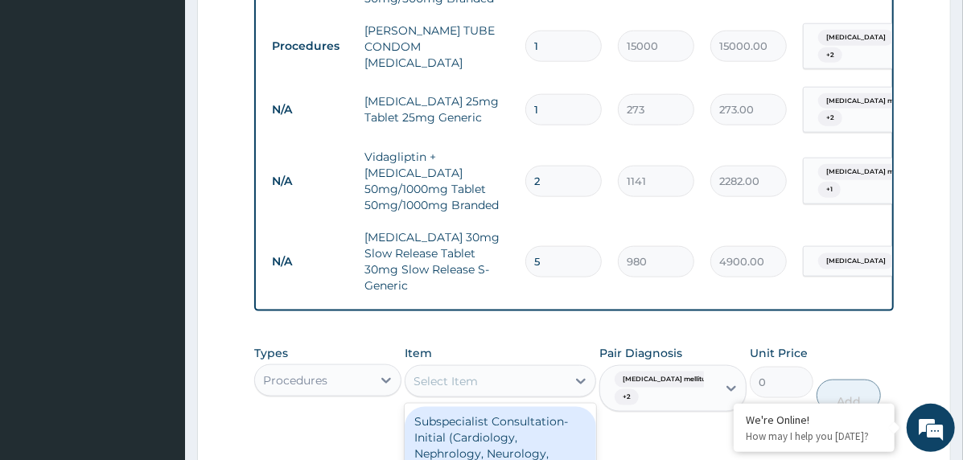
scroll to position [33, 0]
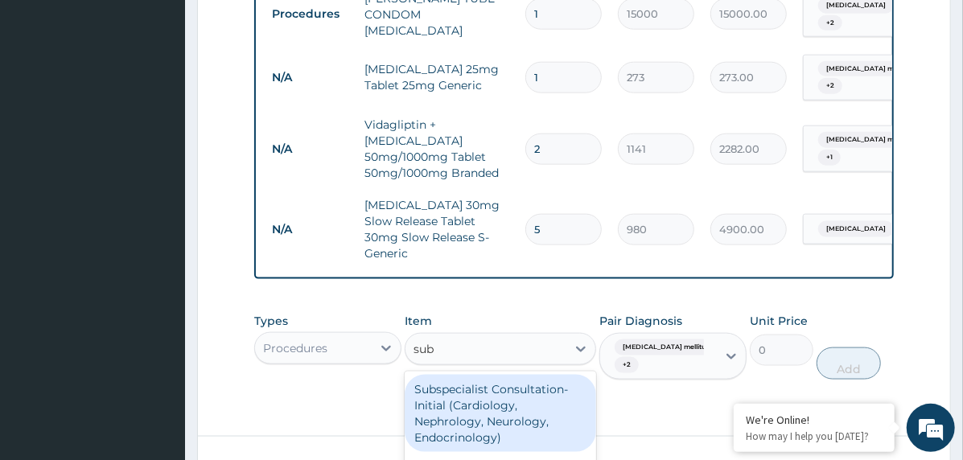
type input "subs"
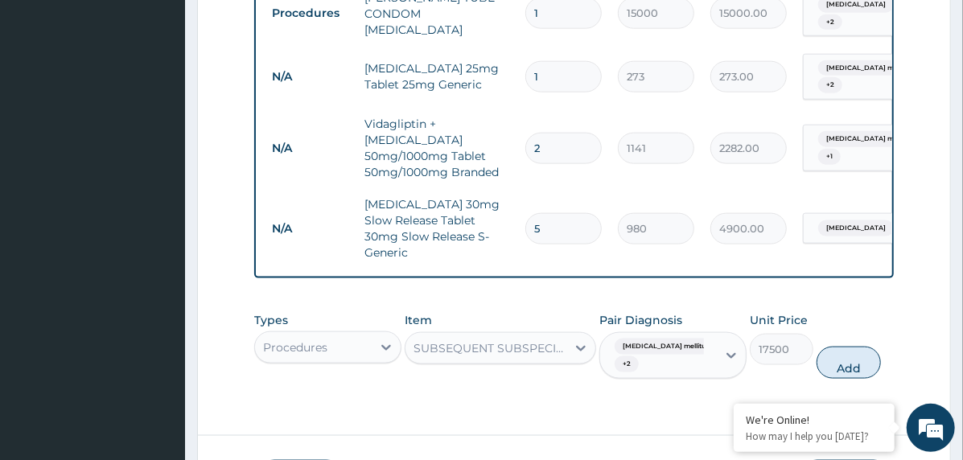
scroll to position [0, 0]
click at [842, 347] on button "Add" at bounding box center [848, 363] width 64 height 32
type input "0"
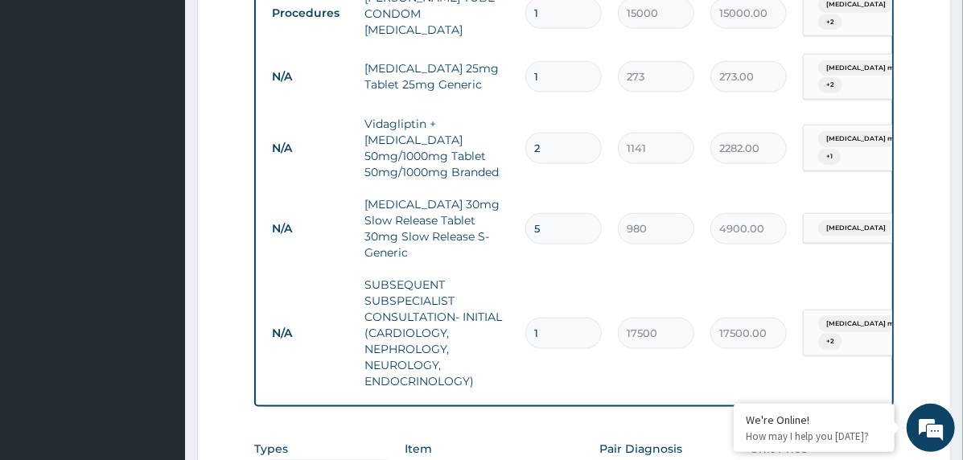
scroll to position [1112, 0]
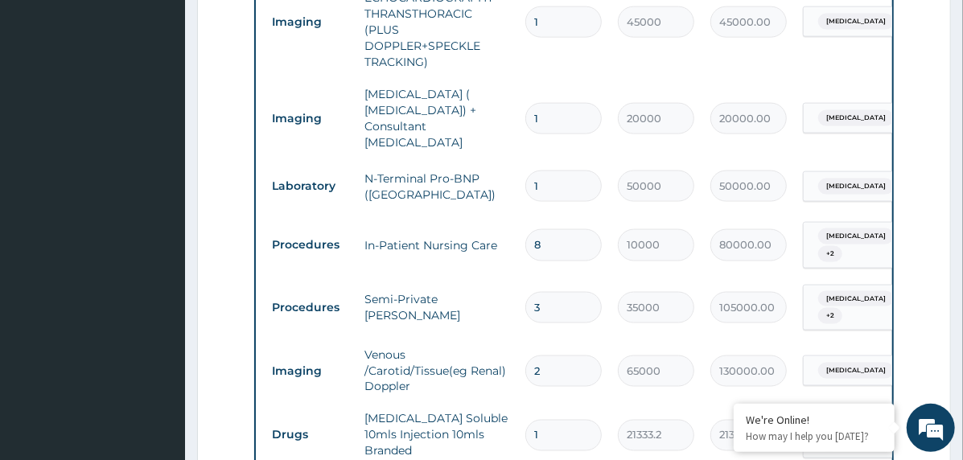
click at [535, 229] on input "8" at bounding box center [563, 244] width 76 height 31
type input "1"
type input "10000.00"
type input "10"
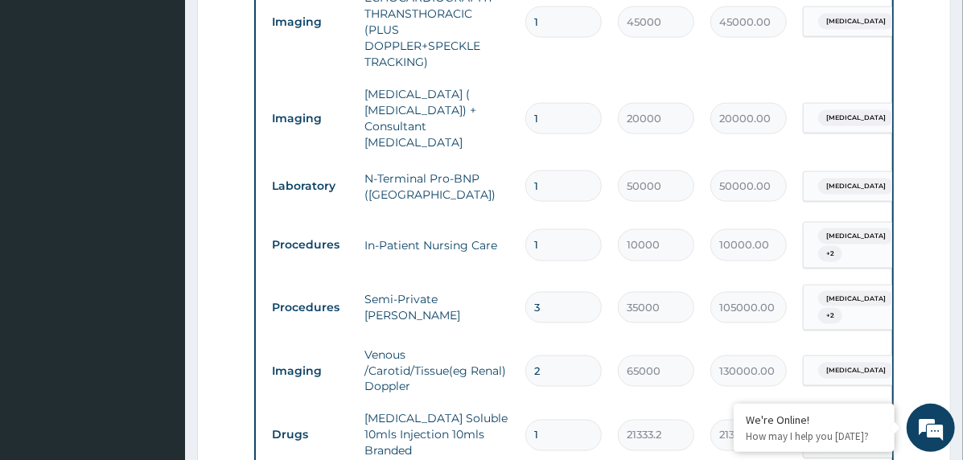
type input "100000.00"
type input "10"
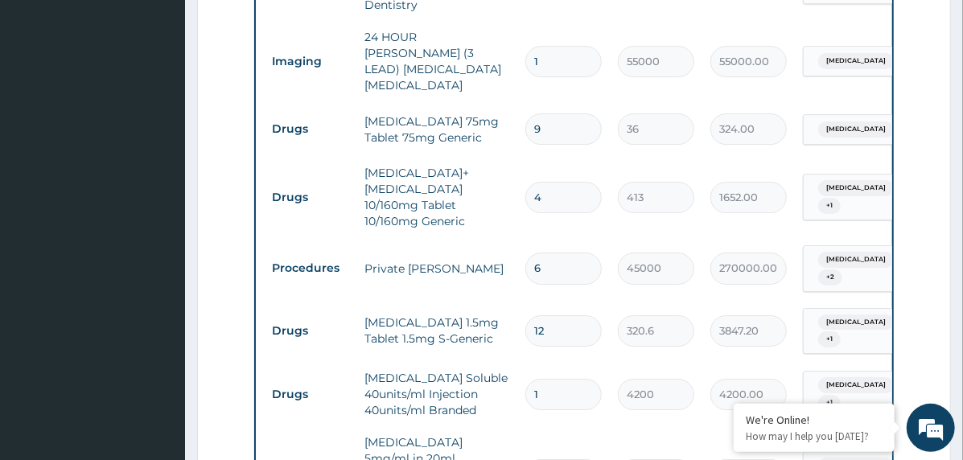
click at [531, 253] on input "6" at bounding box center [563, 268] width 76 height 31
type input "7"
type input "315000.00"
type input "7"
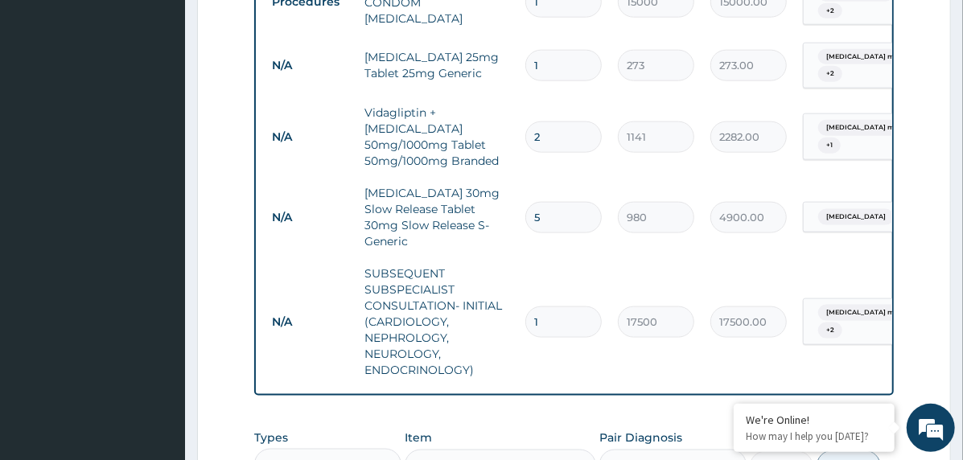
scroll to position [4058, 0]
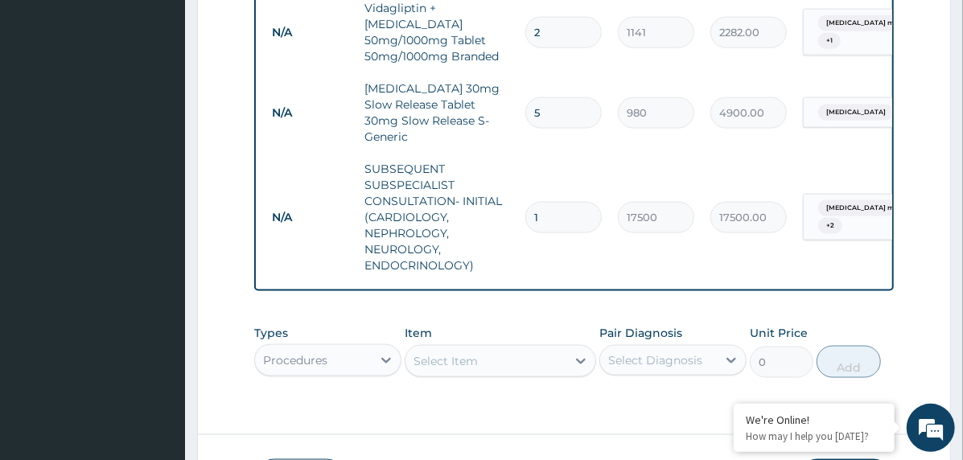
click at [347, 344] on div "Procedures" at bounding box center [327, 360] width 147 height 32
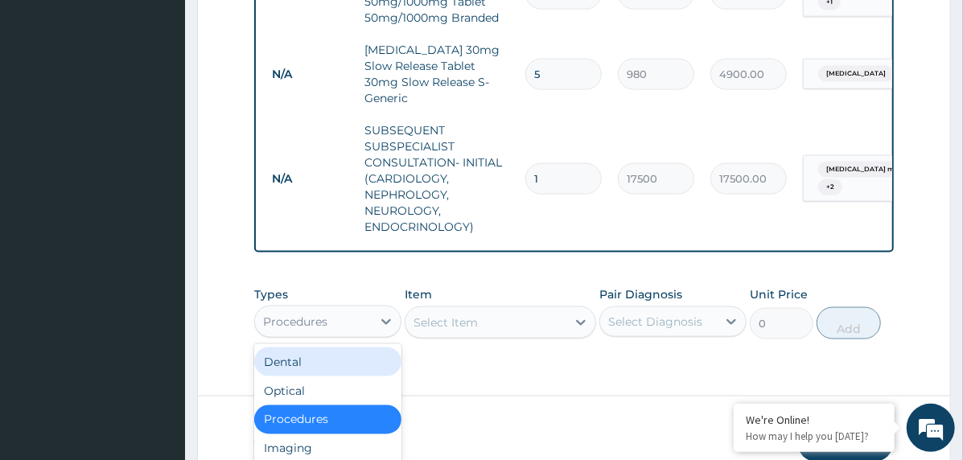
scroll to position [44, 0]
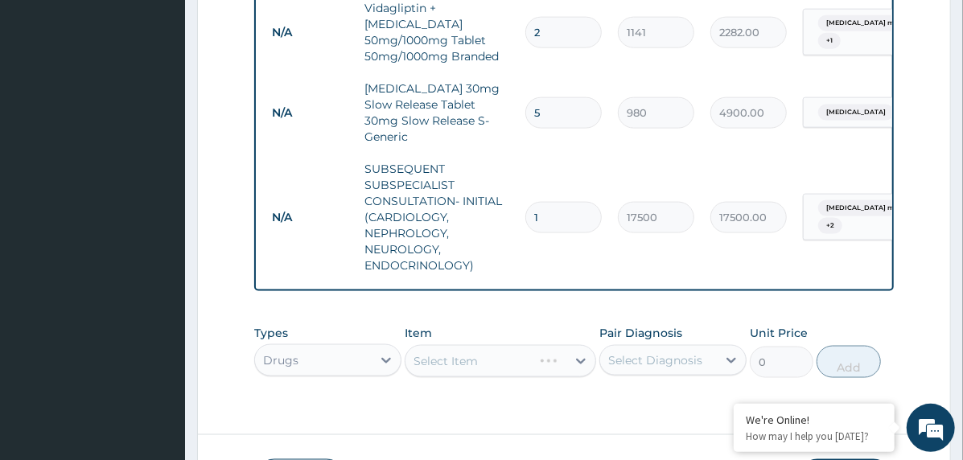
scroll to position [0, 0]
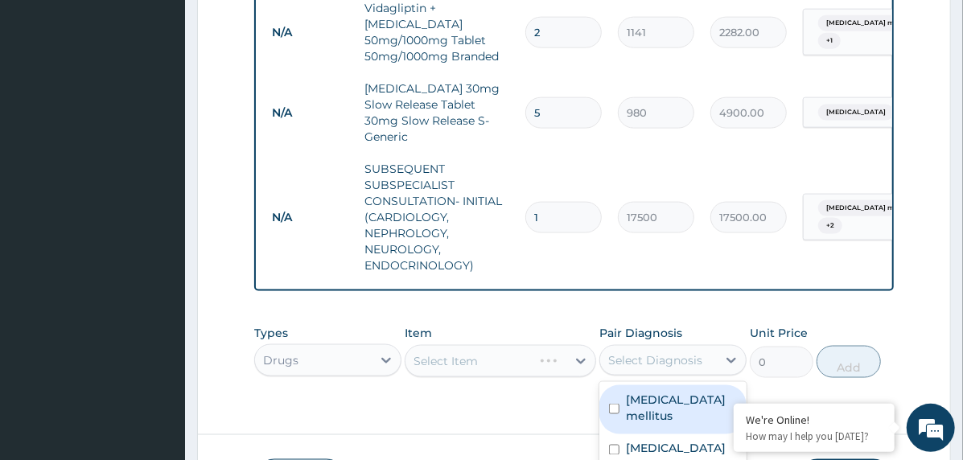
click at [653, 352] on div "Select Diagnosis" at bounding box center [655, 360] width 94 height 16
click at [687, 385] on div "Diabetes mellitus" at bounding box center [672, 409] width 147 height 49
checkbox input "true"
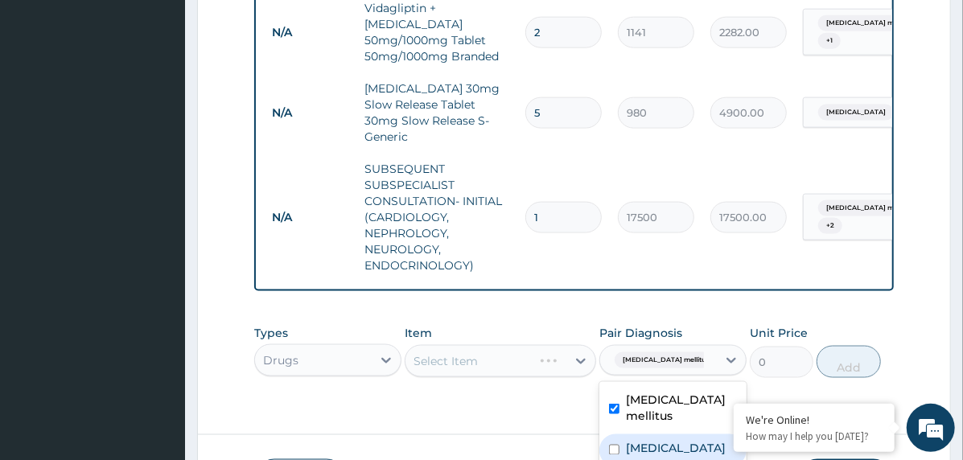
click at [686, 441] on label "Brain stem infarction" at bounding box center [676, 449] width 100 height 16
checkbox input "true"
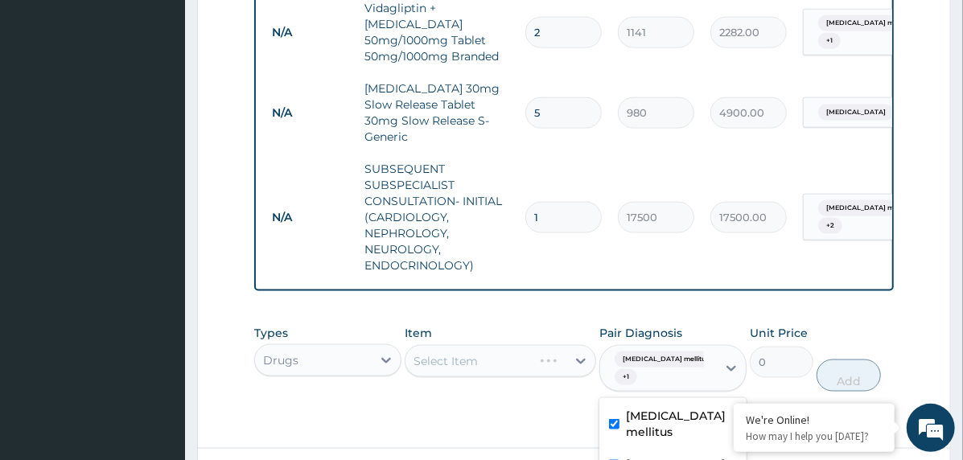
checkbox input "true"
click at [523, 325] on div "Item Select Item" at bounding box center [500, 358] width 191 height 67
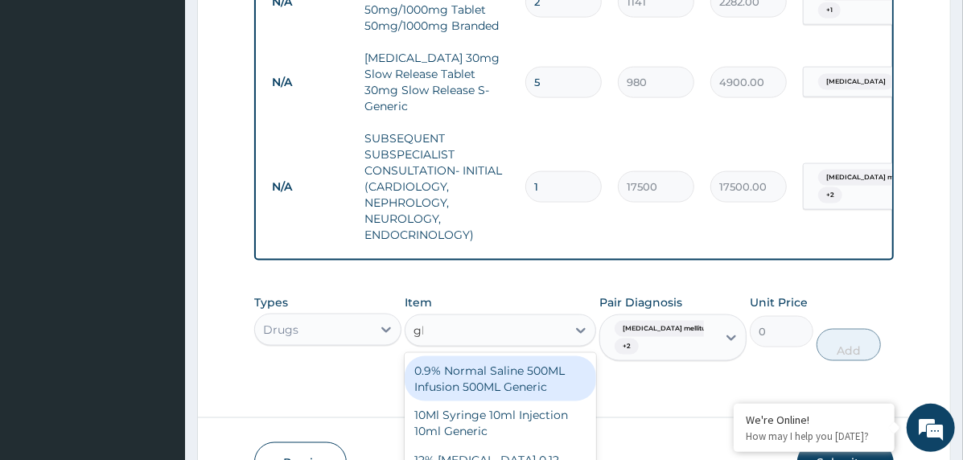
scroll to position [33, 0]
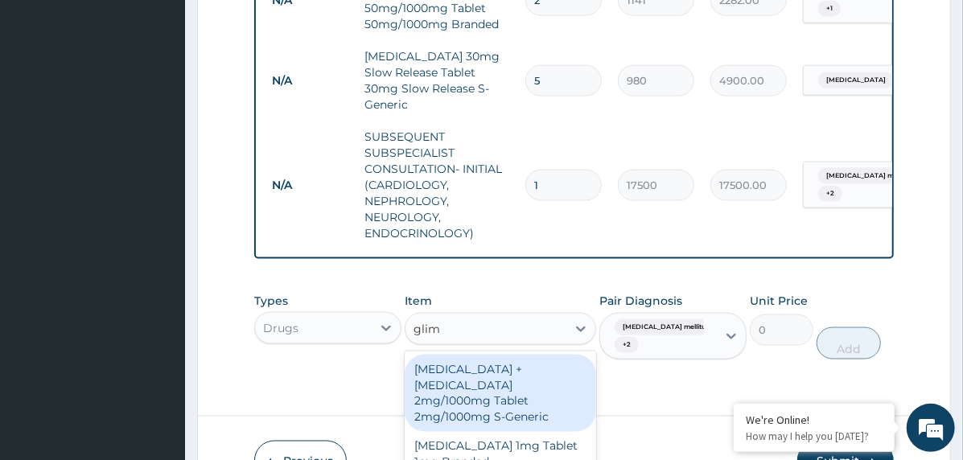
type input "glime"
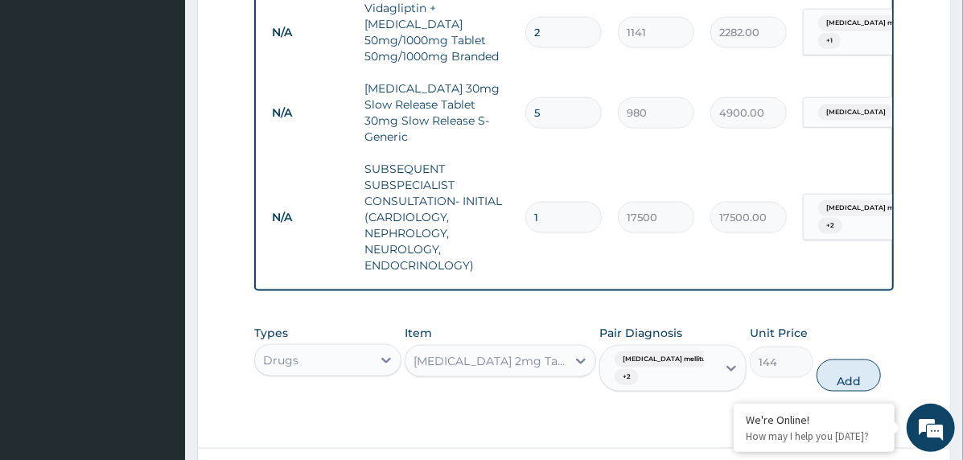
scroll to position [0, 0]
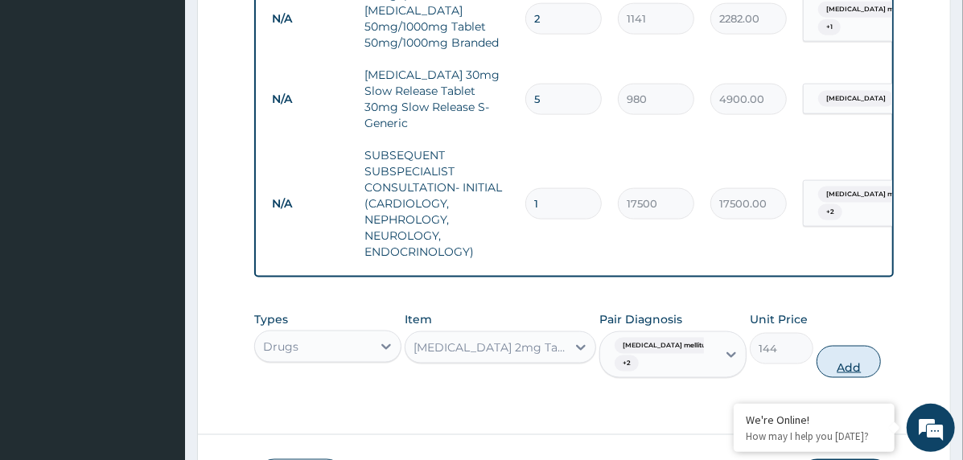
click at [831, 346] on button "Add" at bounding box center [848, 362] width 64 height 32
type input "0"
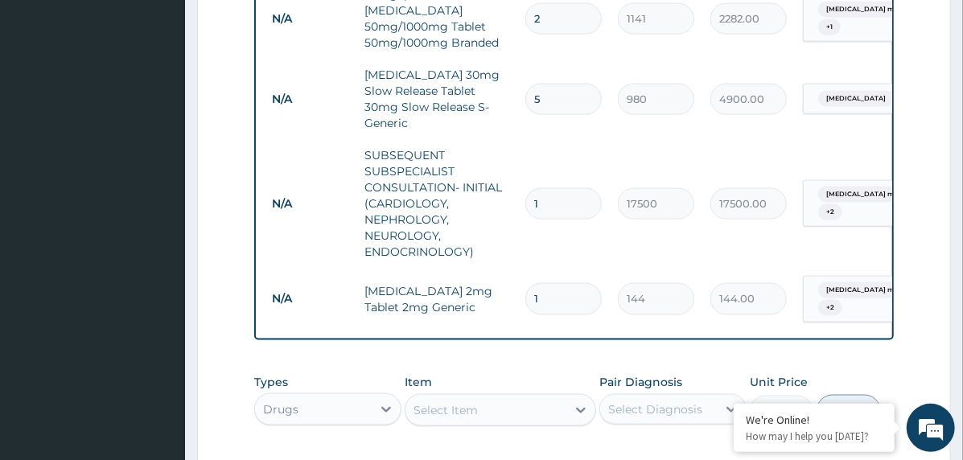
type input "0.00"
type input "3"
type input "432.00"
type input "3"
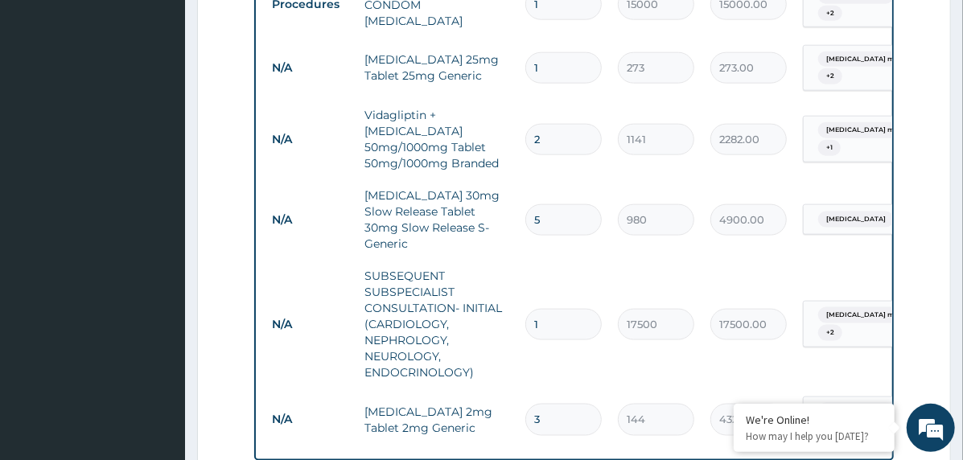
scroll to position [4120, 0]
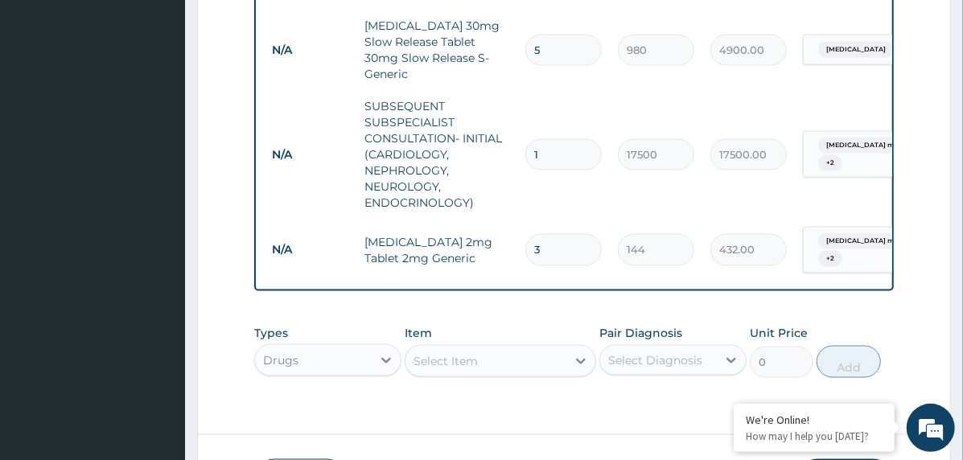
click at [455, 345] on div "Select Item" at bounding box center [500, 361] width 191 height 32
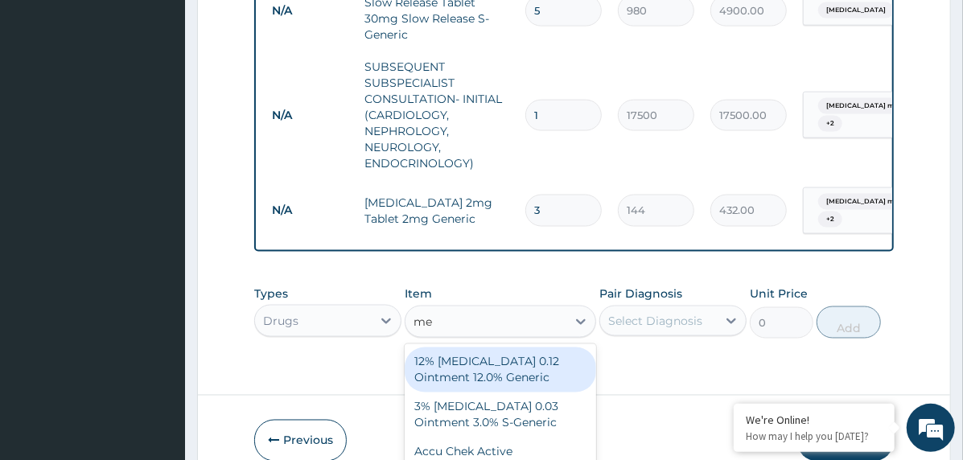
scroll to position [46, 0]
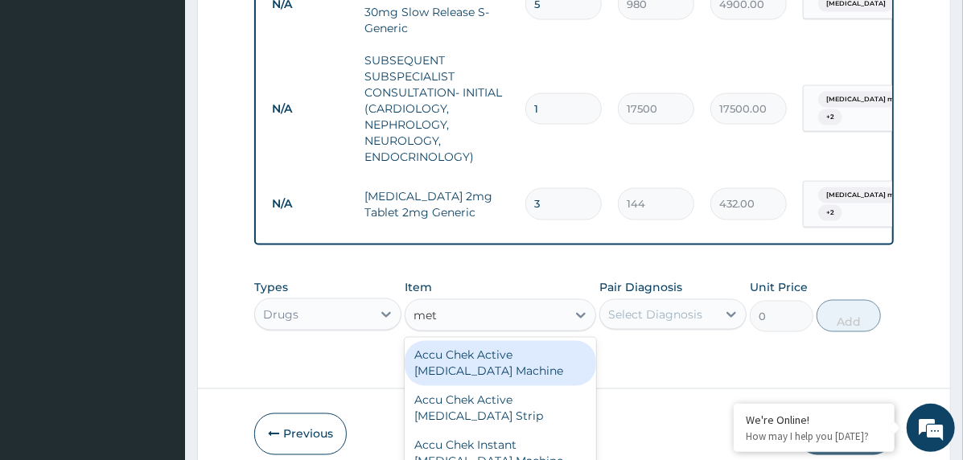
type input "metf"
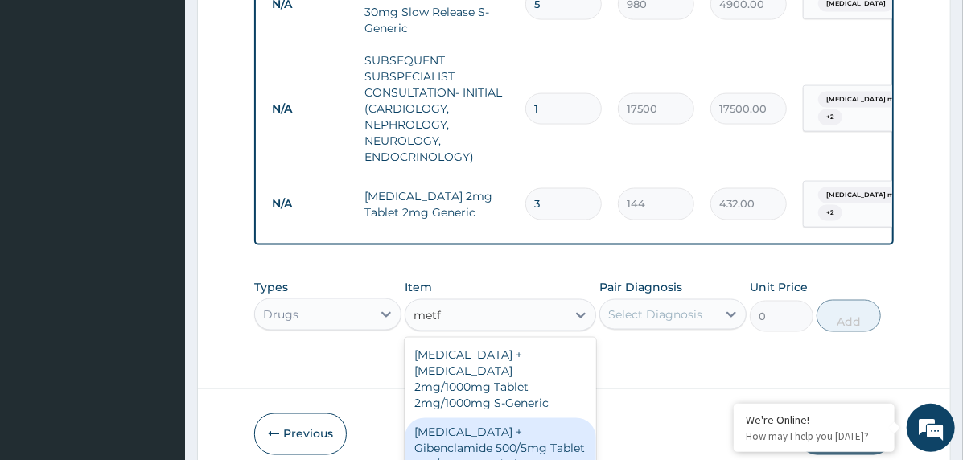
scroll to position [241, 0]
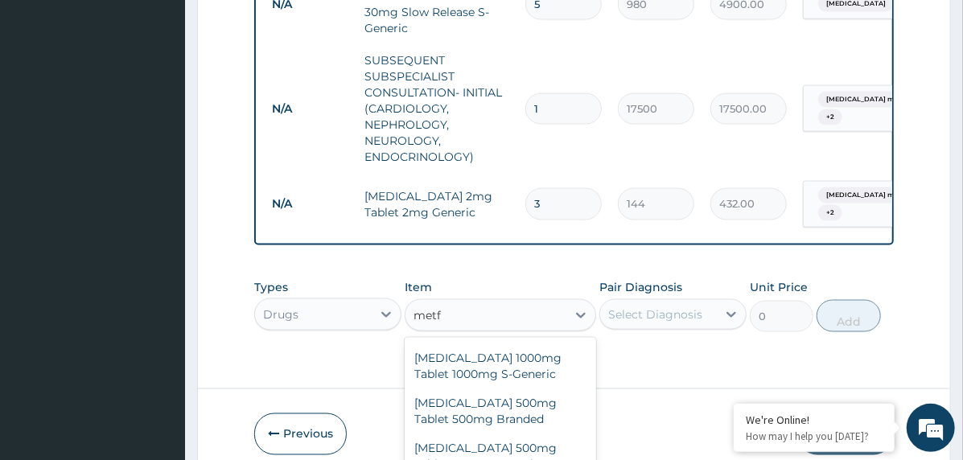
type input "144"
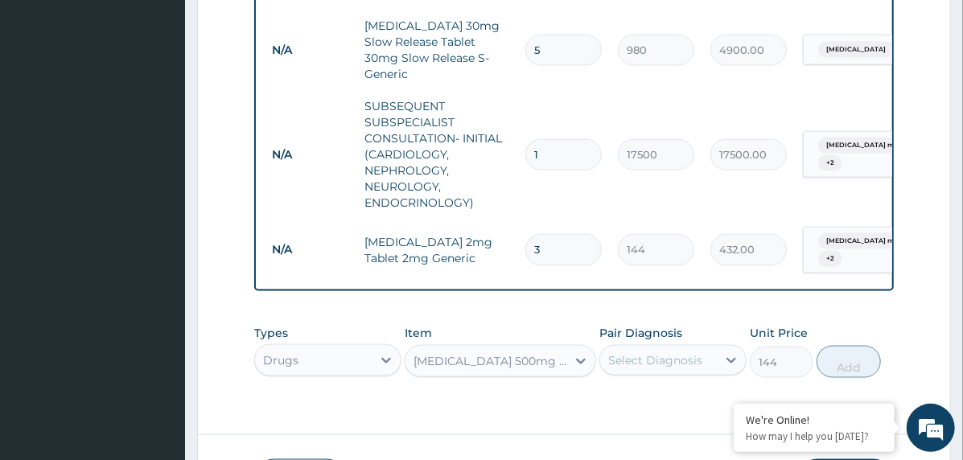
scroll to position [0, 0]
click at [652, 352] on div "Select Diagnosis" at bounding box center [655, 360] width 94 height 16
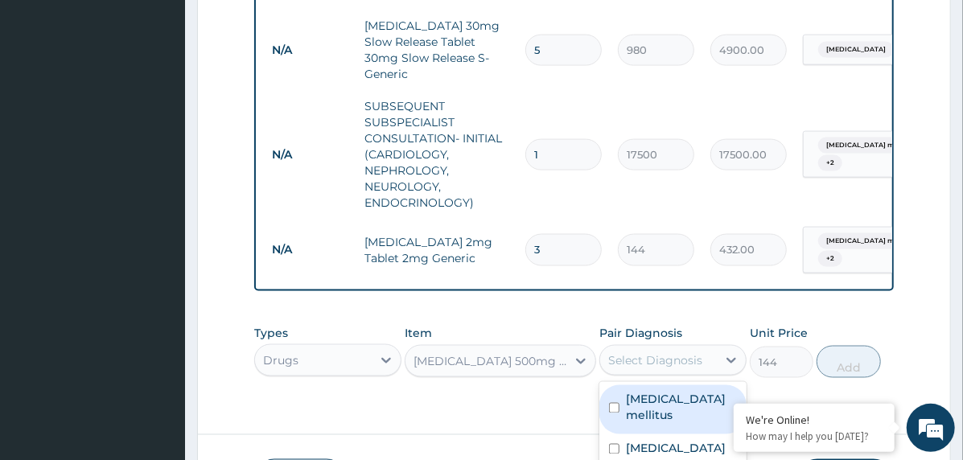
click at [676, 385] on div "Diabetes mellitus" at bounding box center [672, 409] width 147 height 49
checkbox input "true"
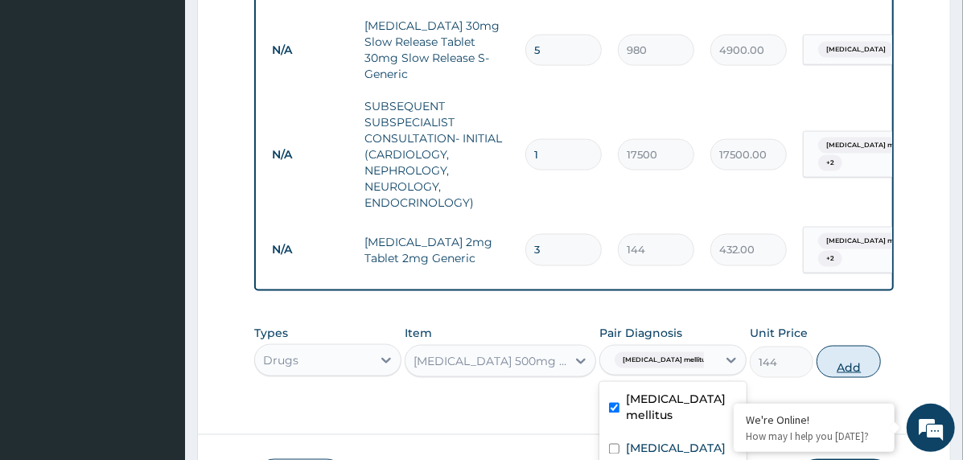
click at [841, 346] on button "Add" at bounding box center [848, 362] width 64 height 32
type input "0"
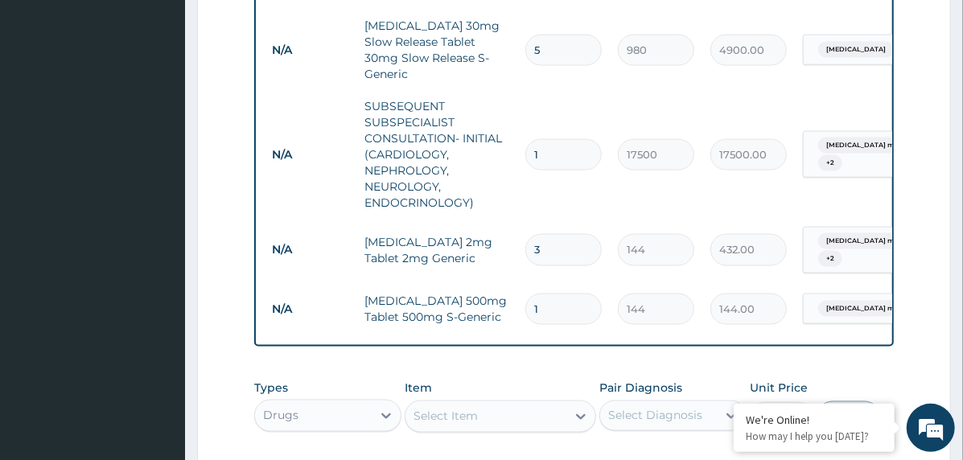
type input "0.00"
type input "2"
type input "288.00"
type input "2"
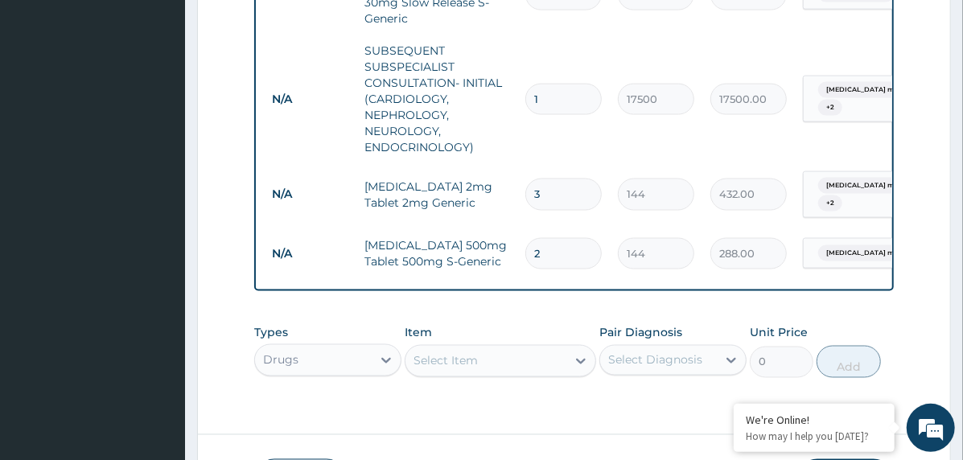
click at [447, 348] on div "Select Item" at bounding box center [485, 361] width 161 height 26
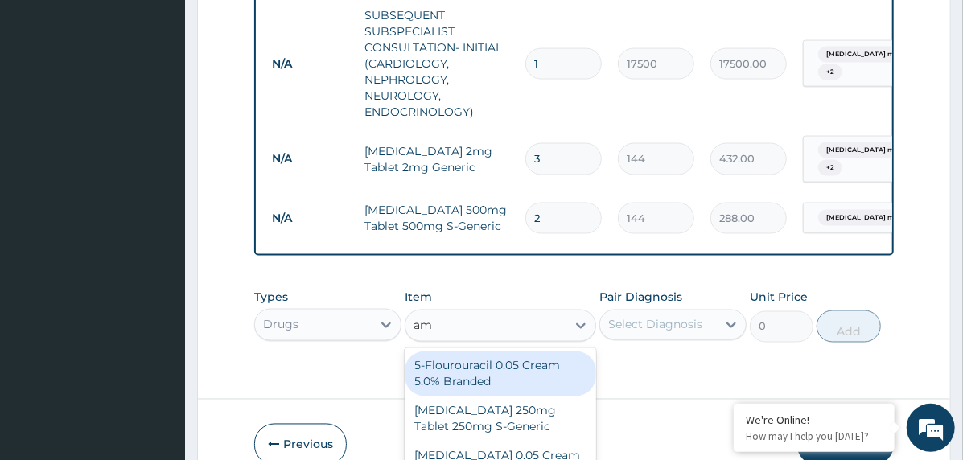
scroll to position [46, 0]
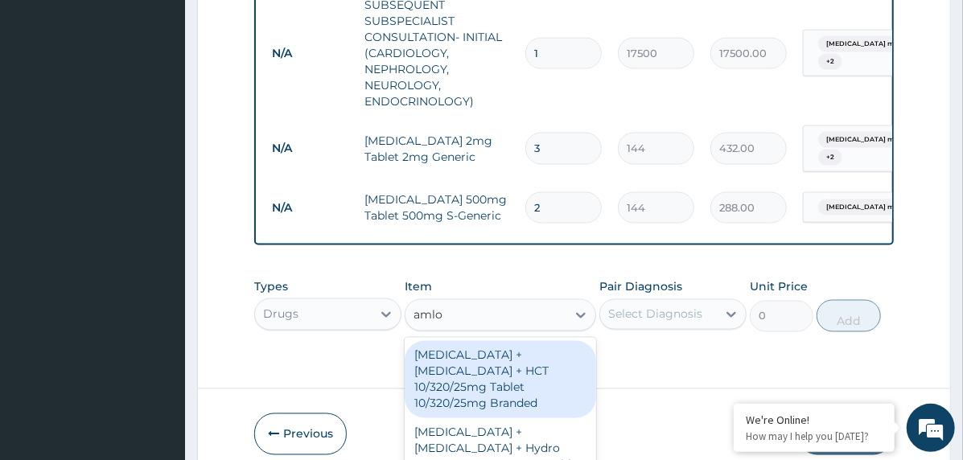
type input "amlod"
type input "2196.88"
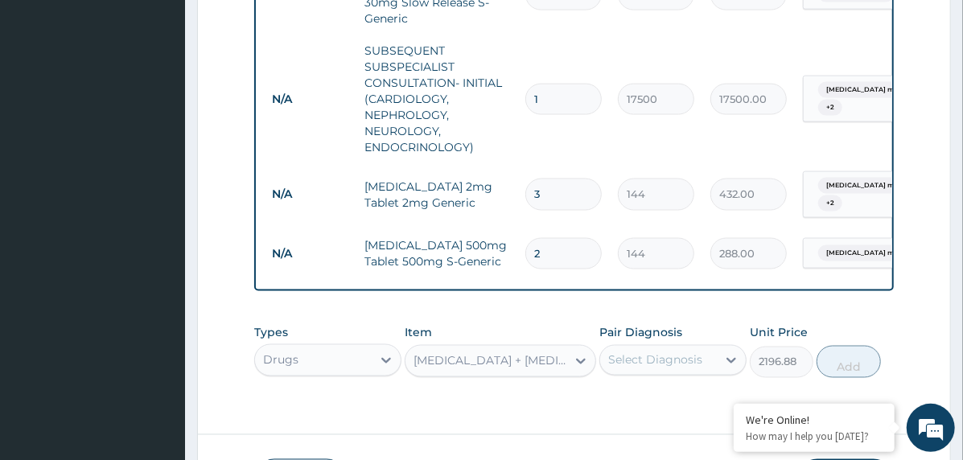
scroll to position [0, 0]
click at [487, 353] on div "[MEDICAL_DATA] + [MEDICAL_DATA] + HCT 10/320/25mg Tablet 10/320/25mg Branded" at bounding box center [490, 361] width 154 height 16
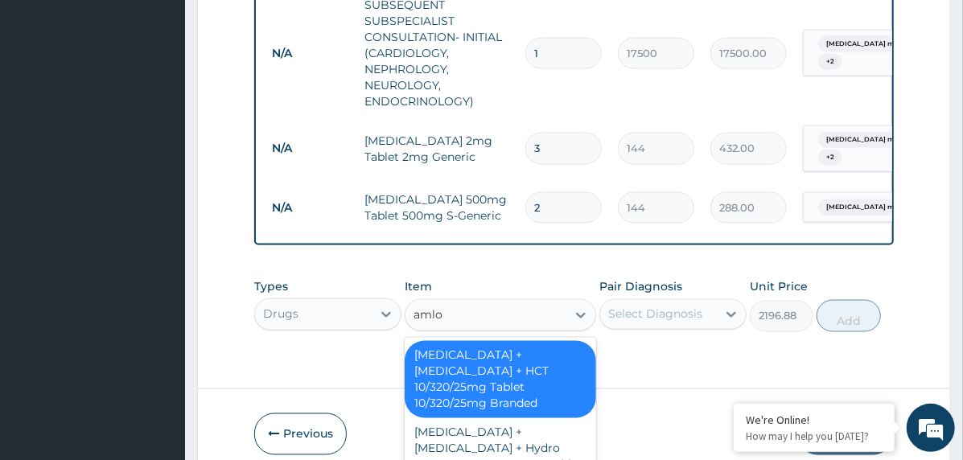
type input "amlod"
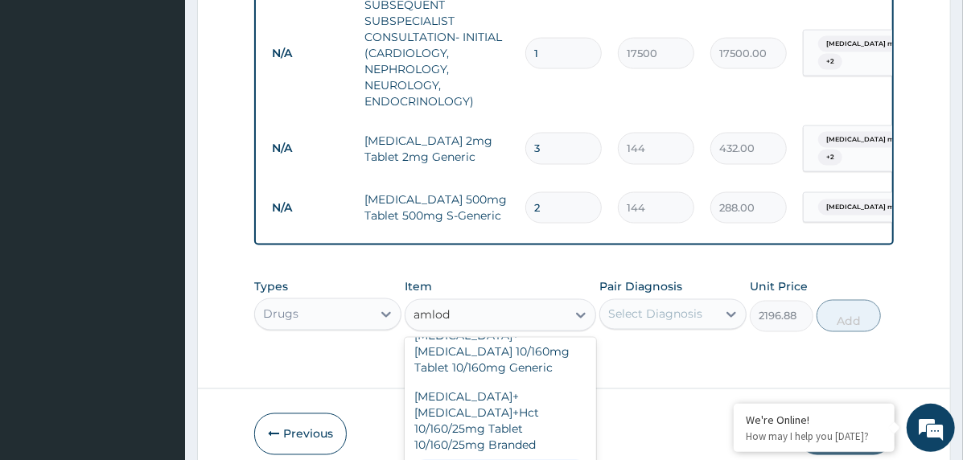
scroll to position [724, 0]
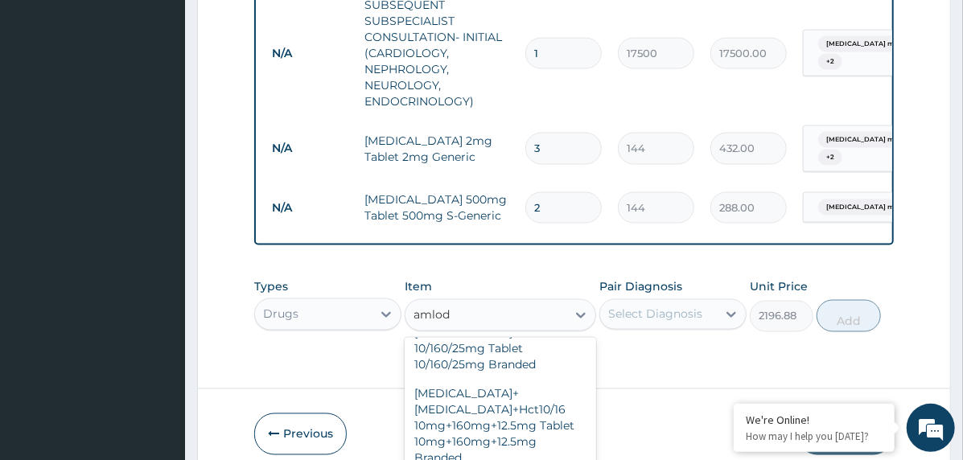
type input "1925"
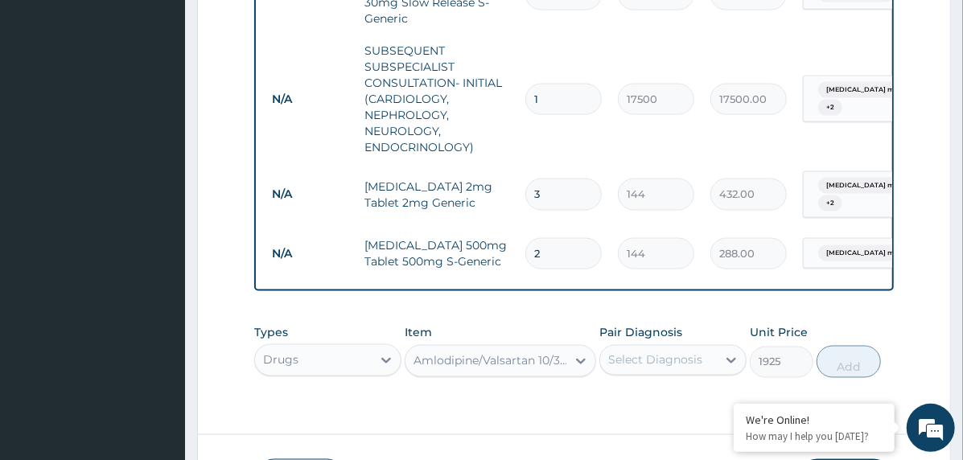
scroll to position [0, 0]
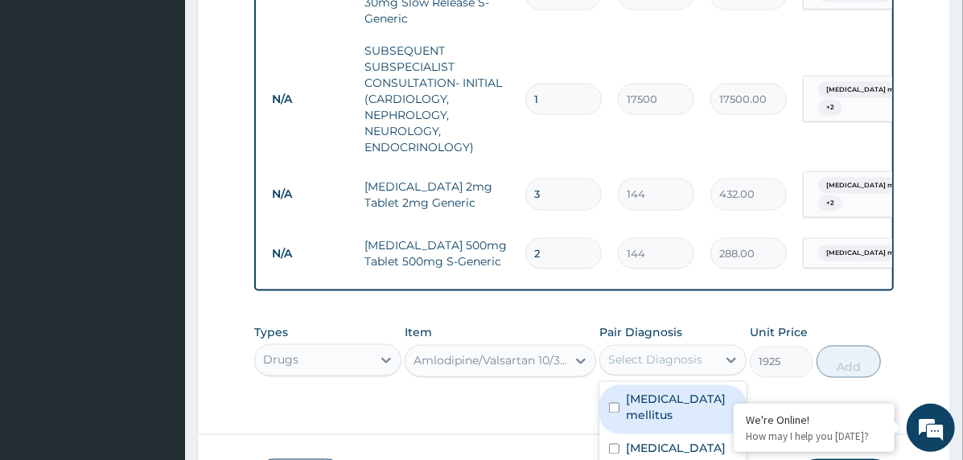
click at [705, 347] on div "Select Diagnosis" at bounding box center [658, 360] width 117 height 26
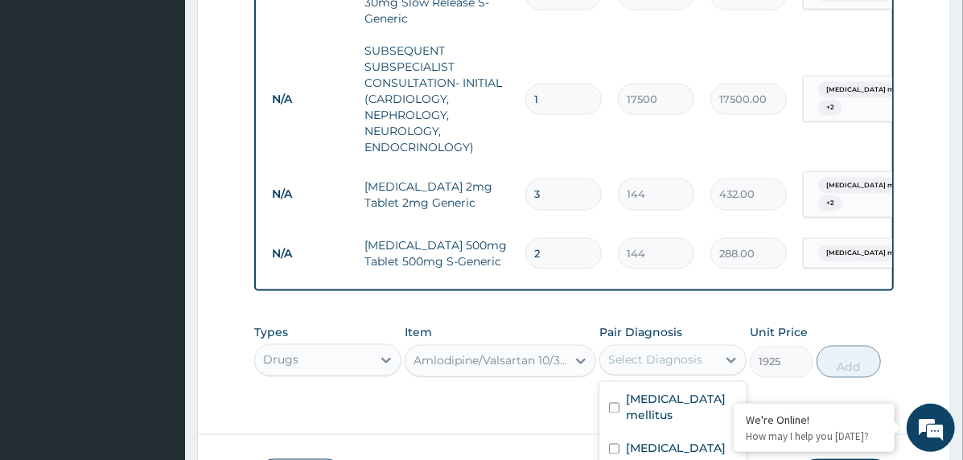
checkbox input "true"
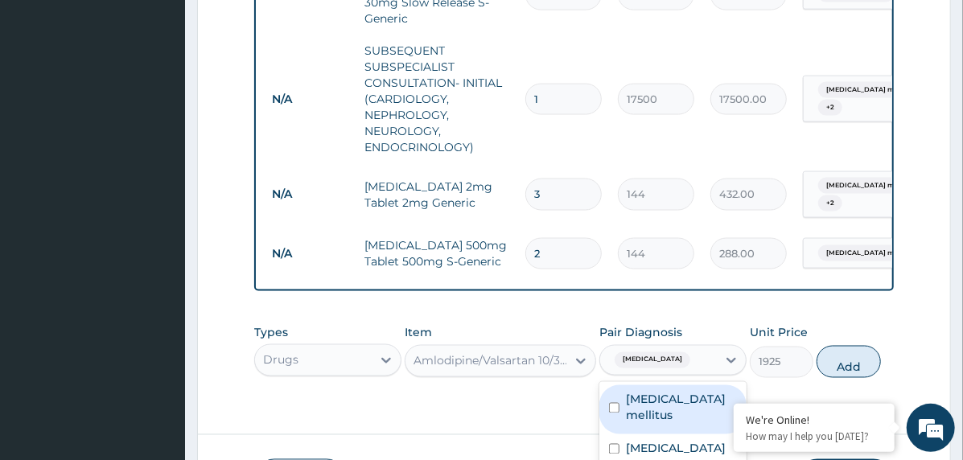
click at [709, 385] on div "Diabetes mellitus" at bounding box center [672, 409] width 147 height 49
checkbox input "true"
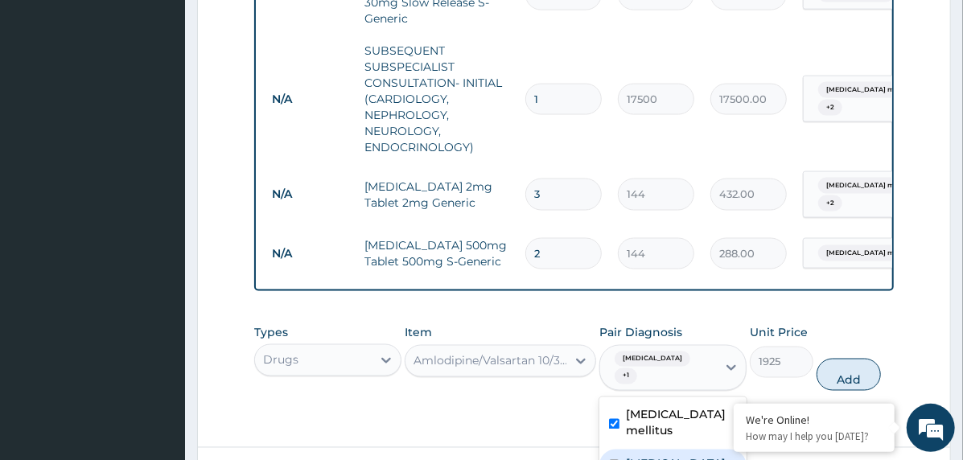
click at [708, 450] on div "Brain stem infarction" at bounding box center [672, 466] width 147 height 33
checkbox input "true"
click at [842, 359] on button "Add" at bounding box center [848, 375] width 64 height 32
type input "0"
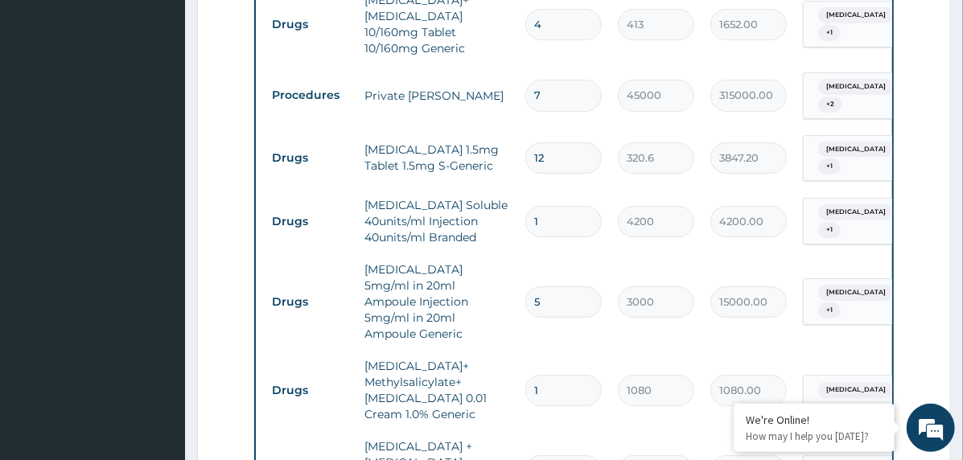
scroll to position [3010, 0]
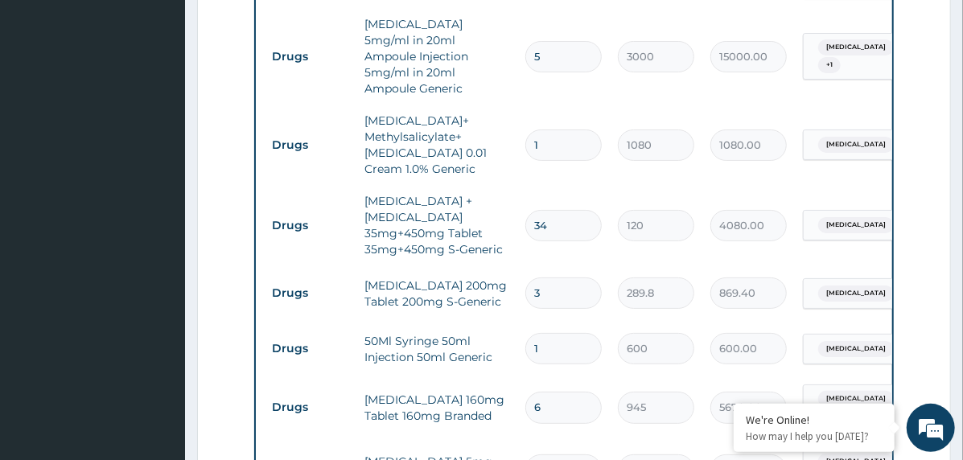
click at [532, 277] on input "3" at bounding box center [563, 292] width 76 height 31
type input "1"
type input "289.80"
type input "19"
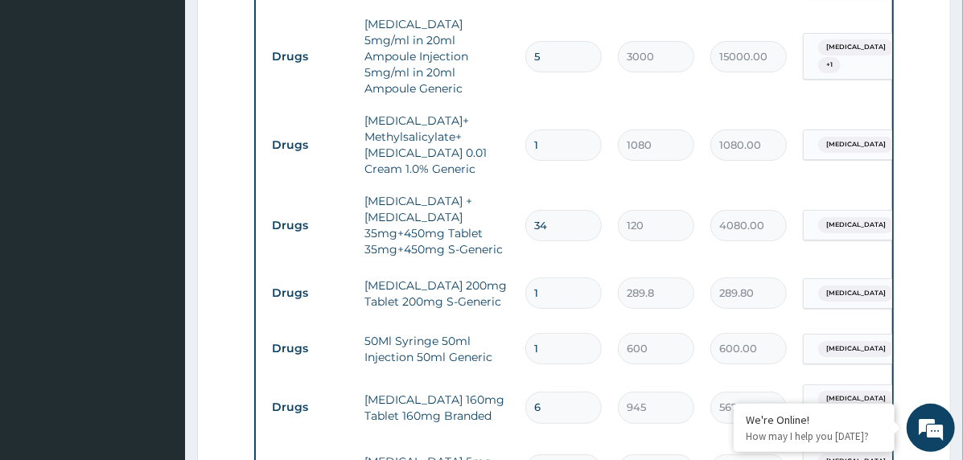
type input "5506.20"
type input "19"
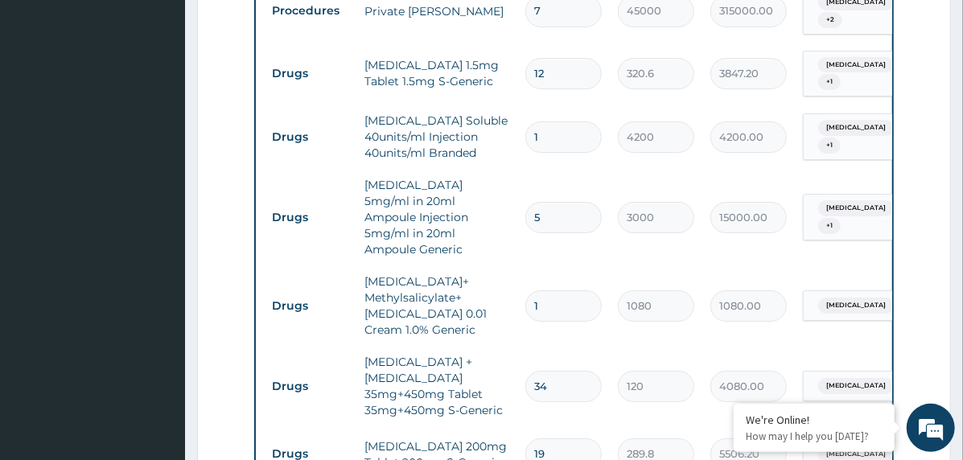
scroll to position [1943, 0]
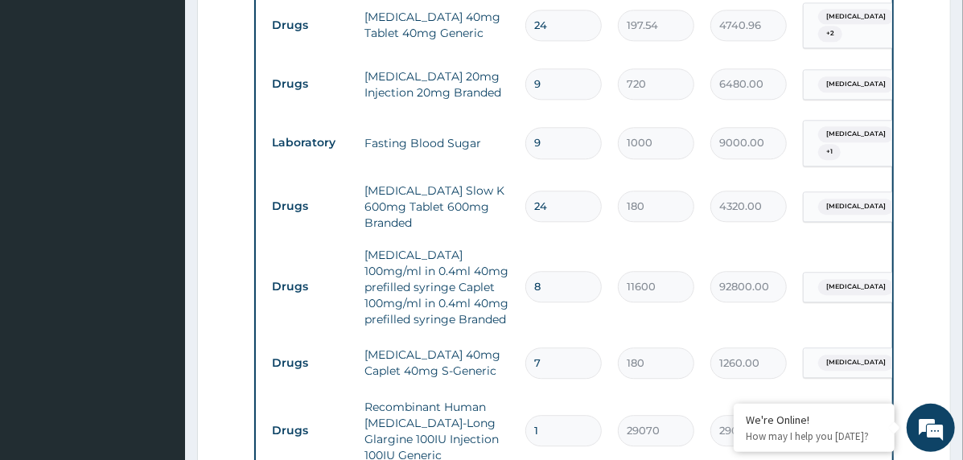
click at [536, 271] on input "8" at bounding box center [563, 286] width 76 height 31
type input "1"
type input "11600.00"
type input "11"
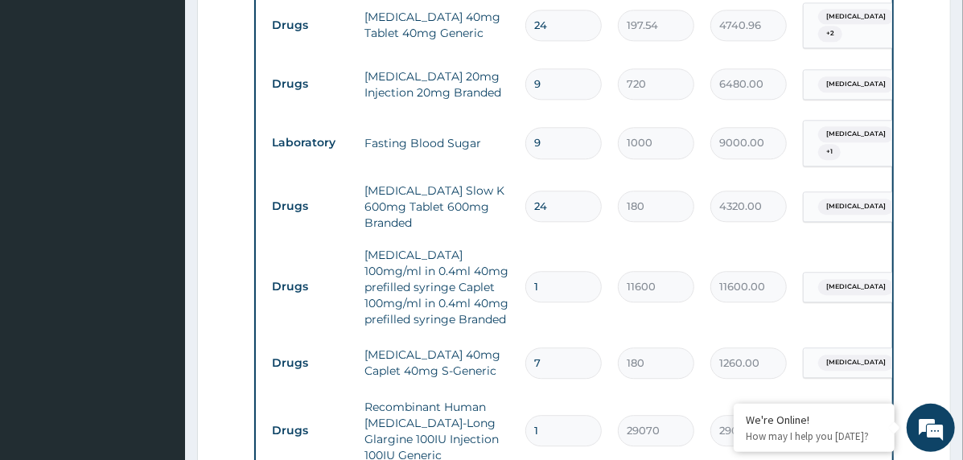
type input "127600.00"
type input "11"
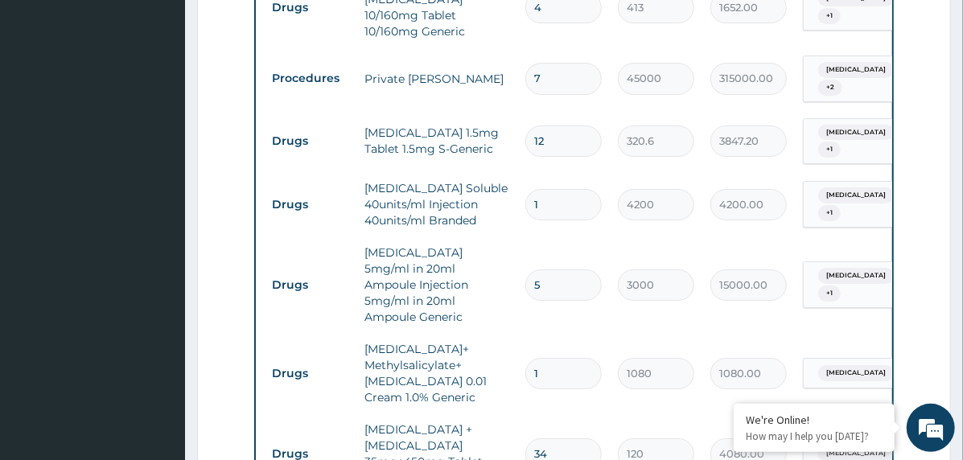
scroll to position [1880, 0]
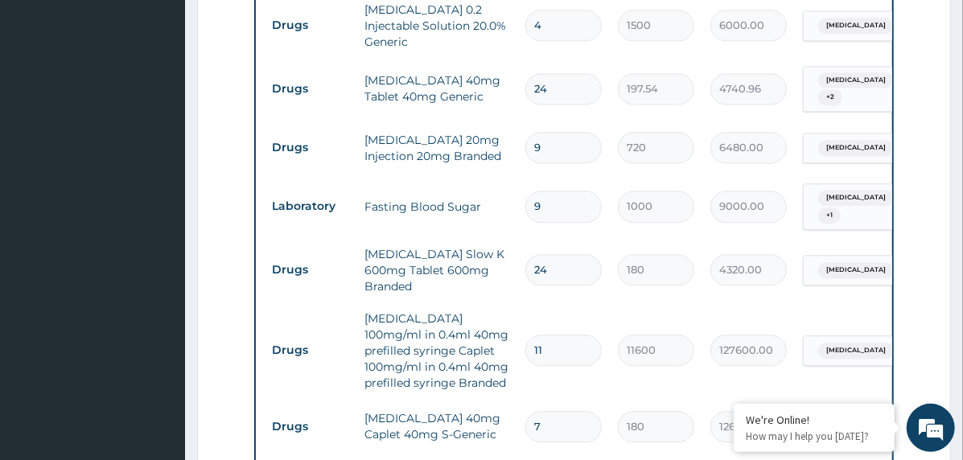
click at [551, 254] on input "24" at bounding box center [563, 269] width 76 height 31
type input "2"
type input "360.00"
type input "27"
type input "4860.00"
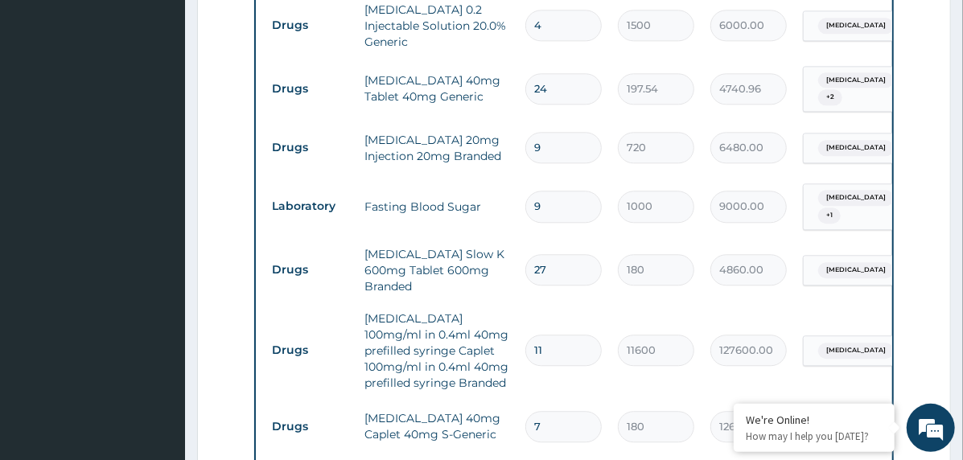
type input "27"
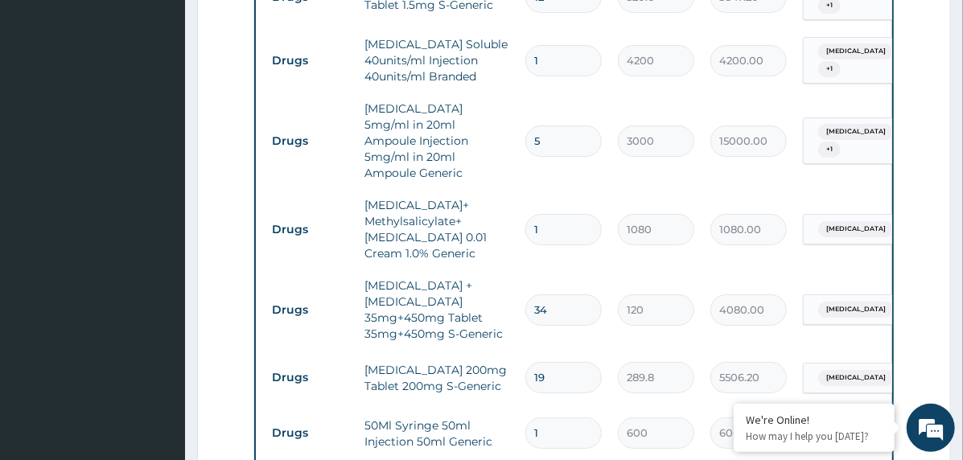
click at [532, 294] on input "34" at bounding box center [563, 309] width 76 height 31
type input "4"
type input "480.00"
type input "46"
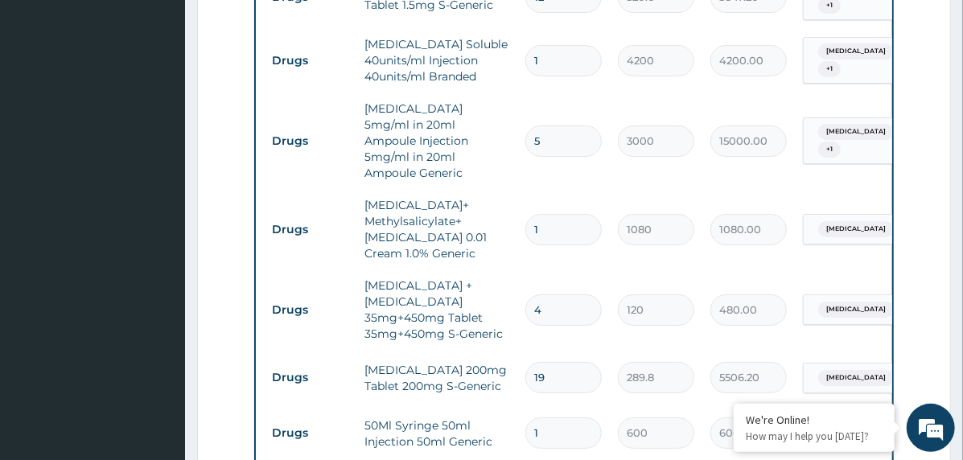
type input "5520.00"
type input "46"
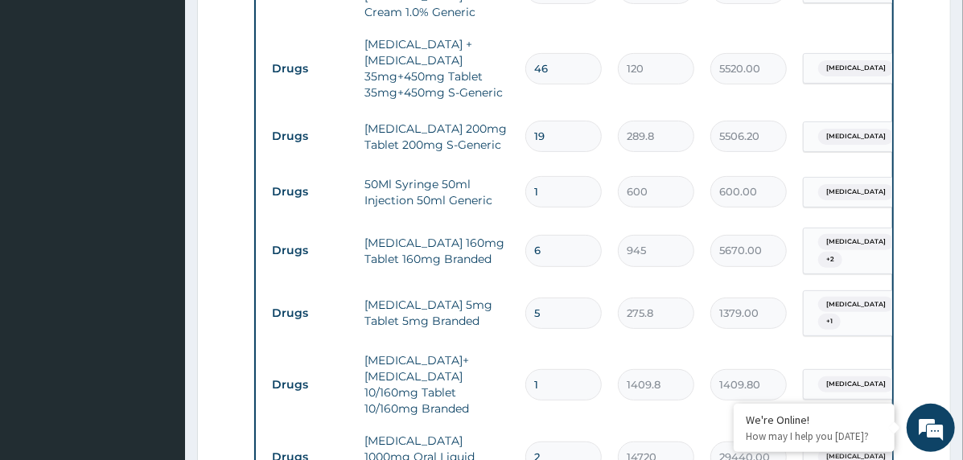
scroll to position [2645, 0]
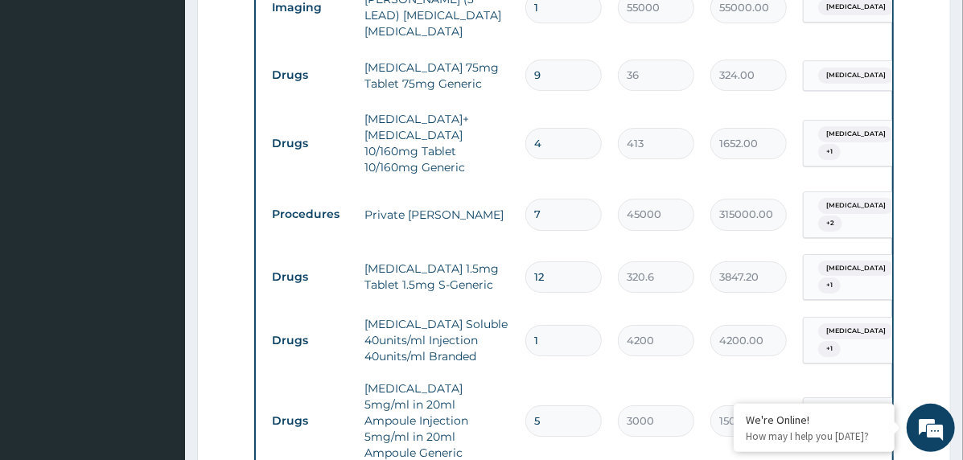
click at [547, 261] on input "12" at bounding box center [563, 276] width 76 height 31
type input "1"
type input "320.60"
type input "18"
type input "5770.80"
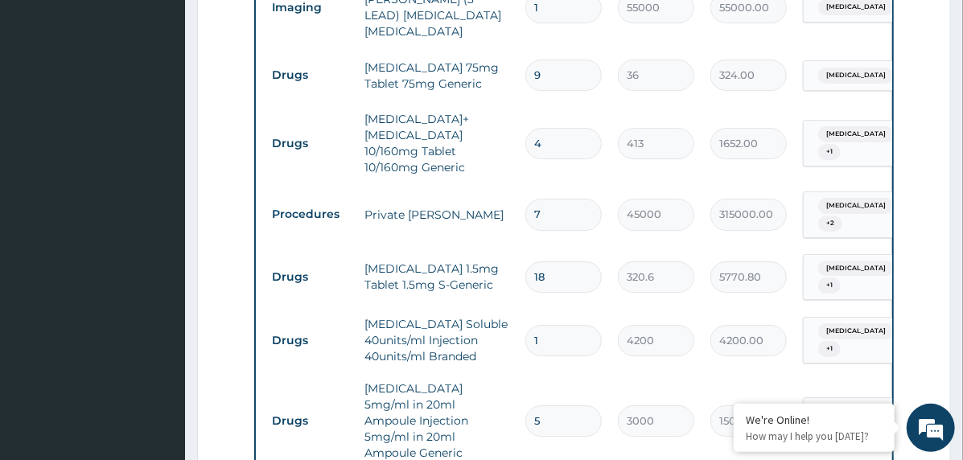
type input "18"
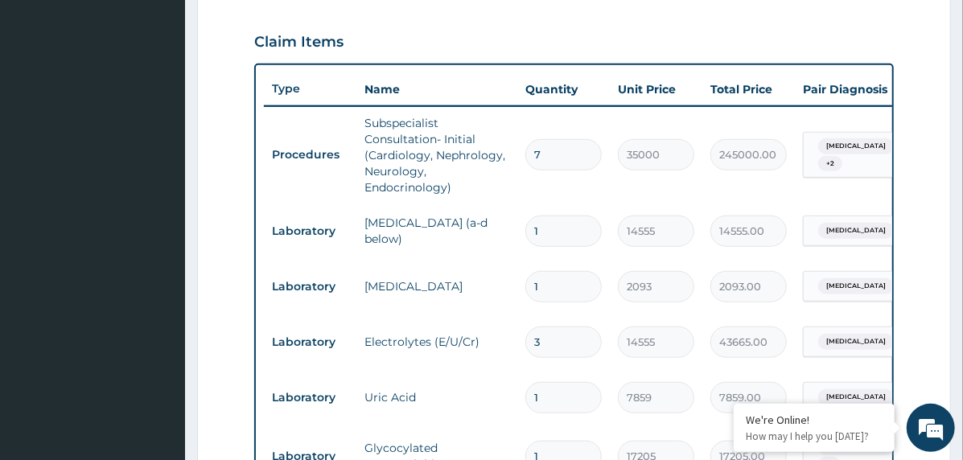
scroll to position [1706, 0]
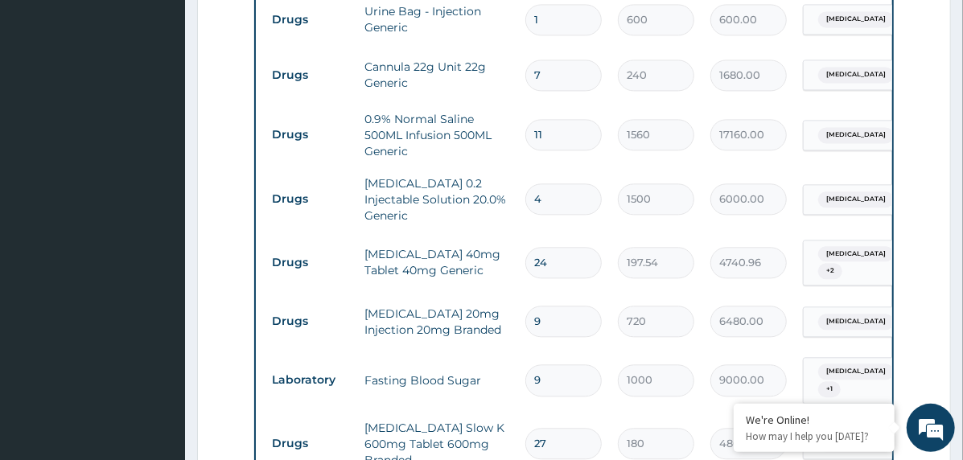
click at [528, 247] on input "24" at bounding box center [563, 262] width 76 height 31
type input "3"
type input "592.62"
type input "30"
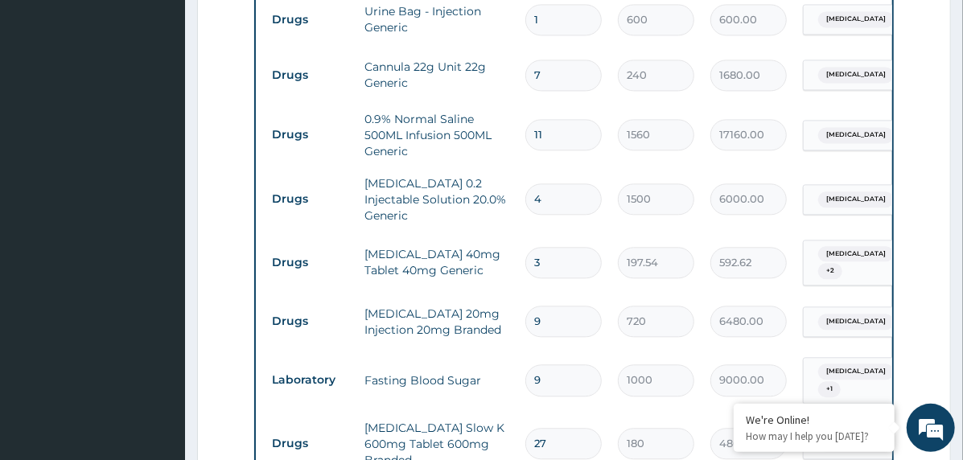
type input "5926.20"
type input "30"
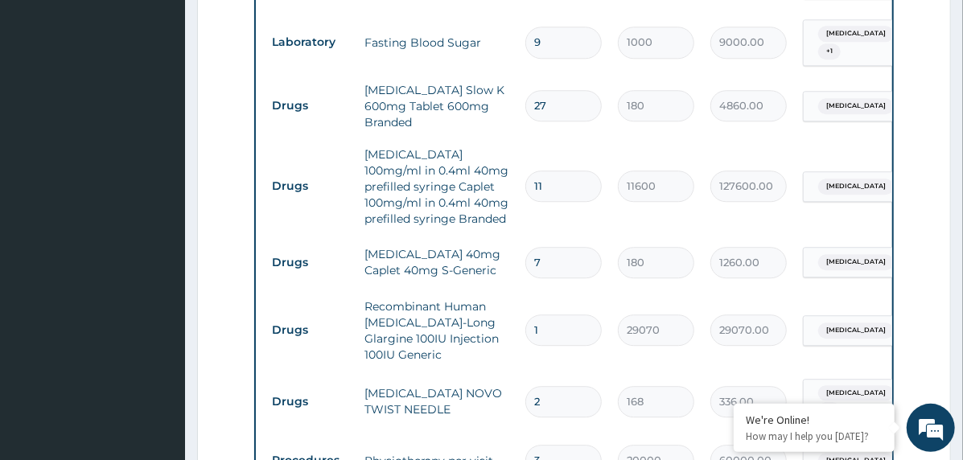
click at [537, 247] on input "7" at bounding box center [563, 262] width 76 height 31
type input "1"
type input "180.00"
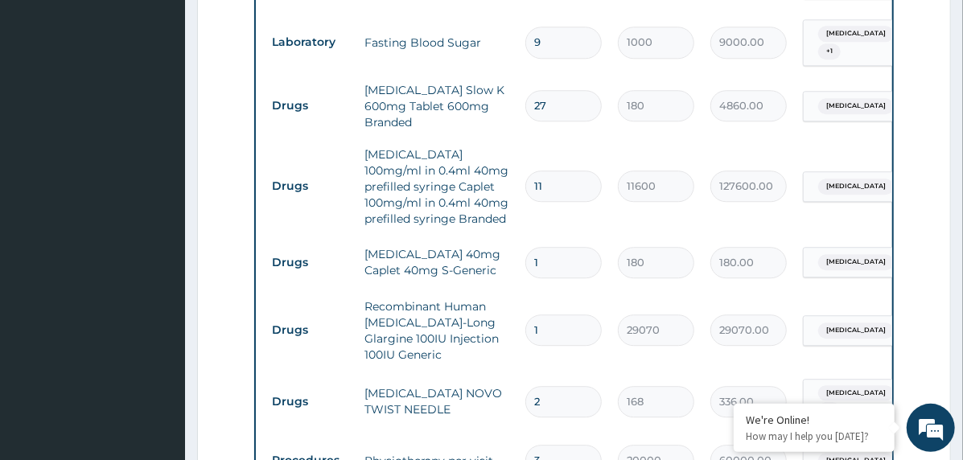
type input "10"
type input "1800.00"
type input "10"
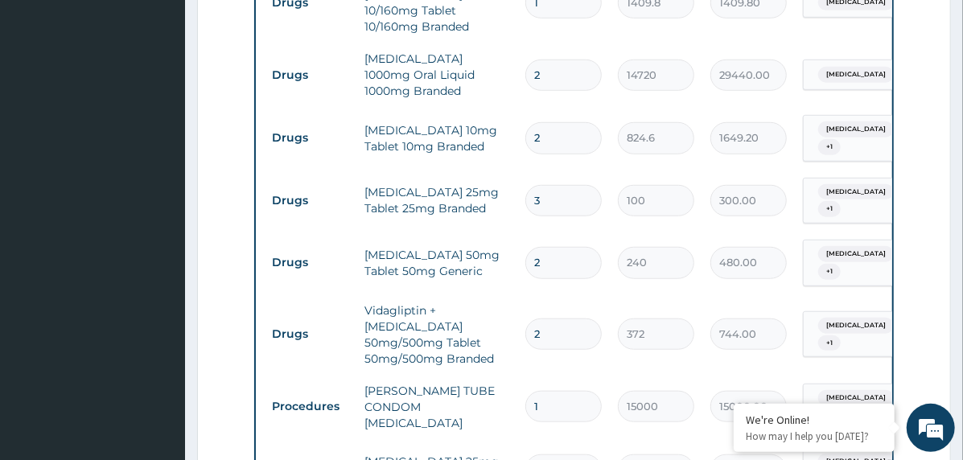
click at [530, 319] on input "2" at bounding box center [563, 334] width 76 height 31
click at [532, 319] on input "2" at bounding box center [563, 334] width 76 height 31
type input "6"
type input "2232.00"
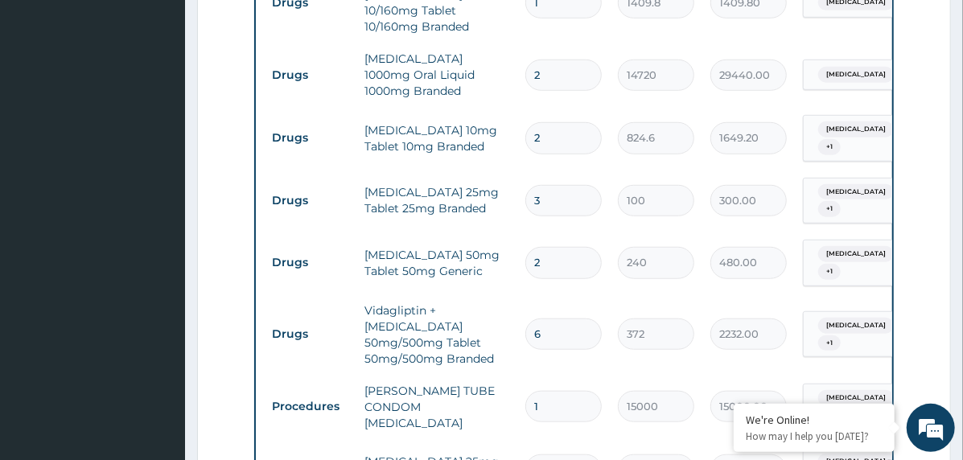
type input "6"
click at [538, 247] on input "2" at bounding box center [563, 262] width 76 height 31
type input "4"
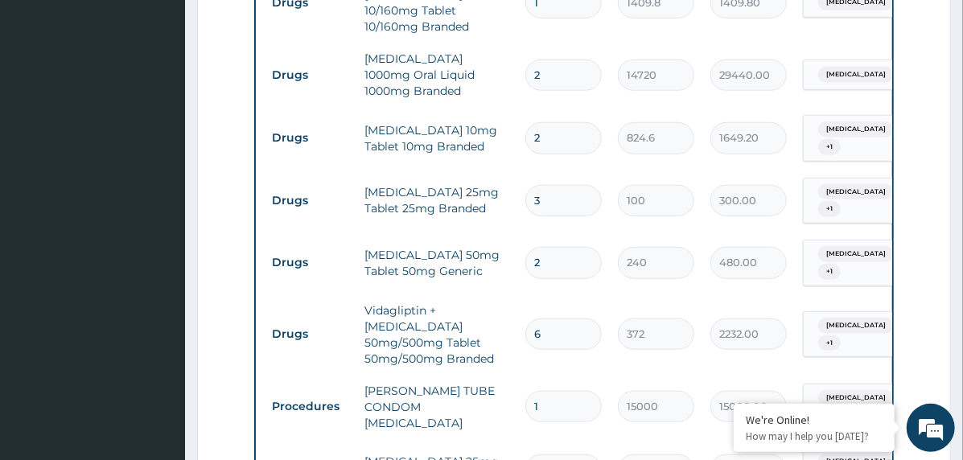
type input "960.00"
type input "4"
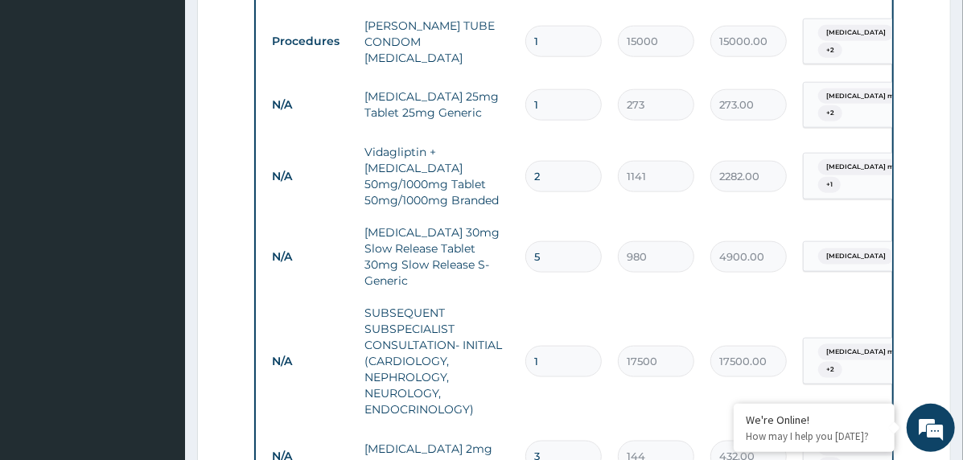
scroll to position [458, 0]
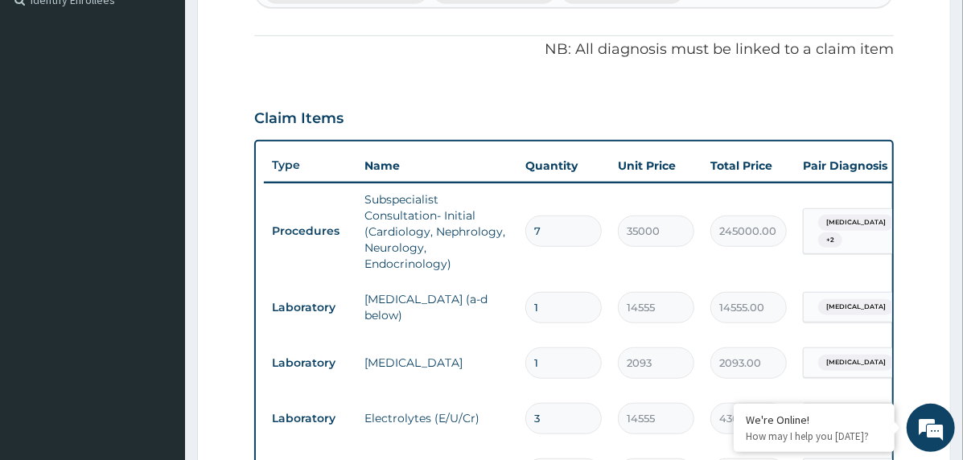
click at [539, 231] on input "7" at bounding box center [563, 231] width 76 height 31
type input "8"
type input "280000.00"
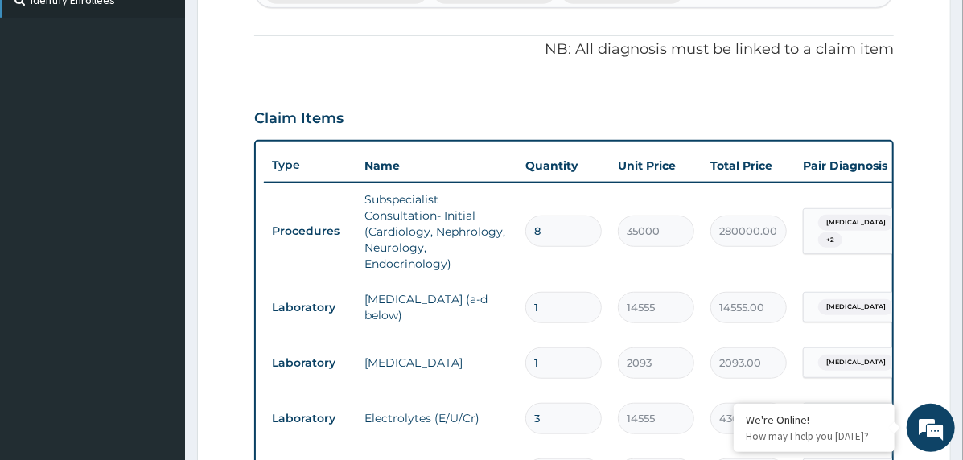
type input "8"
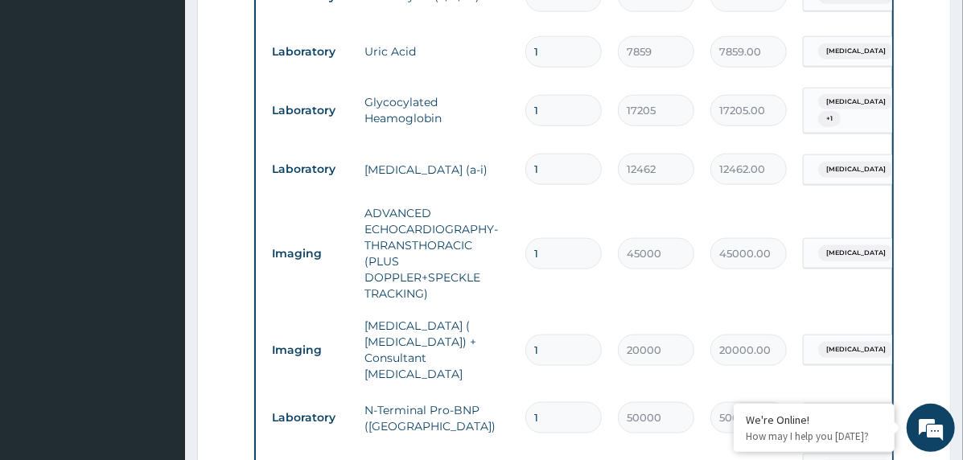
scroll to position [2251, 0]
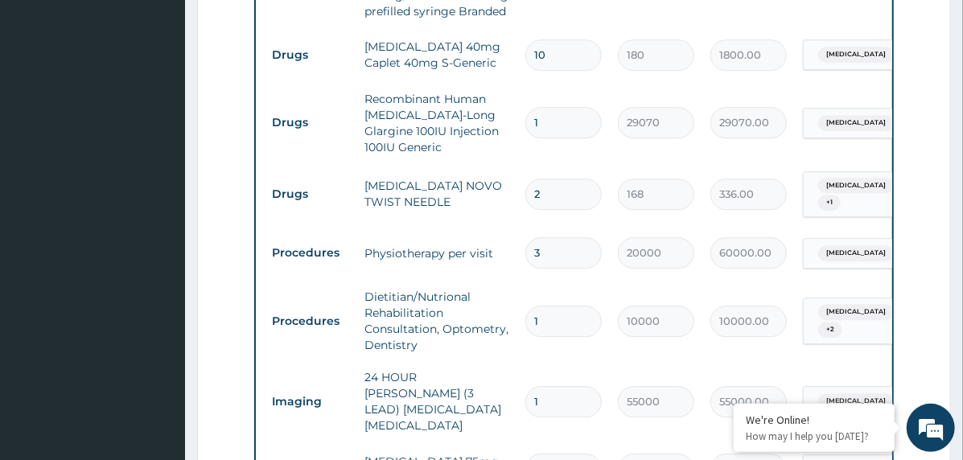
click at [528, 237] on input "3" at bounding box center [563, 252] width 76 height 31
type input "5"
type input "100000.00"
type input "5"
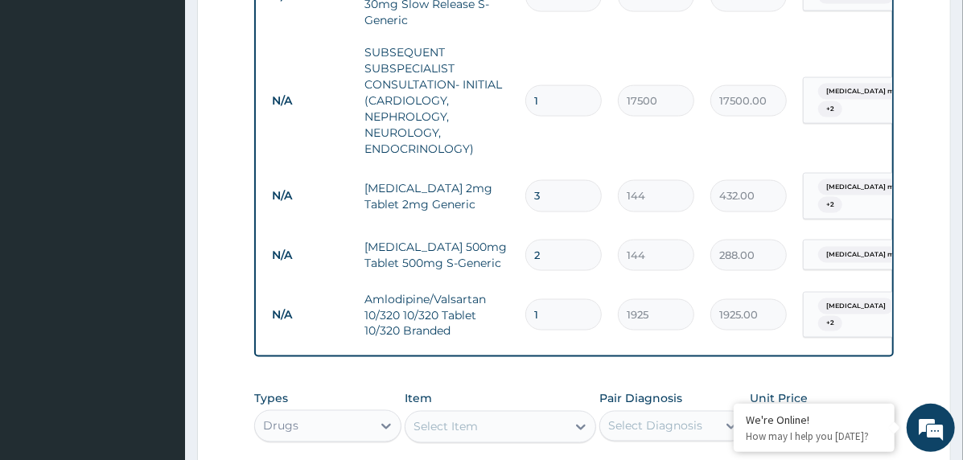
scroll to position [4240, 0]
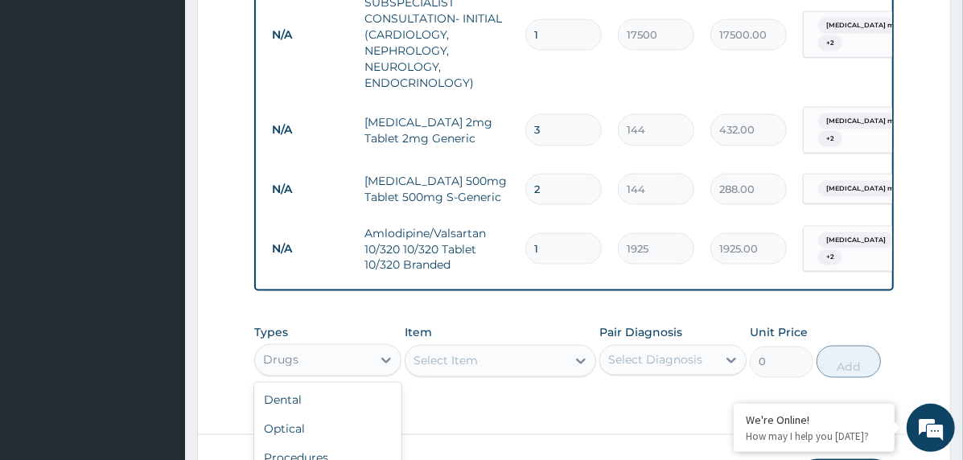
click at [342, 344] on div "option Drugs, selected. option Drugs selected, 7 of 10. 10 results available. U…" at bounding box center [327, 360] width 147 height 32
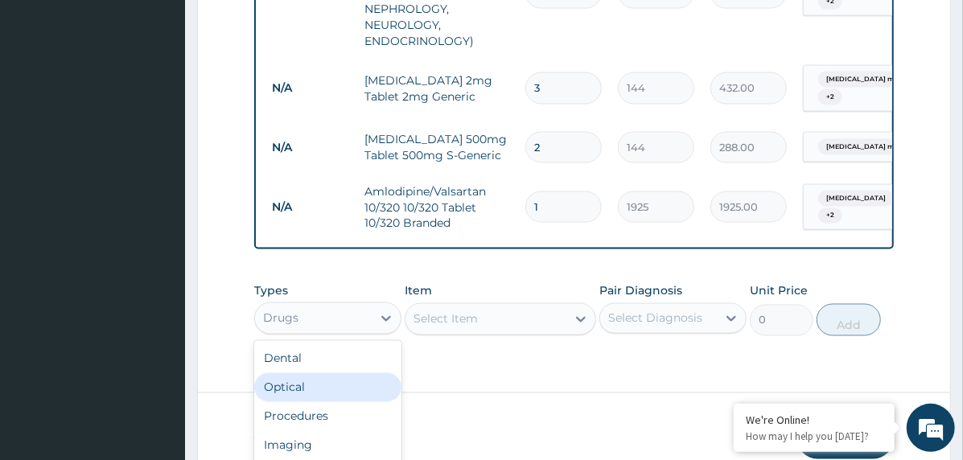
scroll to position [44, 0]
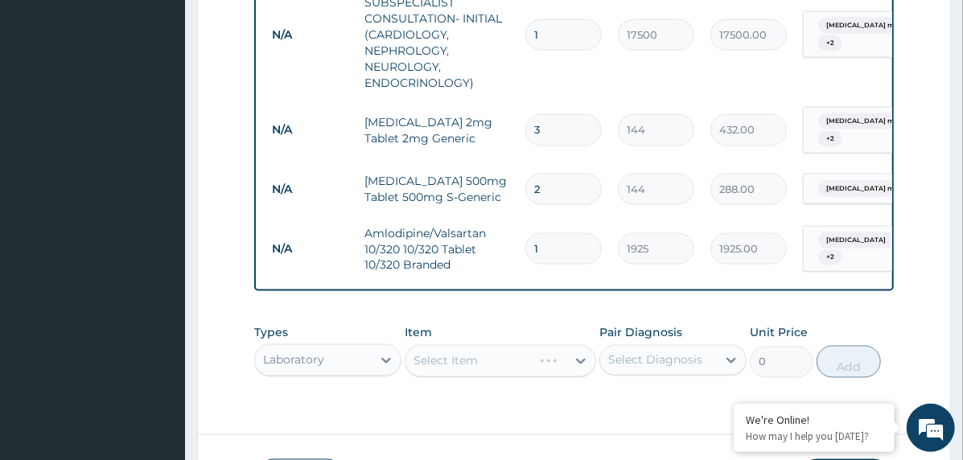
click at [634, 352] on div "Select Diagnosis" at bounding box center [655, 360] width 94 height 16
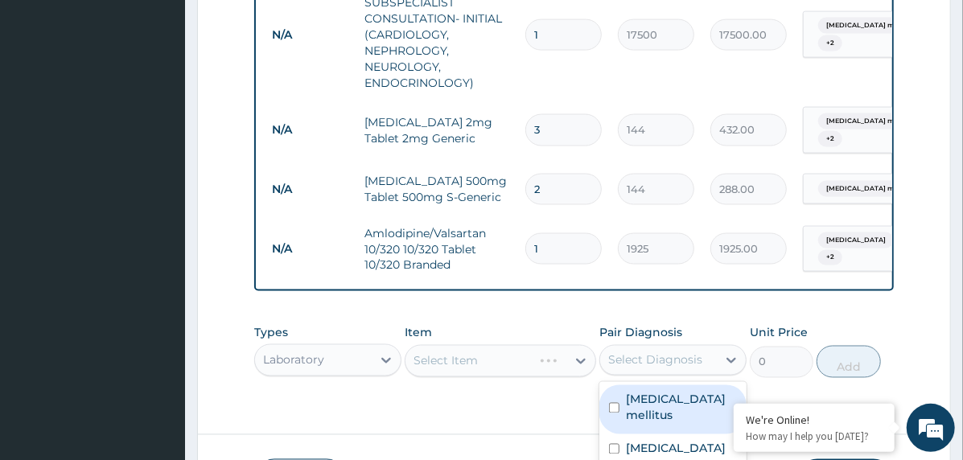
click at [660, 392] on label "Diabetes mellitus" at bounding box center [681, 408] width 111 height 32
checkbox input "true"
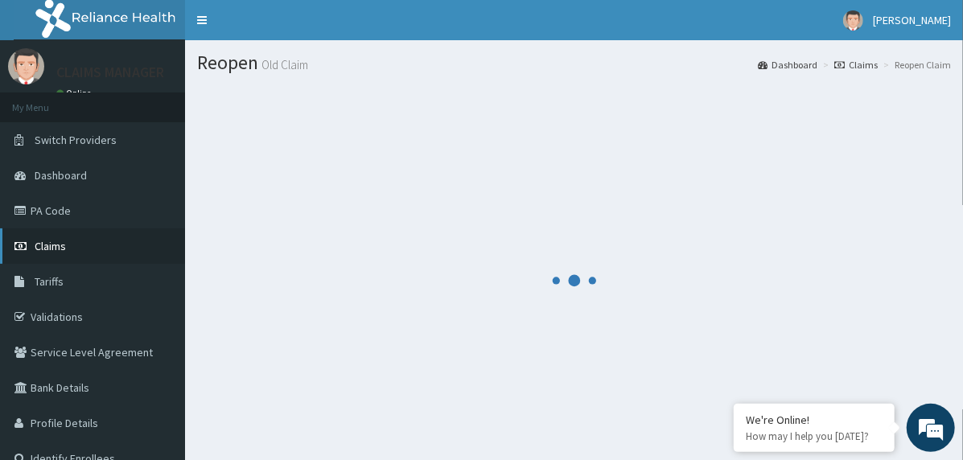
click at [79, 249] on link "Claims" at bounding box center [92, 245] width 185 height 35
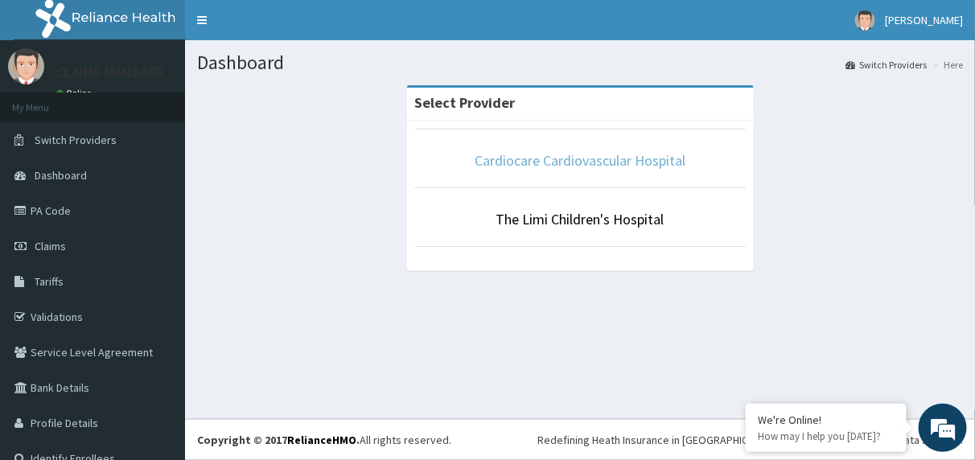
click at [524, 166] on link "Cardiocare Cardiovascular Hospital" at bounding box center [580, 160] width 211 height 18
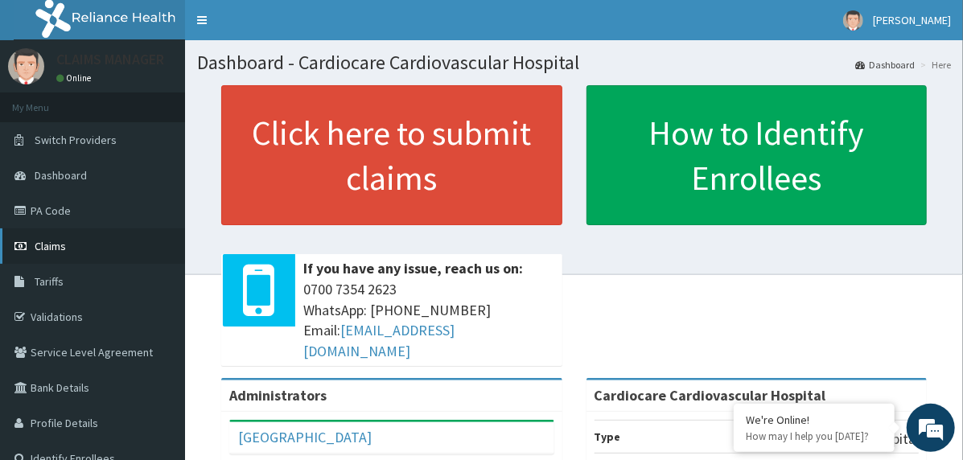
click at [101, 240] on link "Claims" at bounding box center [92, 245] width 185 height 35
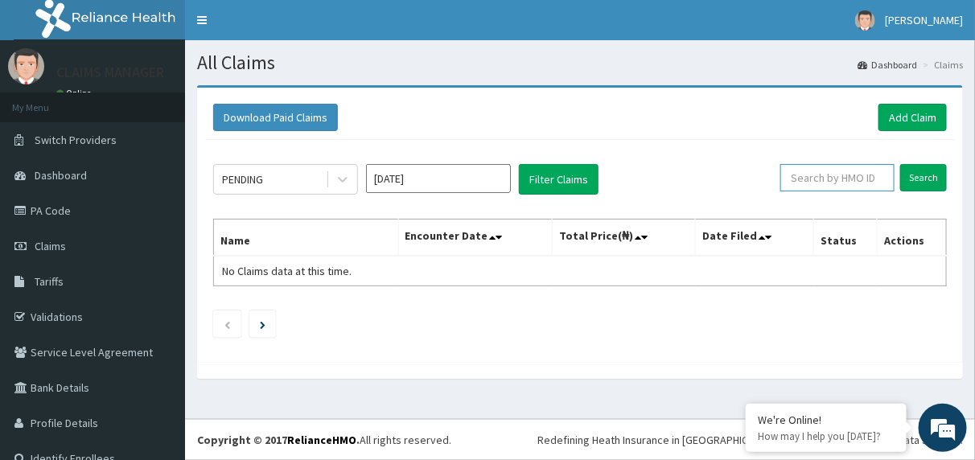
click at [820, 174] on input "text" at bounding box center [837, 177] width 114 height 27
paste input "GAC/10017/A"
type input "GAC/10017/A"
click at [909, 175] on input "Search" at bounding box center [923, 177] width 47 height 27
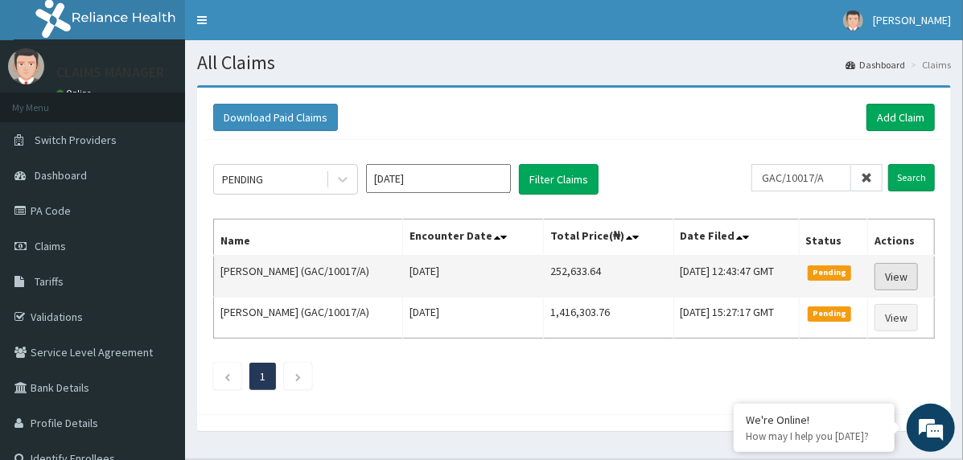
click at [915, 273] on link "View" at bounding box center [895, 276] width 43 height 27
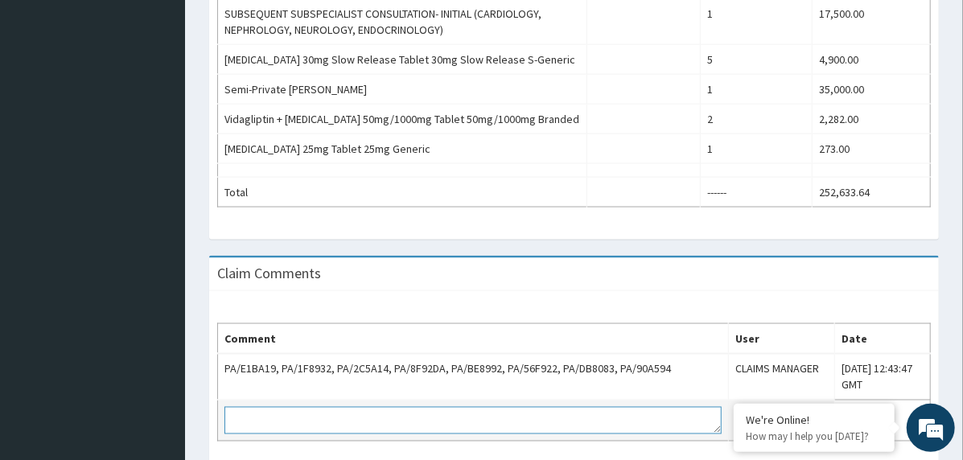
click at [595, 407] on textarea at bounding box center [472, 420] width 497 height 27
paste textarea "[DATE] 15:27:17 GMT"
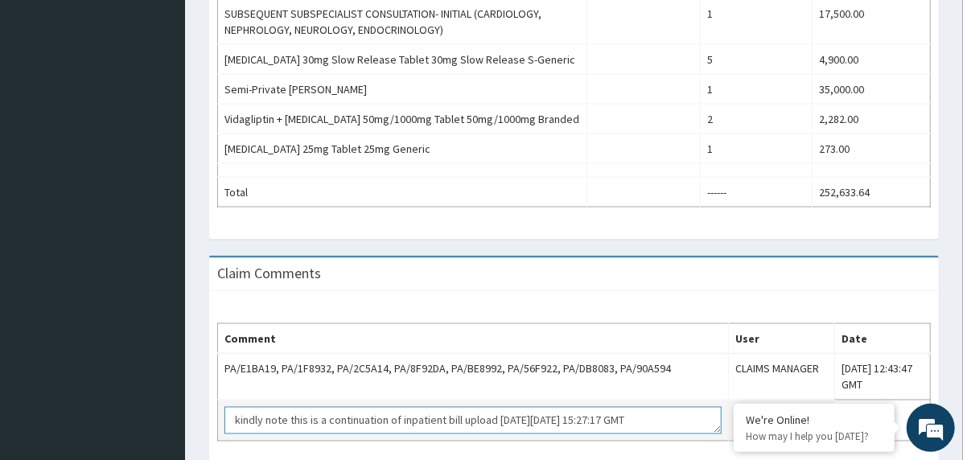
click at [495, 407] on textarea "kindly note this is a continuation of inpatient bill upload [DATE][DATE] 15:27:…" at bounding box center [472, 420] width 497 height 27
click at [653, 407] on textarea "kindly note this is a continuation of inpatient bill filled [DATE][DATE] 15:27:…" at bounding box center [472, 420] width 497 height 27
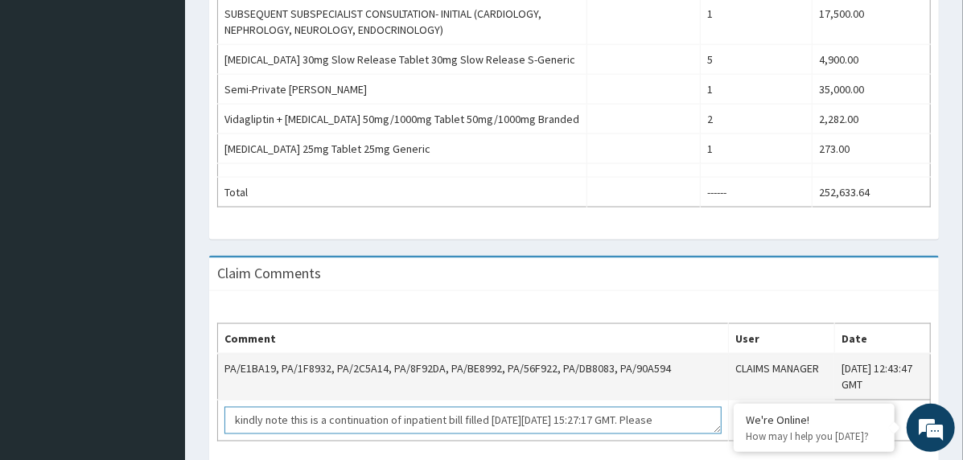
scroll to position [9, 0]
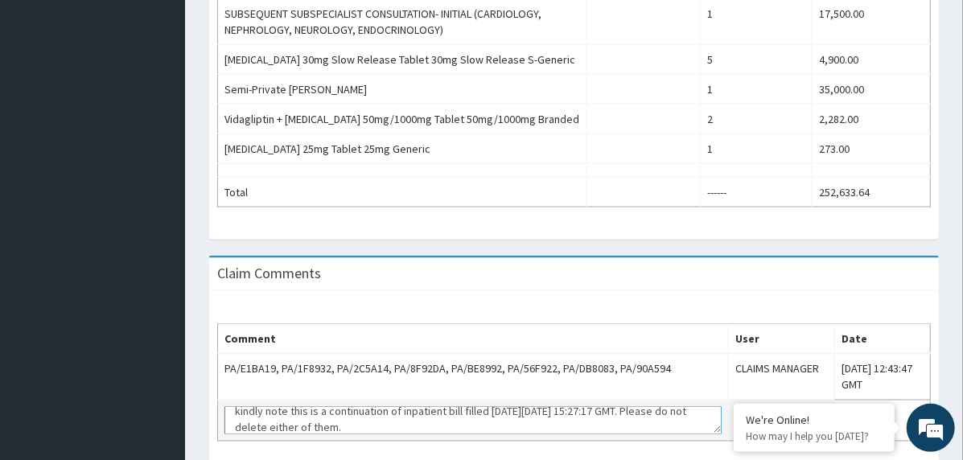
type textarea "kindly note this is a continuation of inpatient bill filled [DATE][DATE] 15:27:…"
click at [735, 407] on button "Post Comment" at bounding box center [781, 420] width 92 height 27
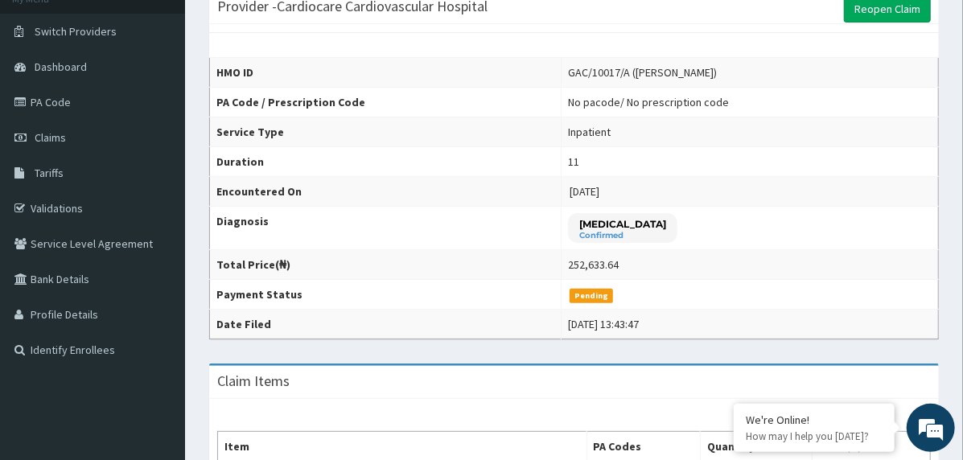
scroll to position [80, 0]
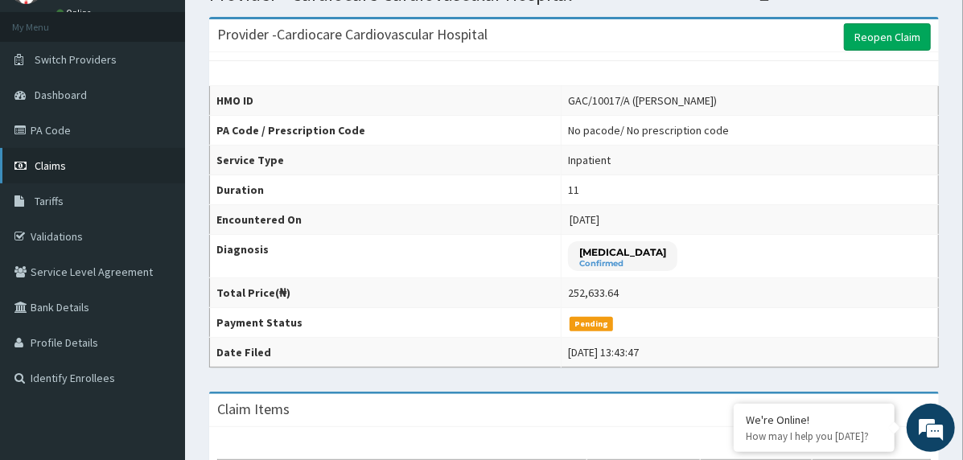
click at [90, 163] on link "Claims" at bounding box center [92, 165] width 185 height 35
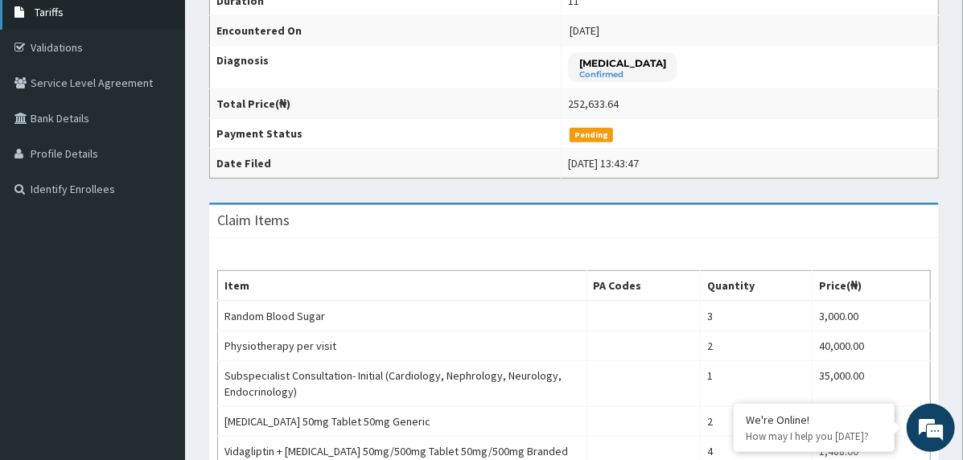
scroll to position [161, 0]
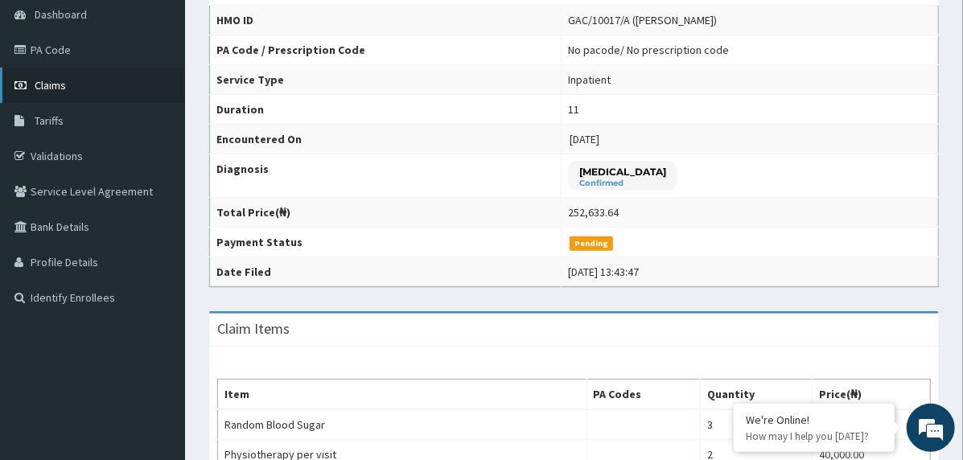
click at [80, 84] on link "Claims" at bounding box center [92, 85] width 185 height 35
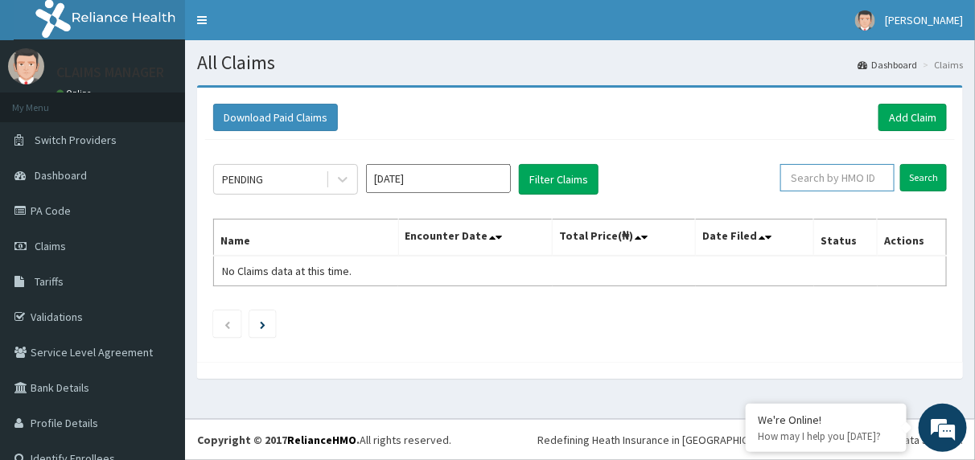
click at [837, 170] on input "text" at bounding box center [837, 177] width 114 height 27
paste input "GAC/10017/A"
type input "GAC/10017/A"
click at [901, 179] on input "Search" at bounding box center [923, 177] width 47 height 27
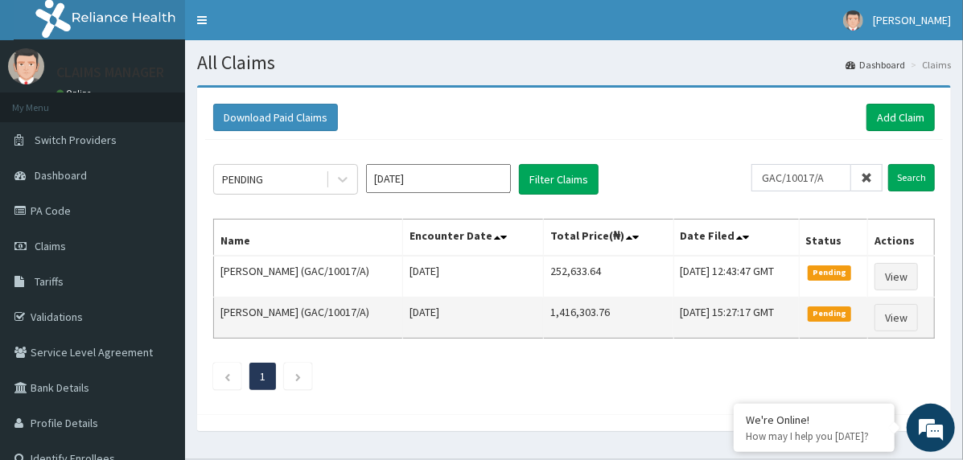
drag, startPoint x: 672, startPoint y: 309, endPoint x: 811, endPoint y: 311, distance: 138.4
click at [799, 311] on td "[DATE] 15:27:17 GMT" at bounding box center [735, 318] width 125 height 41
drag, startPoint x: 811, startPoint y: 311, endPoint x: 798, endPoint y: 309, distance: 13.1
copy td "[DATE] 15:27:17 GMT"
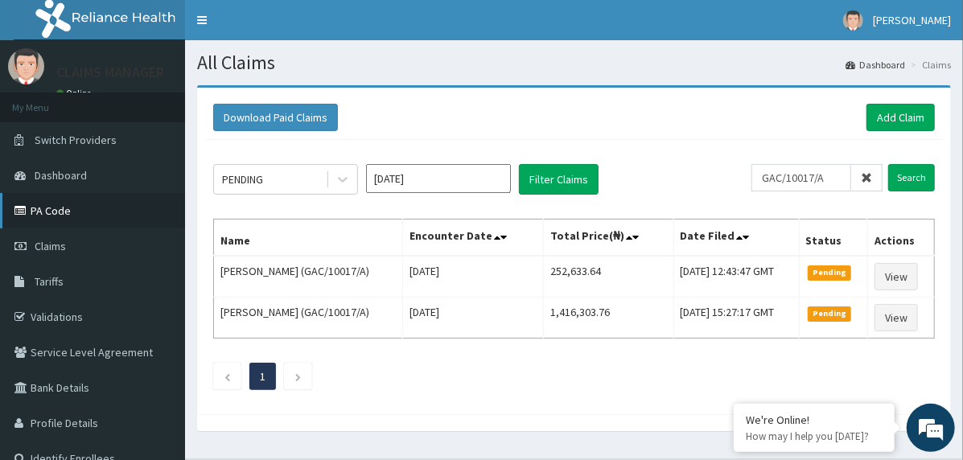
click at [98, 210] on link "PA Code" at bounding box center [92, 210] width 185 height 35
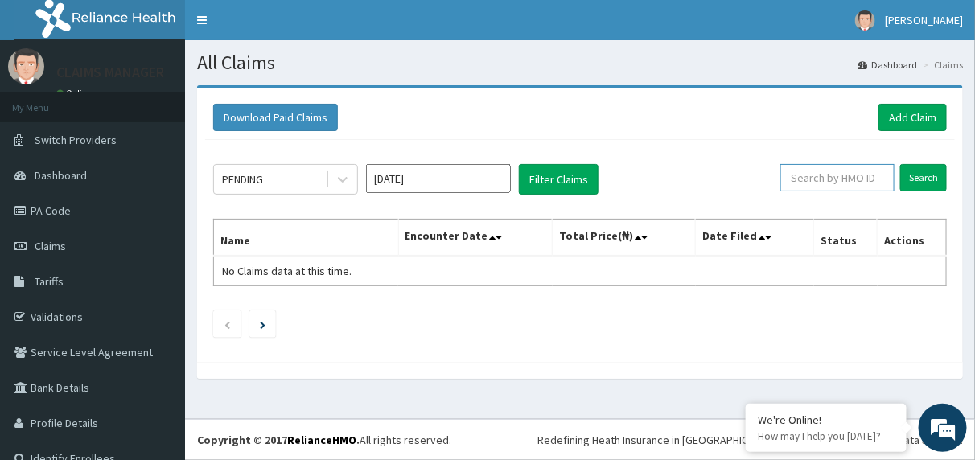
paste input "[DATE] 15:27:17 GMT"
type input "[DATE] 15:27:17 GMT"
click at [863, 175] on span at bounding box center [878, 177] width 31 height 27
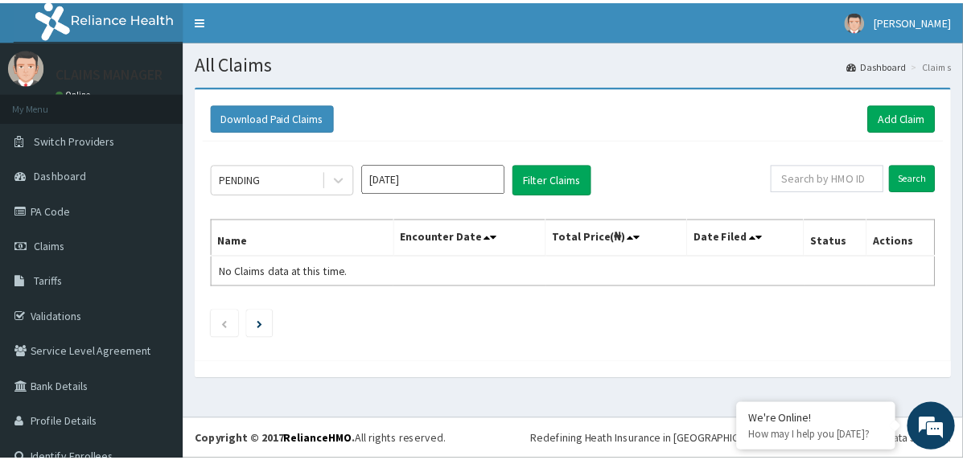
scroll to position [0, 0]
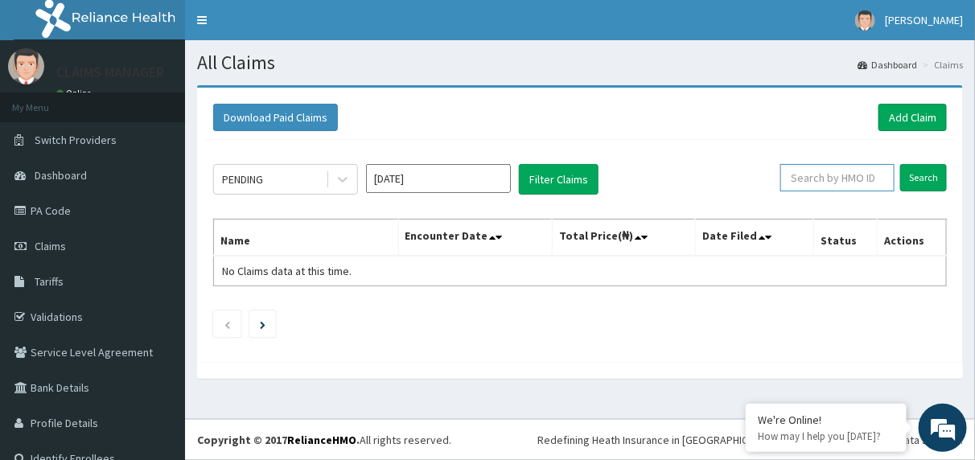
paste input "GAC/10017/A"
type input "GAC/10017/A"
click at [914, 178] on input "Search" at bounding box center [923, 177] width 47 height 27
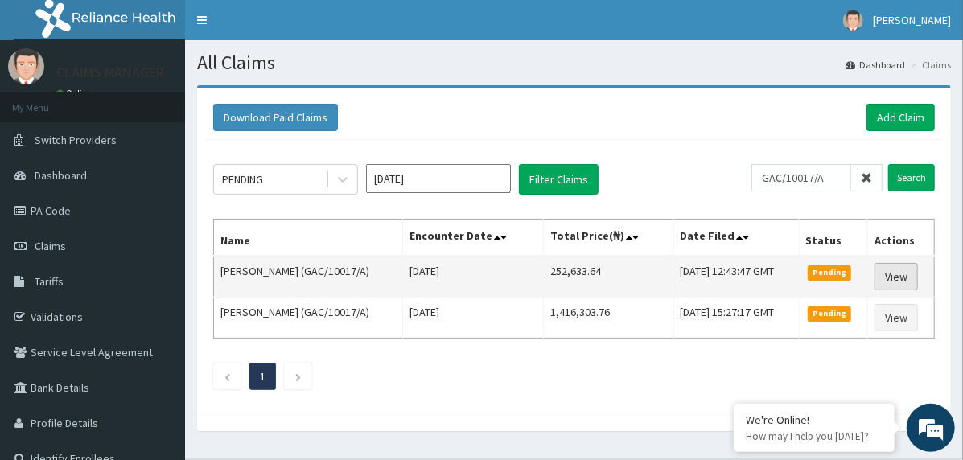
click at [906, 273] on link "View" at bounding box center [895, 276] width 43 height 27
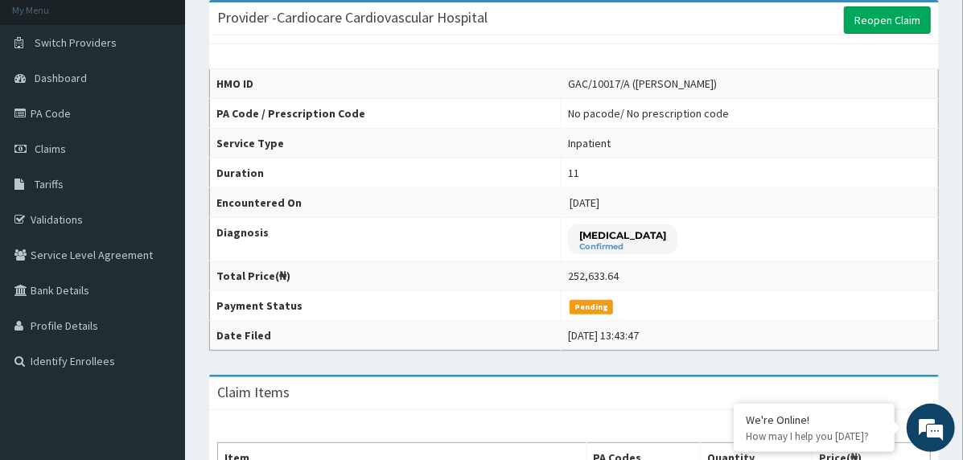
scroll to position [97, 0]
click at [98, 151] on link "Claims" at bounding box center [92, 149] width 185 height 35
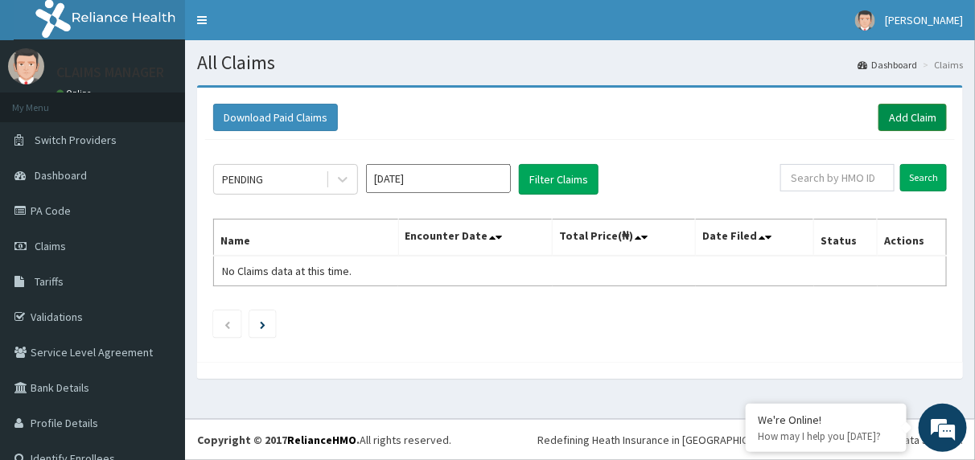
click at [897, 111] on link "Add Claim" at bounding box center [912, 117] width 68 height 27
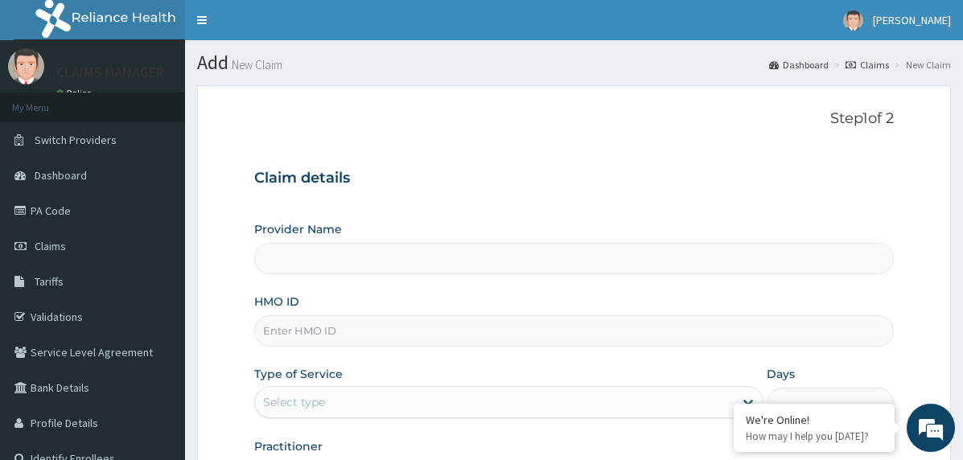
type input "Cardiocare Cardiovascular Hospital"
click at [364, 334] on input "HMO ID" at bounding box center [573, 330] width 639 height 31
paste input "GAC/10017/A"
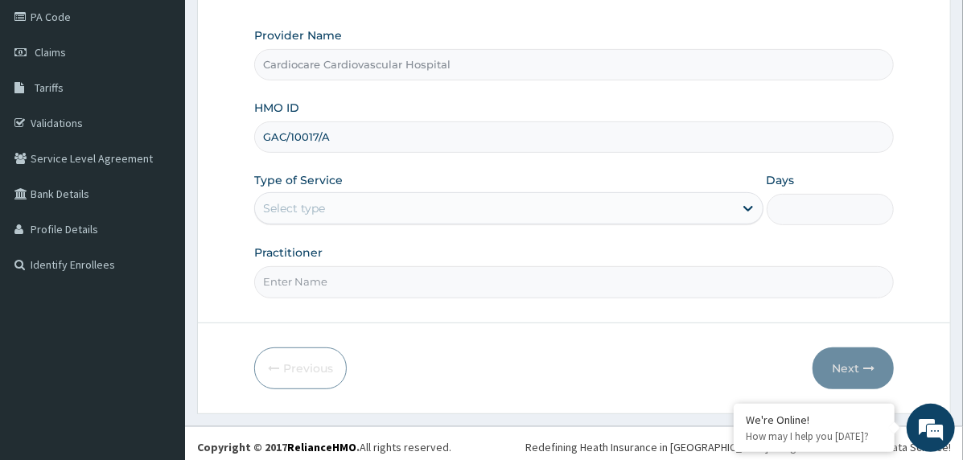
scroll to position [199, 0]
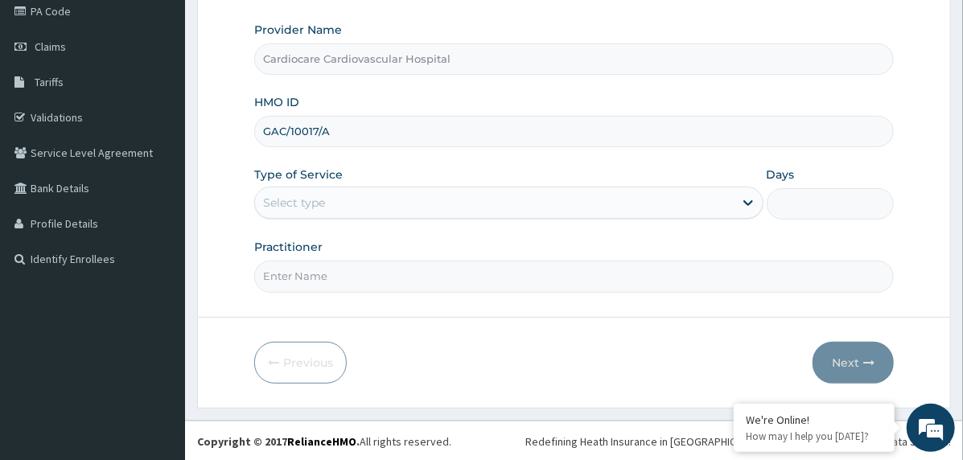
type input "GAC/10017/A"
click at [359, 203] on div "Select type" at bounding box center [494, 203] width 479 height 26
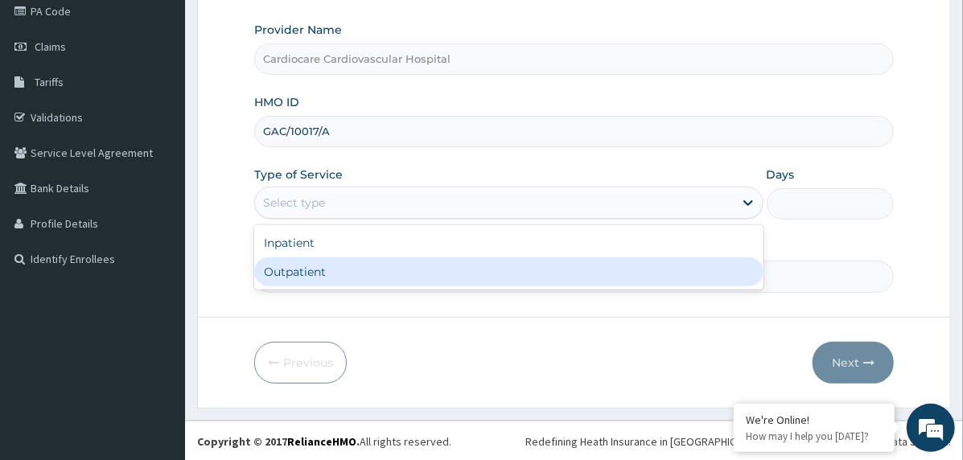
click at [368, 262] on div "Outpatient" at bounding box center [508, 271] width 509 height 29
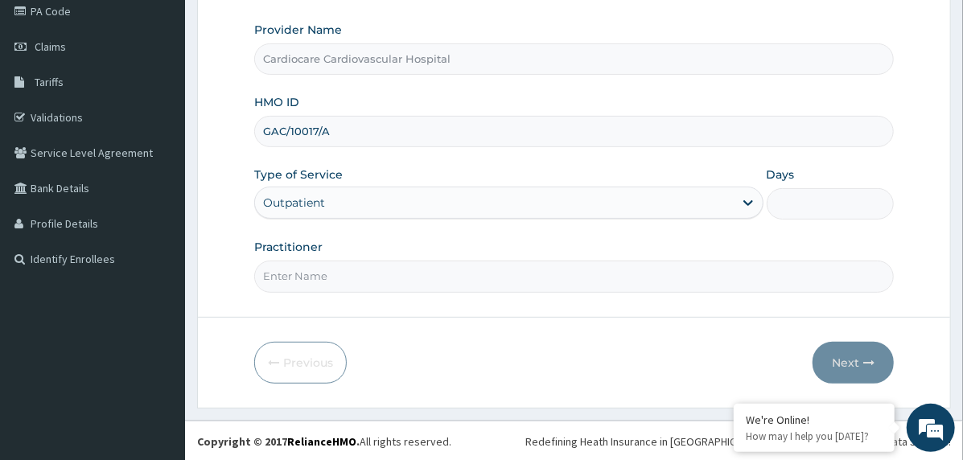
type input "1"
click at [372, 273] on input "Practitioner" at bounding box center [573, 276] width 639 height 31
type input "doctor"
click at [841, 363] on button "Next" at bounding box center [852, 363] width 81 height 42
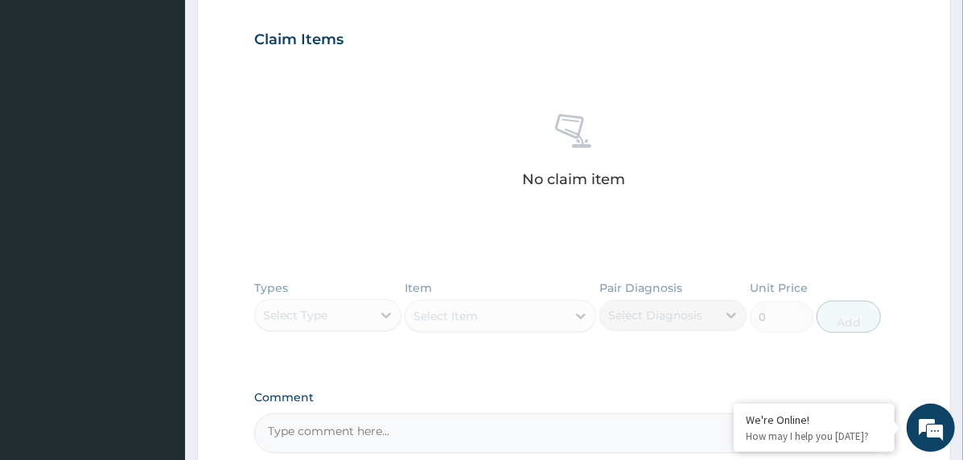
scroll to position [693, 0]
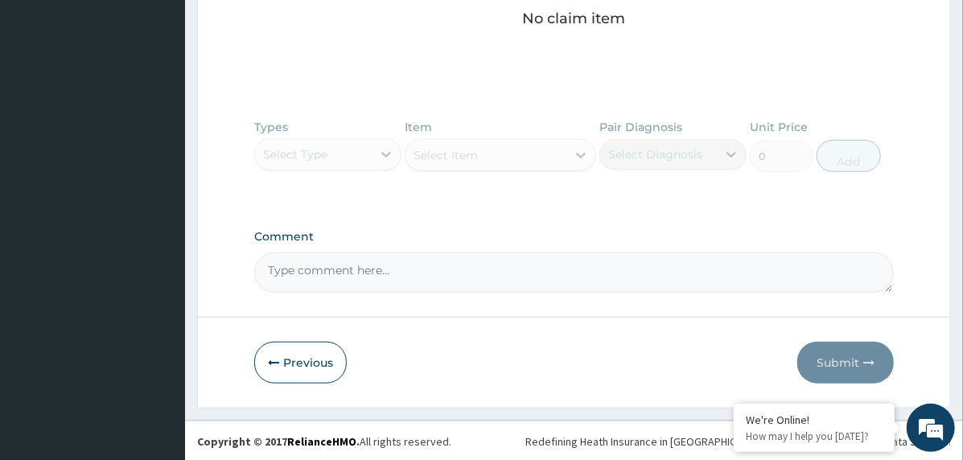
click at [368, 273] on textarea "Comment" at bounding box center [573, 273] width 639 height 40
paste textarea "GAC/10017/A"
type textarea "GAC/10017/A"
click at [374, 272] on textarea "GAC/10017/A" at bounding box center [573, 273] width 639 height 40
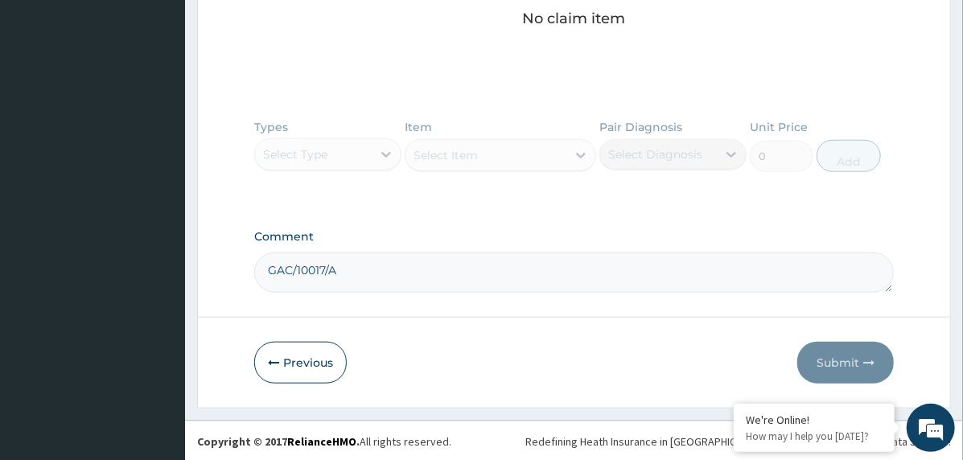
click at [374, 272] on textarea "GAC/10017/A" at bounding box center [573, 273] width 639 height 40
click at [331, 360] on button "Previous" at bounding box center [300, 363] width 92 height 42
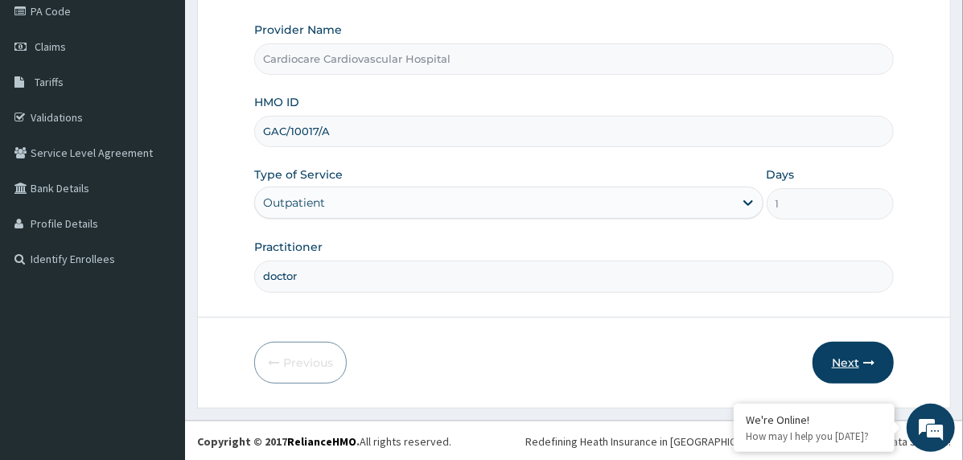
click at [854, 361] on button "Next" at bounding box center [852, 363] width 81 height 42
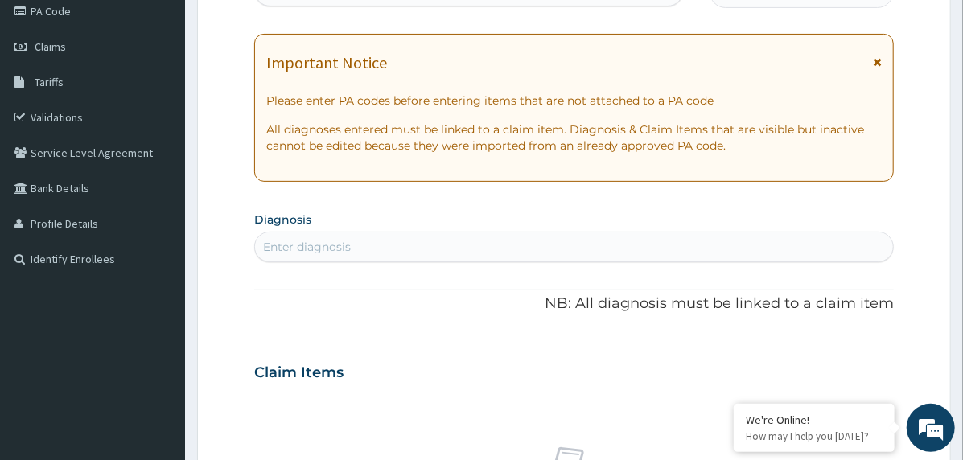
click at [401, 240] on div "Enter diagnosis" at bounding box center [574, 247] width 638 height 26
type input "[MEDICAL_DATA]"
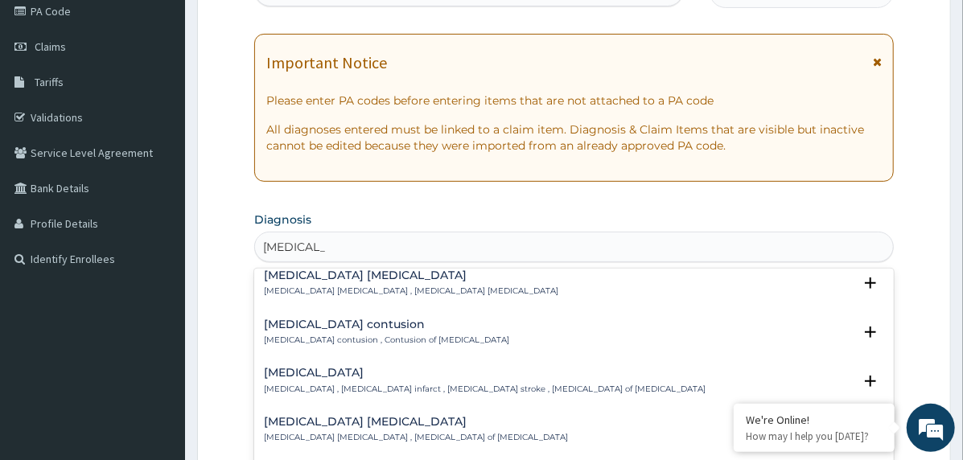
scroll to position [80, 0]
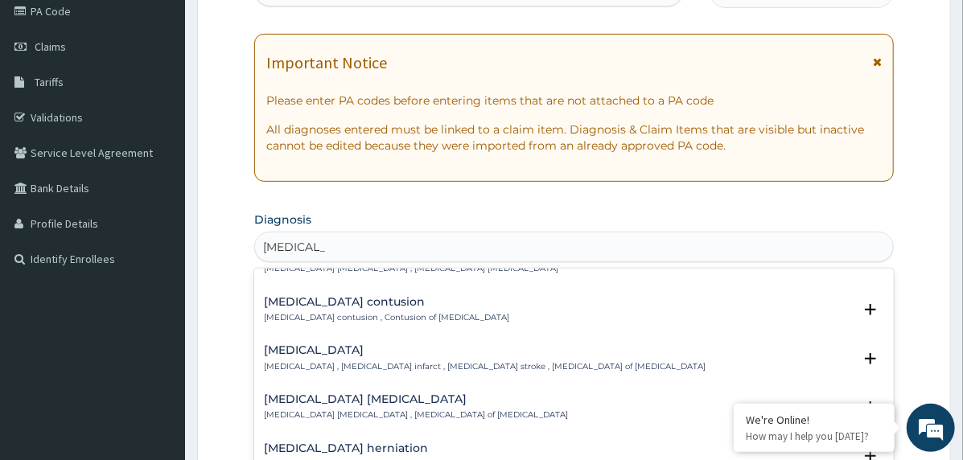
click at [331, 350] on h4 "[MEDICAL_DATA]" at bounding box center [485, 350] width 442 height 12
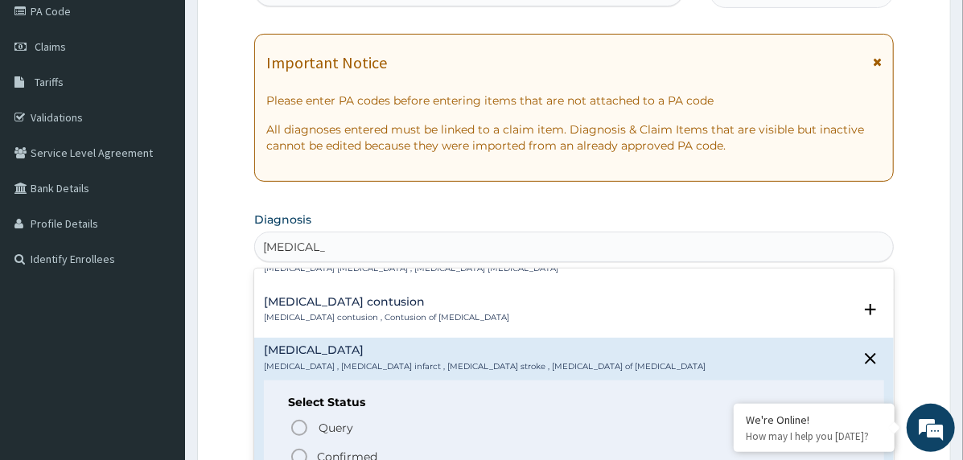
click at [300, 450] on circle "status option filled" at bounding box center [299, 457] width 14 height 14
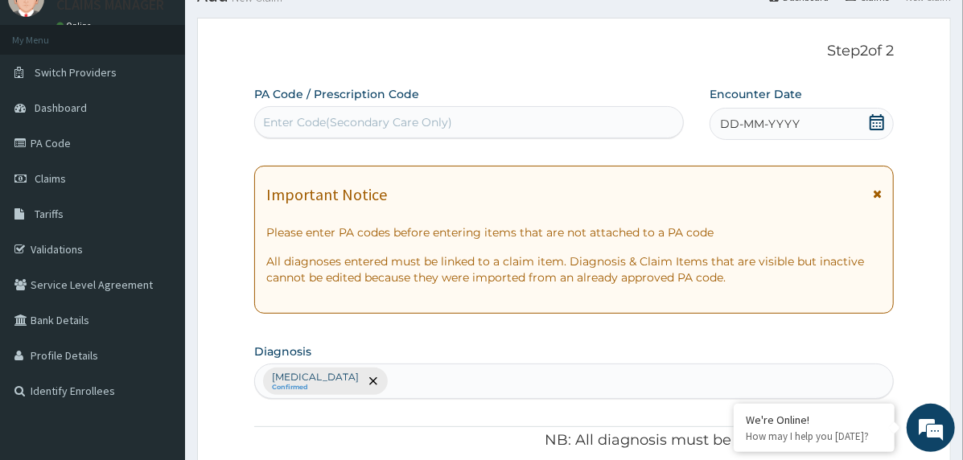
scroll to position [39, 0]
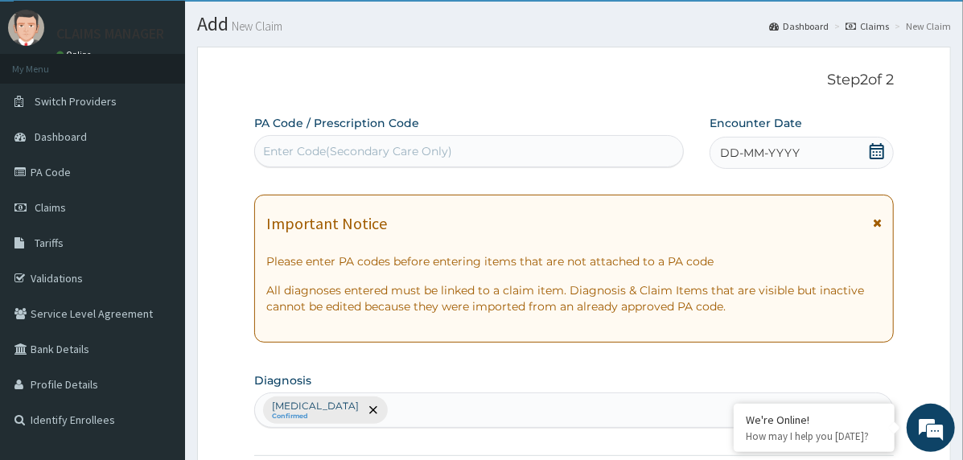
drag, startPoint x: 775, startPoint y: 148, endPoint x: 766, endPoint y: 152, distance: 9.7
click at [775, 148] on span "DD-MM-YYYY" at bounding box center [760, 153] width 80 height 16
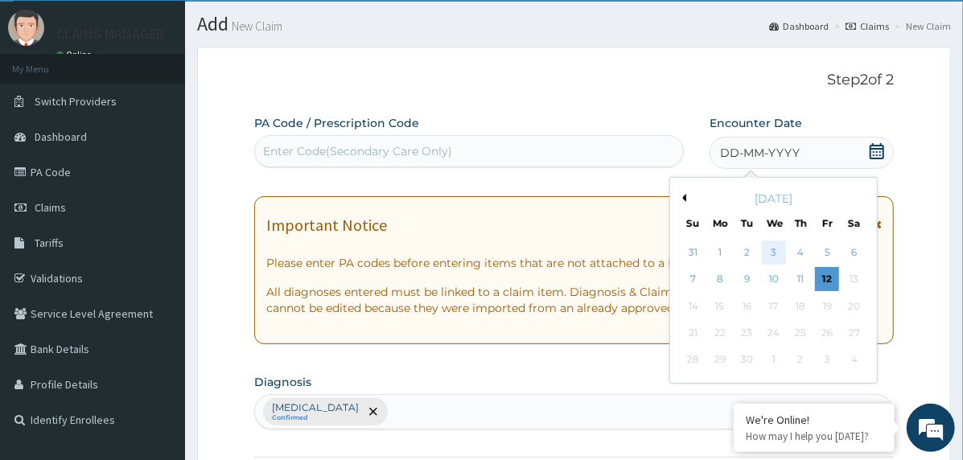
click at [774, 245] on div "3" at bounding box center [774, 252] width 24 height 24
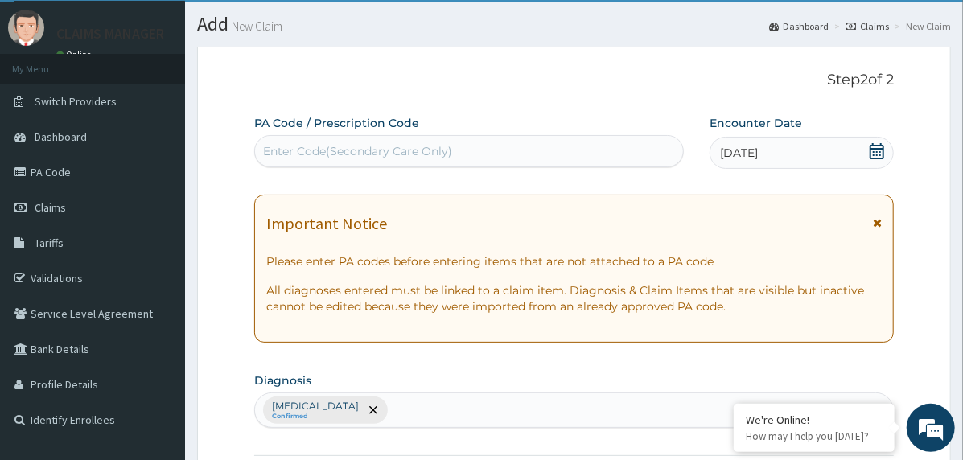
click at [732, 148] on span "[DATE]" at bounding box center [739, 153] width 38 height 16
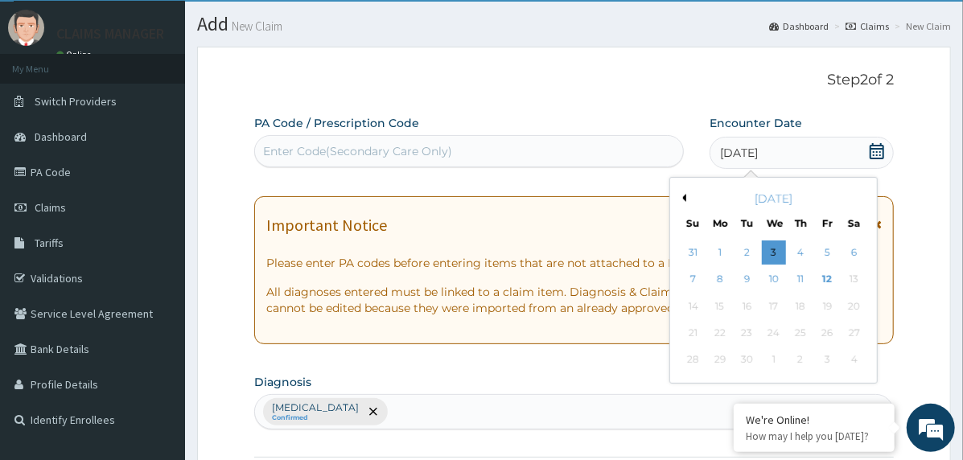
click at [684, 196] on button "Previous Month" at bounding box center [682, 198] width 8 height 8
click at [685, 275] on div "3" at bounding box center [693, 280] width 24 height 24
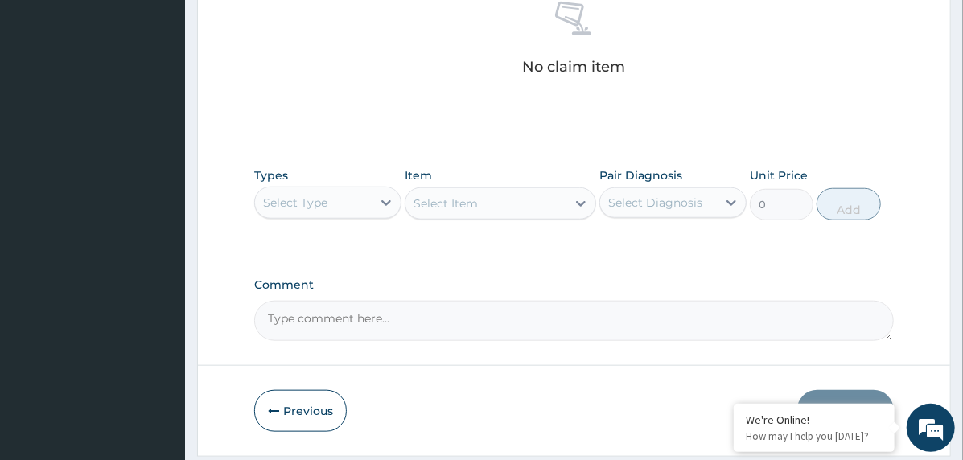
scroll to position [697, 0]
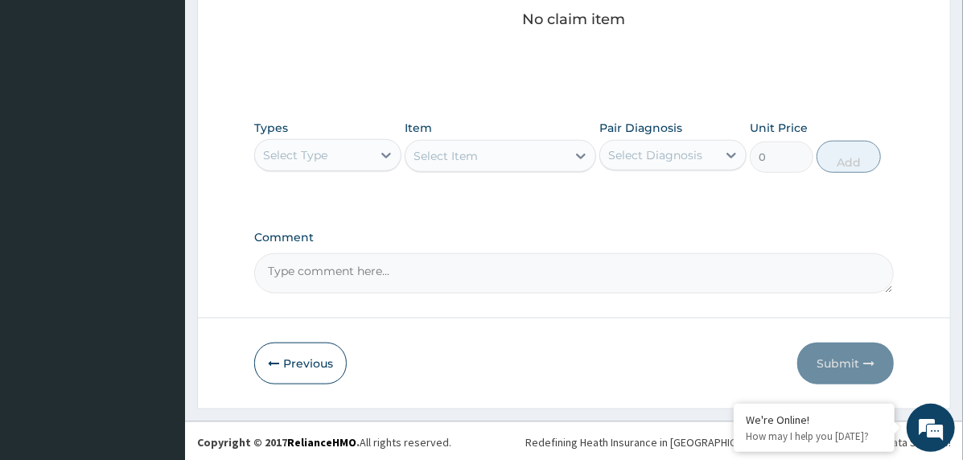
click at [418, 271] on textarea "Comment" at bounding box center [573, 273] width 639 height 40
paste textarea "PA/28B055"
click at [397, 262] on textarea "PA/28B055" at bounding box center [573, 273] width 639 height 40
paste textarea "PA/89BA94"
type textarea "PA/28B055, PA/89BA94"
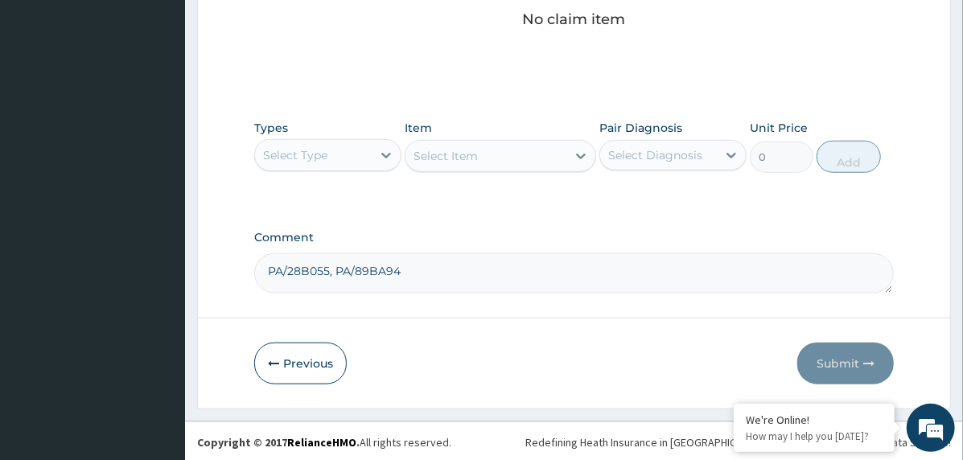
click at [359, 156] on div "Select Type" at bounding box center [313, 155] width 117 height 26
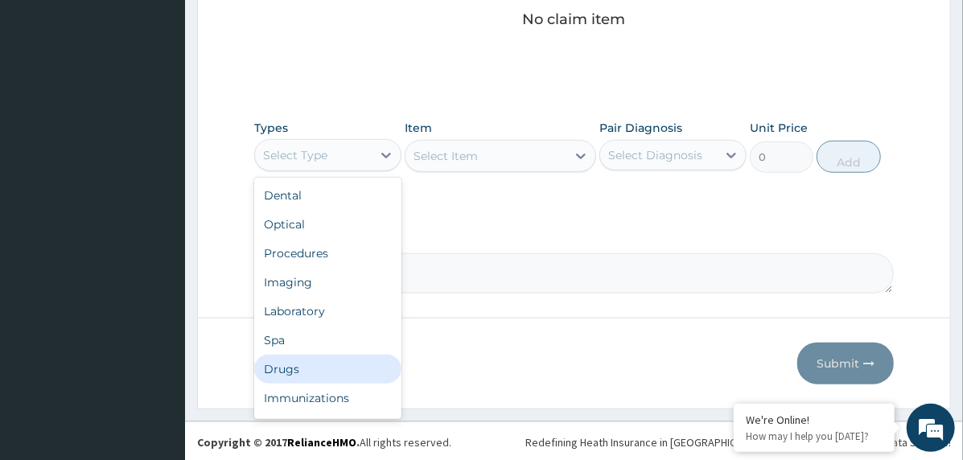
click at [316, 369] on div "Drugs" at bounding box center [327, 369] width 147 height 29
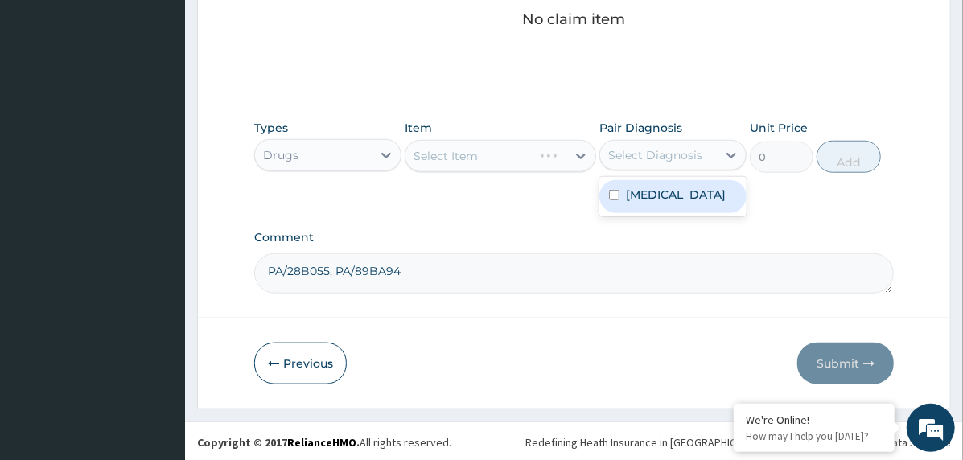
click at [635, 154] on div "Select Diagnosis" at bounding box center [655, 155] width 94 height 16
click at [653, 200] on label "[MEDICAL_DATA]" at bounding box center [676, 195] width 100 height 16
checkbox input "true"
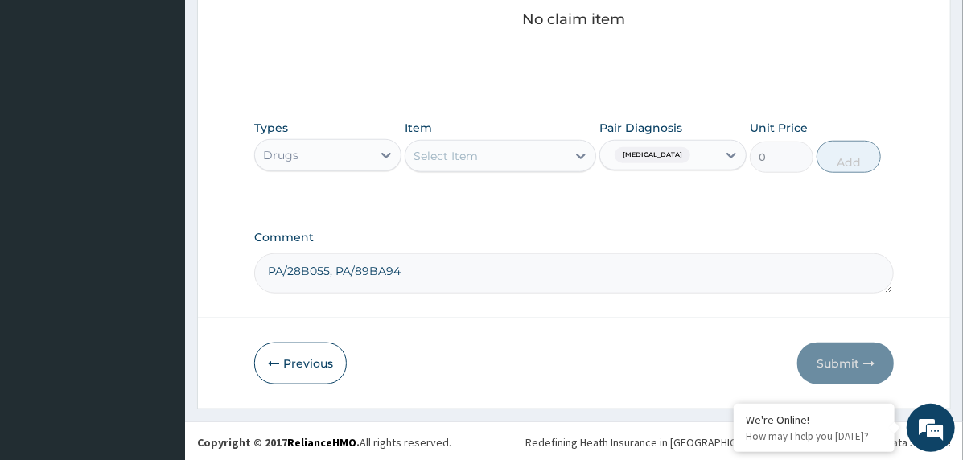
click at [492, 152] on div "Select Item" at bounding box center [485, 156] width 161 height 26
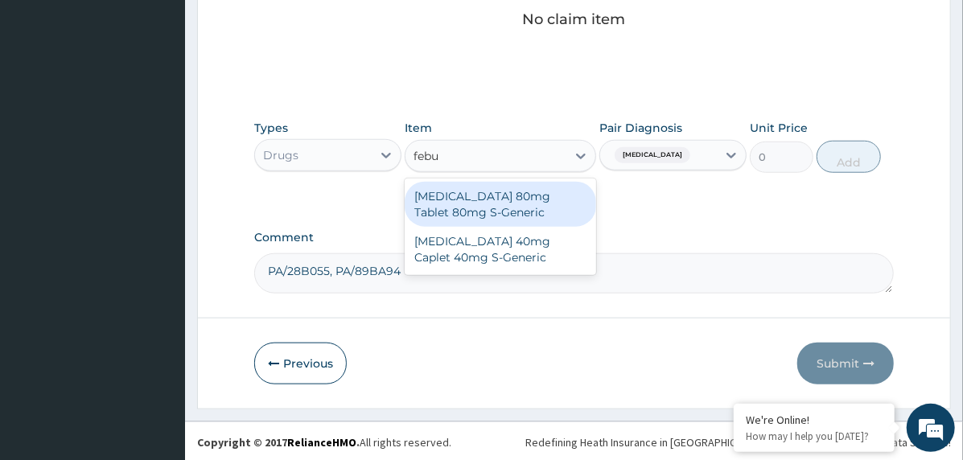
type input "febux"
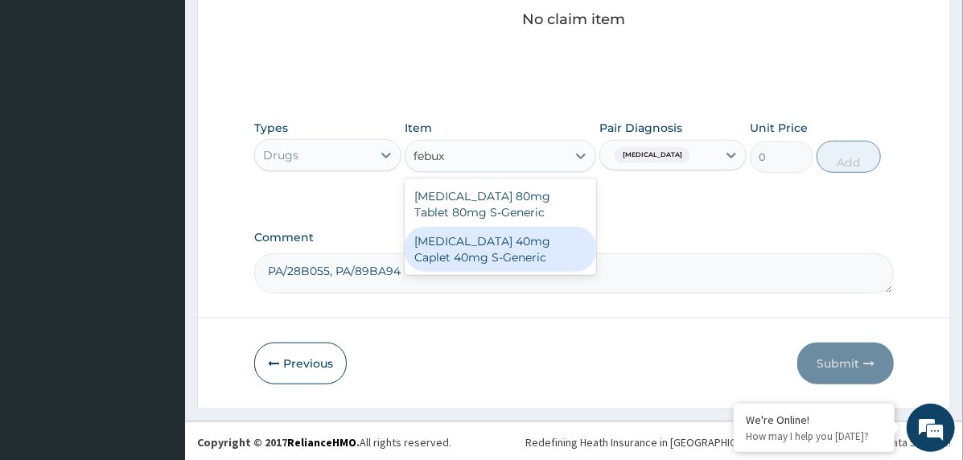
click at [496, 259] on div "[MEDICAL_DATA] 40mg Caplet 40mg S-Generic" at bounding box center [500, 249] width 191 height 45
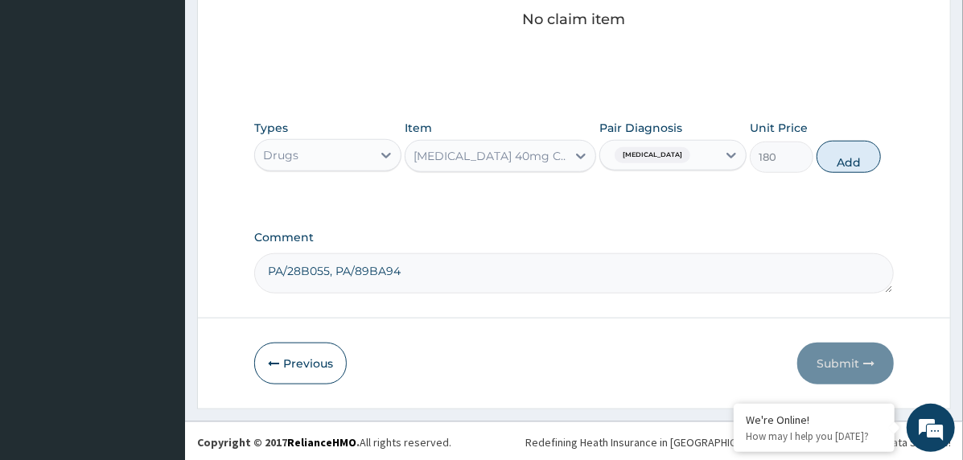
drag, startPoint x: 858, startPoint y: 152, endPoint x: 747, endPoint y: 178, distance: 113.9
click at [859, 154] on button "Add" at bounding box center [848, 157] width 64 height 32
type input "0"
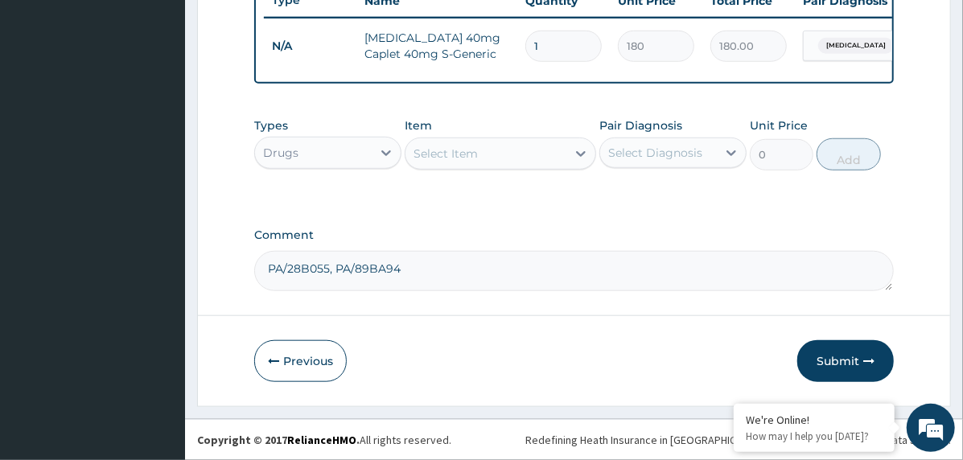
type input "0.00"
type input "3"
type input "540.00"
type input "30"
type input "5400.00"
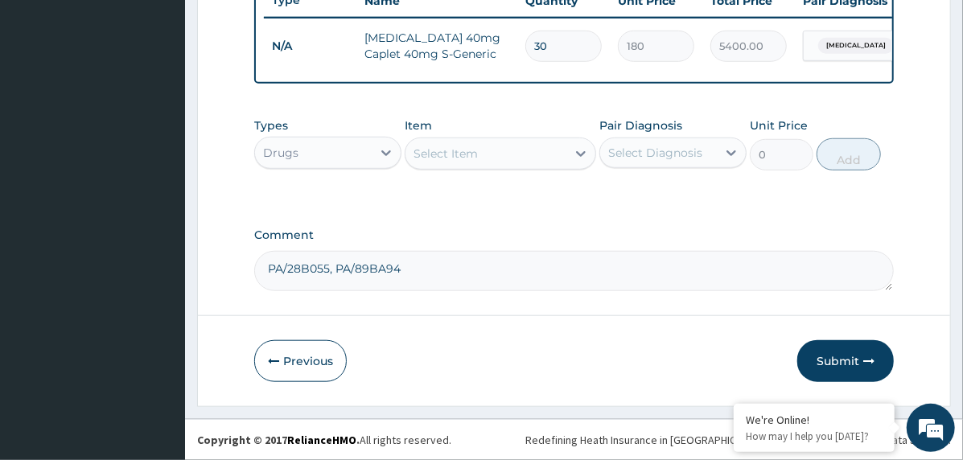
type input "30"
click at [491, 146] on div "Select Item" at bounding box center [485, 154] width 161 height 26
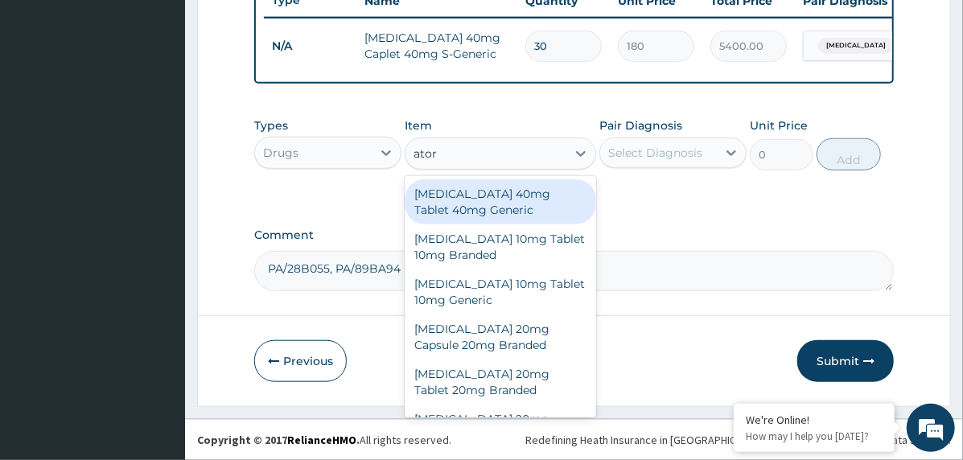
type input "atorv"
click at [512, 204] on div "[MEDICAL_DATA] 40mg Tablet 40mg Generic" at bounding box center [500, 201] width 191 height 45
type input "197.54"
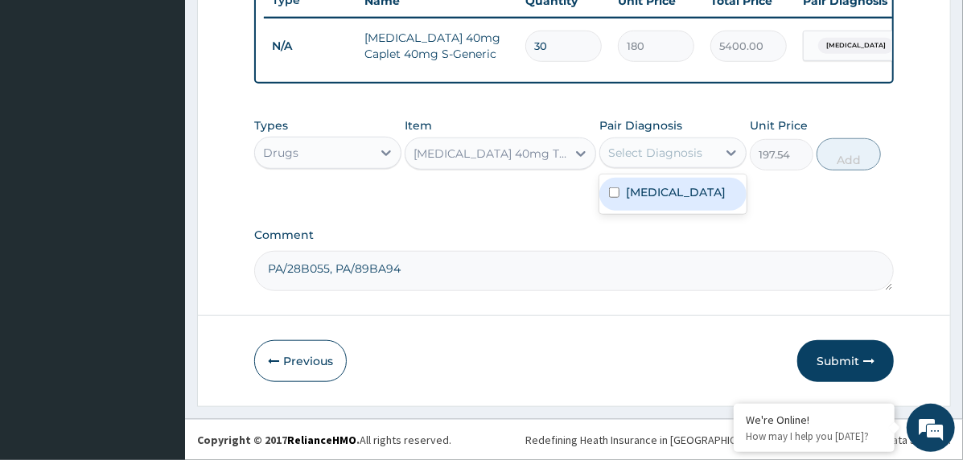
drag, startPoint x: 639, startPoint y: 159, endPoint x: 639, endPoint y: 168, distance: 8.8
click at [639, 166] on div "Select Diagnosis" at bounding box center [658, 153] width 117 height 26
click at [647, 192] on label "[MEDICAL_DATA]" at bounding box center [676, 192] width 100 height 16
checkbox input "true"
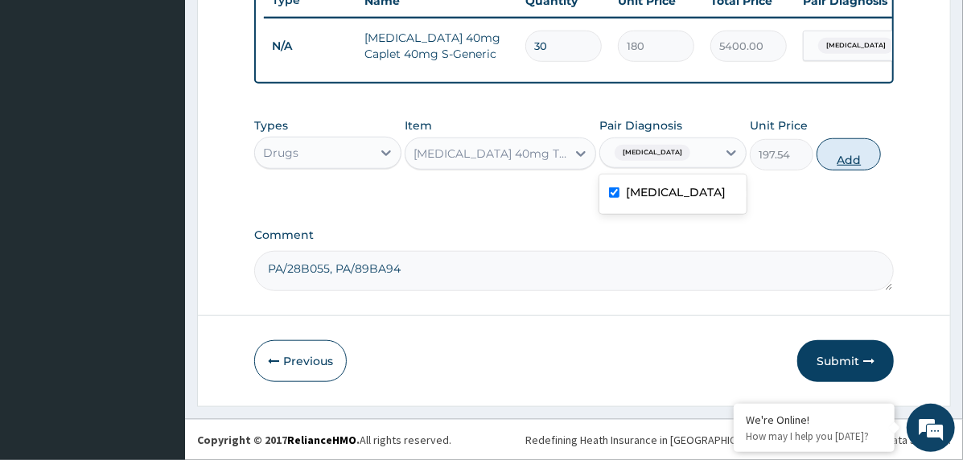
click at [842, 151] on button "Add" at bounding box center [848, 154] width 64 height 32
type input "0"
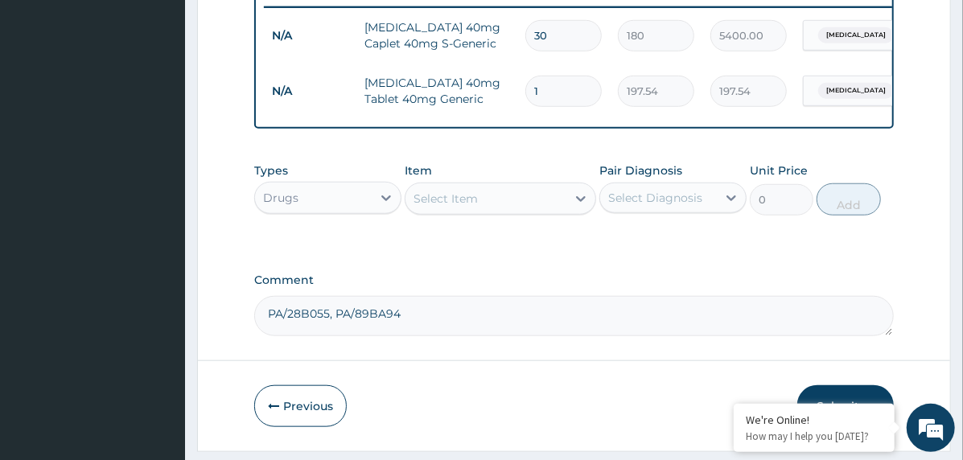
type input "14"
type input "2765.56"
type input "14"
click at [483, 202] on div "Select Item" at bounding box center [485, 199] width 161 height 26
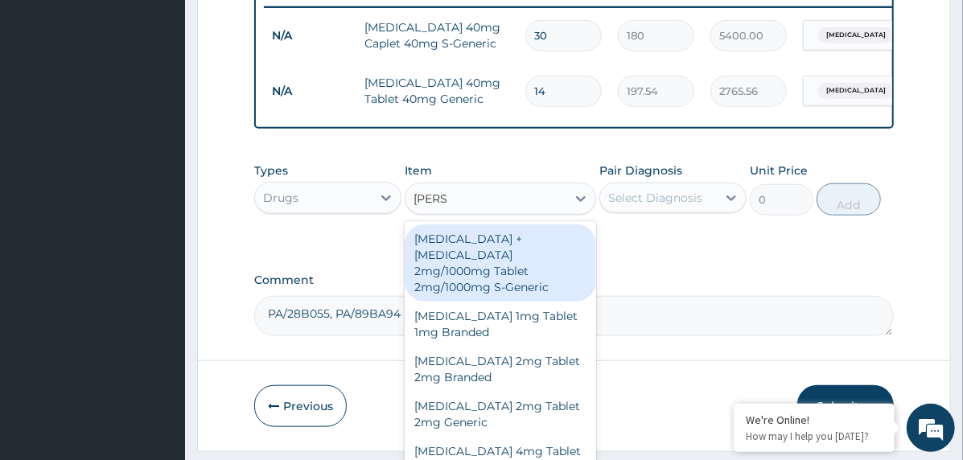
type input "glimep"
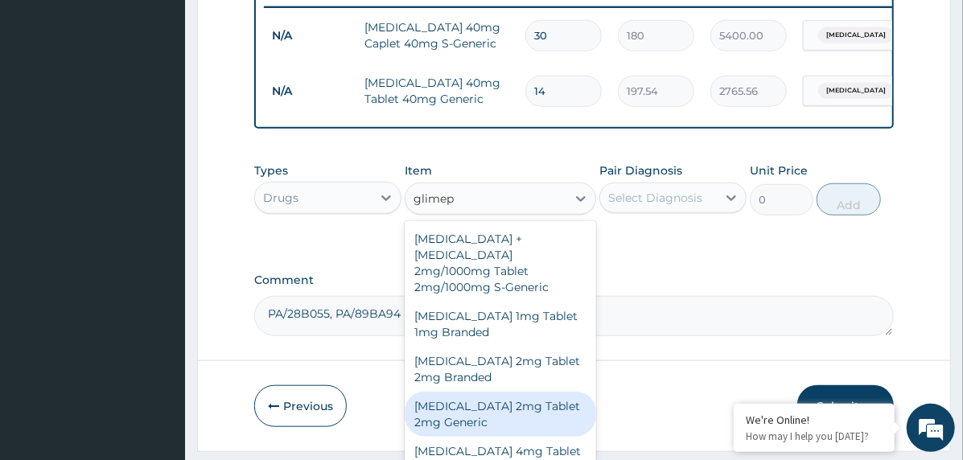
click at [506, 397] on div "[MEDICAL_DATA] 2mg Tablet 2mg Generic" at bounding box center [500, 414] width 191 height 45
type input "144"
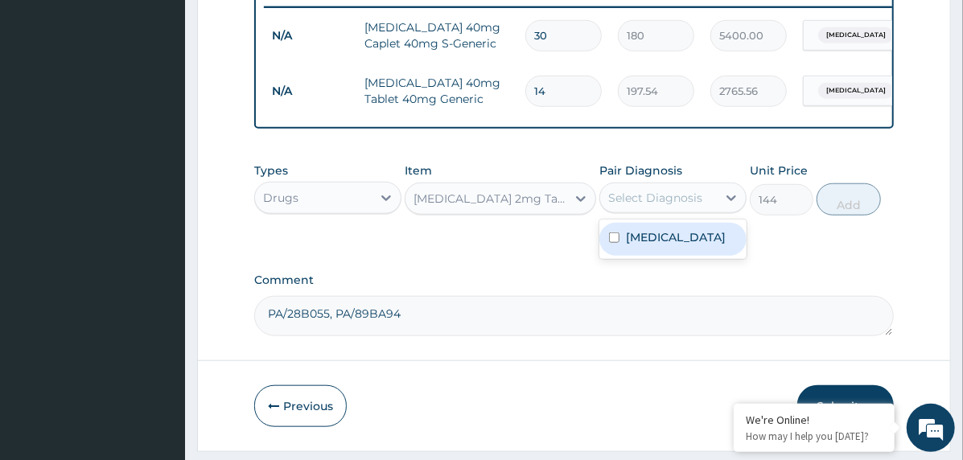
click at [680, 206] on div "Select Diagnosis" at bounding box center [655, 198] width 94 height 16
click at [694, 245] on label "[MEDICAL_DATA]" at bounding box center [676, 237] width 100 height 16
checkbox input "true"
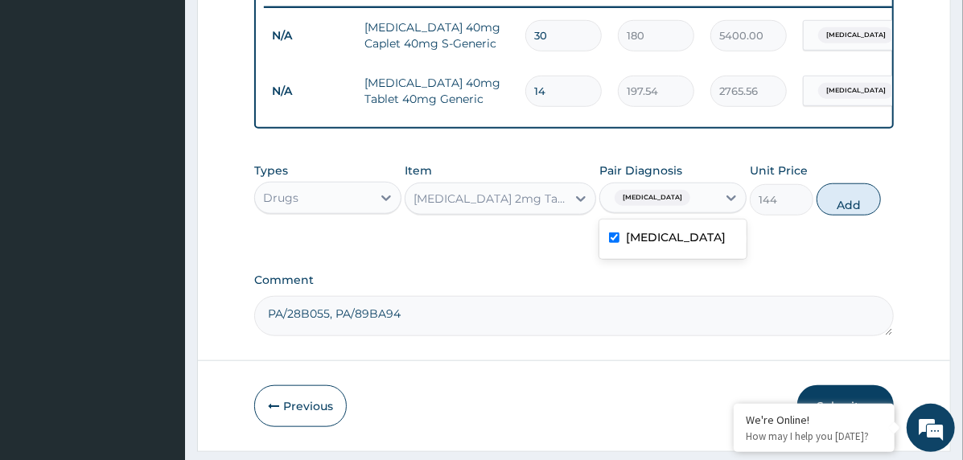
drag, startPoint x: 852, startPoint y: 206, endPoint x: 815, endPoint y: 218, distance: 38.9
click at [853, 206] on button "Add" at bounding box center [848, 199] width 64 height 32
type input "0"
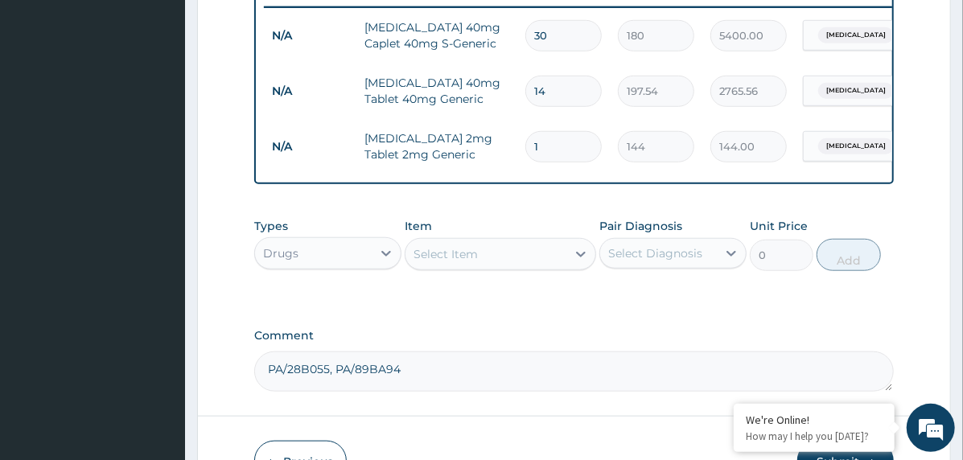
type input "14"
type input "2016.00"
type input "14"
click at [448, 262] on div "Select Item" at bounding box center [445, 254] width 64 height 16
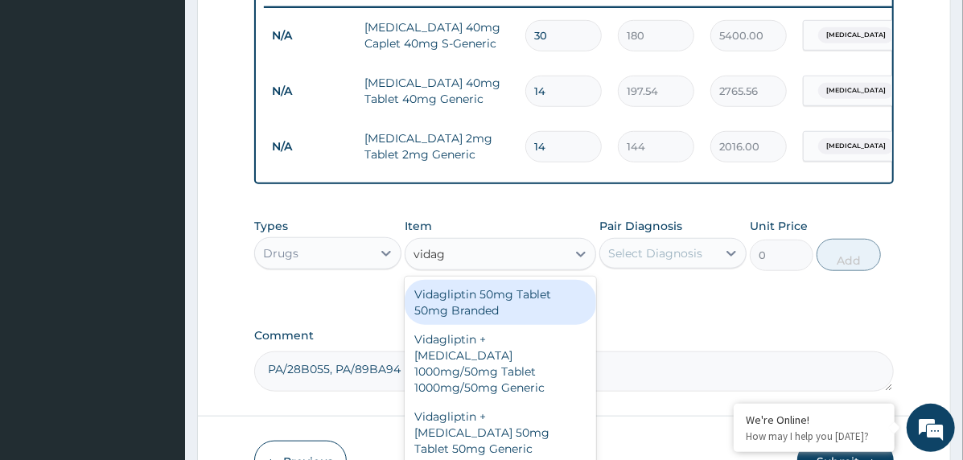
type input "vidagl"
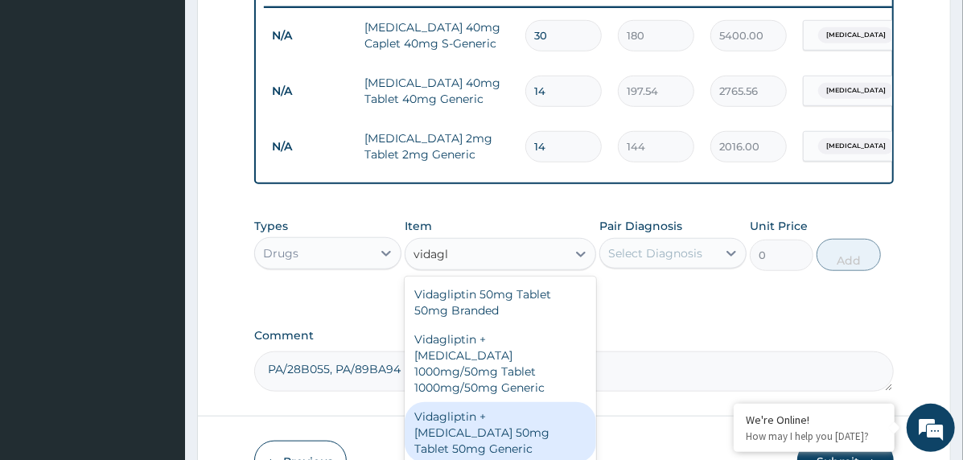
scroll to position [39, 0]
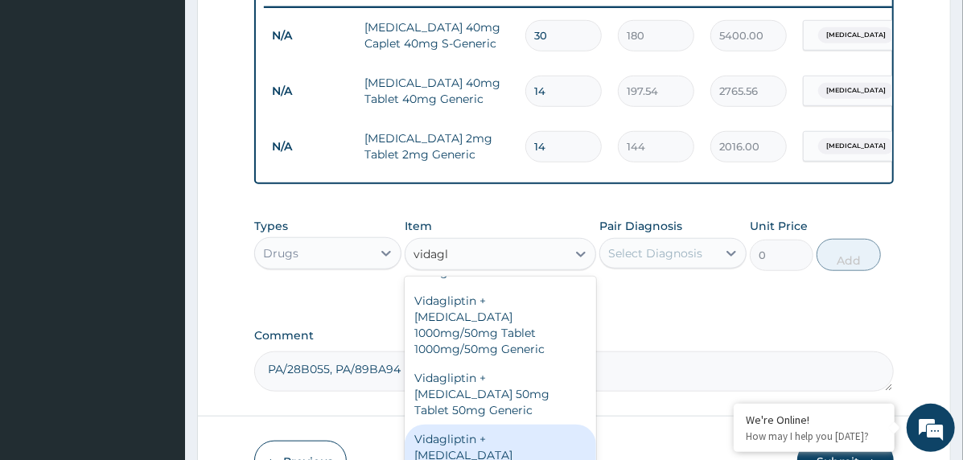
click at [504, 429] on div "Vidagliptin + [MEDICAL_DATA] 50mg/1000mg Tablet 50mg/1000mg Branded" at bounding box center [500, 463] width 191 height 77
type input "1141"
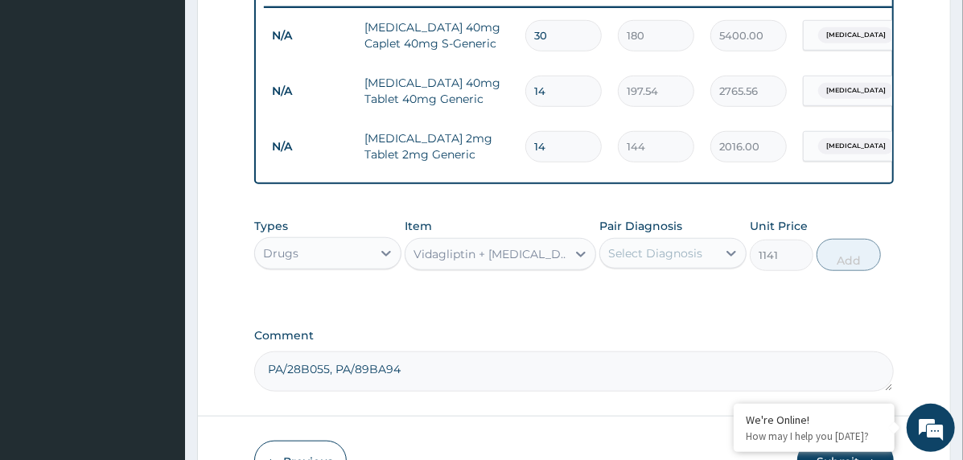
click at [690, 261] on div "Select Diagnosis" at bounding box center [655, 253] width 94 height 16
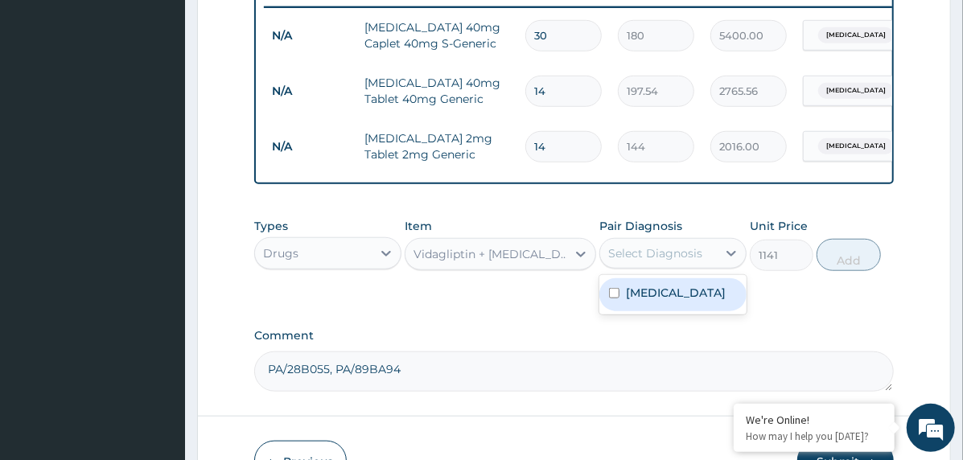
click at [697, 301] on label "[MEDICAL_DATA]" at bounding box center [676, 293] width 100 height 16
checkbox input "true"
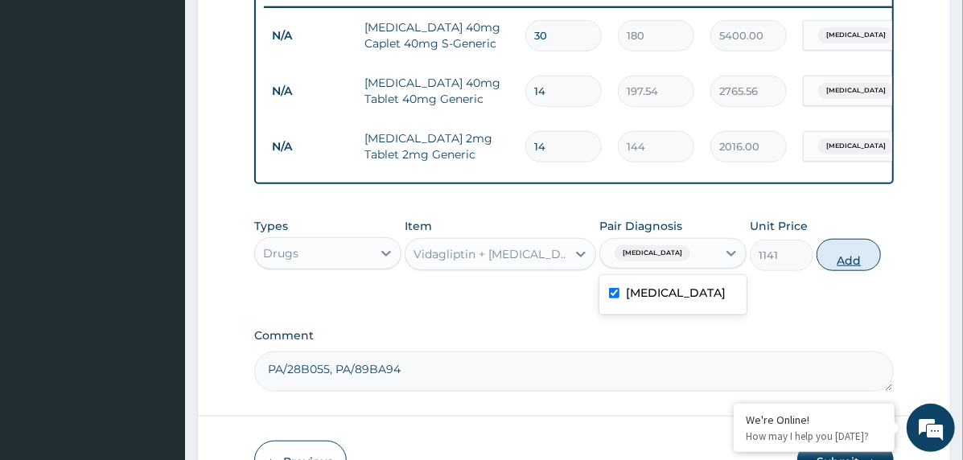
click at [840, 271] on button "Add" at bounding box center [848, 255] width 64 height 32
type input "0"
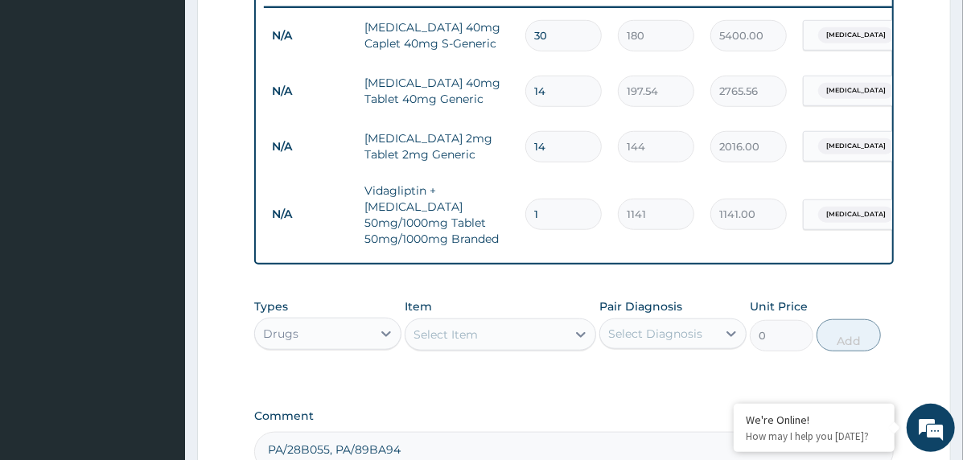
type input "0.00"
type input "2"
type input "2282.00"
type input "28"
type input "31948.00"
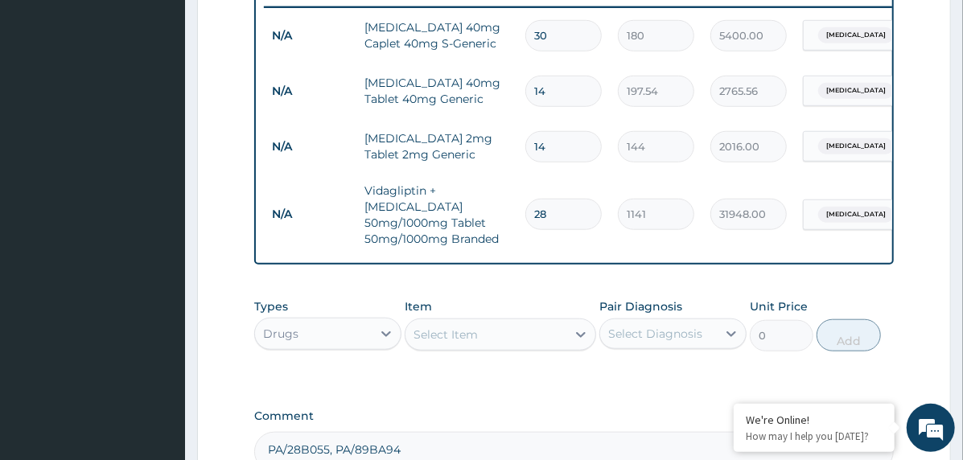
type input "28"
click at [424, 329] on div "Select Item" at bounding box center [445, 335] width 64 height 16
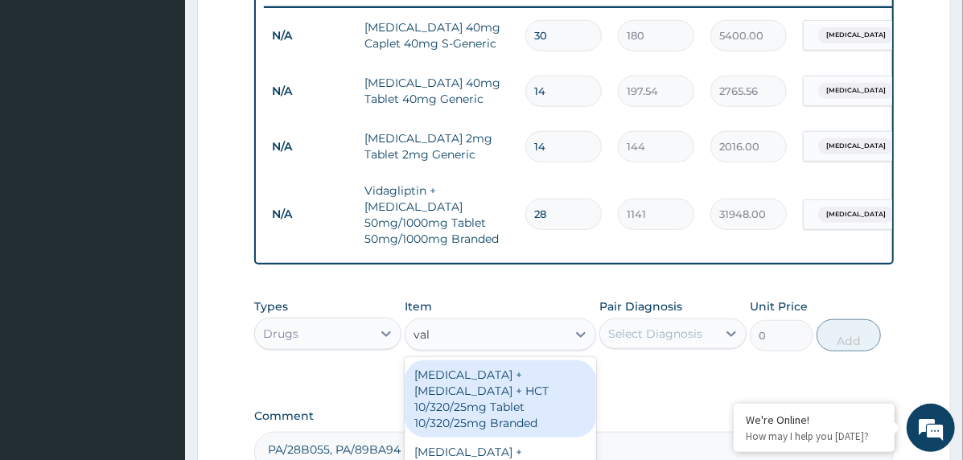
type input "vals"
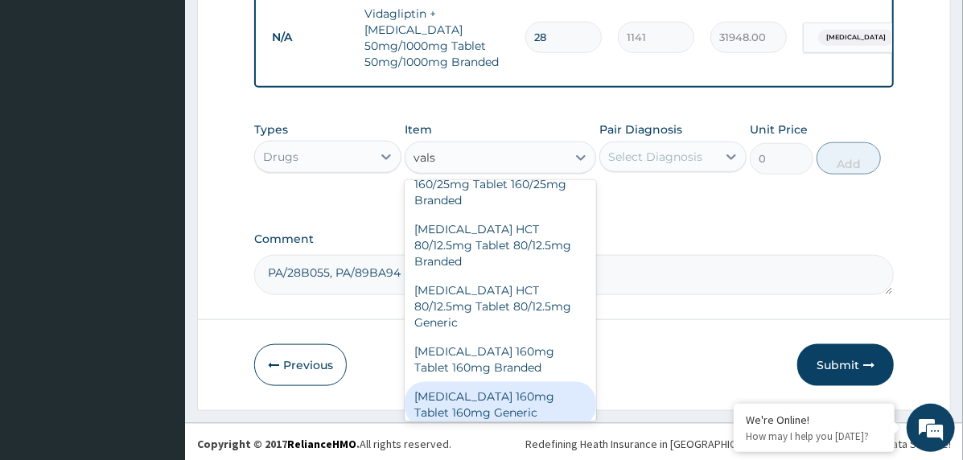
scroll to position [1138, 0]
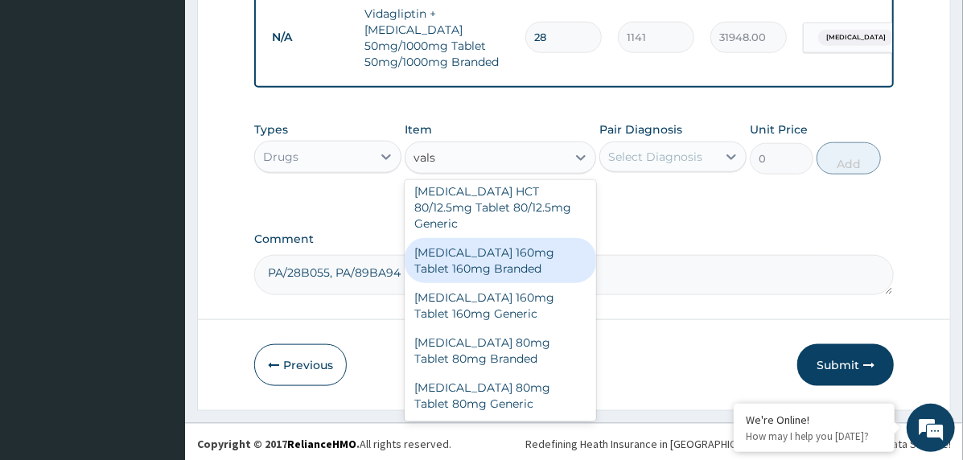
click at [545, 246] on div "[MEDICAL_DATA] 160mg Tablet 160mg Branded" at bounding box center [500, 260] width 191 height 45
type input "945"
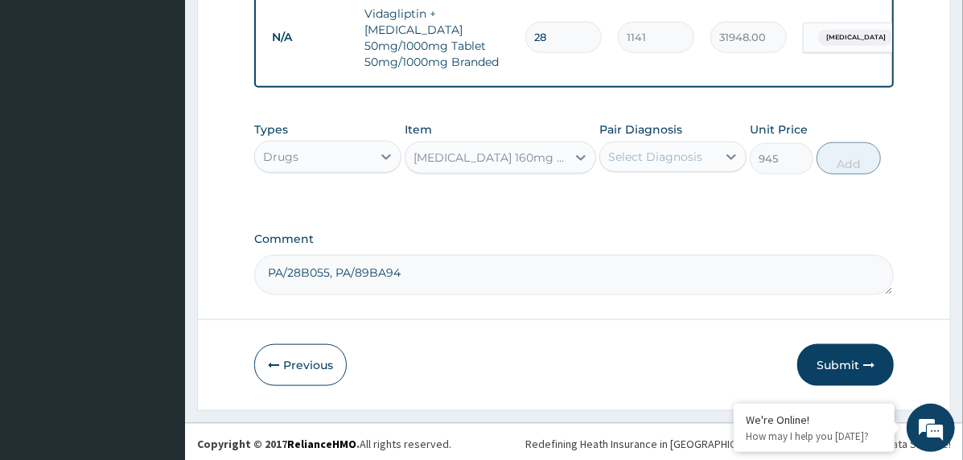
click at [698, 149] on div "Select Diagnosis" at bounding box center [655, 157] width 94 height 16
drag, startPoint x: 701, startPoint y: 199, endPoint x: 750, endPoint y: 179, distance: 53.8
click at [701, 201] on label "[MEDICAL_DATA]" at bounding box center [676, 196] width 100 height 16
checkbox input "true"
click at [843, 156] on button "Add" at bounding box center [848, 158] width 64 height 32
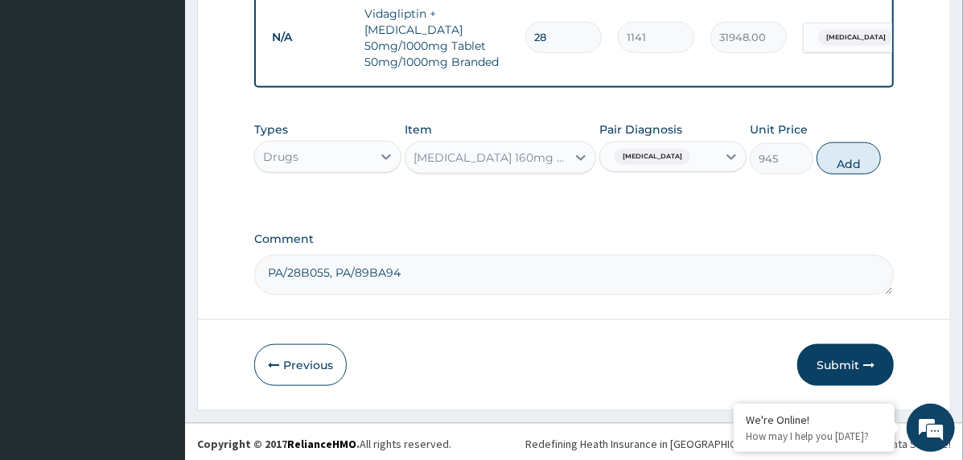
type input "0"
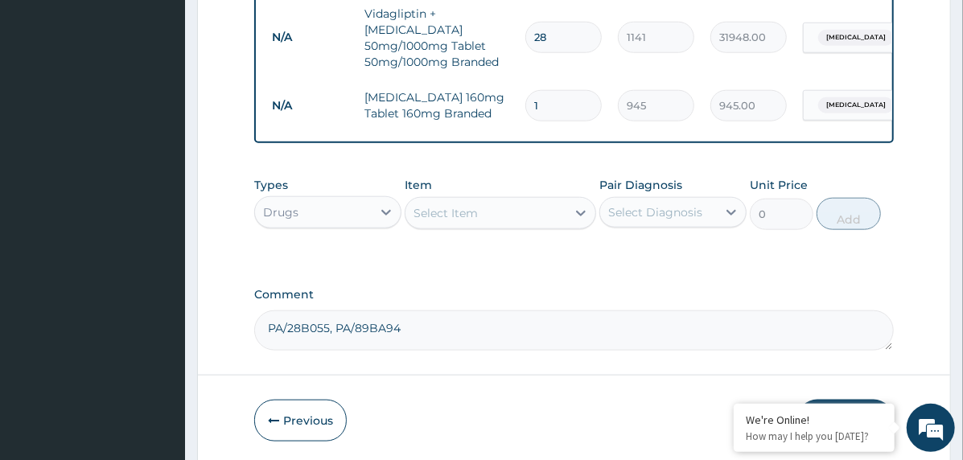
type input "0.00"
type input "2"
type input "1890.00"
type input "28"
type input "26460.00"
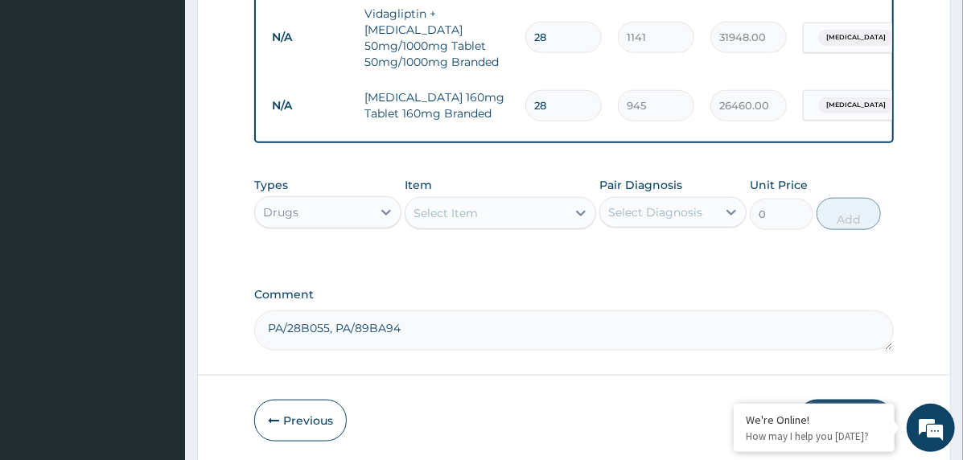
type input "28"
click at [474, 205] on div "Select Item" at bounding box center [445, 213] width 64 height 16
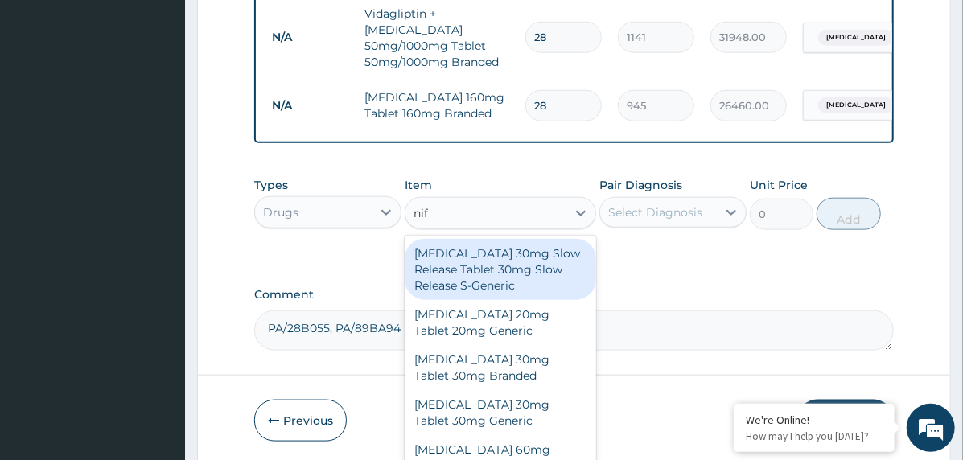
type input "nife"
click at [482, 278] on div "[MEDICAL_DATA] 30mg Slow Release Tablet 30mg Slow Release S-Generic" at bounding box center [500, 269] width 191 height 61
type input "980"
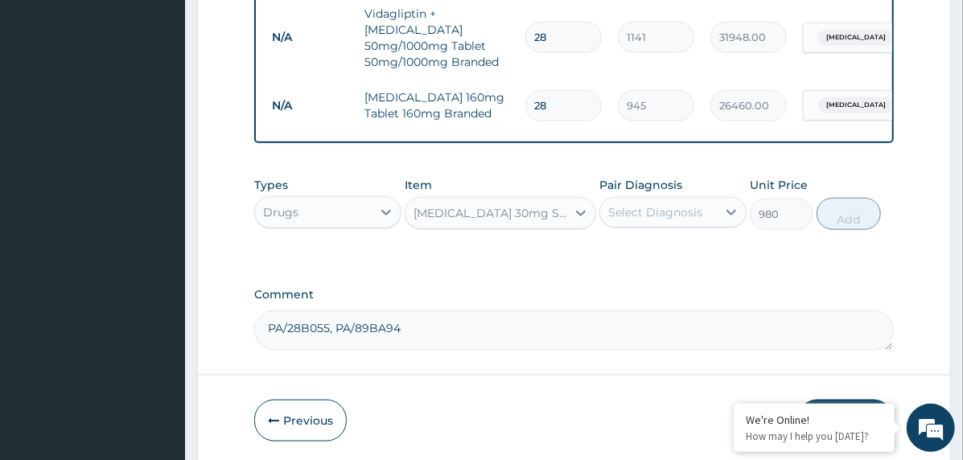
click at [668, 213] on div "Select Diagnosis" at bounding box center [655, 212] width 94 height 16
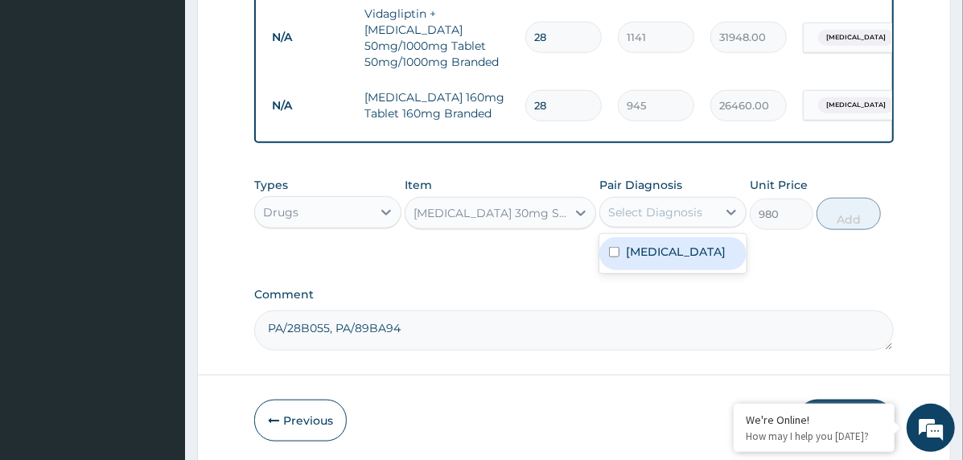
click at [674, 249] on label "[MEDICAL_DATA]" at bounding box center [676, 252] width 100 height 16
checkbox input "true"
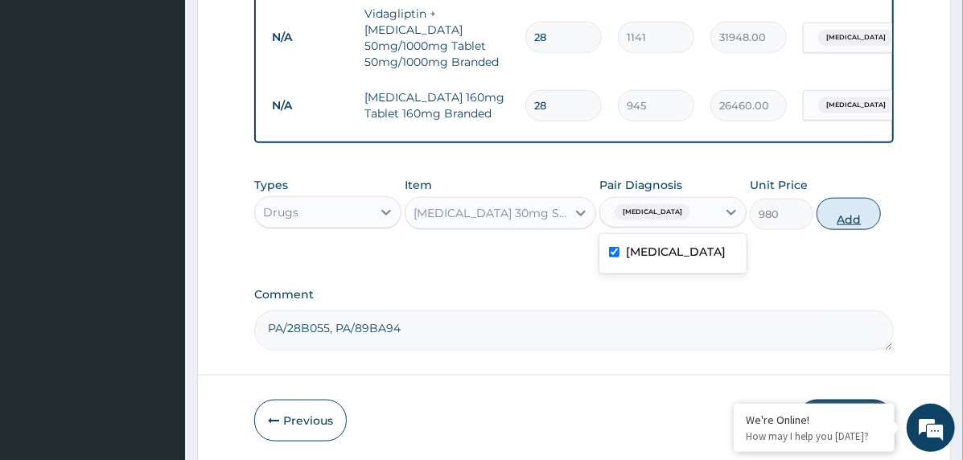
click at [832, 212] on button "Add" at bounding box center [848, 214] width 64 height 32
type input "0"
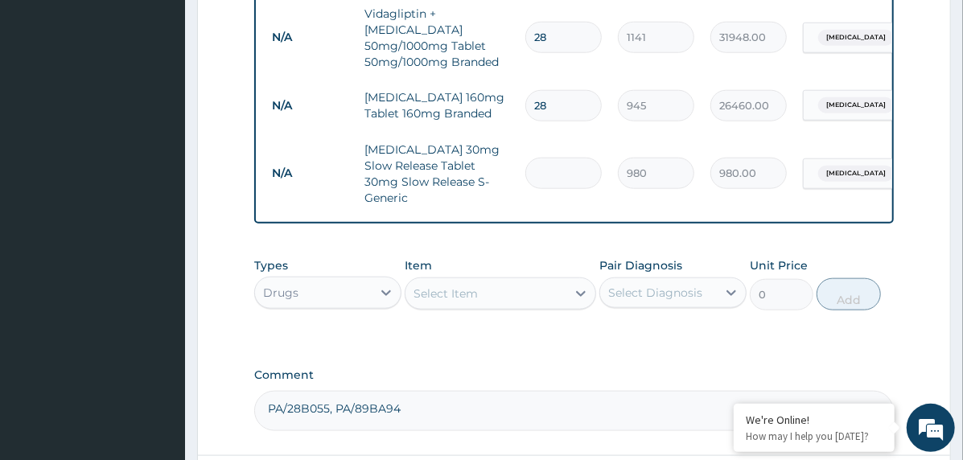
type input "0.00"
type input "2"
type input "1960.00"
type input "28"
type input "27440.00"
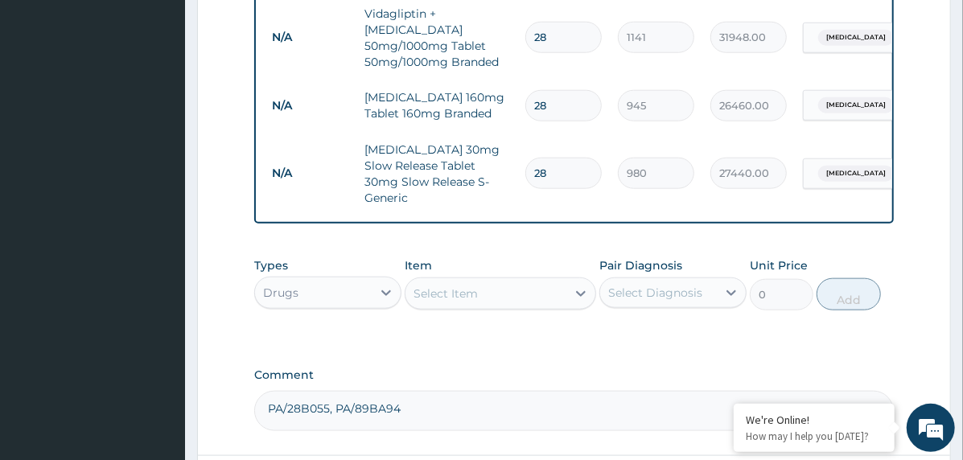
type input "28"
click at [460, 281] on div "Select Item" at bounding box center [485, 294] width 161 height 26
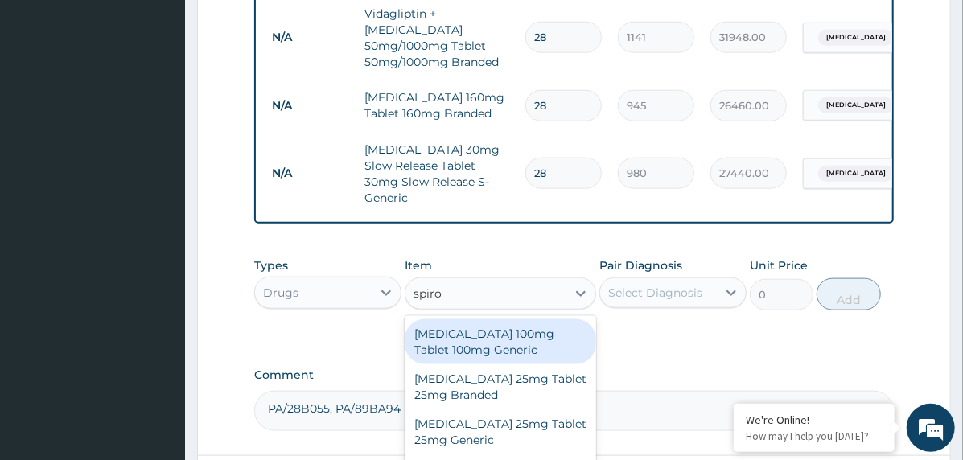
type input "spiron"
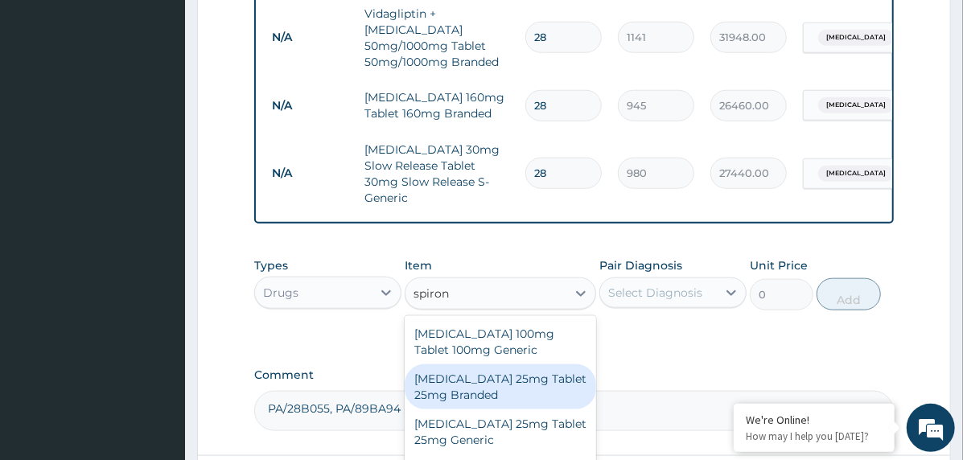
click at [486, 375] on div "[MEDICAL_DATA] 25mg Tablet 25mg Branded" at bounding box center [500, 386] width 191 height 45
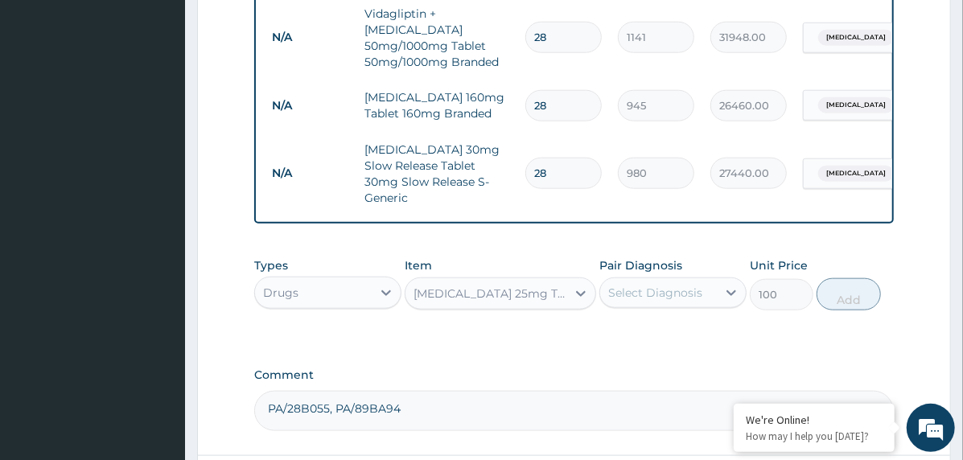
click at [524, 286] on div "[MEDICAL_DATA] 25mg Tablet 25mg Branded" at bounding box center [490, 294] width 154 height 16
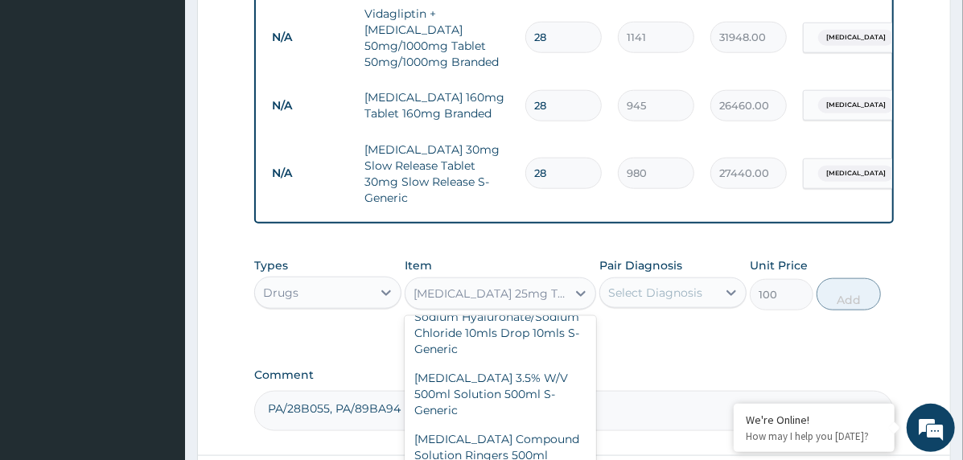
scroll to position [74610, 0]
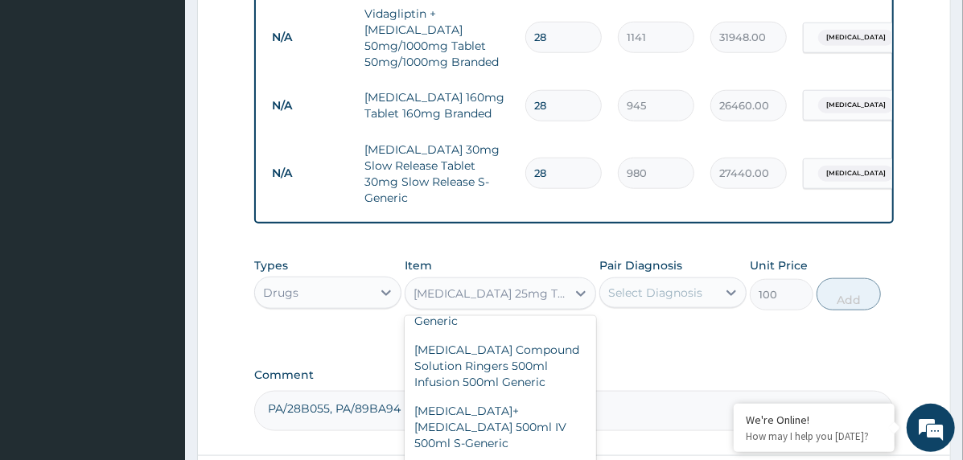
type input "273"
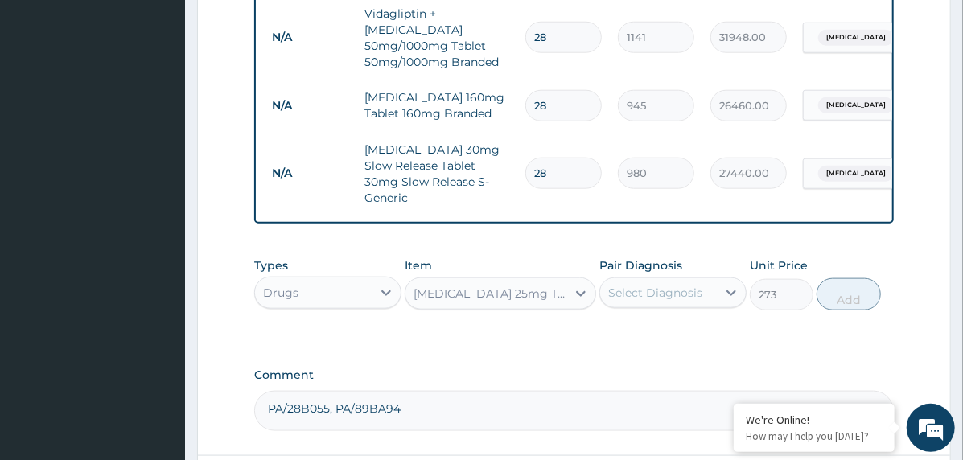
click at [715, 280] on div "Select Diagnosis" at bounding box center [658, 293] width 117 height 26
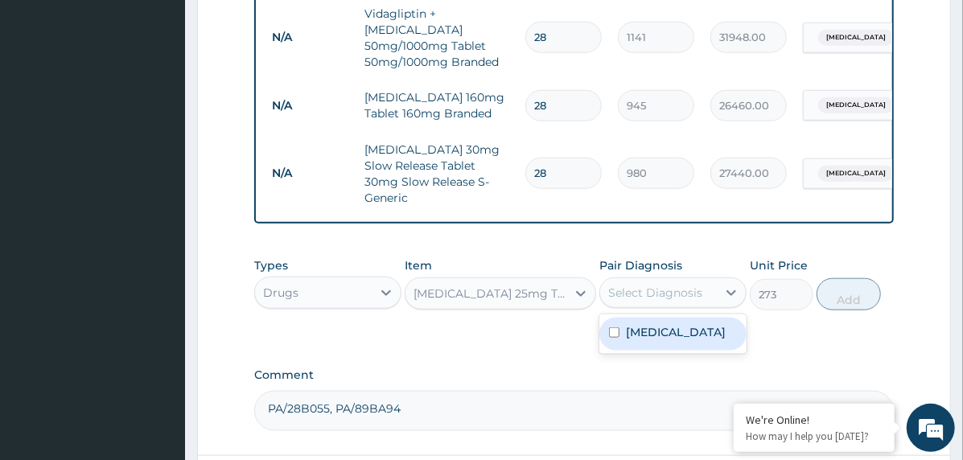
click at [709, 324] on label "[MEDICAL_DATA]" at bounding box center [676, 332] width 100 height 16
checkbox input "true"
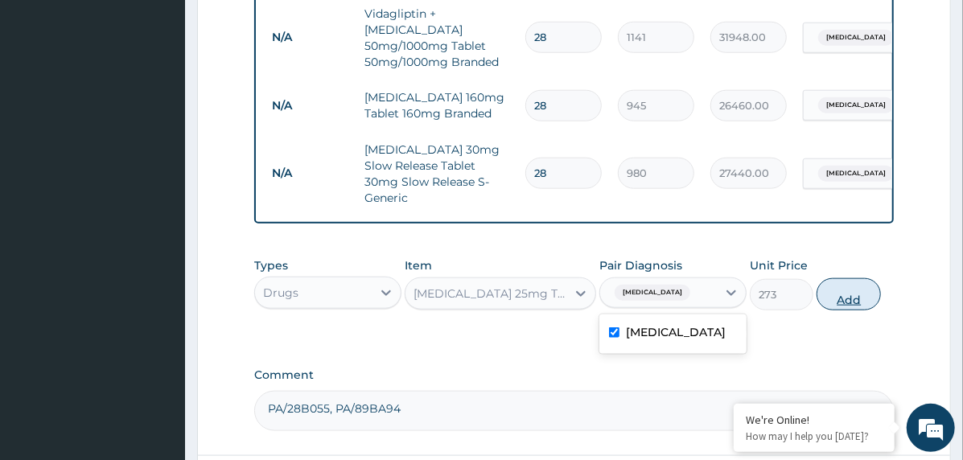
click at [836, 278] on button "Add" at bounding box center [848, 294] width 64 height 32
type input "0"
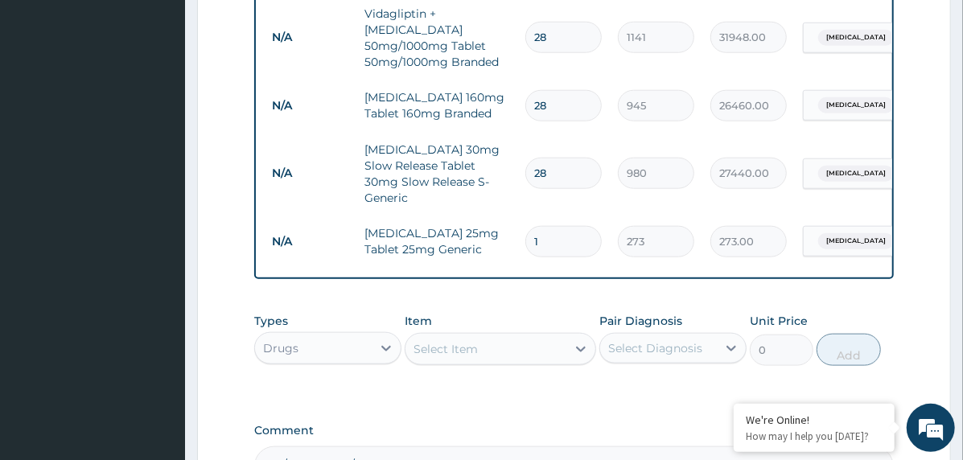
type input "14"
type input "3822.00"
type input "14"
click at [458, 341] on div "Select Item" at bounding box center [445, 349] width 64 height 16
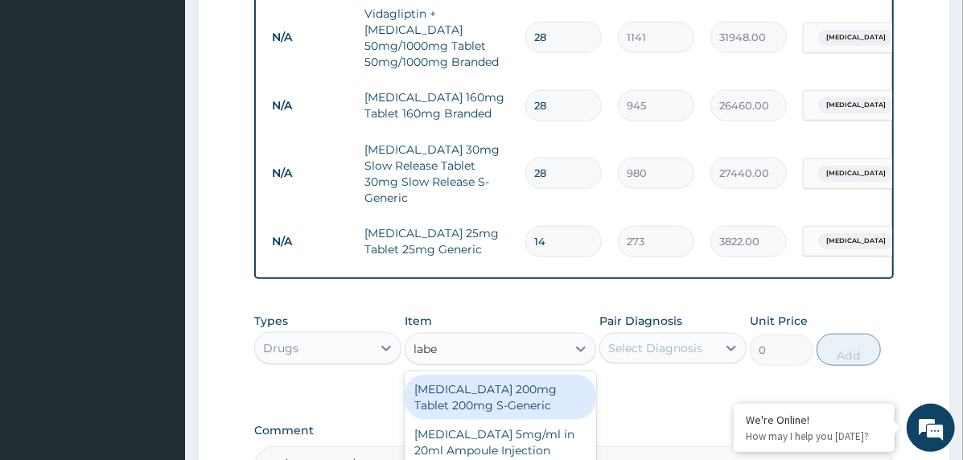
type input "labet"
drag, startPoint x: 500, startPoint y: 392, endPoint x: 521, endPoint y: 374, distance: 27.9
click at [500, 393] on div "[MEDICAL_DATA] 200mg Tablet 200mg S-Generic" at bounding box center [500, 397] width 191 height 45
type input "289.8"
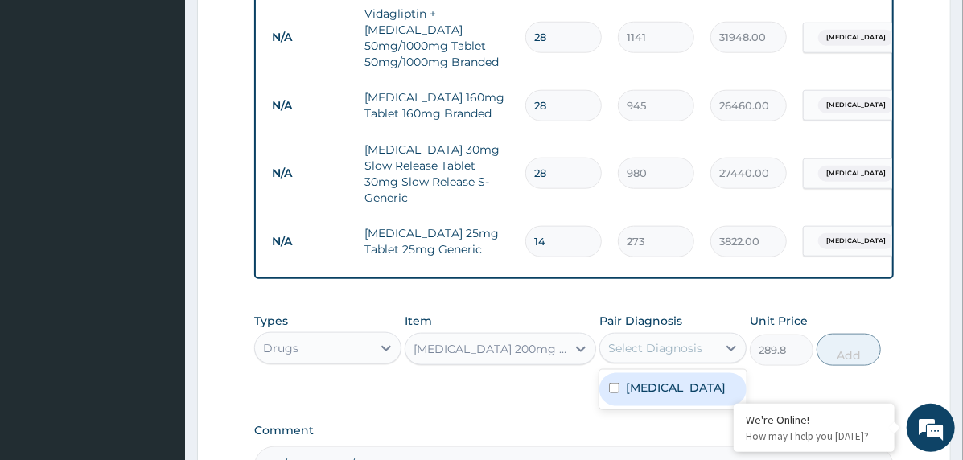
click at [660, 340] on div "Select Diagnosis" at bounding box center [655, 348] width 94 height 16
click at [686, 380] on label "[MEDICAL_DATA]" at bounding box center [676, 388] width 100 height 16
checkbox input "true"
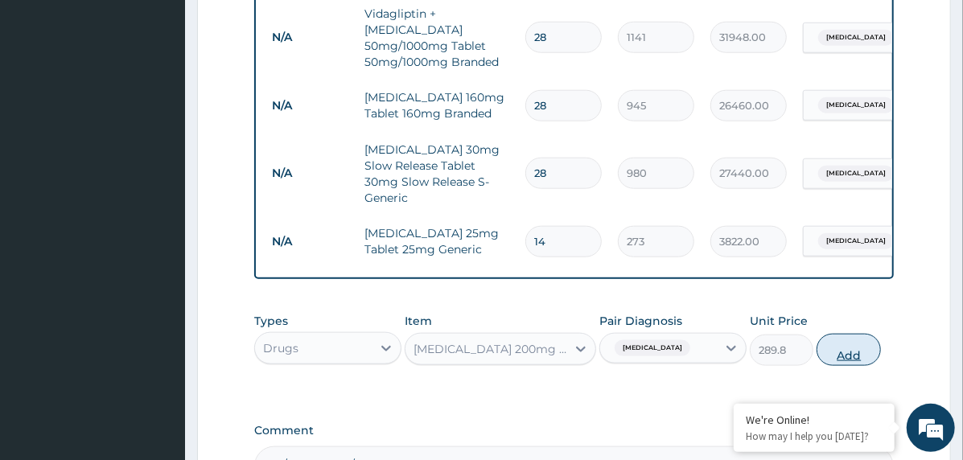
click at [837, 334] on button "Add" at bounding box center [848, 350] width 64 height 32
type input "0"
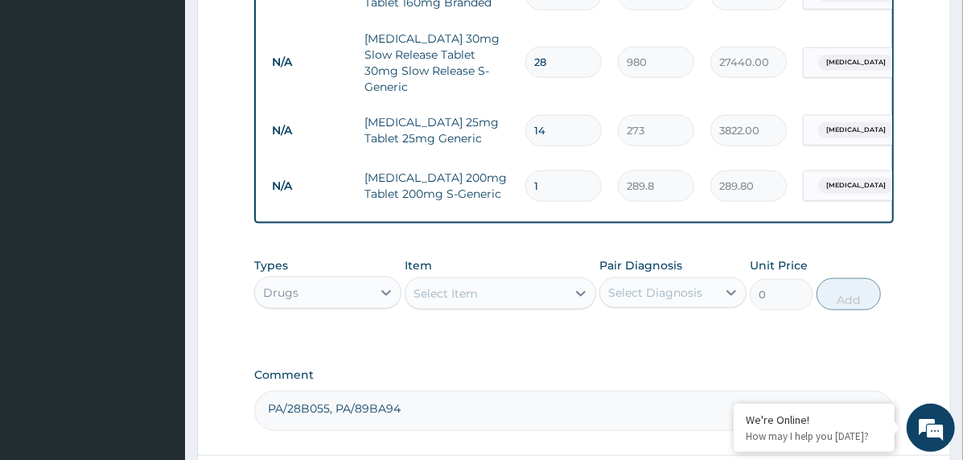
scroll to position [1042, 0]
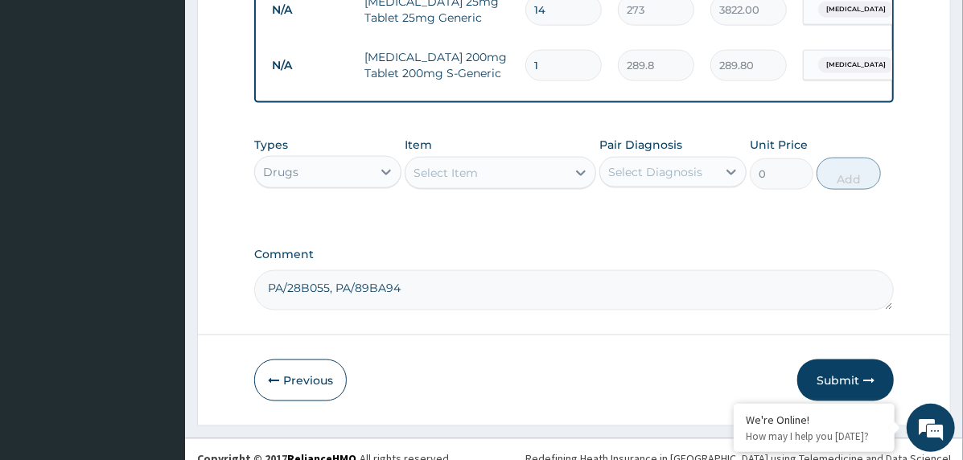
type input "0.00"
type input "5"
type input "1449.00"
type input "56"
type input "16228.80"
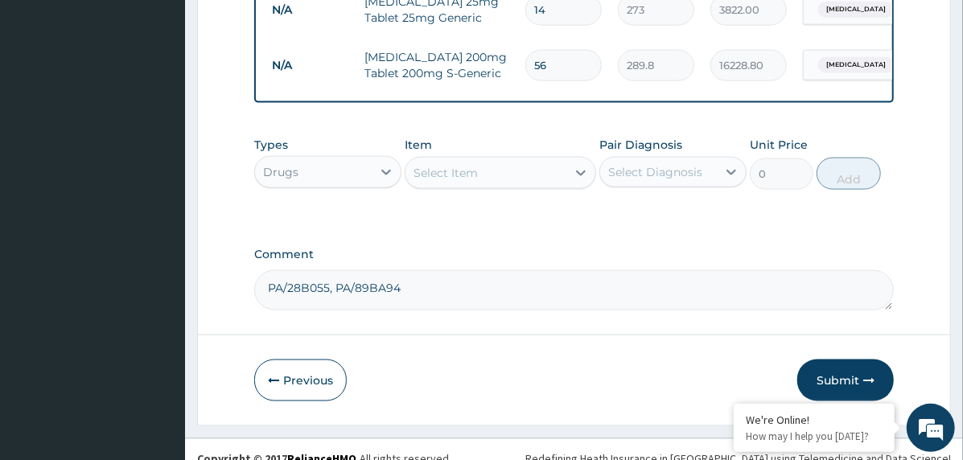
type input "56"
click at [487, 161] on div "Select Item" at bounding box center [485, 173] width 161 height 26
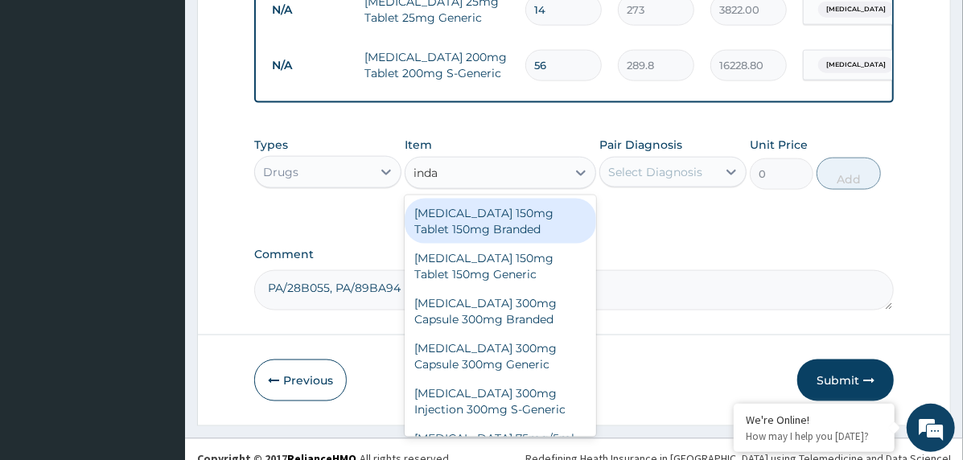
type input "[PERSON_NAME]"
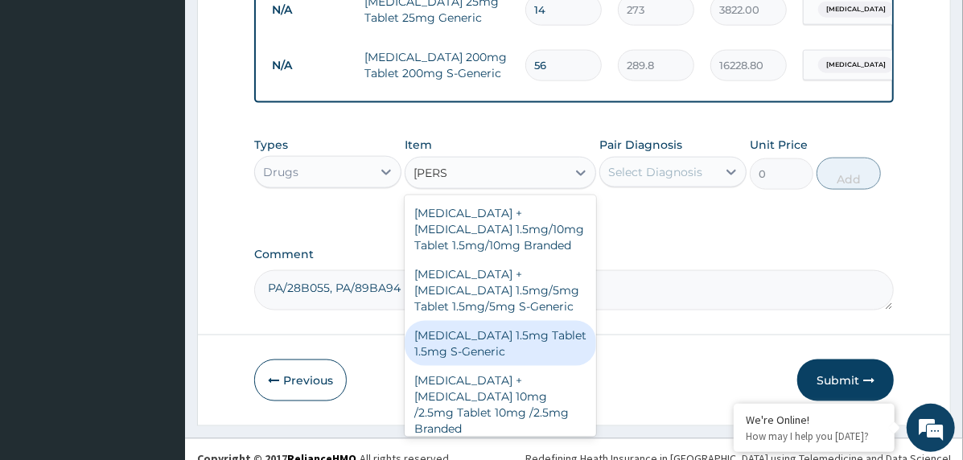
click at [492, 331] on div "[MEDICAL_DATA] 1.5mg Tablet 1.5mg S-Generic" at bounding box center [500, 343] width 191 height 45
type input "320.6"
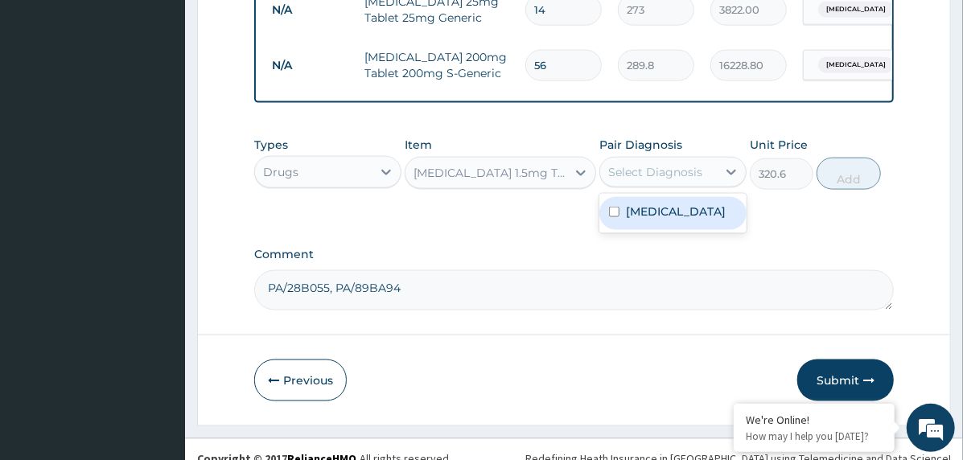
click at [696, 164] on div "Select Diagnosis" at bounding box center [655, 172] width 94 height 16
click at [695, 208] on label "[MEDICAL_DATA]" at bounding box center [676, 211] width 100 height 16
checkbox input "true"
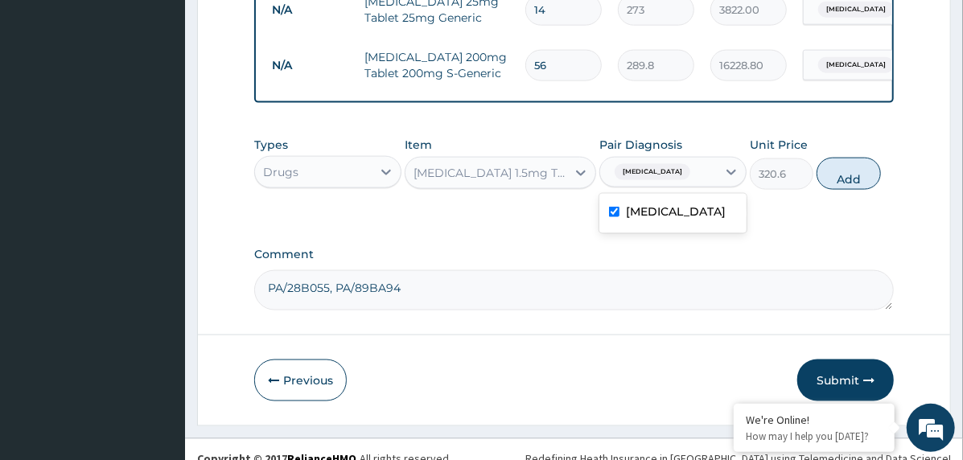
click at [849, 158] on button "Add" at bounding box center [848, 174] width 64 height 32
type input "0"
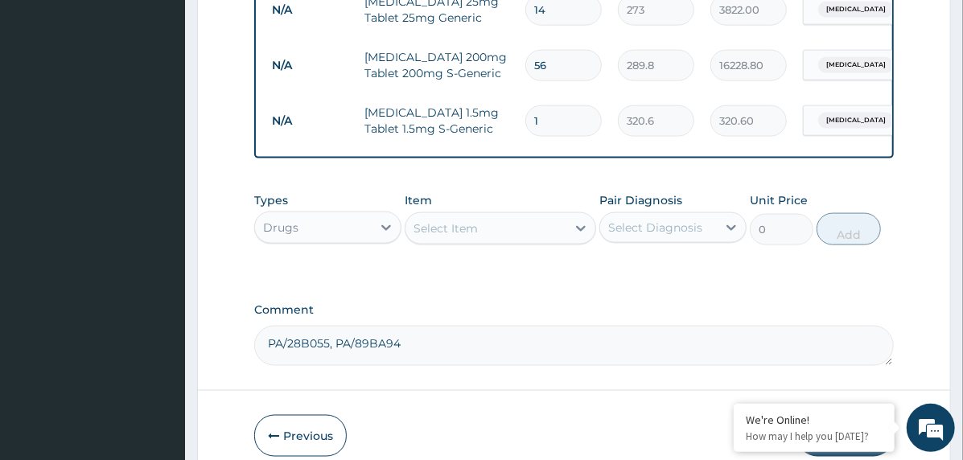
type input "0.00"
type input "2"
type input "641.20"
type input "28"
type input "8976.80"
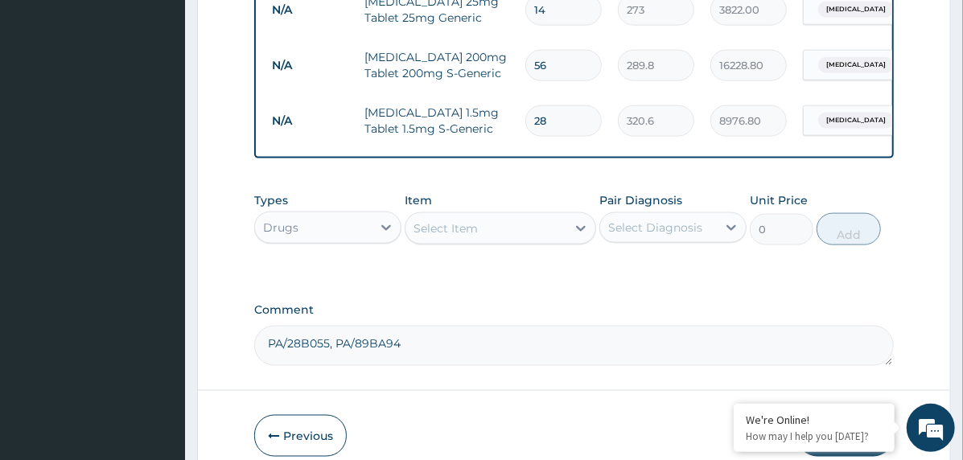
type input "28"
click at [497, 216] on div "Select Item" at bounding box center [485, 229] width 161 height 26
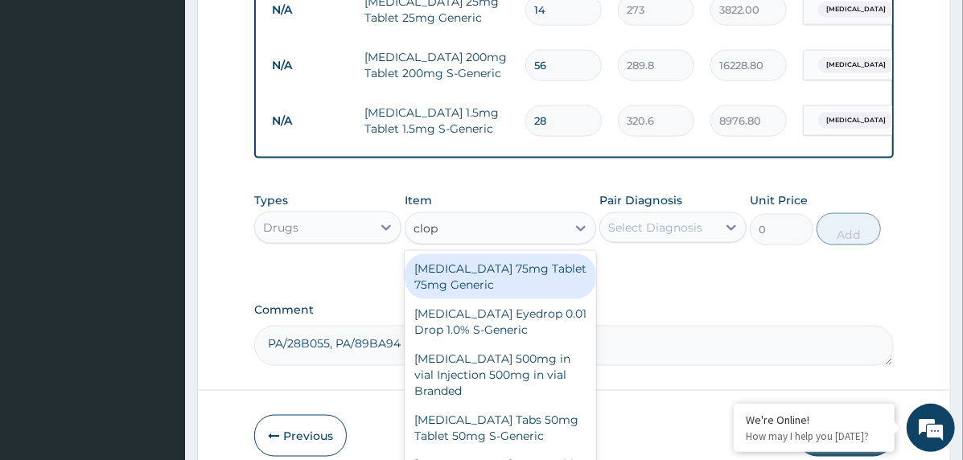
type input "clopi"
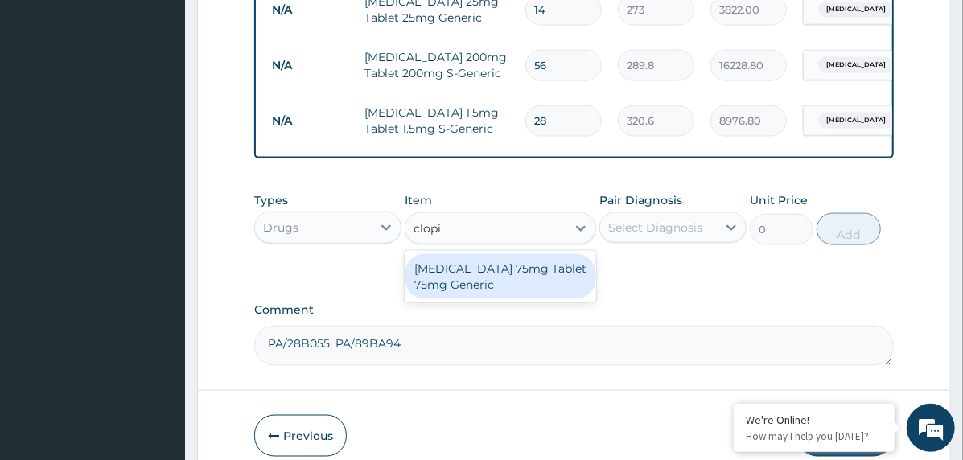
click at [485, 266] on div "Clopidogrel 75mg Tablet 75mg Generic" at bounding box center [500, 276] width 191 height 45
type input "72"
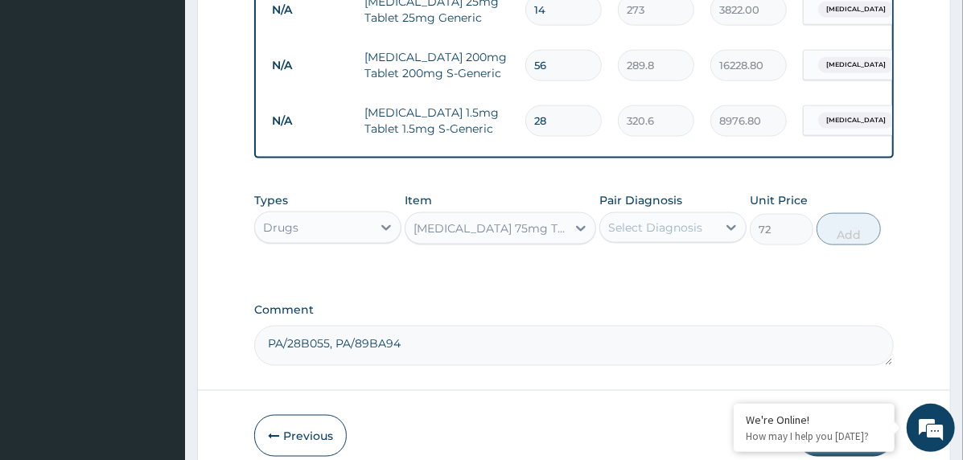
click at [701, 215] on div "Select Diagnosis" at bounding box center [658, 228] width 117 height 26
click at [697, 259] on label "Brain stem infarction" at bounding box center [676, 267] width 100 height 16
checkbox input "true"
click at [845, 213] on button "Add" at bounding box center [848, 229] width 64 height 32
type input "0"
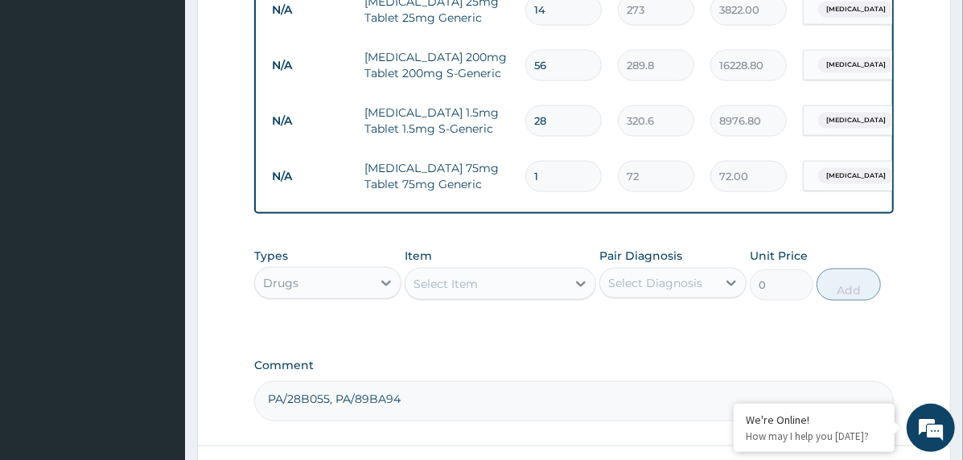
type input "14"
type input "1008.00"
type input "14"
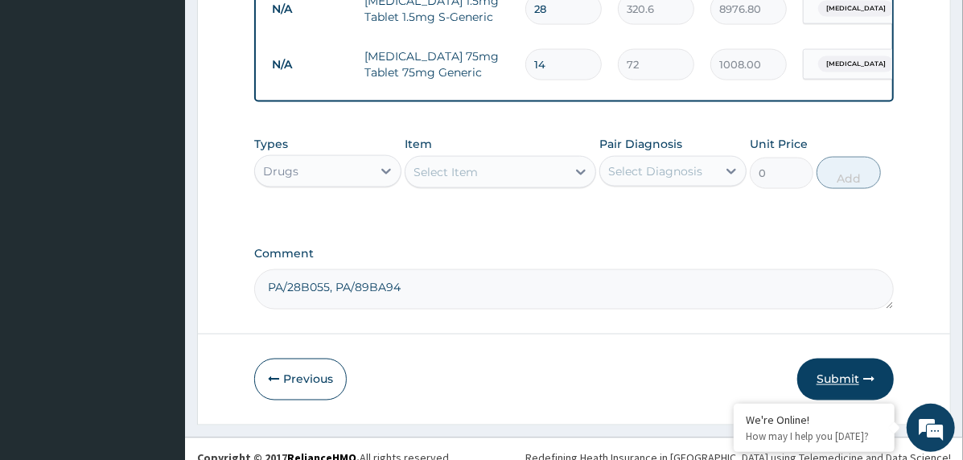
click at [801, 361] on button "Submit" at bounding box center [845, 380] width 97 height 42
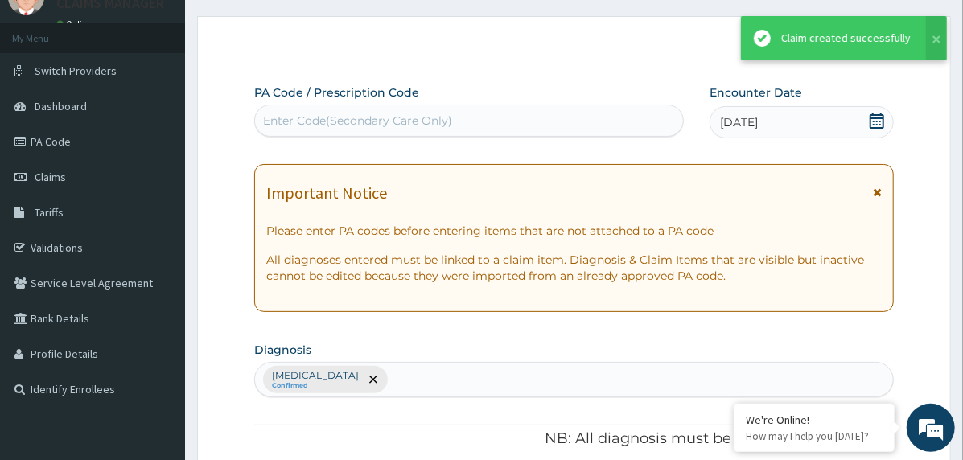
scroll to position [1154, 0]
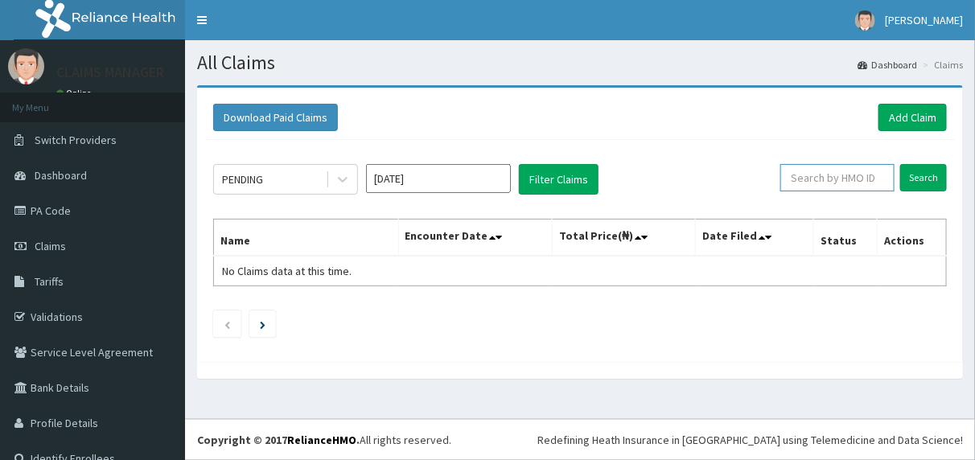
click at [814, 171] on input "text" at bounding box center [837, 177] width 114 height 27
paste input "GAC/10017/A"
type input "GAC/10017/A"
click at [900, 166] on input "Search" at bounding box center [923, 177] width 47 height 27
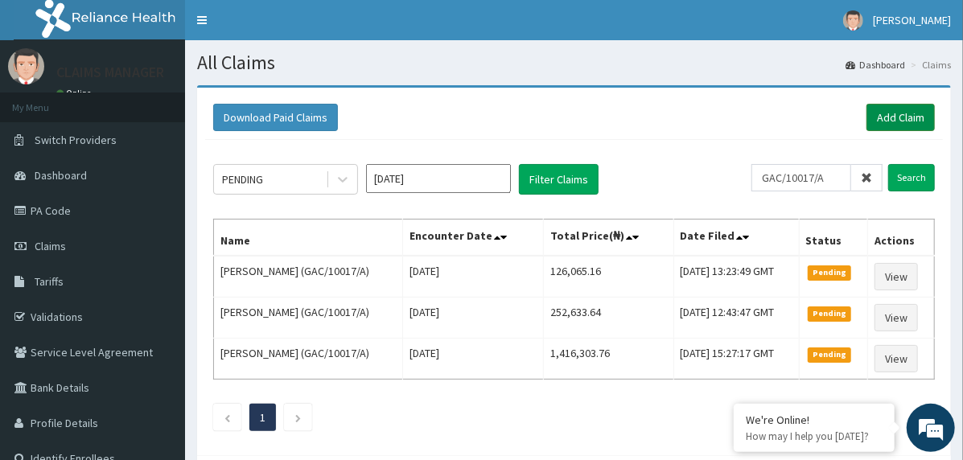
click at [907, 109] on link "Add Claim" at bounding box center [900, 117] width 68 height 27
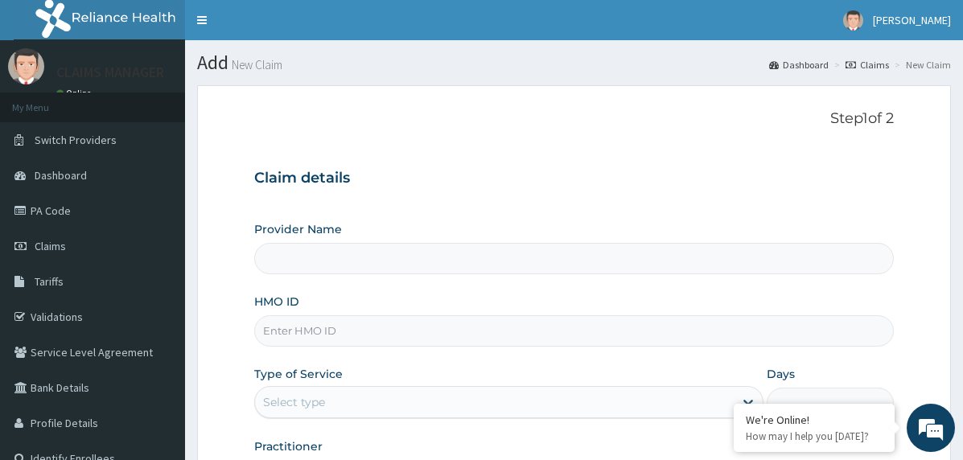
type input "Cardiocare Cardiovascular Hospital"
click at [459, 324] on input "HMO ID" at bounding box center [573, 330] width 639 height 31
paste input "GAC/10017/A"
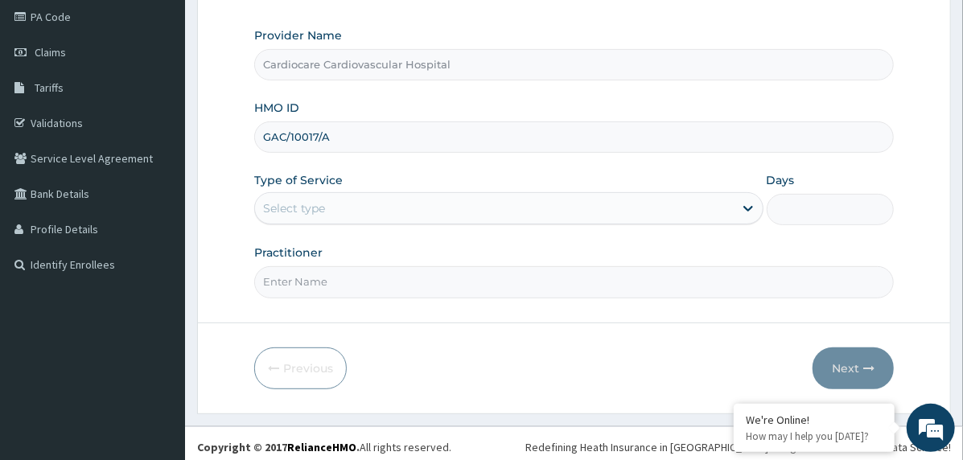
scroll to position [199, 0]
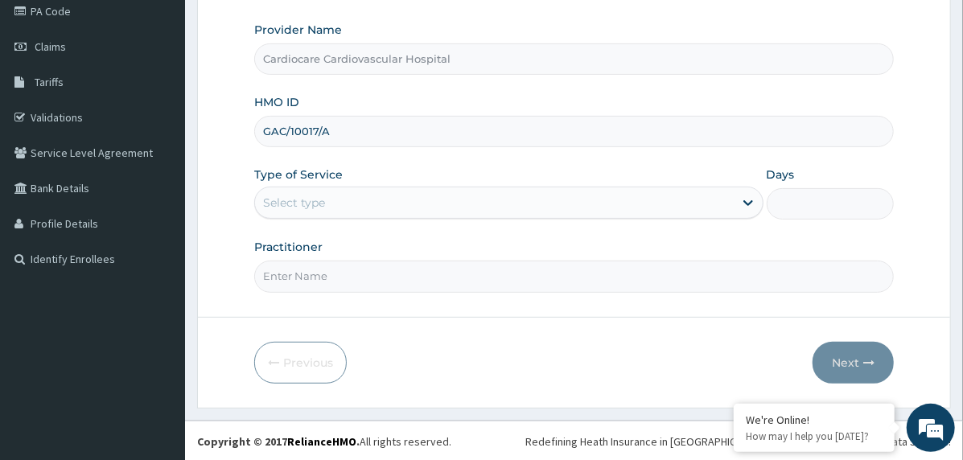
type input "GAC/10017/A"
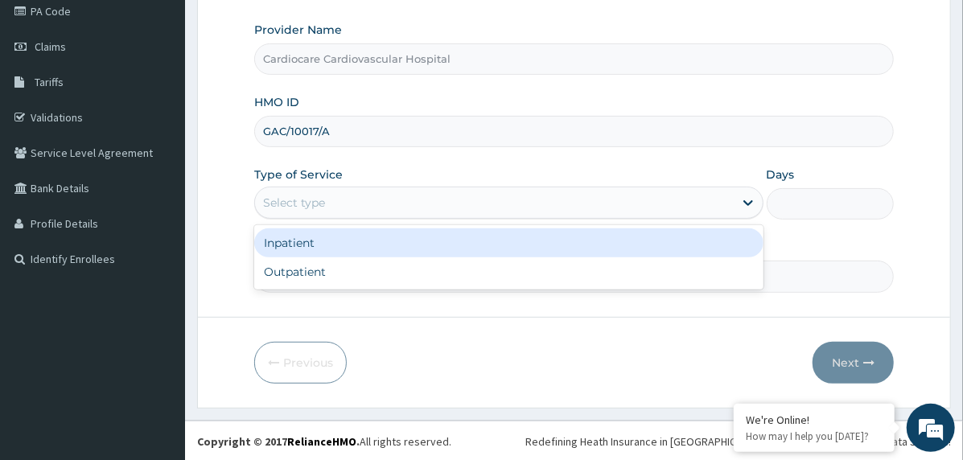
click at [368, 199] on div "Select type" at bounding box center [494, 203] width 479 height 26
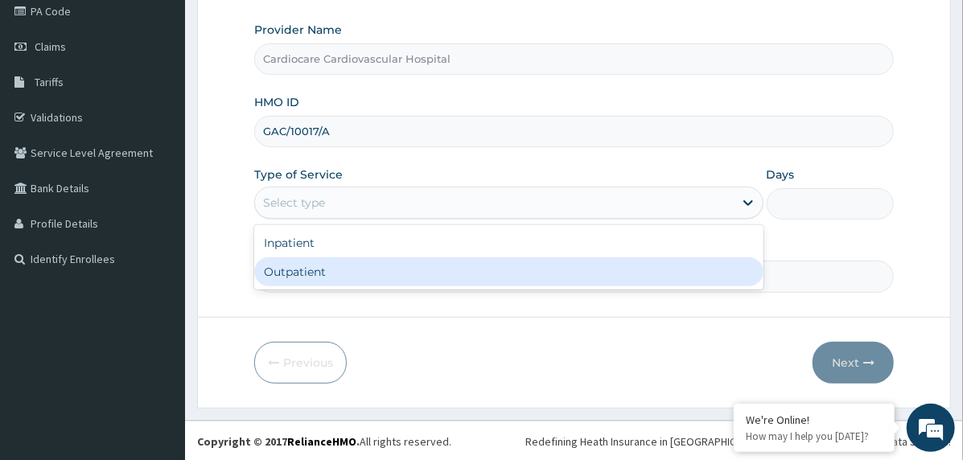
click at [359, 277] on div "Outpatient" at bounding box center [508, 271] width 509 height 29
type input "1"
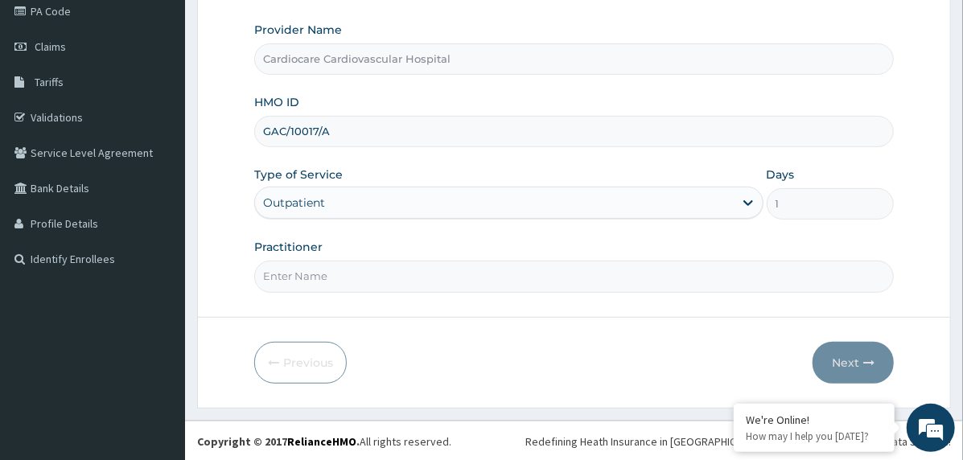
click at [364, 281] on input "Practitioner" at bounding box center [573, 276] width 639 height 31
type input "doctor"
click at [822, 354] on button "Next" at bounding box center [852, 363] width 81 height 42
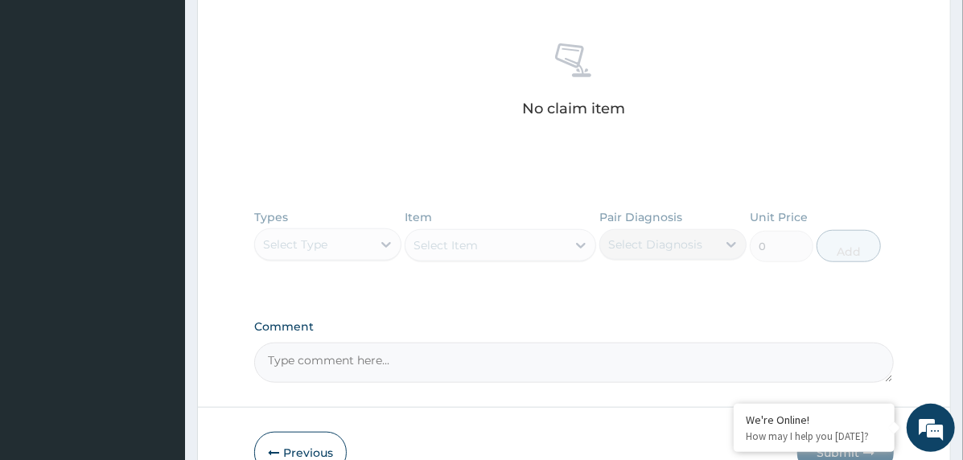
scroll to position [693, 0]
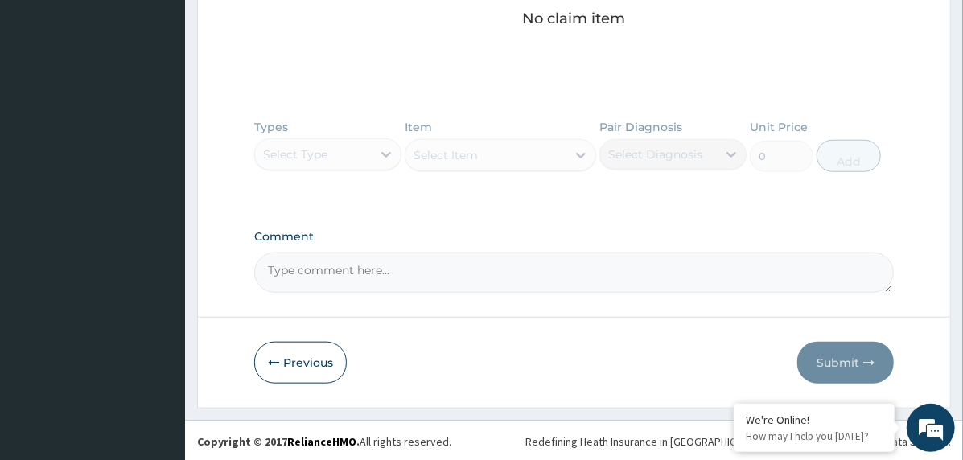
click at [502, 259] on textarea "Comment" at bounding box center [573, 273] width 639 height 40
paste textarea "PA/5122A2"
type textarea "PA/5122A2"
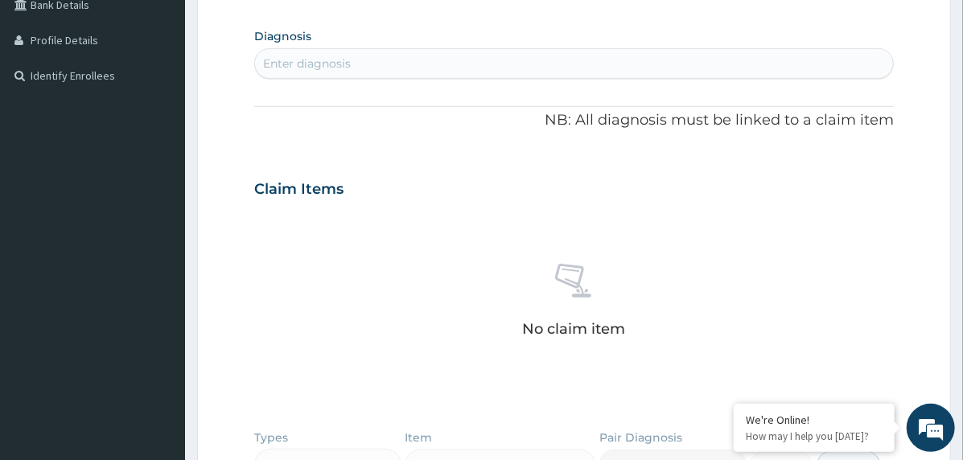
scroll to position [372, 0]
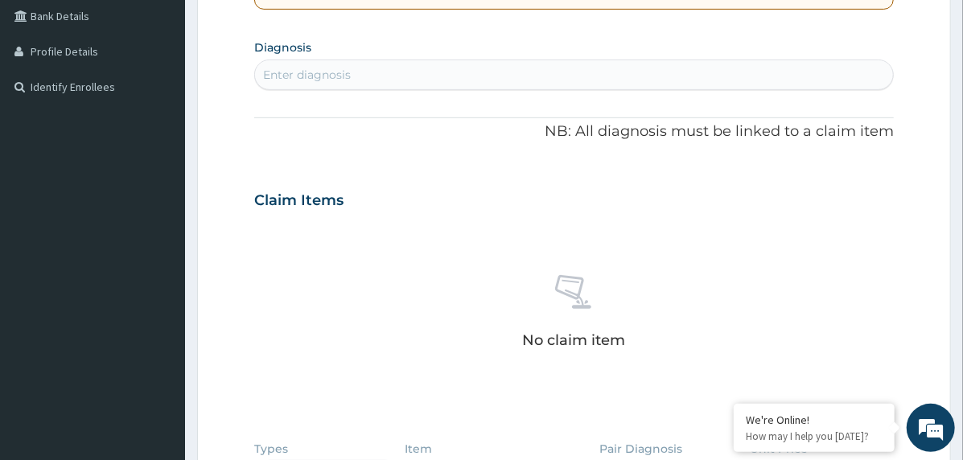
click at [434, 79] on div "Enter diagnosis" at bounding box center [574, 75] width 638 height 26
type input "chronic sinu"
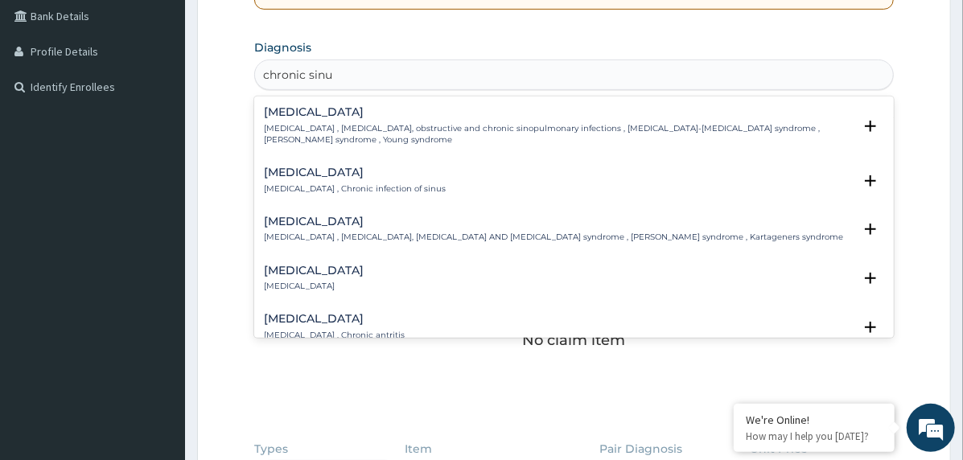
click at [348, 169] on h4 "Chronic sinusitis" at bounding box center [355, 172] width 182 height 12
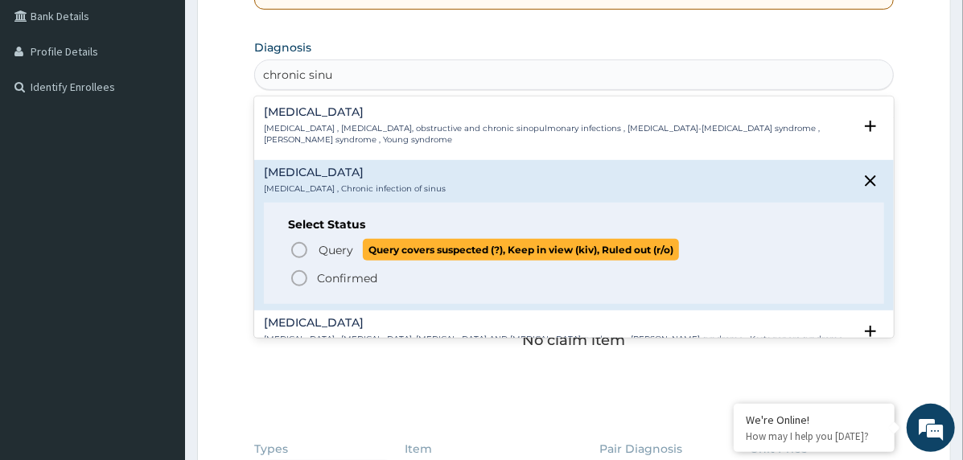
click at [329, 242] on span "Query" at bounding box center [336, 250] width 35 height 16
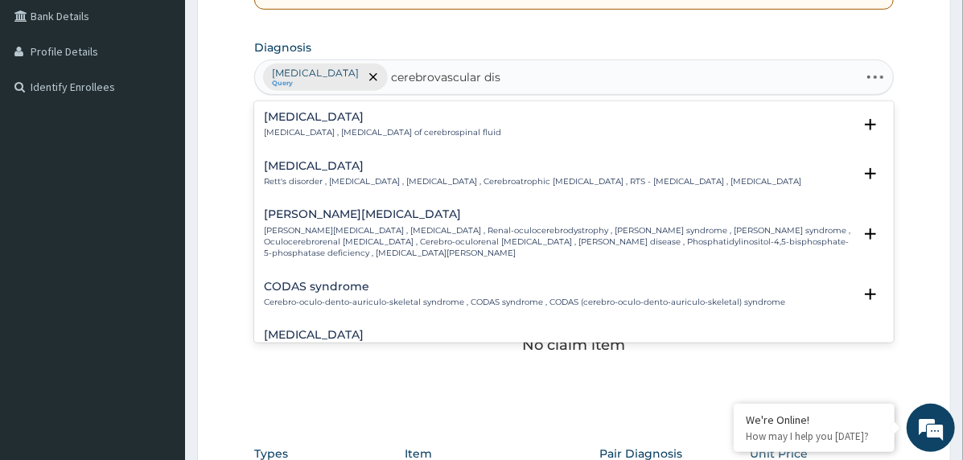
type input "cerebrovascular dise"
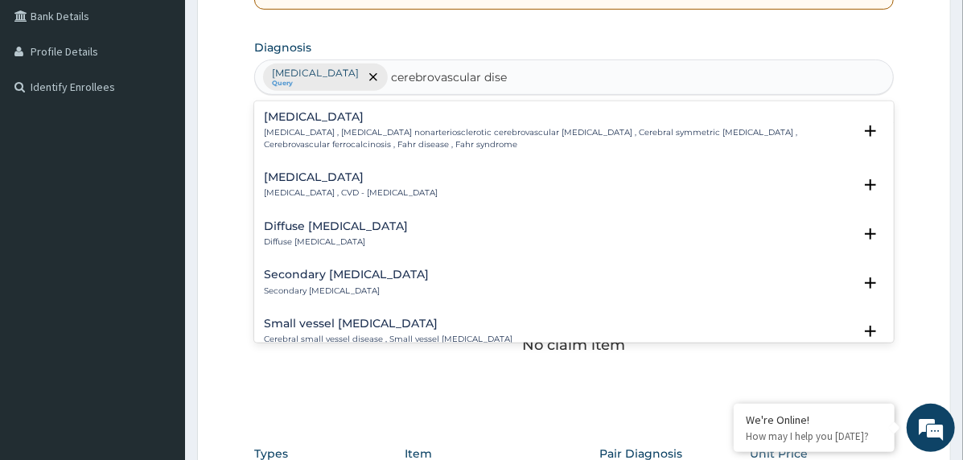
click at [341, 179] on h4 "Cerebrovascular disease" at bounding box center [351, 177] width 174 height 12
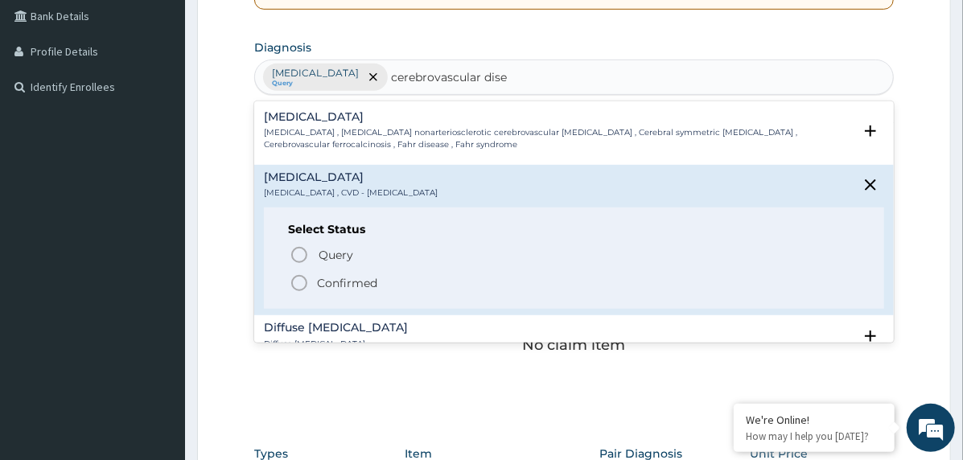
click at [306, 279] on icon "status option filled" at bounding box center [299, 282] width 19 height 19
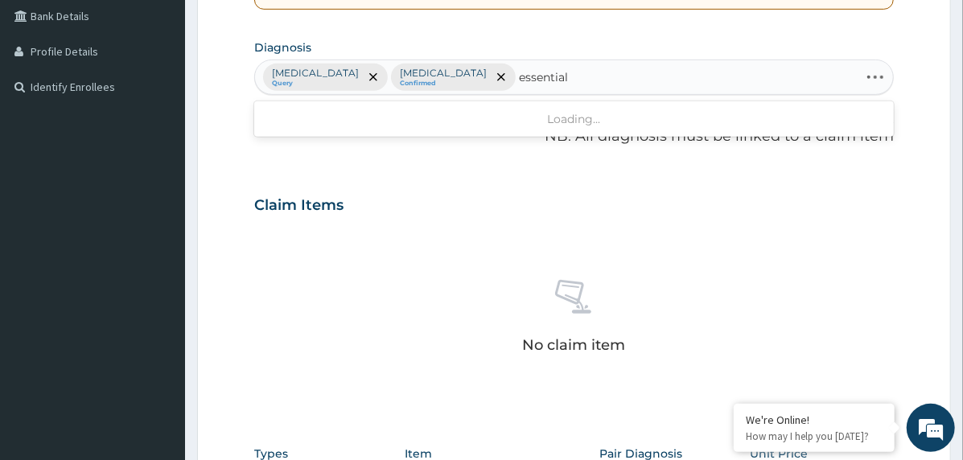
type input "essential h"
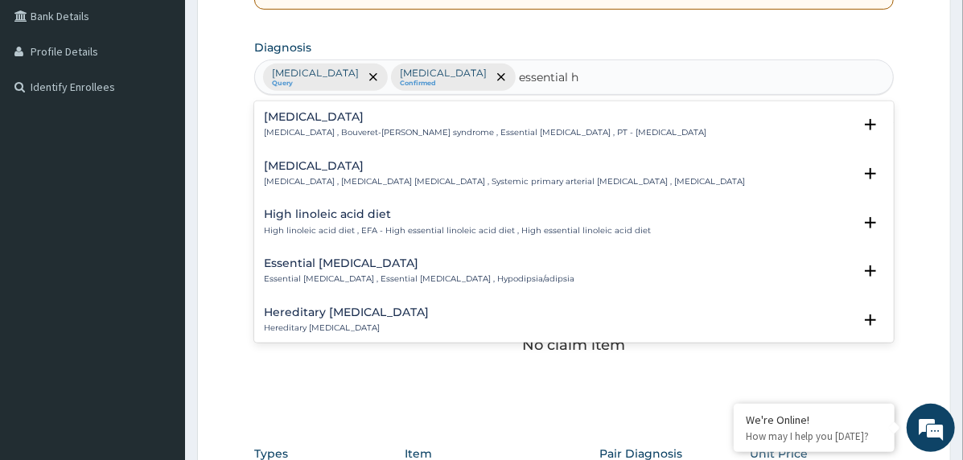
click at [324, 173] on div "Essential hypertension Essential hypertension , Idiopathic hypertension , Syste…" at bounding box center [504, 174] width 481 height 28
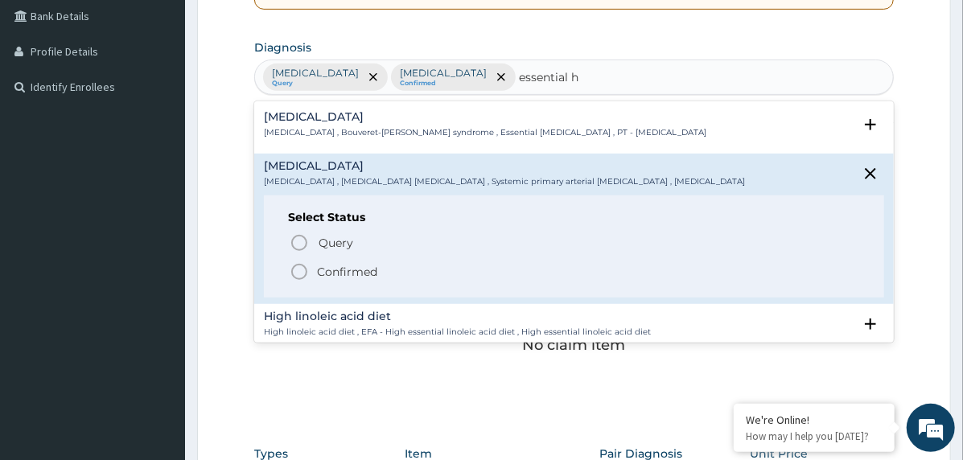
click at [304, 270] on icon "status option filled" at bounding box center [299, 271] width 19 height 19
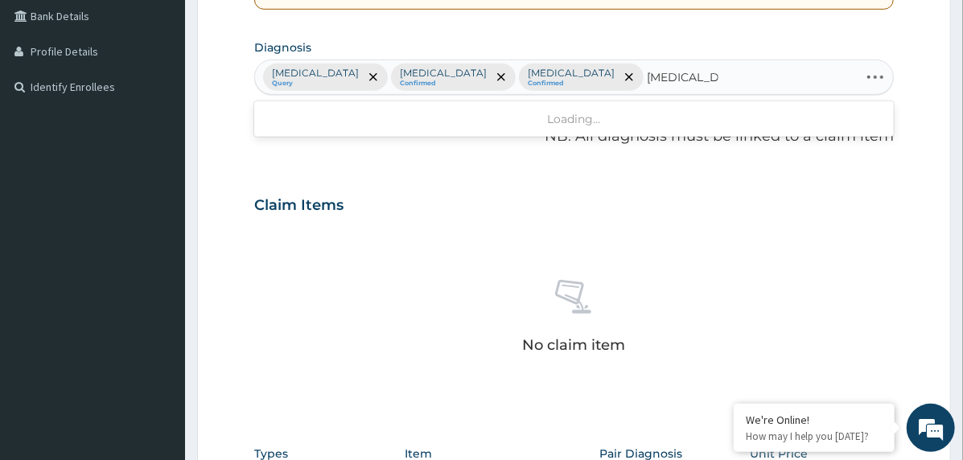
type input "diabetes mel"
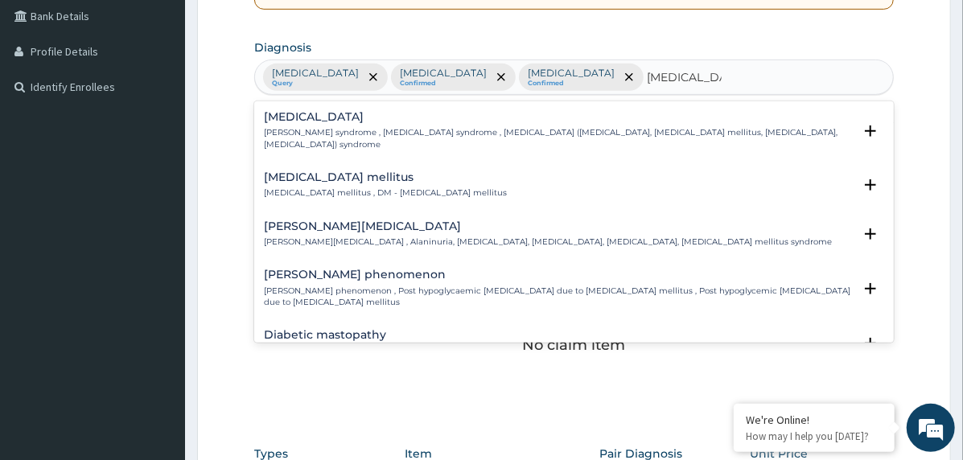
click at [340, 183] on div "Diabetes mellitus Diabetes mellitus , DM - Diabetes mellitus" at bounding box center [385, 185] width 243 height 28
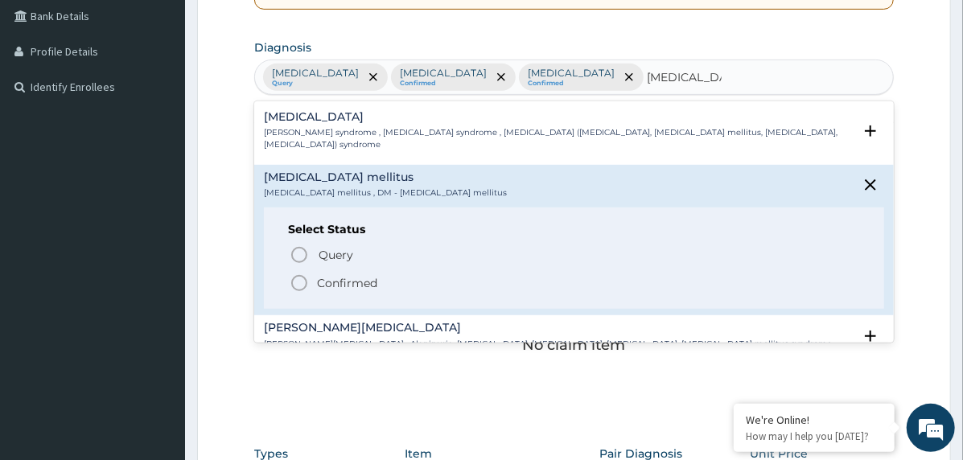
click at [320, 279] on p "Confirmed" at bounding box center [347, 283] width 60 height 16
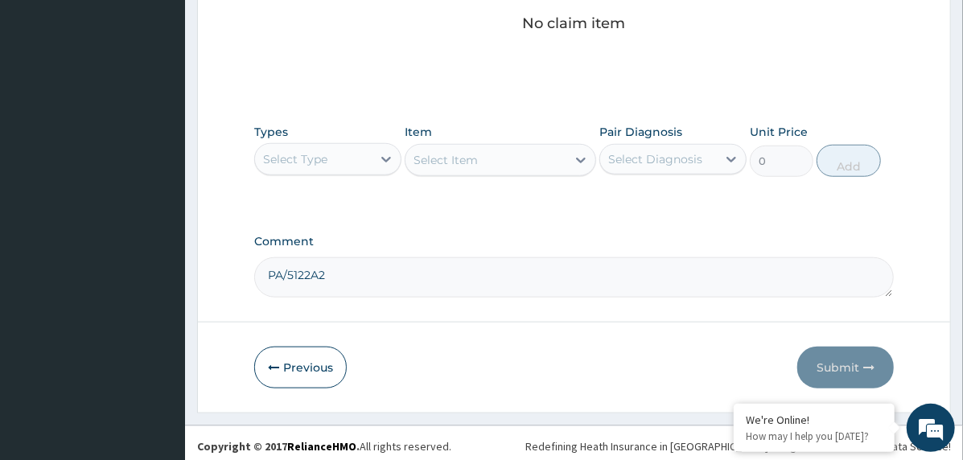
scroll to position [6, 0]
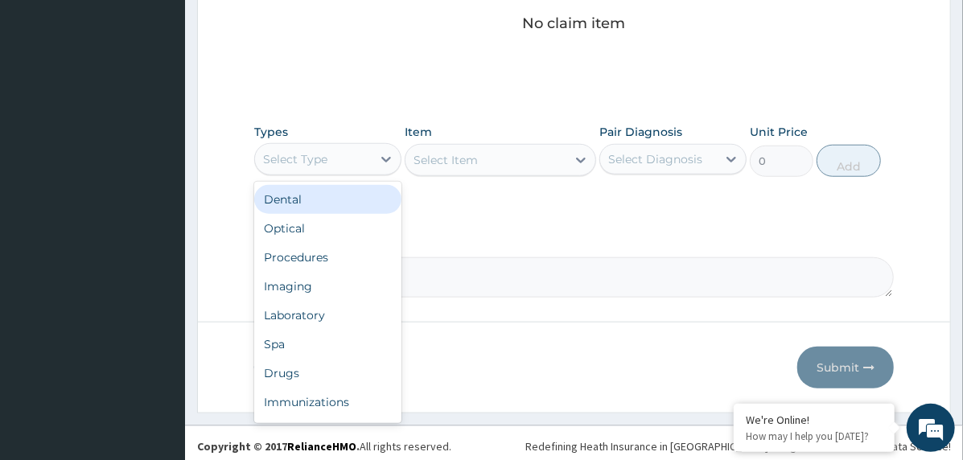
click at [345, 166] on div "Select Type" at bounding box center [313, 159] width 117 height 26
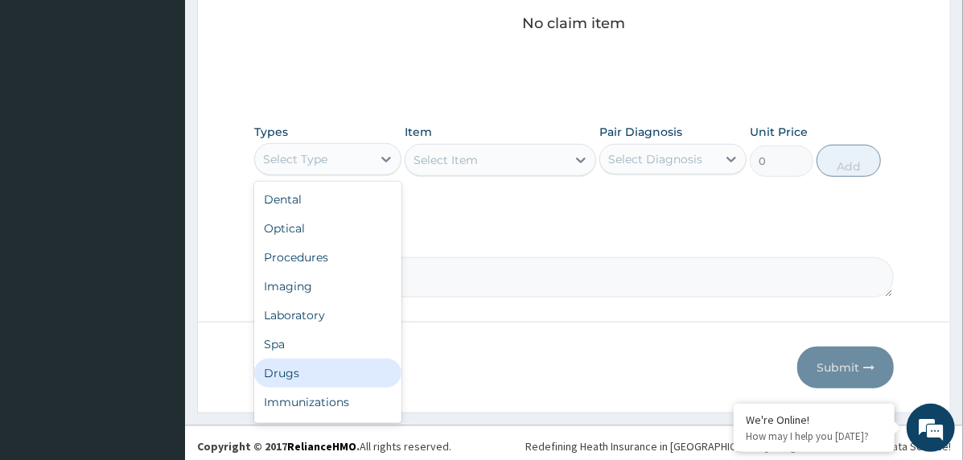
click at [325, 375] on div "Drugs" at bounding box center [327, 373] width 147 height 29
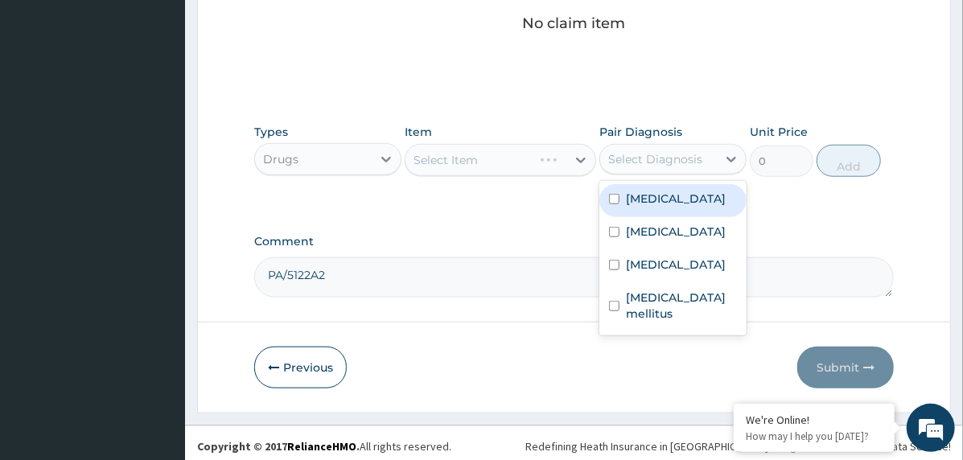
click at [631, 166] on div "Select Diagnosis" at bounding box center [658, 159] width 117 height 26
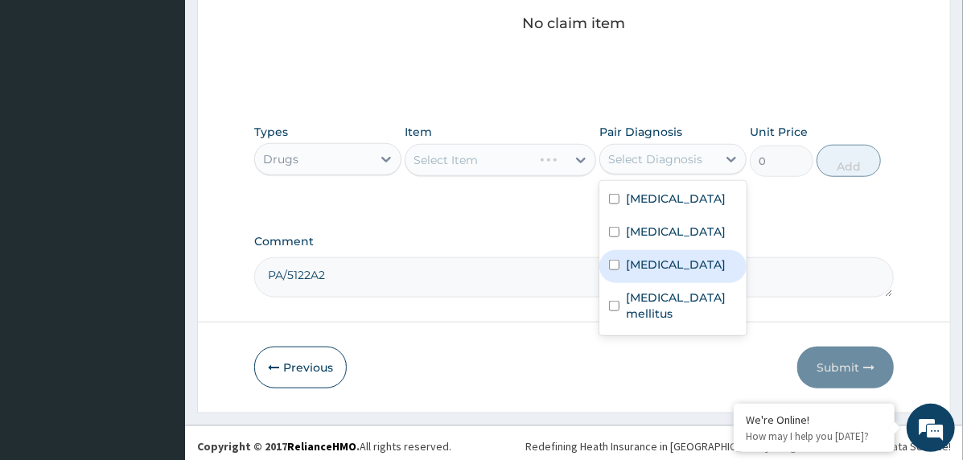
click at [666, 273] on label "[MEDICAL_DATA]" at bounding box center [676, 265] width 100 height 16
checkbox input "true"
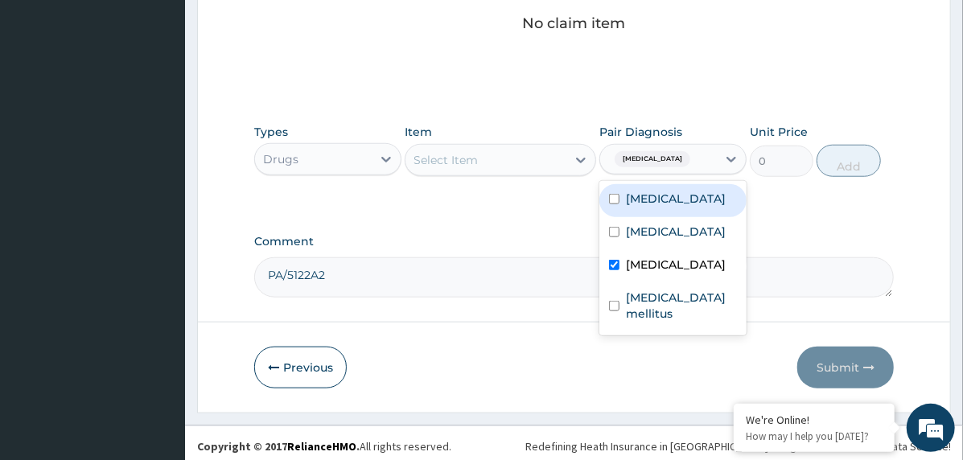
click at [544, 163] on div "Select Item" at bounding box center [485, 160] width 161 height 26
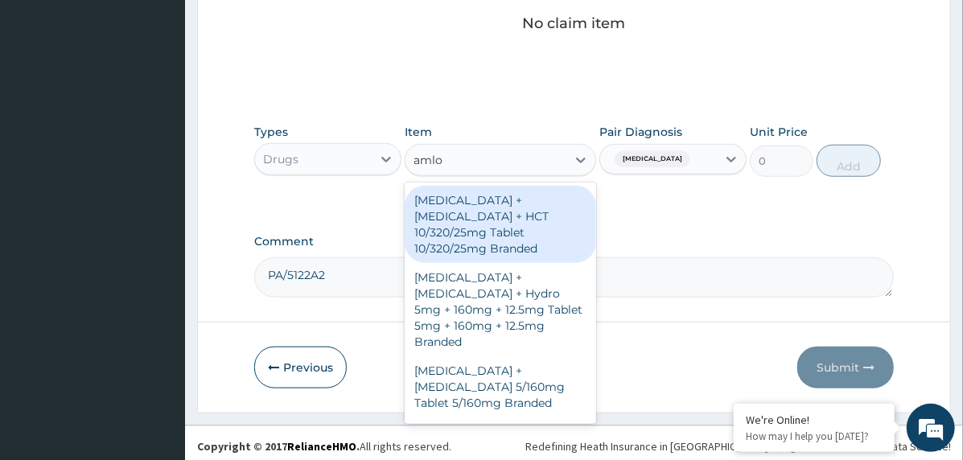
type input "amlod"
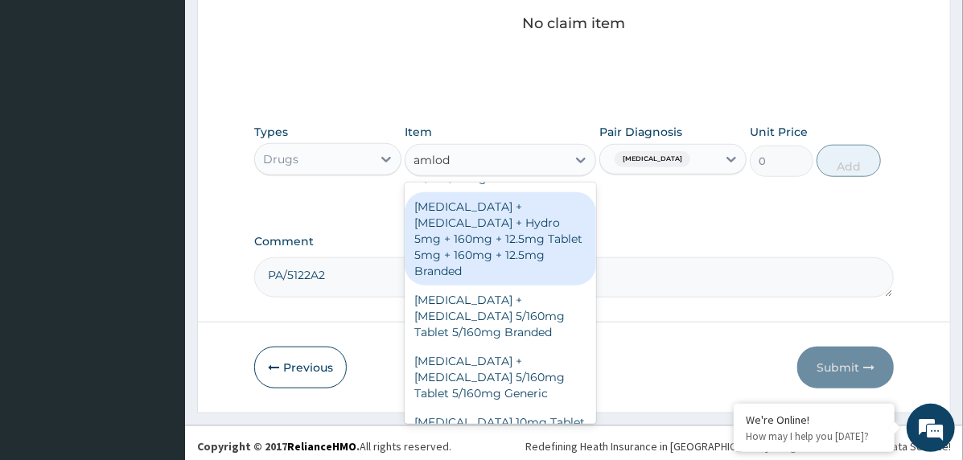
scroll to position [161, 0]
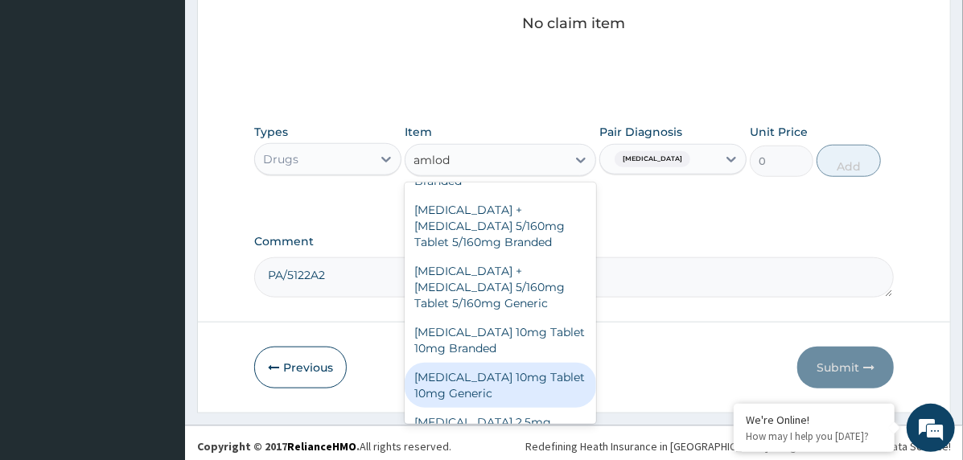
click at [528, 363] on div "[MEDICAL_DATA] 10mg Tablet 10mg Generic" at bounding box center [500, 385] width 191 height 45
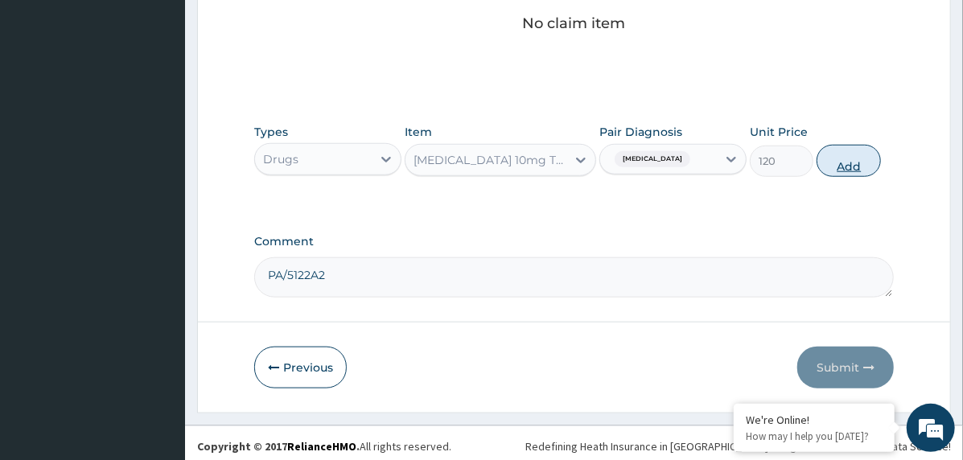
click at [845, 159] on button "Add" at bounding box center [848, 161] width 64 height 32
type input "0"
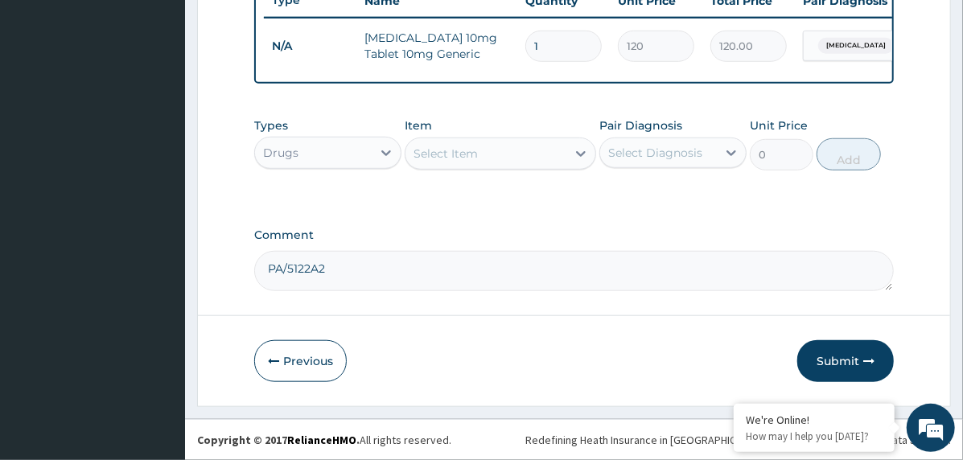
type input "0.00"
type input "3"
type input "360.00"
type input "35"
type input "4200.00"
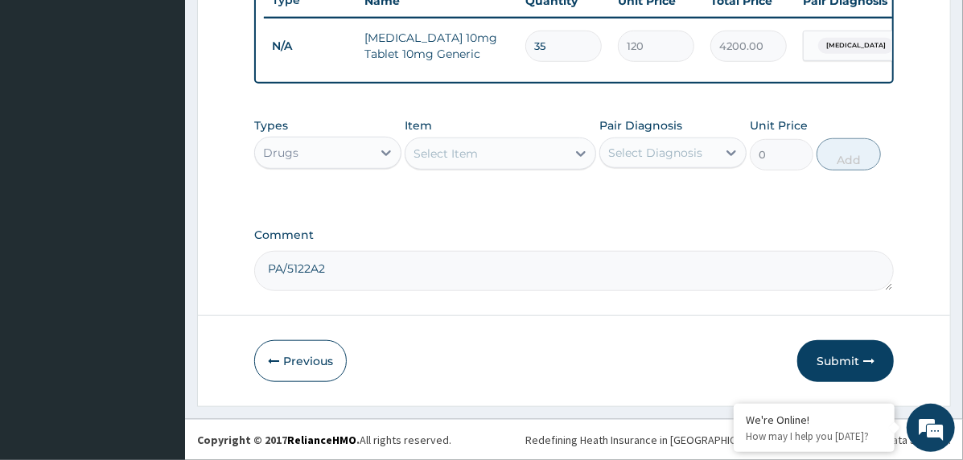
type input "35"
click at [512, 160] on div "Select Item" at bounding box center [485, 154] width 161 height 26
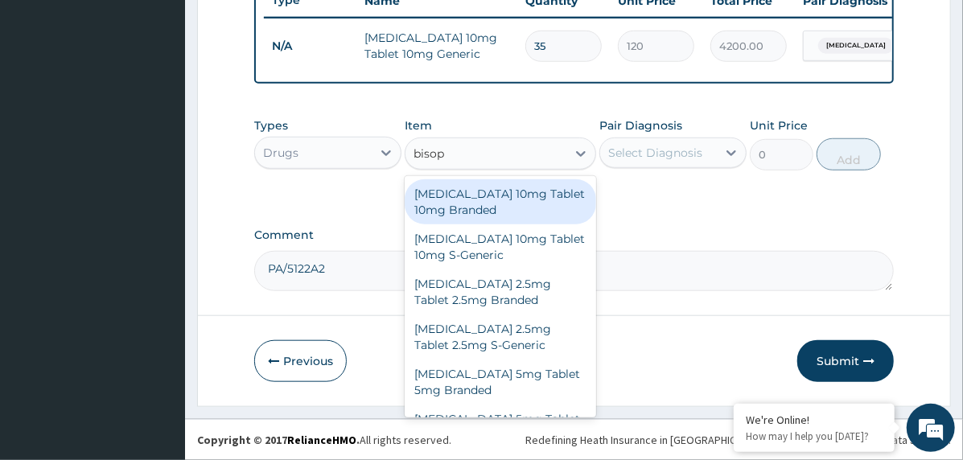
type input "bisopr"
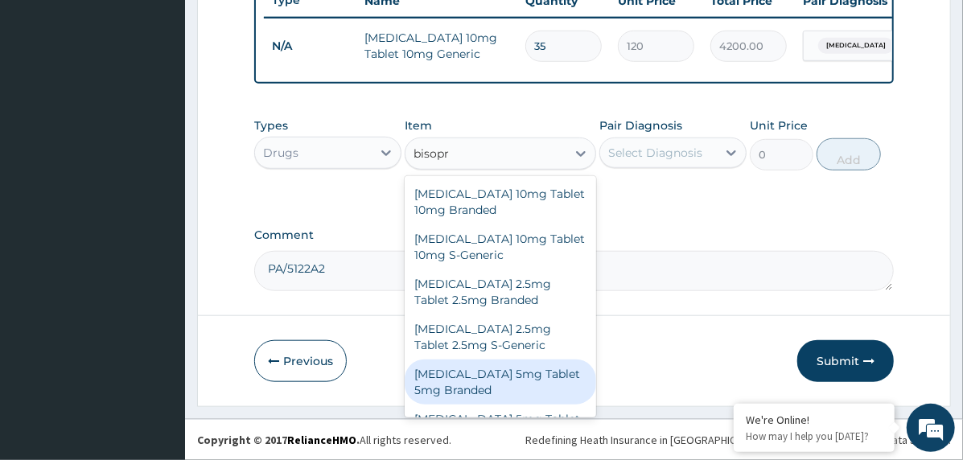
scroll to position [35, 0]
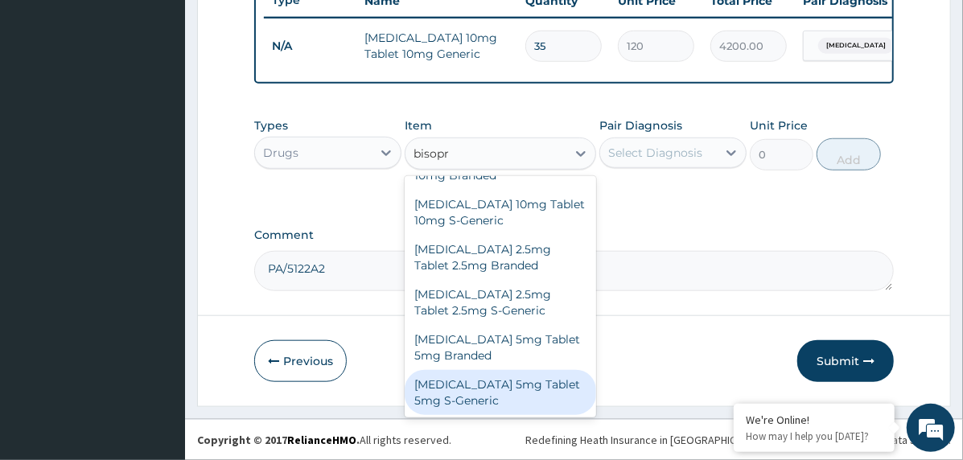
click at [511, 394] on div "Bisoprolol 5mg Tablet 5mg S-Generic" at bounding box center [500, 392] width 191 height 45
type input "108"
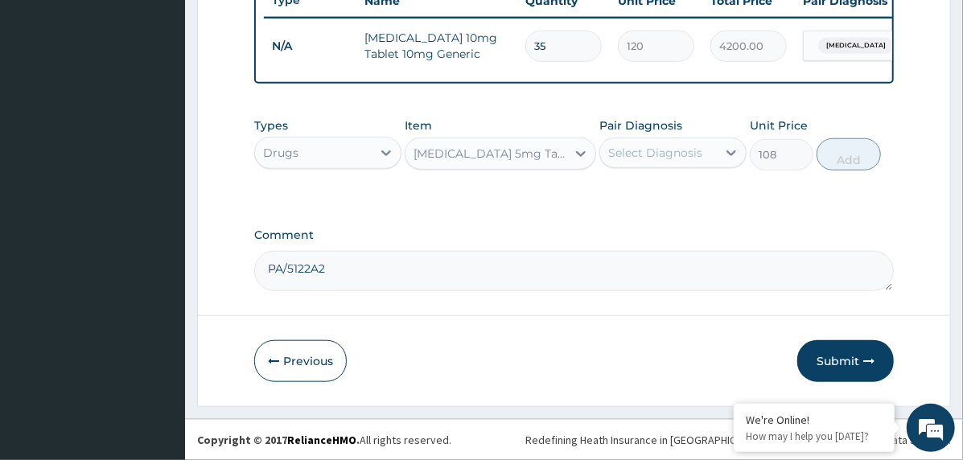
click at [681, 148] on div "Select Diagnosis" at bounding box center [655, 153] width 94 height 16
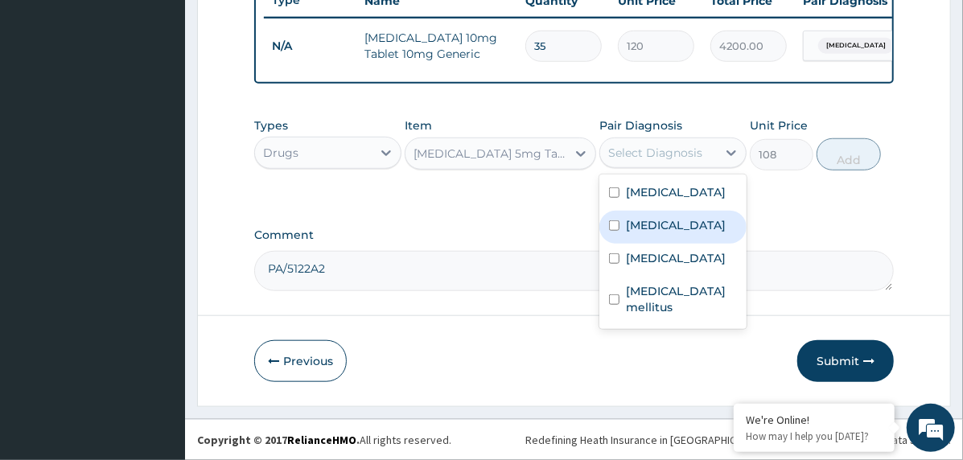
click at [687, 220] on label "Cerebrovascular disease" at bounding box center [676, 225] width 100 height 16
checkbox input "true"
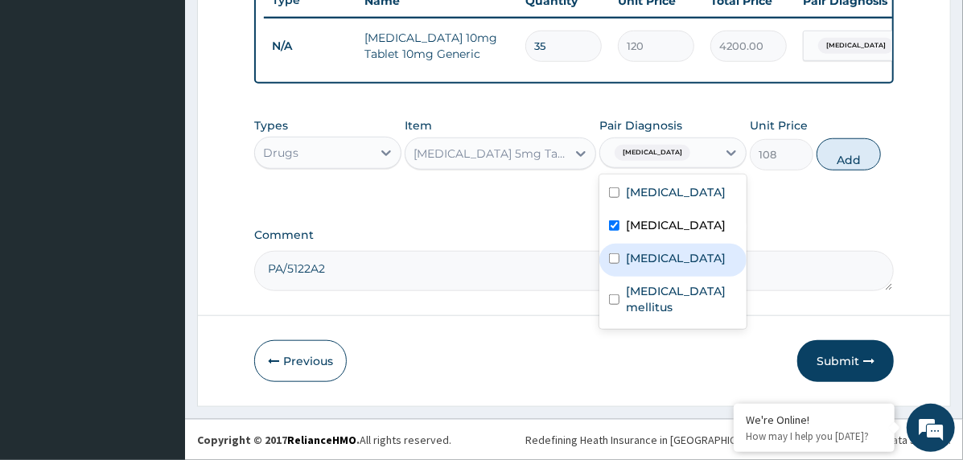
click at [677, 266] on label "[MEDICAL_DATA]" at bounding box center [676, 258] width 100 height 16
checkbox input "true"
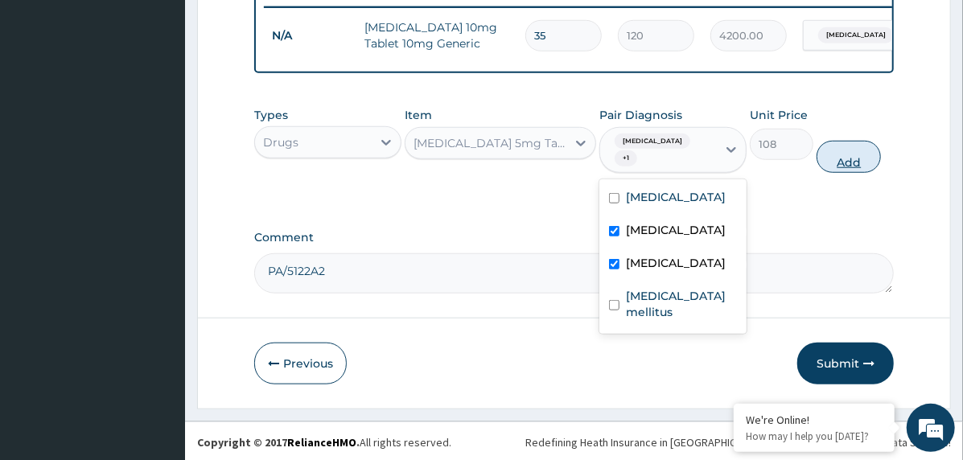
click at [847, 169] on button "Add" at bounding box center [848, 157] width 64 height 32
type input "0"
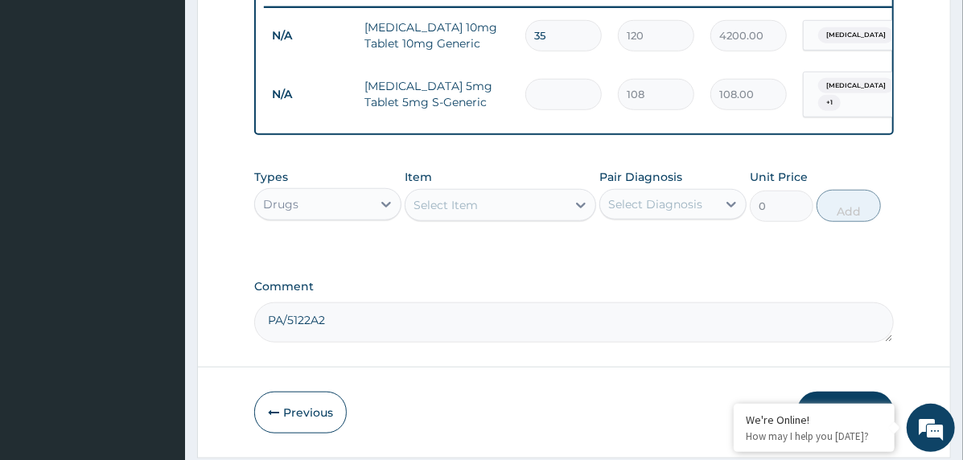
type input "0.00"
type input "3"
type input "324.00"
type input "35"
type input "3780.00"
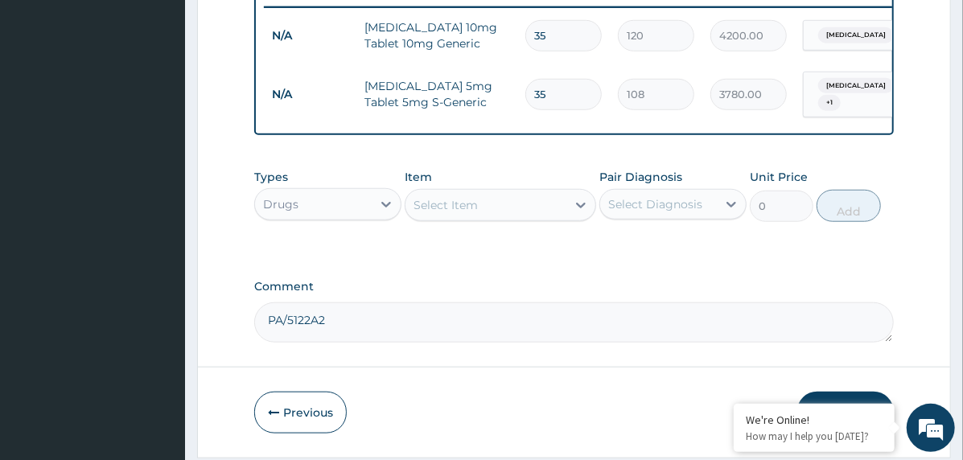
type input "35"
click at [478, 216] on div "Select Item" at bounding box center [485, 205] width 161 height 26
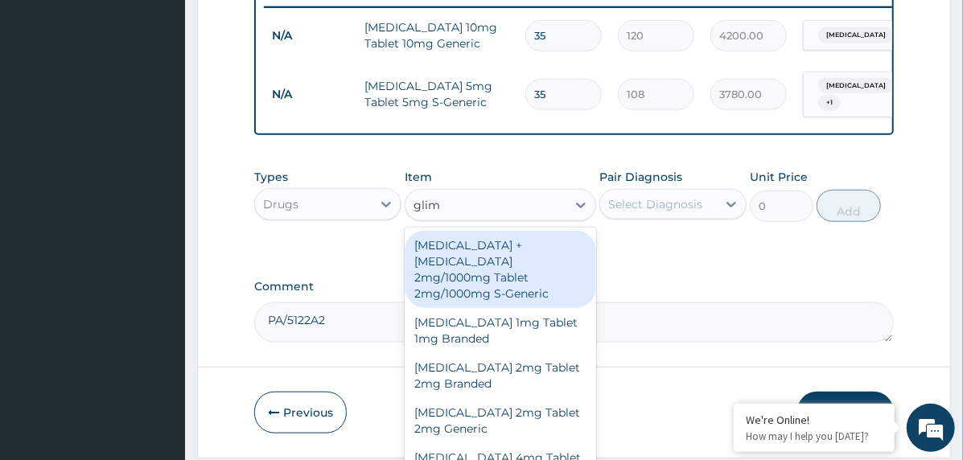
type input "glime"
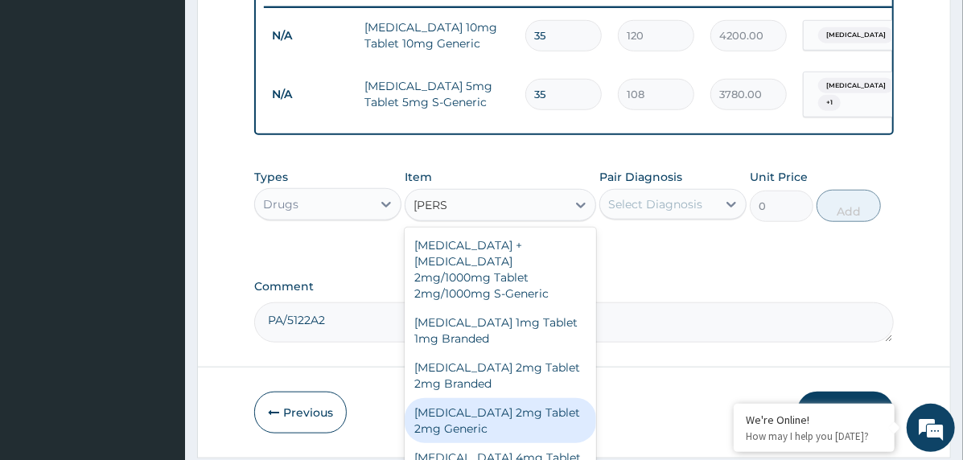
click at [499, 409] on div "Glimepiride 2mg Tablet 2mg Generic" at bounding box center [500, 420] width 191 height 45
type input "144"
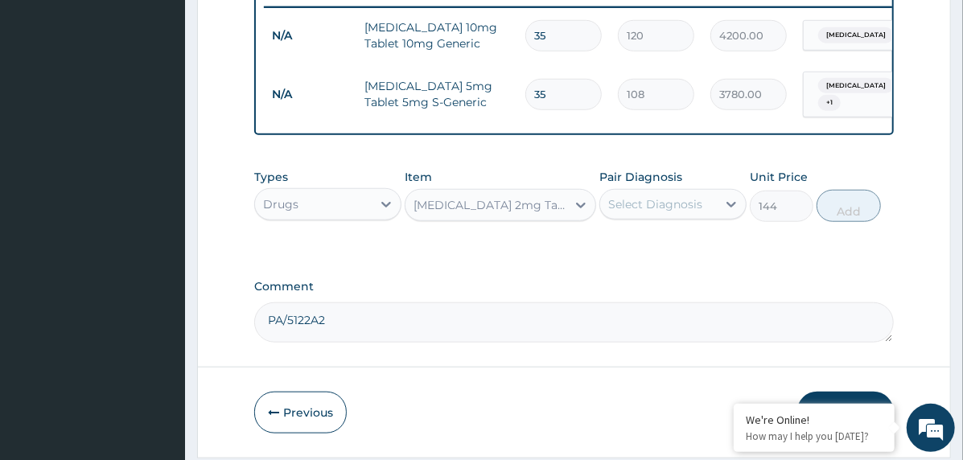
click at [675, 217] on div "Select Diagnosis" at bounding box center [658, 204] width 117 height 26
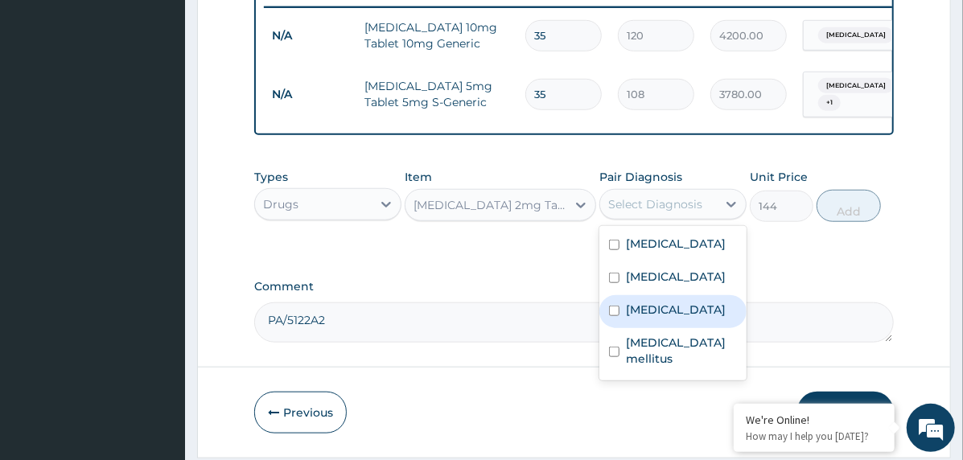
click at [679, 318] on label "[MEDICAL_DATA]" at bounding box center [676, 310] width 100 height 16
checkbox input "true"
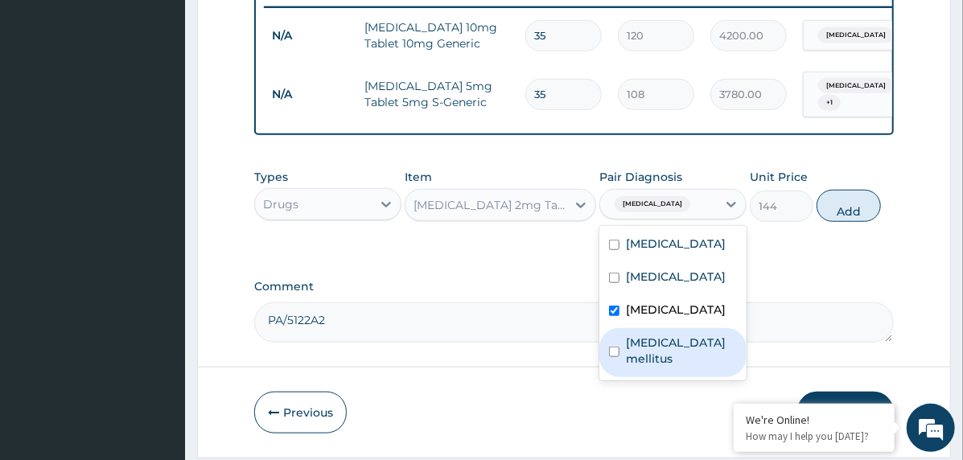
click at [676, 367] on label "Diabetes mellitus" at bounding box center [681, 351] width 111 height 32
checkbox input "true"
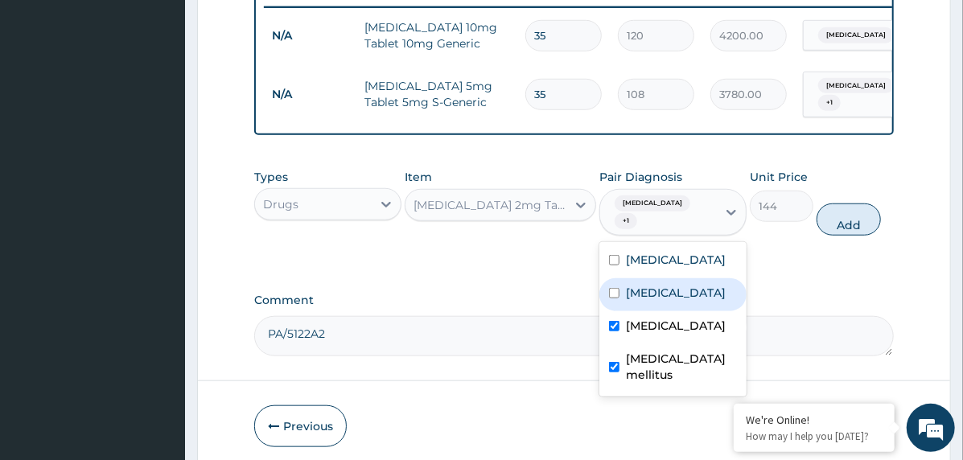
click at [696, 301] on label "Cerebrovascular disease" at bounding box center [676, 293] width 100 height 16
checkbox input "true"
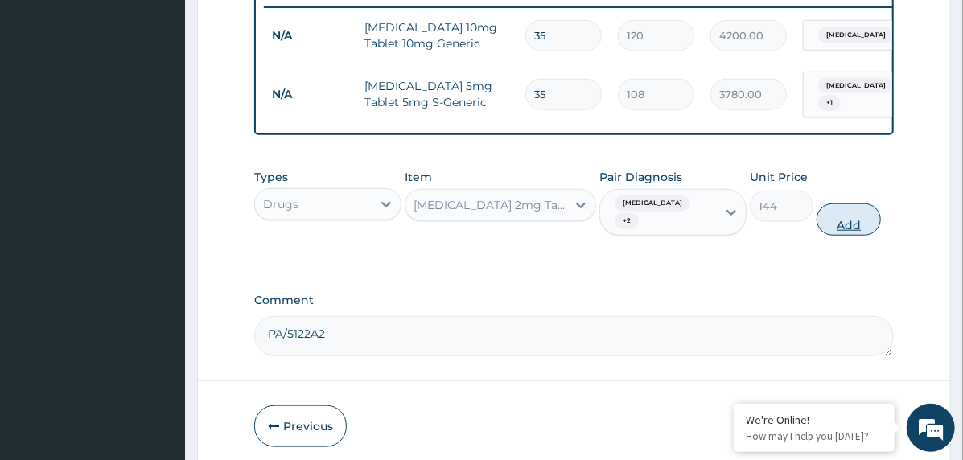
click at [849, 229] on button "Add" at bounding box center [848, 219] width 64 height 32
type input "0"
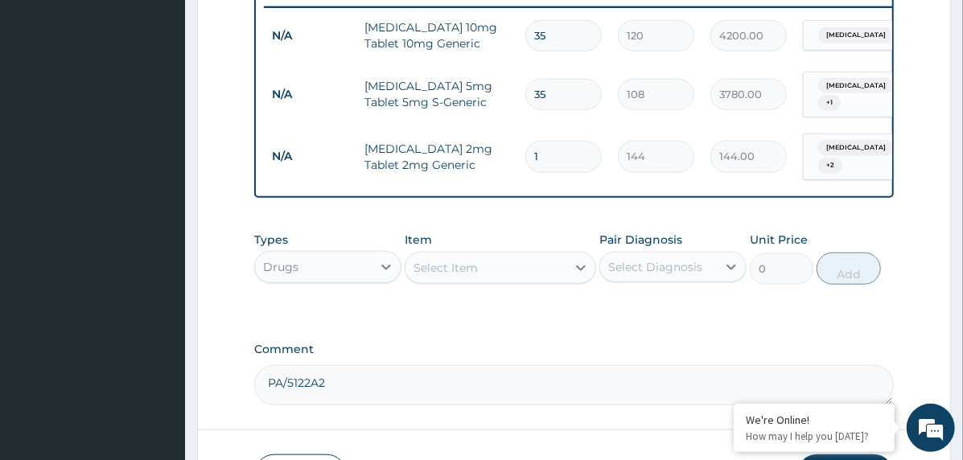
type input "0.00"
type input "3"
type input "432.00"
type input "30"
type input "4320.00"
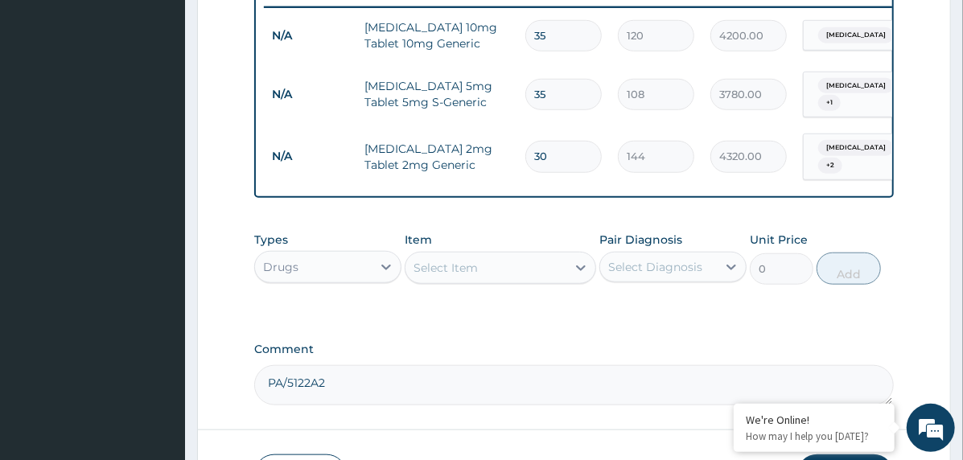
type input "30"
click at [481, 275] on div "Select Item" at bounding box center [485, 268] width 161 height 26
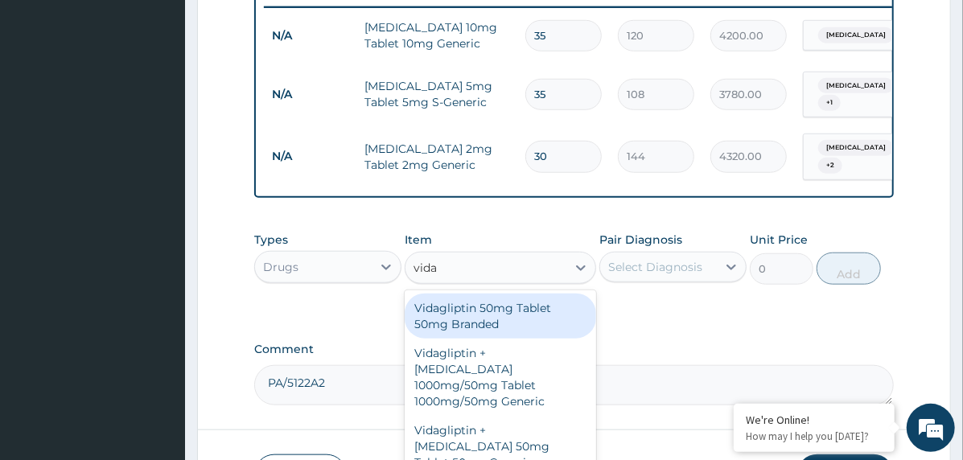
type input "vidag"
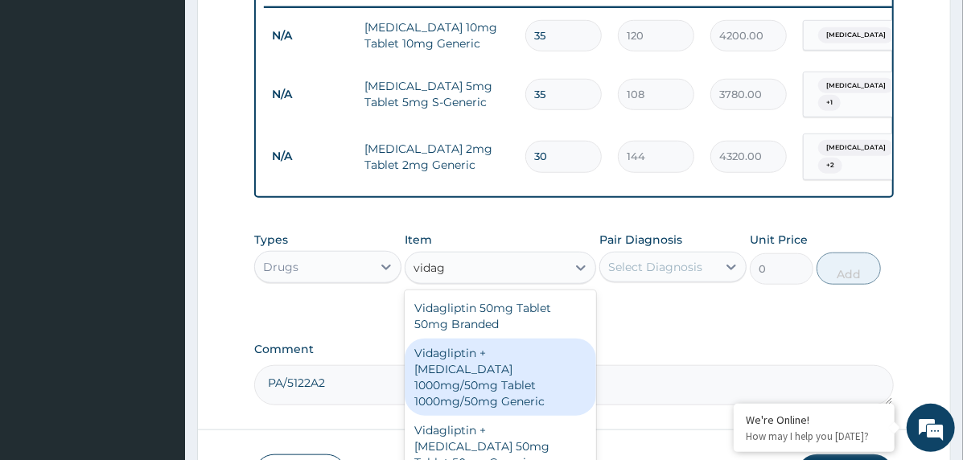
click at [508, 380] on div "Vidagliptin + Metformin 1000mg/50mg Tablet 1000mg/50mg Generic" at bounding box center [500, 377] width 191 height 77
type input "800"
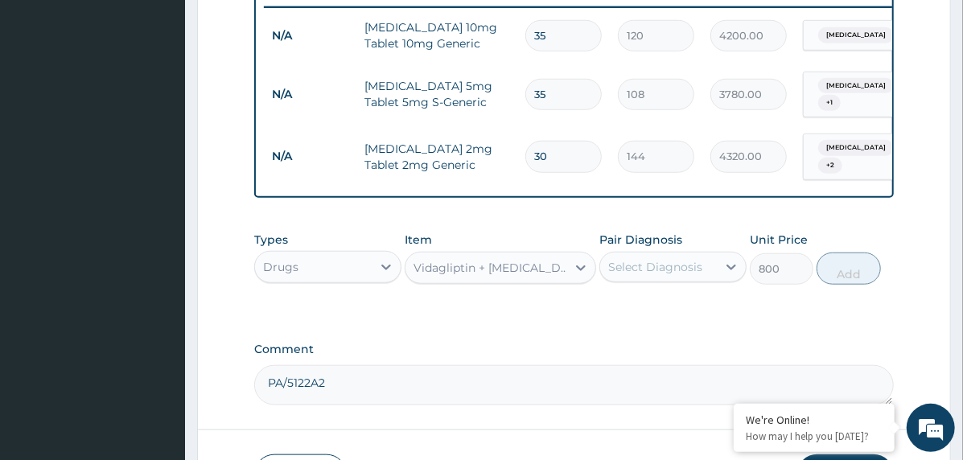
click at [684, 267] on div "Select Diagnosis" at bounding box center [658, 267] width 117 height 26
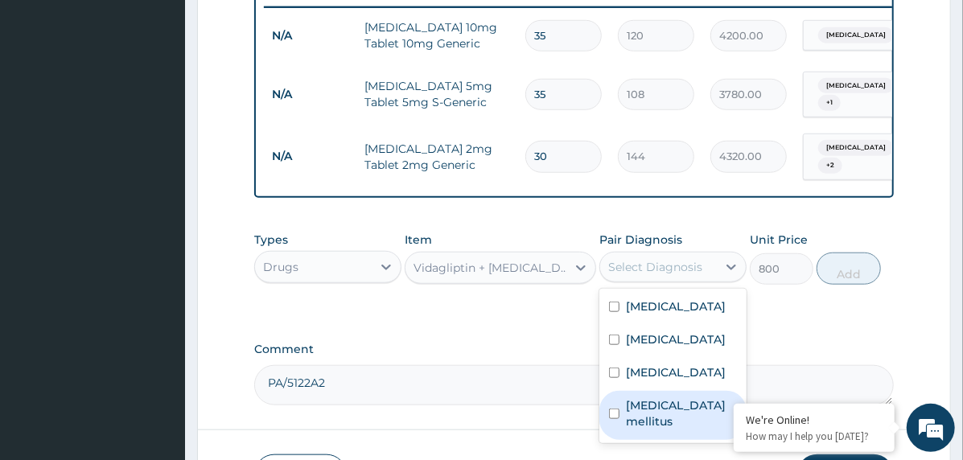
click at [689, 429] on label "Diabetes mellitus" at bounding box center [681, 413] width 111 height 32
checkbox input "true"
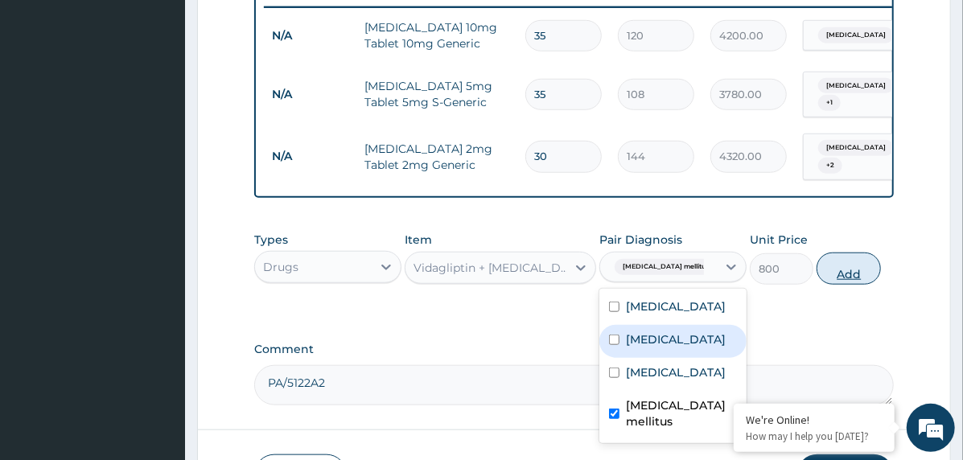
click at [840, 277] on button "Add" at bounding box center [848, 269] width 64 height 32
type input "0"
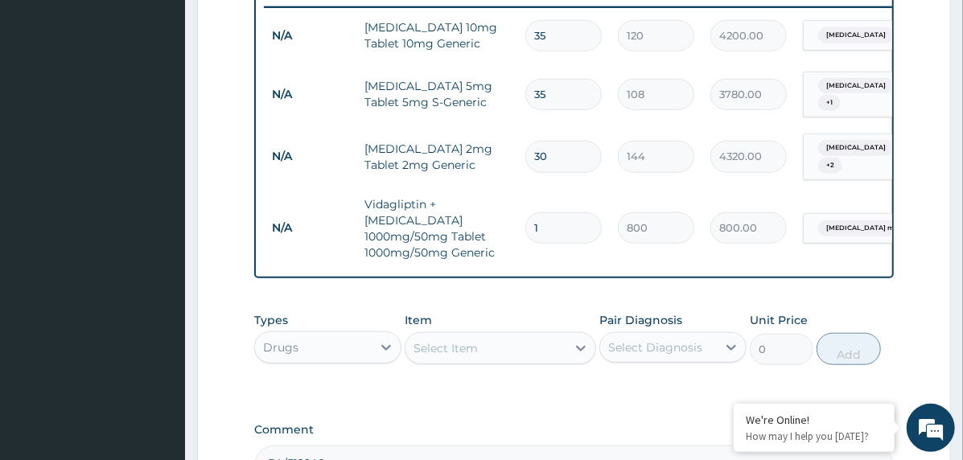
type input "0.00"
type input "6"
type input "4800.00"
type input "60"
type input "48000.00"
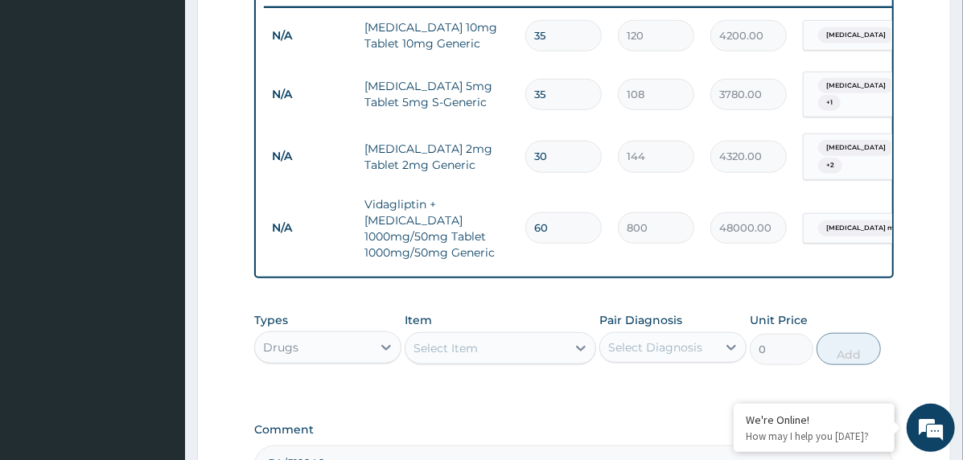
type input "60"
click at [429, 345] on div "Select Item" at bounding box center [445, 348] width 64 height 16
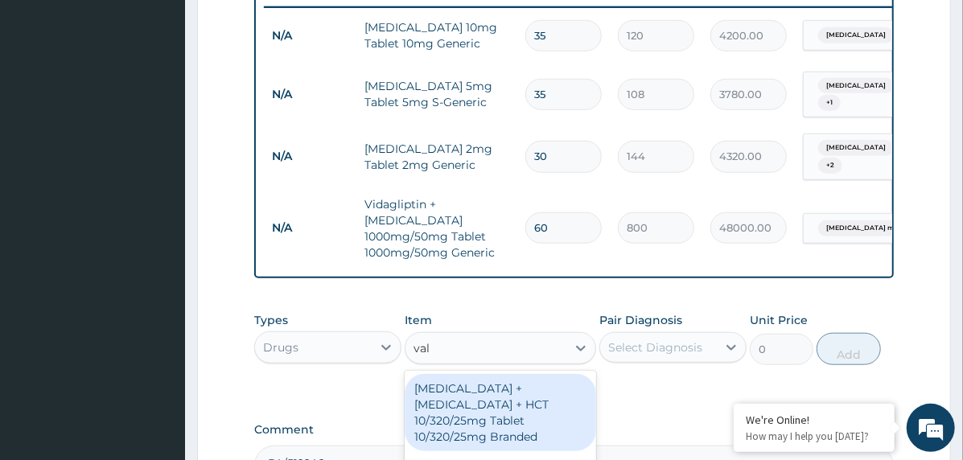
type input "vals"
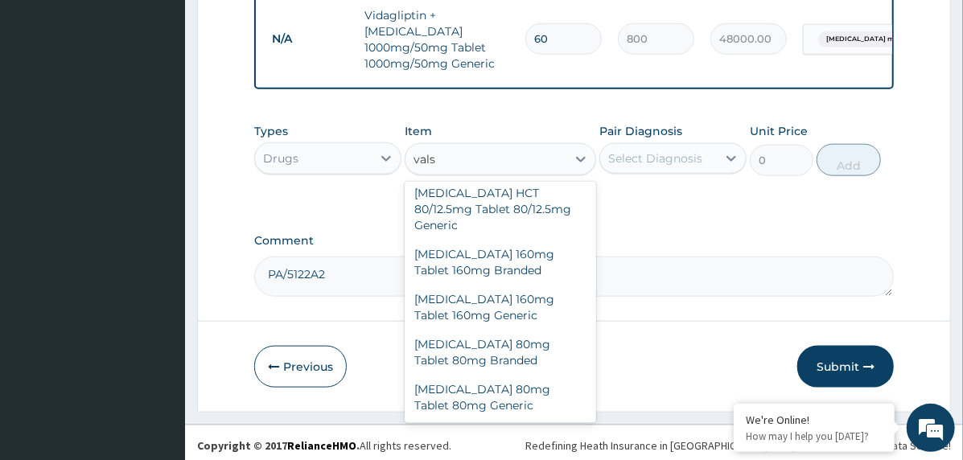
scroll to position [1138, 0]
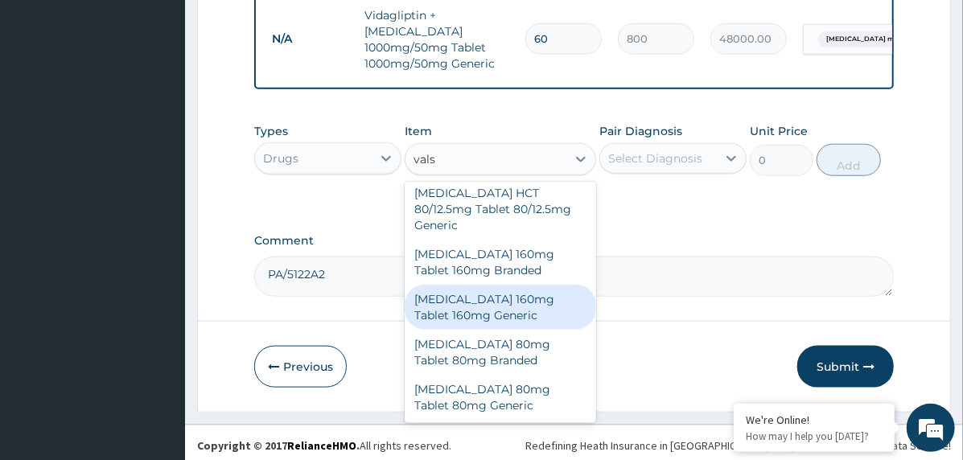
click at [537, 285] on div "Valsartan 160mg Tablet 160mg Generic" at bounding box center [500, 307] width 191 height 45
type input "390"
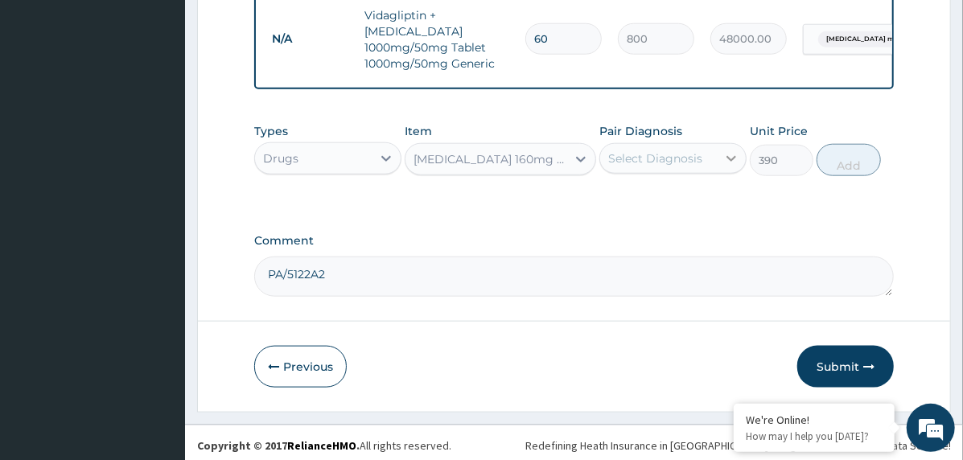
click at [730, 152] on icon at bounding box center [731, 158] width 16 height 16
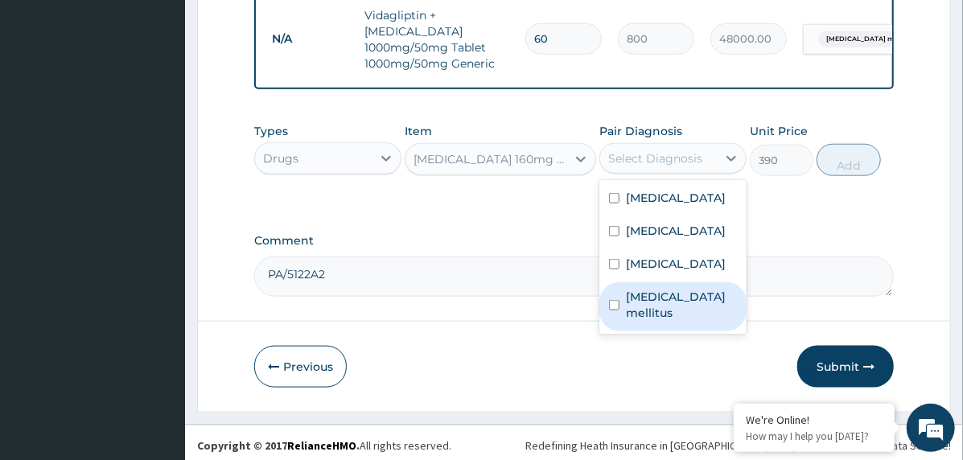
click at [680, 321] on label "Diabetes mellitus" at bounding box center [681, 305] width 111 height 32
checkbox input "true"
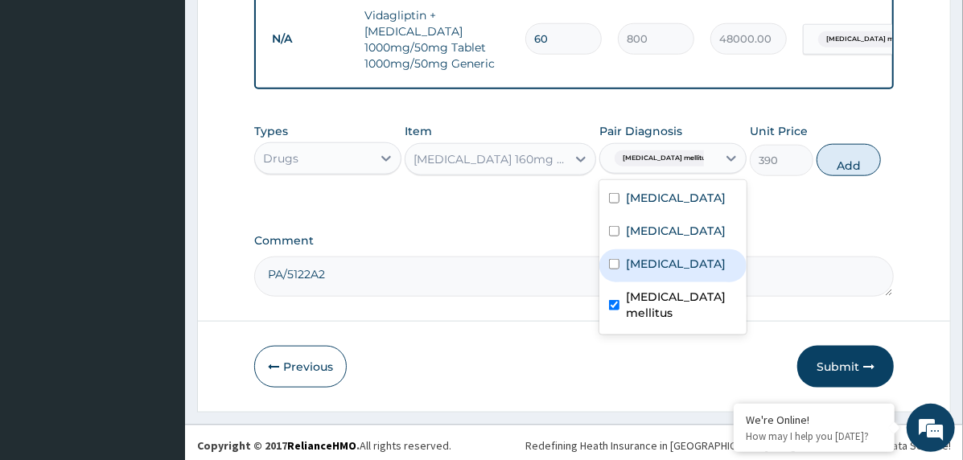
click at [688, 272] on label "[MEDICAL_DATA]" at bounding box center [676, 264] width 100 height 16
checkbox input "true"
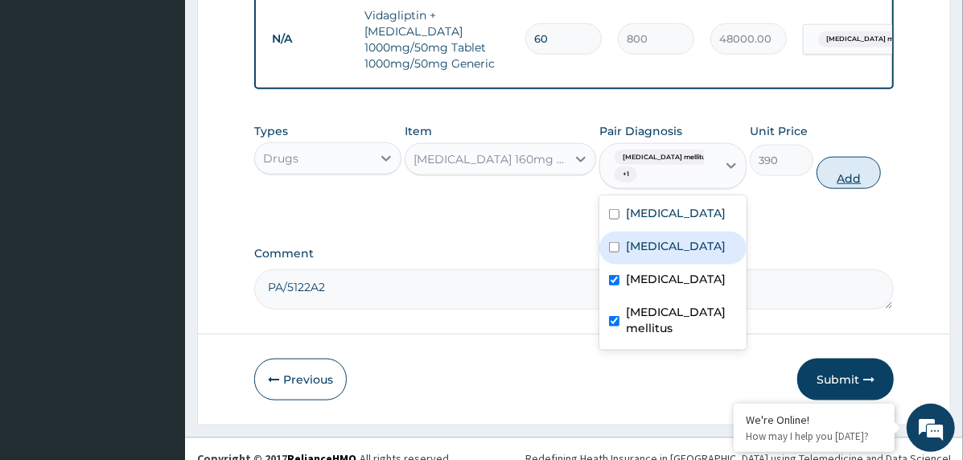
click at [831, 175] on button "Add" at bounding box center [848, 173] width 64 height 32
type input "0"
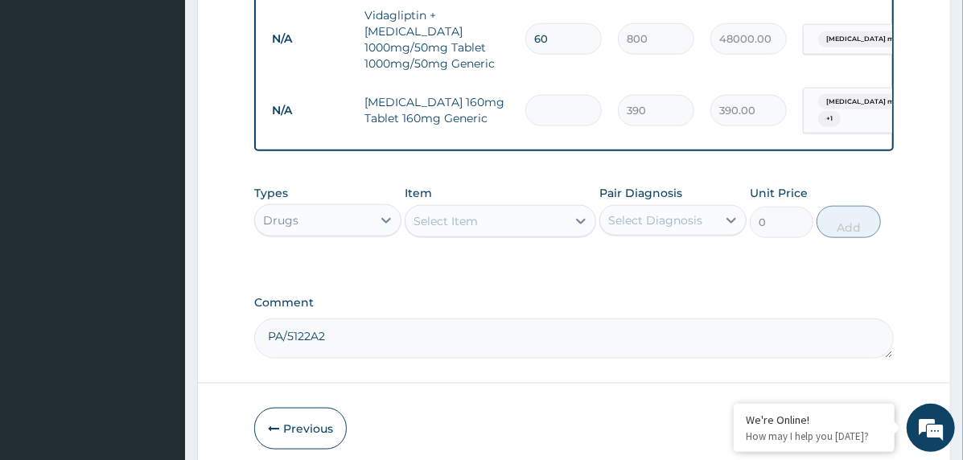
type input "0.00"
type input "6"
type input "2340.00"
type input "60"
type input "23400.00"
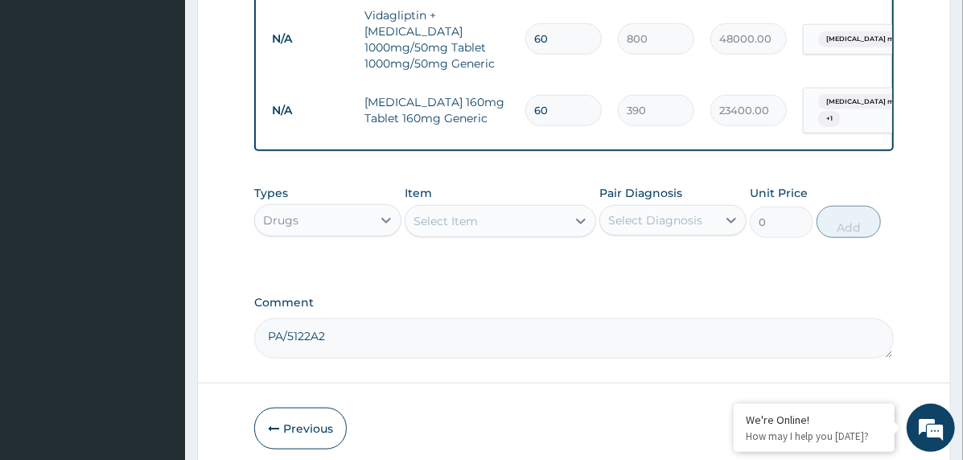
type input "60"
click at [480, 211] on div "Select Item" at bounding box center [485, 221] width 161 height 26
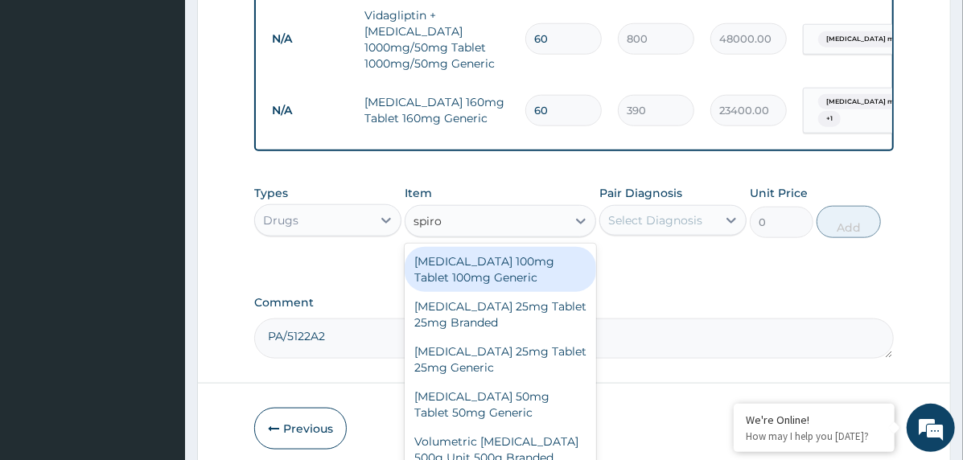
type input "spiron"
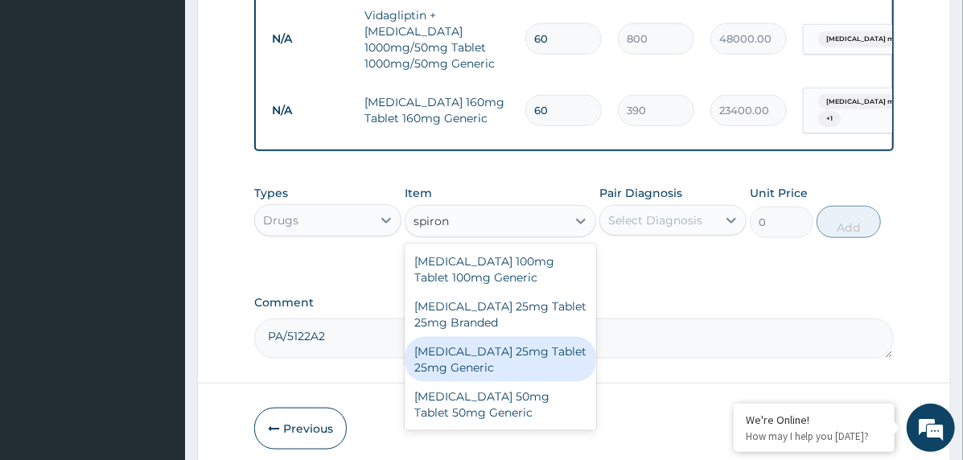
click at [505, 341] on div "Spironolactone 25mg Tablet 25mg Generic" at bounding box center [500, 359] width 191 height 45
type input "273"
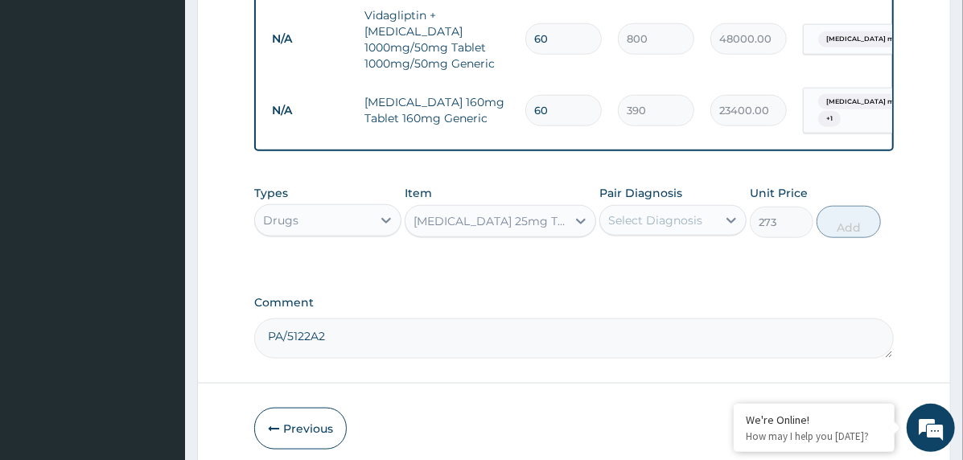
click at [704, 208] on div "Select Diagnosis" at bounding box center [658, 221] width 117 height 26
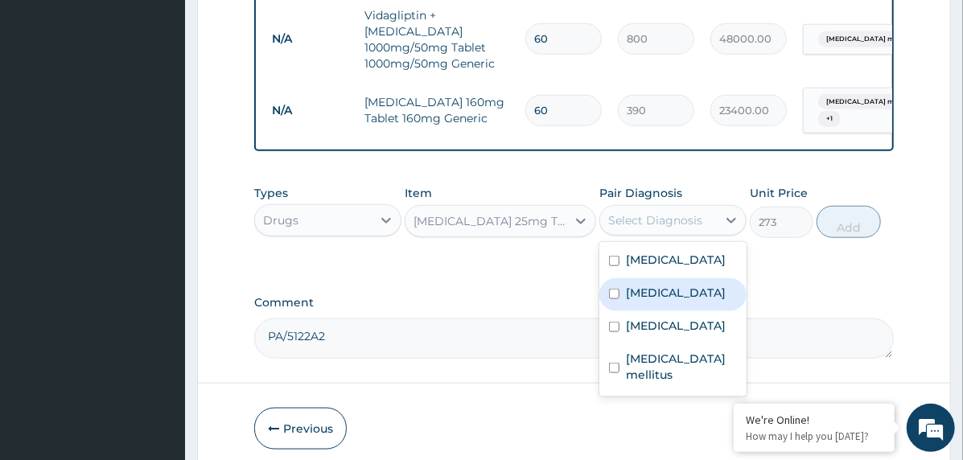
click at [704, 285] on label "Cerebrovascular disease" at bounding box center [676, 293] width 100 height 16
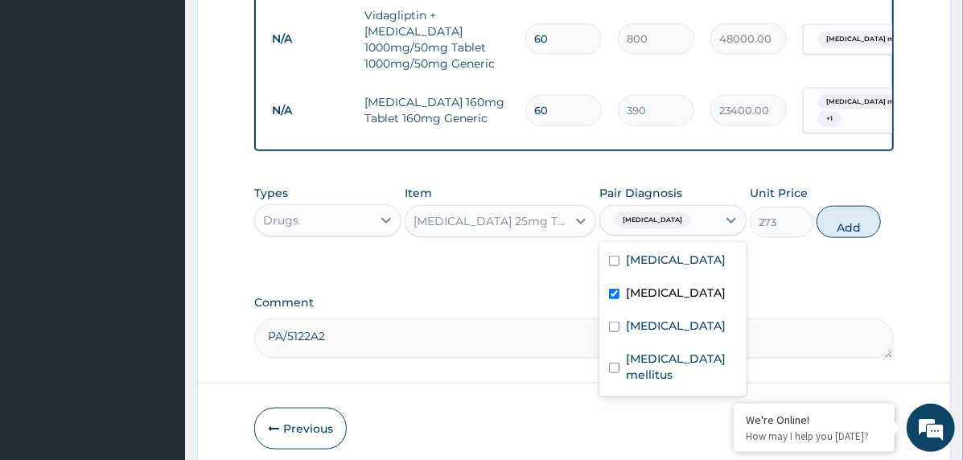
click at [704, 285] on label "Cerebrovascular disease" at bounding box center [676, 293] width 100 height 16
checkbox input "false"
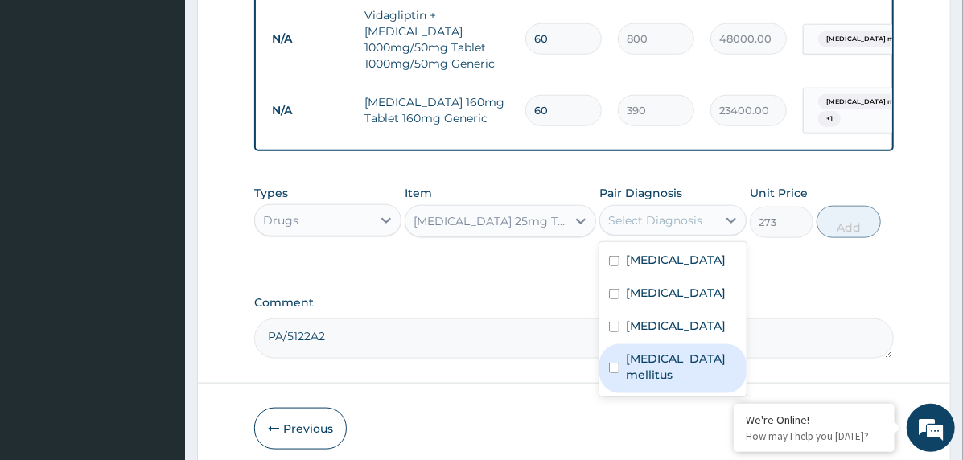
click at [677, 370] on div "Diabetes mellitus" at bounding box center [672, 368] width 147 height 49
checkbox input "true"
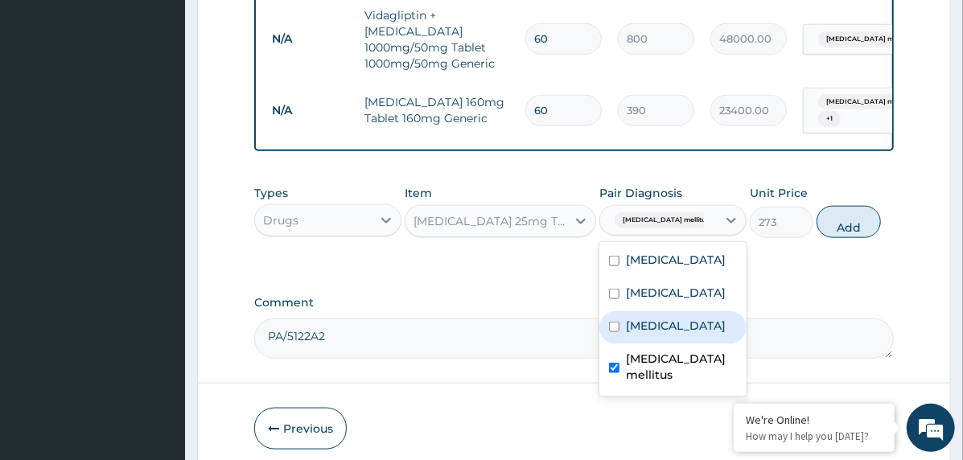
click at [682, 334] on label "[MEDICAL_DATA]" at bounding box center [676, 326] width 100 height 16
checkbox input "true"
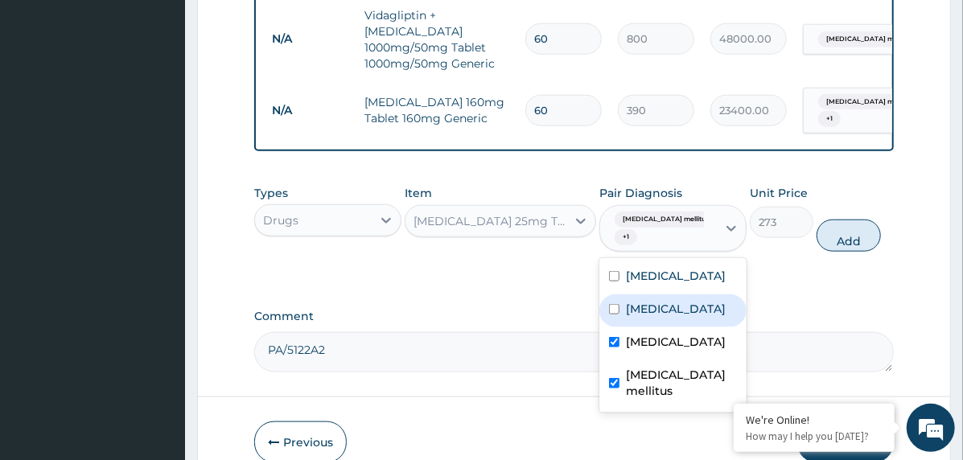
click at [715, 301] on label "Cerebrovascular disease" at bounding box center [676, 309] width 100 height 16
checkbox input "true"
click at [836, 229] on button "Add" at bounding box center [848, 236] width 64 height 32
type input "0"
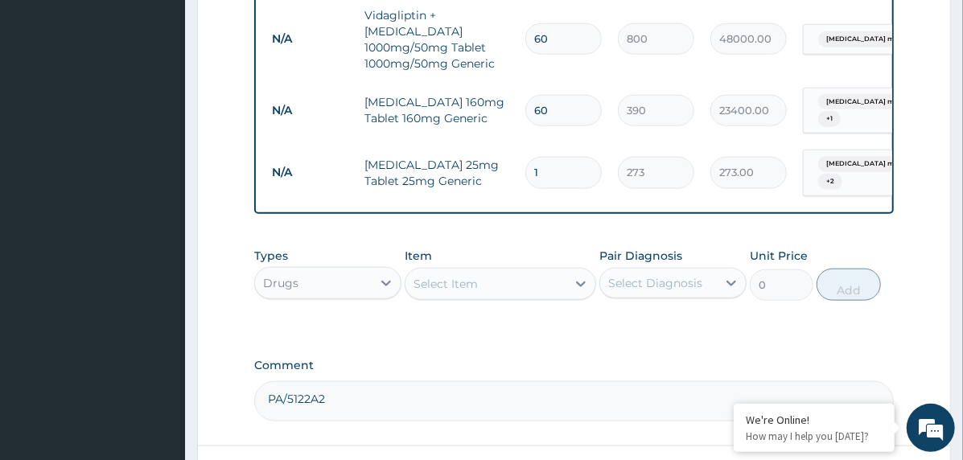
type input "0.00"
type input "3"
type input "819.00"
type input "30"
type input "8190.00"
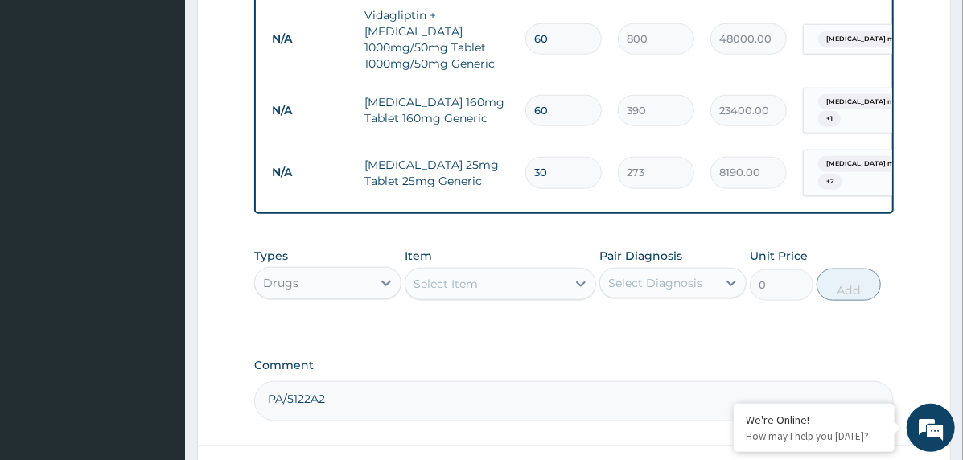
type input "30"
click at [478, 274] on div "Select Item" at bounding box center [485, 284] width 161 height 26
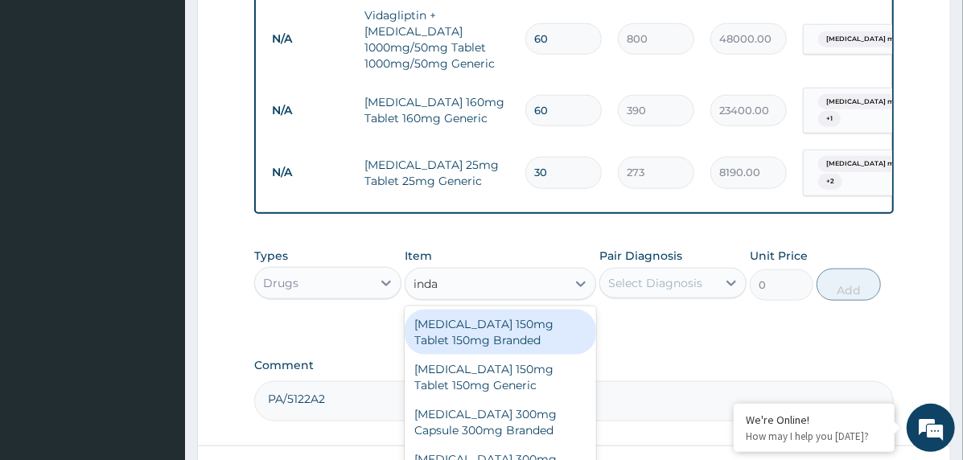
type input "indap"
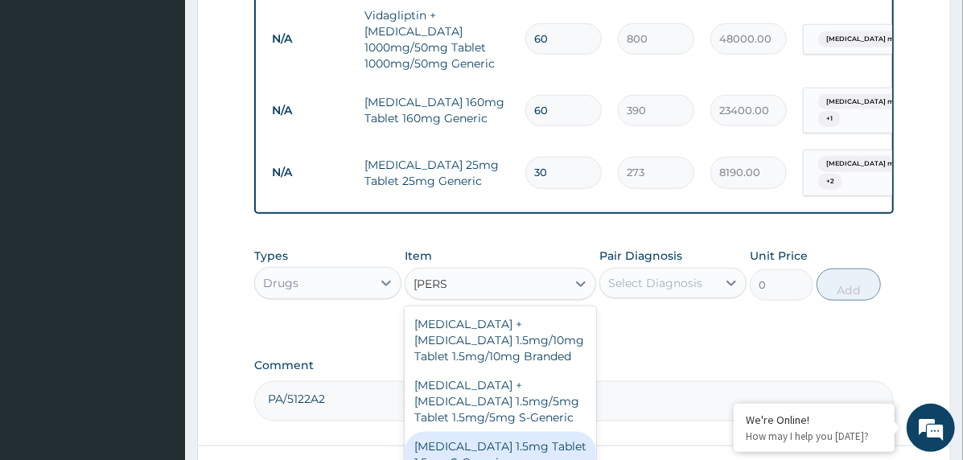
click at [494, 432] on div "Indapamide 1.5mg Tablet 1.5mg S-Generic" at bounding box center [500, 454] width 191 height 45
type input "320.6"
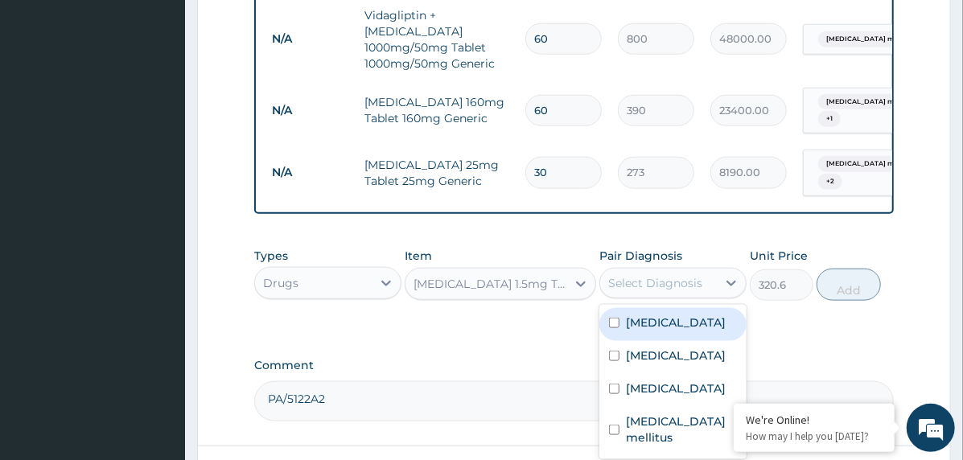
click at [680, 275] on div "Select Diagnosis" at bounding box center [655, 283] width 94 height 16
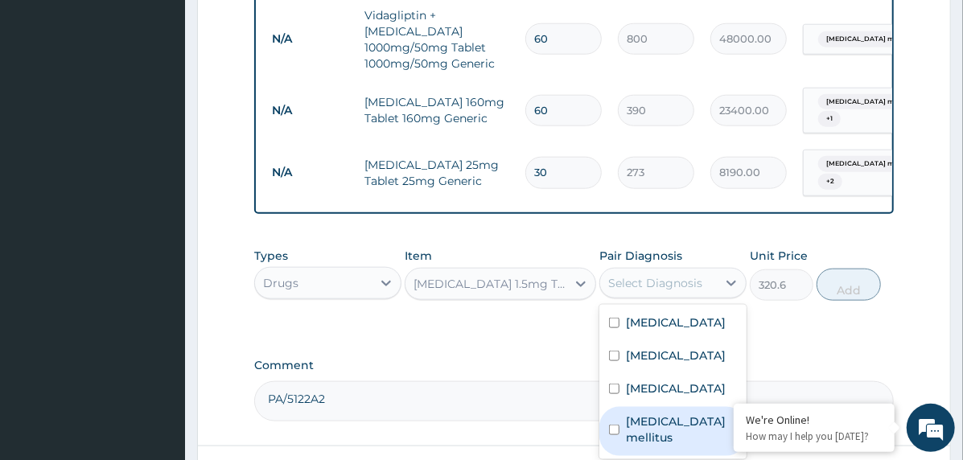
click at [672, 450] on div "Diabetes mellitus" at bounding box center [672, 431] width 147 height 49
checkbox input "true"
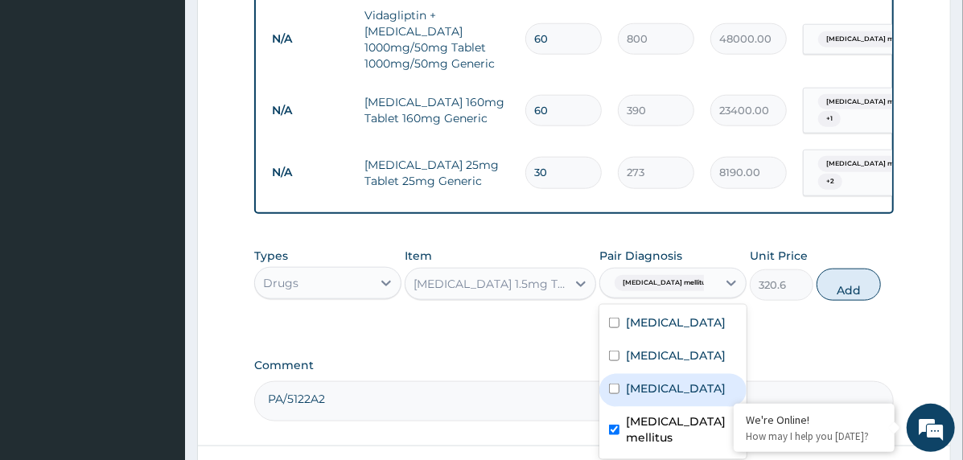
click at [686, 397] on label "[MEDICAL_DATA]" at bounding box center [676, 388] width 100 height 16
checkbox input "true"
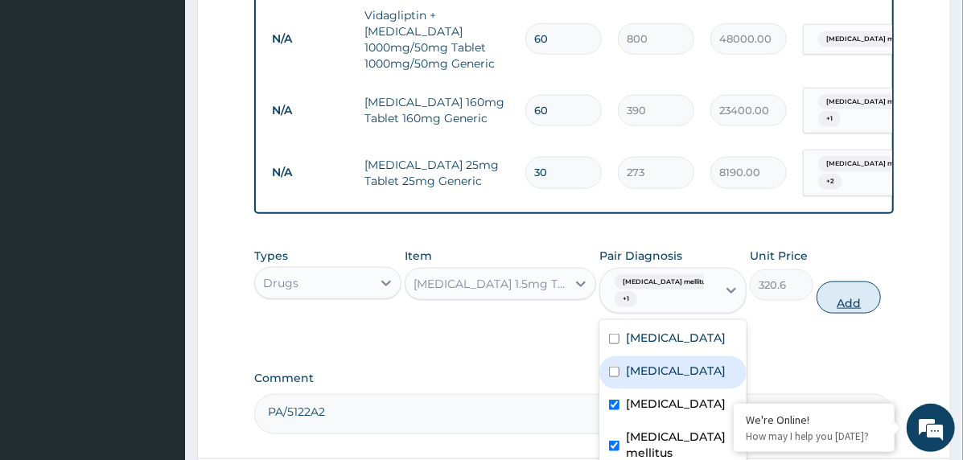
click at [851, 296] on button "Add" at bounding box center [848, 298] width 64 height 32
type input "0"
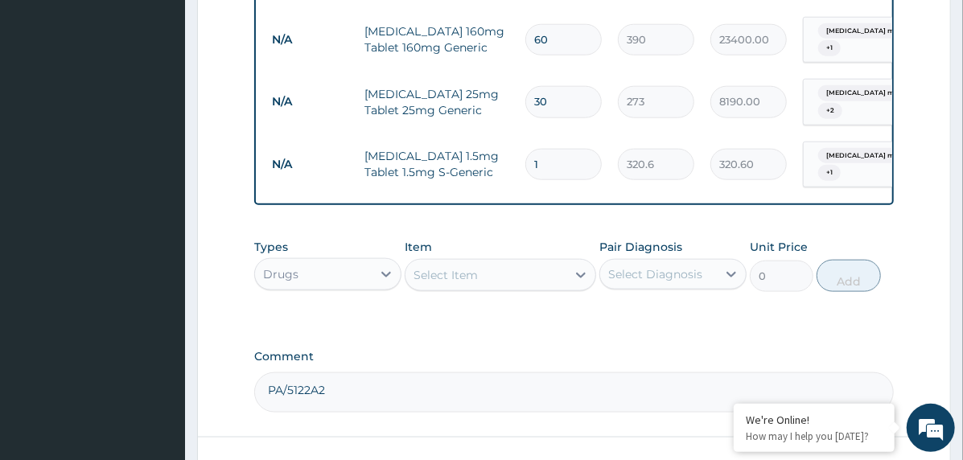
scroll to position [997, 0]
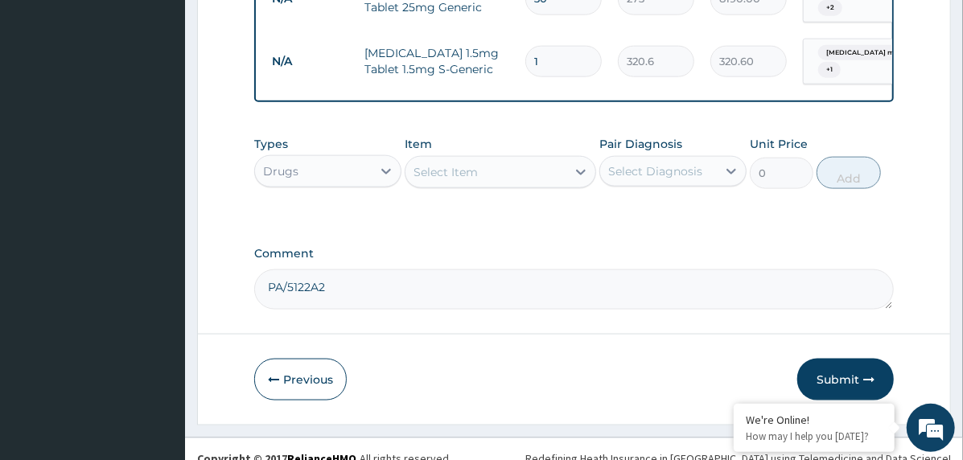
type input "0.00"
type input "6"
type input "1923.60"
type input "60"
type input "19236.00"
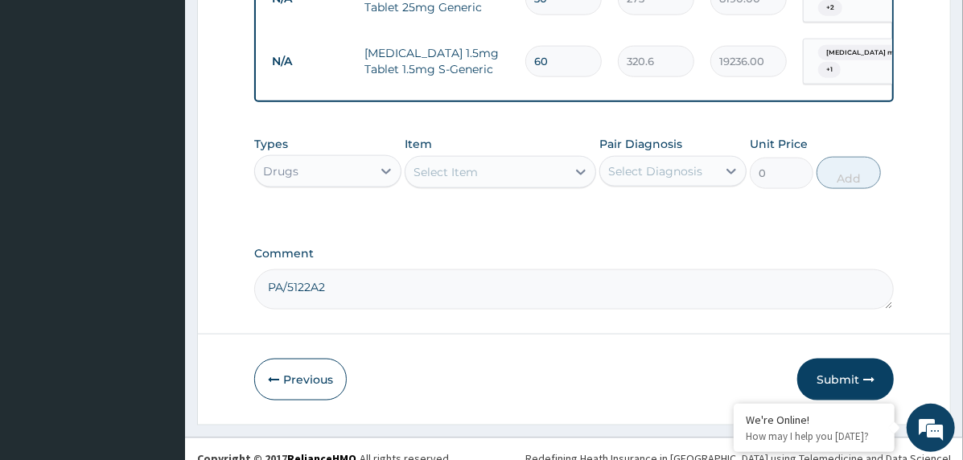
type input "60"
click at [532, 159] on div "Select Item" at bounding box center [485, 172] width 161 height 26
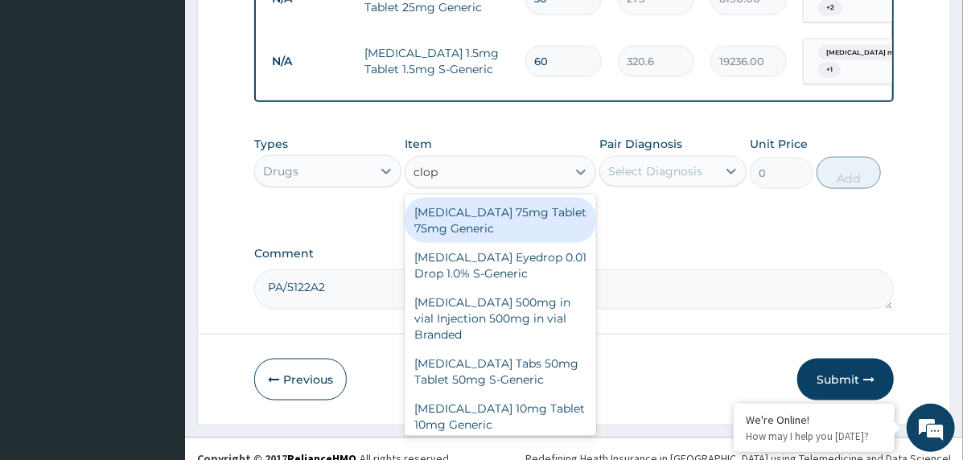
type input "clopi"
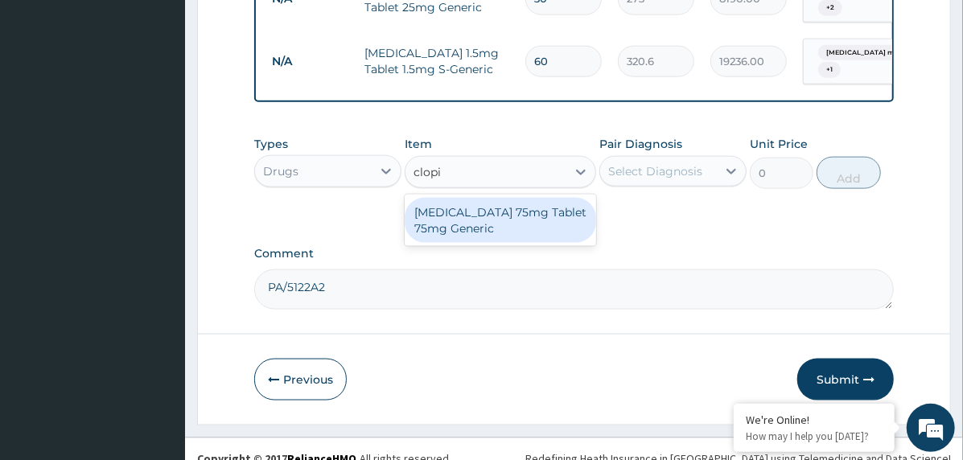
drag, startPoint x: 536, startPoint y: 199, endPoint x: 575, endPoint y: 187, distance: 41.5
click at [540, 199] on div "Clopidogrel 75mg Tablet 75mg Generic" at bounding box center [500, 220] width 191 height 45
type input "72"
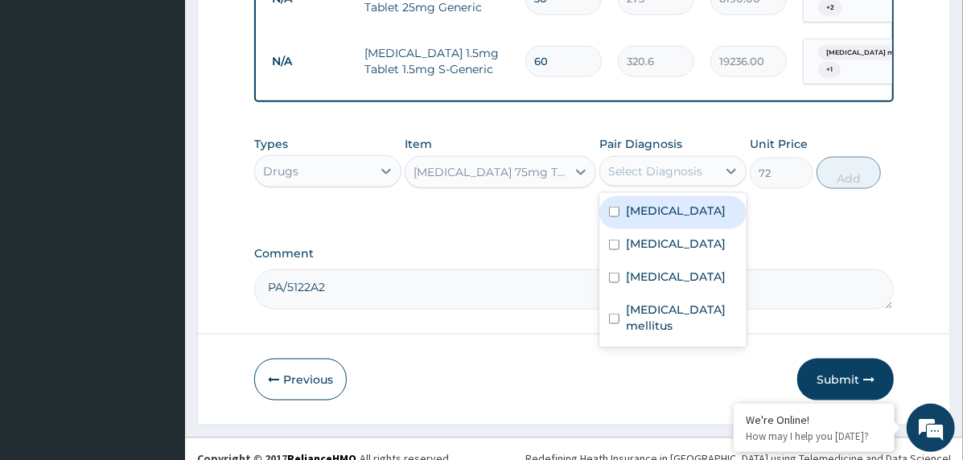
click at [669, 158] on div "Select Diagnosis" at bounding box center [658, 171] width 117 height 26
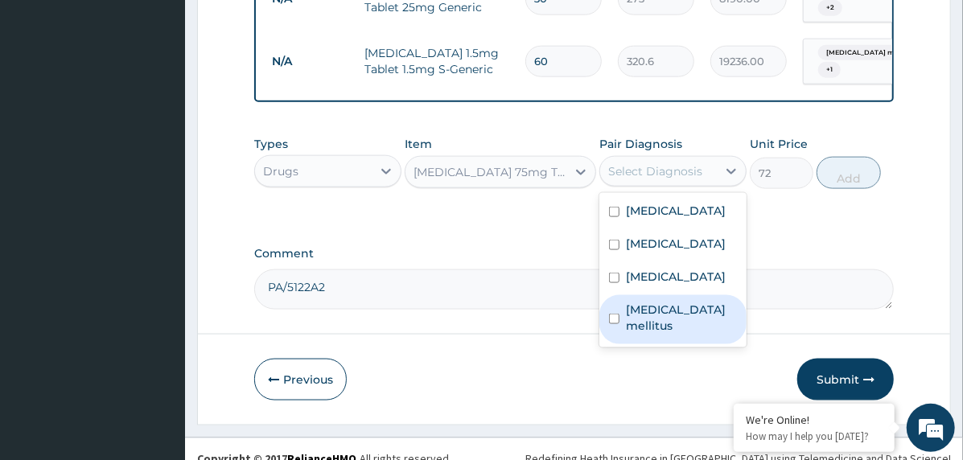
click at [687, 319] on label "Diabetes mellitus" at bounding box center [681, 318] width 111 height 32
checkbox input "true"
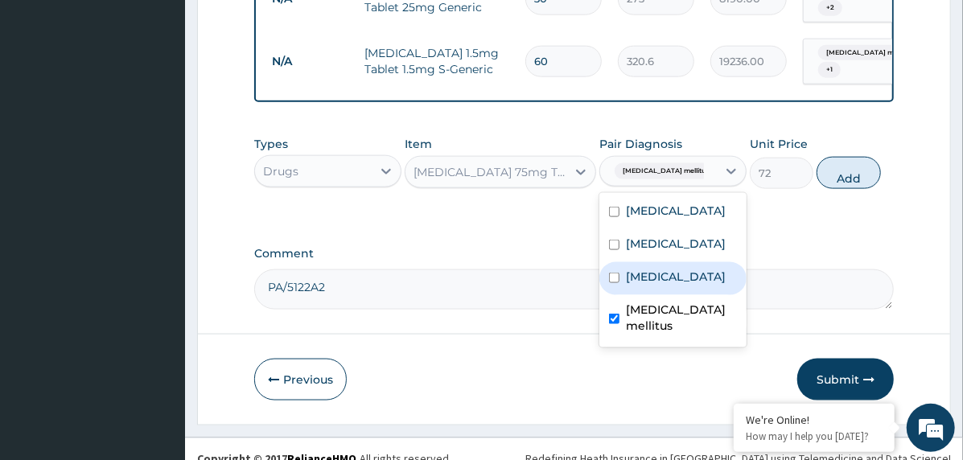
click at [698, 285] on label "[MEDICAL_DATA]" at bounding box center [676, 277] width 100 height 16
checkbox input "true"
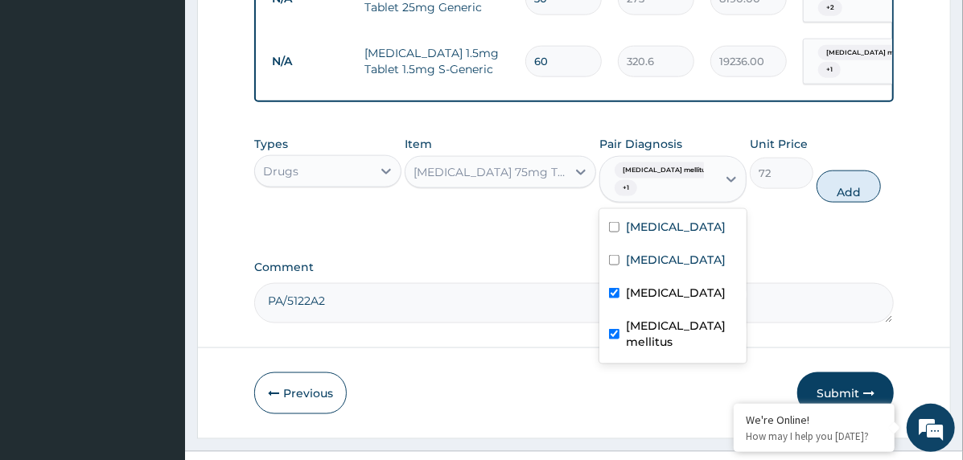
click at [690, 341] on label "Diabetes mellitus" at bounding box center [681, 334] width 111 height 32
checkbox input "false"
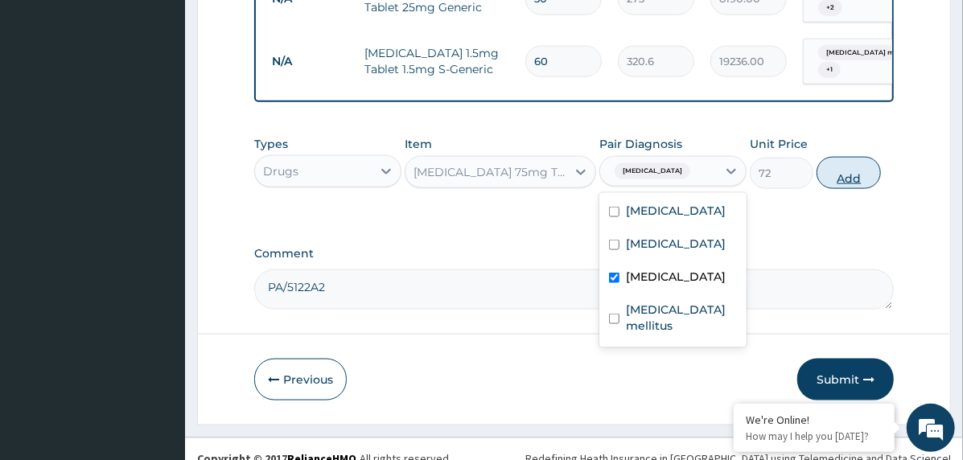
click at [836, 169] on button "Add" at bounding box center [848, 173] width 64 height 32
type input "0"
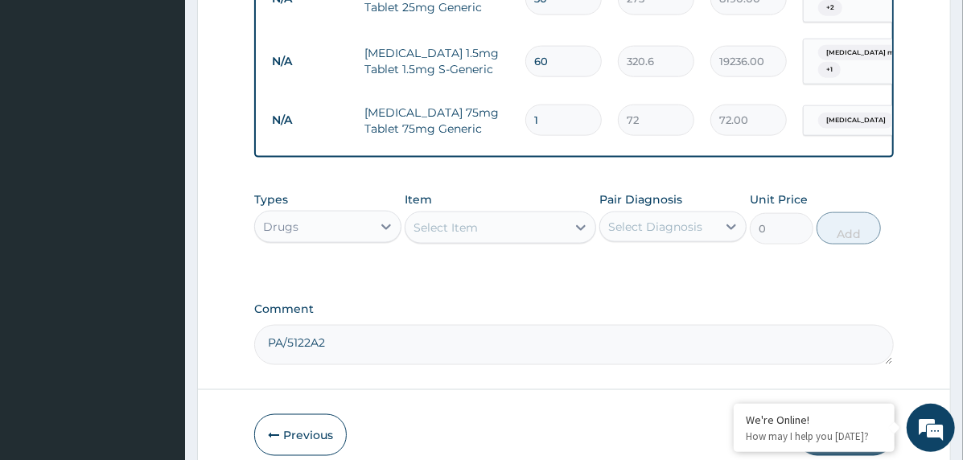
type input "0.00"
type input "3"
type input "216.00"
type input "30"
type input "2160.00"
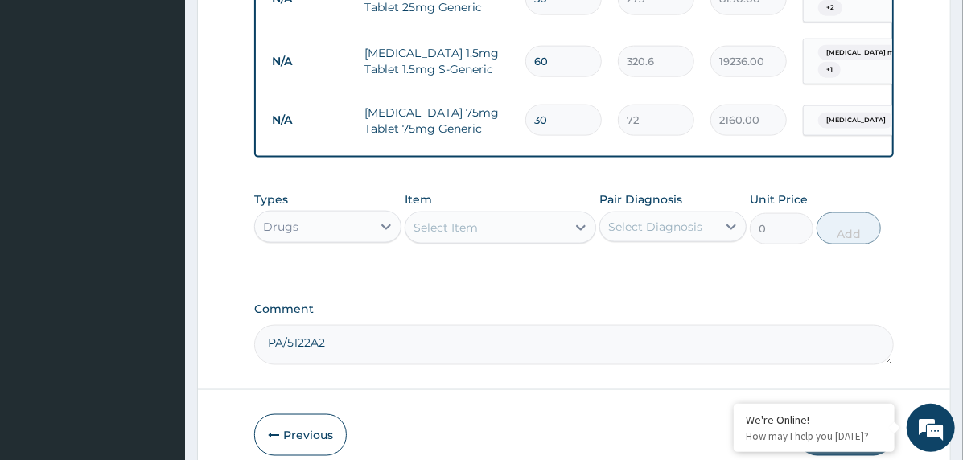
type input "30"
click at [457, 220] on div "Select Item" at bounding box center [445, 228] width 64 height 16
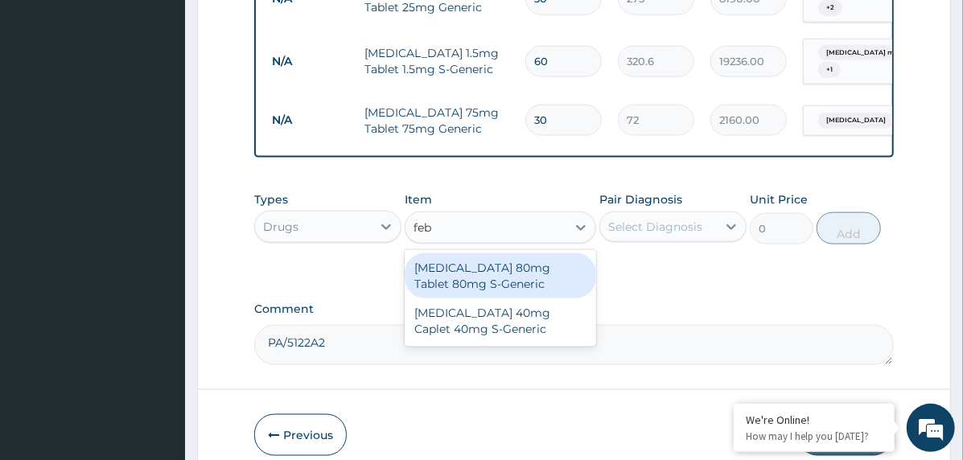
type input "febu"
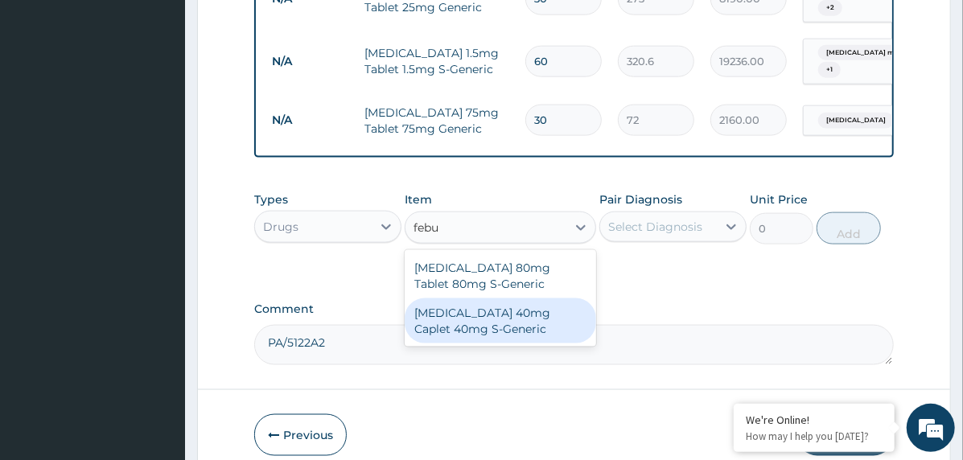
click at [478, 298] on div "Febuxostat 40mg Caplet 40mg S-Generic" at bounding box center [500, 320] width 191 height 45
type input "180"
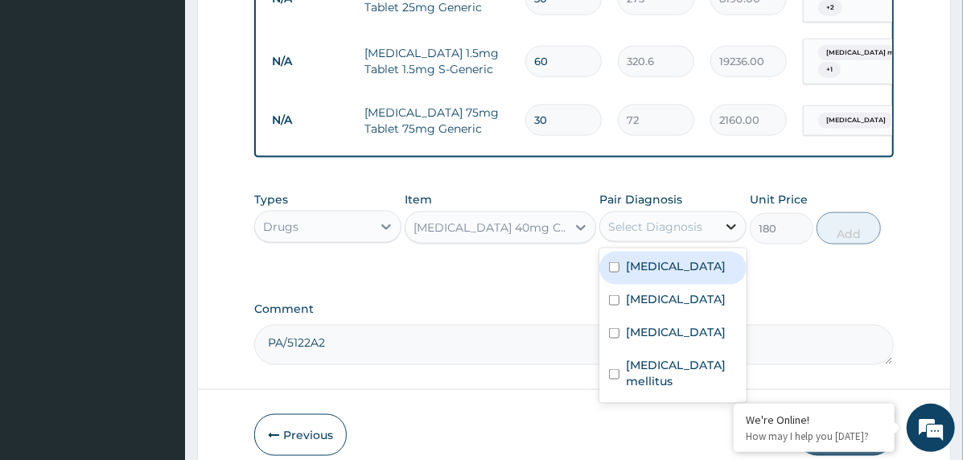
click at [731, 219] on icon at bounding box center [731, 227] width 16 height 16
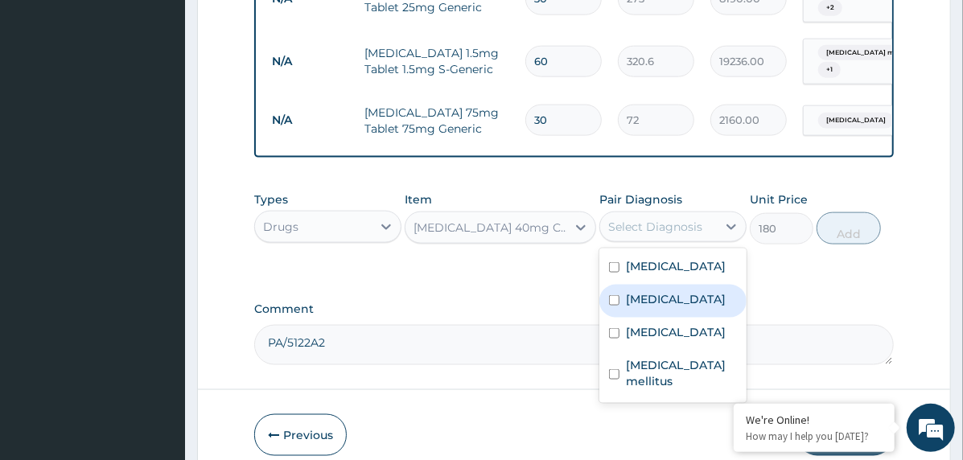
click at [717, 291] on label "Cerebrovascular disease" at bounding box center [676, 299] width 100 height 16
checkbox input "true"
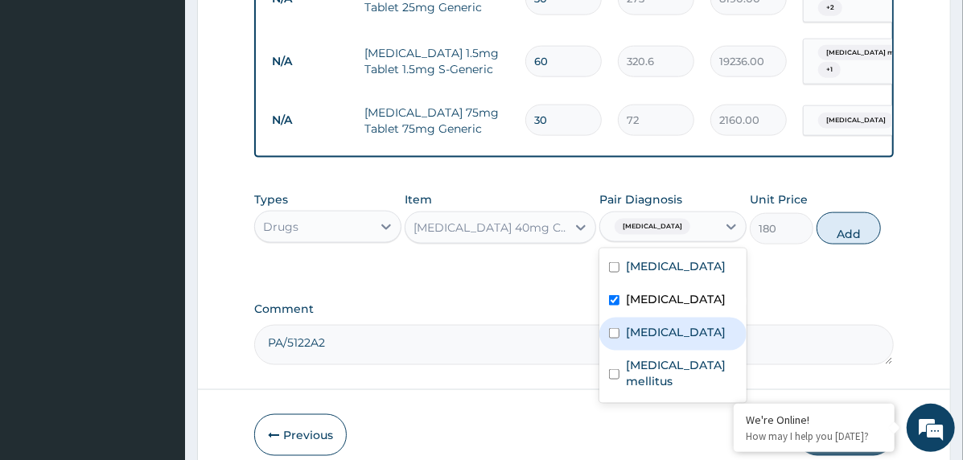
click at [705, 336] on label "[MEDICAL_DATA]" at bounding box center [676, 332] width 100 height 16
checkbox input "true"
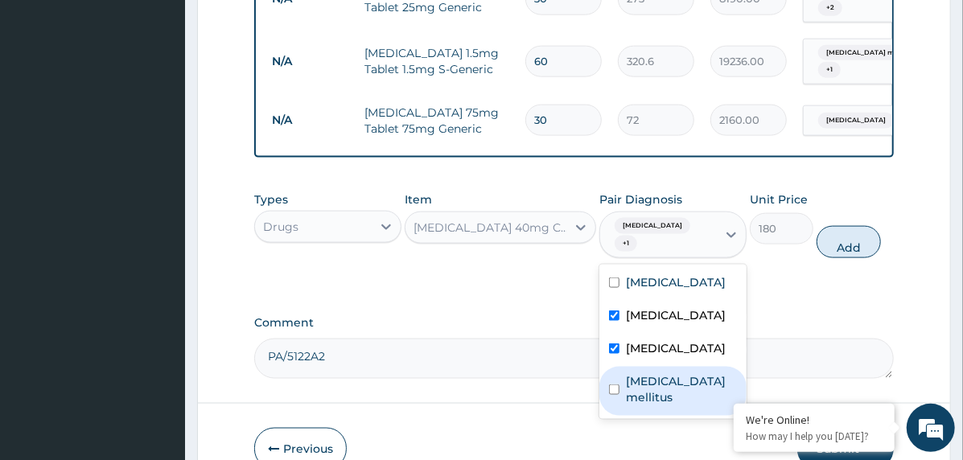
click at [702, 385] on div "Diabetes mellitus" at bounding box center [672, 391] width 147 height 49
checkbox input "true"
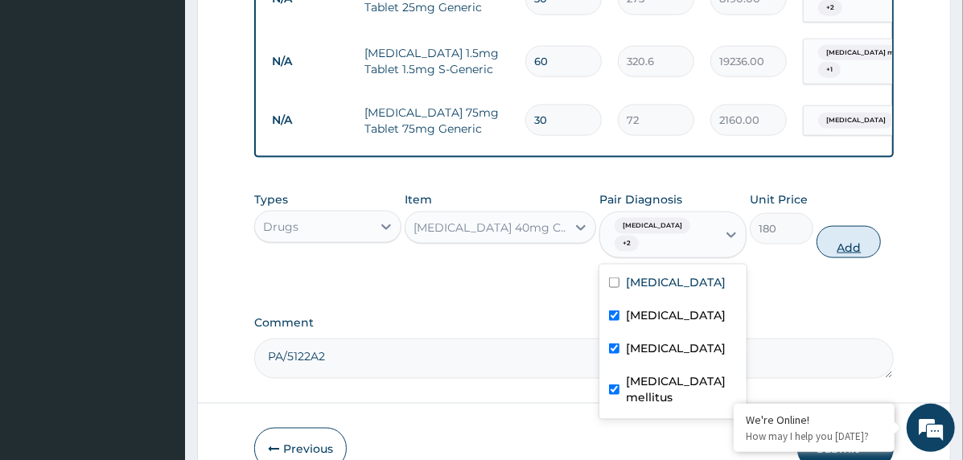
click at [857, 228] on button "Add" at bounding box center [848, 242] width 64 height 32
type input "0"
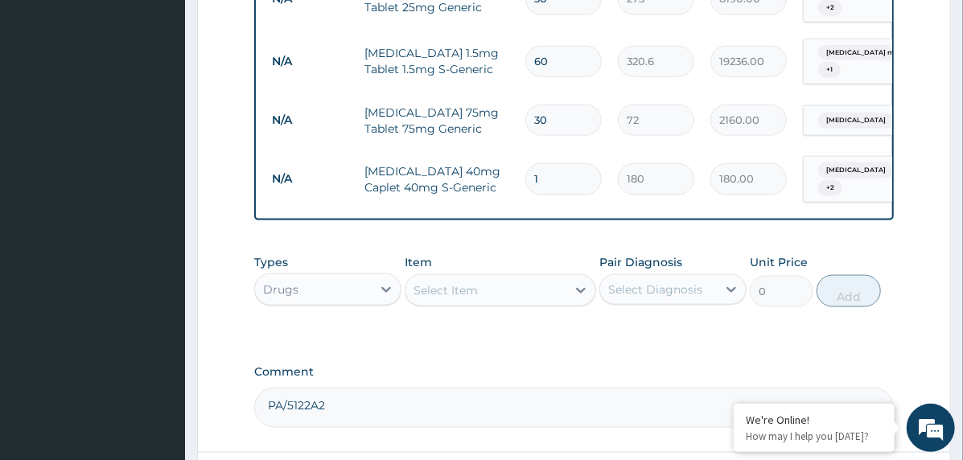
type input "0.00"
type input "3"
type input "540.00"
type input "30"
type input "5400.00"
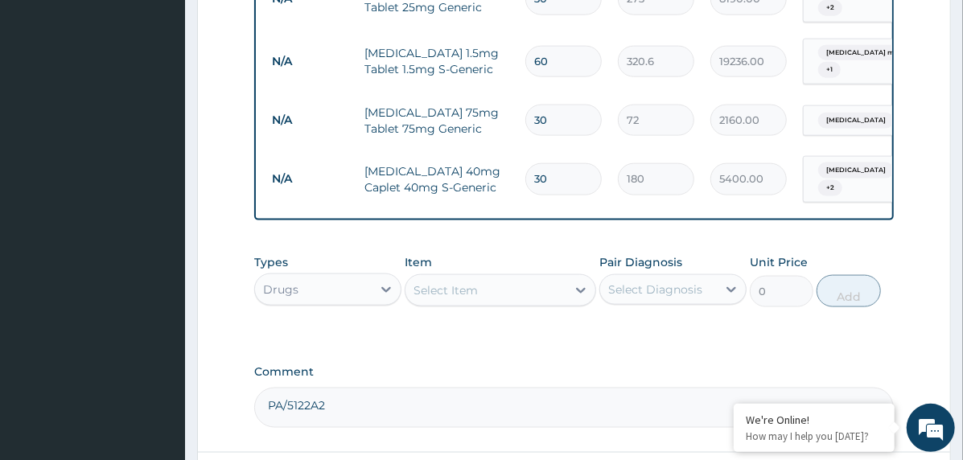
type input "30"
click at [471, 282] on div "Select Item" at bounding box center [445, 290] width 64 height 16
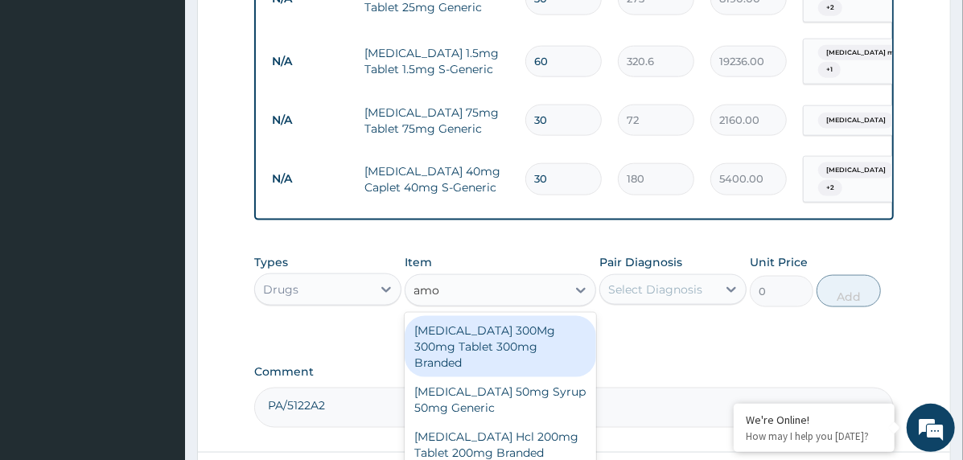
type input "amox"
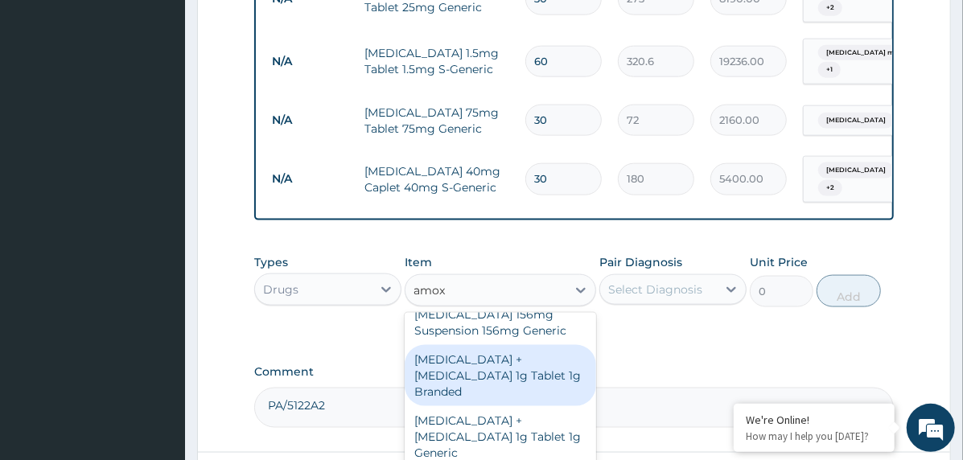
scroll to position [483, 0]
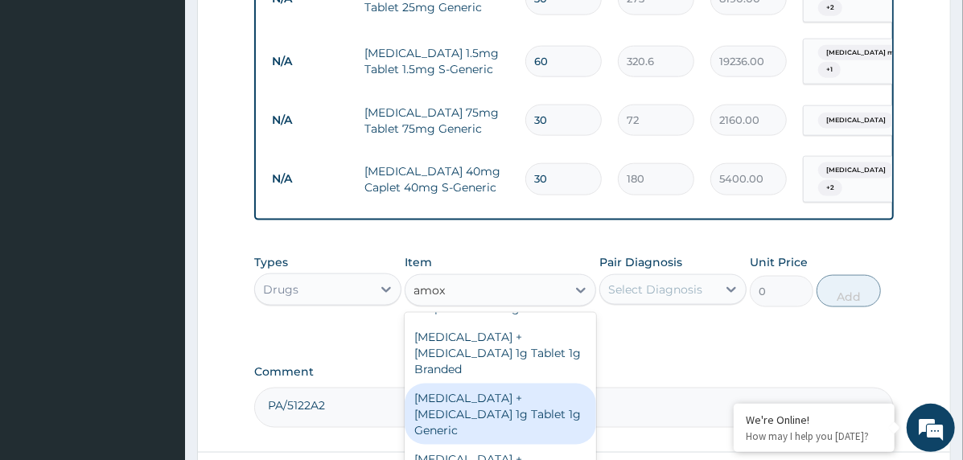
click at [517, 384] on div "Amoxicillin + Clavulanic Acid 1g Tablet 1g Generic" at bounding box center [500, 414] width 191 height 61
type input "330"
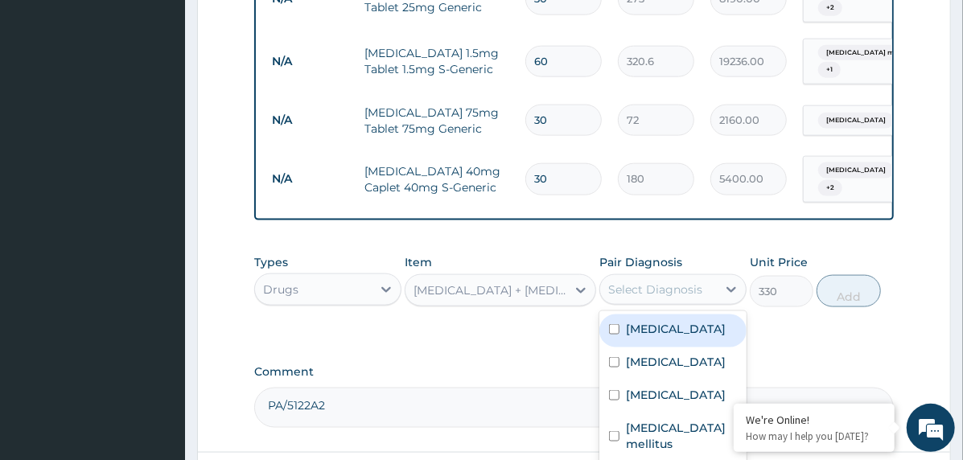
drag, startPoint x: 719, startPoint y: 275, endPoint x: 720, endPoint y: 289, distance: 13.7
click at [720, 275] on div at bounding box center [731, 289] width 29 height 29
click at [719, 327] on div "Chronic sinusitis" at bounding box center [672, 330] width 147 height 33
checkbox input "true"
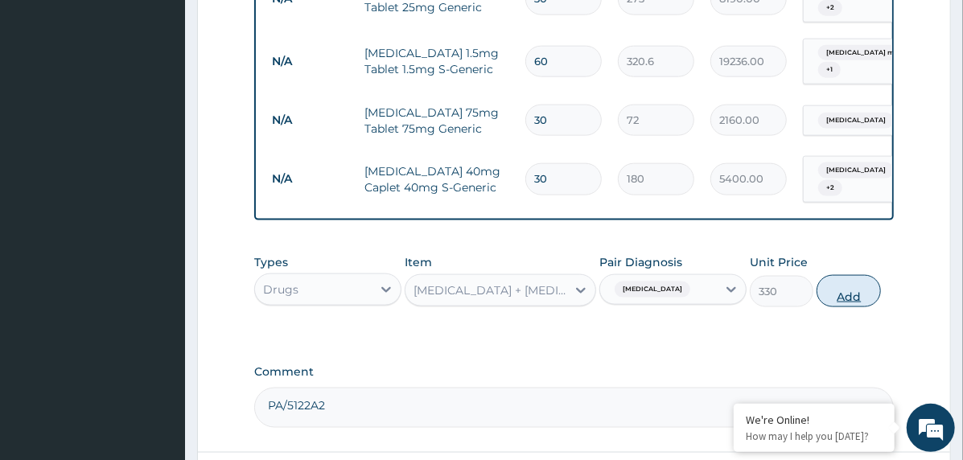
click at [853, 275] on button "Add" at bounding box center [848, 291] width 64 height 32
type input "0"
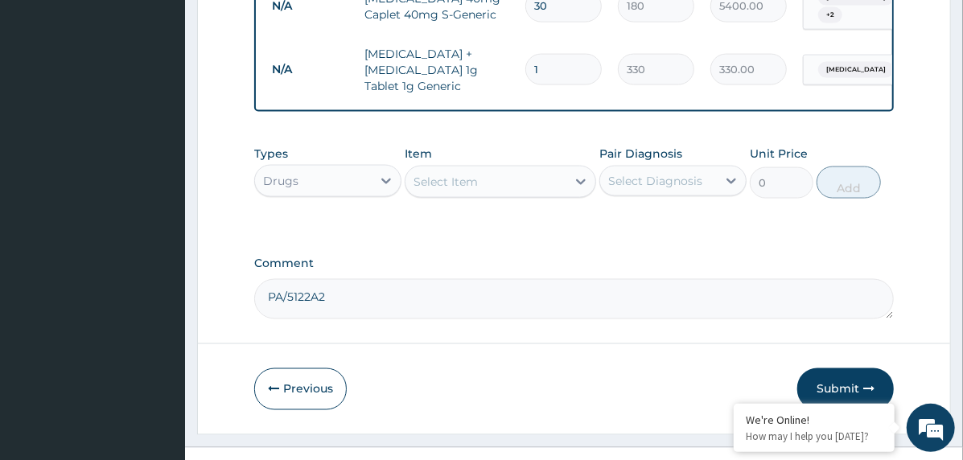
scroll to position [1171, 0]
type input "14"
type input "4620.00"
type input "14"
click at [808, 367] on button "Submit" at bounding box center [845, 388] width 97 height 42
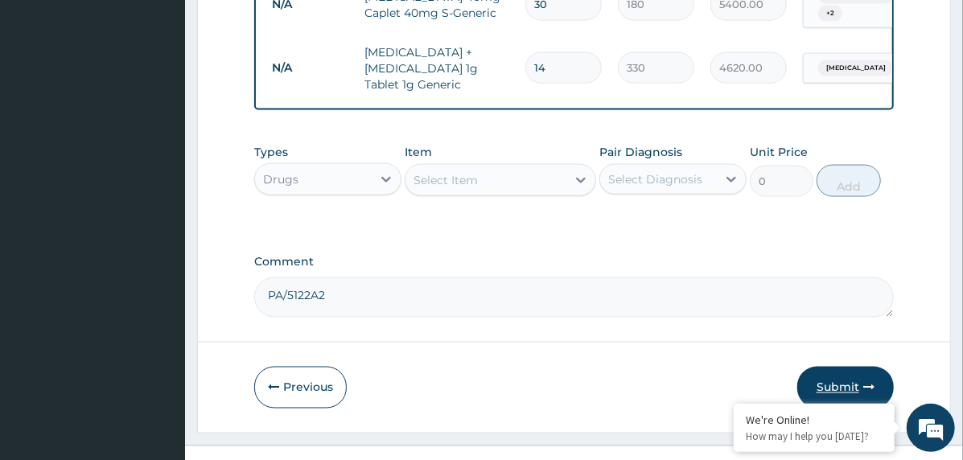
click at [827, 367] on button "Submit" at bounding box center [845, 388] width 97 height 42
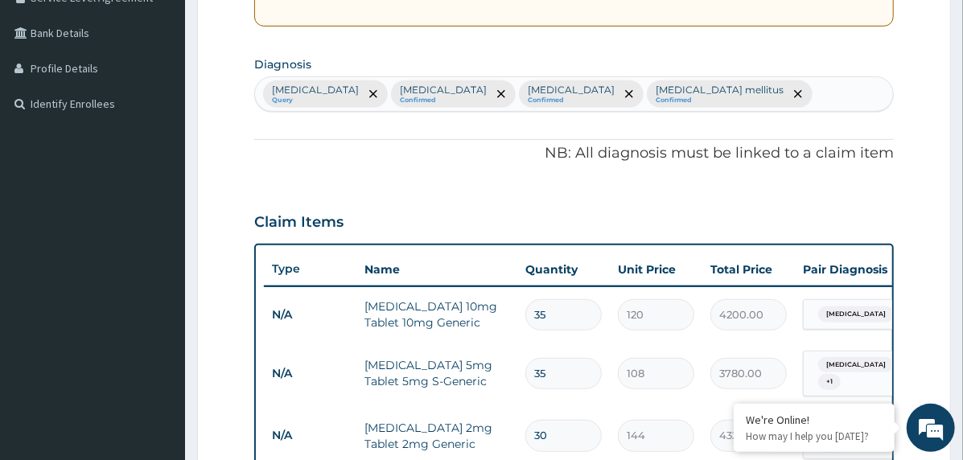
scroll to position [125, 0]
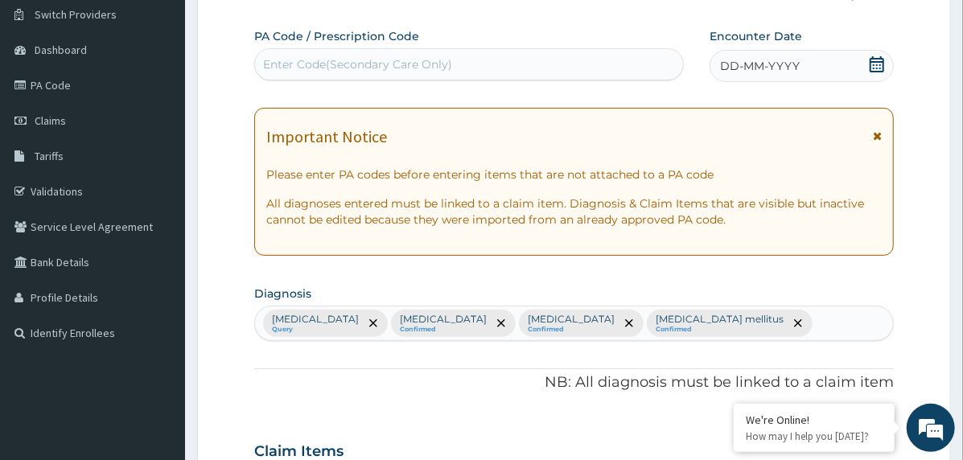
click at [773, 66] on span "DD-MM-YYYY" at bounding box center [760, 66] width 80 height 16
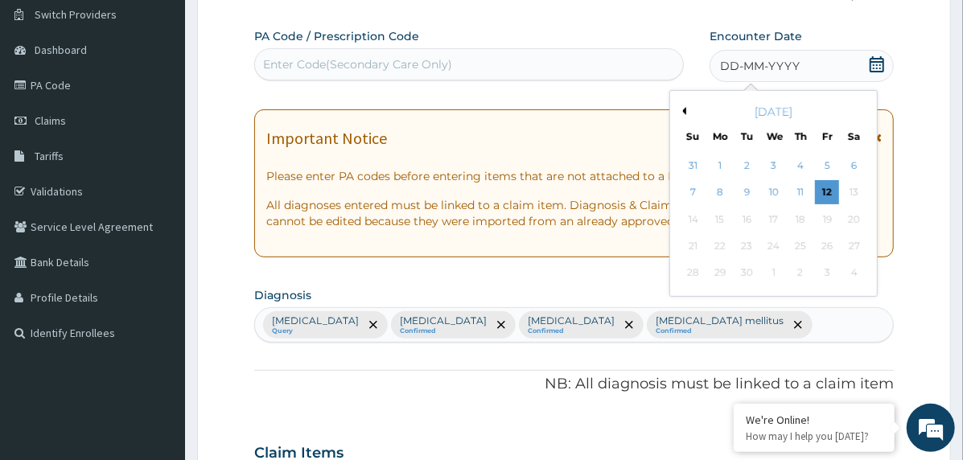
click at [680, 110] on button "Previous Month" at bounding box center [682, 111] width 8 height 8
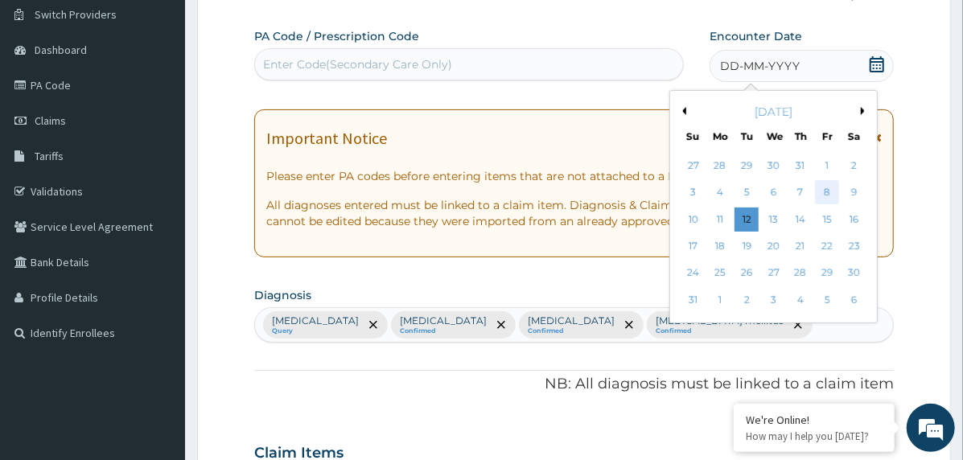
click at [826, 191] on div "8" at bounding box center [827, 193] width 24 height 24
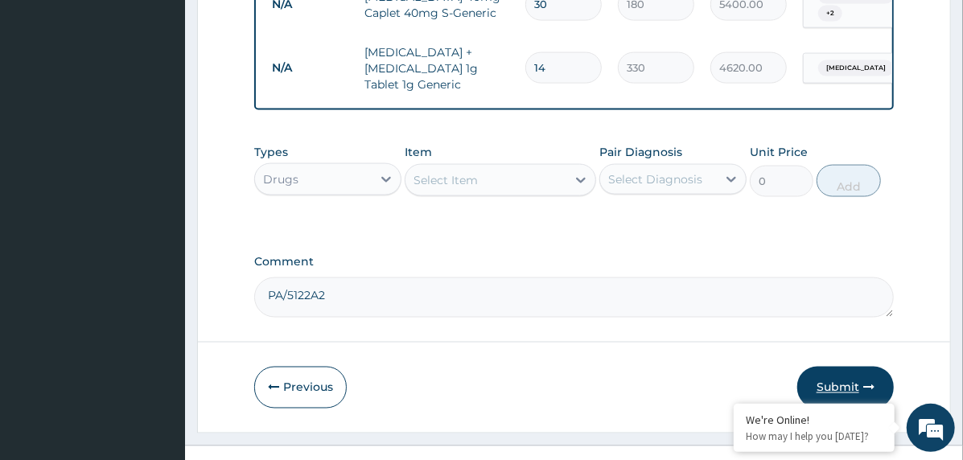
click at [818, 367] on button "Submit" at bounding box center [845, 388] width 97 height 42
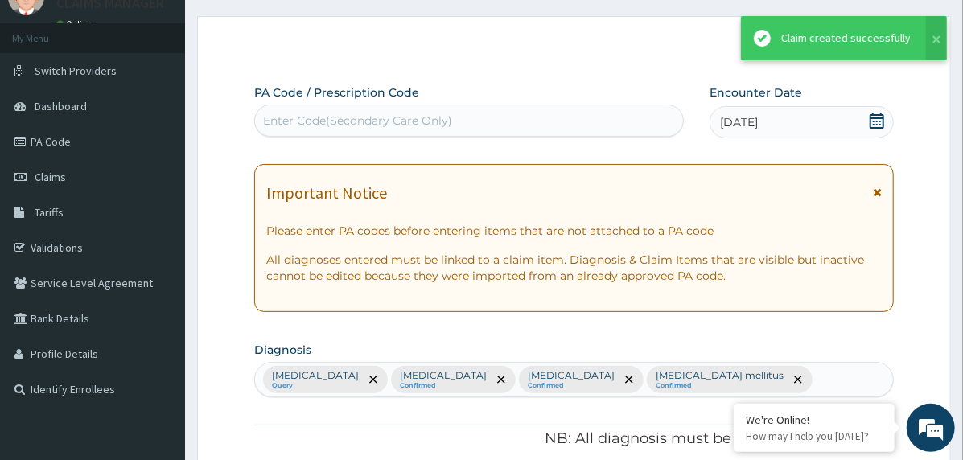
scroll to position [1171, 0]
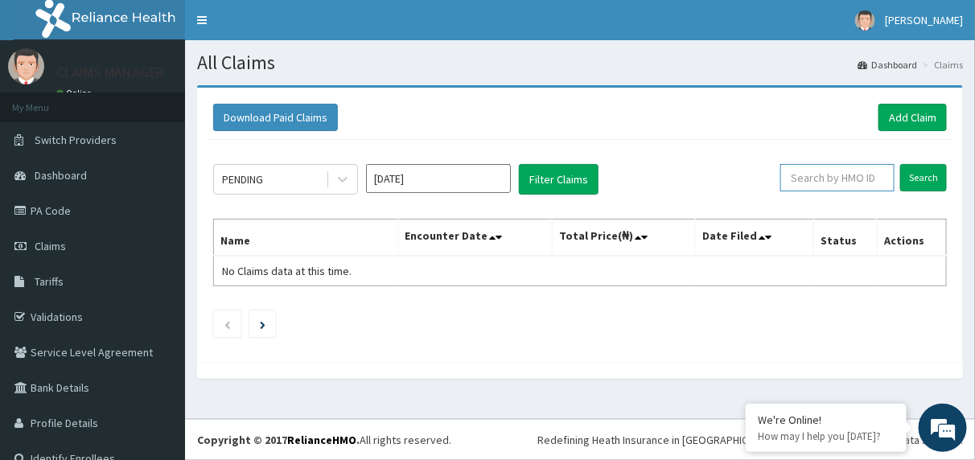
click at [834, 175] on input "text" at bounding box center [837, 177] width 114 height 27
paste input "GAC/10017/A"
type input "GAC/10017/A"
click at [919, 178] on input "Search" at bounding box center [923, 177] width 47 height 27
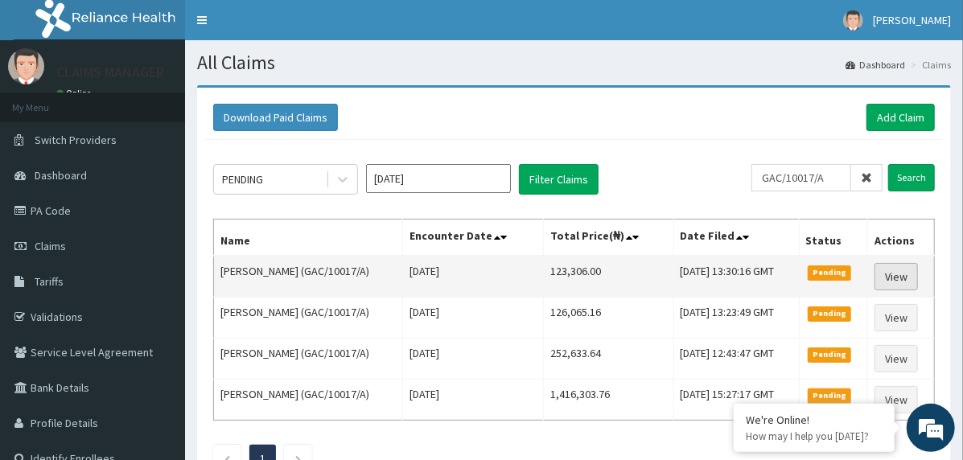
click at [914, 273] on link "View" at bounding box center [895, 276] width 43 height 27
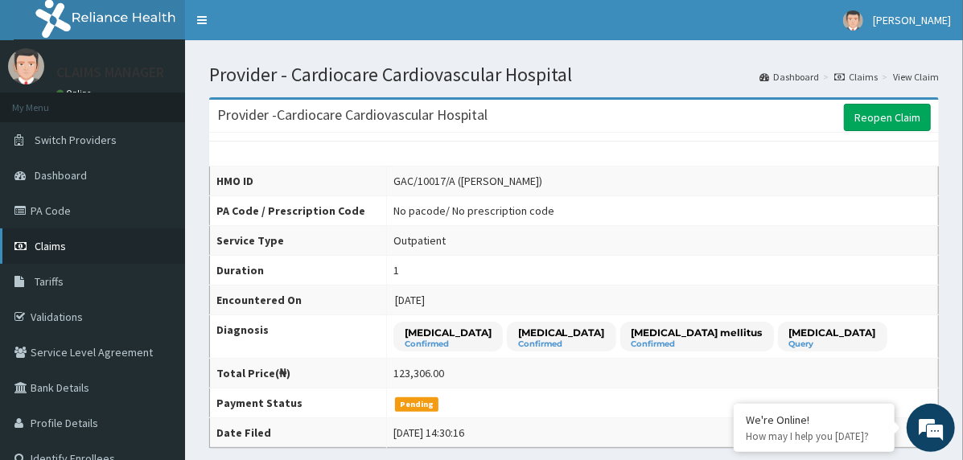
click at [77, 242] on link "Claims" at bounding box center [92, 245] width 185 height 35
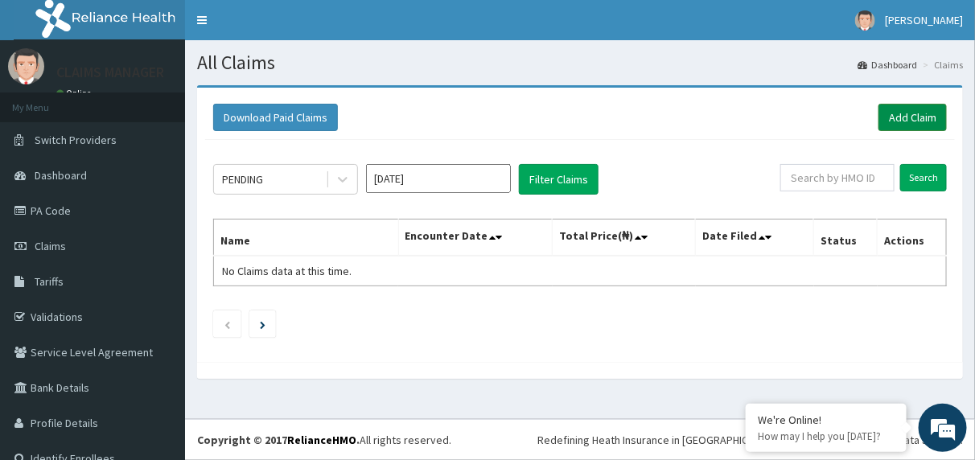
click at [910, 113] on link "Add Claim" at bounding box center [912, 117] width 68 height 27
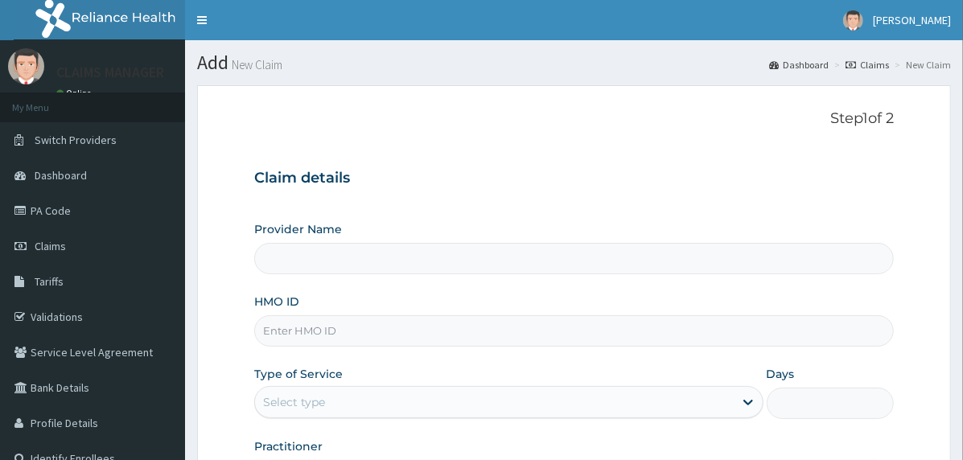
type input "Cardiocare Cardiovascular Hospital"
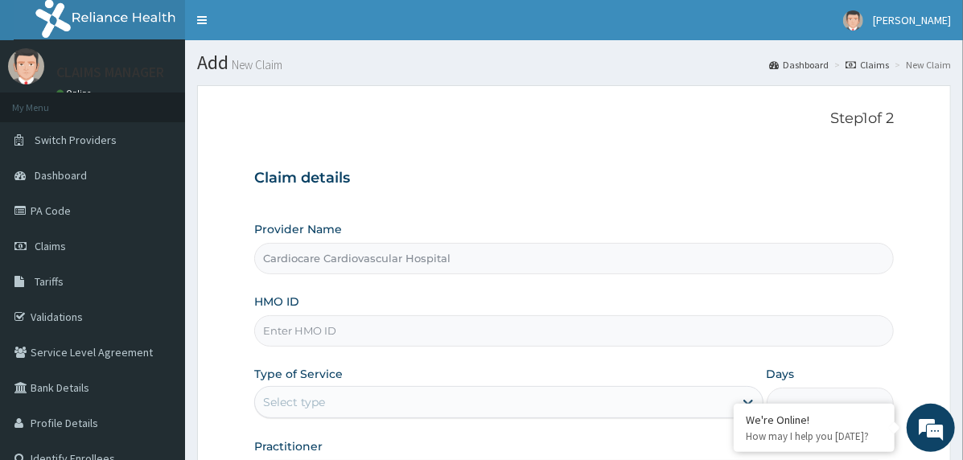
click at [418, 333] on input "HMO ID" at bounding box center [573, 330] width 639 height 31
paste input "RET/45867/A"
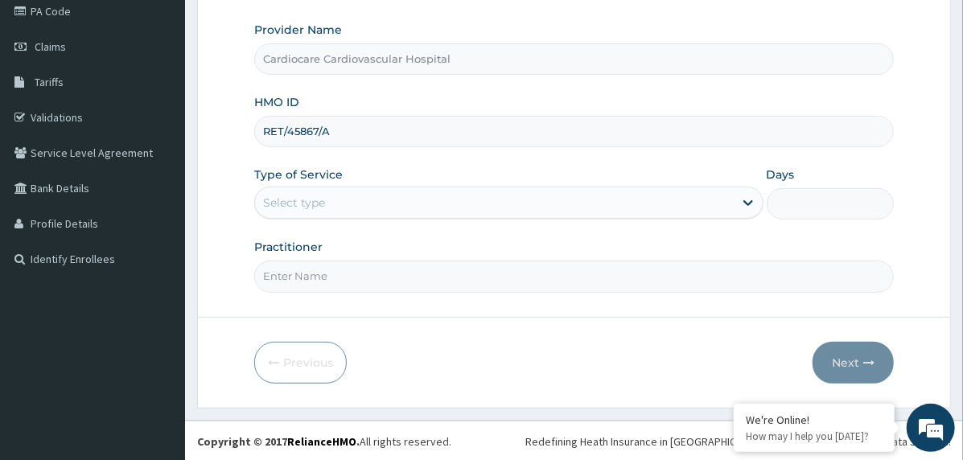
type input "RET/45867/A"
click at [361, 195] on div "Select type" at bounding box center [494, 203] width 479 height 26
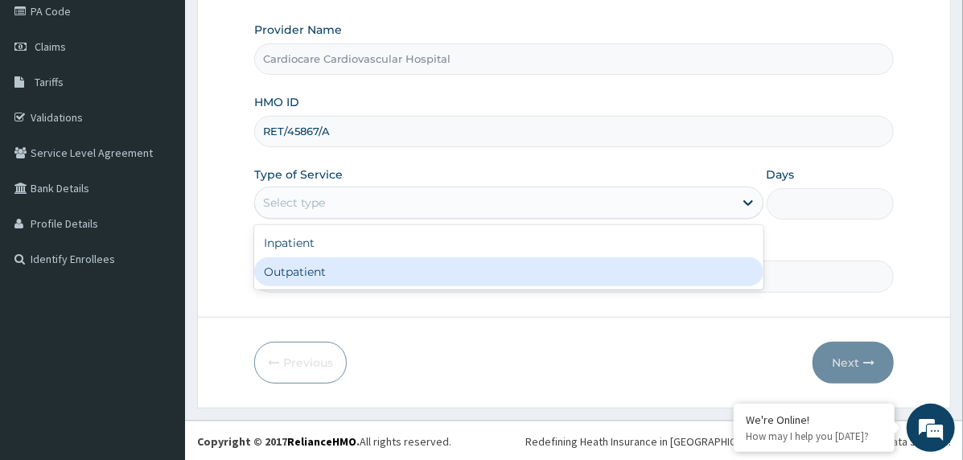
click at [372, 275] on div "Outpatient" at bounding box center [508, 271] width 509 height 29
type input "1"
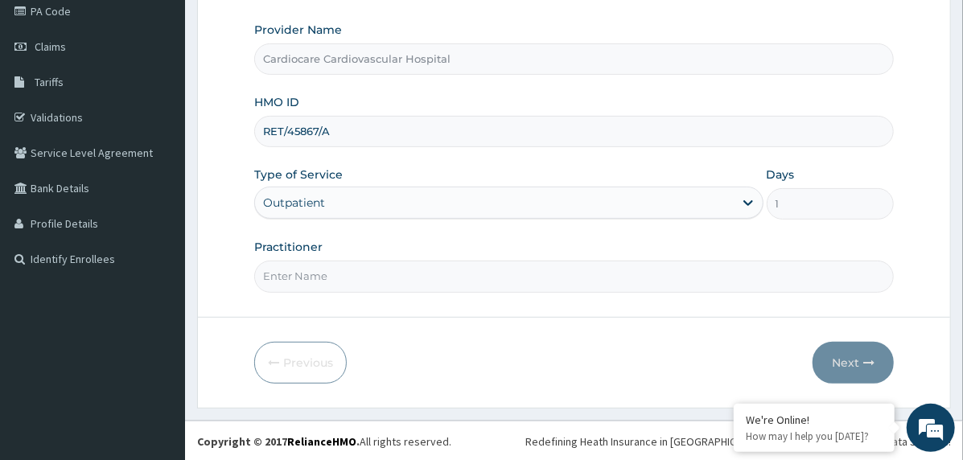
click at [372, 275] on input "Practitioner" at bounding box center [573, 276] width 639 height 31
type input "doctor"
click at [837, 356] on button "Next" at bounding box center [852, 363] width 81 height 42
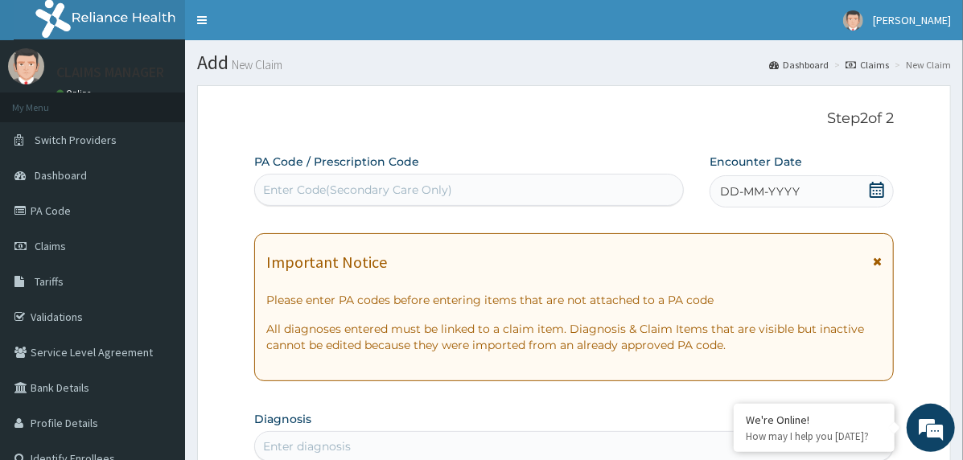
scroll to position [0, 0]
click at [782, 187] on span "DD-MM-YYYY" at bounding box center [760, 191] width 80 height 16
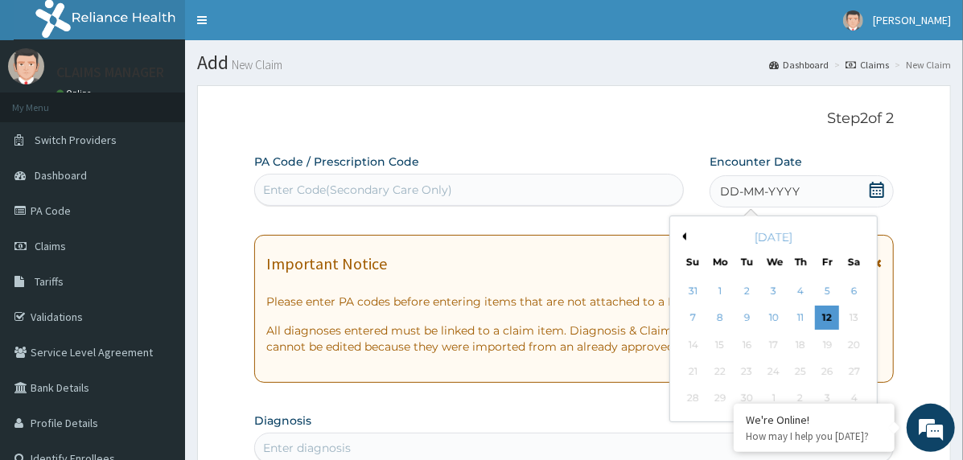
drag, startPoint x: 684, startPoint y: 236, endPoint x: 704, endPoint y: 258, distance: 29.1
click at [684, 238] on button "Previous Month" at bounding box center [682, 236] width 8 height 8
click at [734, 308] on div "5" at bounding box center [746, 318] width 24 height 24
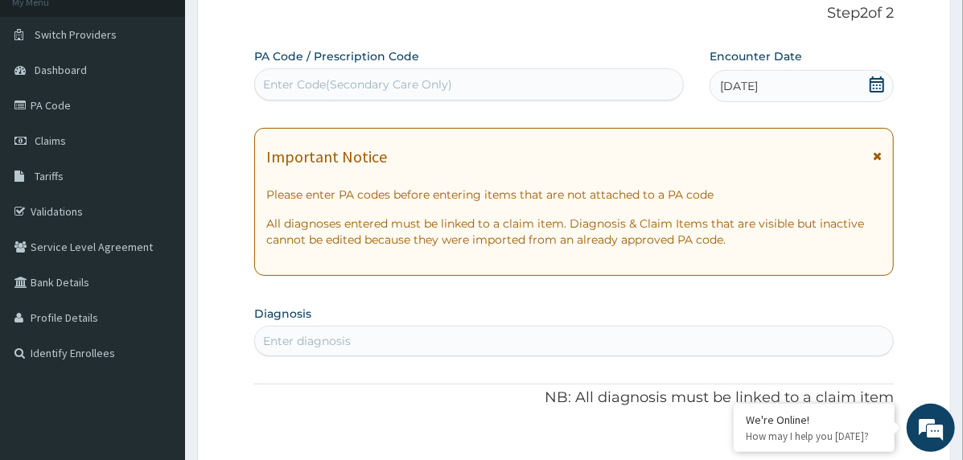
scroll to position [322, 0]
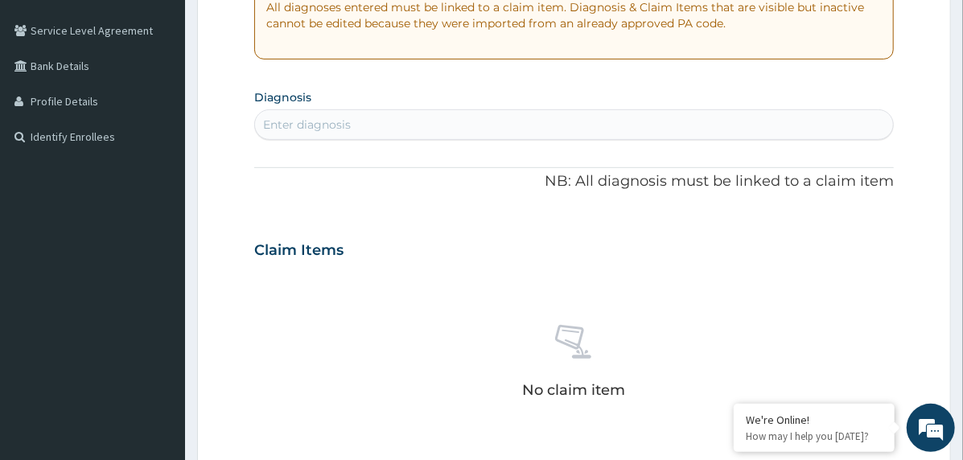
click at [386, 121] on div "Enter diagnosis" at bounding box center [574, 125] width 638 height 26
type input "type 2 diab"
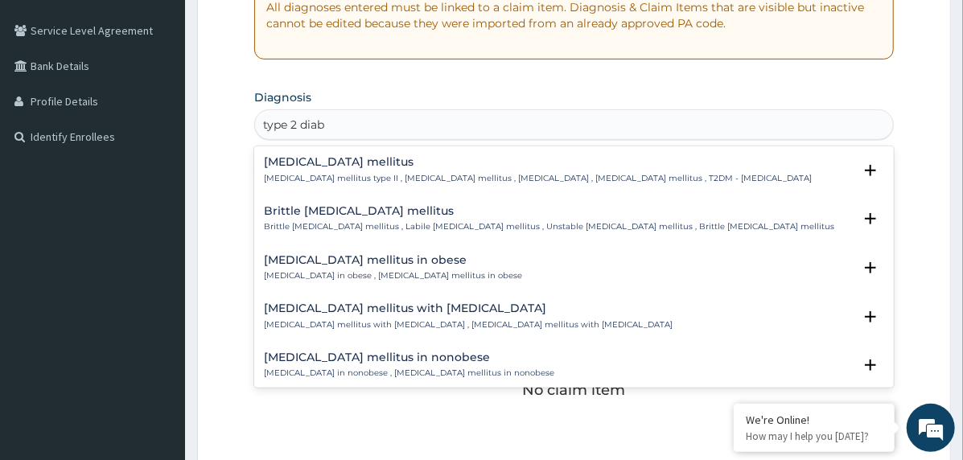
click at [308, 163] on h4 "Type 2 diabetes mellitus" at bounding box center [538, 162] width 548 height 12
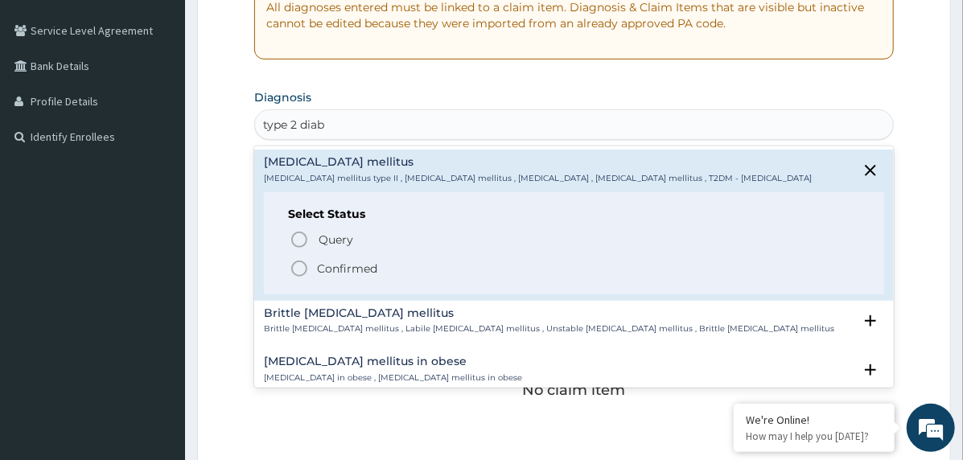
click at [294, 272] on circle "status option filled" at bounding box center [299, 268] width 14 height 14
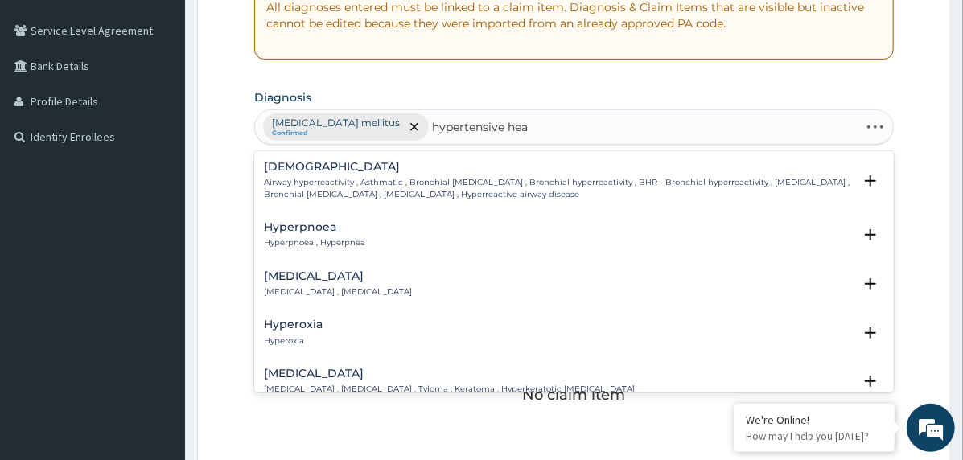
type input "hypertensive hear"
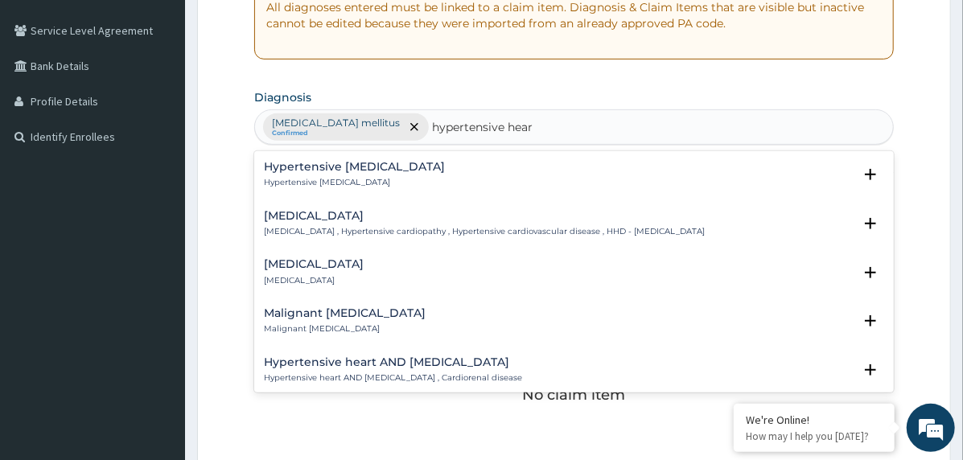
click at [327, 224] on div "Hypertensive heart disease Hypertensive heart disease , Hypertensive cardiopath…" at bounding box center [484, 224] width 441 height 28
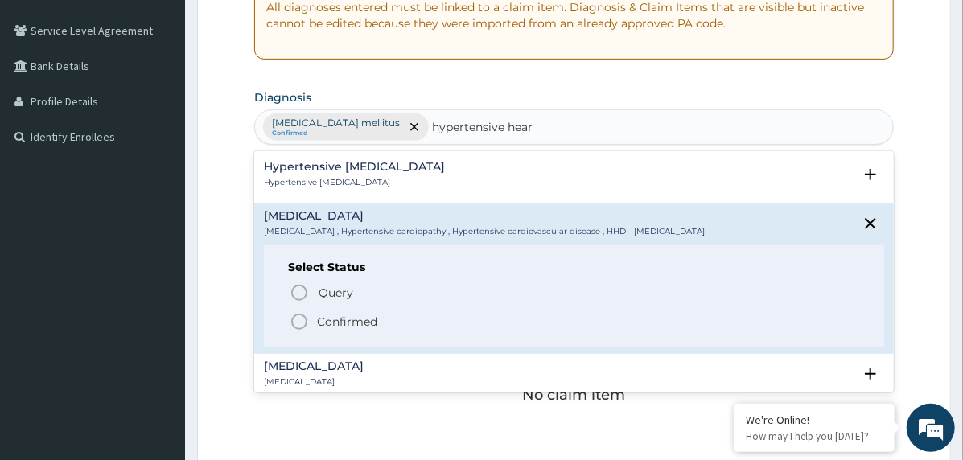
click at [305, 316] on circle "status option filled" at bounding box center [299, 321] width 14 height 14
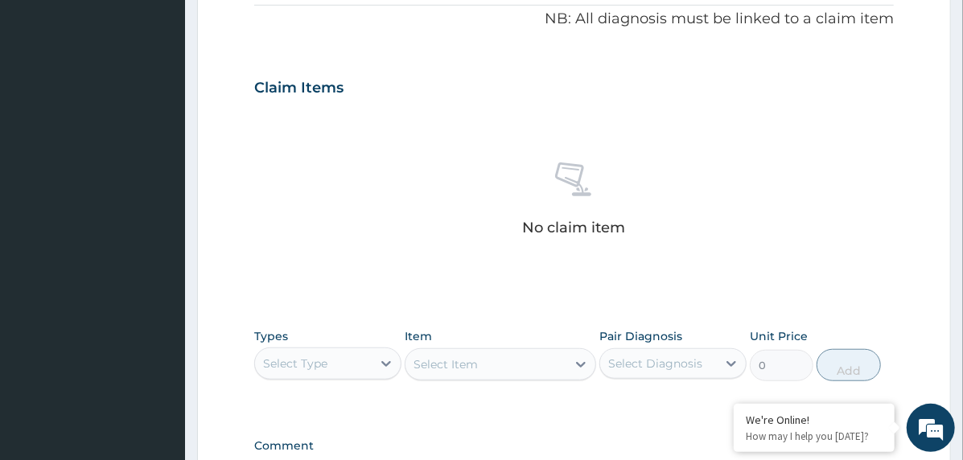
scroll to position [643, 0]
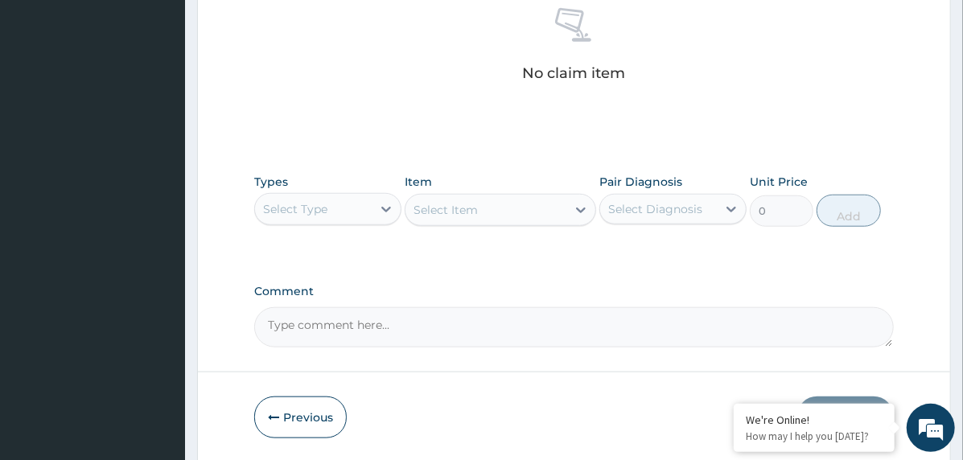
click at [356, 322] on textarea "Comment" at bounding box center [573, 327] width 639 height 40
paste textarea "PA/81188A"
click at [364, 321] on textarea "PA/81188A" at bounding box center [573, 327] width 639 height 40
paste textarea "PA/73DAD1"
type textarea "PA/81188A, PA/73DAD1"
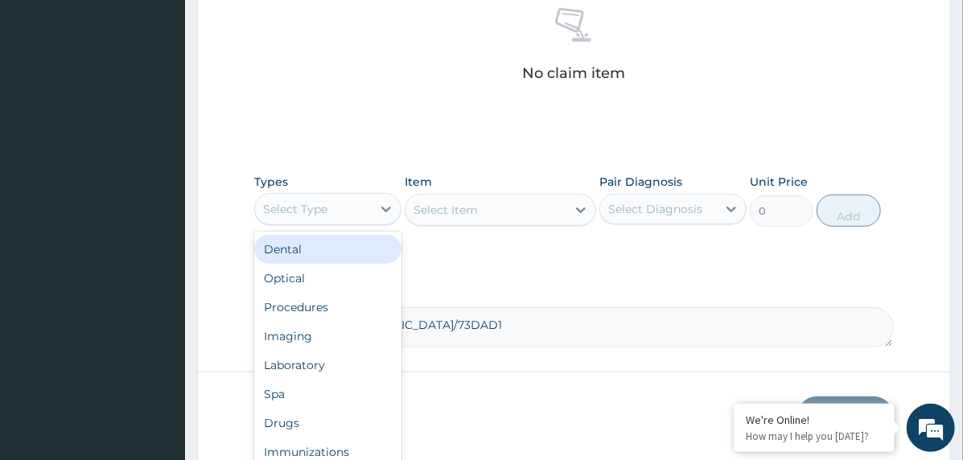
drag, startPoint x: 351, startPoint y: 208, endPoint x: 340, endPoint y: 242, distance: 36.1
click at [350, 208] on div "Select Type" at bounding box center [313, 209] width 117 height 26
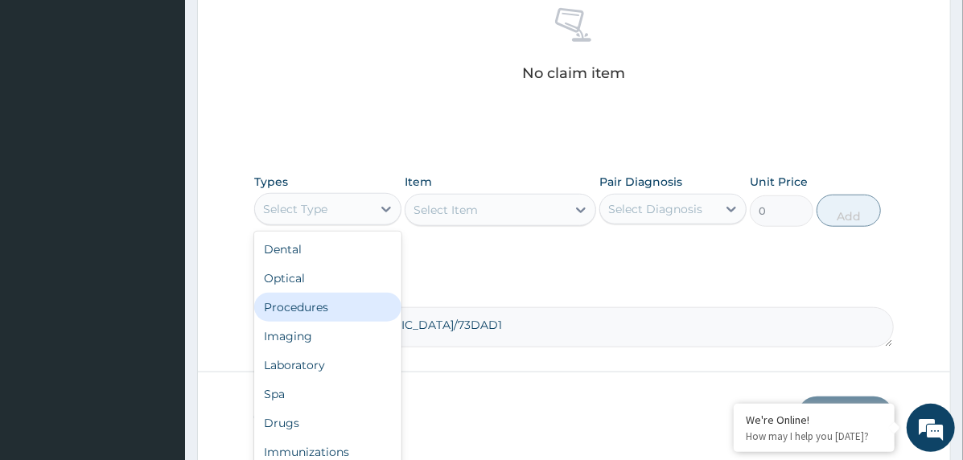
click at [343, 295] on div "Procedures" at bounding box center [327, 307] width 147 height 29
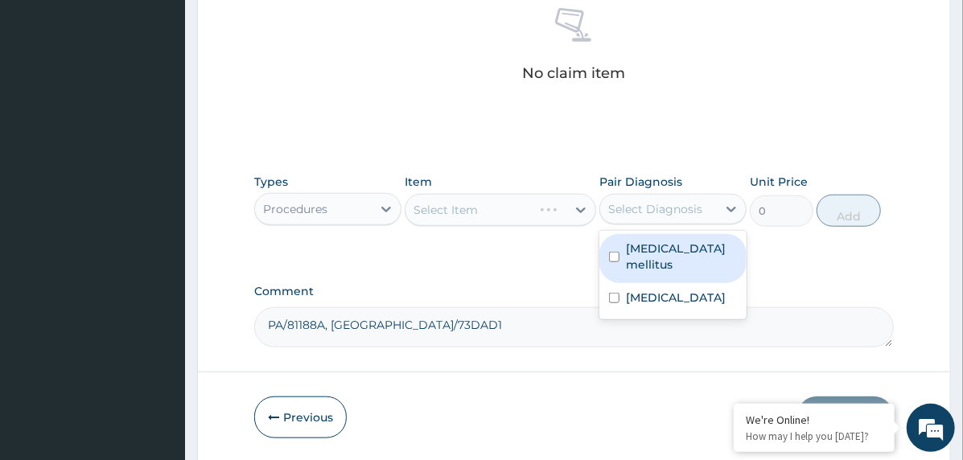
click at [643, 201] on div "Select Diagnosis" at bounding box center [655, 209] width 94 height 16
click at [668, 249] on label "Type 2 diabetes mellitus" at bounding box center [681, 256] width 111 height 32
checkbox input "true"
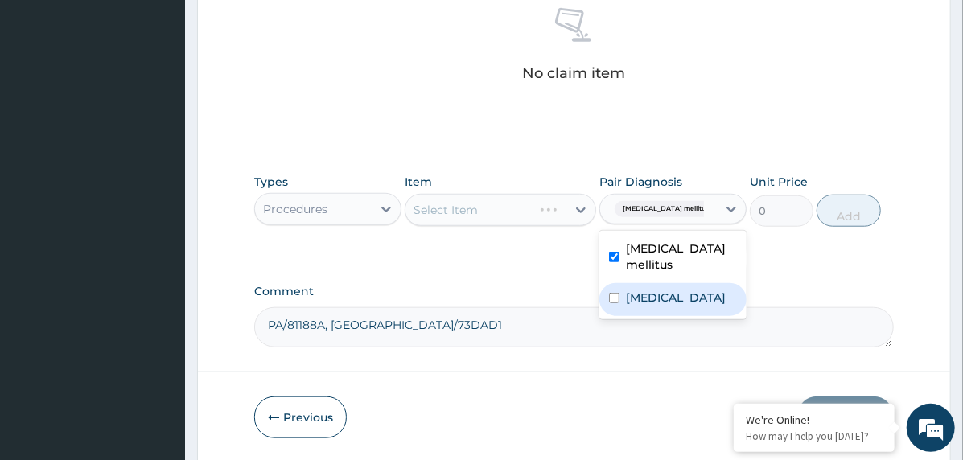
click at [668, 284] on div "Hypertensive heart disease" at bounding box center [672, 299] width 147 height 33
checkbox input "true"
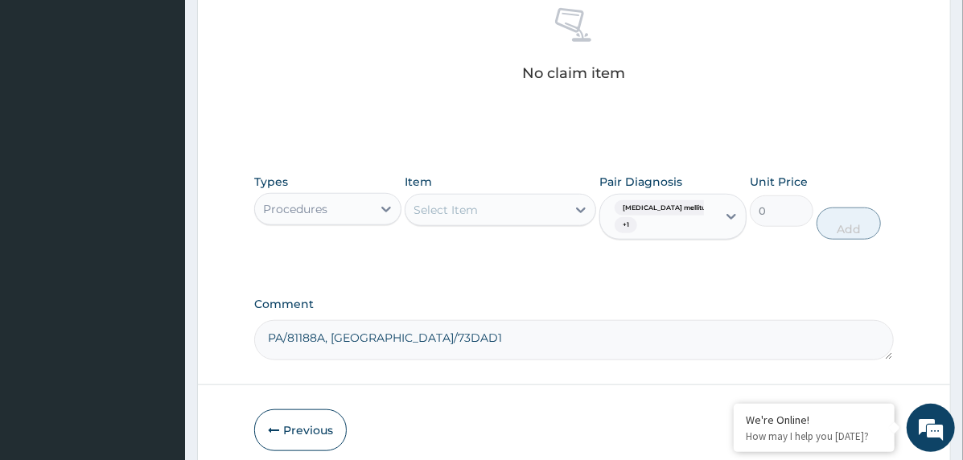
click at [524, 211] on div "Select Item" at bounding box center [485, 210] width 161 height 26
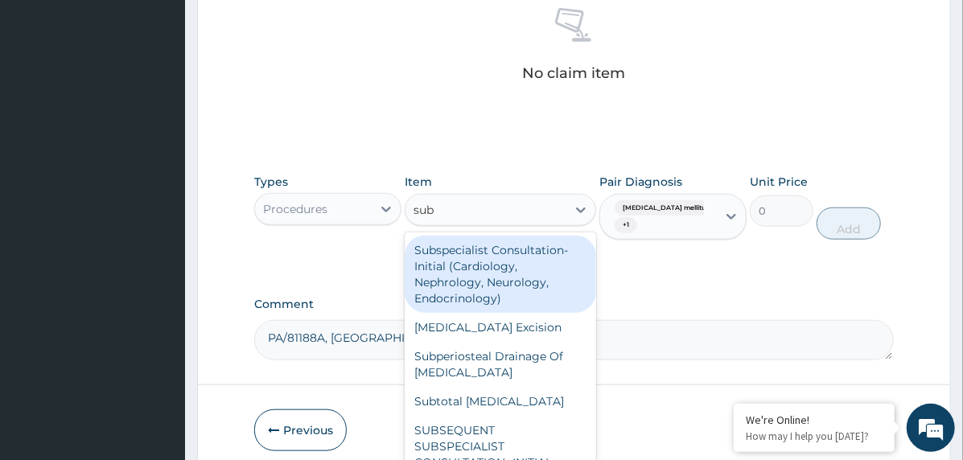
type input "subs"
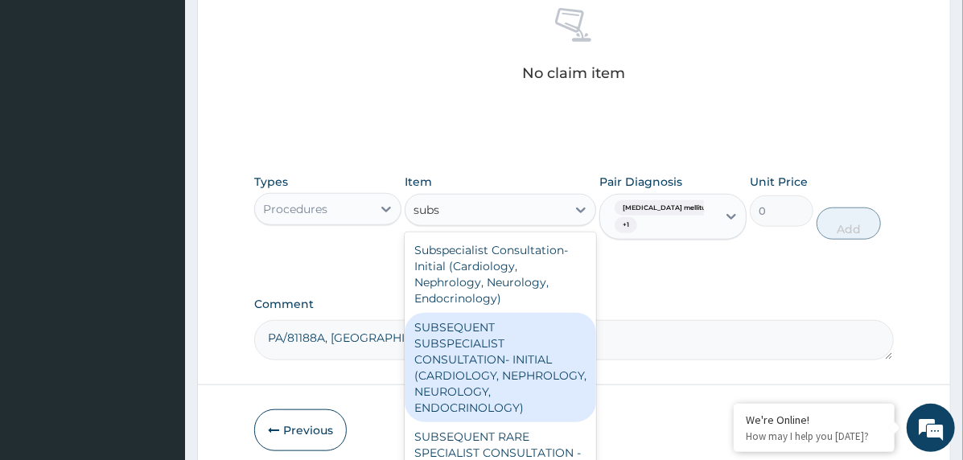
click at [503, 361] on div "SUBSEQUENT SUBSPECIALIST CONSULTATION- INITIAL (CARDIOLOGY, NEPHROLOGY, NEUROLO…" at bounding box center [500, 367] width 191 height 109
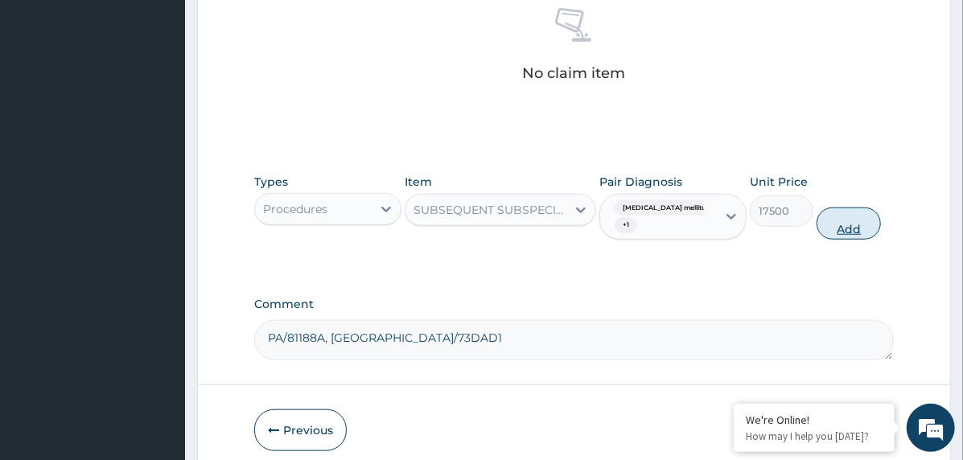
click at [872, 222] on button "Add" at bounding box center [848, 224] width 64 height 32
type input "0"
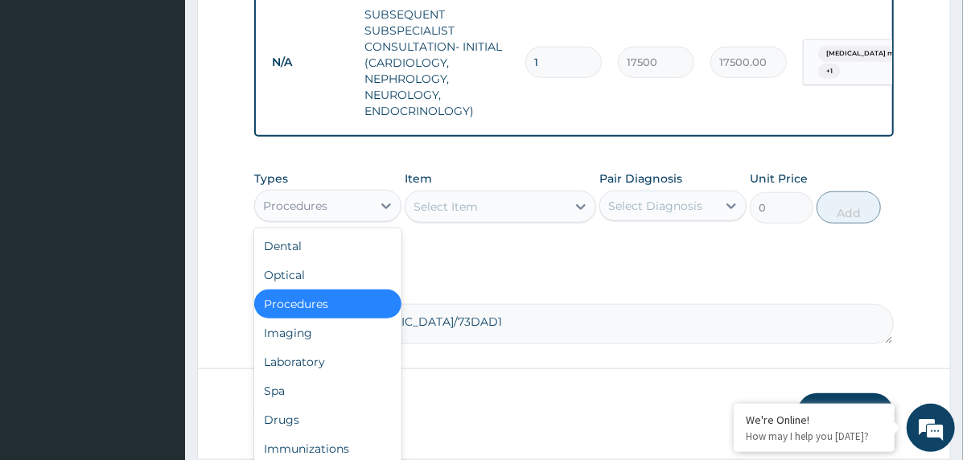
click at [352, 215] on div "Procedures" at bounding box center [313, 206] width 117 height 26
click at [316, 425] on div "Drugs" at bounding box center [327, 419] width 147 height 29
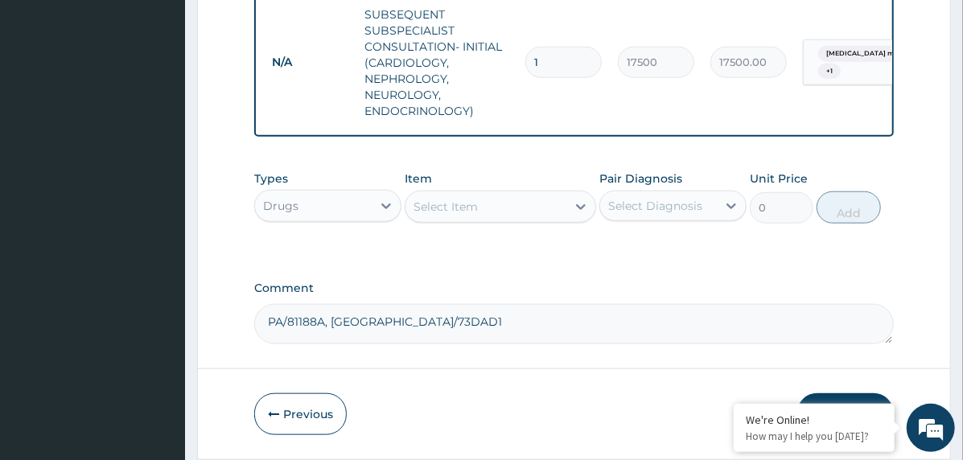
click at [523, 216] on div "Select Item" at bounding box center [485, 207] width 161 height 26
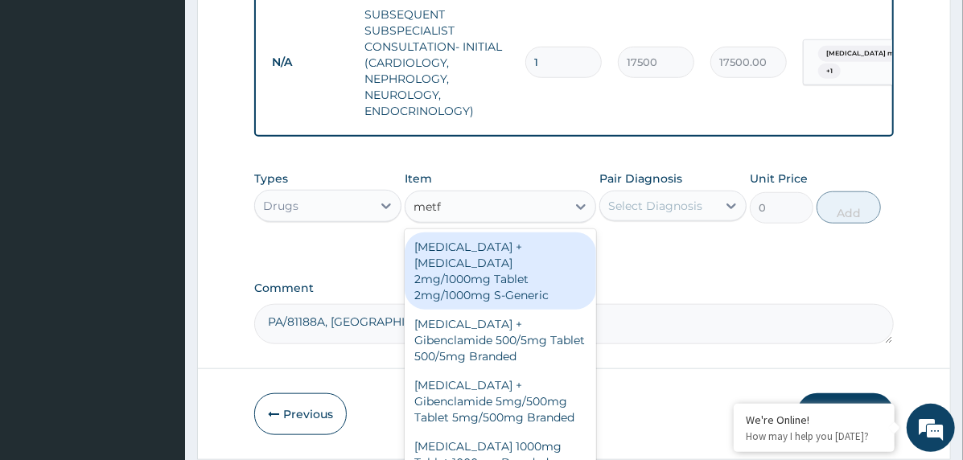
type input "metfo"
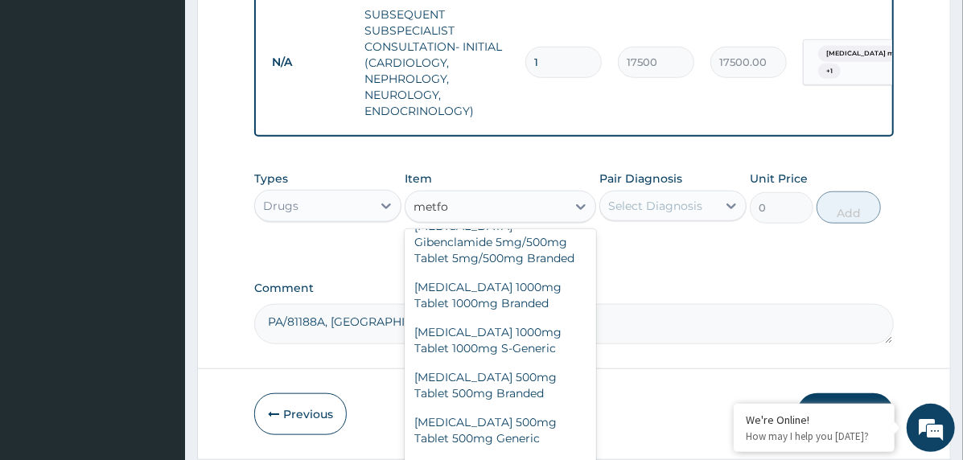
scroll to position [161, 0]
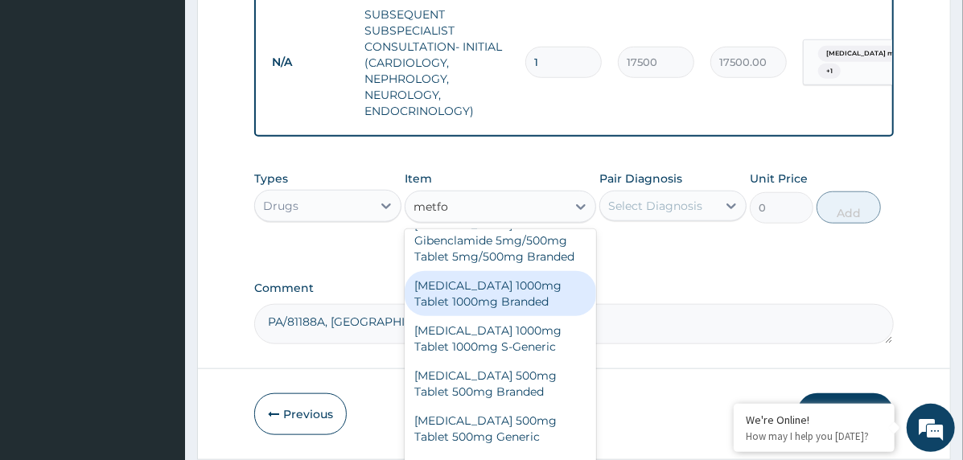
click at [539, 290] on div "[MEDICAL_DATA] 1000mg Tablet 1000mg Branded" at bounding box center [500, 293] width 191 height 45
type input "747.6"
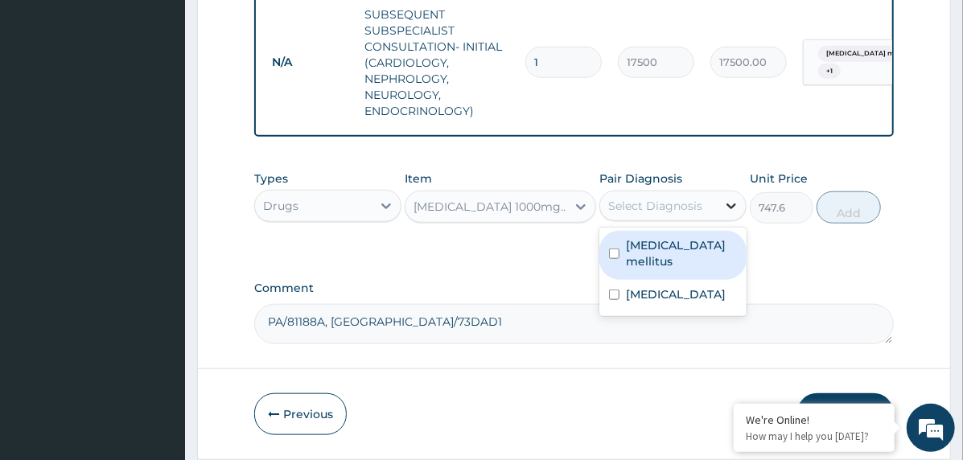
click at [721, 215] on div at bounding box center [731, 205] width 29 height 29
click at [697, 257] on label "Type 2 diabetes mellitus" at bounding box center [681, 253] width 111 height 32
checkbox input "true"
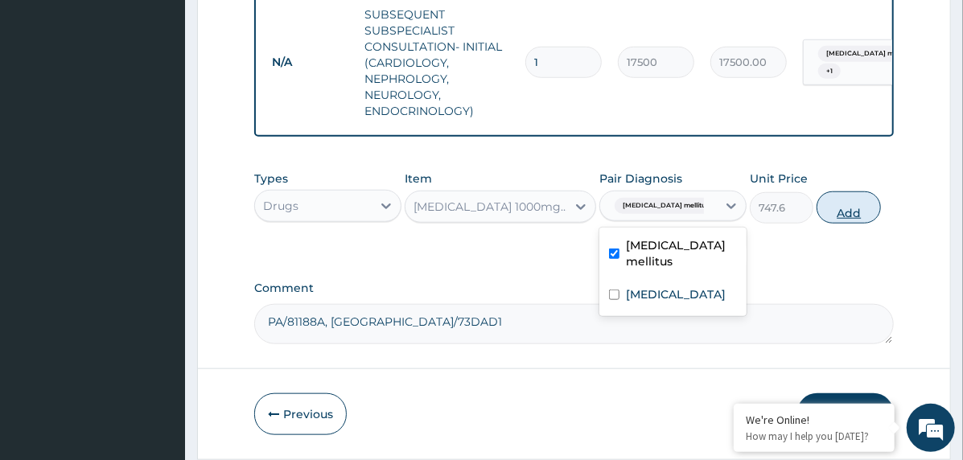
click at [852, 224] on button "Add" at bounding box center [848, 207] width 64 height 32
type input "0"
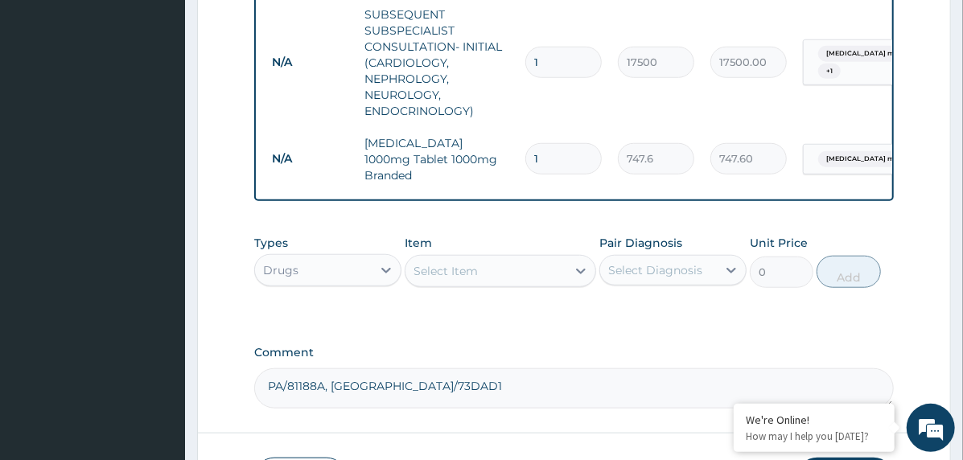
type input "0.00"
type input "2"
type input "1495.20"
type input "28"
type input "20932.80"
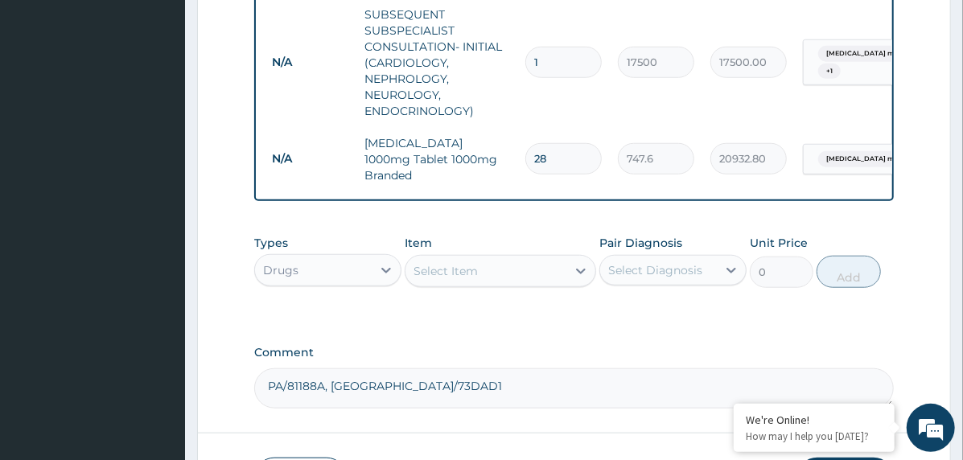
type input "28"
click at [490, 268] on div "Select Item" at bounding box center [485, 271] width 161 height 26
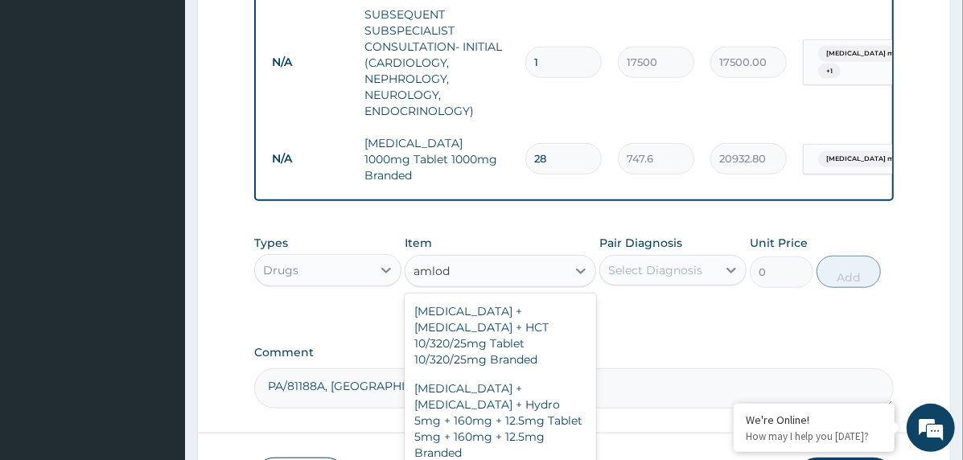
type input "amlod"
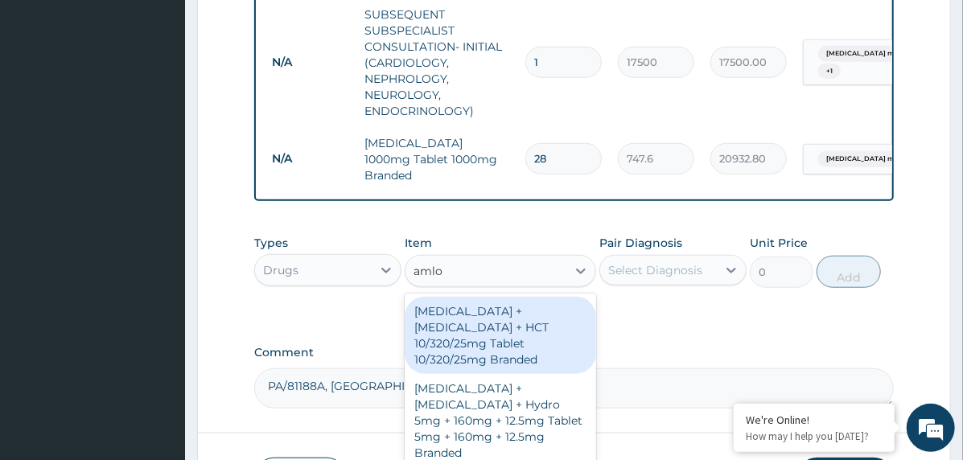
type input "amlod"
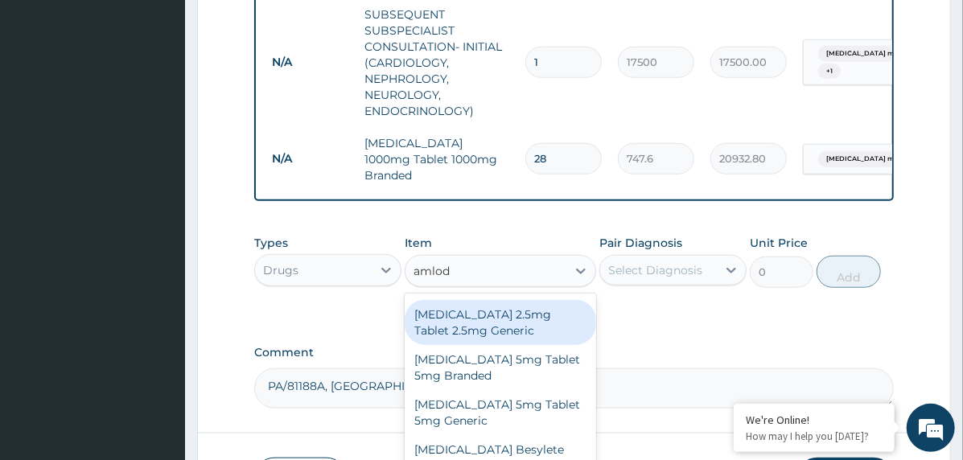
scroll to position [402, 0]
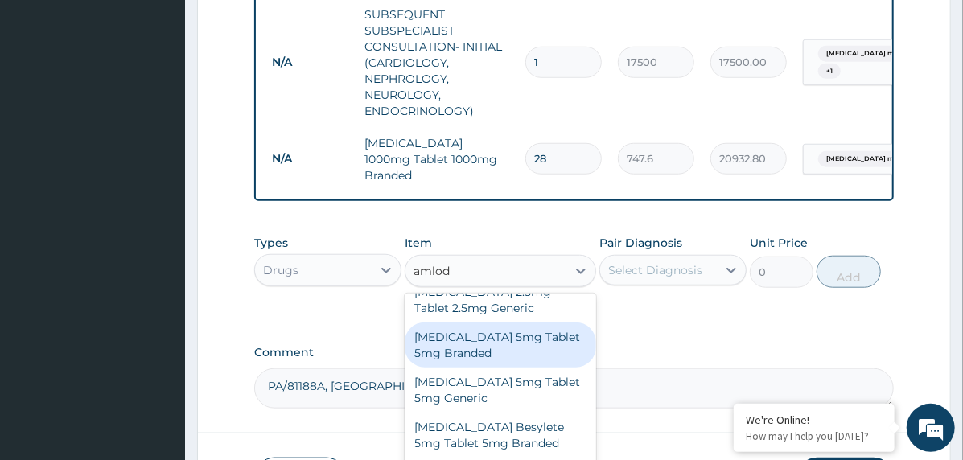
click at [504, 323] on div "[MEDICAL_DATA] 5mg Tablet 5mg Branded" at bounding box center [500, 345] width 191 height 45
type input "474.6"
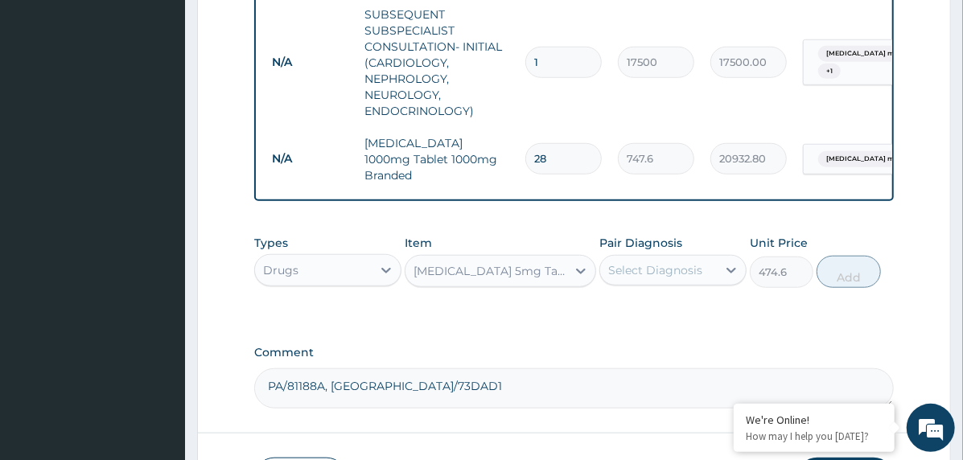
click at [667, 277] on div "Select Diagnosis" at bounding box center [655, 270] width 94 height 16
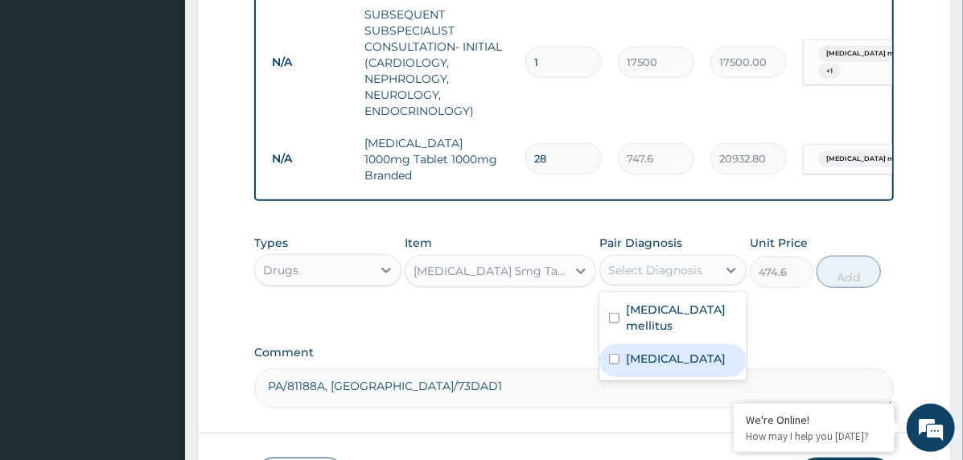
click at [693, 367] on label "Hypertensive heart disease" at bounding box center [676, 359] width 100 height 16
checkbox input "true"
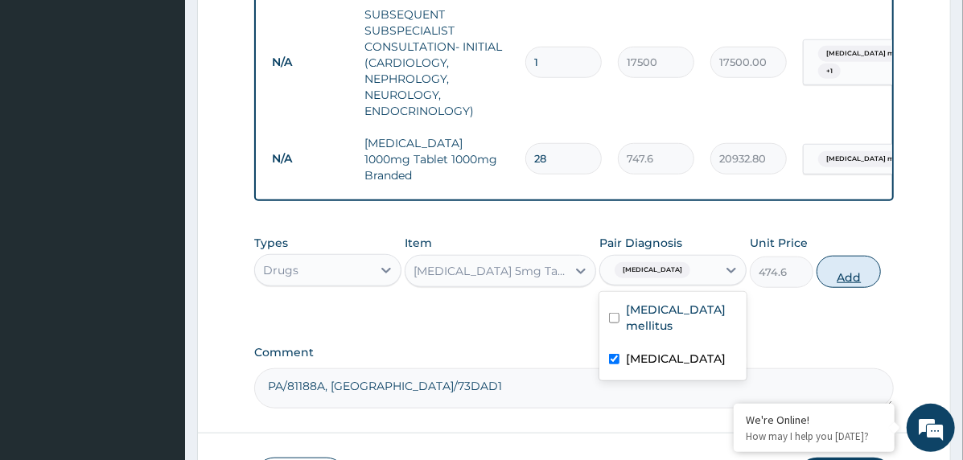
click at [872, 265] on button "Add" at bounding box center [848, 272] width 64 height 32
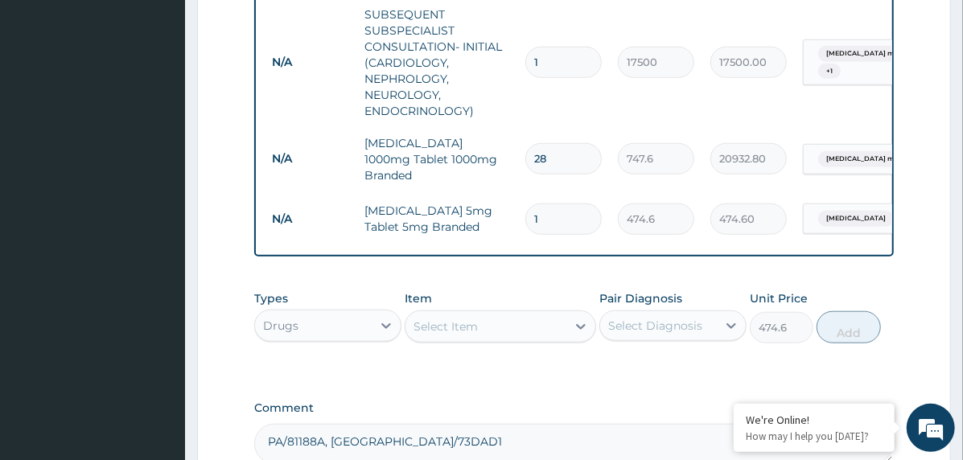
type input "0"
type input "14"
type input "6644.40"
type input "14"
click at [428, 325] on div "Select Item" at bounding box center [445, 327] width 64 height 16
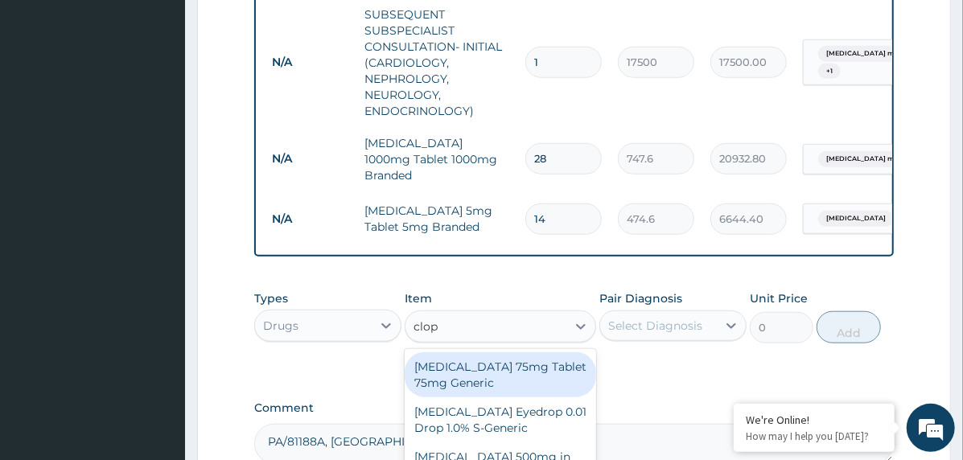
type input "clopi"
click at [467, 386] on div "[MEDICAL_DATA] 75mg Tablet 75mg Generic" at bounding box center [500, 374] width 191 height 45
type input "72"
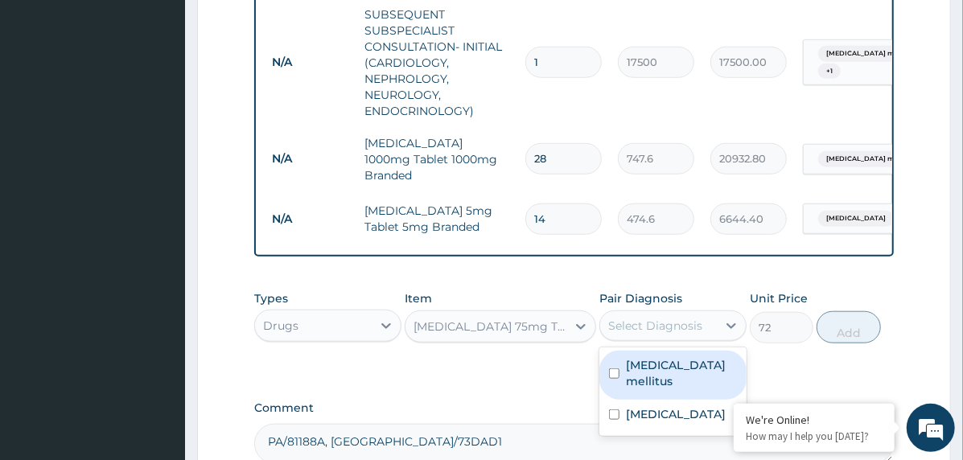
click at [650, 327] on div "Select Diagnosis" at bounding box center [655, 326] width 94 height 16
click at [667, 378] on label "Type 2 diabetes mellitus" at bounding box center [681, 373] width 111 height 32
checkbox input "true"
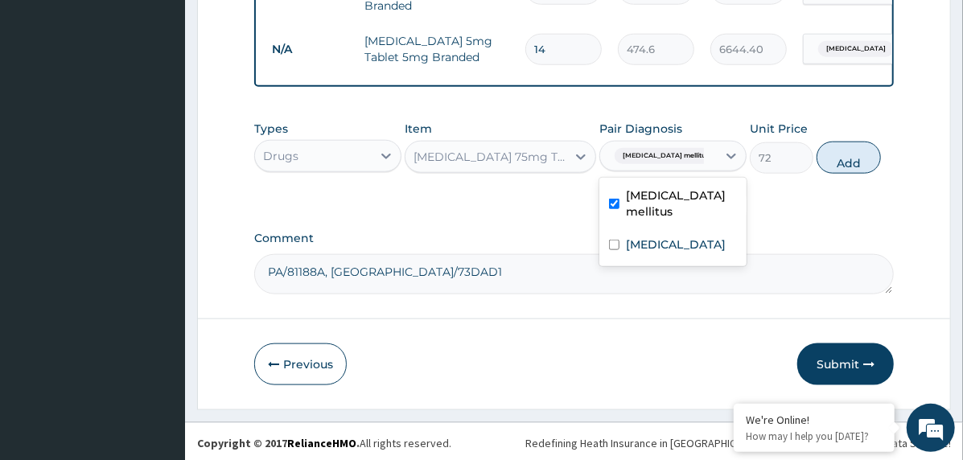
scroll to position [818, 0]
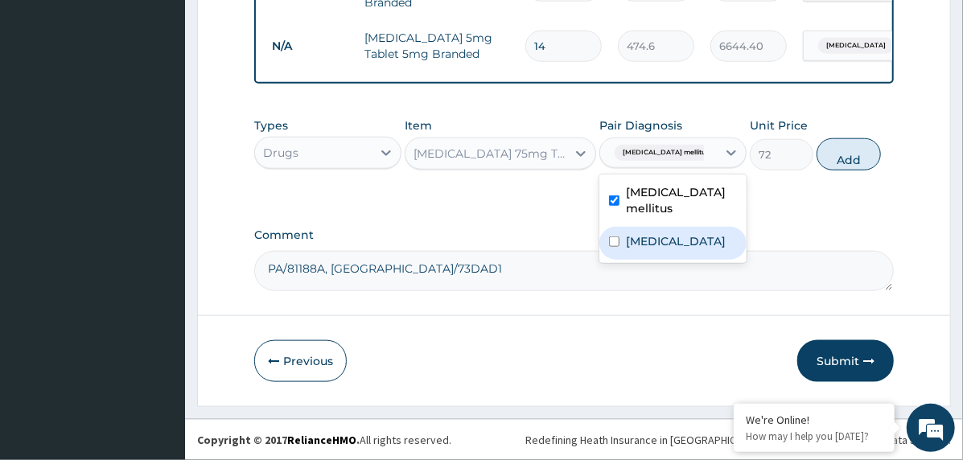
click at [708, 249] on label "Hypertensive heart disease" at bounding box center [676, 241] width 100 height 16
checkbox input "true"
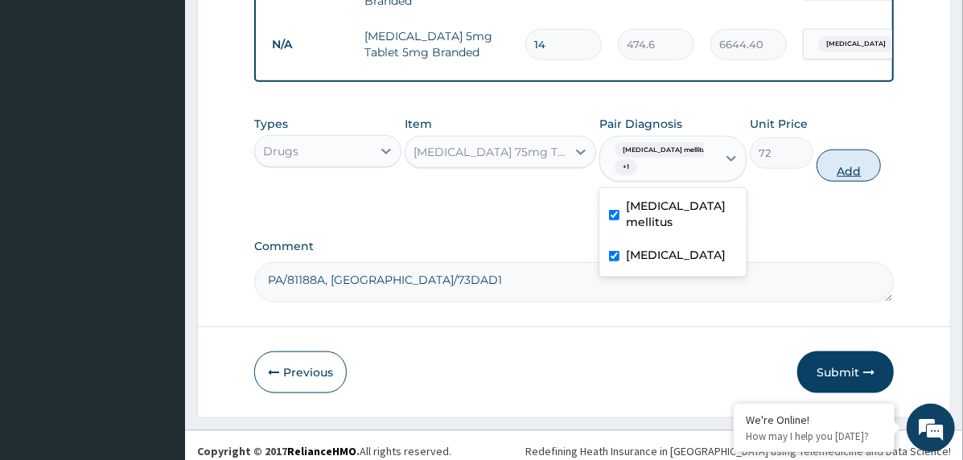
click at [841, 175] on button "Add" at bounding box center [848, 166] width 64 height 32
type input "0"
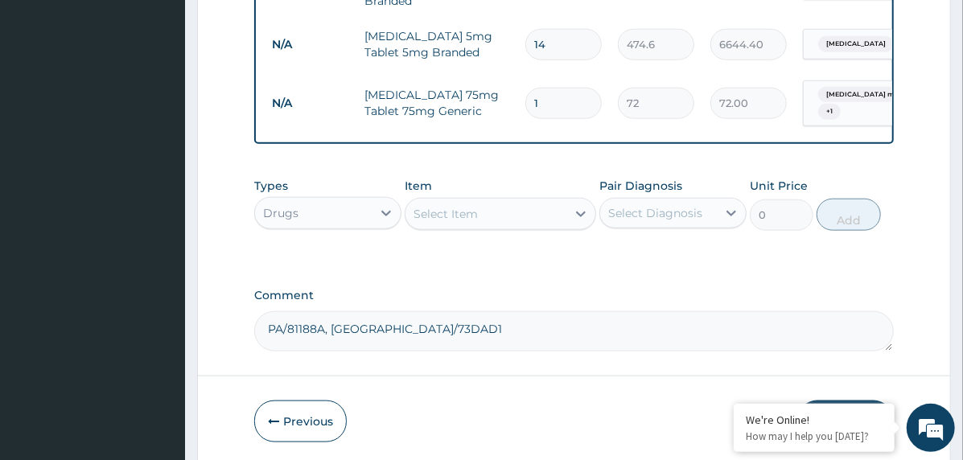
type input "14"
type input "1008.00"
type input "14"
click at [476, 216] on div "Select Item" at bounding box center [445, 214] width 64 height 16
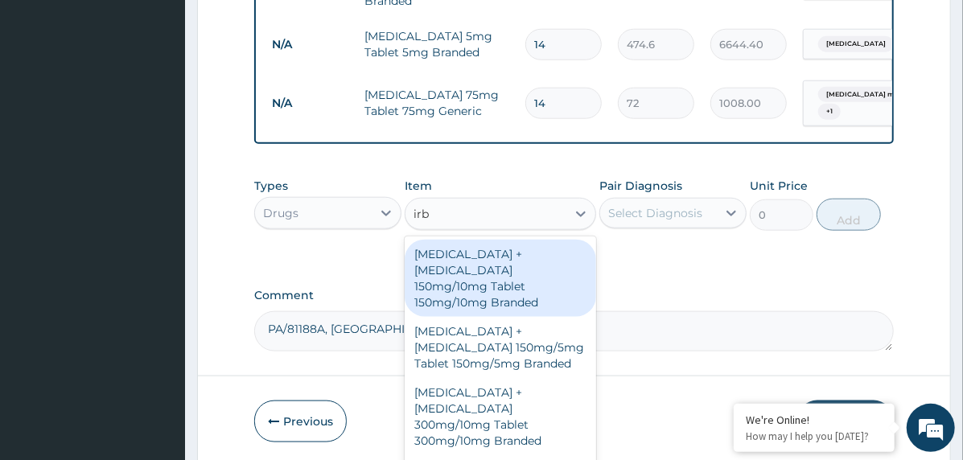
type input "irbe"
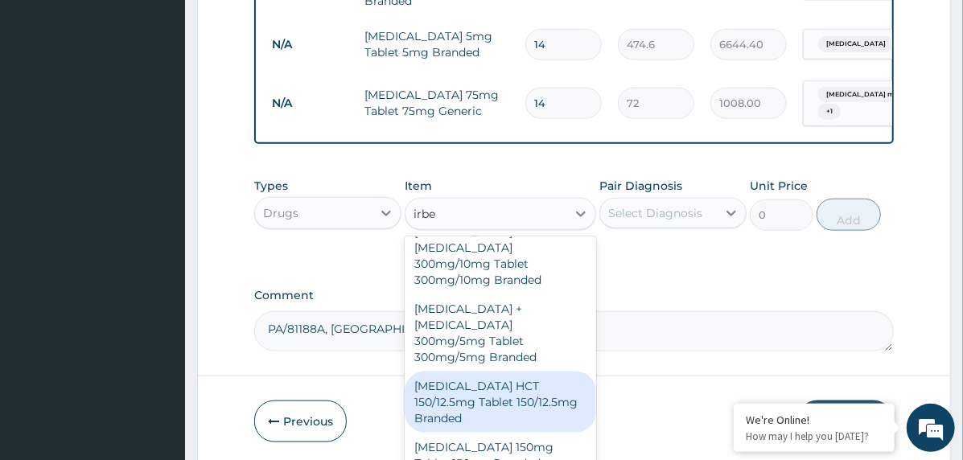
scroll to position [176, 0]
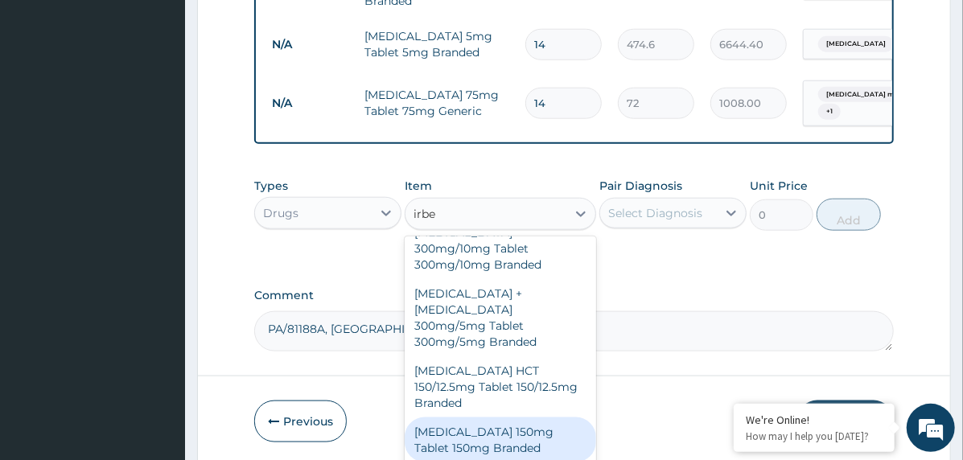
click at [487, 417] on div "[MEDICAL_DATA] 150mg Tablet 150mg Branded" at bounding box center [500, 439] width 191 height 45
type input "155"
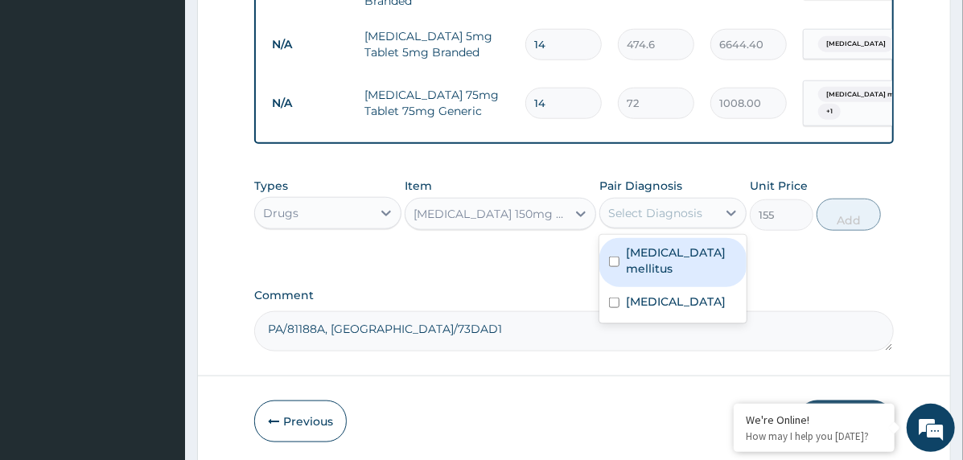
click at [675, 213] on div "Select Diagnosis" at bounding box center [655, 213] width 94 height 16
click at [694, 271] on label "Type 2 diabetes mellitus" at bounding box center [681, 261] width 111 height 32
checkbox input "true"
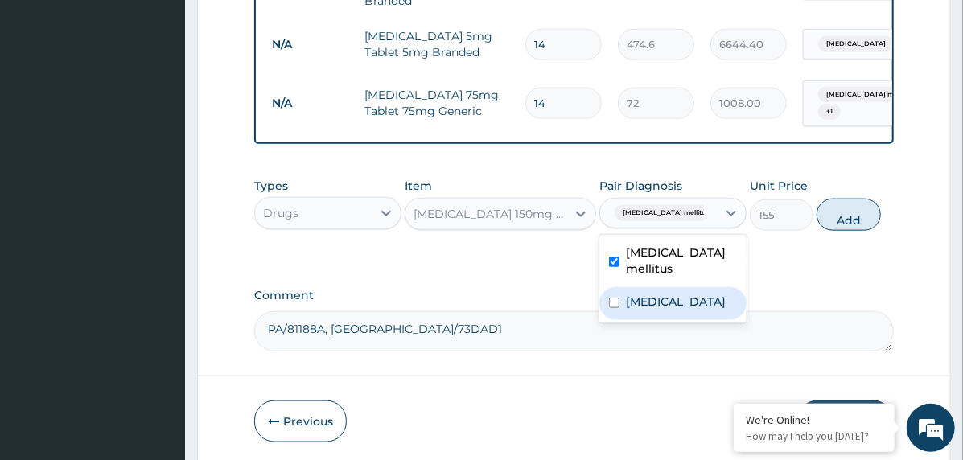
click at [702, 310] on label "Hypertensive heart disease" at bounding box center [676, 302] width 100 height 16
checkbox input "true"
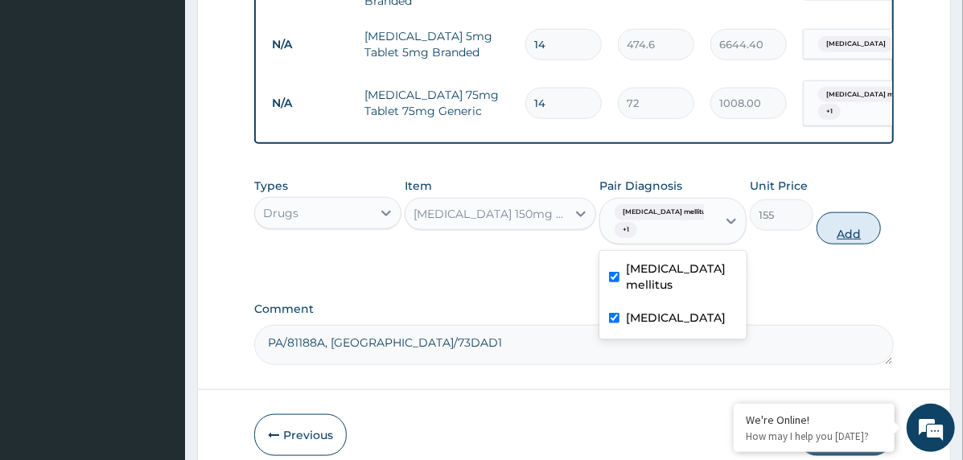
click at [861, 230] on button "Add" at bounding box center [848, 228] width 64 height 32
type input "0"
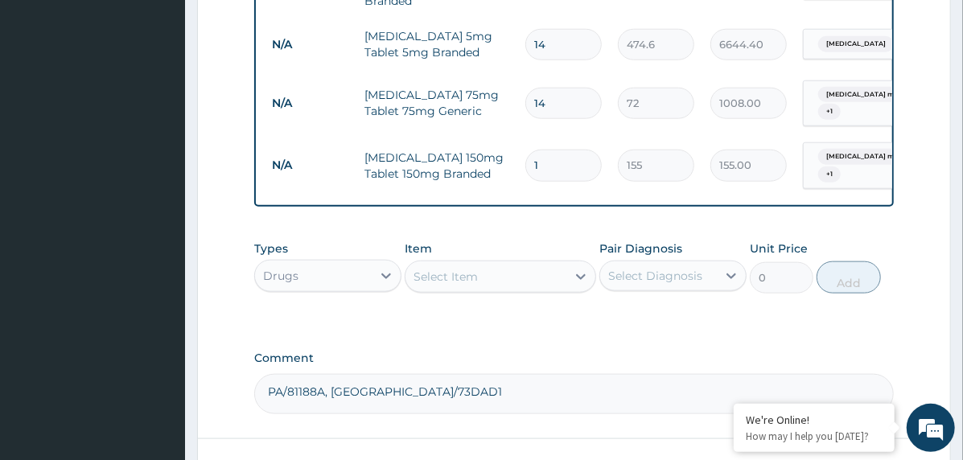
type input "14"
type input "2170.00"
type input "14"
click at [436, 273] on div "Select Item" at bounding box center [445, 277] width 64 height 16
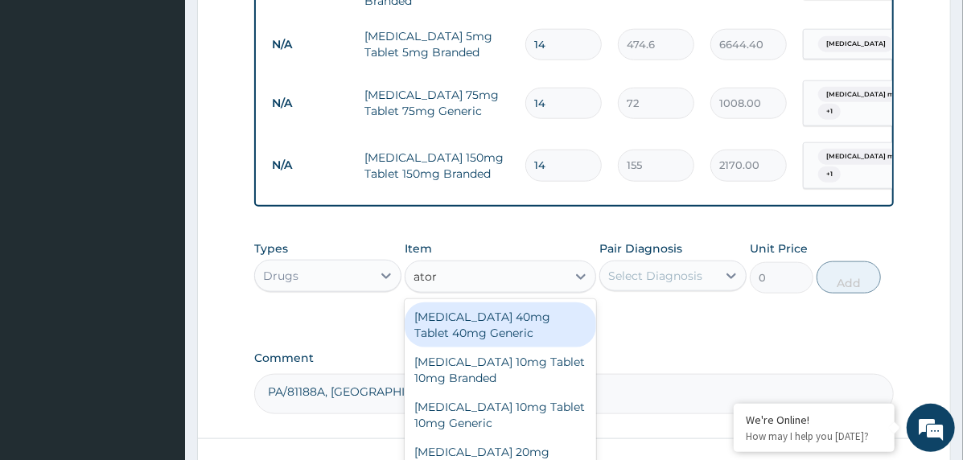
type input "atorv"
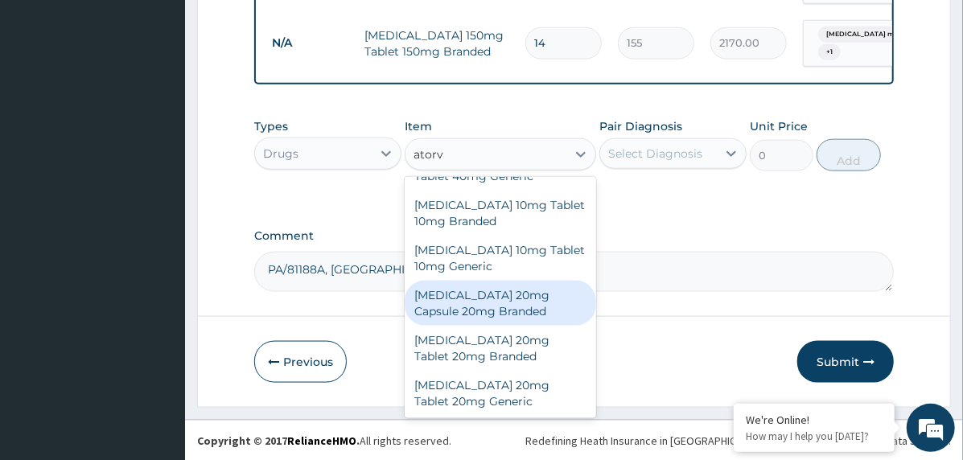
scroll to position [943, 0]
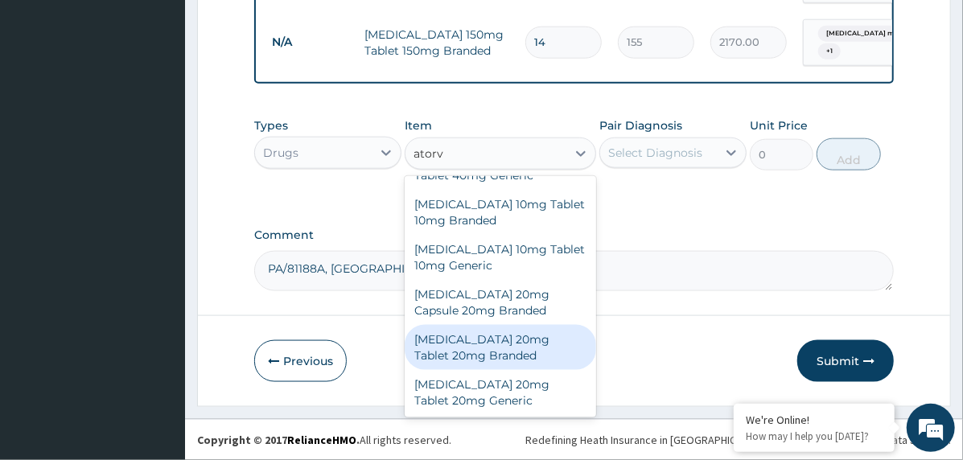
click at [518, 342] on div "[MEDICAL_DATA] 20mg Tablet 20mg Branded" at bounding box center [500, 347] width 191 height 45
type input "824.6"
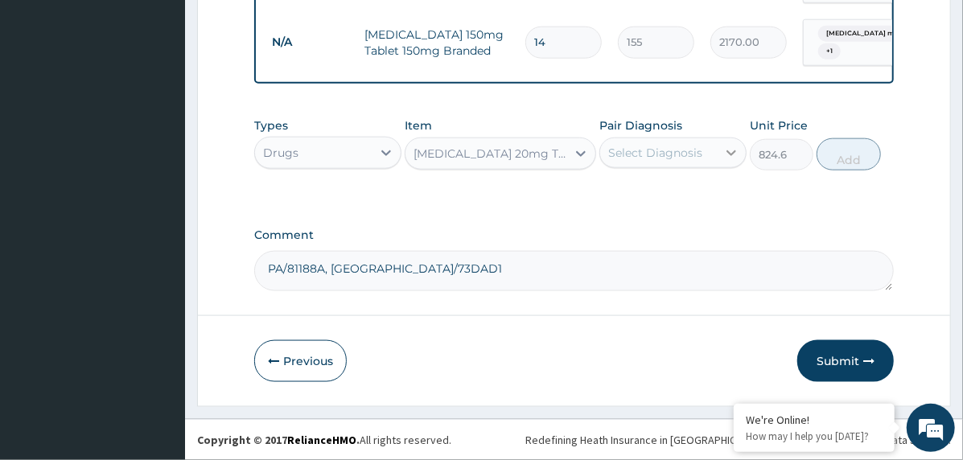
click at [727, 150] on icon at bounding box center [731, 153] width 16 height 16
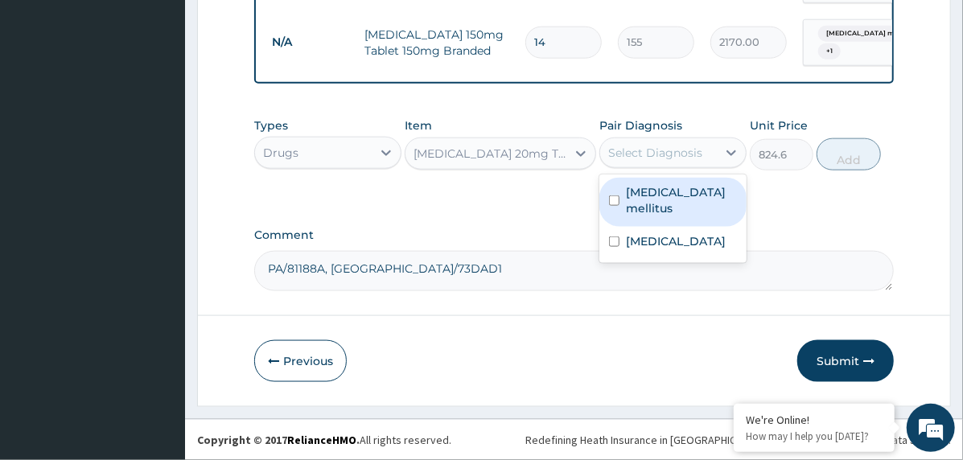
click at [712, 202] on label "Type 2 diabetes mellitus" at bounding box center [681, 200] width 111 height 32
checkbox input "true"
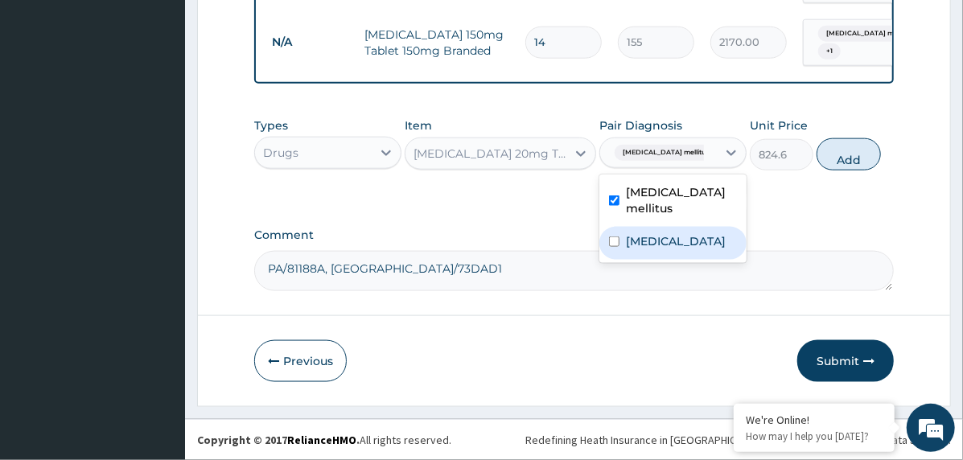
click at [714, 242] on label "Hypertensive heart disease" at bounding box center [676, 241] width 100 height 16
checkbox input "true"
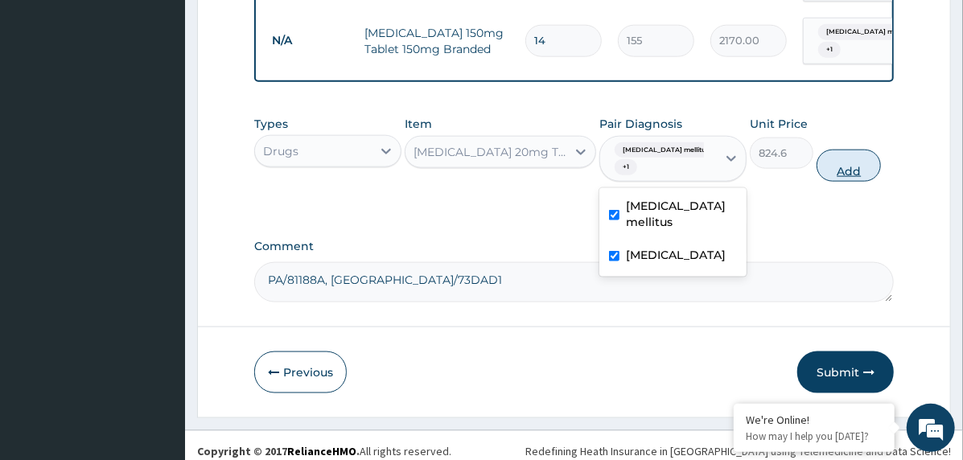
click at [861, 159] on button "Add" at bounding box center [848, 166] width 64 height 32
type input "0"
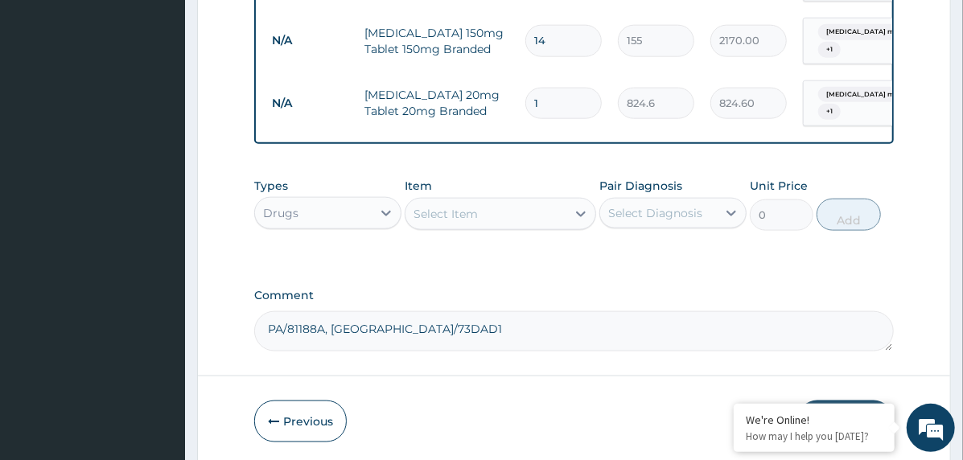
type input "14"
type input "11544.40"
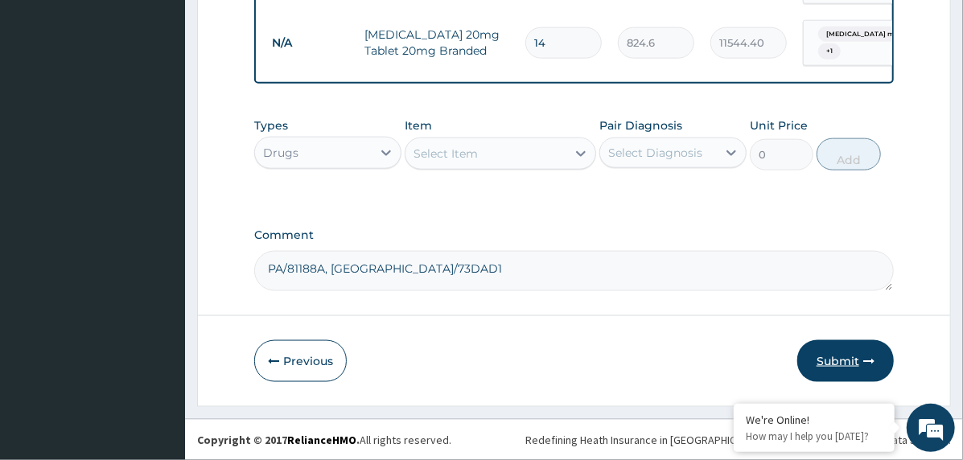
type input "14"
click at [821, 358] on button "Submit" at bounding box center [845, 361] width 97 height 42
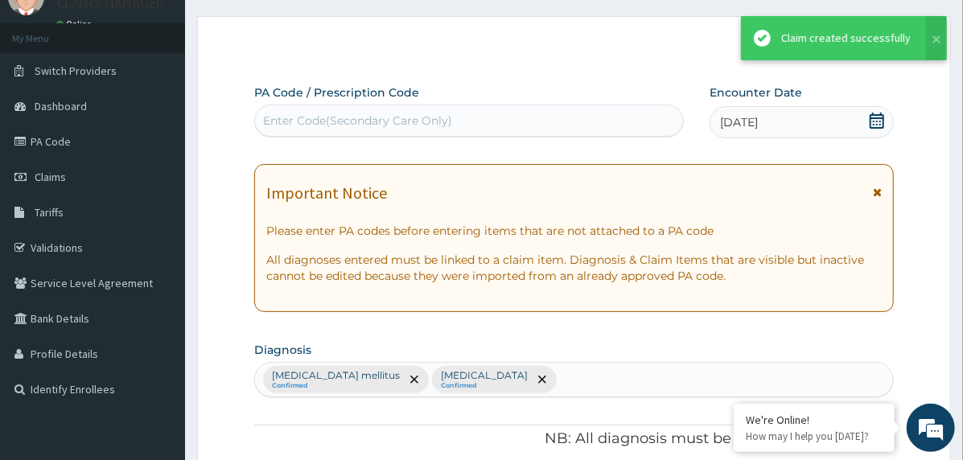
scroll to position [1005, 0]
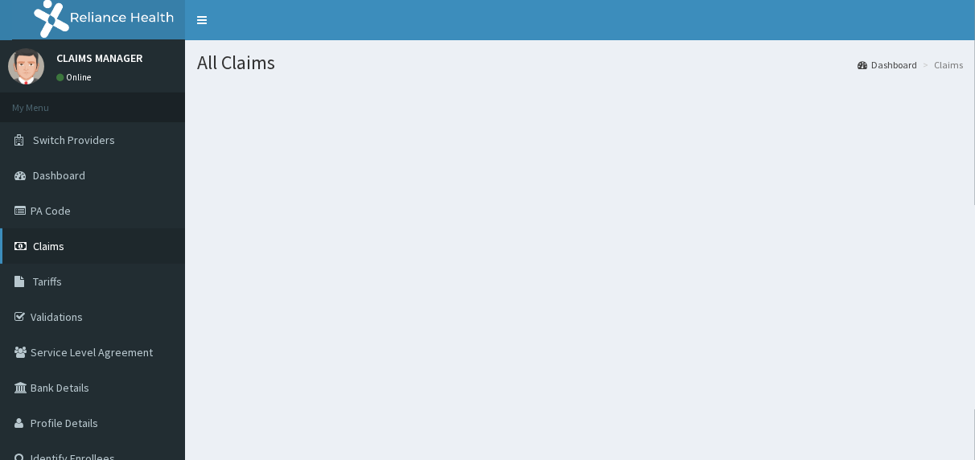
click at [105, 234] on link "Claims" at bounding box center [92, 245] width 185 height 35
click at [102, 242] on link "Claims" at bounding box center [92, 245] width 185 height 35
click at [84, 242] on link "Claims" at bounding box center [92, 245] width 185 height 35
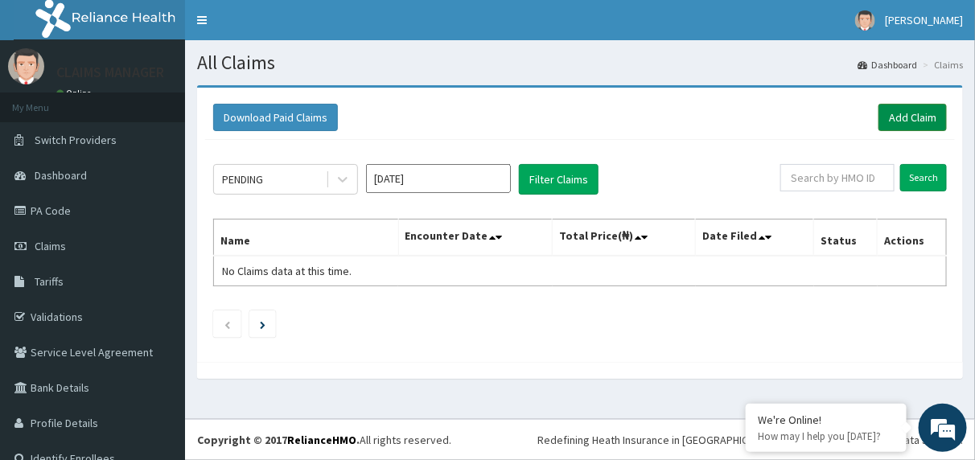
click at [887, 115] on link "Add Claim" at bounding box center [912, 117] width 68 height 27
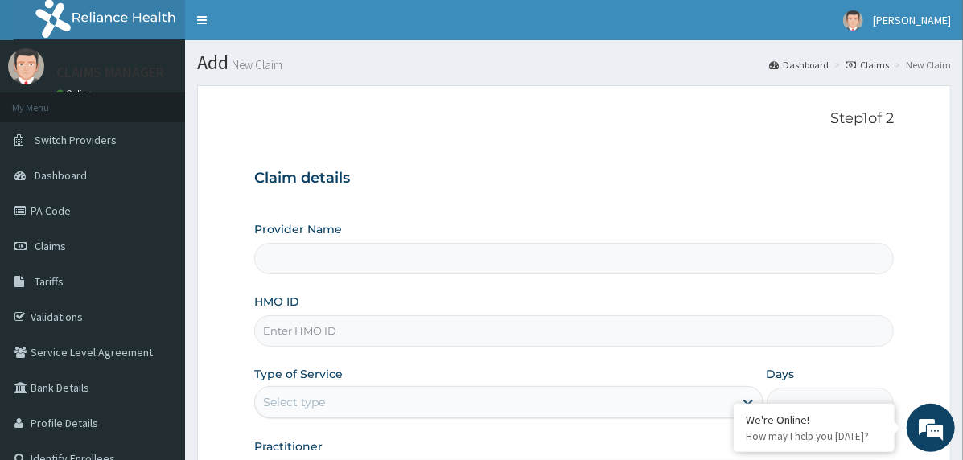
type input "Cardiocare Cardiovascular Hospital"
click at [431, 334] on input "HMO ID" at bounding box center [573, 330] width 639 height 31
paste input "RET/45867/A"
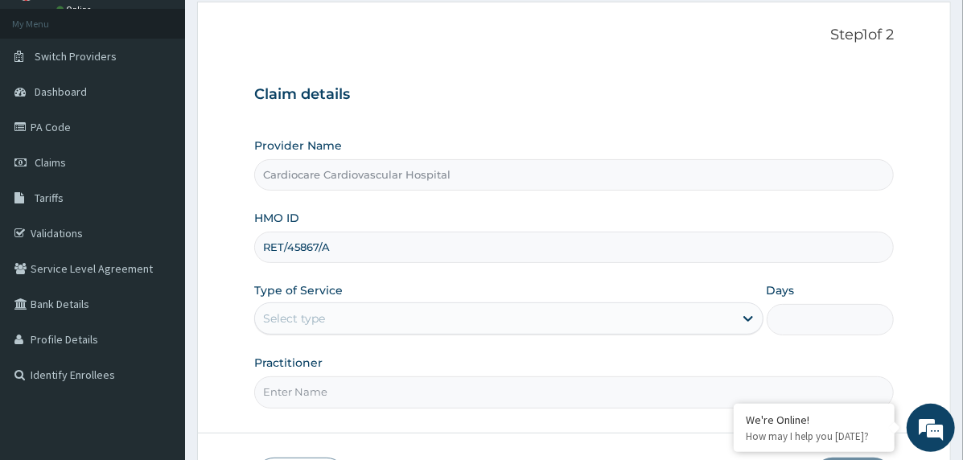
scroll to position [199, 0]
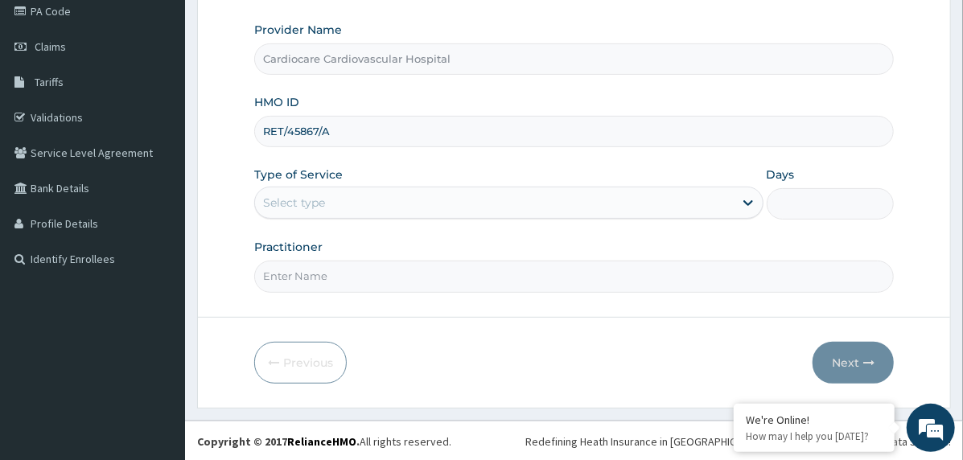
type input "RET/45867/A"
click at [324, 198] on div "Select type" at bounding box center [294, 203] width 62 height 16
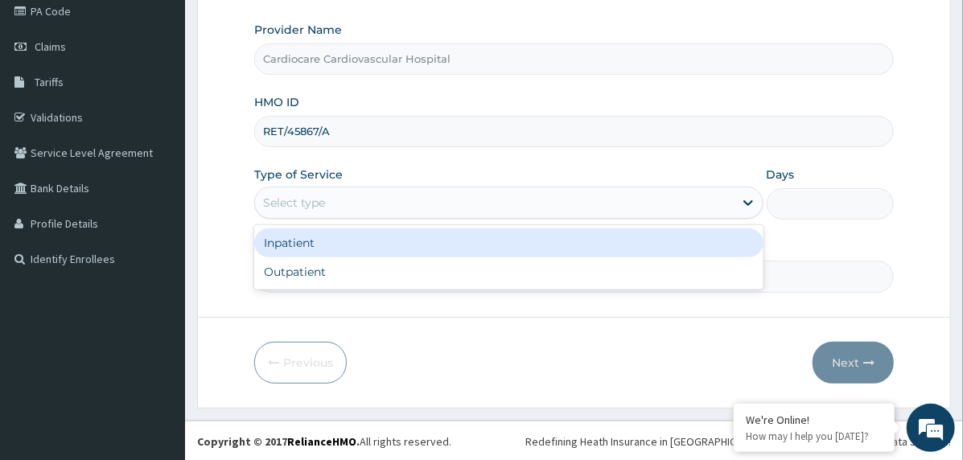
scroll to position [0, 0]
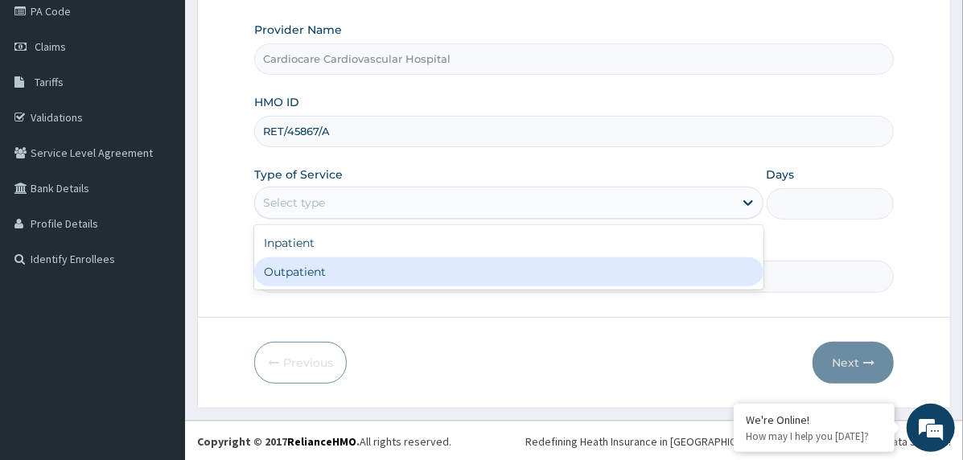
click at [344, 270] on div "Outpatient" at bounding box center [508, 271] width 509 height 29
type input "1"
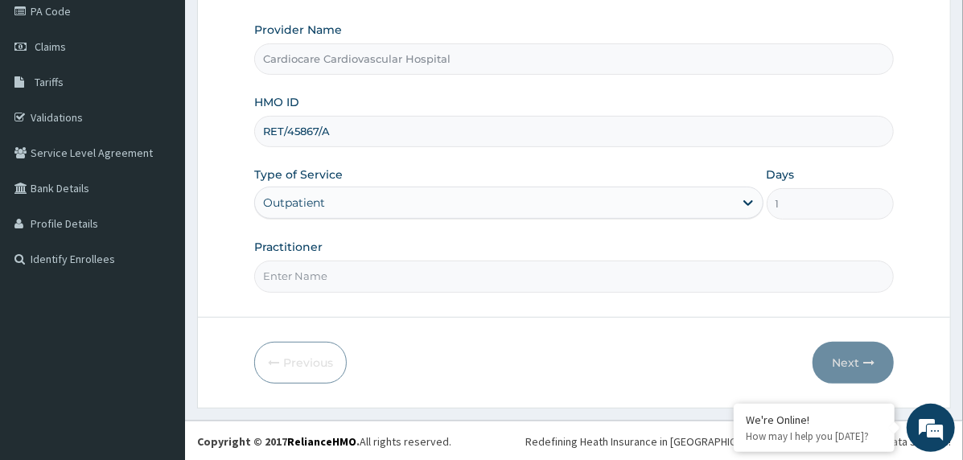
drag, startPoint x: 344, startPoint y: 270, endPoint x: 348, endPoint y: 282, distance: 12.7
click at [344, 270] on input "Practitioner" at bounding box center [573, 276] width 639 height 31
type input "doctor"
click at [828, 355] on button "Next" at bounding box center [852, 363] width 81 height 42
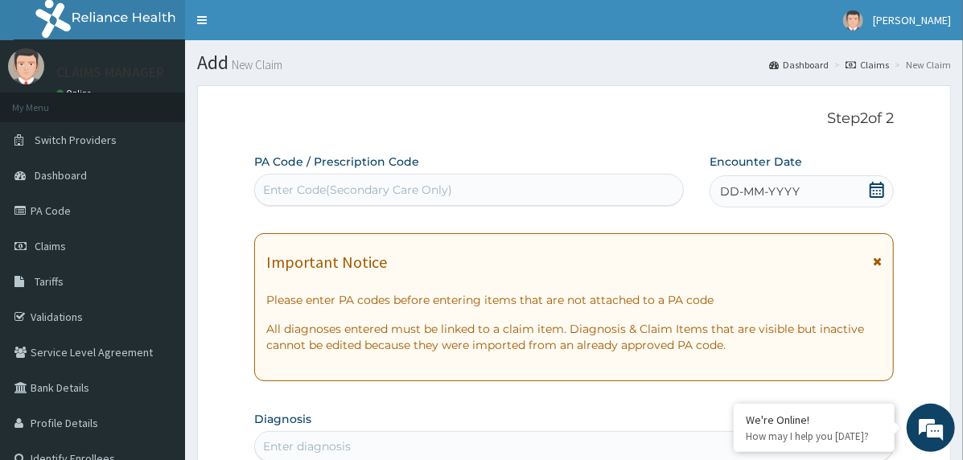
click at [755, 191] on span "DD-MM-YYYY" at bounding box center [760, 191] width 80 height 16
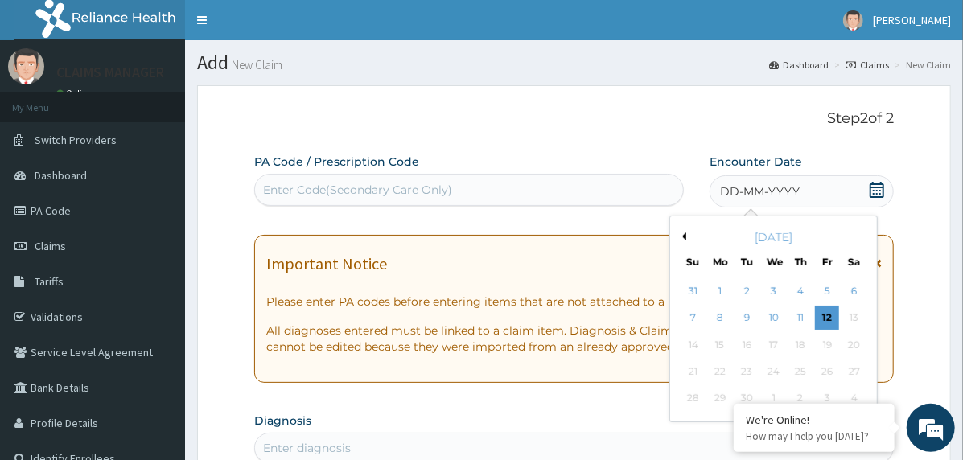
click at [682, 233] on button "Previous Month" at bounding box center [682, 236] width 8 height 8
click at [740, 320] on div "5" at bounding box center [746, 318] width 24 height 24
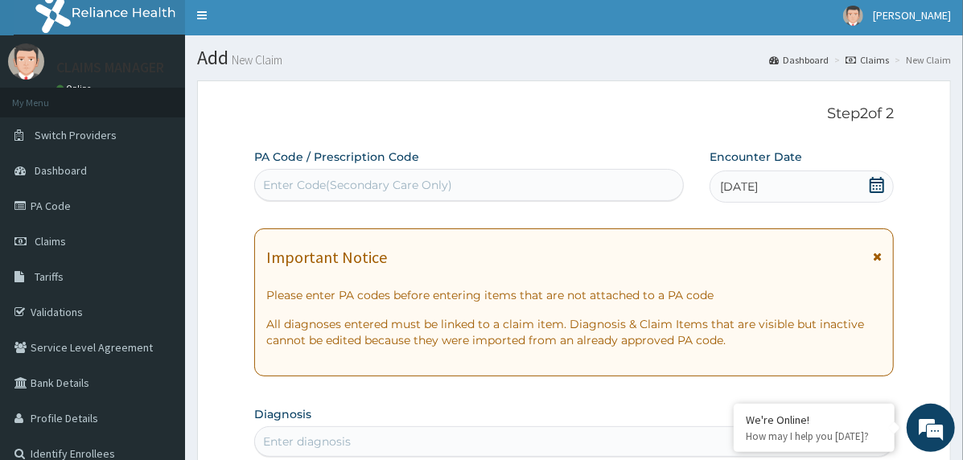
scroll to position [241, 0]
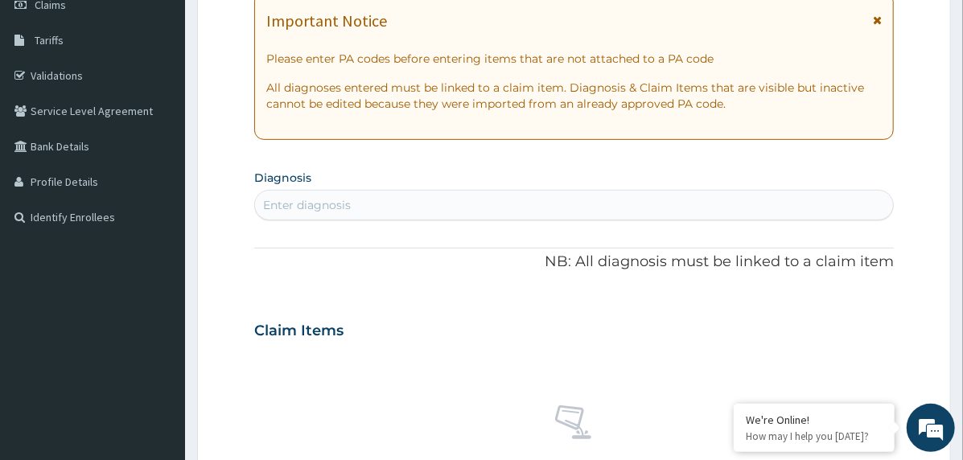
click at [392, 201] on div "Enter diagnosis" at bounding box center [574, 205] width 638 height 26
type input "type 2 dia"
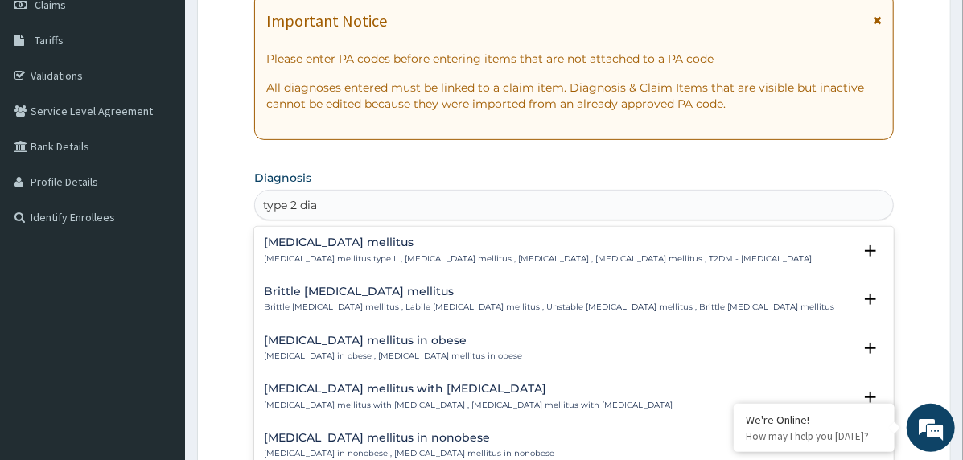
click at [305, 243] on h4 "[MEDICAL_DATA] mellitus" at bounding box center [538, 242] width 548 height 12
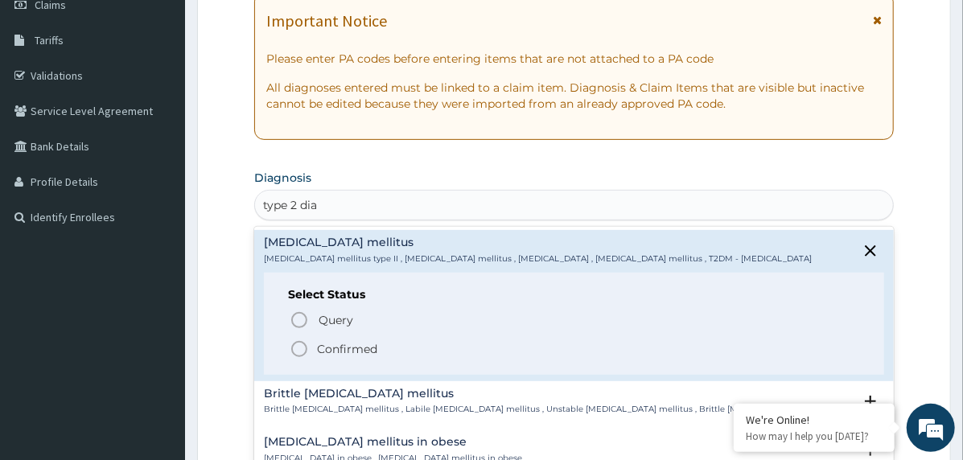
click at [298, 346] on icon "status option filled" at bounding box center [299, 348] width 19 height 19
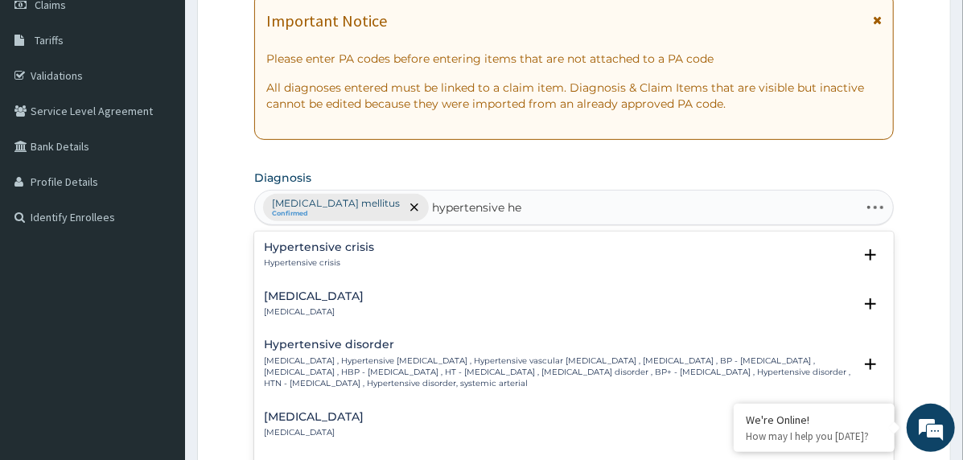
type input "hypertensive hea"
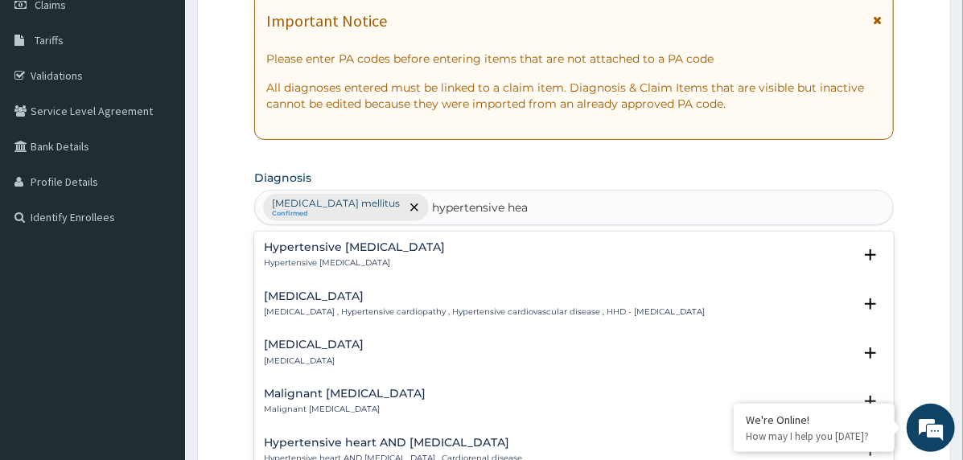
click at [331, 294] on h4 "[MEDICAL_DATA]" at bounding box center [484, 296] width 441 height 12
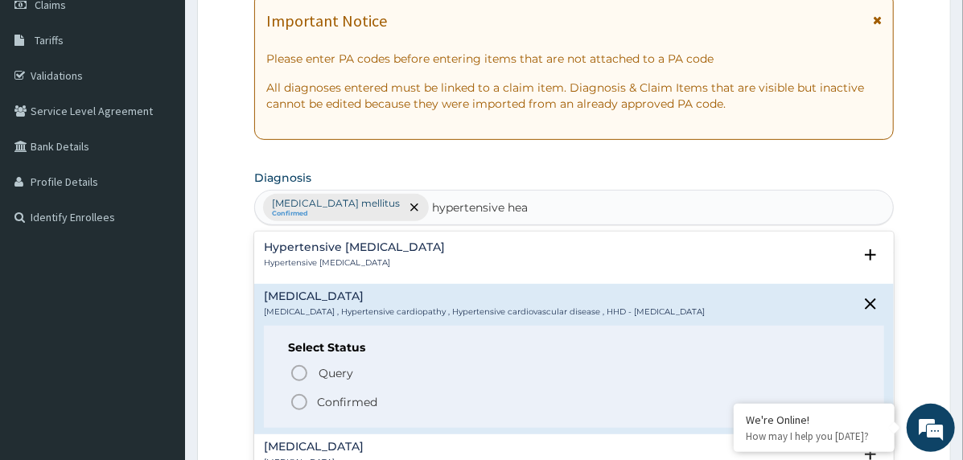
click at [330, 394] on p "Confirmed" at bounding box center [347, 402] width 60 height 16
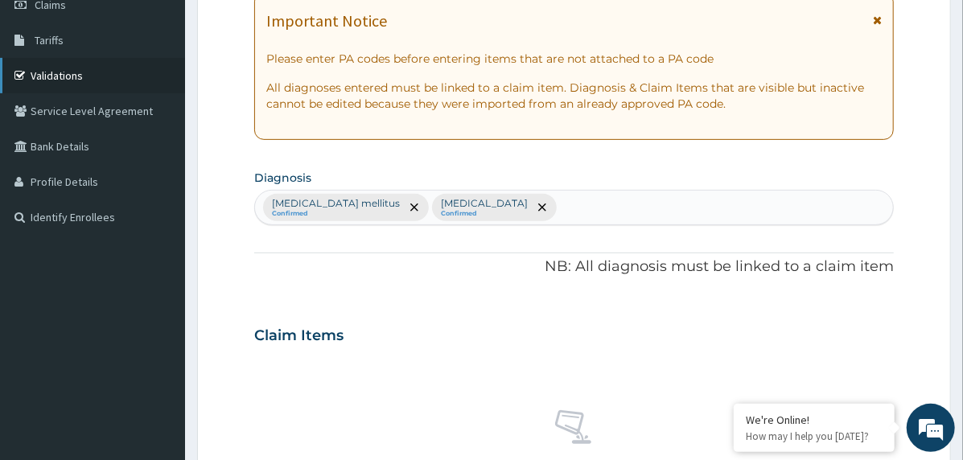
scroll to position [134, 0]
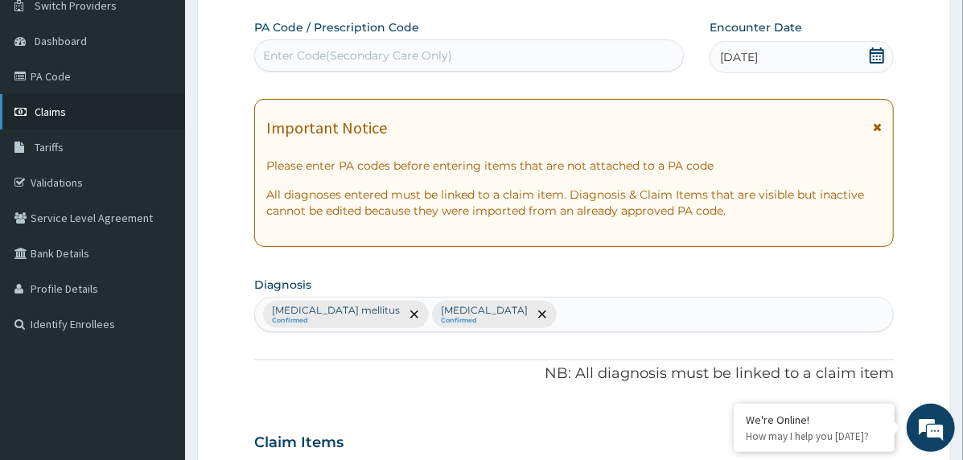
click at [117, 113] on link "Claims" at bounding box center [92, 111] width 185 height 35
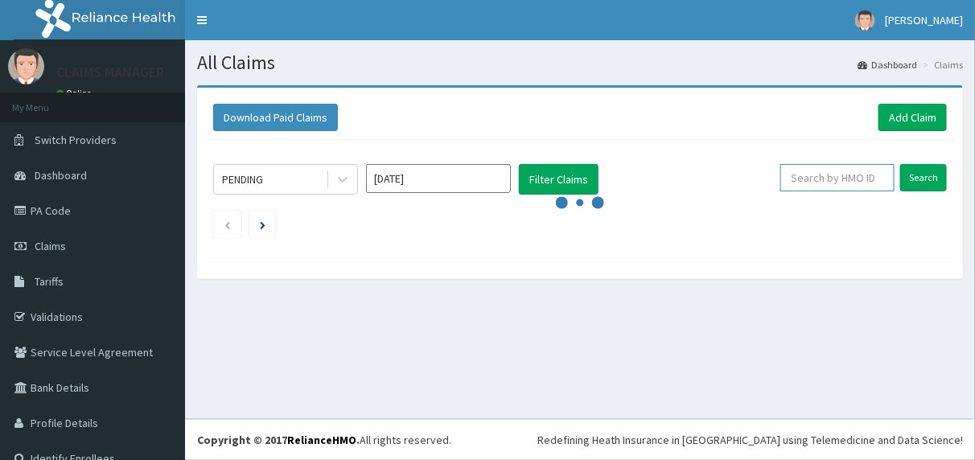
click at [822, 176] on input "text" at bounding box center [837, 177] width 114 height 27
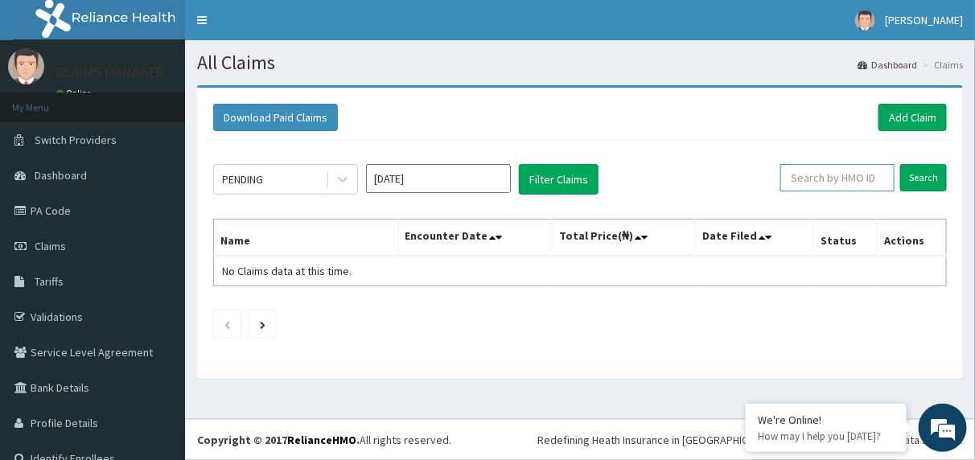
paste input "RET/45867/A"
type input "RET/45867/A"
click at [926, 170] on input "Search" at bounding box center [923, 177] width 47 height 27
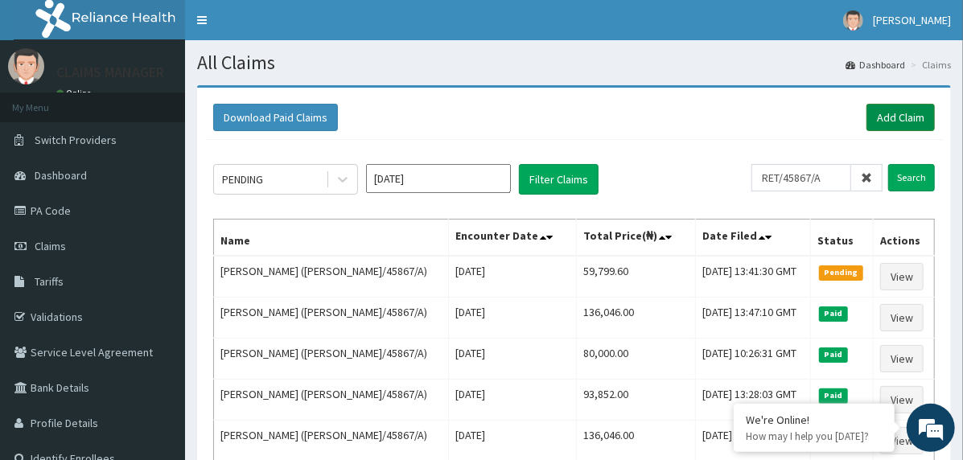
click at [914, 114] on link "Add Claim" at bounding box center [900, 117] width 68 height 27
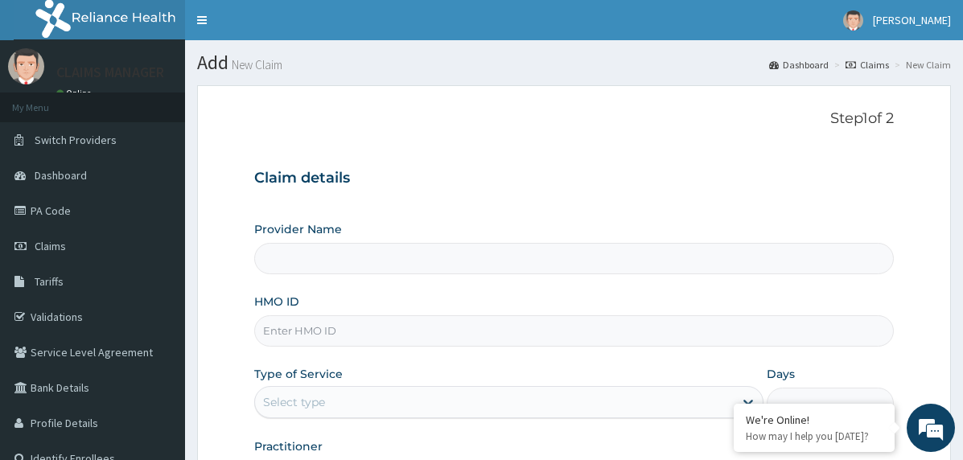
type input "Cardiocare Cardiovascular Hospital"
click at [467, 335] on input "HMO ID" at bounding box center [573, 330] width 639 height 31
paste input "GBI/10121/A"
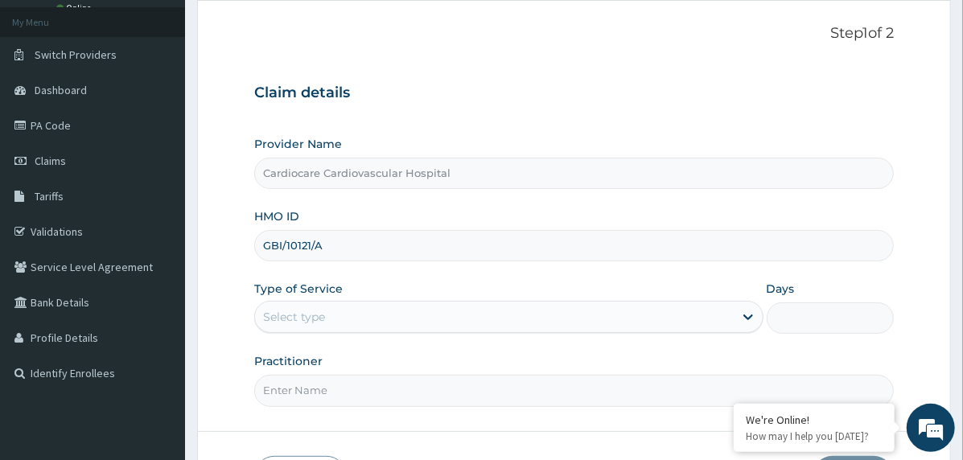
scroll to position [199, 0]
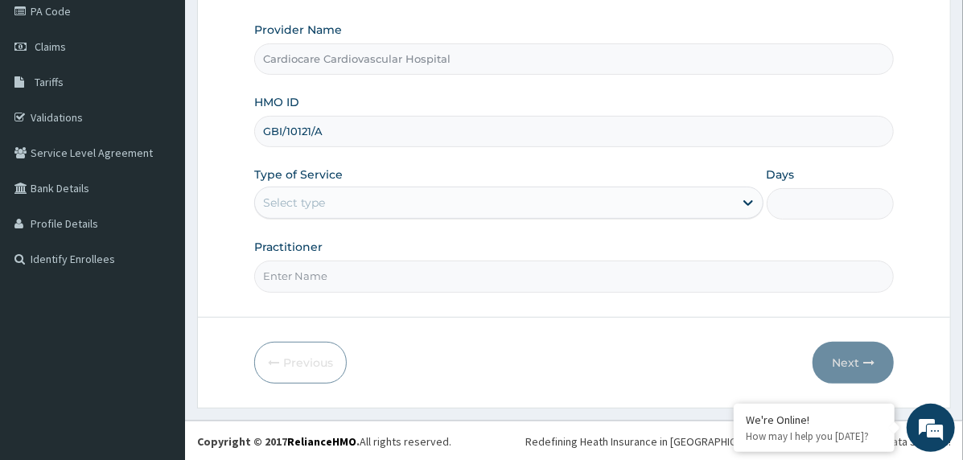
type input "GBI/10121/A"
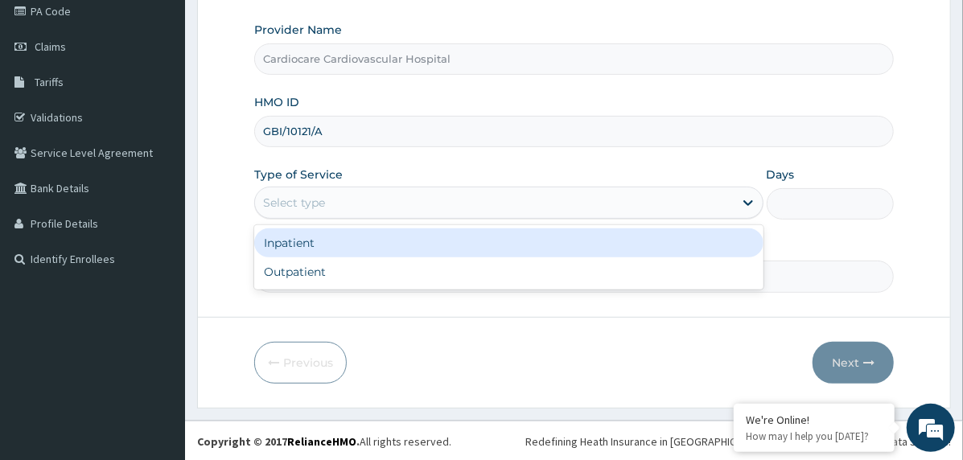
click at [382, 190] on div "Select type" at bounding box center [494, 203] width 479 height 26
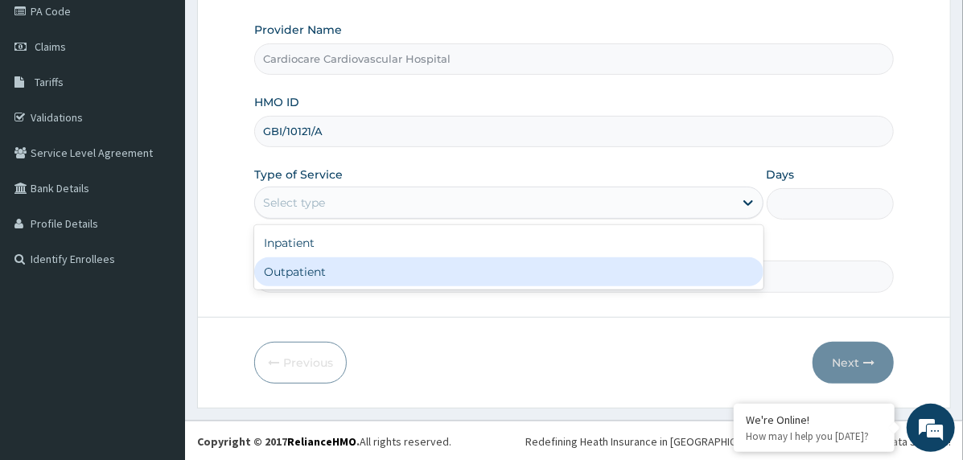
click at [396, 272] on div "Outpatient" at bounding box center [508, 271] width 509 height 29
type input "1"
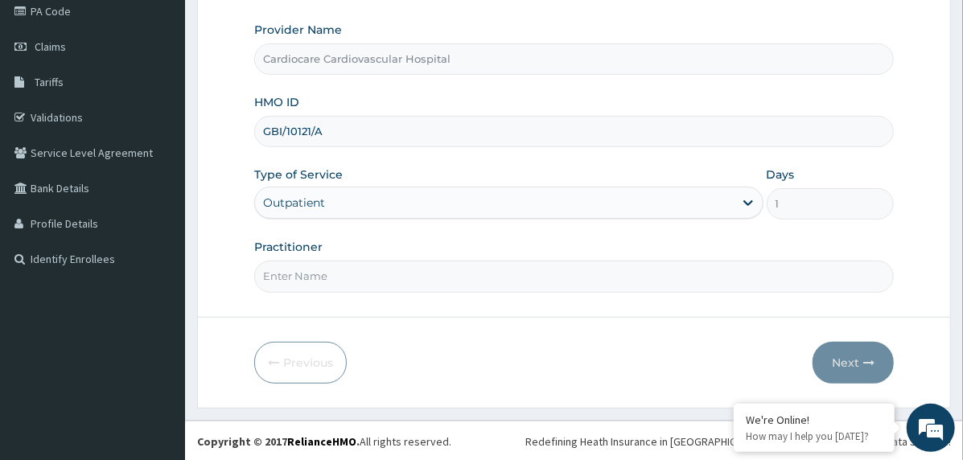
drag, startPoint x: 396, startPoint y: 272, endPoint x: 395, endPoint y: 282, distance: 10.5
click at [396, 273] on input "Practitioner" at bounding box center [573, 276] width 639 height 31
type input "doctor"
click at [855, 352] on button "Next" at bounding box center [852, 363] width 81 height 42
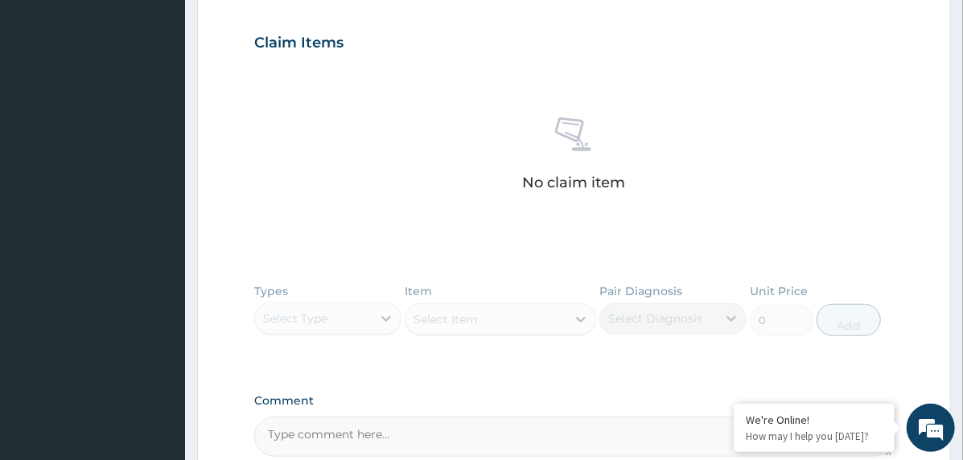
scroll to position [693, 0]
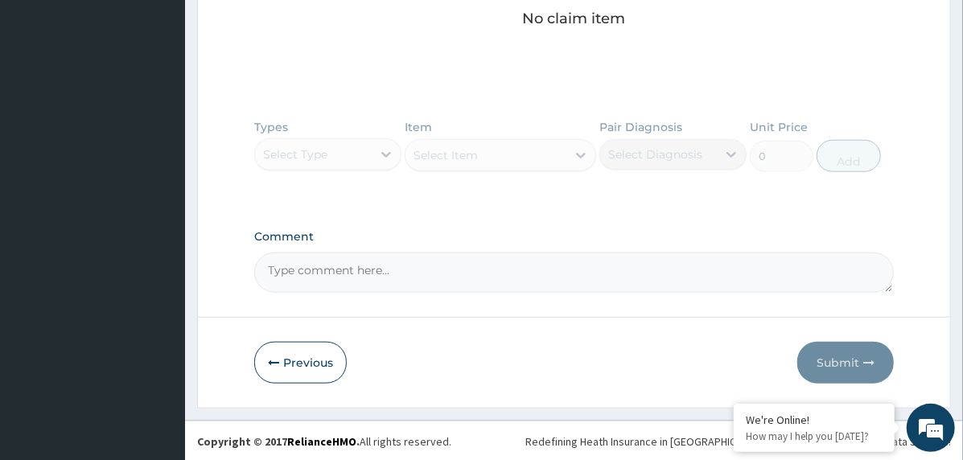
click at [471, 278] on textarea "Comment" at bounding box center [573, 273] width 639 height 40
paste textarea "PA/5604B7"
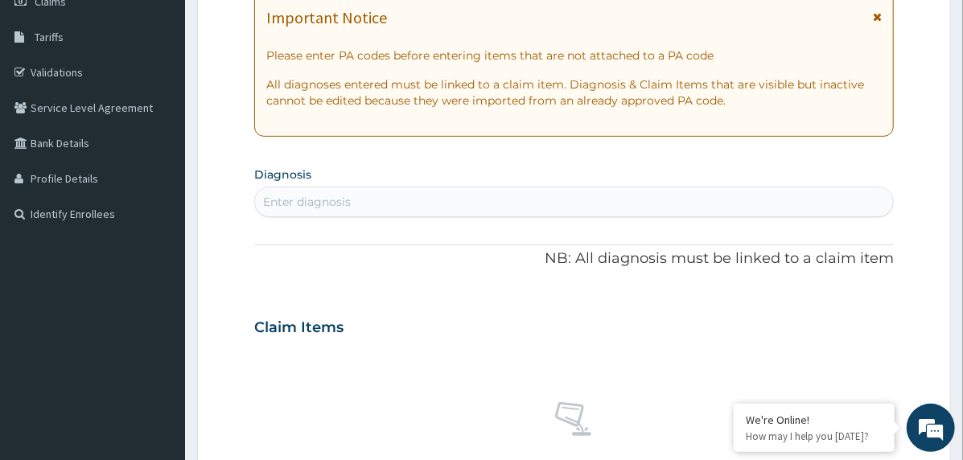
scroll to position [50, 0]
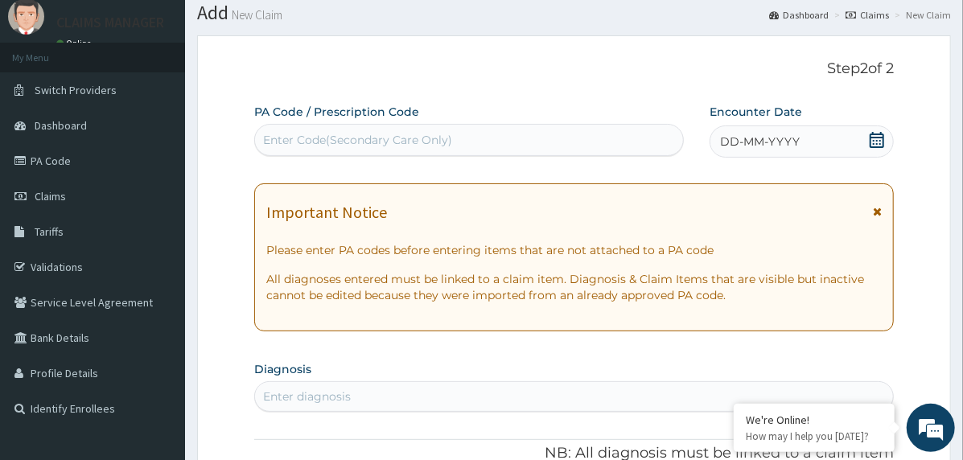
type textarea "PA/5604B7"
click at [748, 128] on div "DD-MM-YYYY" at bounding box center [801, 141] width 184 height 32
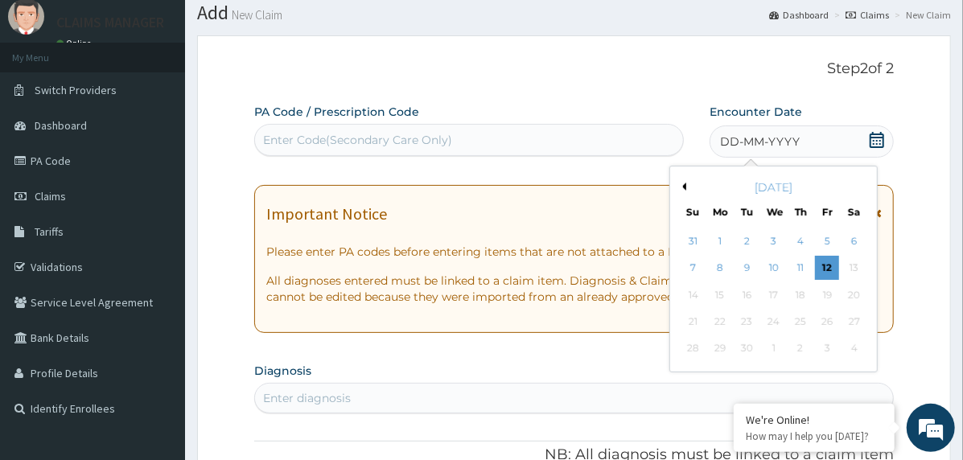
click at [680, 183] on button "Previous Month" at bounding box center [682, 187] width 8 height 8
click at [720, 264] on div "4" at bounding box center [720, 269] width 24 height 24
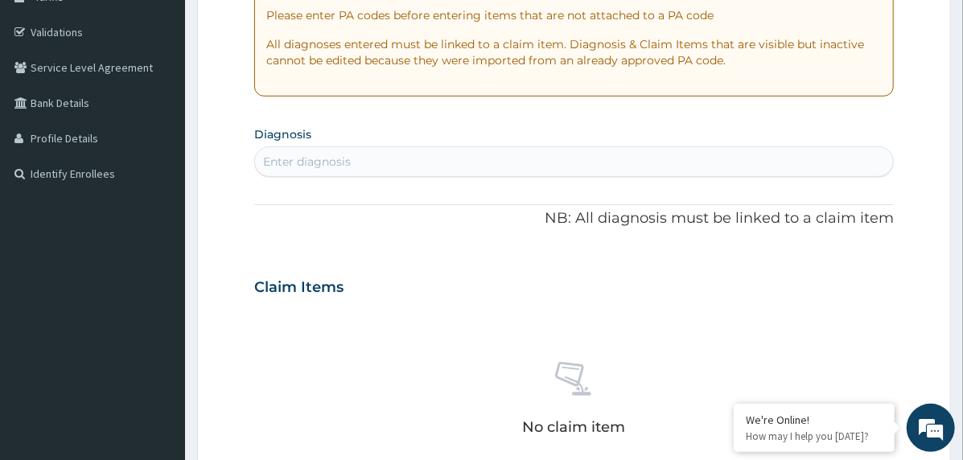
scroll to position [291, 0]
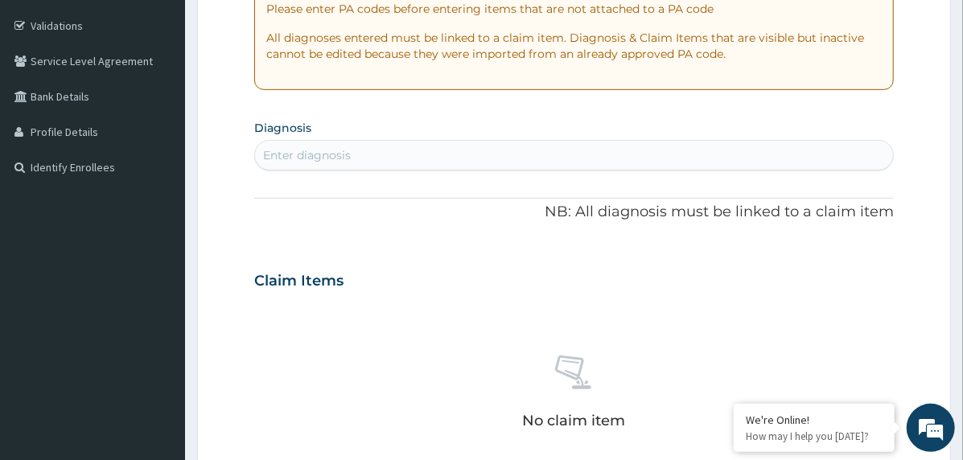
click at [421, 147] on div "Enter diagnosis" at bounding box center [574, 155] width 638 height 26
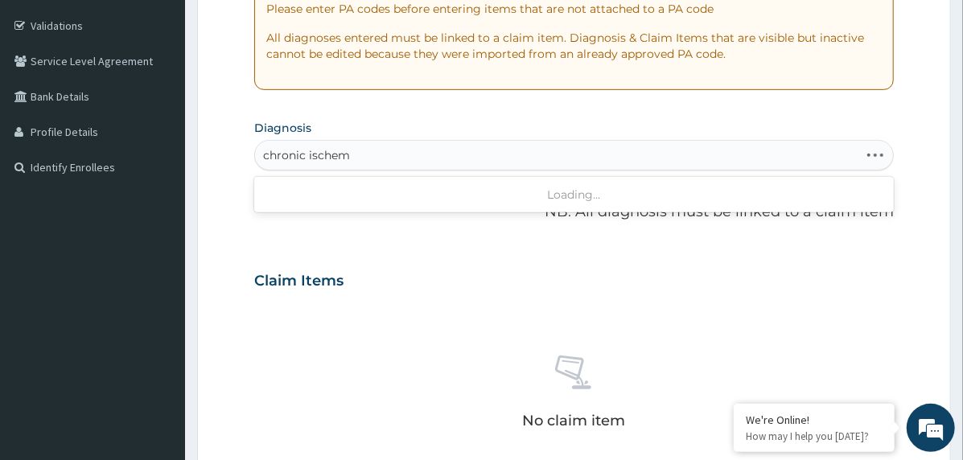
type input "chronic ischemi"
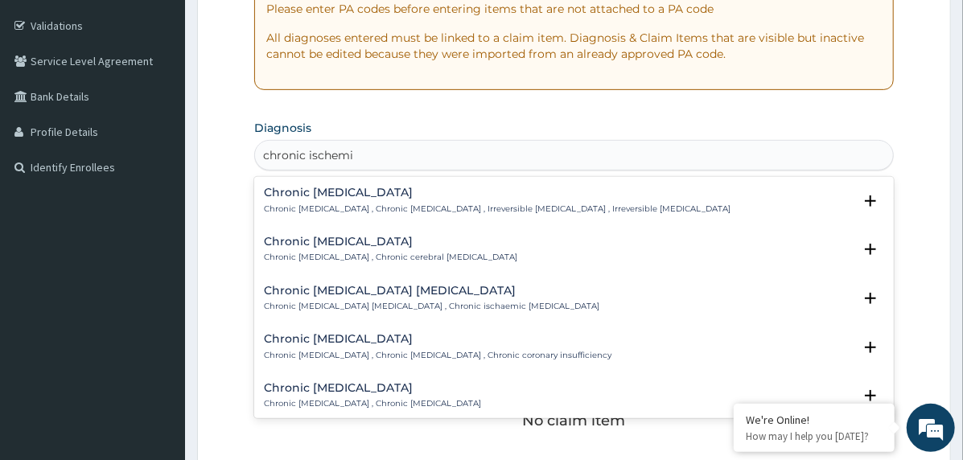
click at [367, 384] on h4 "Chronic [MEDICAL_DATA]" at bounding box center [372, 388] width 217 height 12
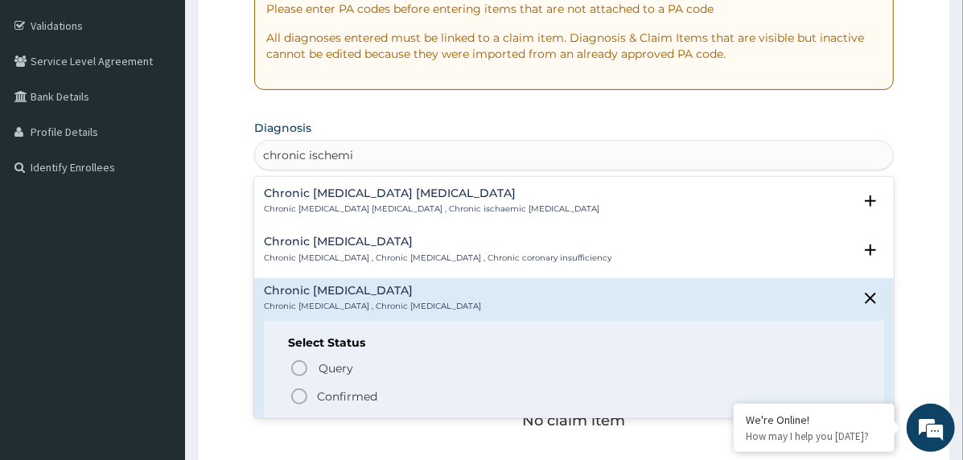
scroll to position [161, 0]
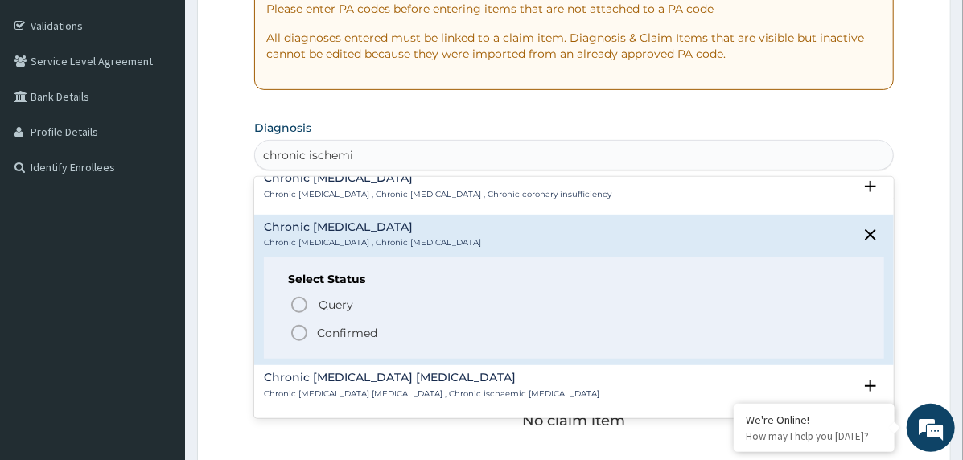
click at [347, 330] on p "Confirmed" at bounding box center [347, 333] width 60 height 16
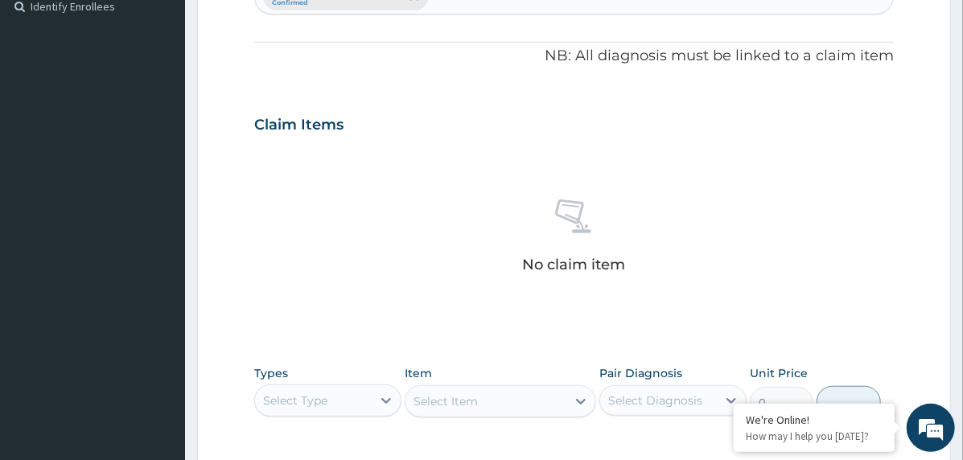
scroll to position [613, 0]
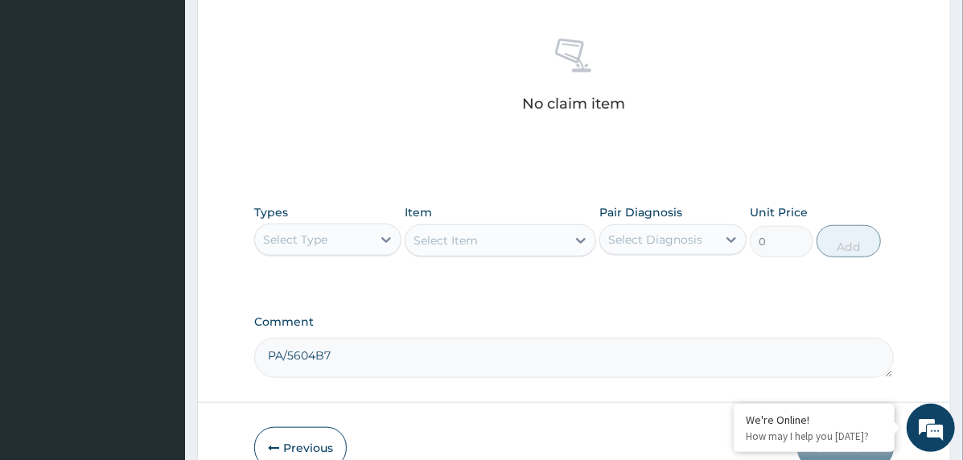
click at [302, 232] on div "Select Type" at bounding box center [295, 240] width 64 height 16
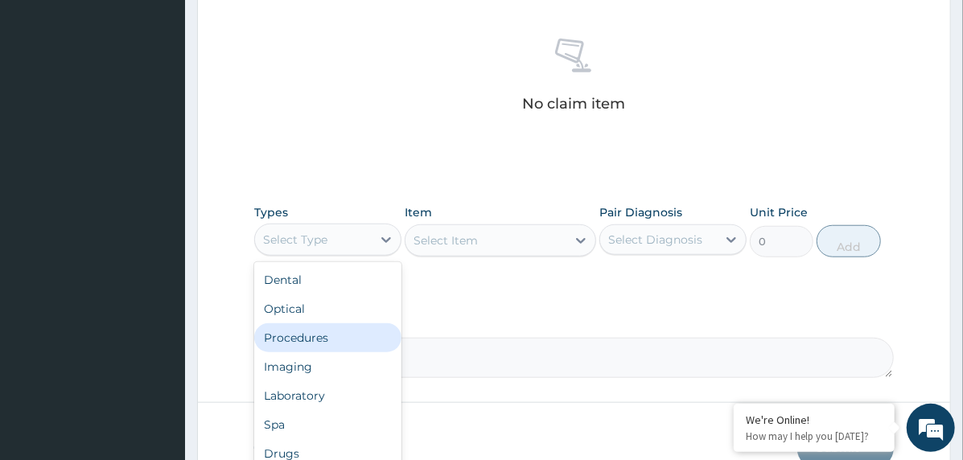
click at [336, 343] on div "Procedures" at bounding box center [327, 337] width 147 height 29
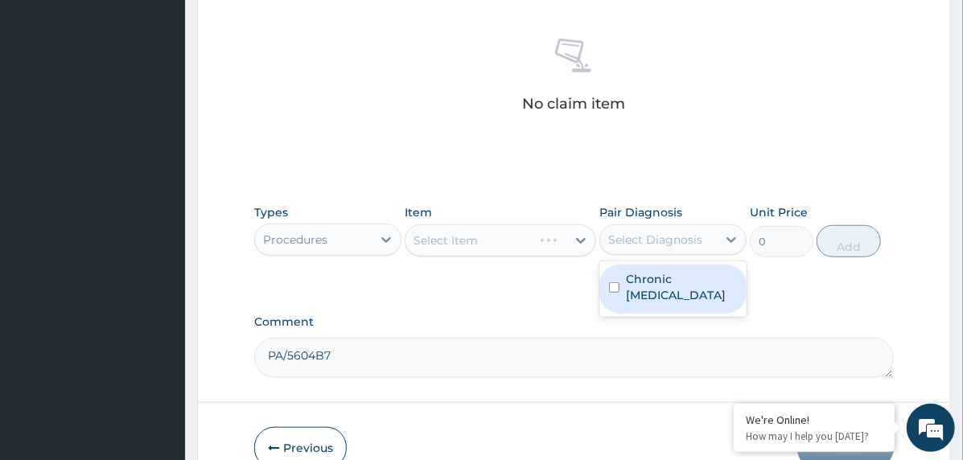
click at [656, 228] on div "Select Diagnosis" at bounding box center [658, 240] width 117 height 26
click at [672, 283] on label "Chronic [MEDICAL_DATA]" at bounding box center [681, 287] width 111 height 32
checkbox input "true"
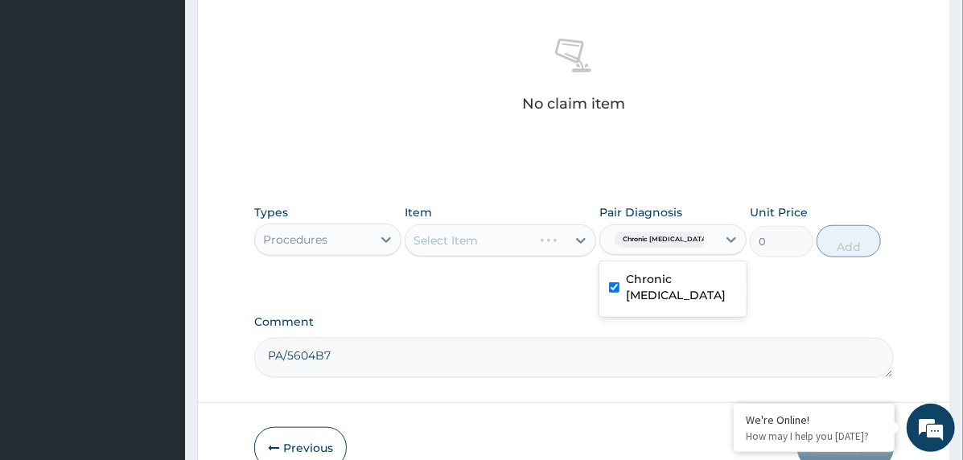
click at [446, 356] on textarea "PA/5604B7" at bounding box center [573, 358] width 639 height 40
paste textarea "PA/8A50E6"
type textarea "PA/5604B7, PA/8A50E6"
click at [554, 229] on div "Select Item" at bounding box center [485, 241] width 161 height 26
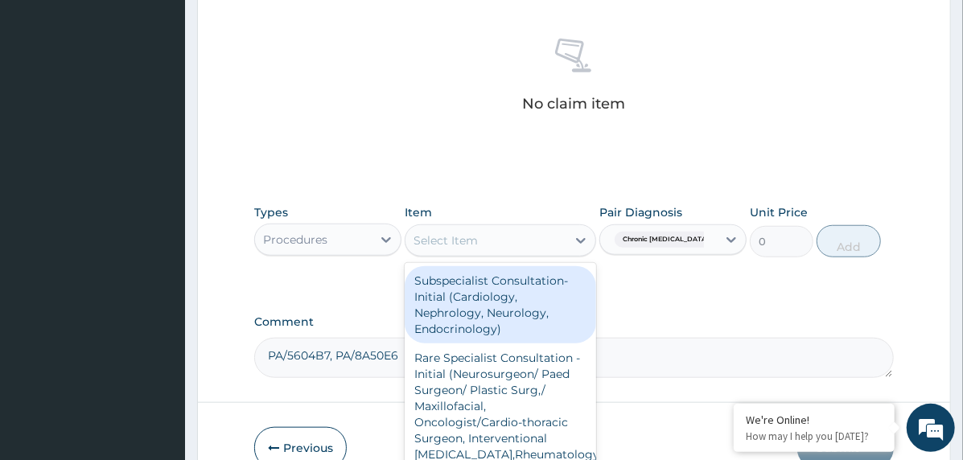
click at [553, 299] on div "Subspecialist Consultation- Initial (Cardiology, Nephrology, Neurology, Endocri…" at bounding box center [500, 304] width 191 height 77
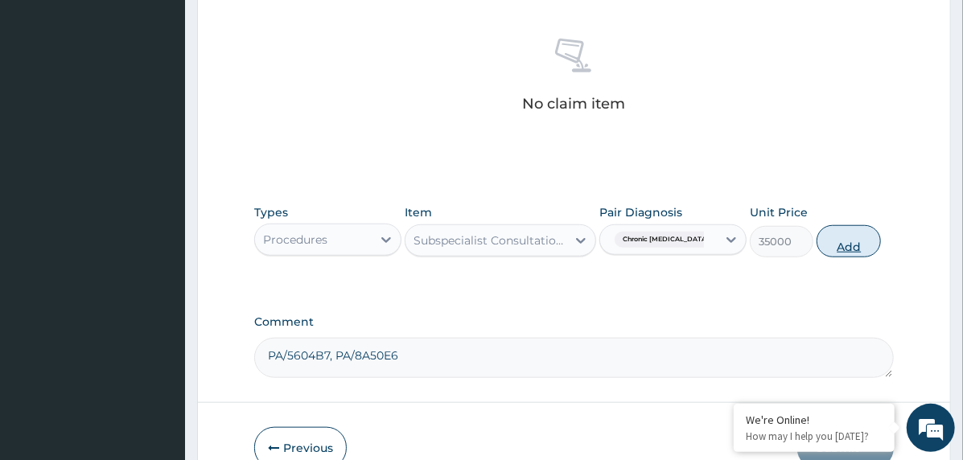
click at [869, 240] on button "Add" at bounding box center [848, 241] width 64 height 32
type input "0"
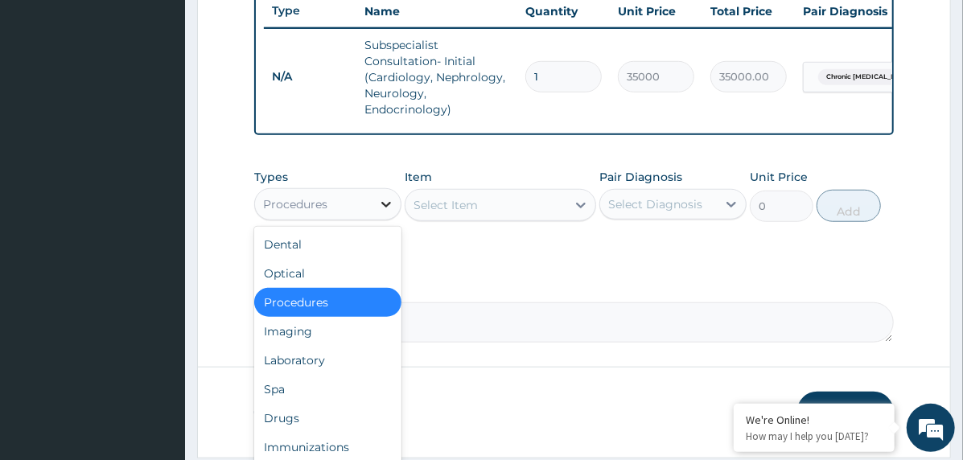
click at [379, 204] on div at bounding box center [386, 204] width 29 height 29
click at [323, 421] on div "Drugs" at bounding box center [327, 418] width 147 height 29
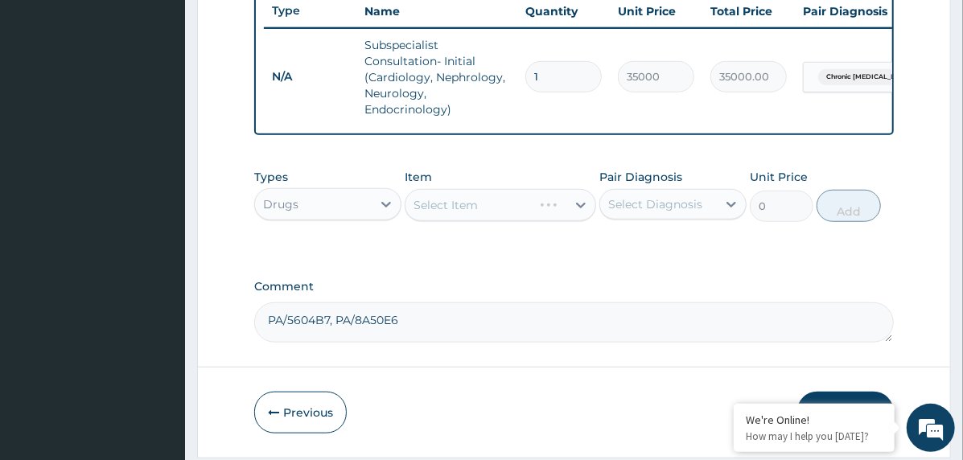
click at [652, 212] on div "Select Diagnosis" at bounding box center [655, 204] width 94 height 16
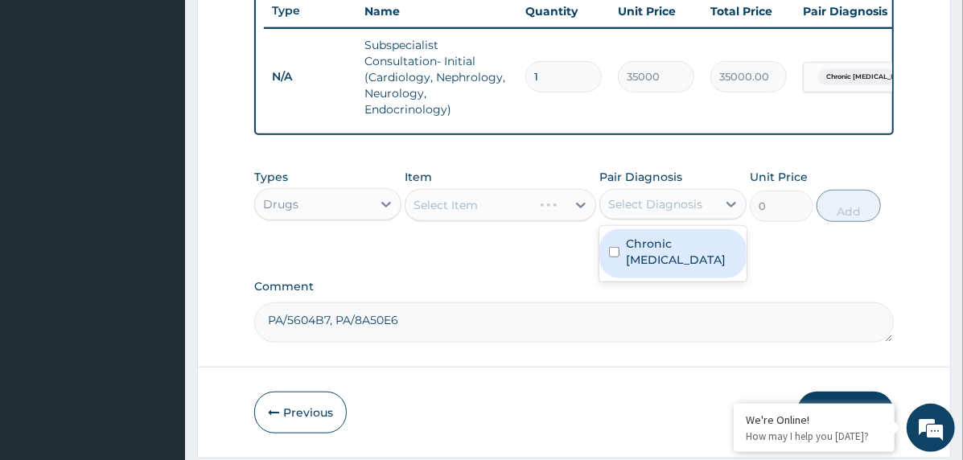
click at [664, 257] on label "Chronic [MEDICAL_DATA]" at bounding box center [681, 252] width 111 height 32
checkbox input "true"
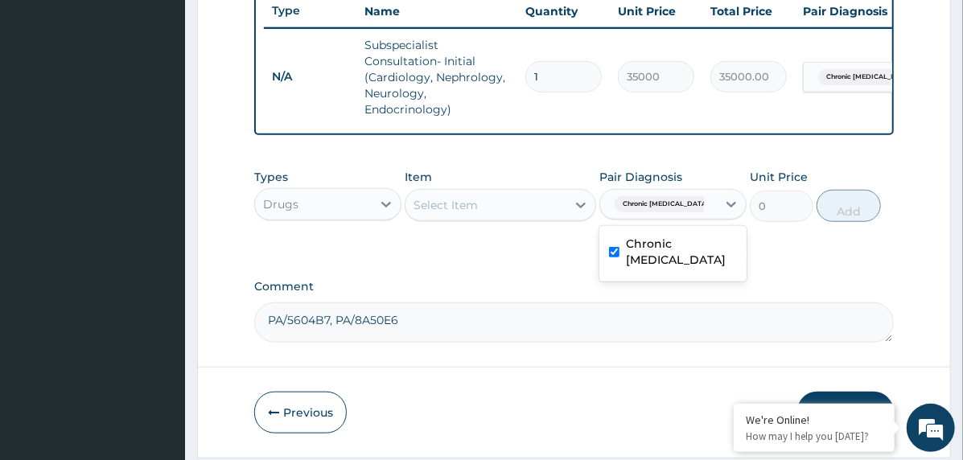
click at [524, 218] on div "Select Item" at bounding box center [485, 205] width 161 height 26
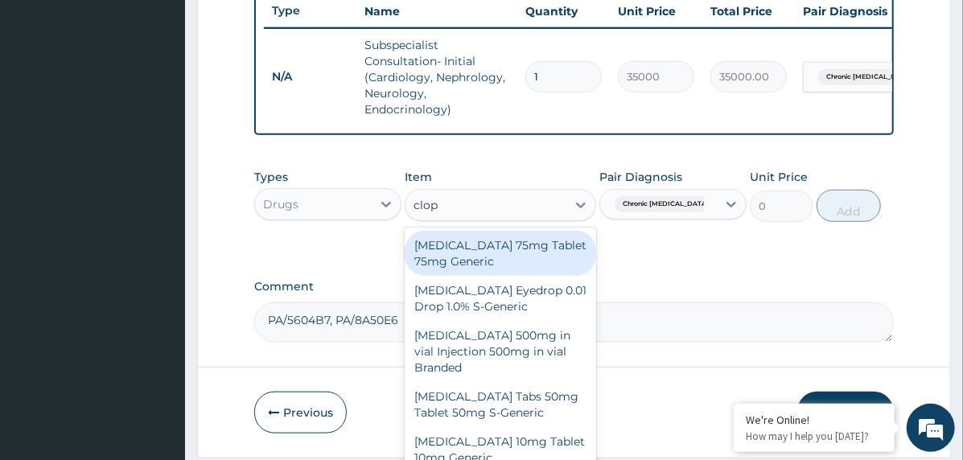
type input "clopi"
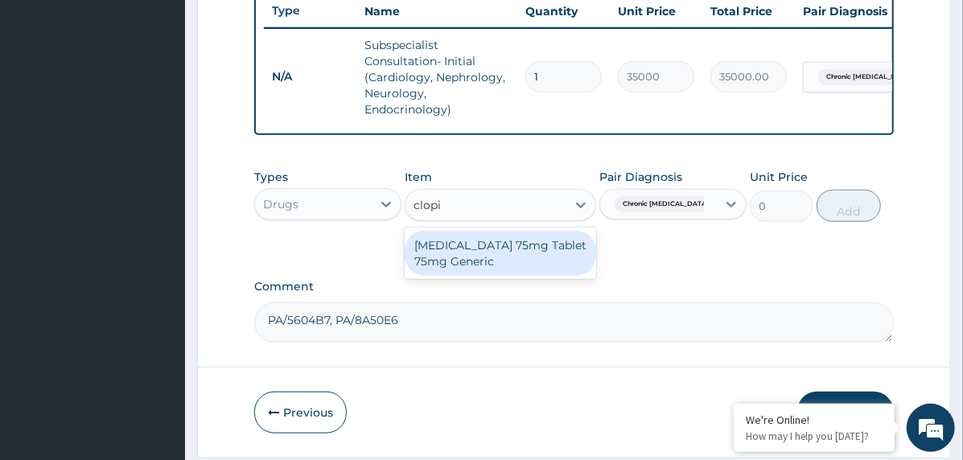
click at [518, 249] on div "[MEDICAL_DATA] 75mg Tablet 75mg Generic" at bounding box center [500, 253] width 191 height 45
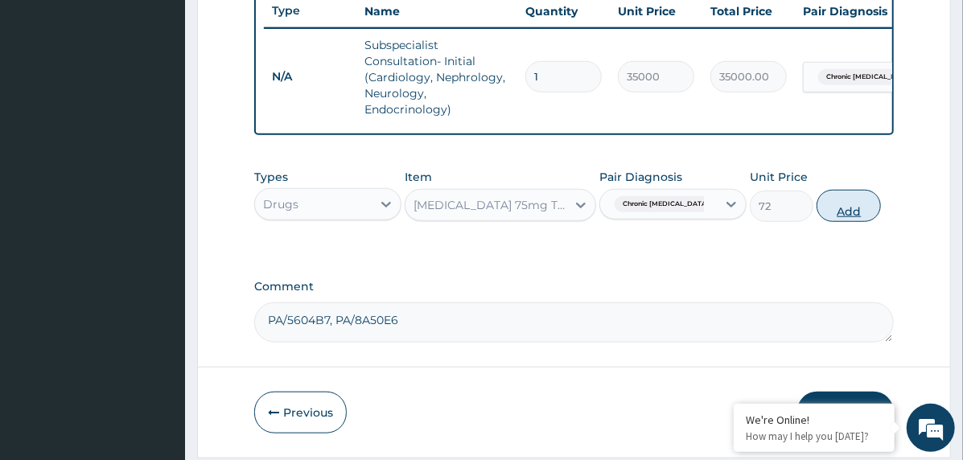
click at [830, 208] on button "Add" at bounding box center [848, 206] width 64 height 32
type input "0"
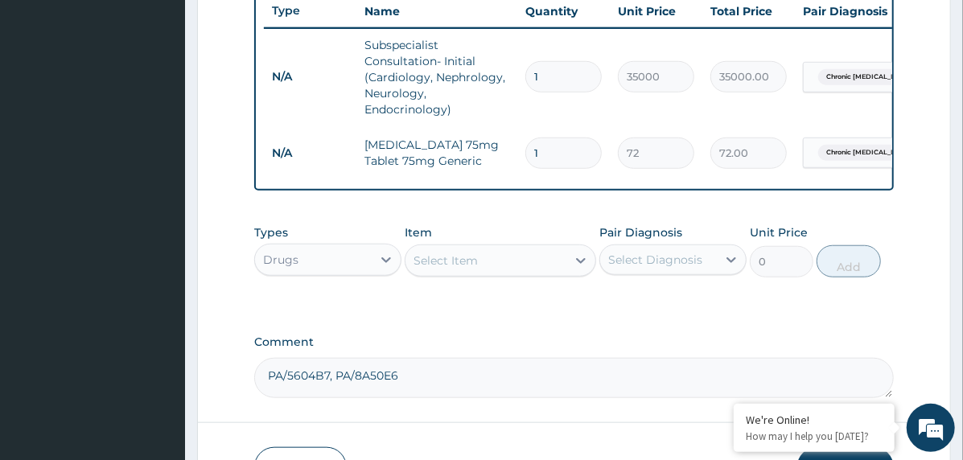
type input "14"
type input "1008.00"
type input "14"
click at [431, 258] on div "Select Item" at bounding box center [485, 261] width 161 height 26
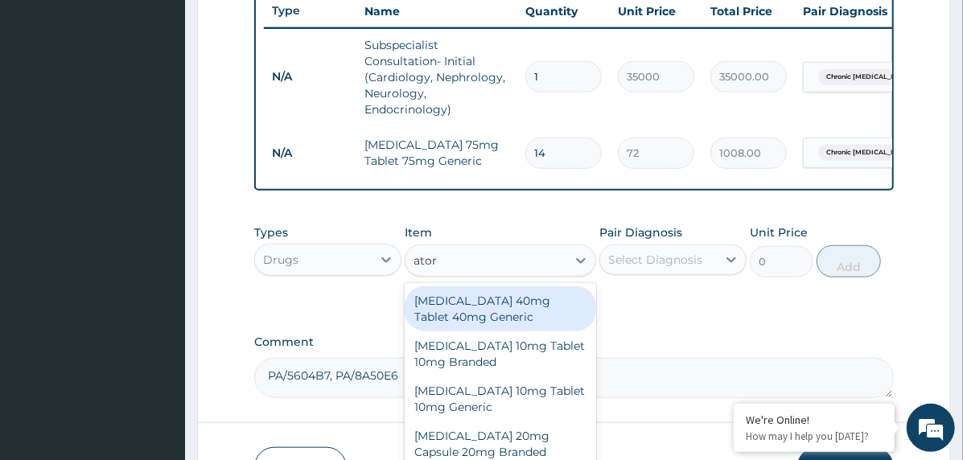
type input "atorv"
click at [476, 329] on div "[MEDICAL_DATA] 40mg Tablet 40mg Generic" at bounding box center [500, 308] width 191 height 45
type input "197.54"
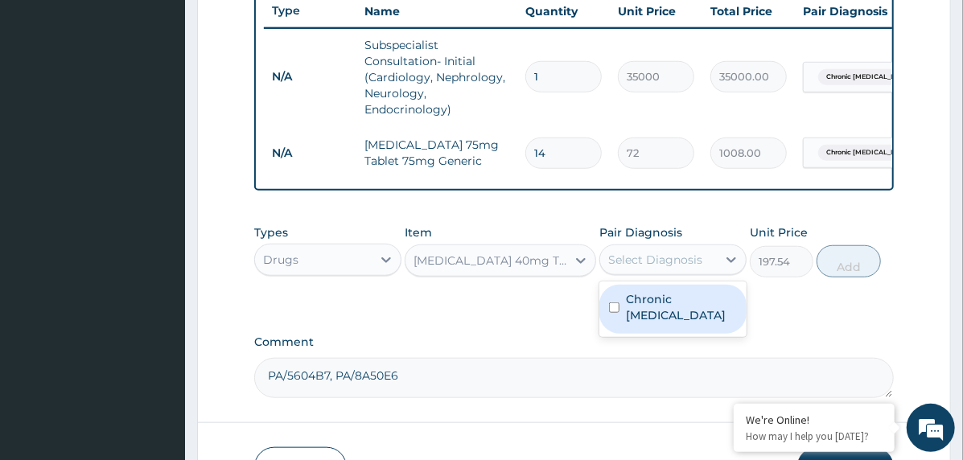
click at [635, 262] on div "Select Diagnosis" at bounding box center [655, 260] width 94 height 16
drag, startPoint x: 660, startPoint y: 312, endPoint x: 691, endPoint y: 321, distance: 31.8
click at [672, 318] on label "Chronic [MEDICAL_DATA]" at bounding box center [681, 307] width 111 height 32
checkbox input "true"
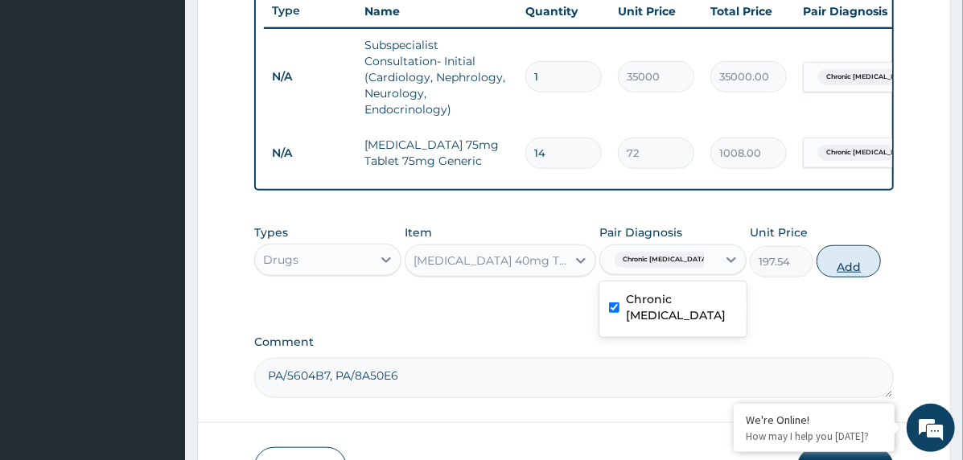
click at [862, 273] on button "Add" at bounding box center [848, 261] width 64 height 32
type input "0"
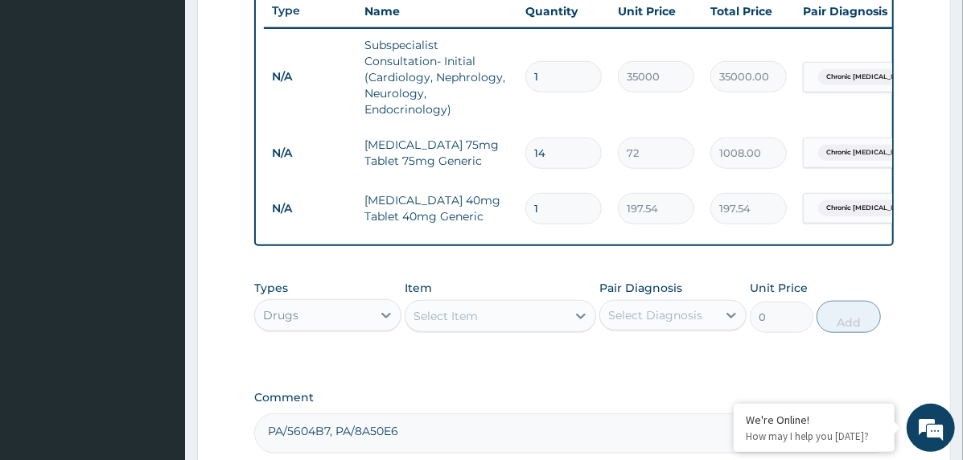
type input "14"
type input "2765.56"
type input "14"
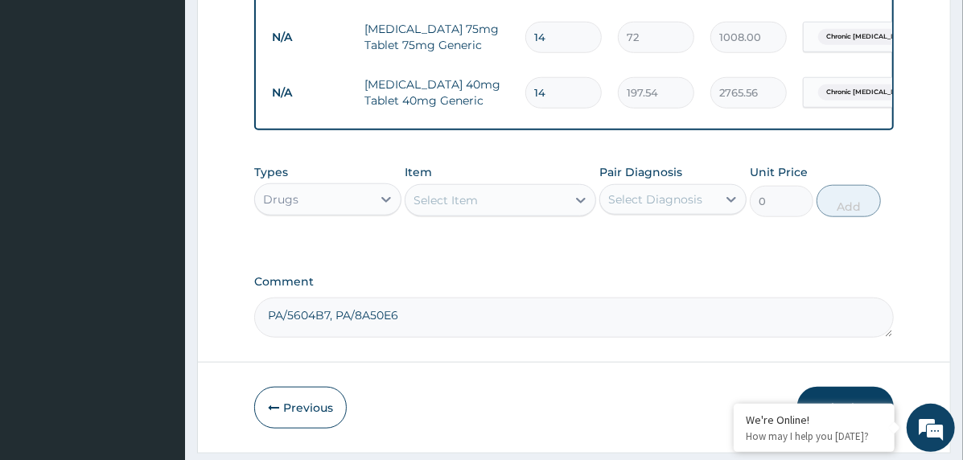
scroll to position [774, 0]
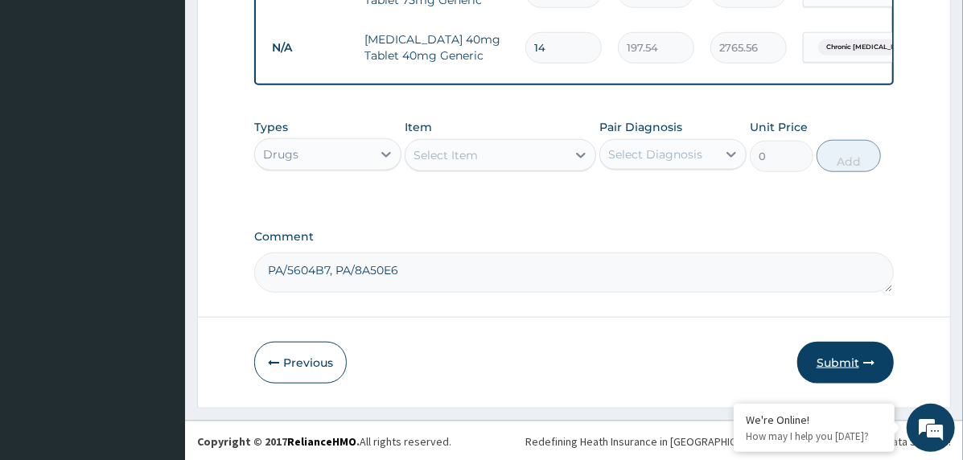
click at [841, 372] on button "Submit" at bounding box center [845, 363] width 97 height 42
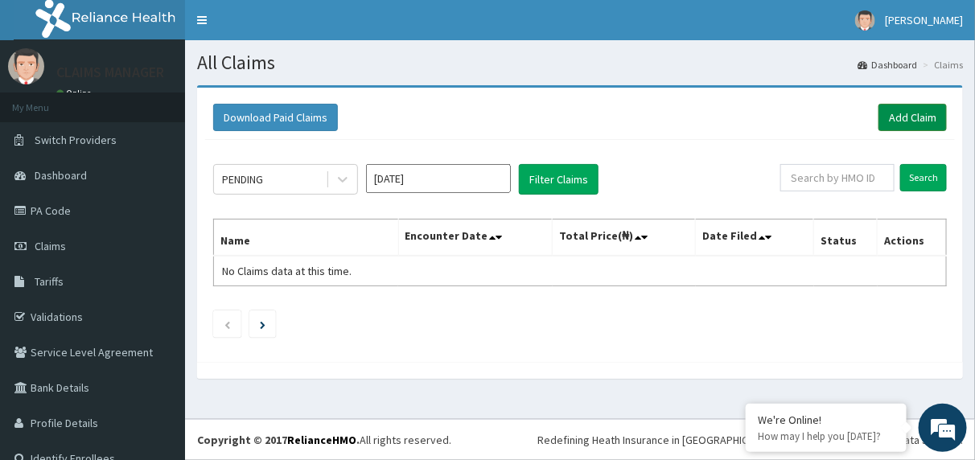
click at [900, 116] on link "Add Claim" at bounding box center [912, 117] width 68 height 27
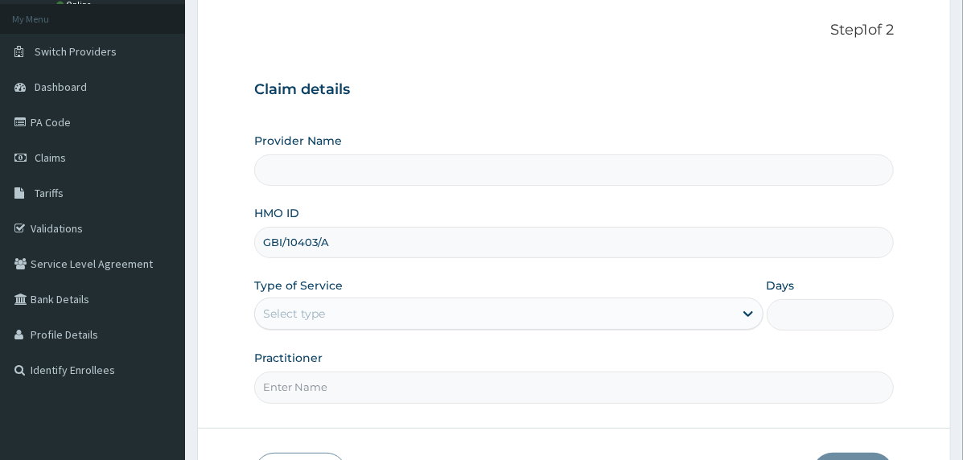
scroll to position [199, 0]
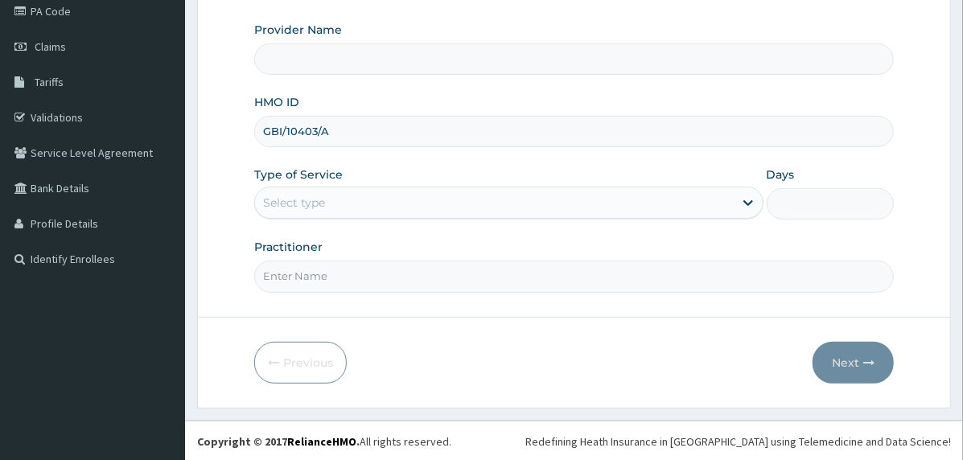
type input "GBI/10403/A"
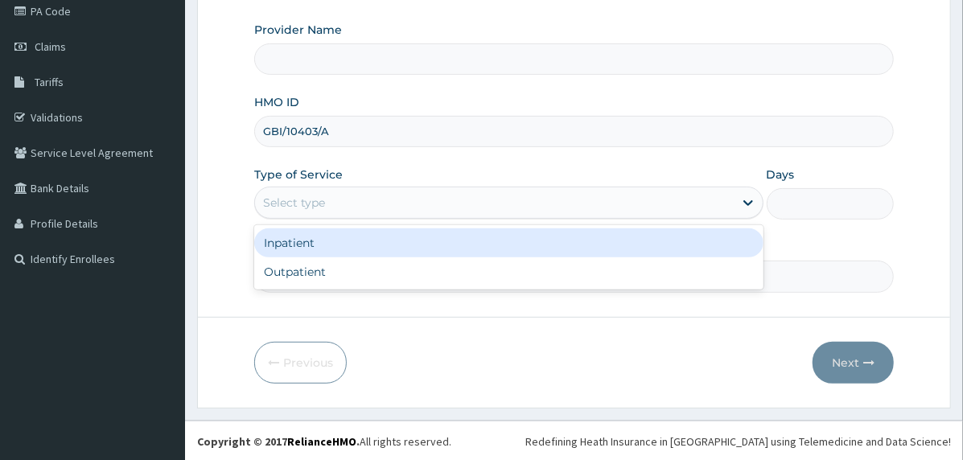
click at [406, 202] on div "Select type" at bounding box center [494, 203] width 479 height 26
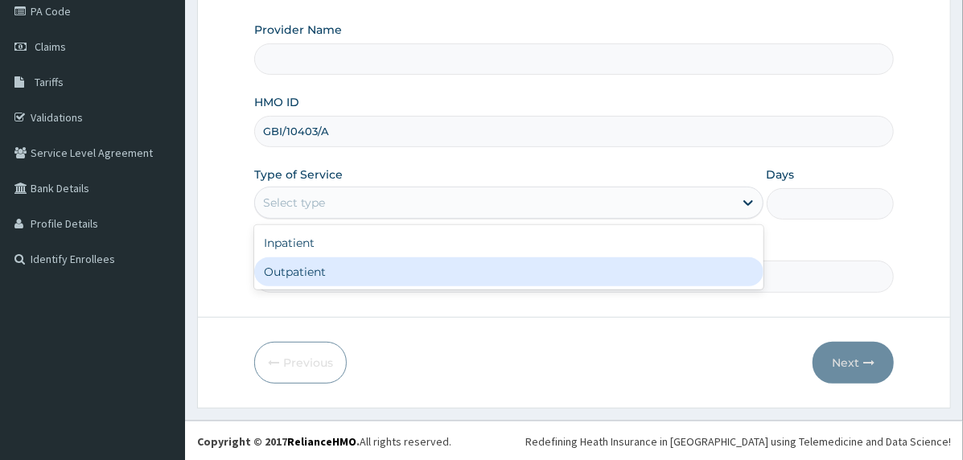
click at [405, 275] on div "Outpatient" at bounding box center [508, 271] width 509 height 29
type input "1"
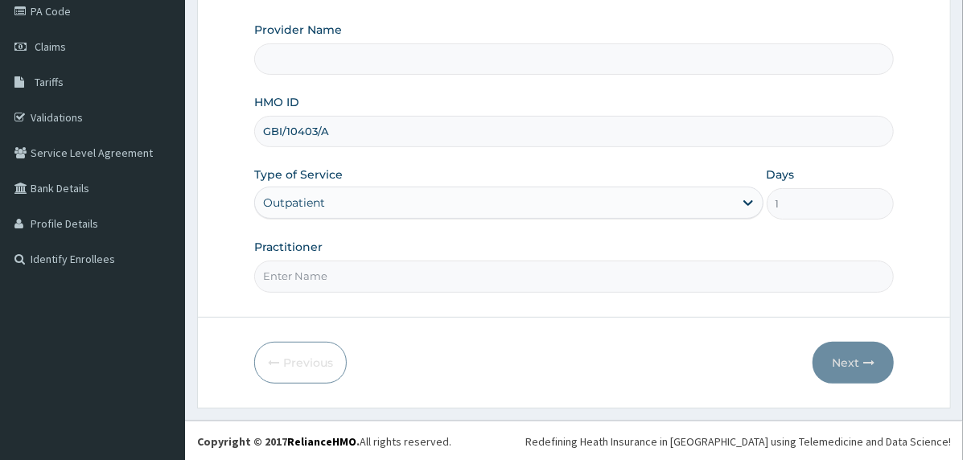
click at [414, 286] on input "Practitioner" at bounding box center [573, 276] width 639 height 31
type input "doctor"
click at [823, 359] on button "Next" at bounding box center [852, 363] width 81 height 42
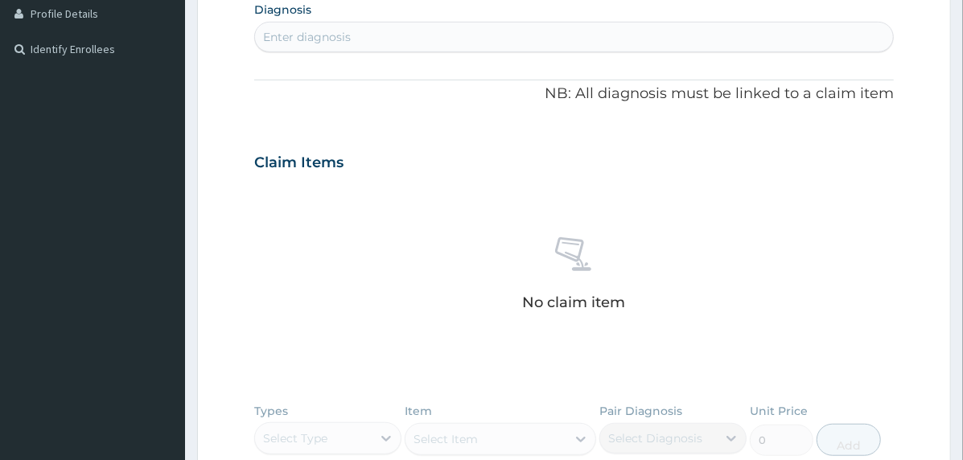
scroll to position [521, 0]
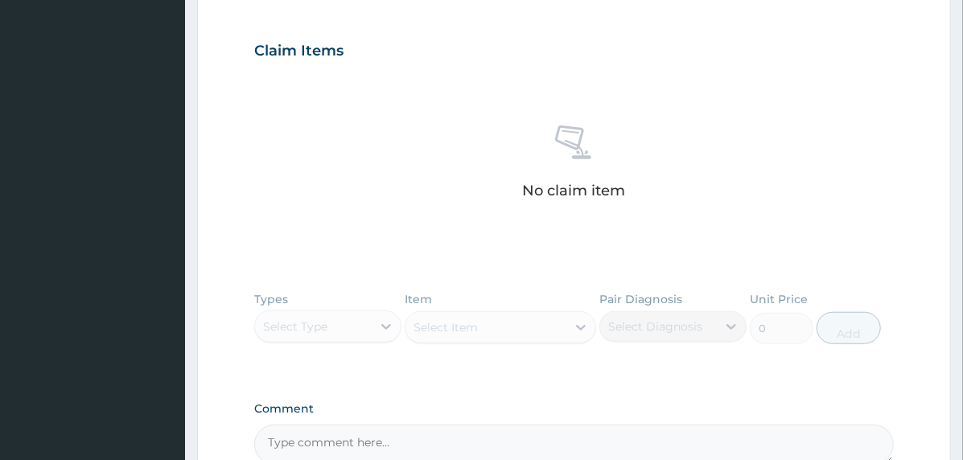
click at [349, 436] on textarea "Comment" at bounding box center [573, 445] width 639 height 40
paste textarea "PA/A88320"
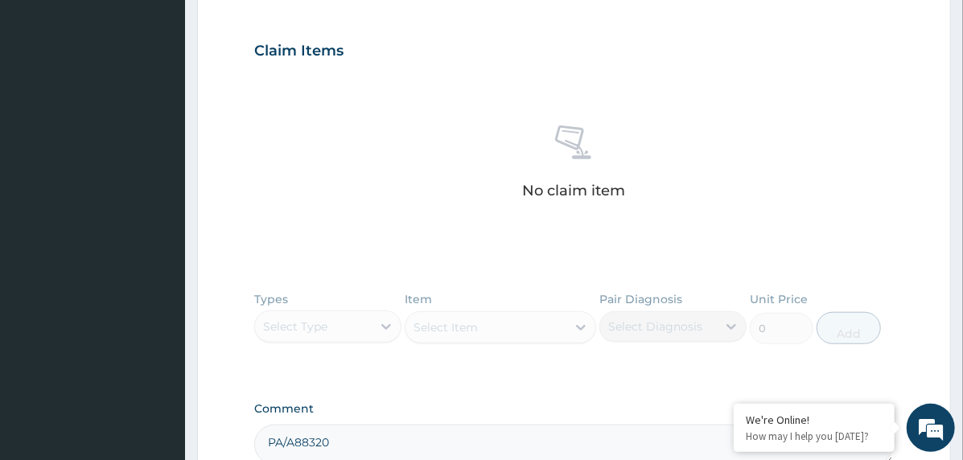
click at [364, 438] on textarea "PA/A88320" at bounding box center [573, 445] width 639 height 40
paste textarea "PA/86FFF8"
click at [431, 429] on textarea "PA/A88320, PA/86FFF8" at bounding box center [573, 445] width 639 height 40
paste textarea "PA/4F61B6"
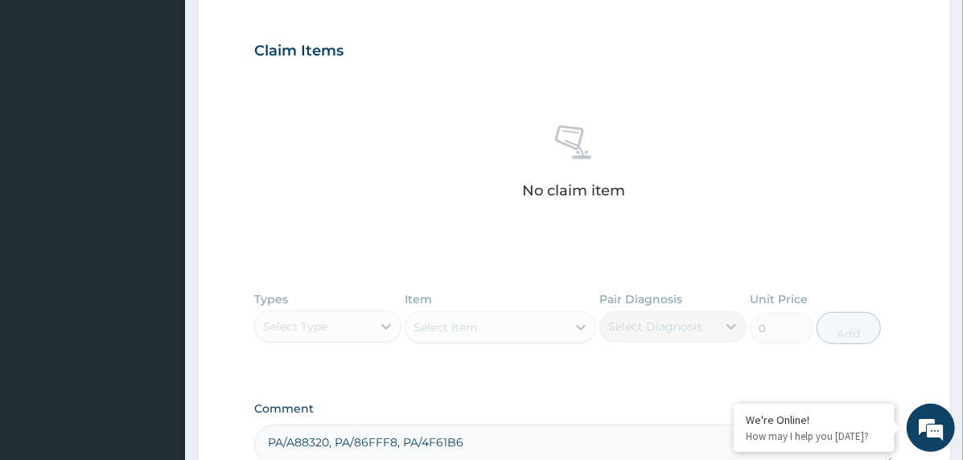
click at [486, 434] on textarea "PA/A88320, PA/86FFF8, PA/4F61B6" at bounding box center [573, 445] width 639 height 40
paste textarea "PA/9BEDB0"
type textarea "PA/A88320, PA/86FFF8, PA/4F61B6, PA/9BEDB0"
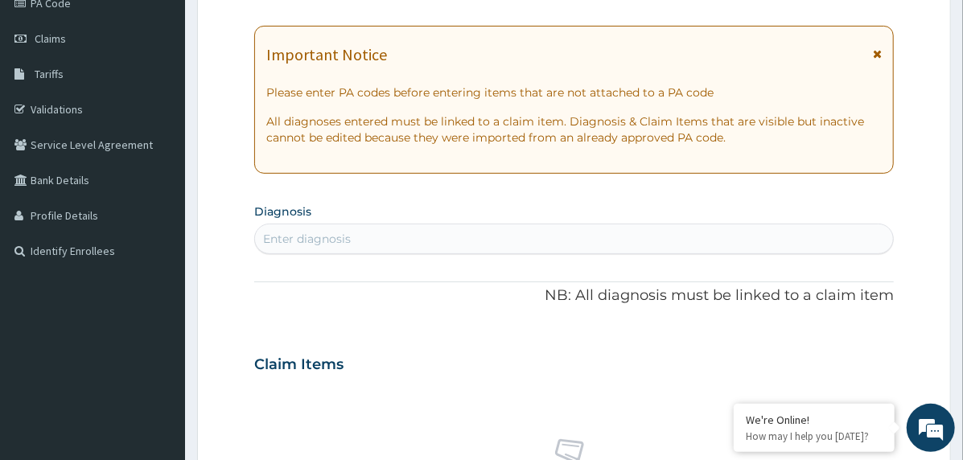
scroll to position [199, 0]
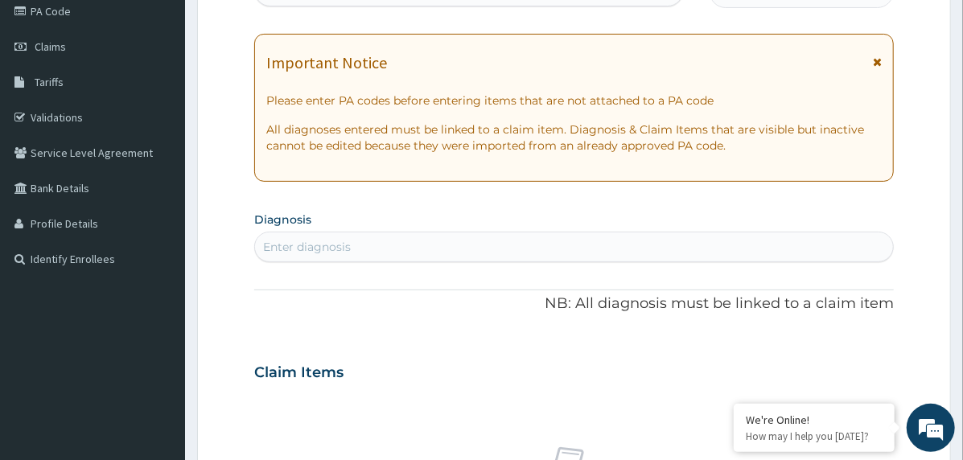
click at [360, 246] on div "Enter diagnosis" at bounding box center [574, 247] width 638 height 26
type input "giddin"
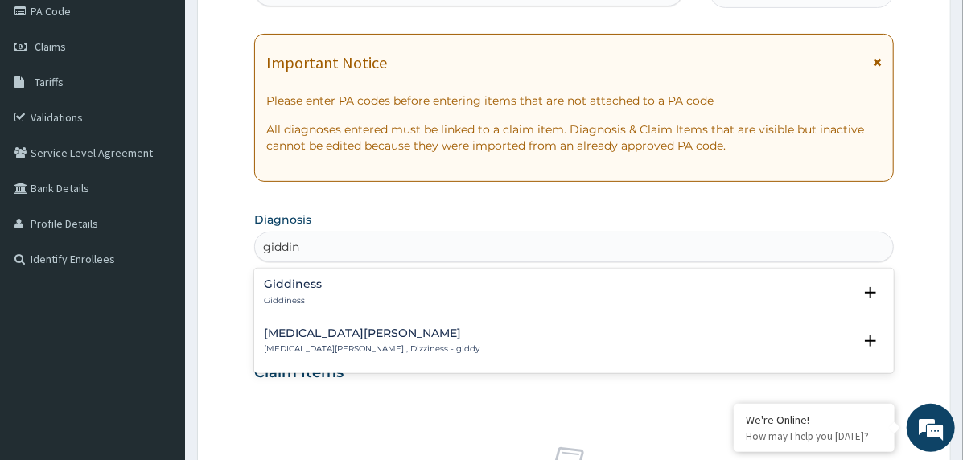
click at [323, 333] on h4 "[MEDICAL_DATA][PERSON_NAME]" at bounding box center [372, 333] width 216 height 12
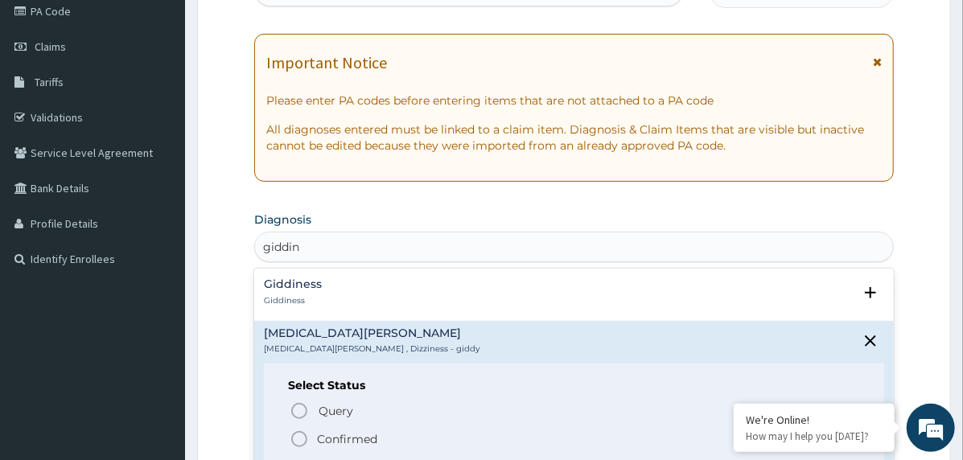
click at [301, 438] on icon "status option filled" at bounding box center [299, 438] width 19 height 19
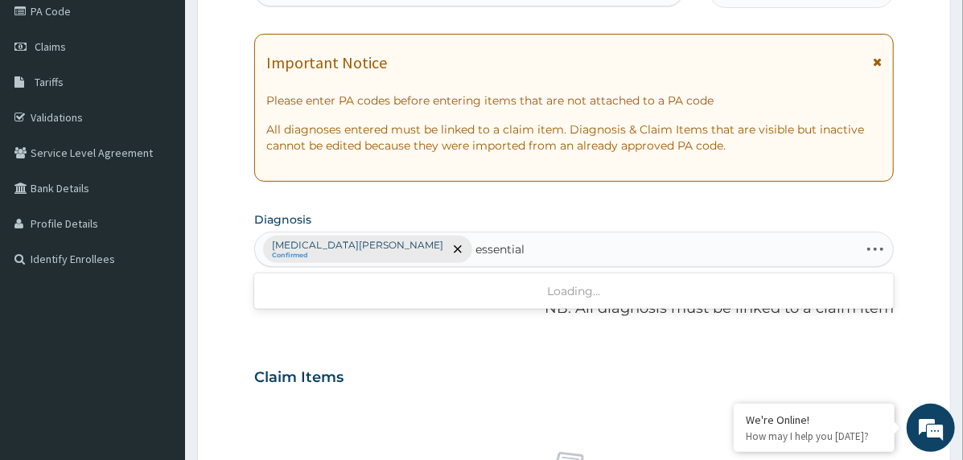
type input "essential h"
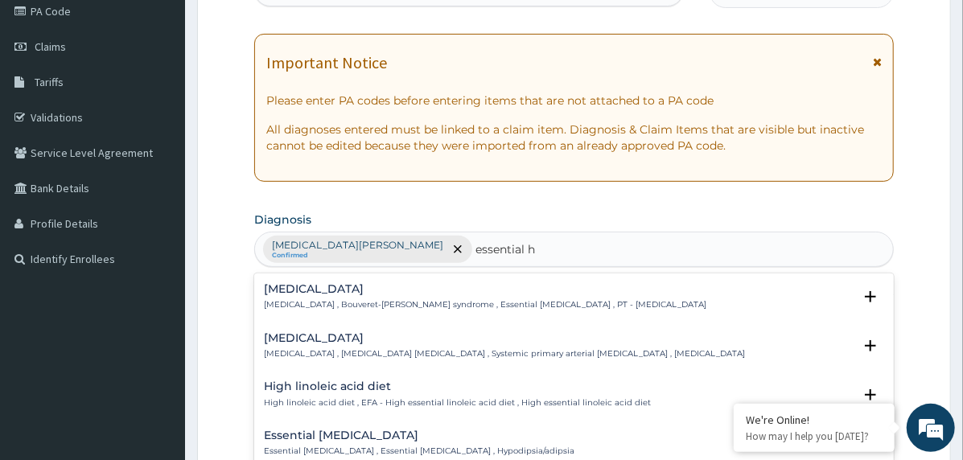
click at [310, 343] on h4 "[MEDICAL_DATA]" at bounding box center [504, 338] width 481 height 12
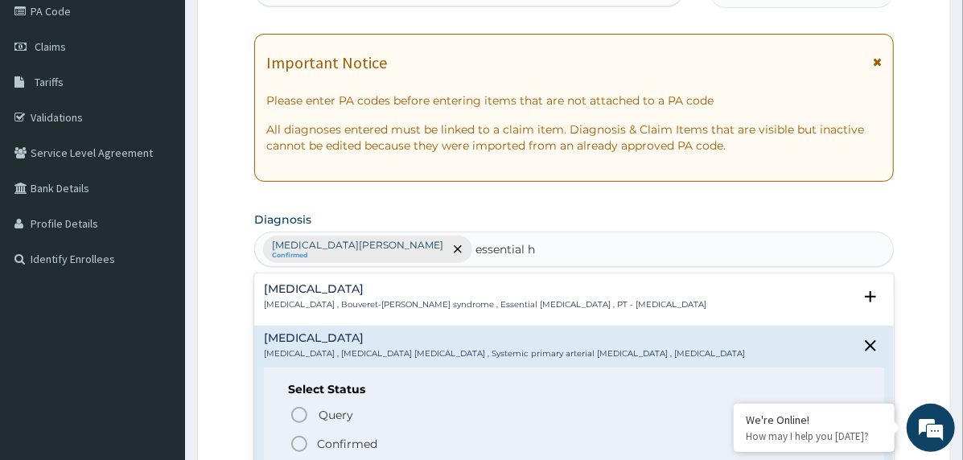
click at [305, 437] on icon "status option filled" at bounding box center [299, 443] width 19 height 19
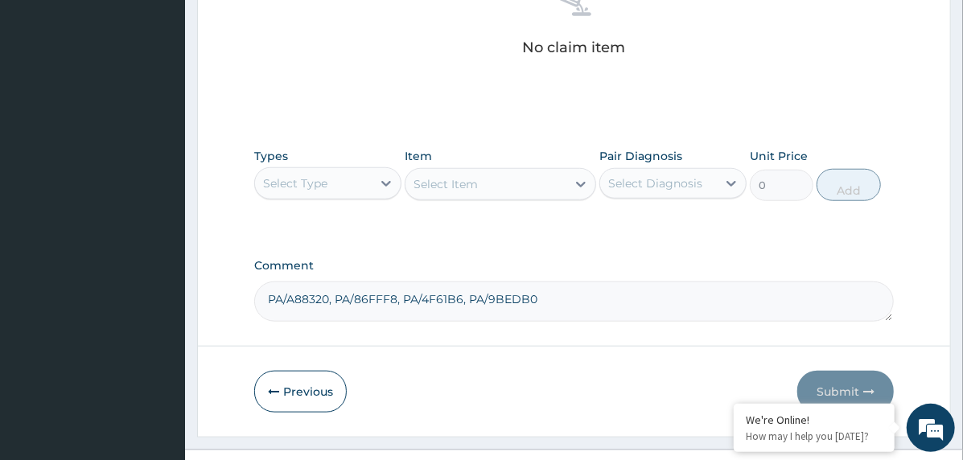
scroll to position [682, 0]
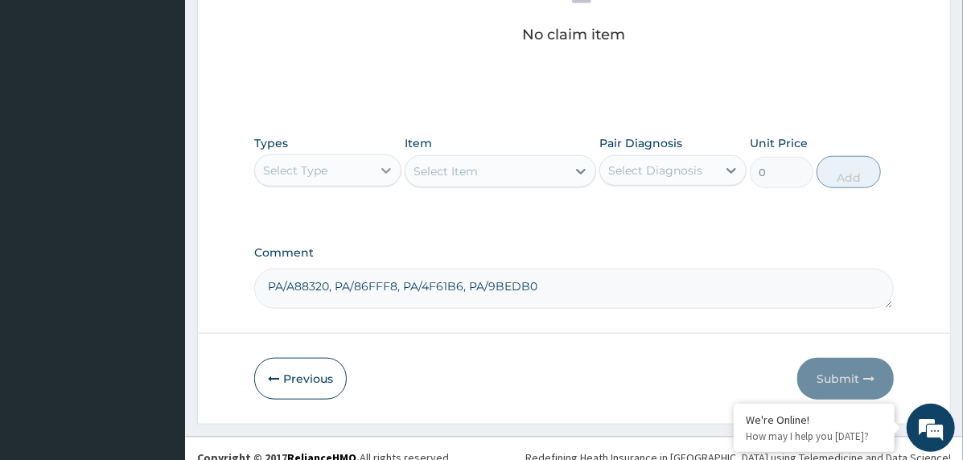
click at [374, 160] on div at bounding box center [386, 170] width 29 height 29
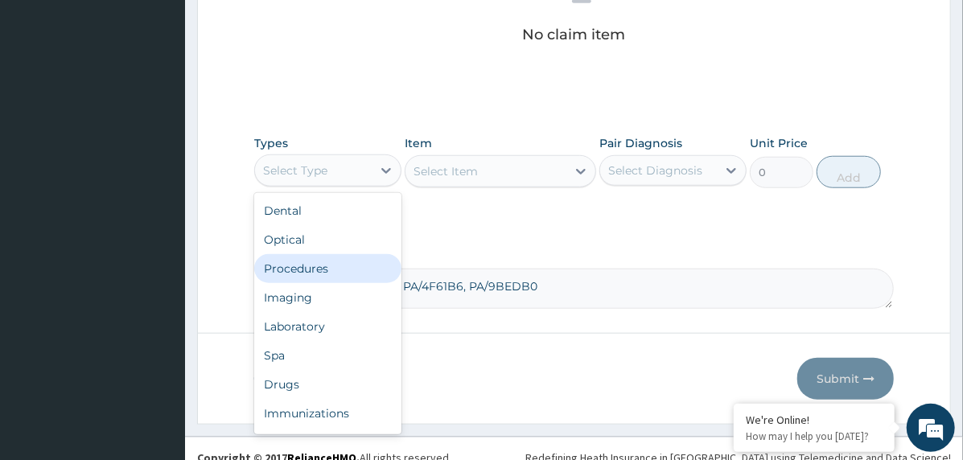
click at [352, 260] on div "Procedures" at bounding box center [327, 268] width 147 height 29
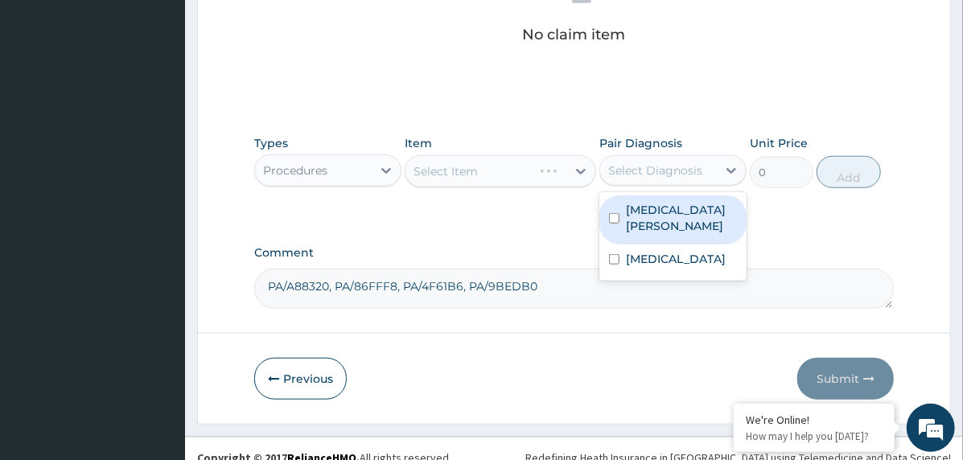
click at [662, 175] on div "Select Diagnosis" at bounding box center [655, 170] width 94 height 16
click at [664, 208] on label "Dizziness and giddiness" at bounding box center [681, 218] width 111 height 32
checkbox input "true"
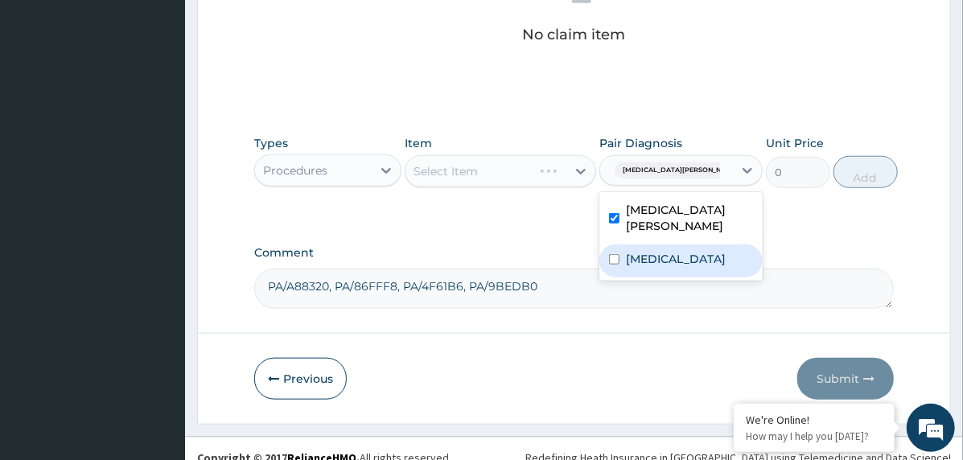
click at [668, 267] on label "[MEDICAL_DATA]" at bounding box center [676, 259] width 100 height 16
checkbox input "true"
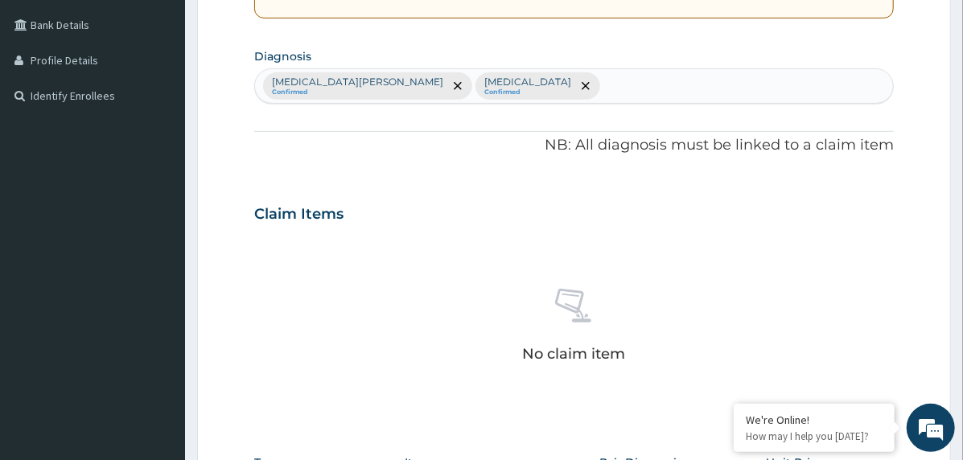
scroll to position [360, 0]
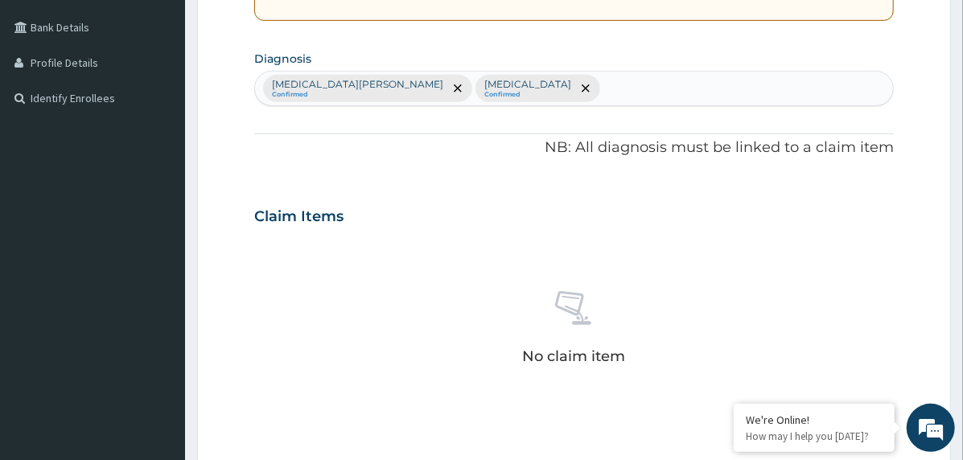
click at [639, 87] on div "Dizziness and giddiness Confirmed Essential hypertension Confirmed" at bounding box center [574, 89] width 638 height 34
type input "falc"
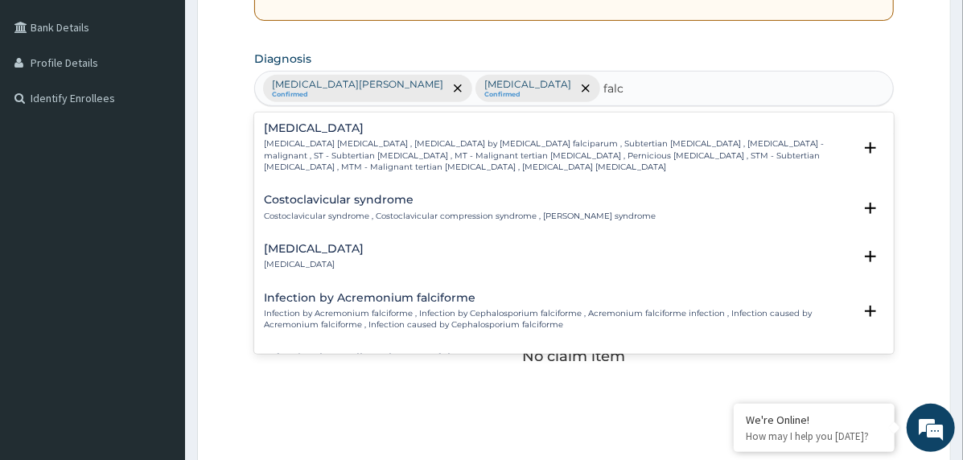
click at [306, 148] on p "Falciparum malaria , Malignant tertian malaria , Malaria by Plasmodium falcipar…" at bounding box center [558, 155] width 589 height 35
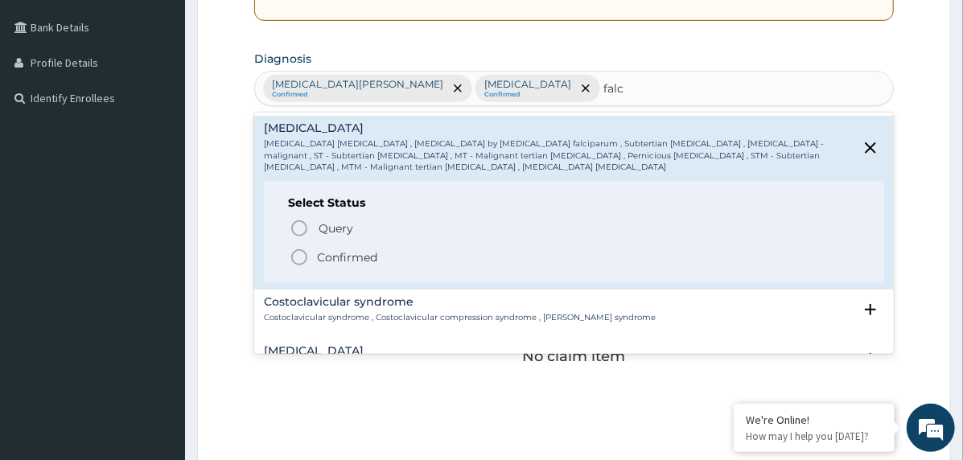
click at [300, 251] on icon "status option filled" at bounding box center [299, 257] width 19 height 19
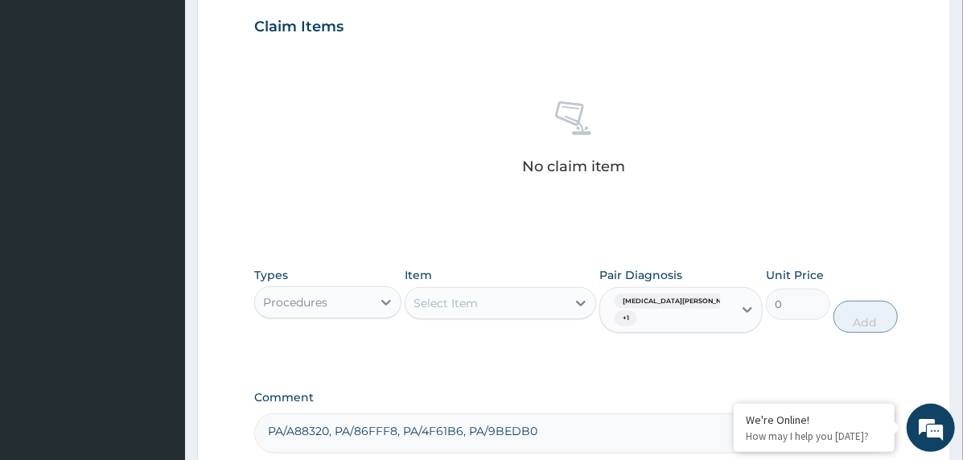
scroll to position [711, 0]
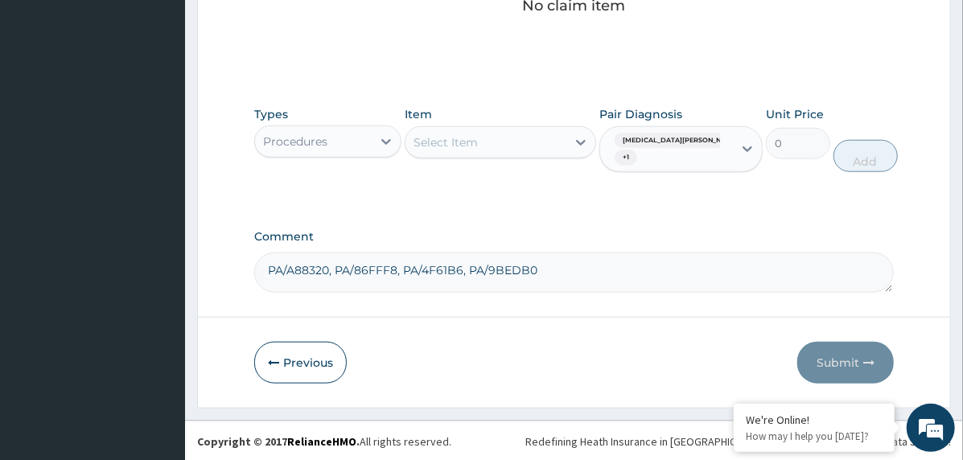
click at [466, 145] on div "Select Item" at bounding box center [445, 142] width 64 height 16
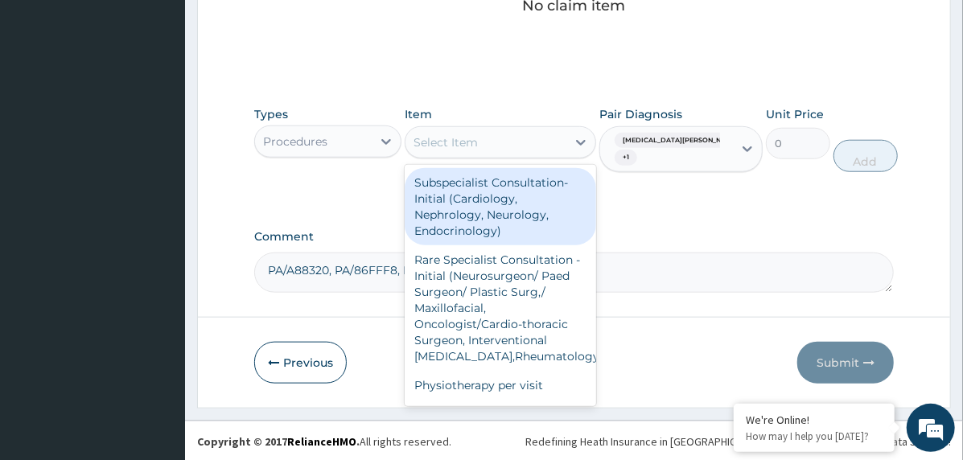
drag, startPoint x: 512, startPoint y: 220, endPoint x: 571, endPoint y: 215, distance: 59.0
click at [516, 220] on div "Subspecialist Consultation- Initial (Cardiology, Nephrology, Neurology, Endocri…" at bounding box center [500, 206] width 191 height 77
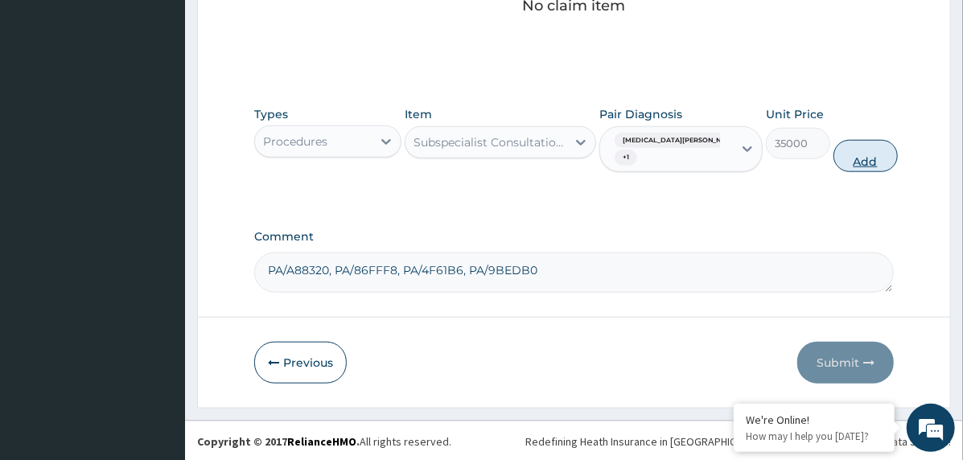
click at [833, 157] on button "Add" at bounding box center [865, 156] width 64 height 32
type input "0"
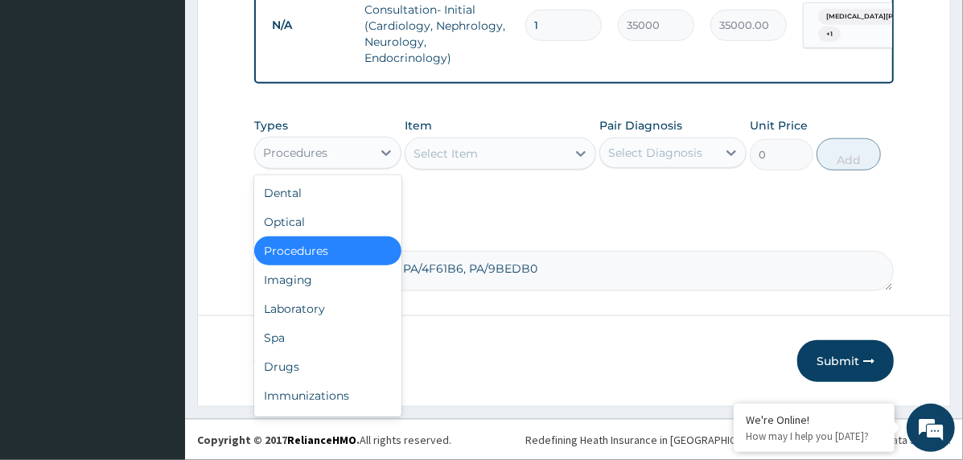
click at [347, 160] on div "Procedures" at bounding box center [313, 153] width 117 height 26
click at [295, 315] on div "Laboratory" at bounding box center [327, 308] width 147 height 29
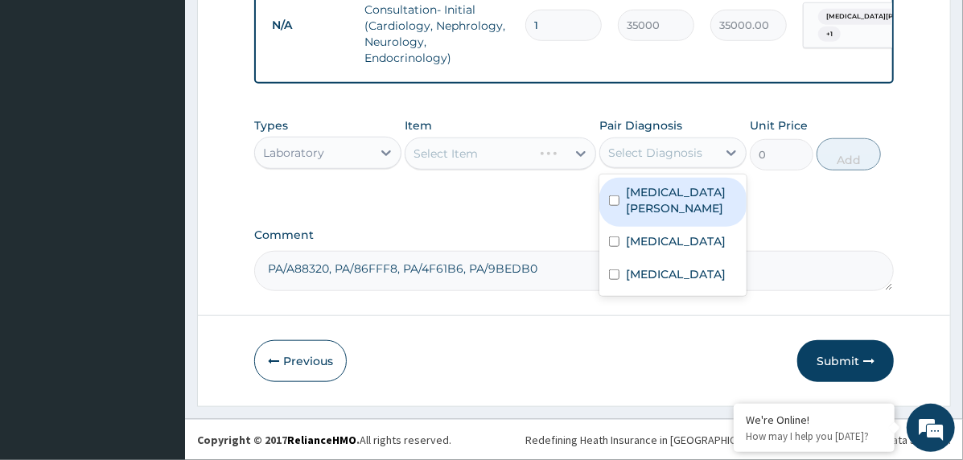
click at [658, 142] on div "Select Diagnosis" at bounding box center [658, 153] width 117 height 26
click at [687, 208] on label "Dizziness and giddiness" at bounding box center [681, 200] width 111 height 32
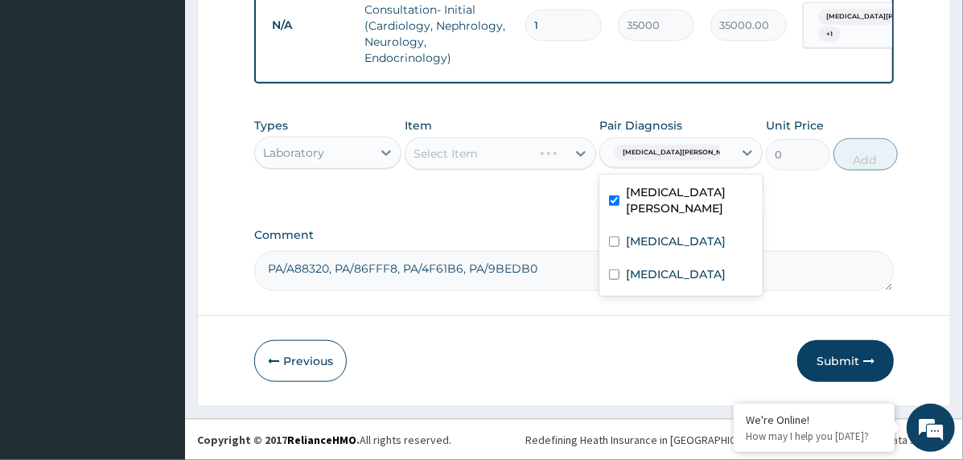
click at [688, 212] on label "Dizziness and giddiness" at bounding box center [689, 200] width 127 height 32
checkbox input "false"
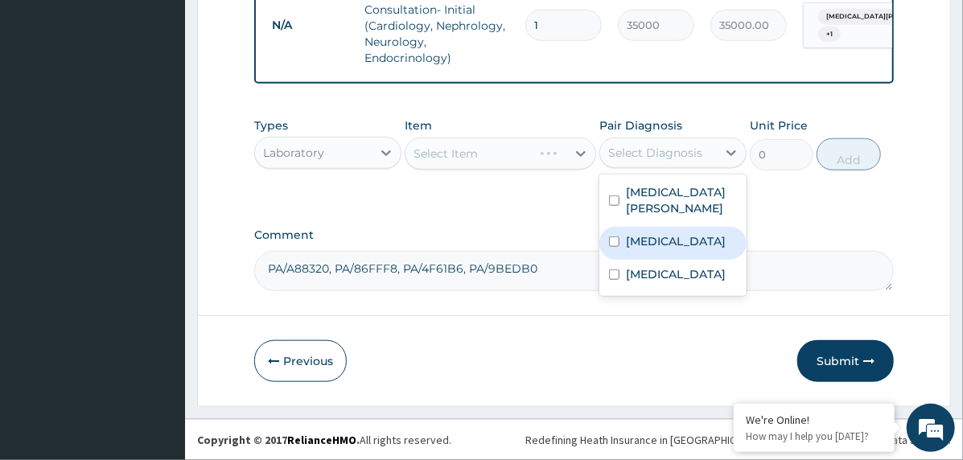
click at [688, 282] on div "Falciparum malaria" at bounding box center [672, 276] width 147 height 33
checkbox input "true"
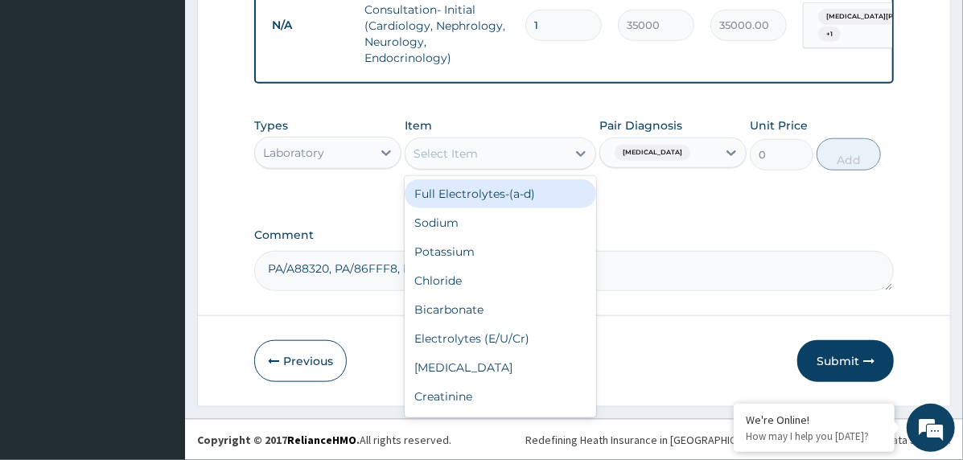
click at [559, 162] on div "Select Item" at bounding box center [485, 154] width 161 height 26
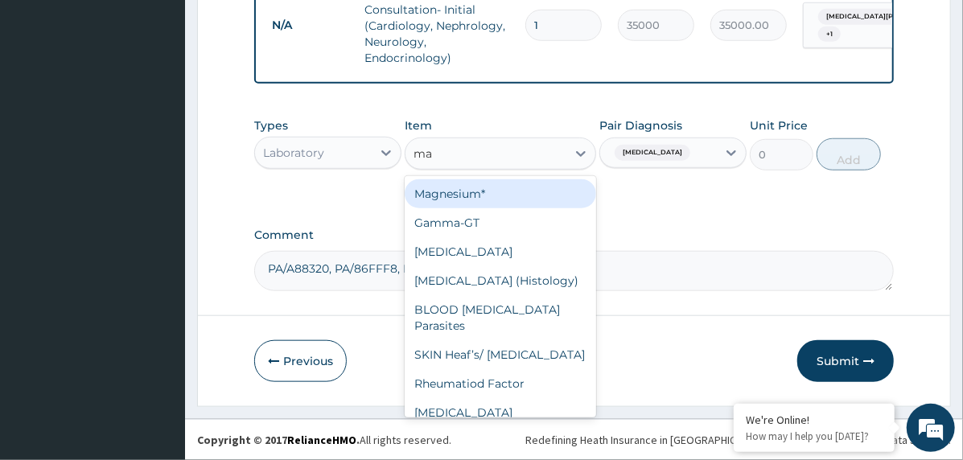
type input "mal"
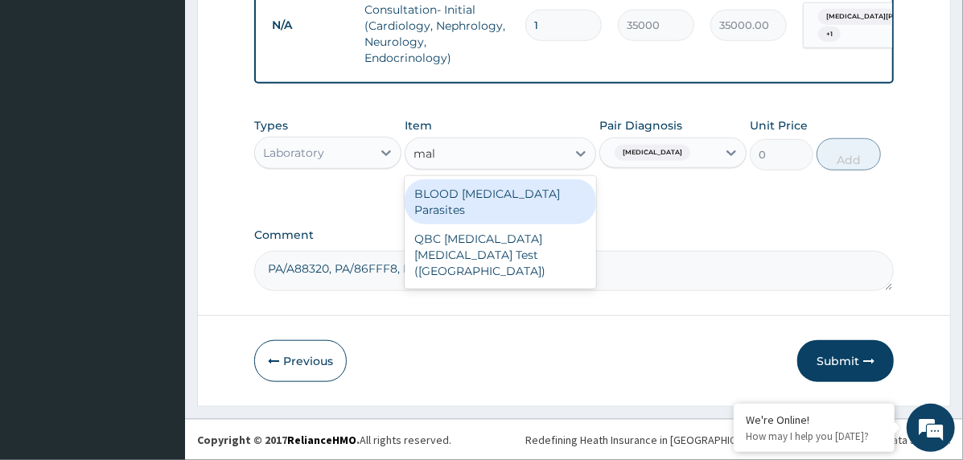
drag, startPoint x: 549, startPoint y: 191, endPoint x: 721, endPoint y: 203, distance: 173.4
click at [553, 192] on div "BLOOD Malaria Parasites" at bounding box center [500, 201] width 191 height 45
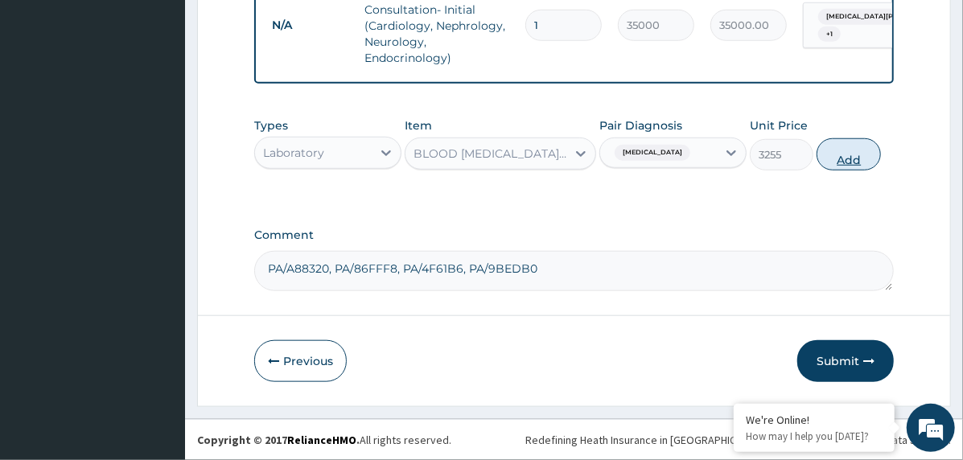
click at [849, 156] on button "Add" at bounding box center [848, 154] width 64 height 32
type input "0"
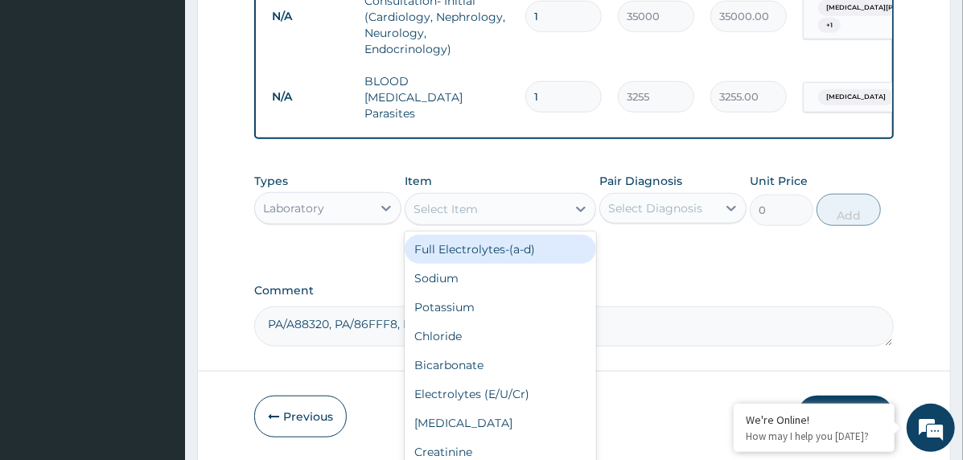
click at [483, 211] on div "Select Item" at bounding box center [485, 209] width 161 height 26
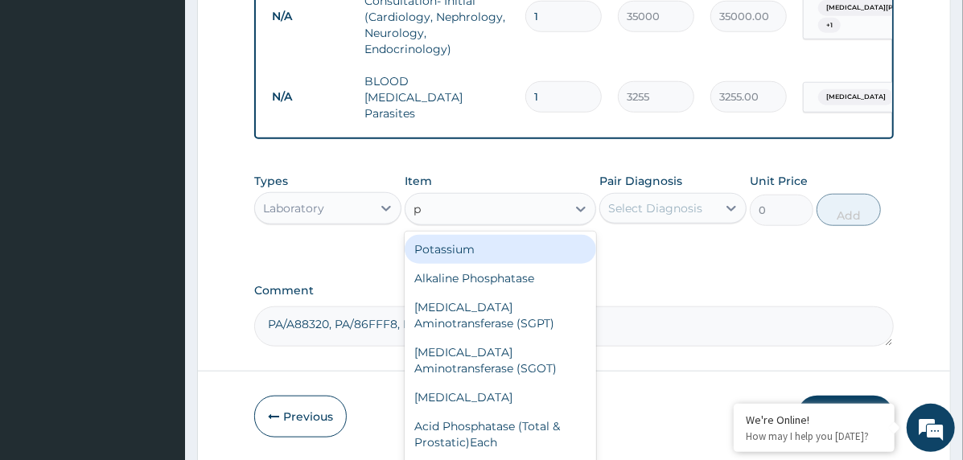
type input "pc"
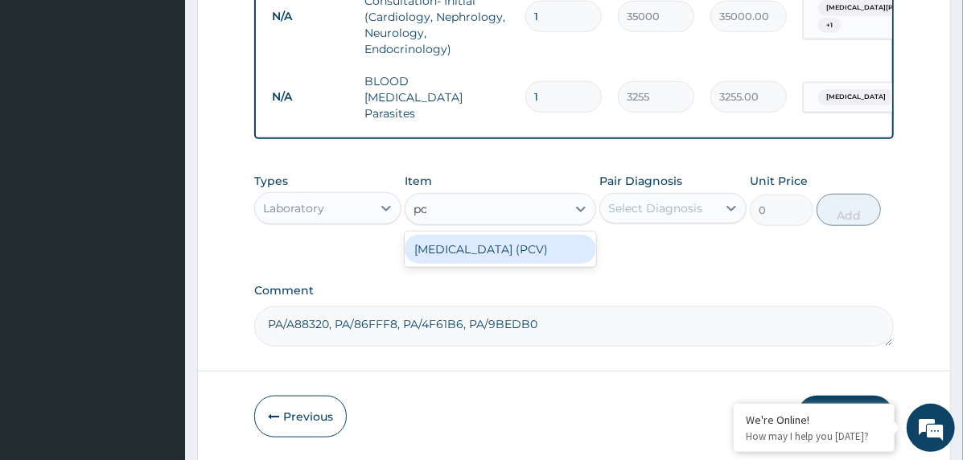
click at [471, 237] on div "Packed Cell Volume (PCV)" at bounding box center [500, 249] width 191 height 29
type input "2093"
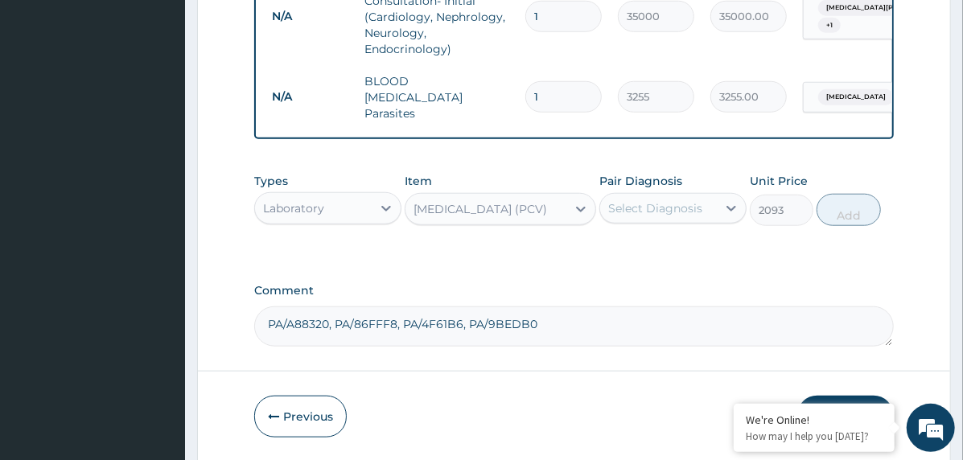
click at [641, 215] on div "Select Diagnosis" at bounding box center [655, 208] width 94 height 16
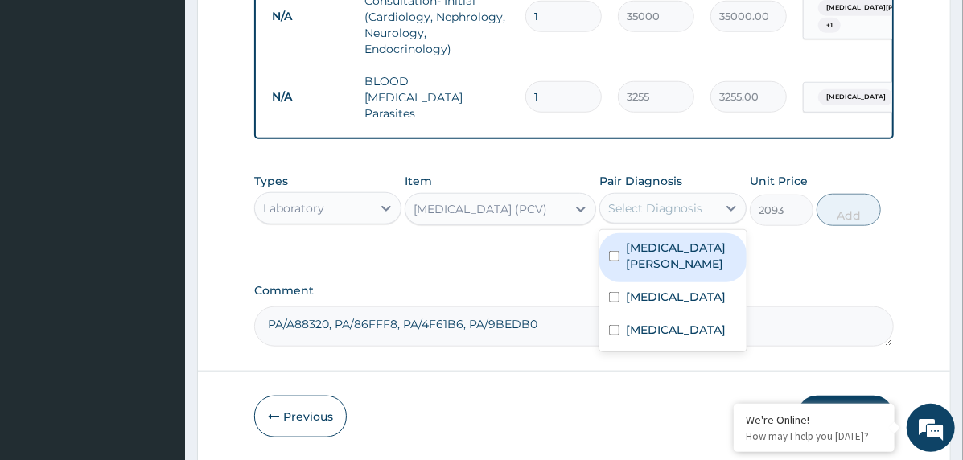
click at [676, 269] on label "Dizziness and giddiness" at bounding box center [681, 256] width 111 height 32
checkbox input "true"
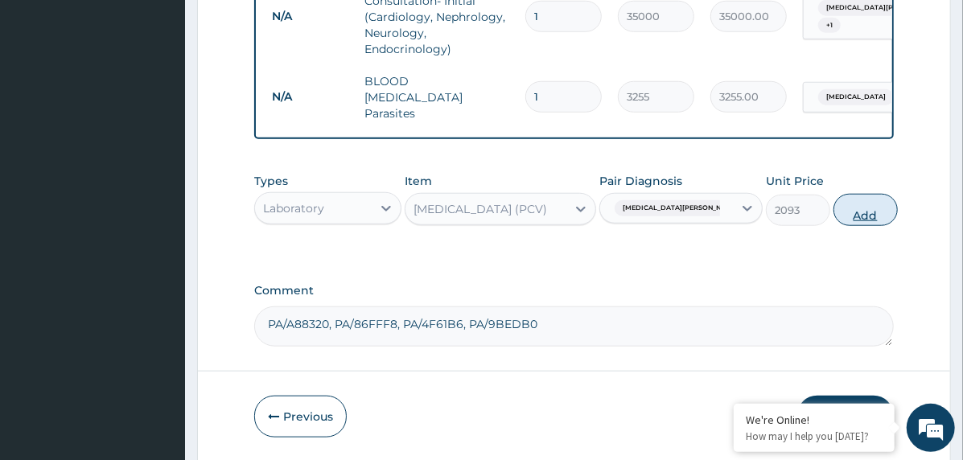
click at [853, 220] on button "Add" at bounding box center [865, 210] width 64 height 32
type input "0"
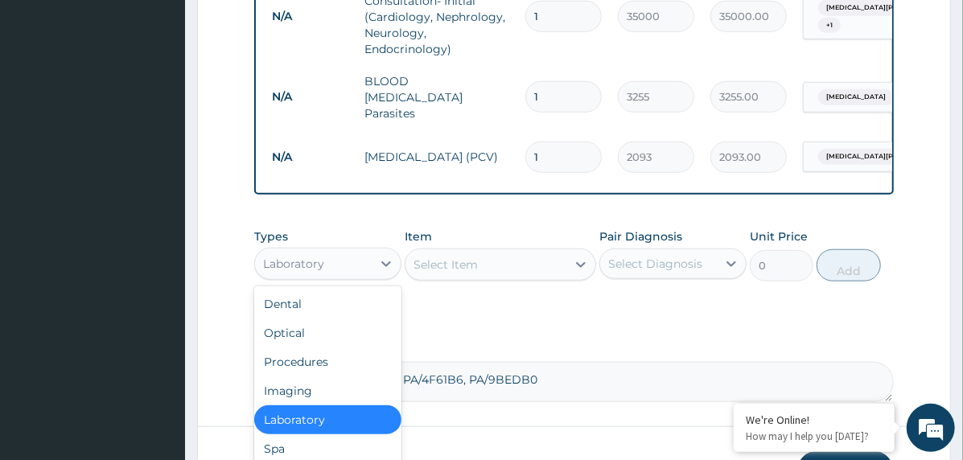
click at [346, 267] on div "Laboratory" at bounding box center [313, 264] width 117 height 26
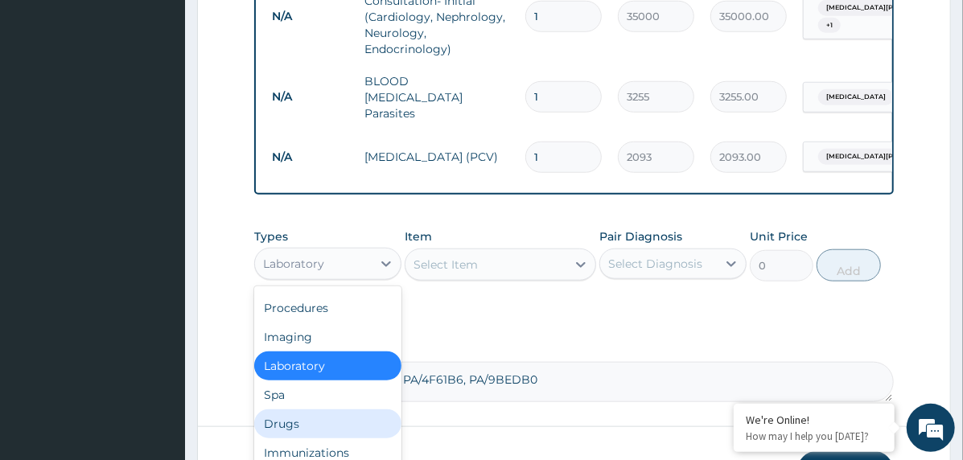
click at [312, 425] on div "Drugs" at bounding box center [327, 423] width 147 height 29
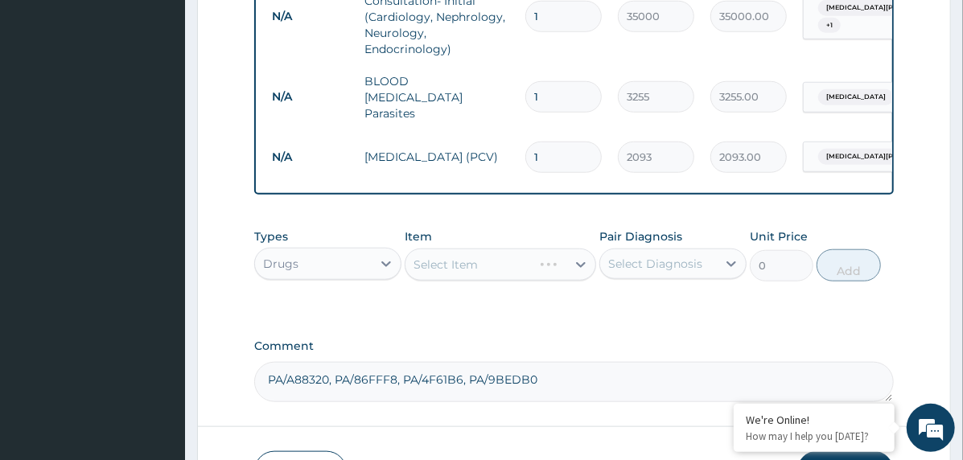
click at [484, 271] on div "Select Item" at bounding box center [500, 265] width 191 height 32
click at [498, 272] on div "Select Item" at bounding box center [485, 265] width 161 height 26
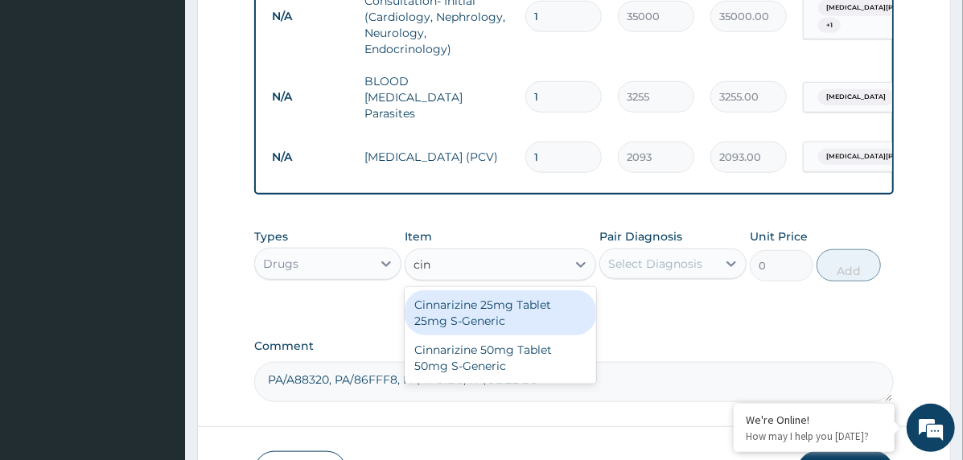
type input "cinn"
click at [528, 319] on div "Cinnarizine 25mg Tablet 25mg S-Generic" at bounding box center [500, 312] width 191 height 45
type input "60"
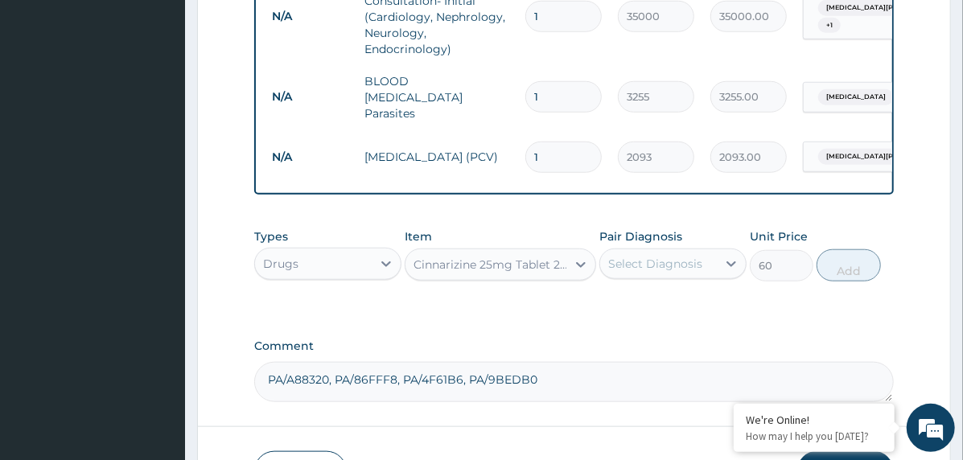
drag, startPoint x: 715, startPoint y: 263, endPoint x: 728, endPoint y: 282, distance: 23.2
click at [715, 264] on div "Select Diagnosis" at bounding box center [658, 264] width 117 height 26
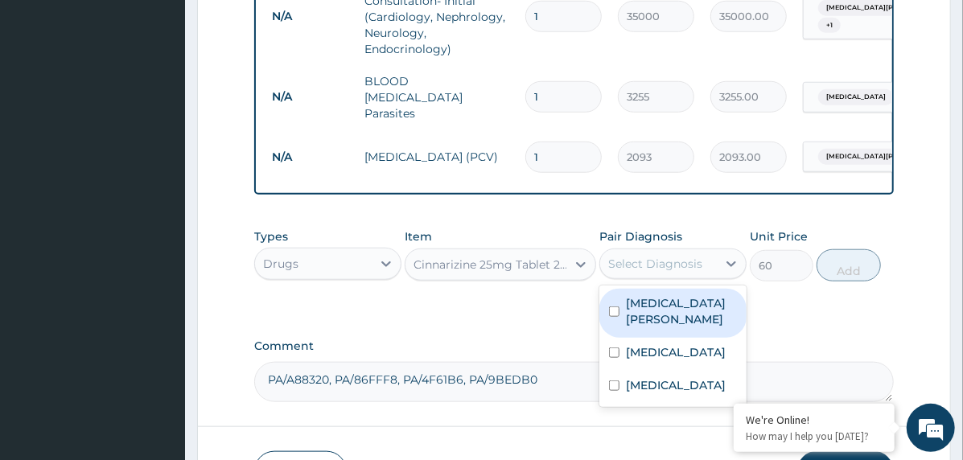
click at [705, 323] on label "Dizziness and giddiness" at bounding box center [681, 311] width 111 height 32
checkbox input "true"
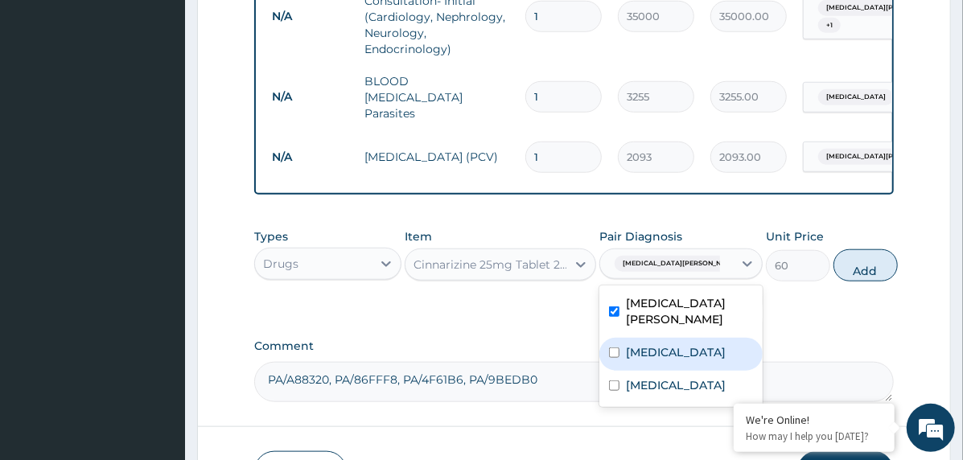
click at [695, 357] on label "[MEDICAL_DATA]" at bounding box center [676, 352] width 100 height 16
checkbox input "true"
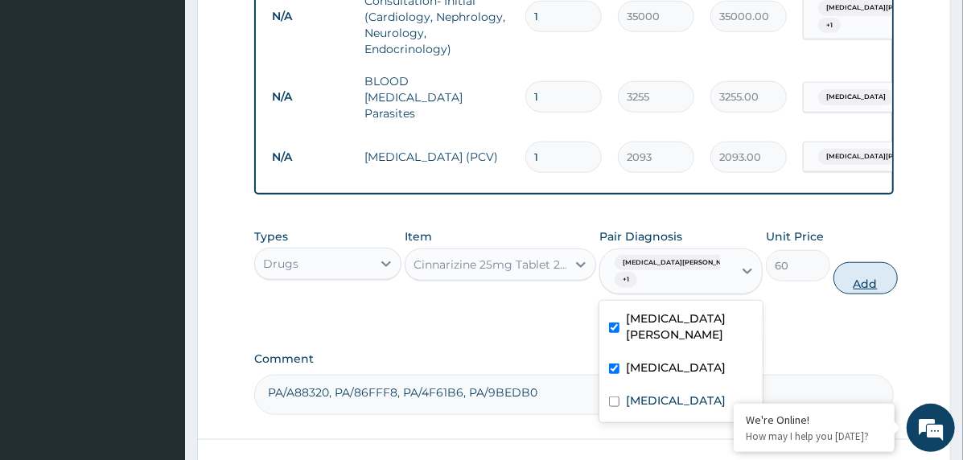
click at [844, 289] on button "Add" at bounding box center [865, 278] width 64 height 32
type input "0"
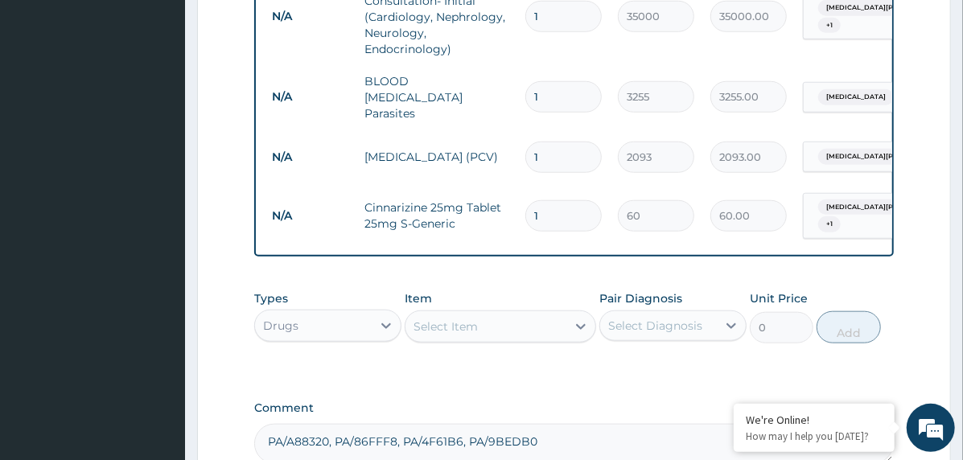
type input "10"
type input "600.00"
type input "10"
click at [432, 323] on div "Select Item" at bounding box center [445, 327] width 64 height 16
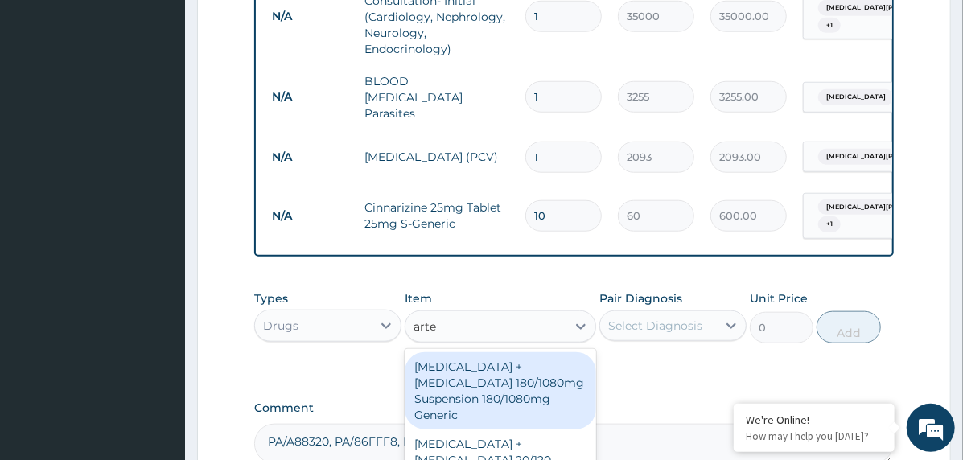
type input "artem"
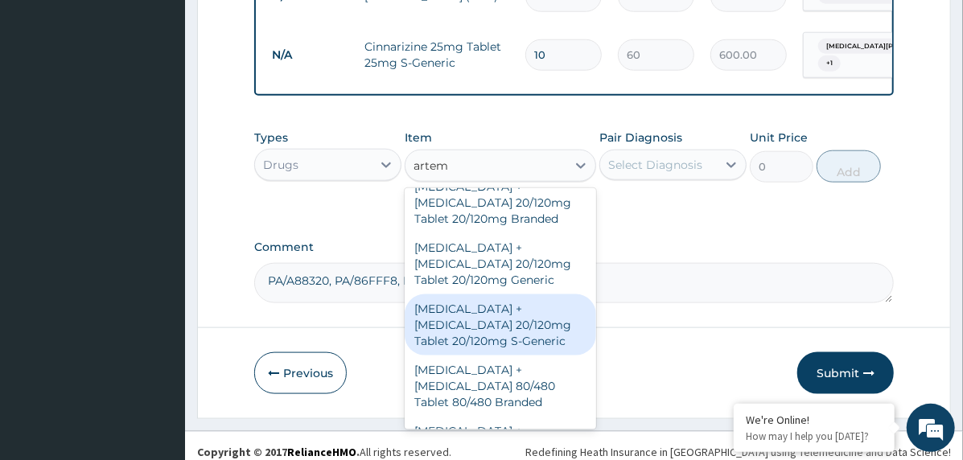
scroll to position [241, 0]
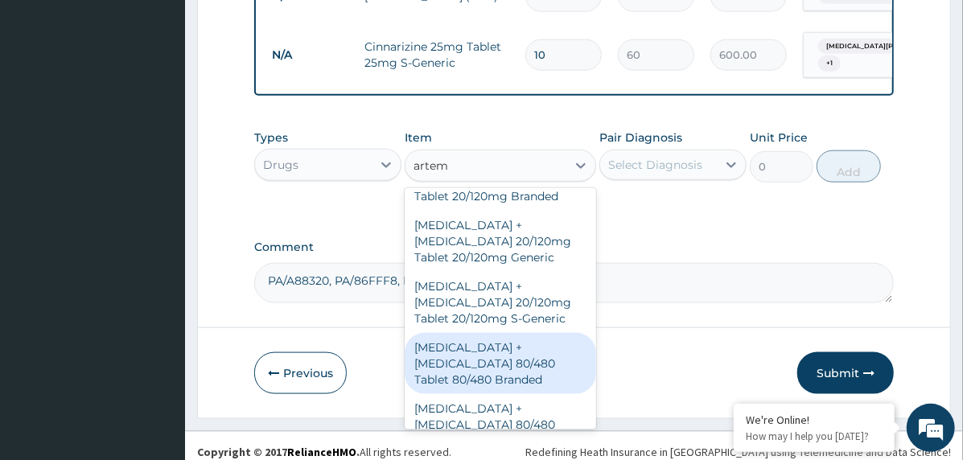
click at [517, 346] on div "Artemether + Lumefantrine 80/480 Tablet 80/480 Branded" at bounding box center [500, 363] width 191 height 61
type input "631.4"
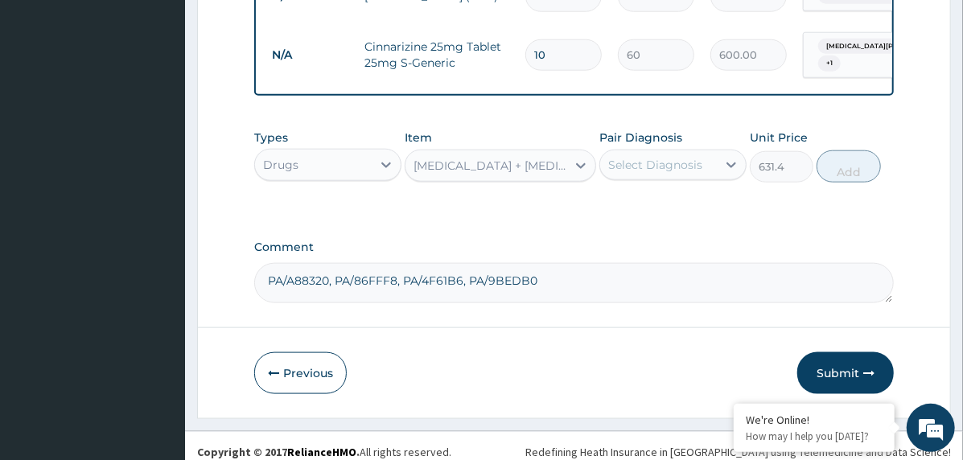
click at [704, 177] on div "Select Diagnosis" at bounding box center [658, 165] width 117 height 26
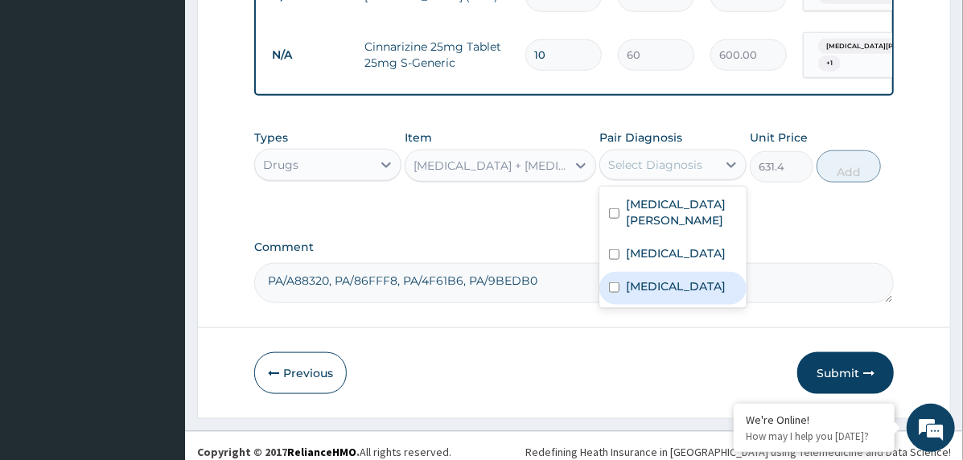
click at [725, 294] on label "Falciparum malaria" at bounding box center [676, 286] width 100 height 16
checkbox input "true"
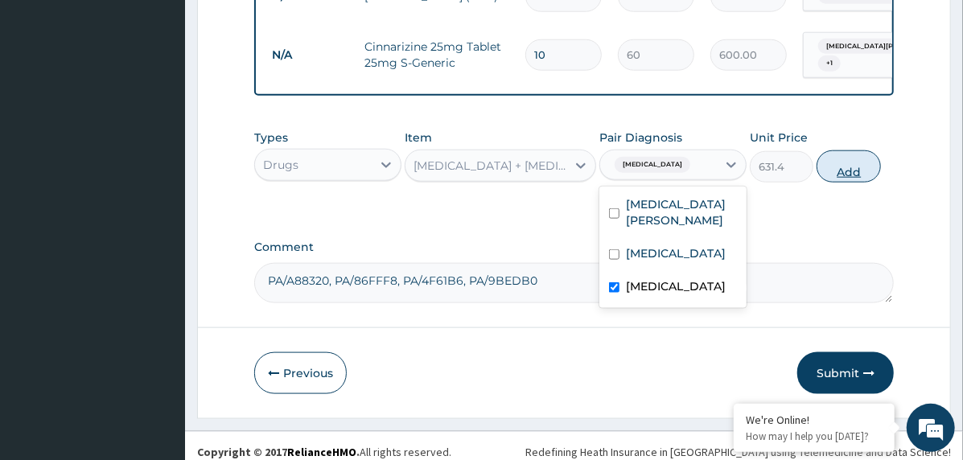
click at [844, 162] on button "Add" at bounding box center [848, 166] width 64 height 32
type input "0"
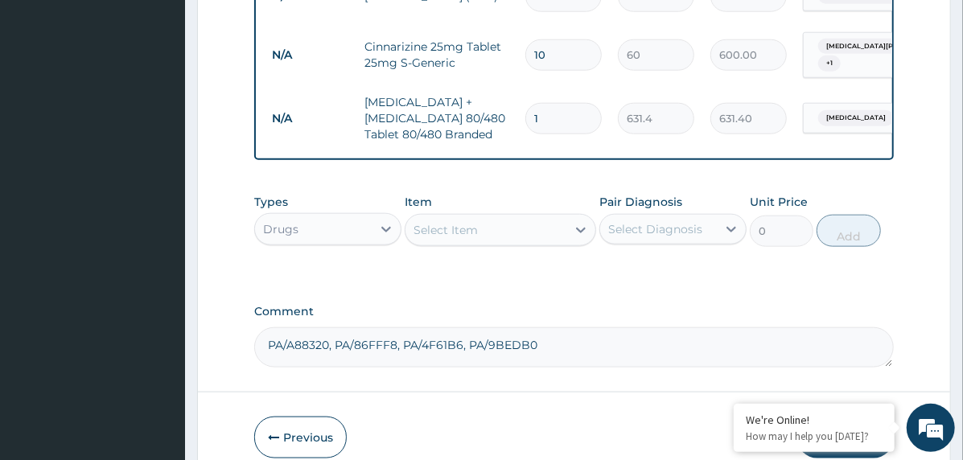
type input "0.00"
type input "6"
type input "3788.40"
type input "6"
click at [538, 234] on div "Select Item" at bounding box center [485, 230] width 161 height 26
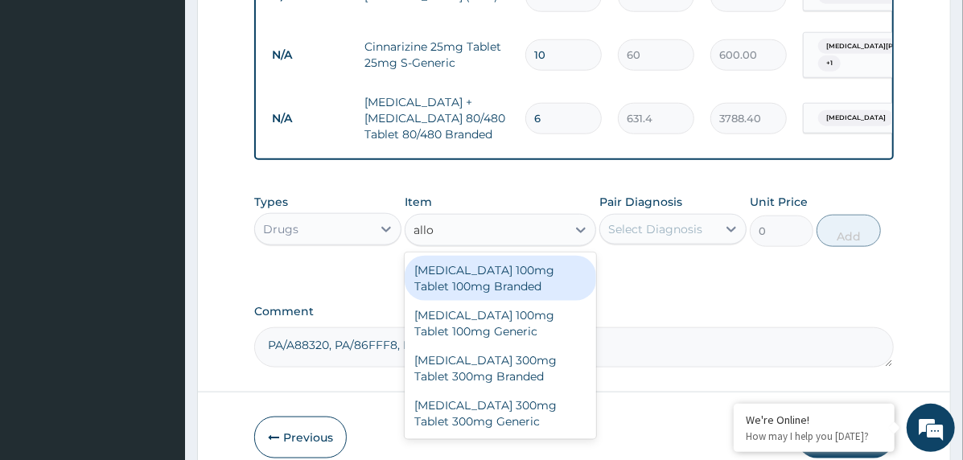
type input "allop"
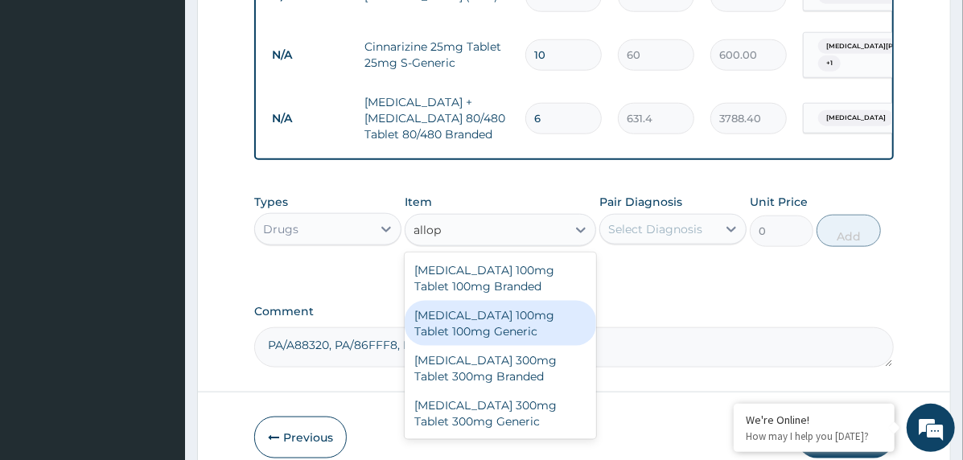
click at [502, 330] on div "Allopurinol 100mg Tablet 100mg Generic" at bounding box center [500, 323] width 191 height 45
type input "58.8"
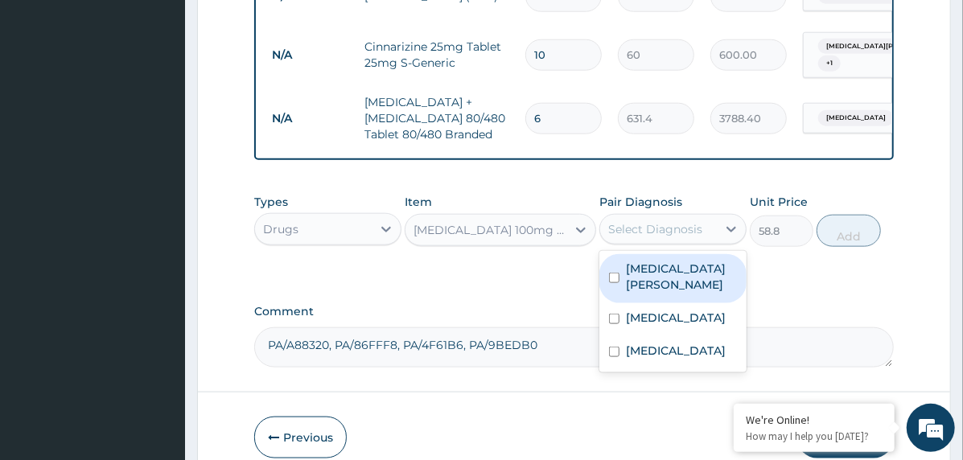
click at [674, 227] on div "Select Diagnosis" at bounding box center [655, 229] width 94 height 16
click at [676, 272] on label "Dizziness and giddiness" at bounding box center [681, 277] width 111 height 32
checkbox input "true"
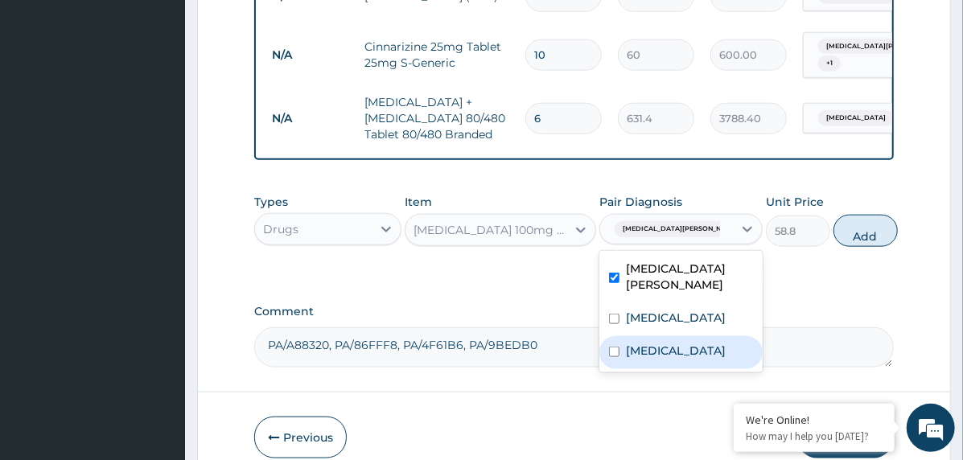
click at [689, 359] on label "Falciparum malaria" at bounding box center [676, 351] width 100 height 16
checkbox input "true"
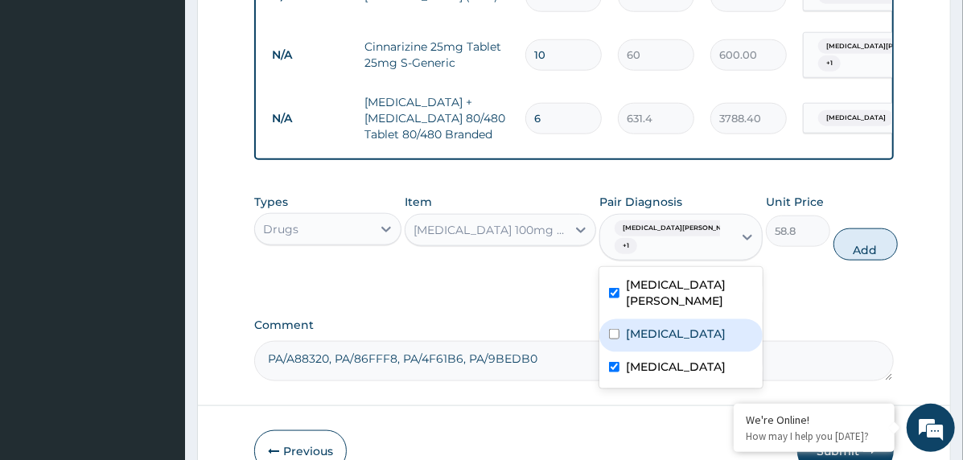
click at [833, 249] on button "Add" at bounding box center [865, 244] width 64 height 32
type input "0"
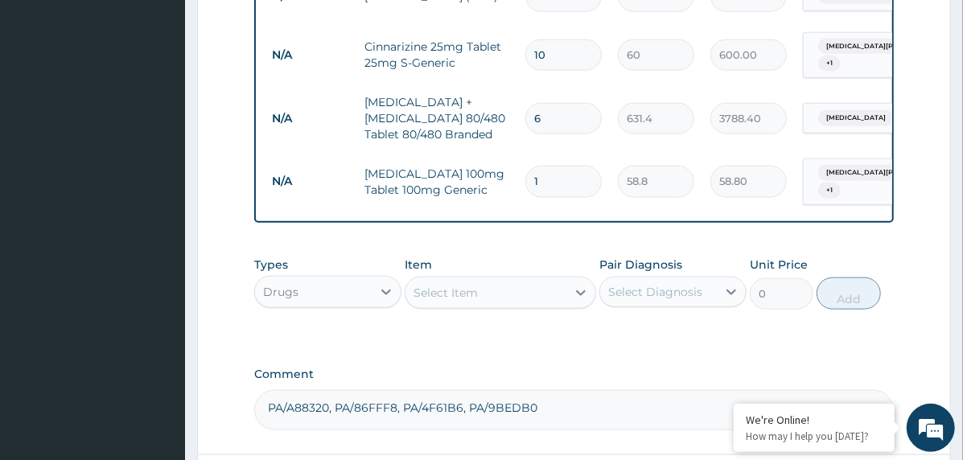
type input "0.00"
type input "3"
type input "176.40"
type input "30"
type input "1764.00"
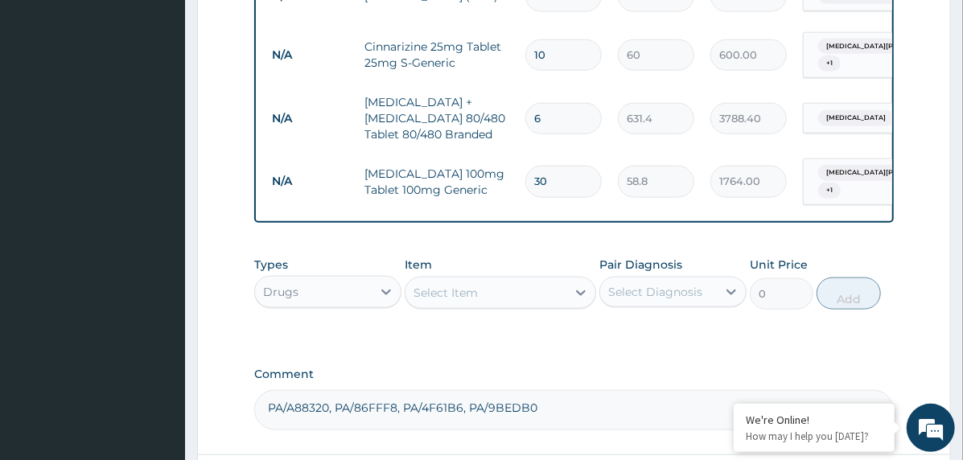
type input "30"
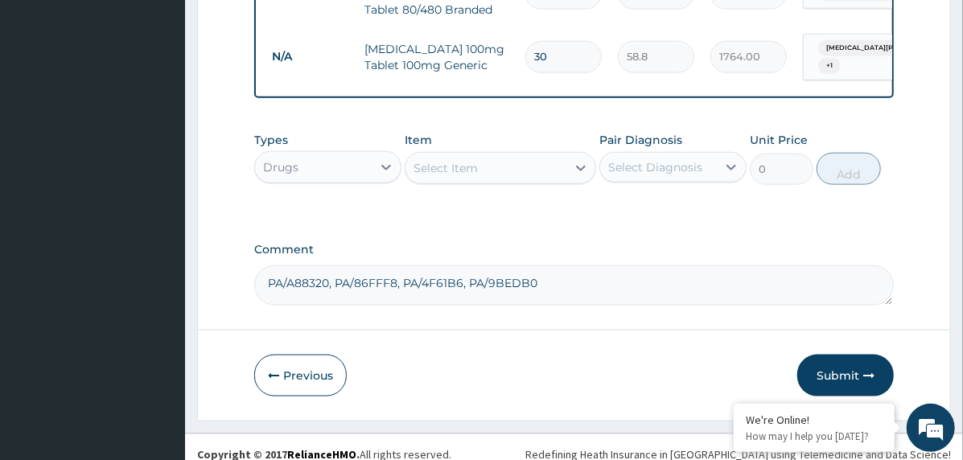
scroll to position [975, 0]
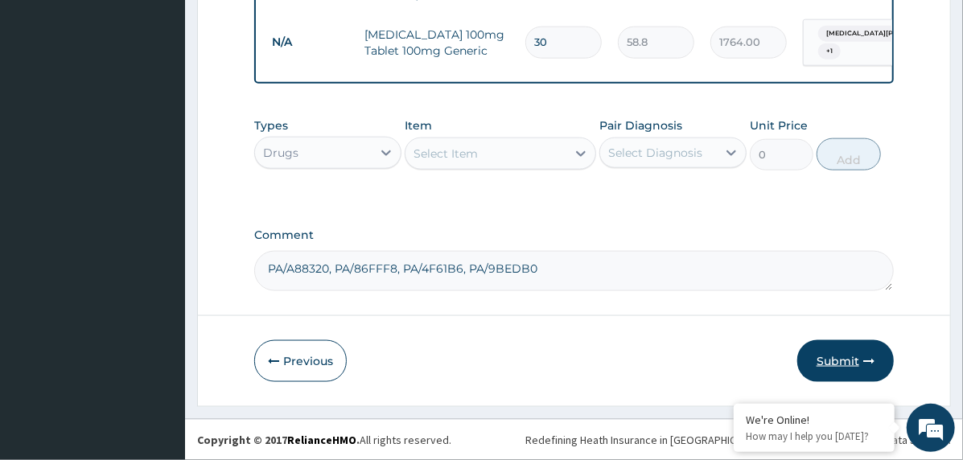
click at [855, 362] on button "Submit" at bounding box center [845, 361] width 97 height 42
click at [819, 351] on button "Submit" at bounding box center [845, 361] width 97 height 42
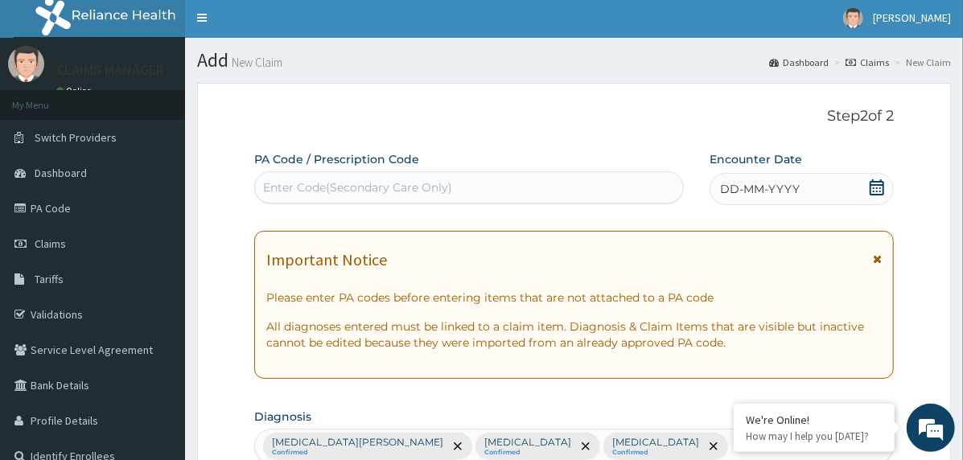
scroll to position [0, 0]
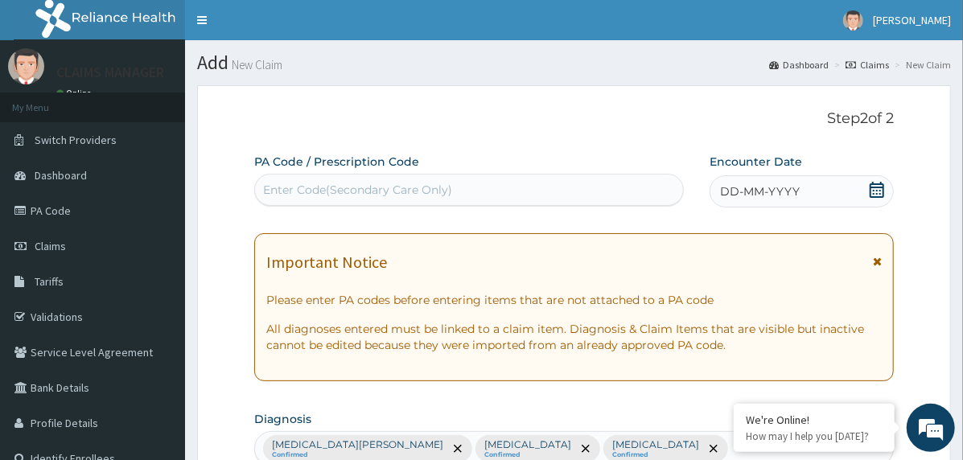
click at [741, 182] on div "DD-MM-YYYY" at bounding box center [801, 191] width 184 height 32
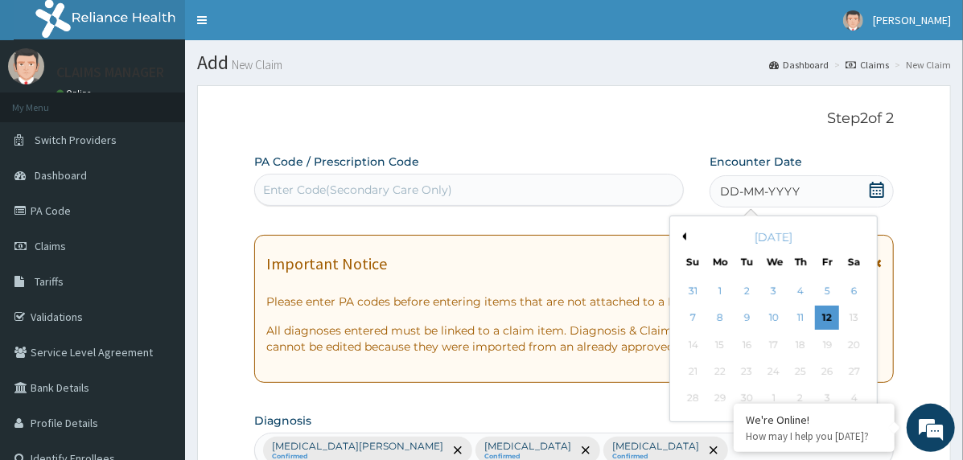
click at [678, 236] on button "Previous Month" at bounding box center [682, 236] width 8 height 8
click at [706, 368] on div "17 18 19 20 21 22 23" at bounding box center [773, 372] width 187 height 27
click at [709, 368] on div "18" at bounding box center [720, 372] width 24 height 24
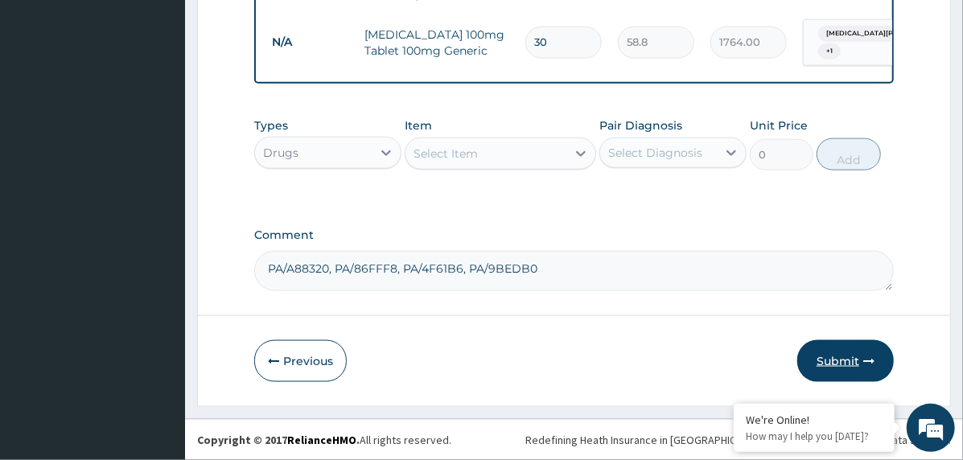
click at [835, 359] on button "Submit" at bounding box center [845, 361] width 97 height 42
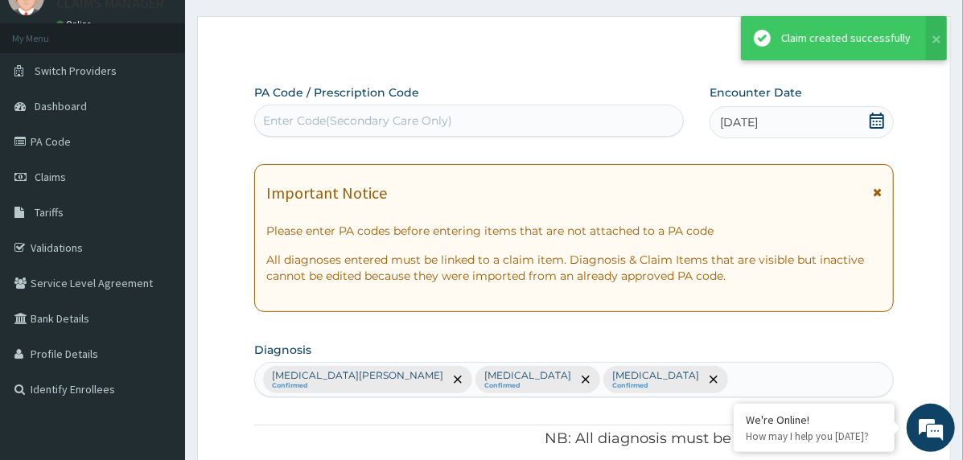
scroll to position [975, 0]
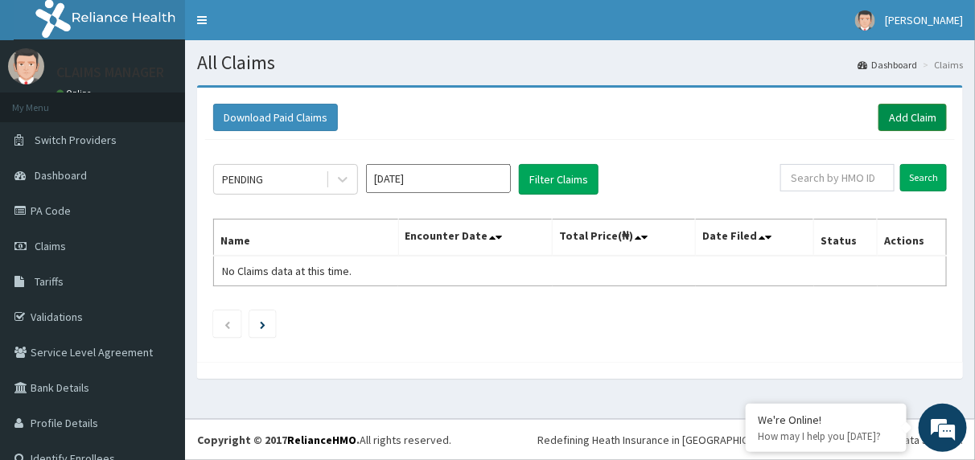
click at [884, 125] on link "Add Claim" at bounding box center [912, 117] width 68 height 27
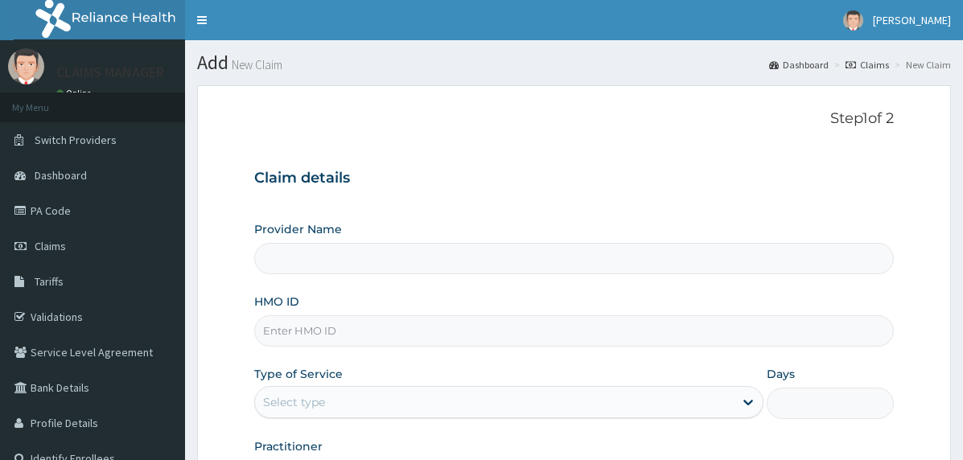
drag, startPoint x: 0, startPoint y: 0, endPoint x: 471, endPoint y: 329, distance: 574.8
click at [471, 331] on input "HMO ID" at bounding box center [573, 330] width 639 height 31
paste input "NIT/10114/B"
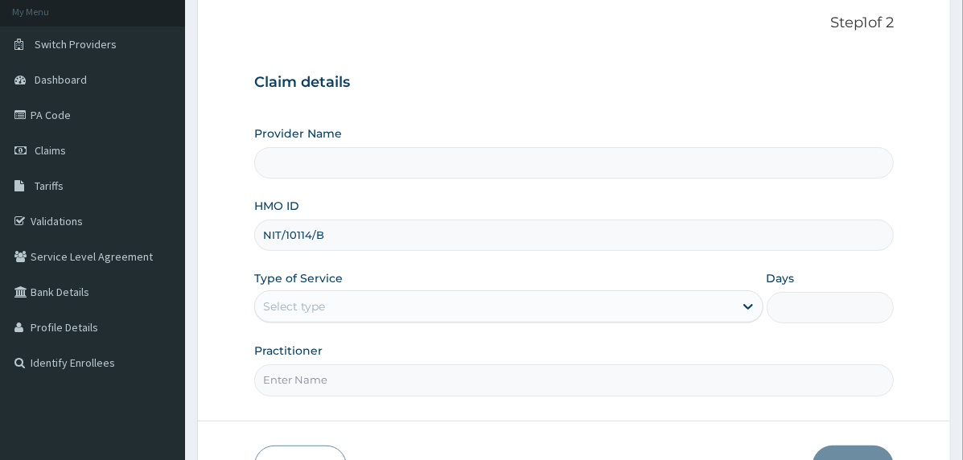
scroll to position [199, 0]
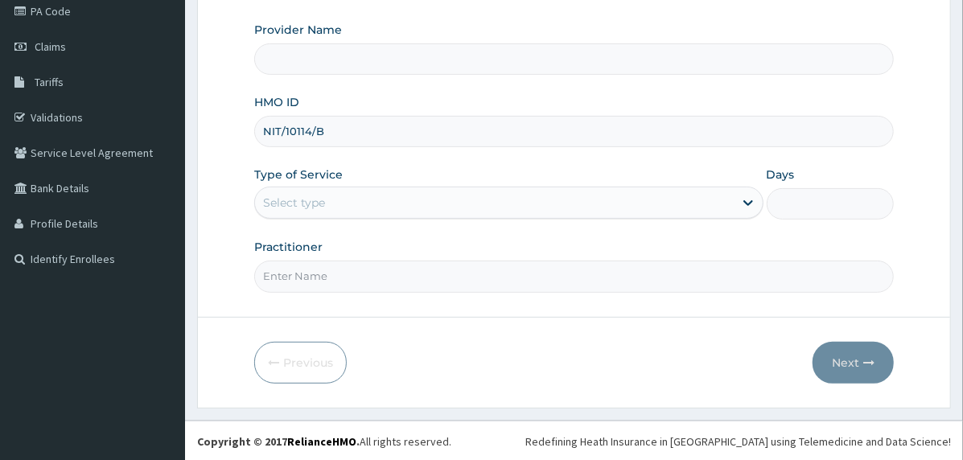
type input "NIT/10114/B"
click at [421, 201] on div "Select type" at bounding box center [494, 203] width 479 height 26
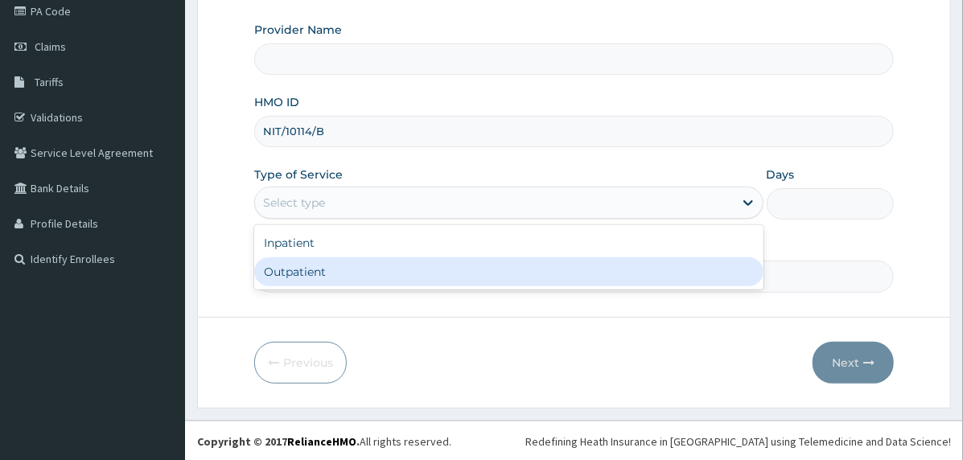
click at [446, 276] on div "Outpatient" at bounding box center [508, 271] width 509 height 29
type input "1"
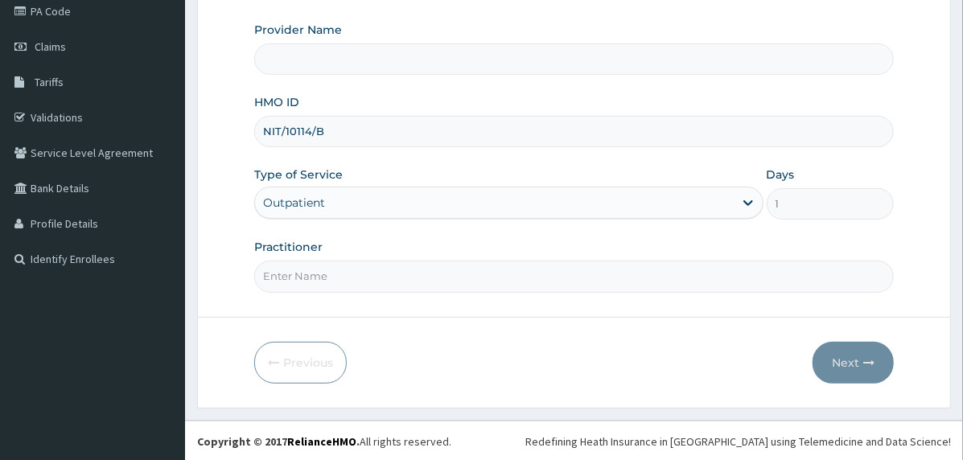
click at [450, 272] on input "Practitioner" at bounding box center [573, 276] width 639 height 31
type input "doctor"
type input "Cardiocare Cardiovascular Hospital"
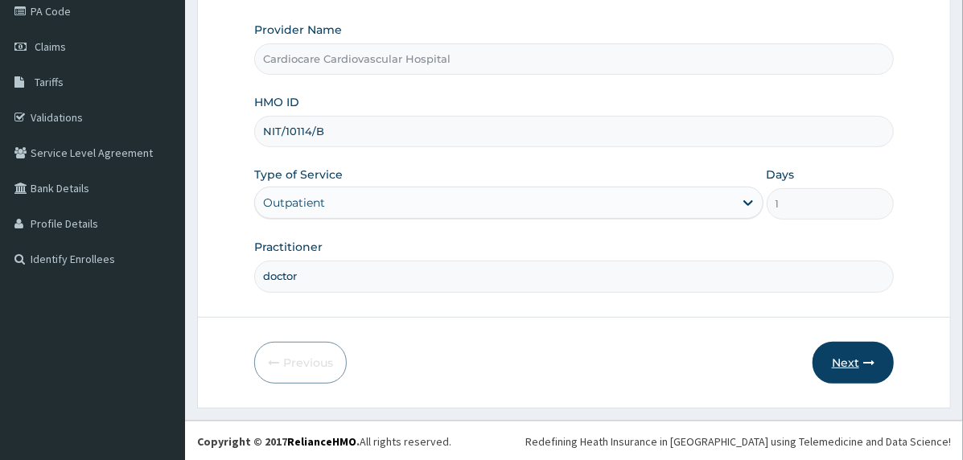
click at [834, 356] on button "Next" at bounding box center [852, 363] width 81 height 42
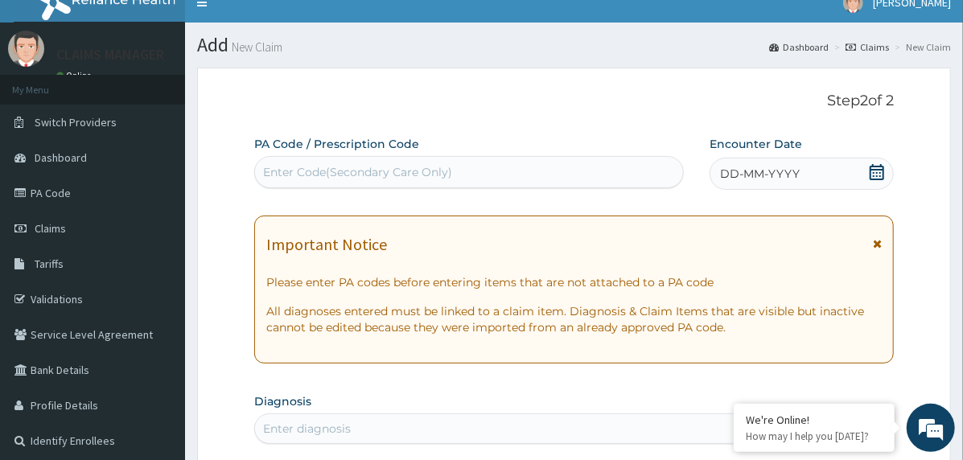
scroll to position [0, 0]
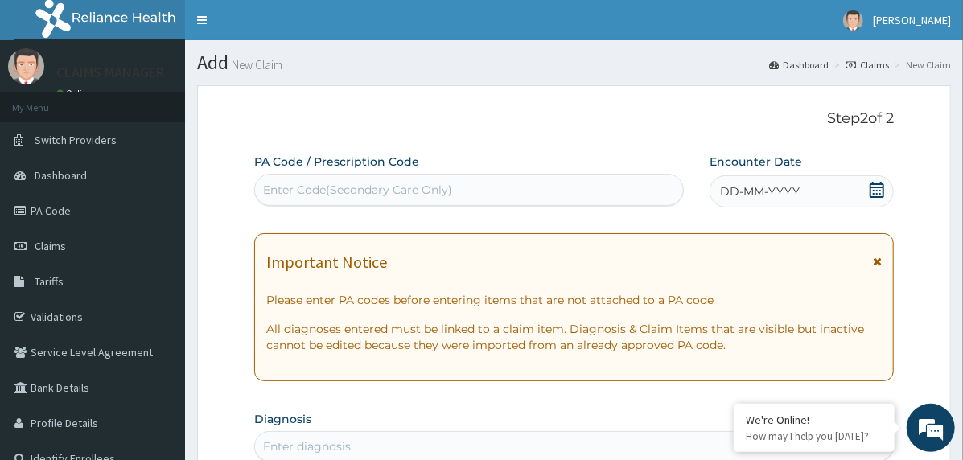
click at [746, 185] on span "DD-MM-YYYY" at bounding box center [760, 191] width 80 height 16
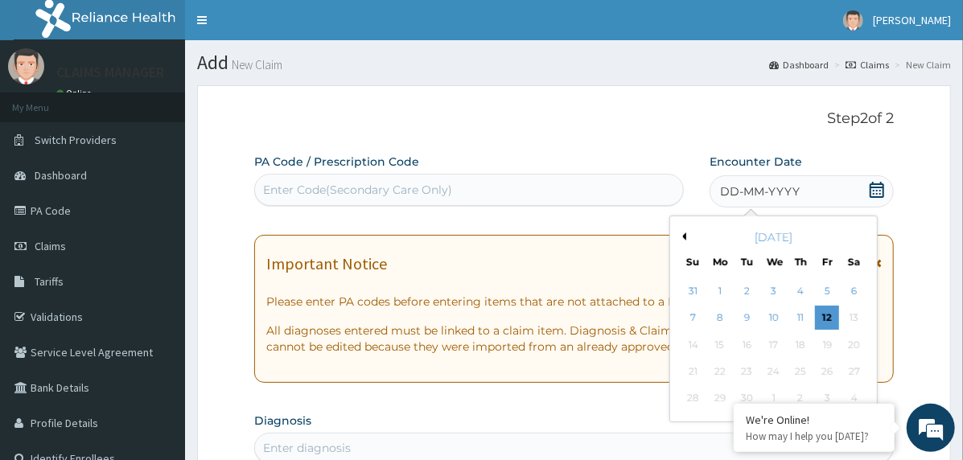
click at [682, 238] on button "Previous Month" at bounding box center [682, 236] width 8 height 8
click at [853, 341] on div "16" at bounding box center [854, 345] width 24 height 24
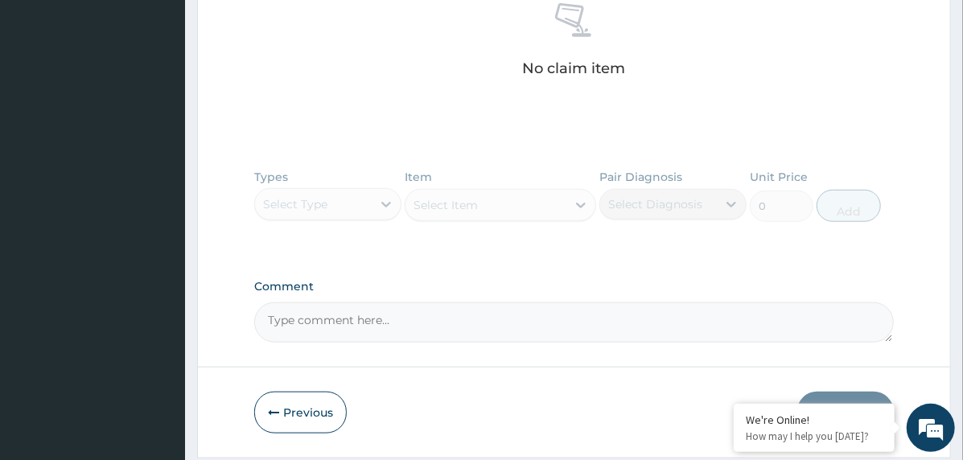
click at [414, 323] on textarea "Comment" at bounding box center [573, 322] width 639 height 40
paste textarea "PA/159ED6"
click at [434, 302] on textarea "PA/159ED6" at bounding box center [573, 322] width 639 height 40
drag, startPoint x: 377, startPoint y: 326, endPoint x: 352, endPoint y: 319, distance: 26.0
paste textarea "PA/CD4BB4"
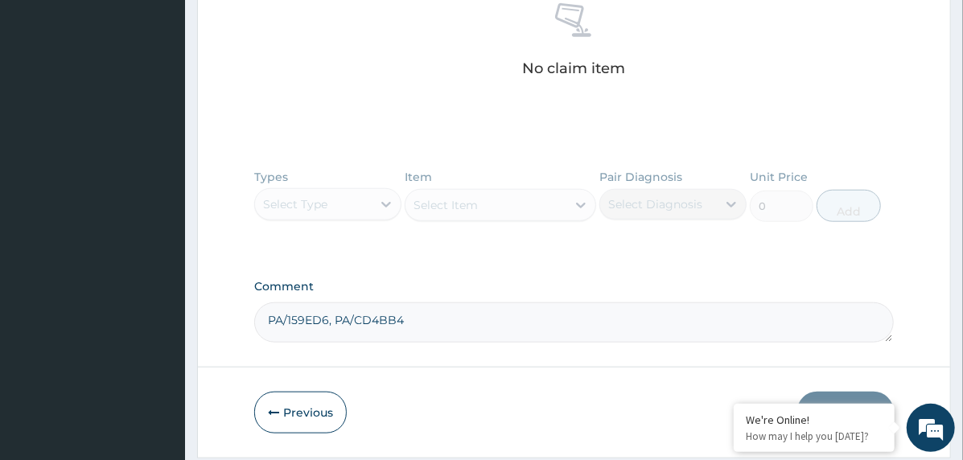
click at [434, 314] on textarea "PA/159ED6, PA/CD4BB4" at bounding box center [573, 322] width 639 height 40
paste textarea "PA/9F44C2"
type textarea "PA/159ED6, PA/CD4BB4, PA/9F44C2"
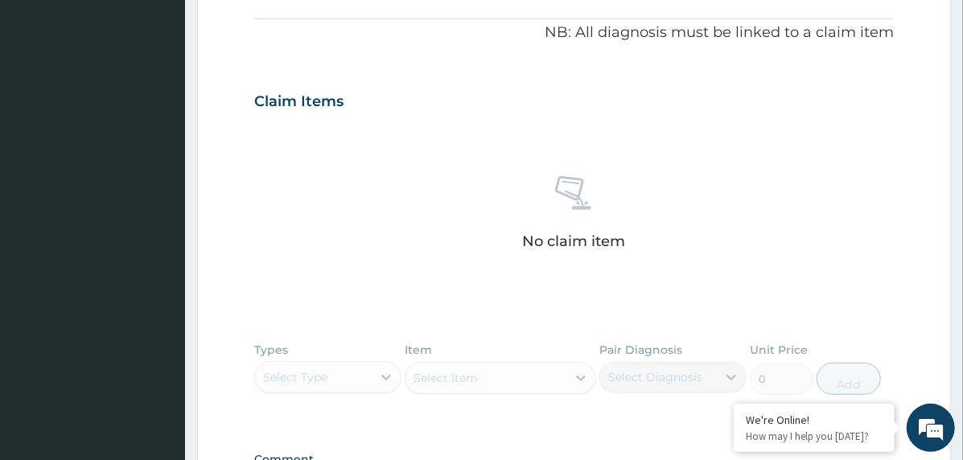
scroll to position [322, 0]
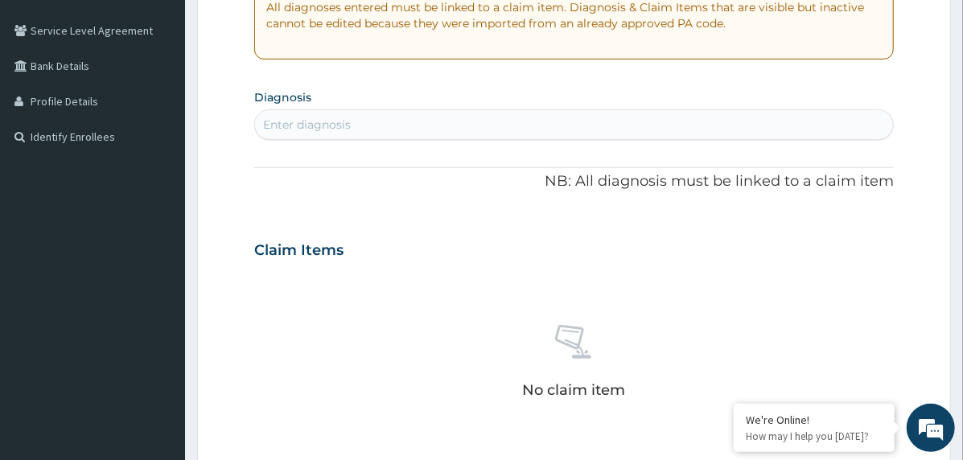
click at [412, 127] on div "Enter diagnosis" at bounding box center [574, 125] width 638 height 26
type input "hyperlipi"
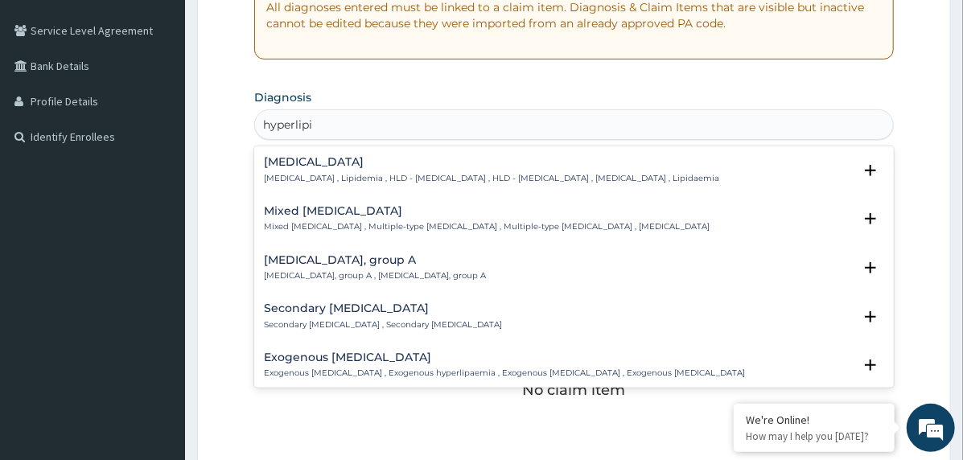
click at [306, 168] on h4 "[MEDICAL_DATA]" at bounding box center [491, 162] width 455 height 12
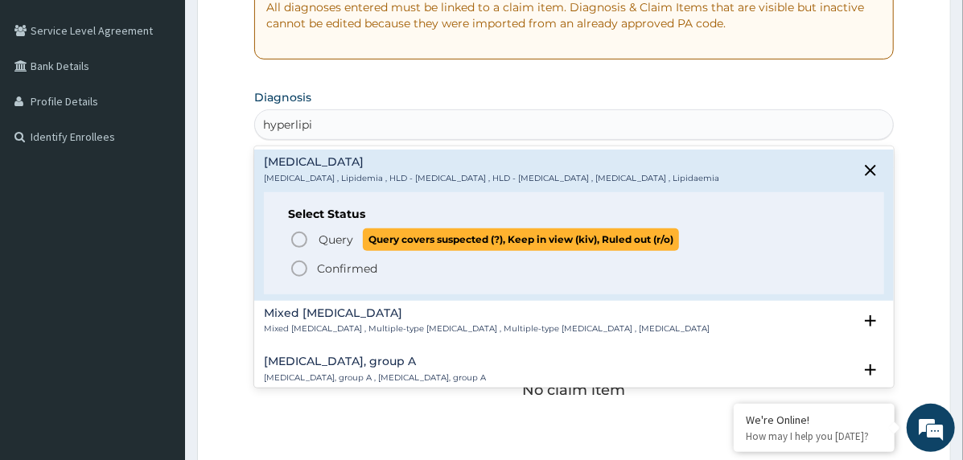
click at [298, 235] on icon "status option query" at bounding box center [299, 239] width 19 height 19
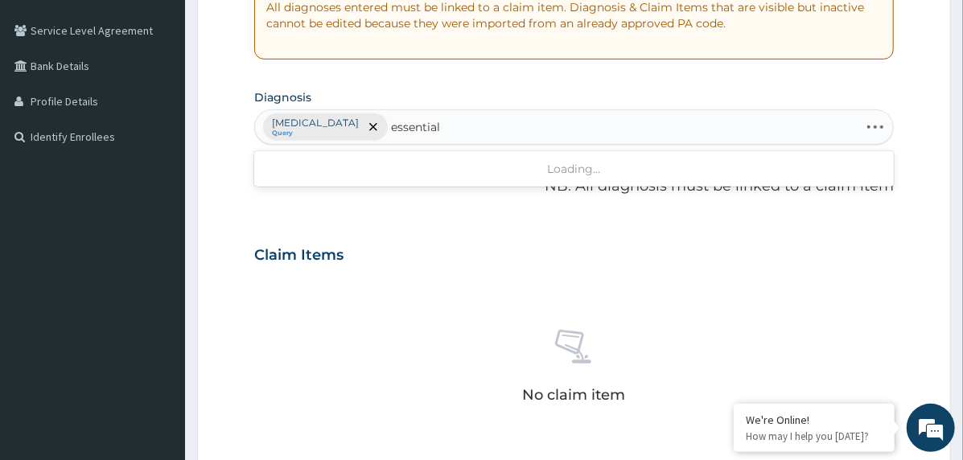
type input "essential h"
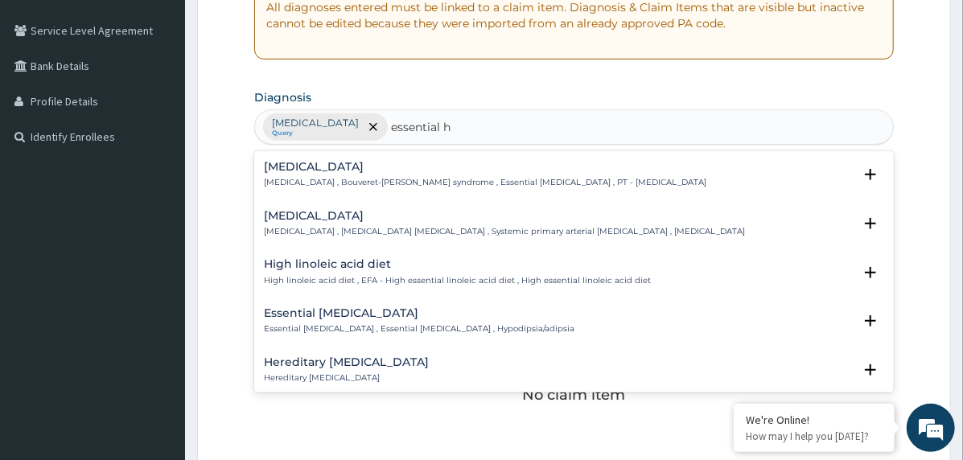
click at [376, 220] on h4 "[MEDICAL_DATA]" at bounding box center [504, 216] width 481 height 12
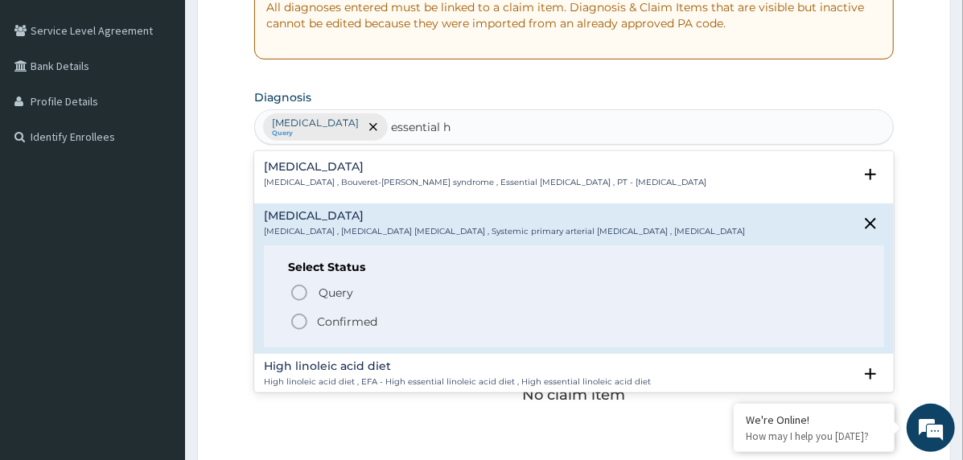
click at [356, 315] on p "Confirmed" at bounding box center [347, 322] width 60 height 16
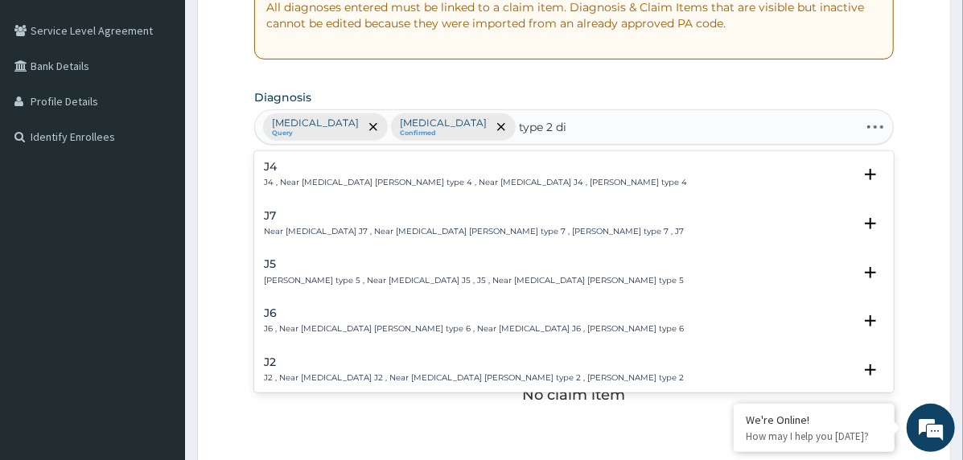
type input "type 2 dia"
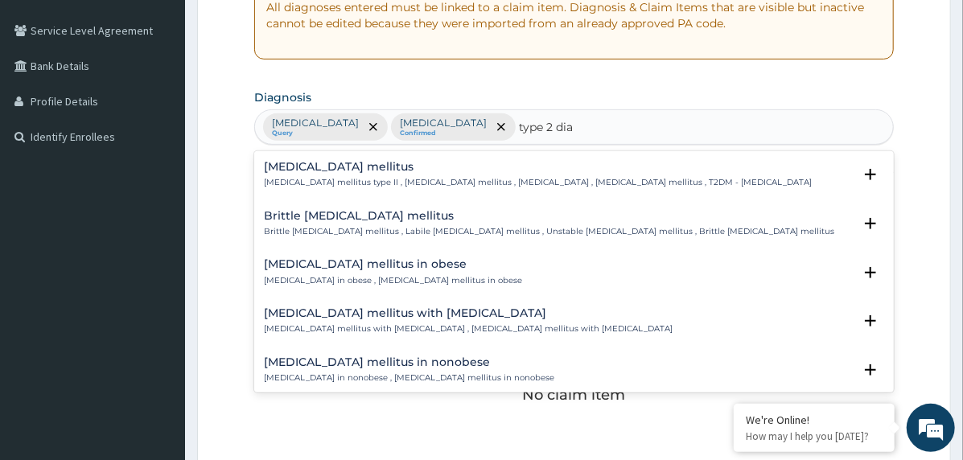
click at [381, 167] on h4 "[MEDICAL_DATA] mellitus" at bounding box center [538, 167] width 548 height 12
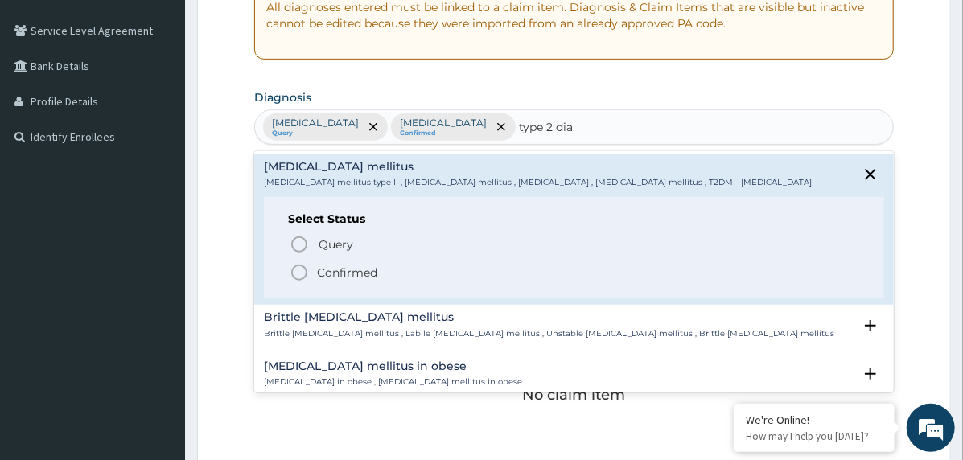
click at [351, 271] on p "Confirmed" at bounding box center [347, 273] width 60 height 16
